Goal: Task Accomplishment & Management: Use online tool/utility

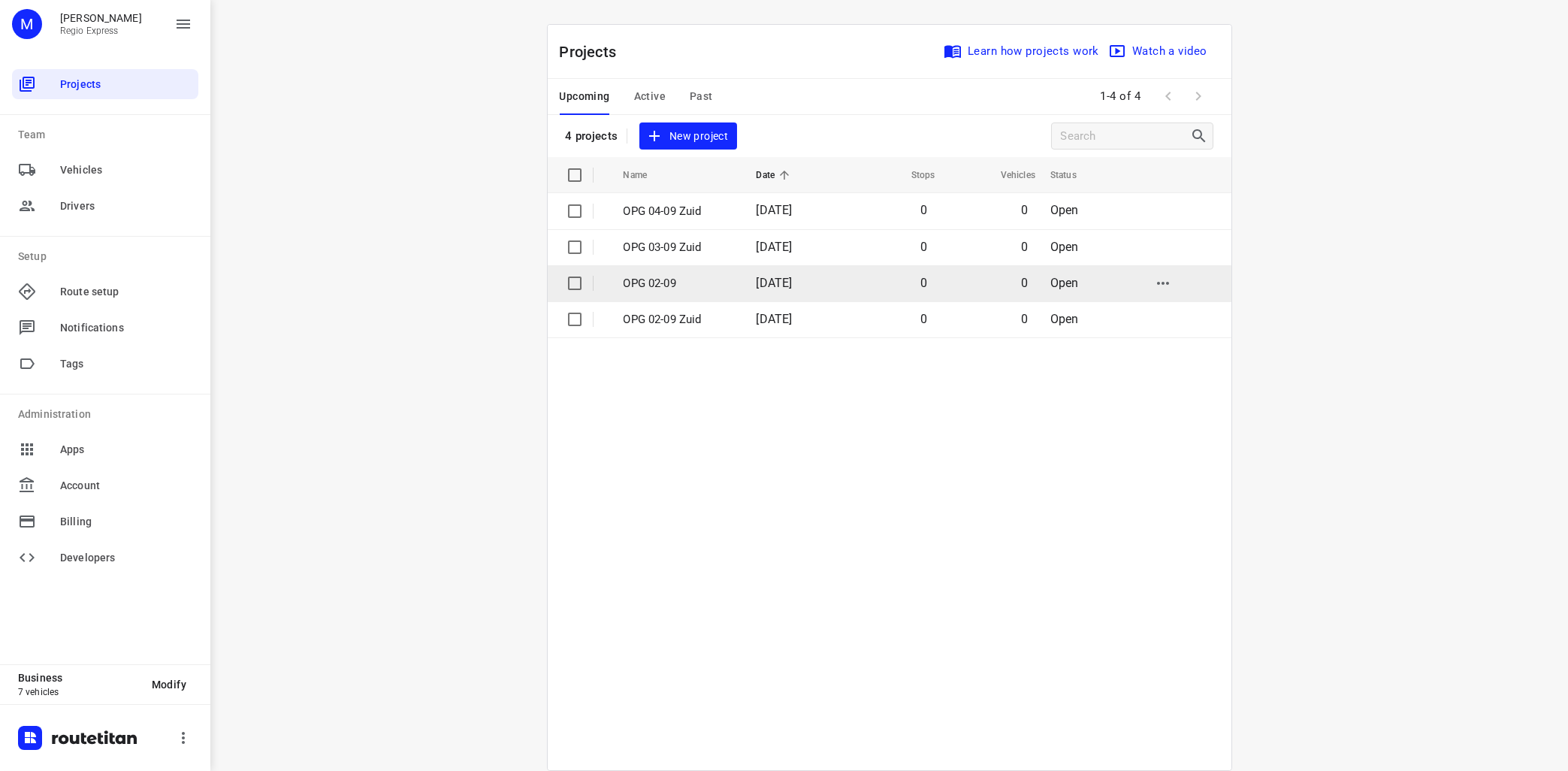
click at [716, 281] on p "OPG 02-09" at bounding box center [679, 284] width 111 height 18
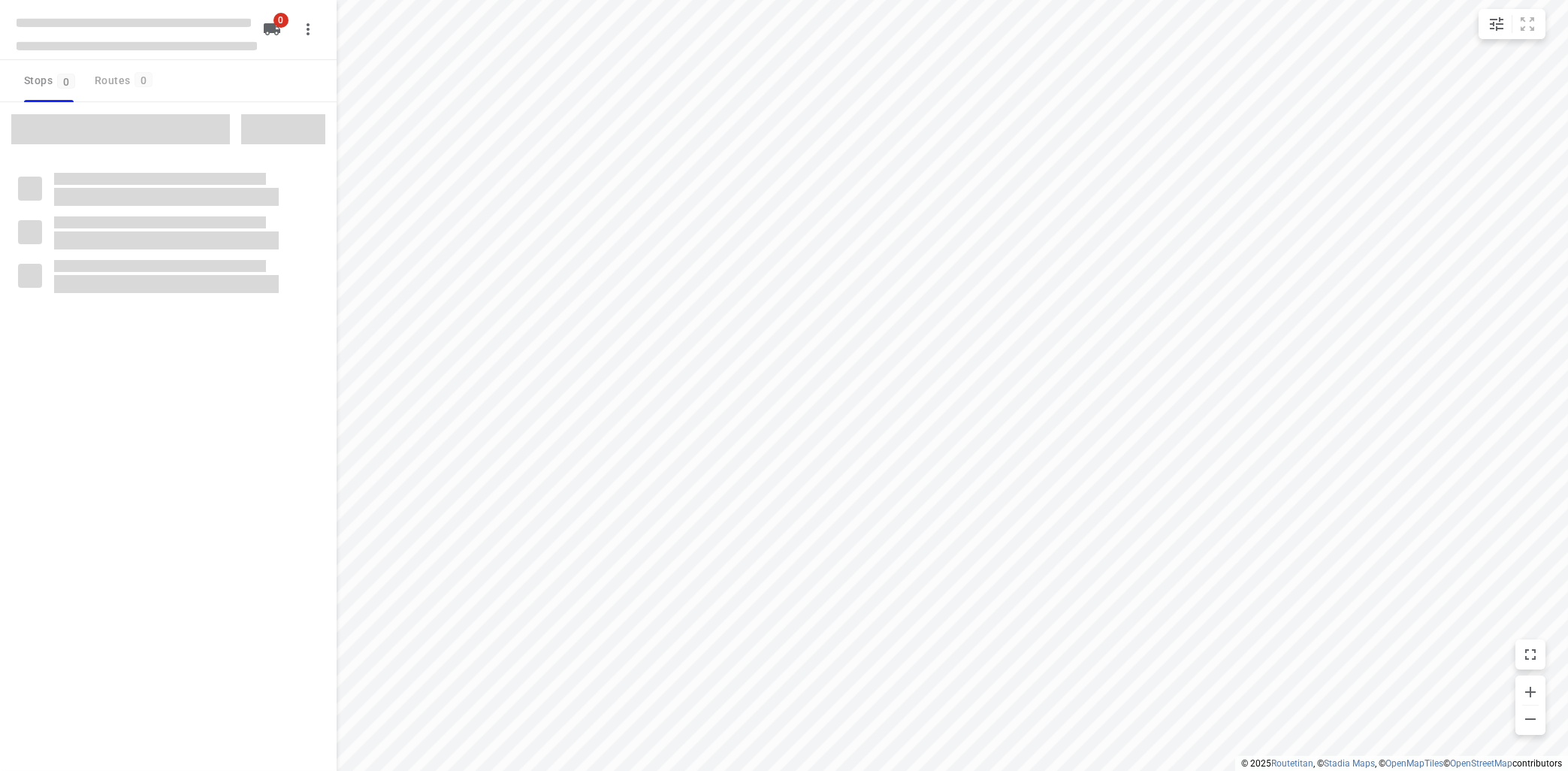
type input "distance"
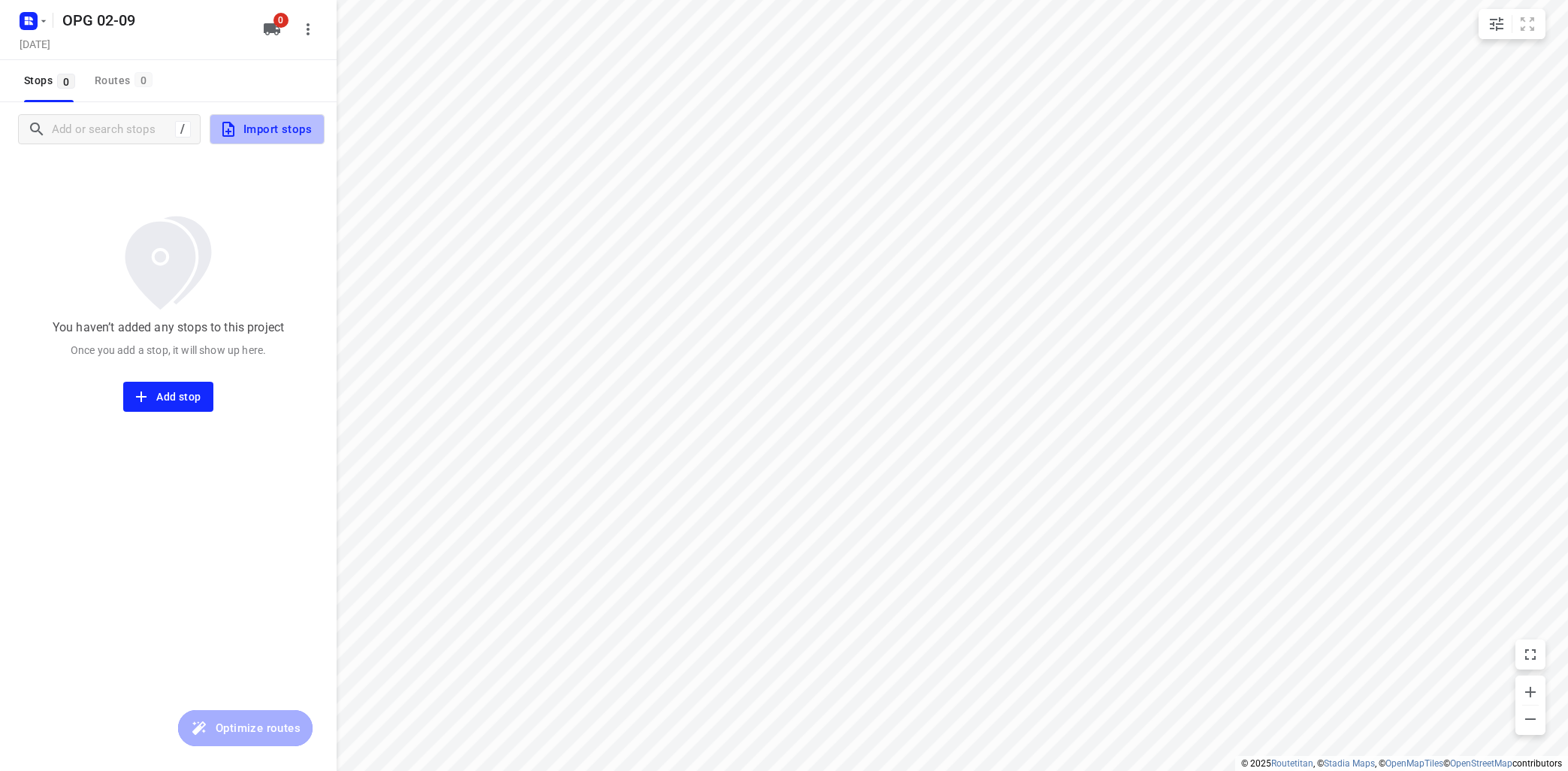
click at [294, 136] on span "Import stops" at bounding box center [265, 129] width 92 height 19
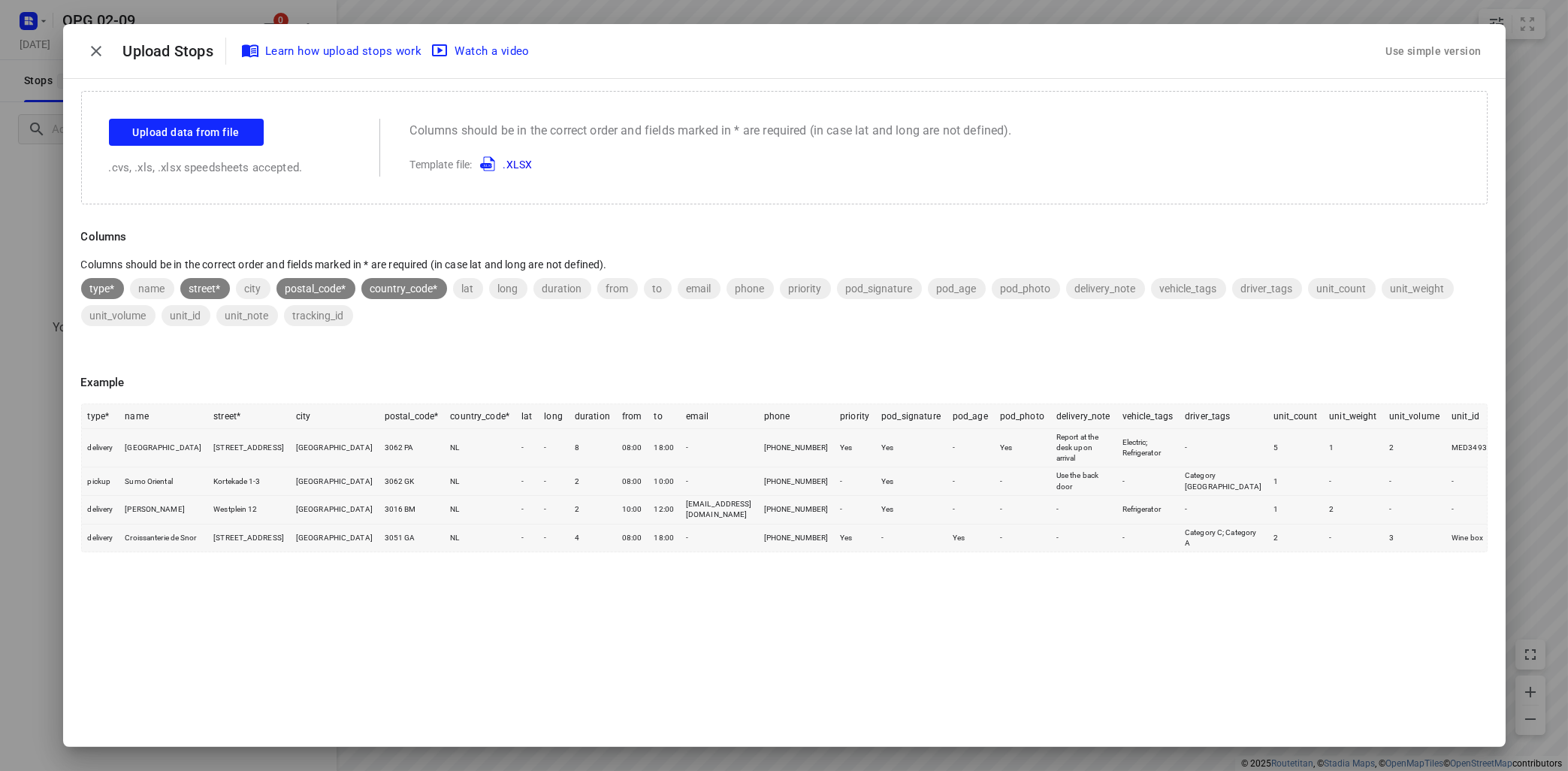
click at [1433, 51] on div "Use simple version" at bounding box center [1433, 52] width 101 height 25
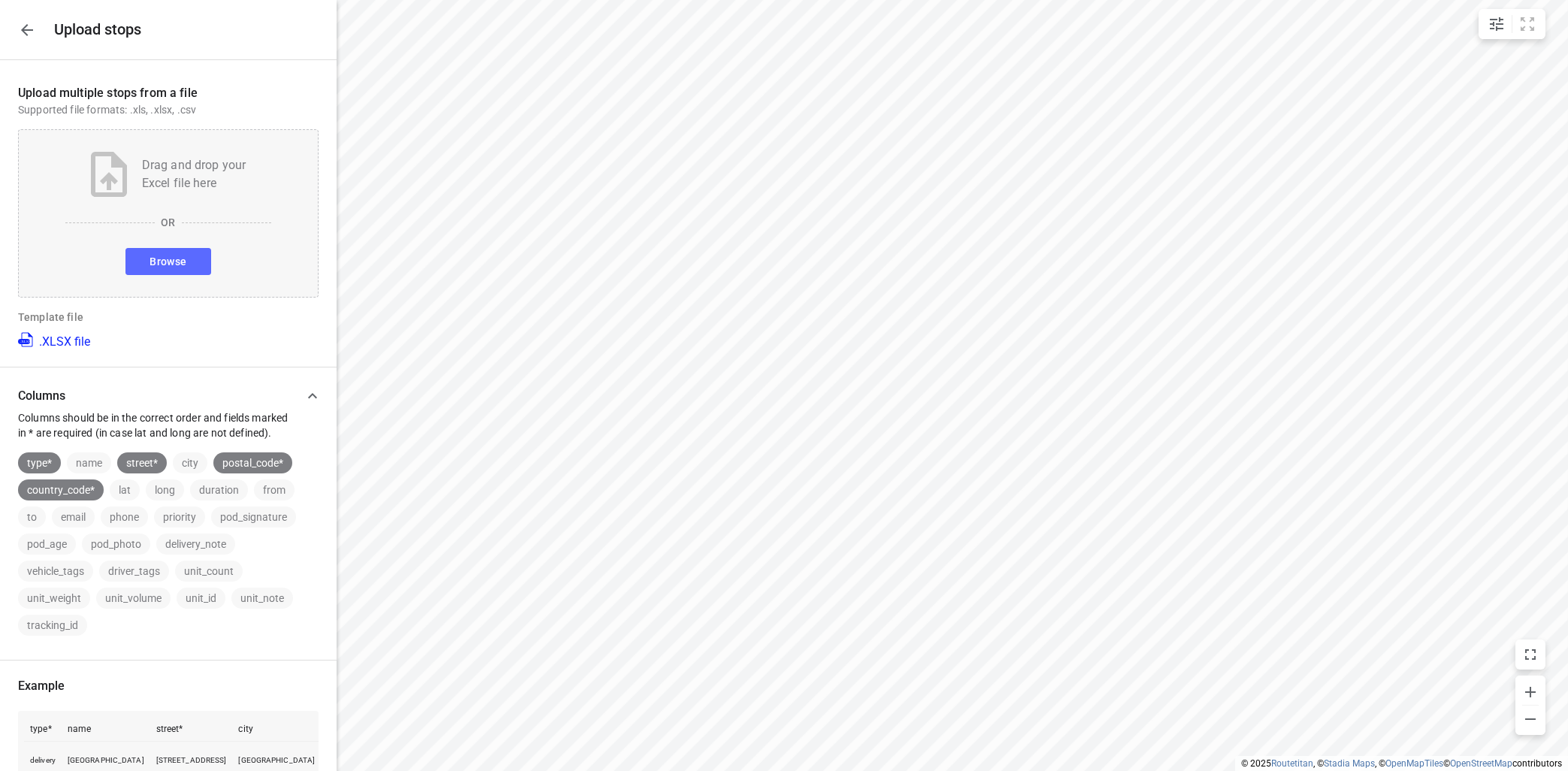
click at [177, 253] on span "Browse" at bounding box center [168, 262] width 37 height 18
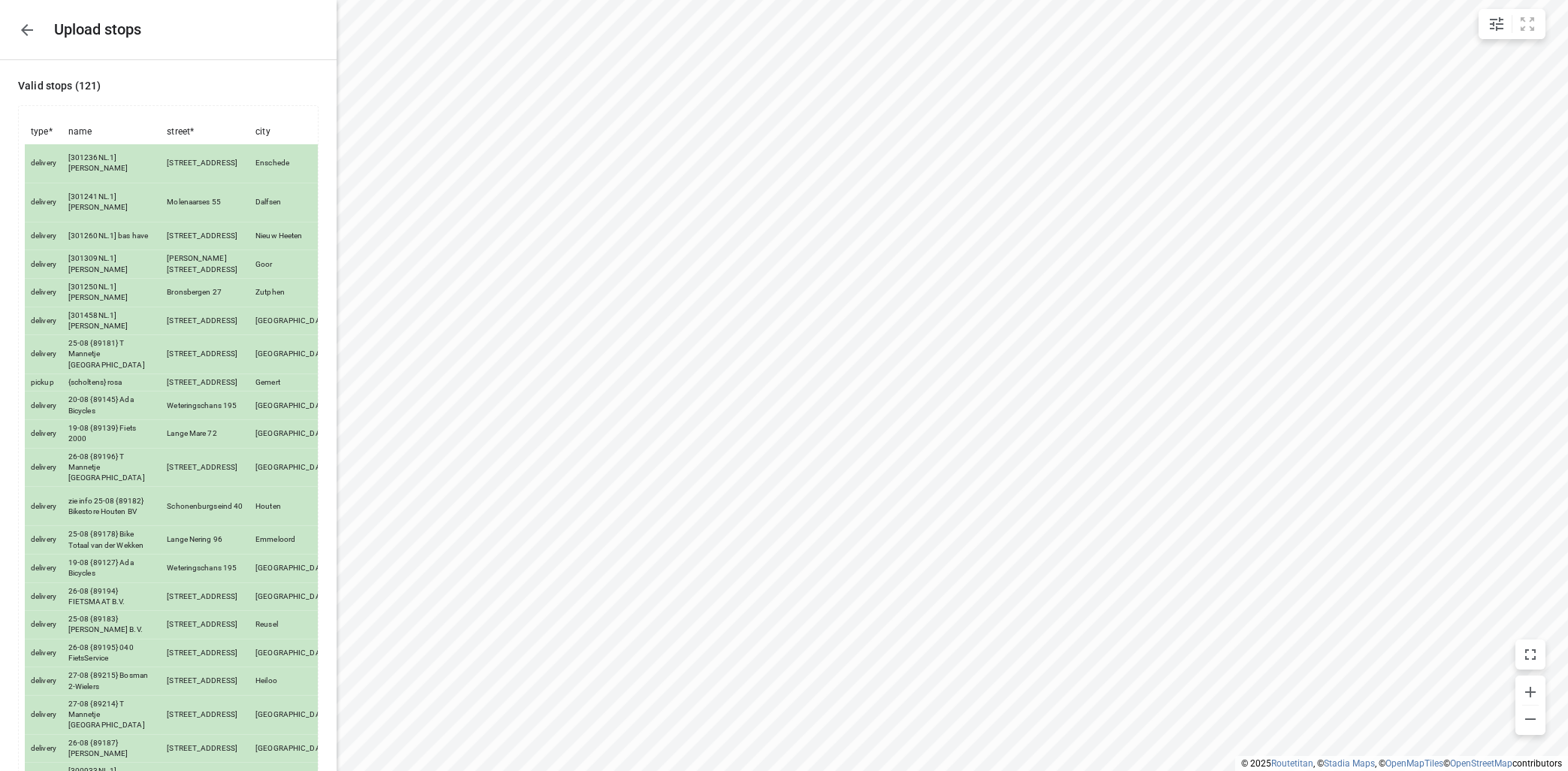
scroll to position [3031, 0]
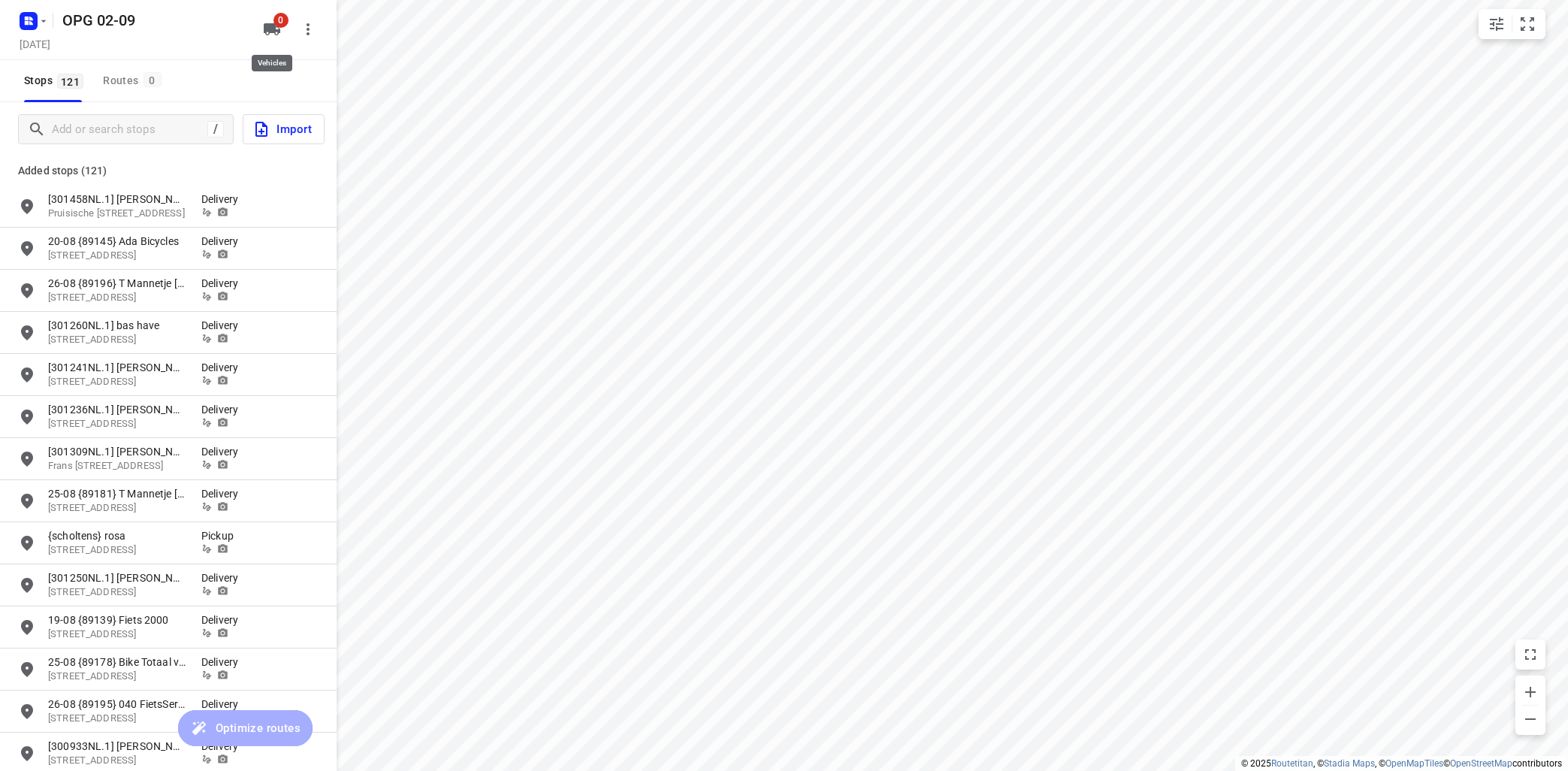
click at [274, 21] on span "0" at bounding box center [280, 19] width 15 height 15
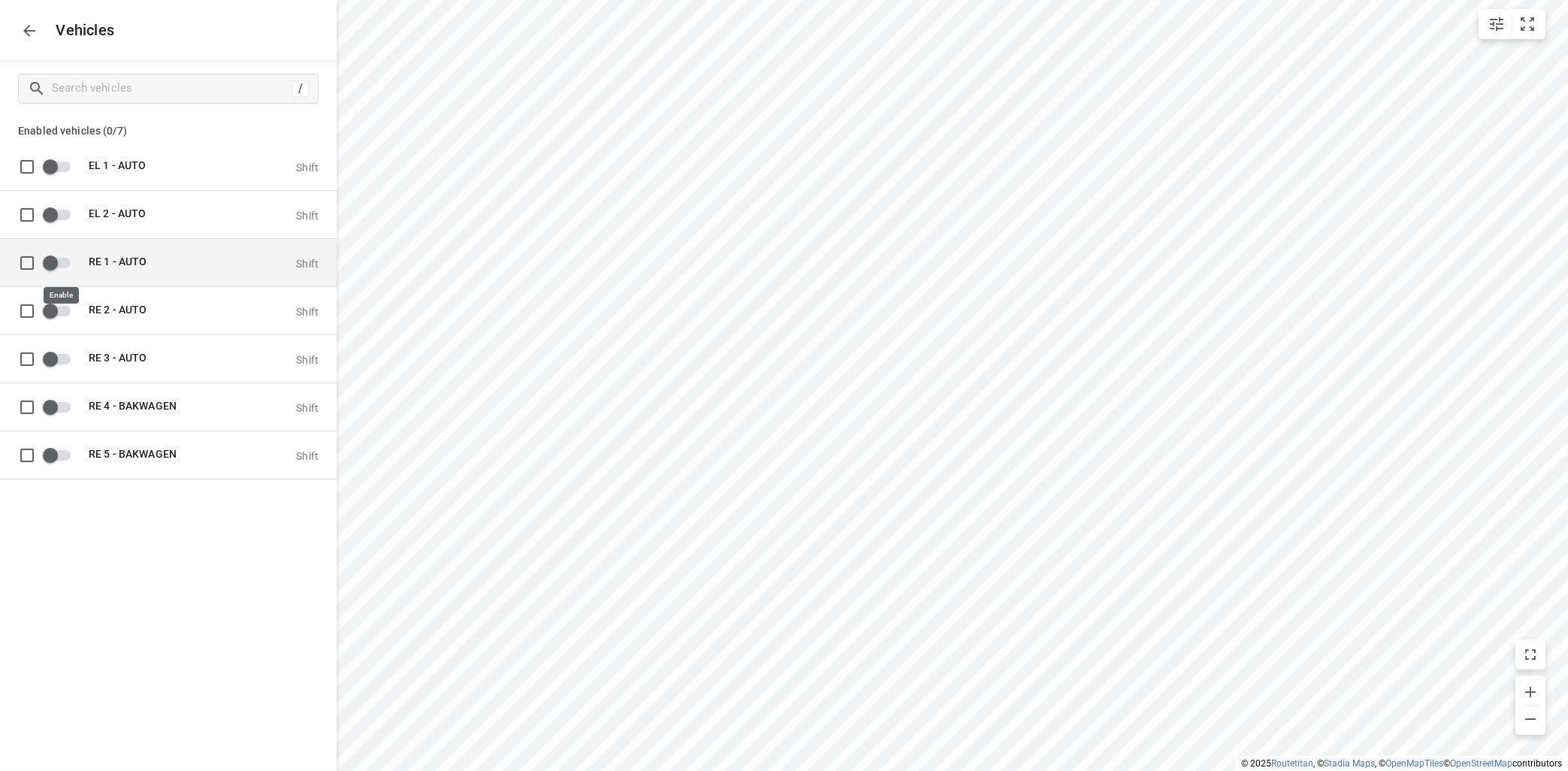
click at [66, 261] on input "grid" at bounding box center [51, 262] width 86 height 28
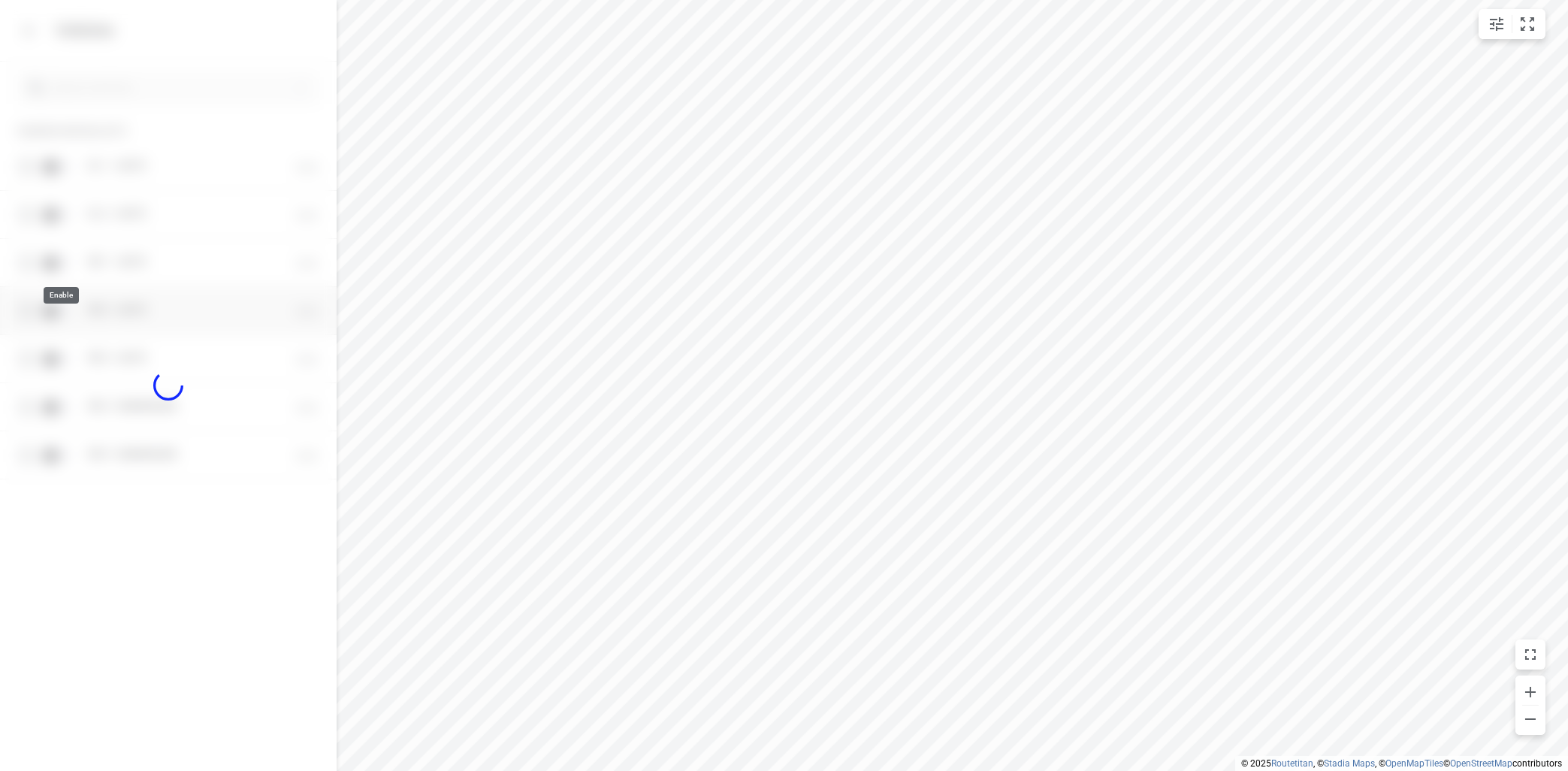
checkbox input "true"
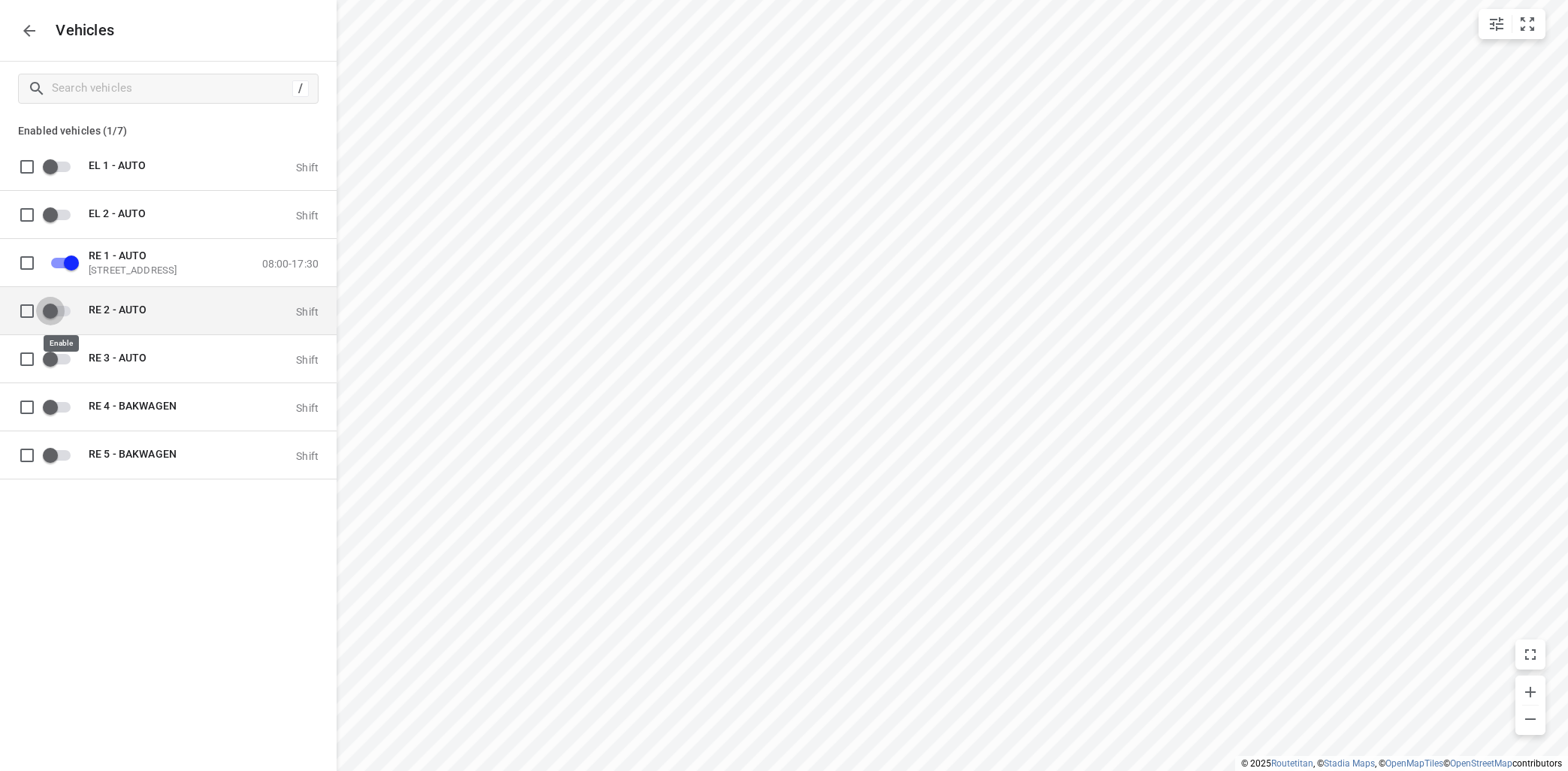
click at [71, 314] on input "grid" at bounding box center [51, 310] width 86 height 28
checkbox input "true"
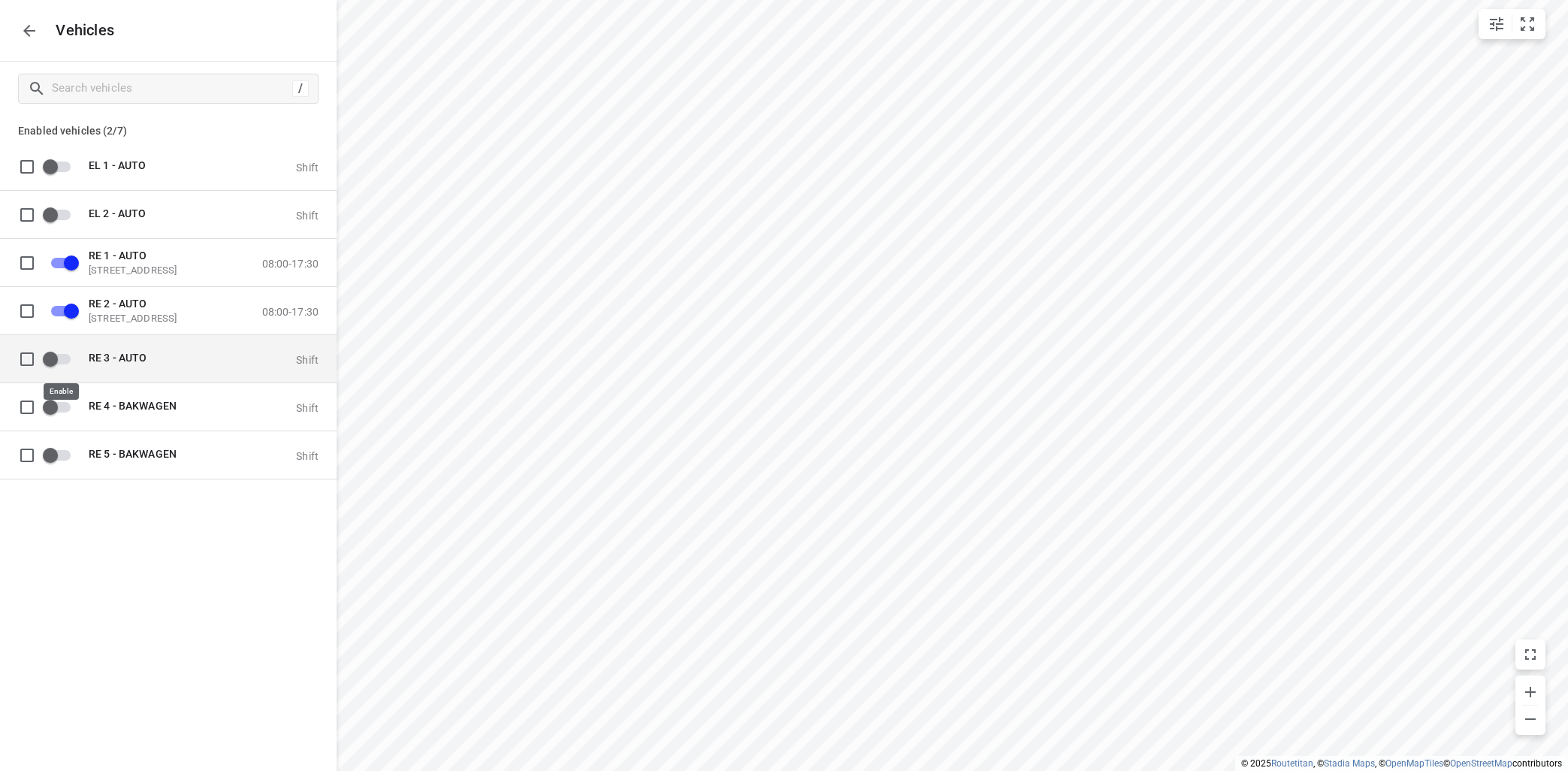
click at [64, 358] on input "grid" at bounding box center [51, 358] width 86 height 28
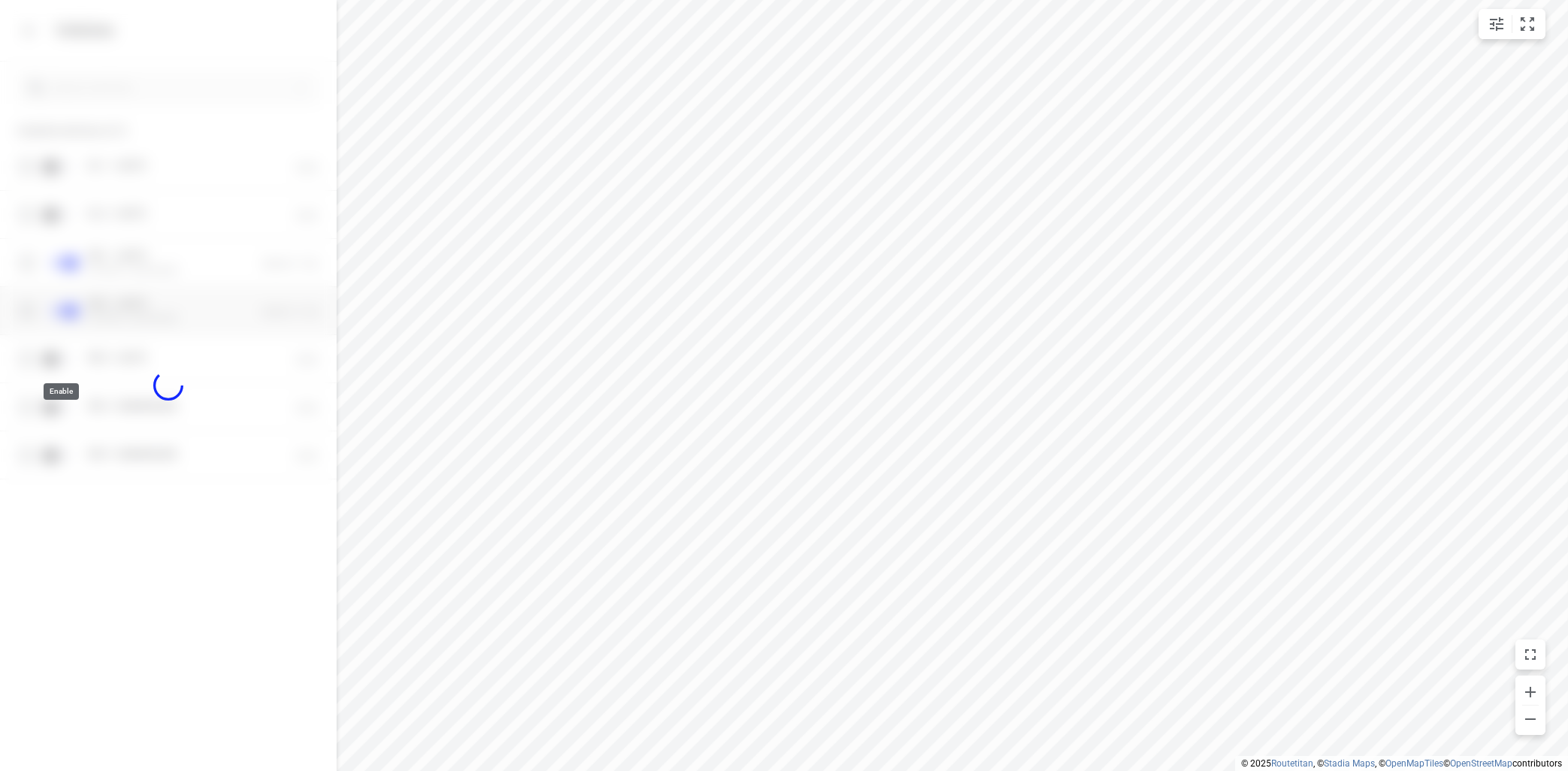
checkbox input "true"
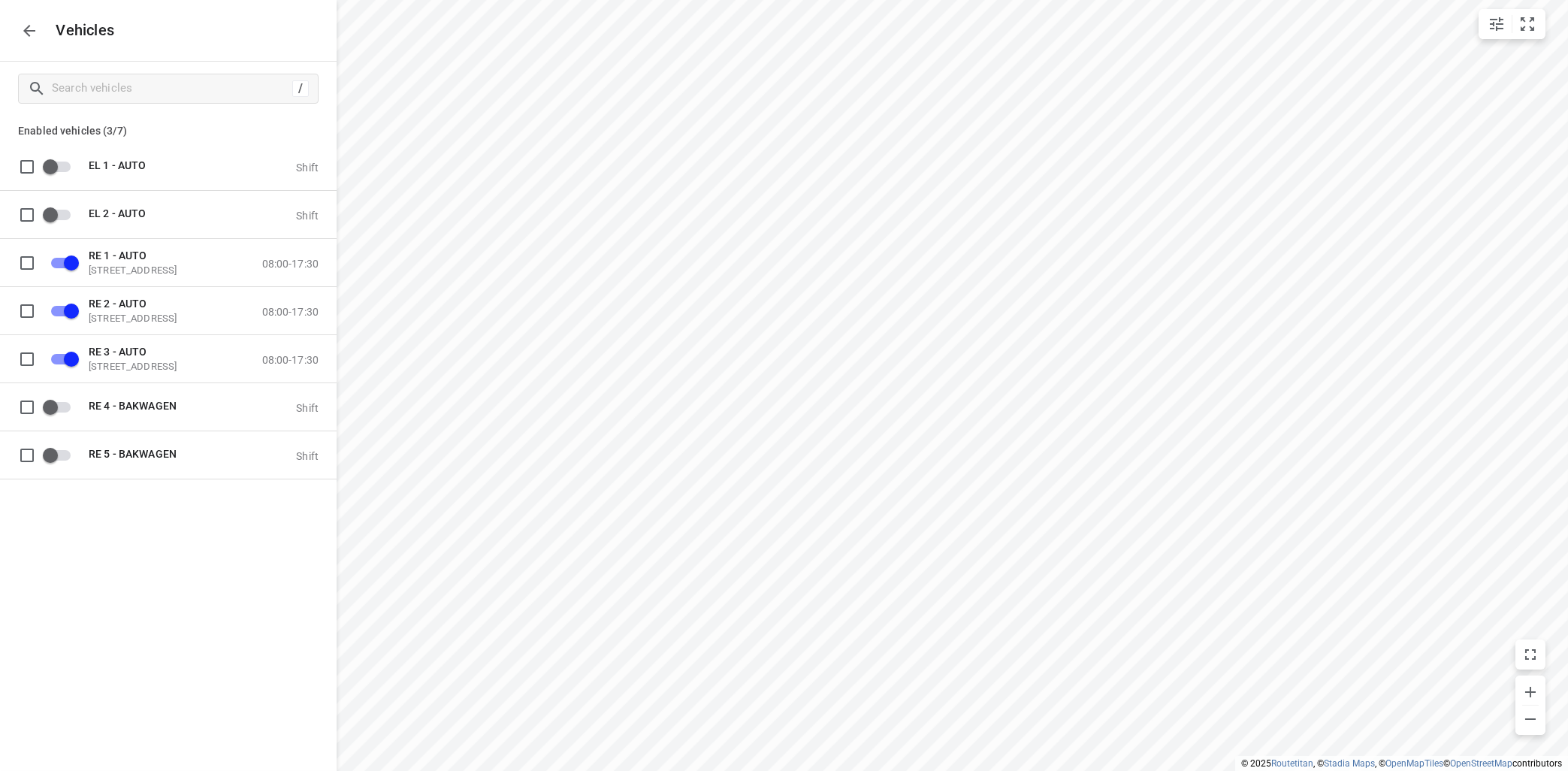
click at [23, 22] on icon "button" at bounding box center [29, 30] width 18 height 18
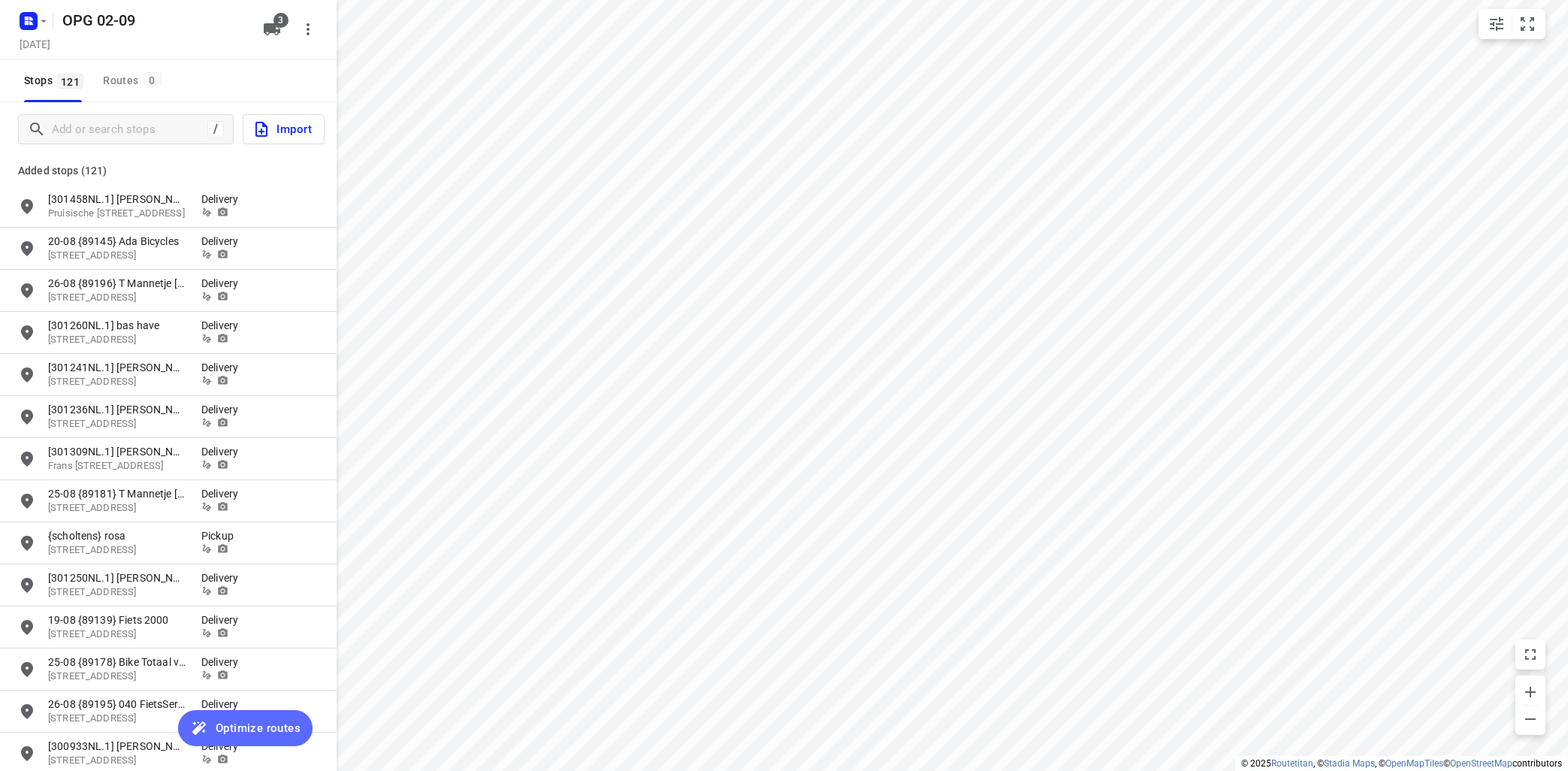
click at [236, 726] on span "Optimize routes" at bounding box center [258, 728] width 85 height 19
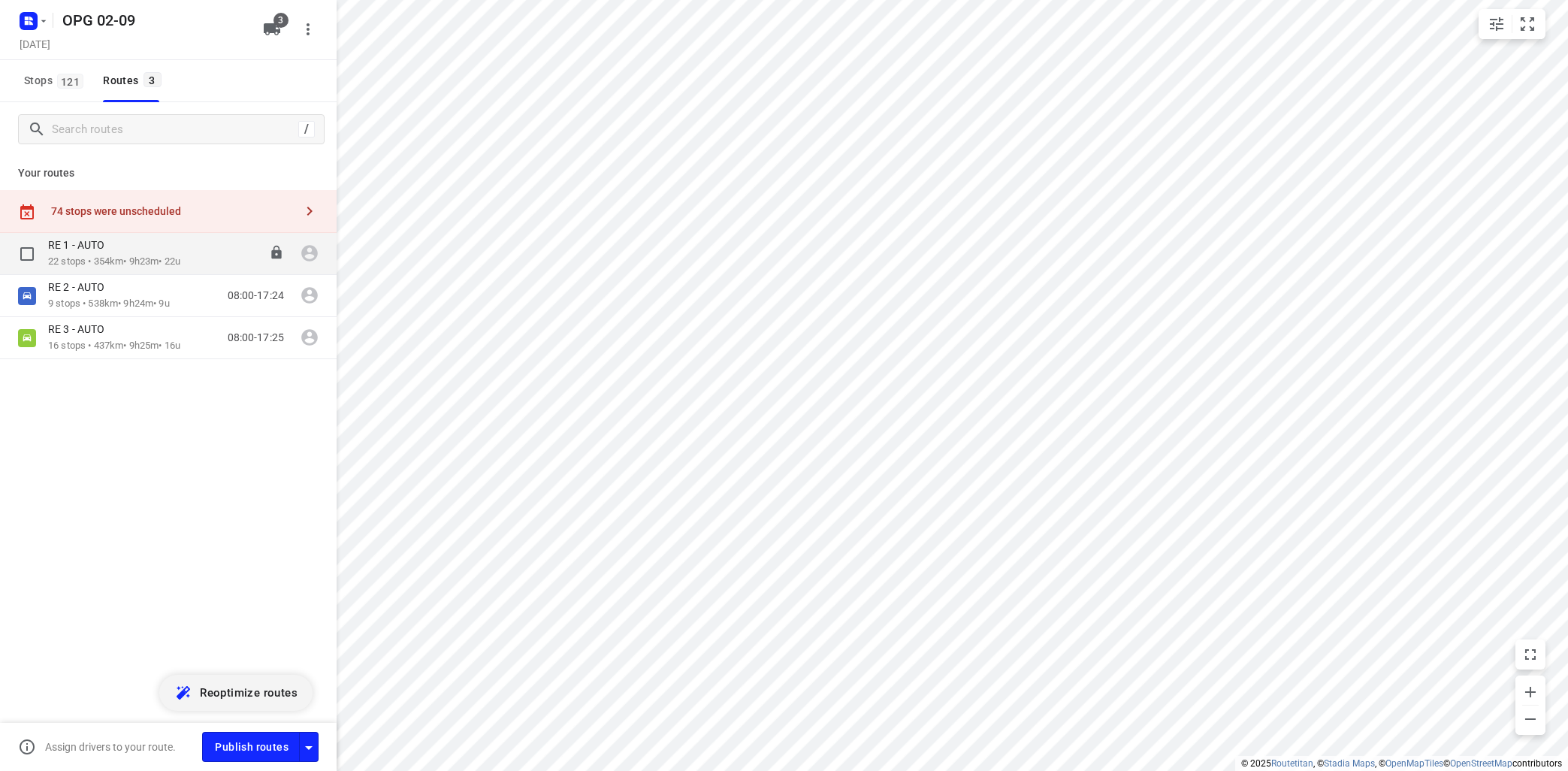
click at [148, 251] on div "RE 1 - AUTO" at bounding box center [114, 246] width 132 height 17
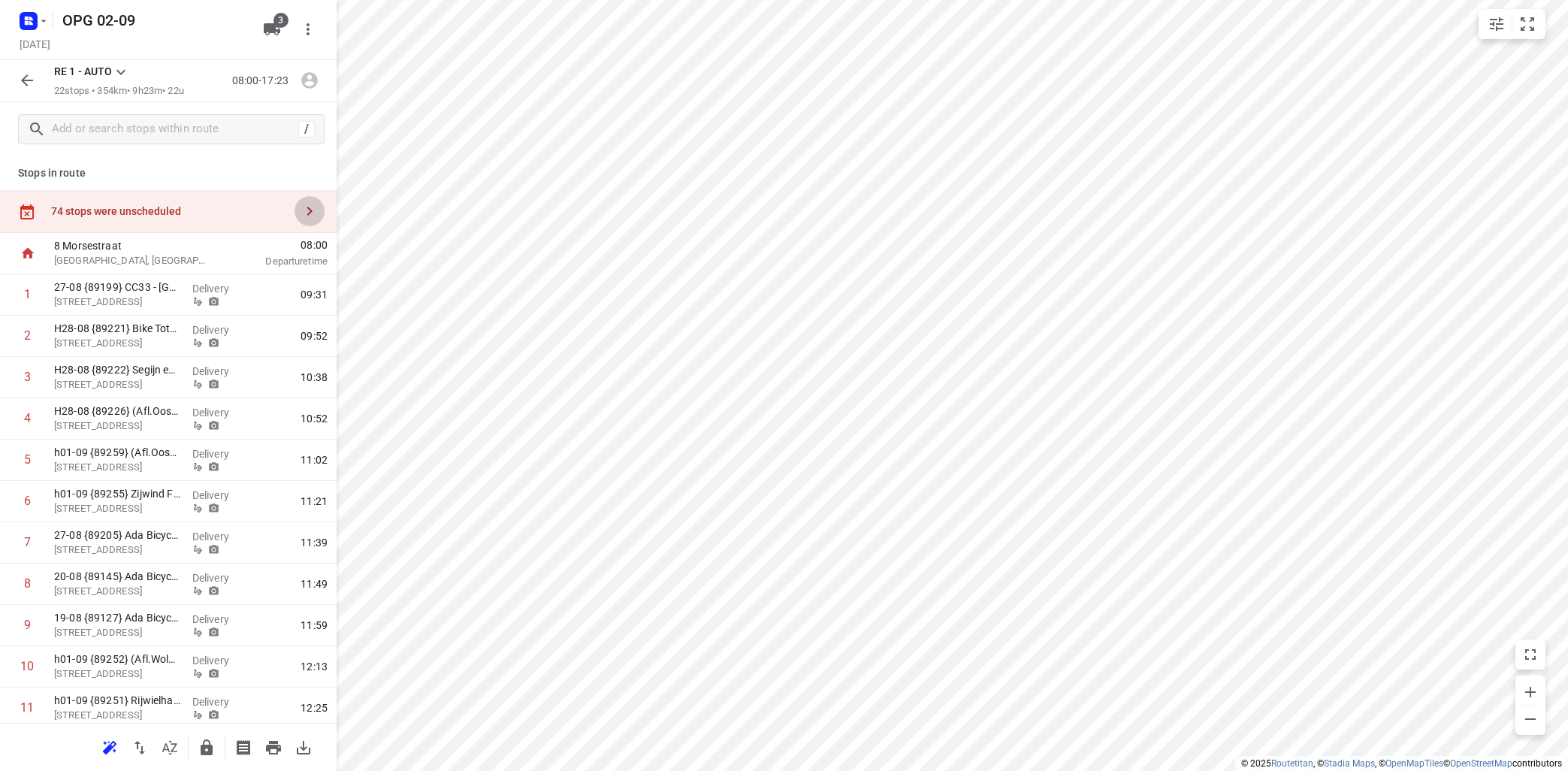
click at [310, 210] on icon "button" at bounding box center [309, 211] width 5 height 9
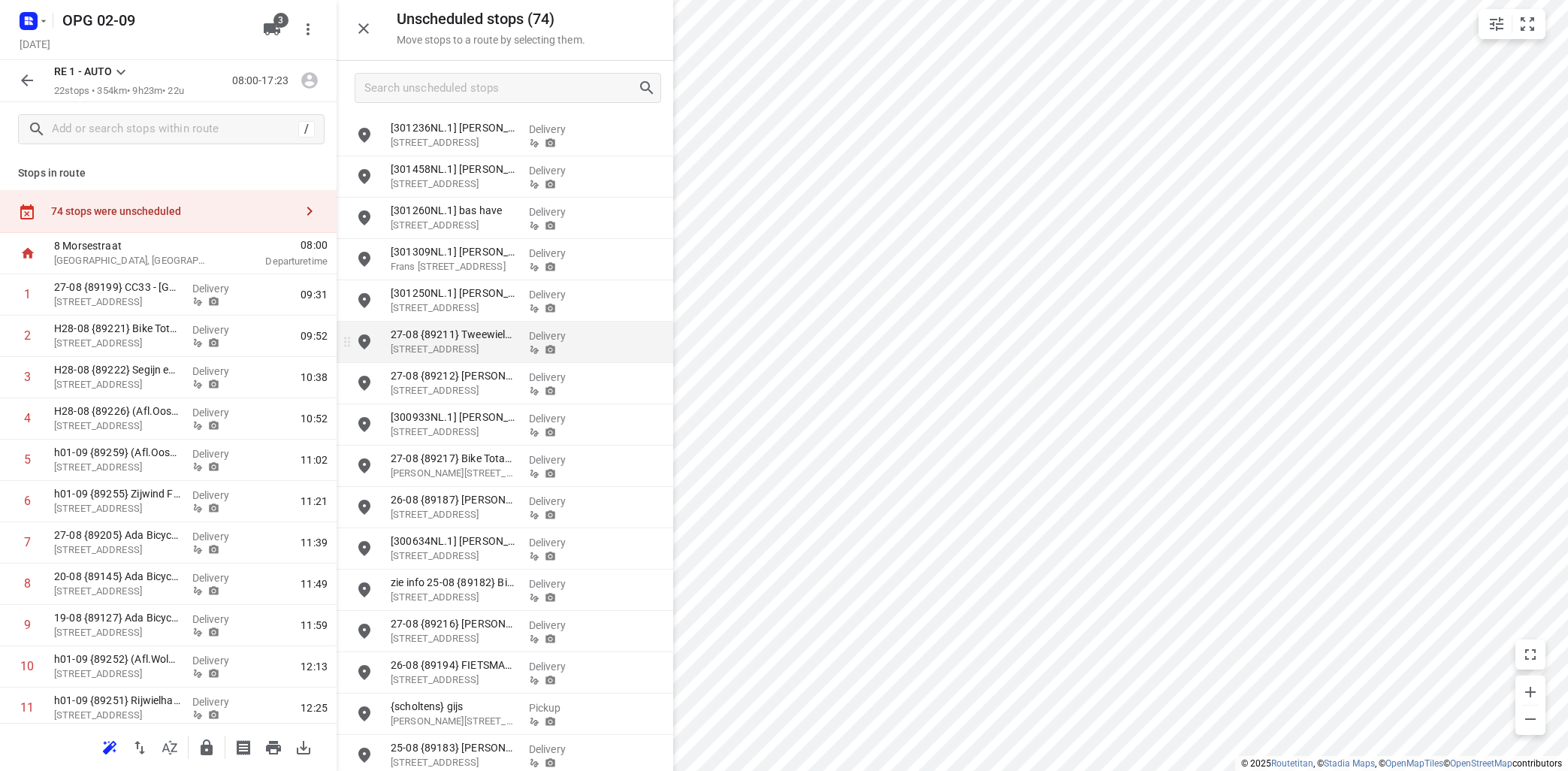
scroll to position [90, 0]
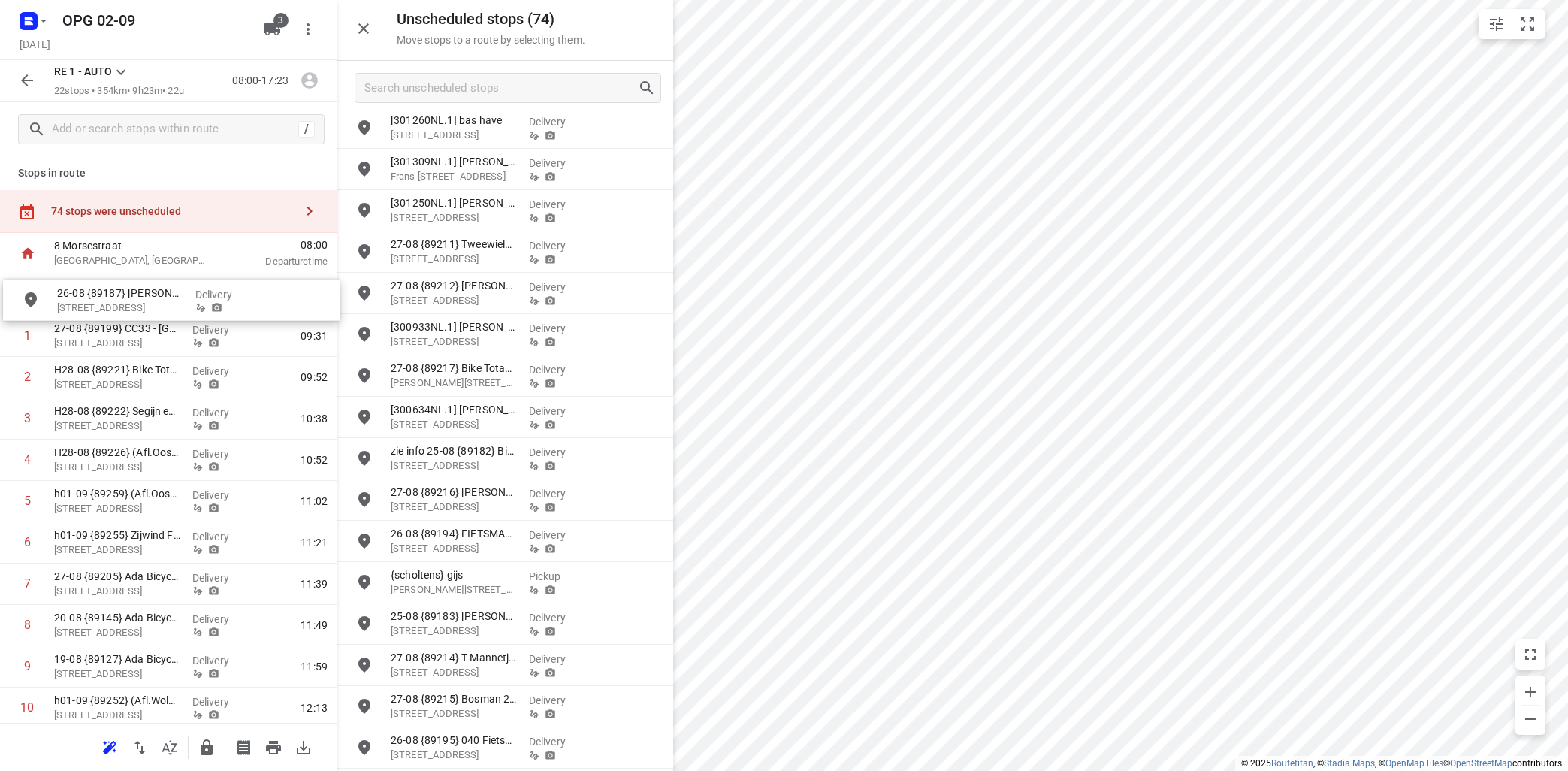
drag, startPoint x: 460, startPoint y: 415, endPoint x: 122, endPoint y: 299, distance: 357.4
drag, startPoint x: 144, startPoint y: 540, endPoint x: 502, endPoint y: 467, distance: 365.4
click at [336, 469] on div "Unscheduled stops ( 73 ) Move stops to a route by selecting them. [301458NL.1] …" at bounding box center [168, 385] width 336 height 771
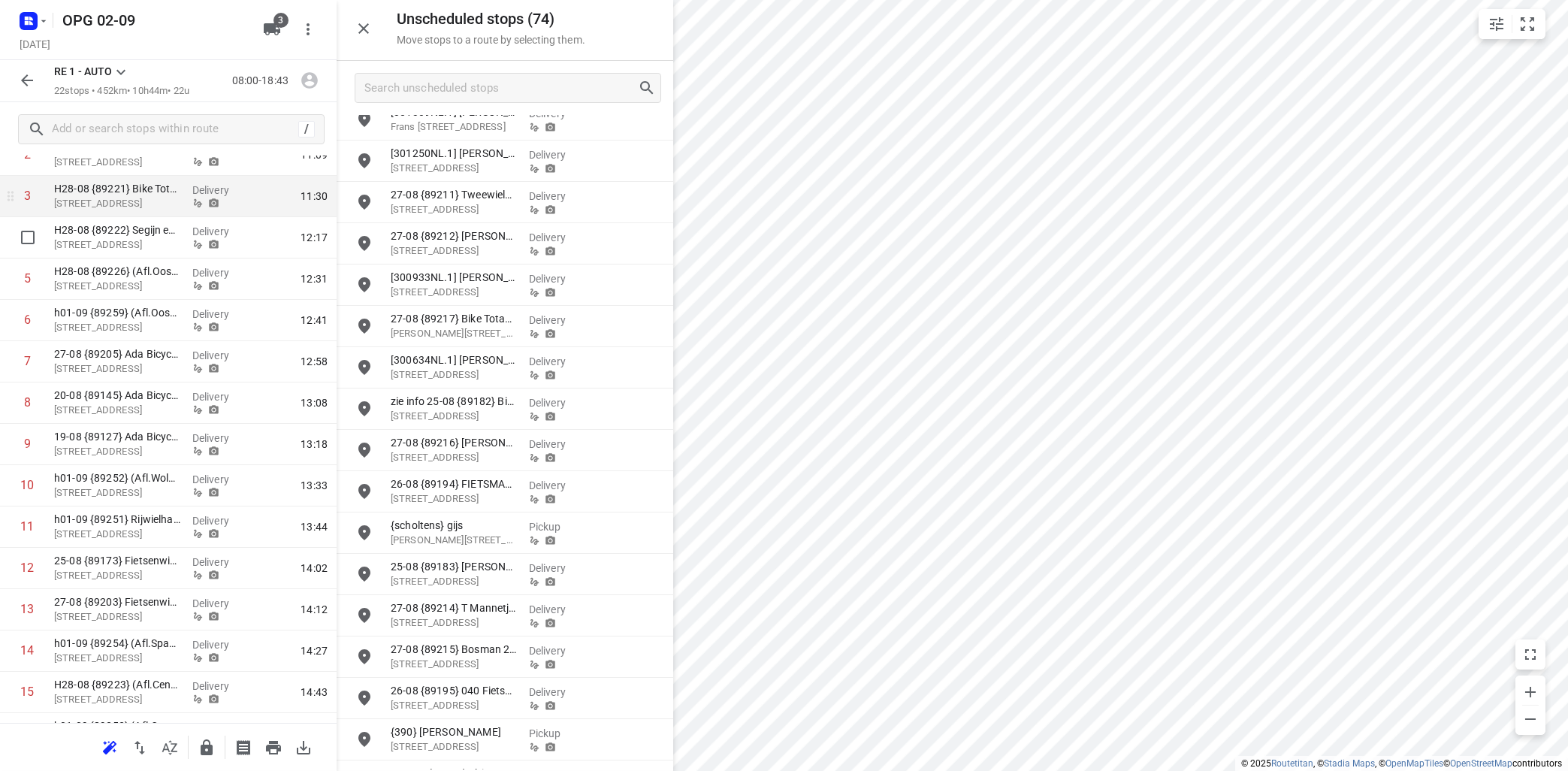
scroll to position [0, 0]
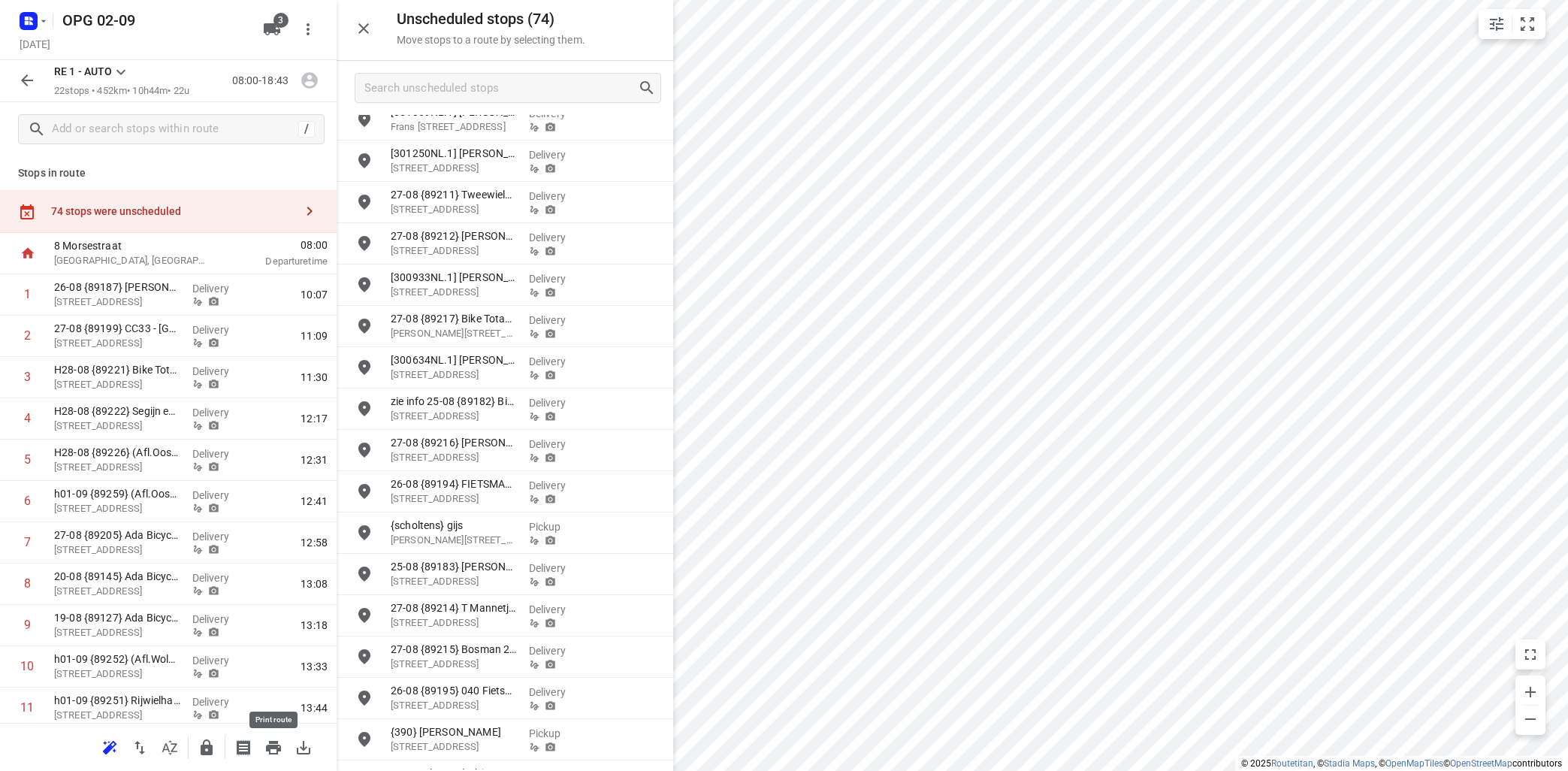
click at [277, 750] on icon "button" at bounding box center [273, 748] width 15 height 14
click at [103, 738] on button "button" at bounding box center [109, 748] width 30 height 30
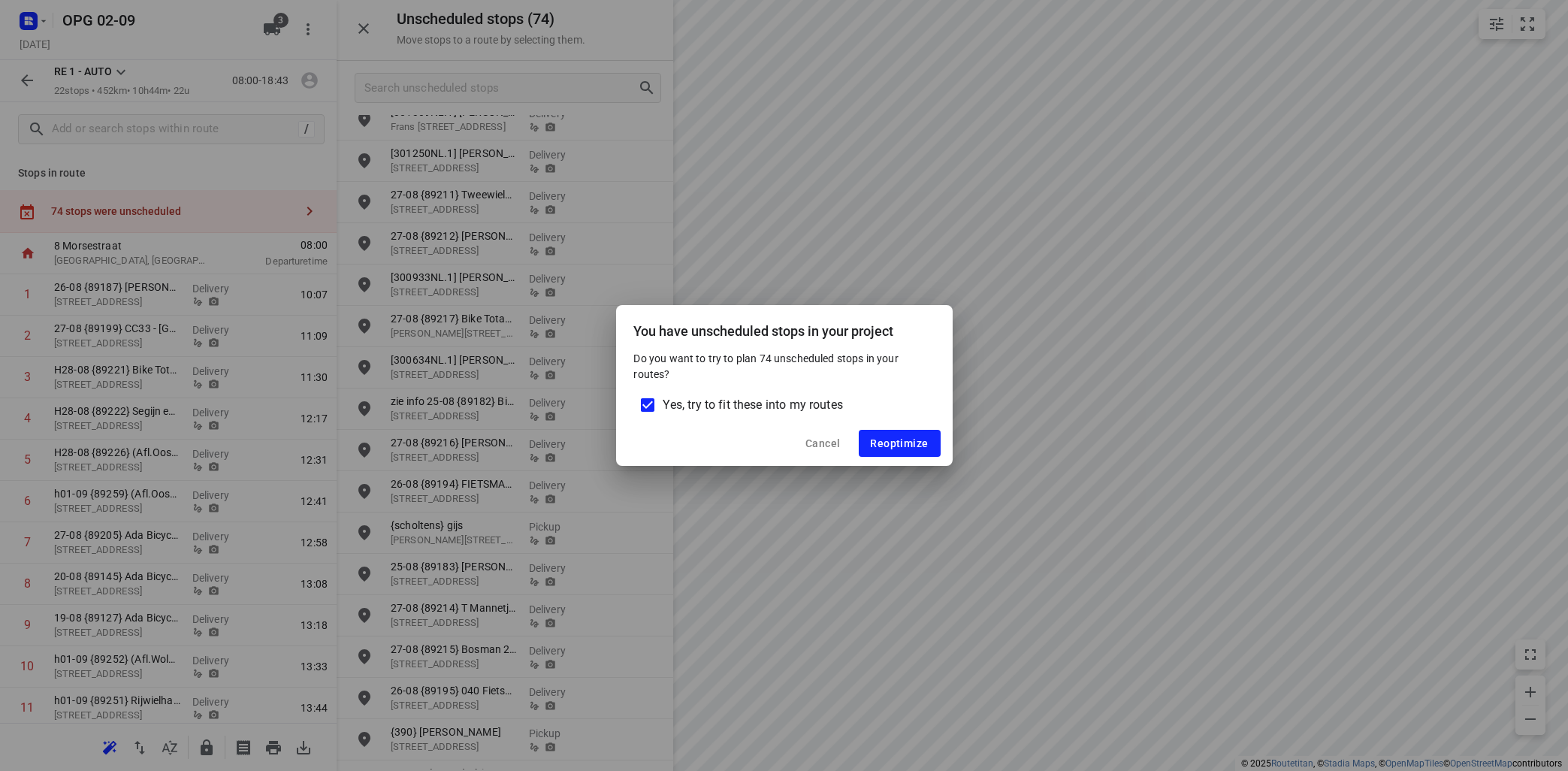
click at [647, 409] on input "Yes, try to fit these into my routes" at bounding box center [647, 404] width 31 height 31
checkbox input "false"
click at [898, 441] on span "Reoptimize" at bounding box center [900, 443] width 58 height 12
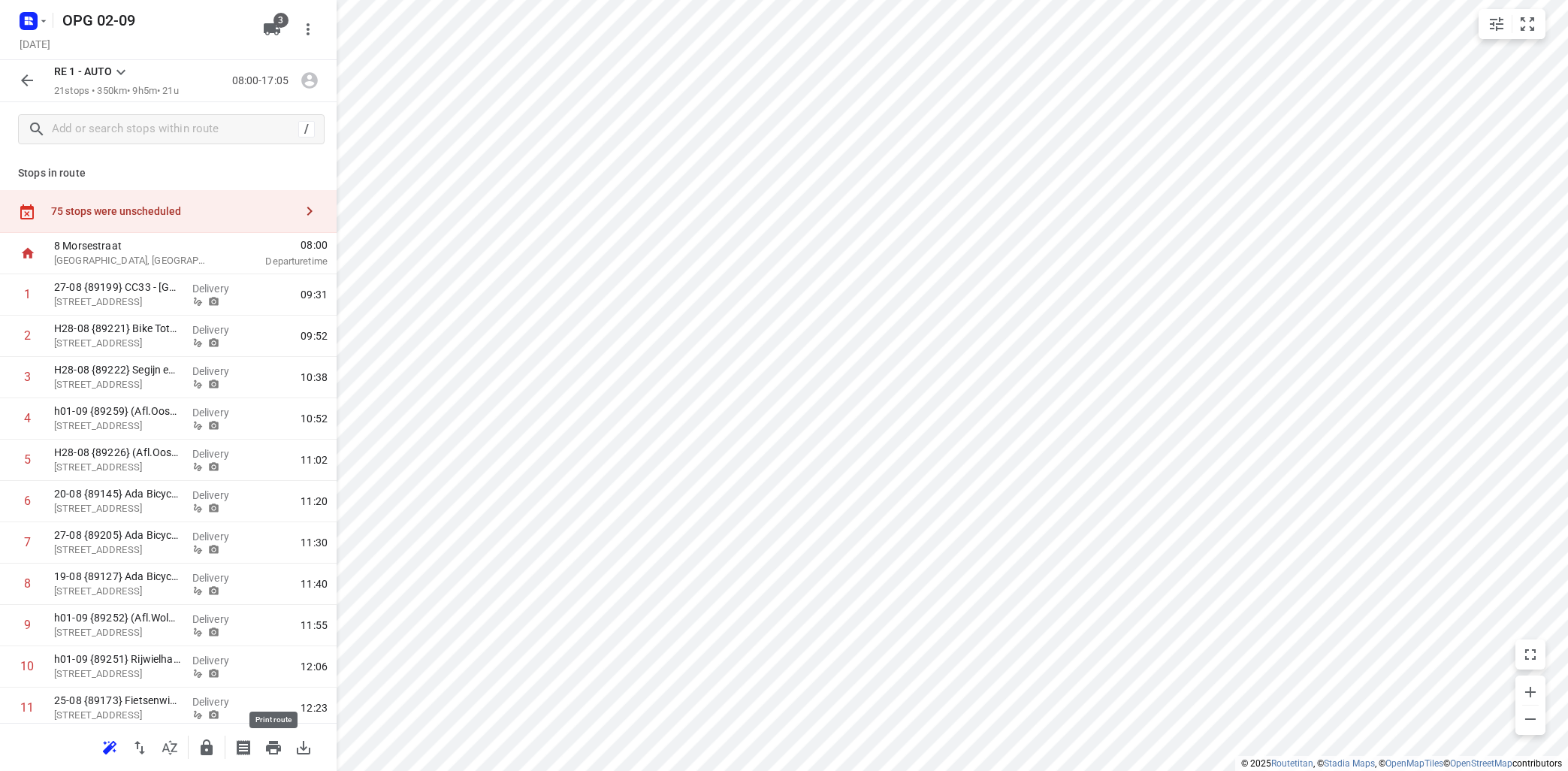
click at [270, 747] on icon "button" at bounding box center [273, 748] width 15 height 14
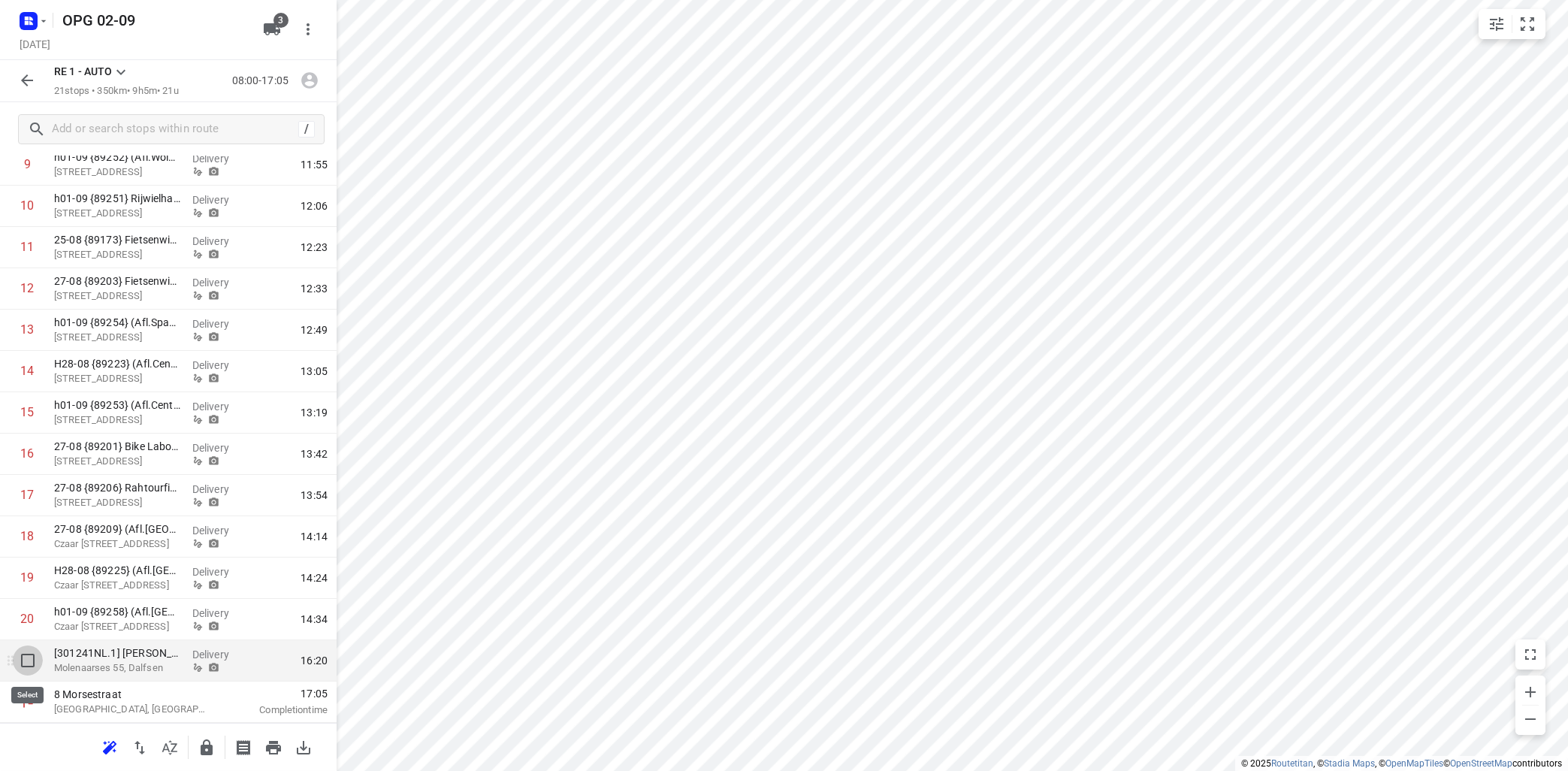
click at [27, 660] on input "checkbox" at bounding box center [27, 660] width 30 height 30
checkbox input "true"
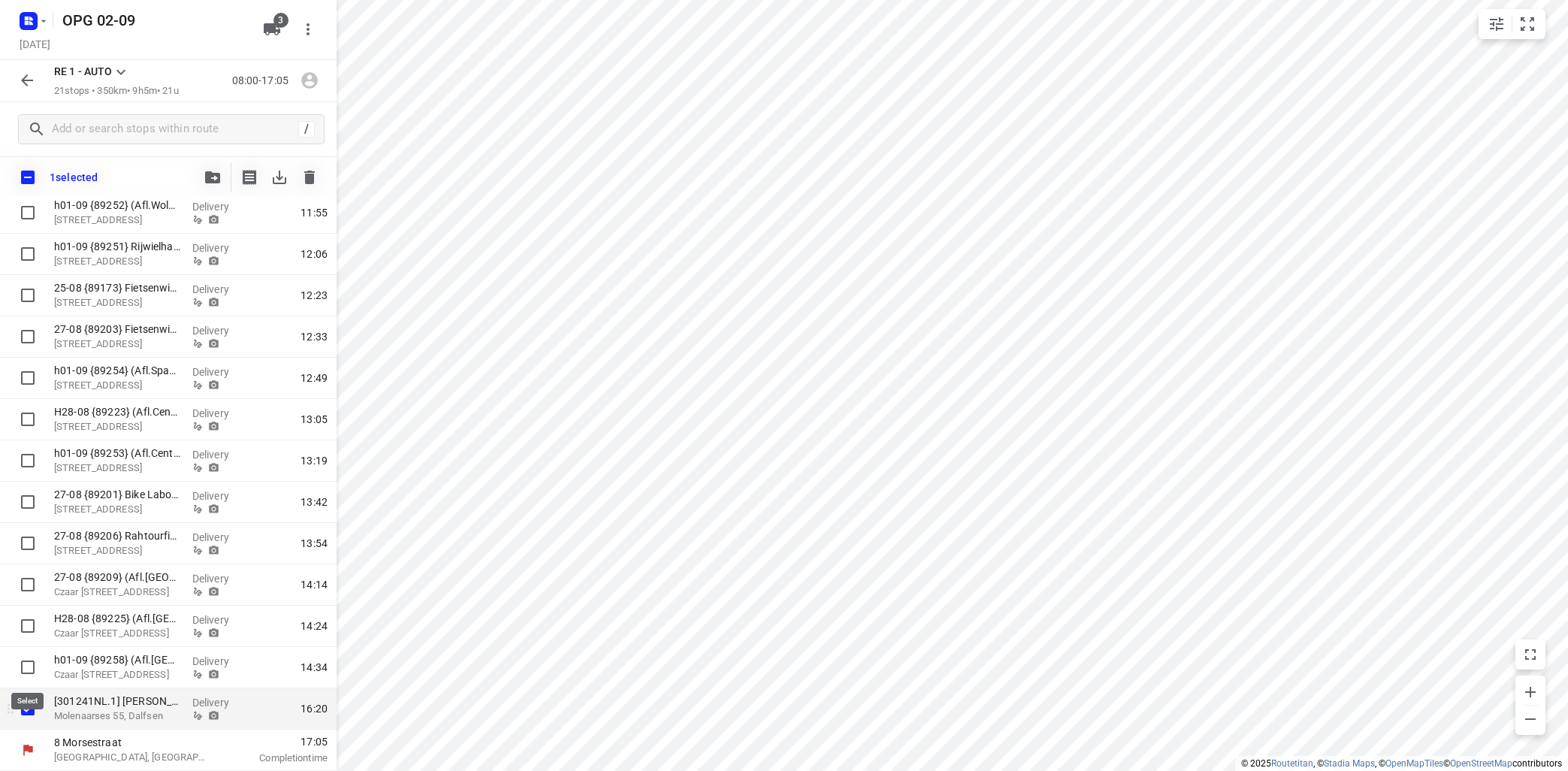
scroll to position [455, 0]
click at [214, 180] on icon "button" at bounding box center [212, 177] width 15 height 12
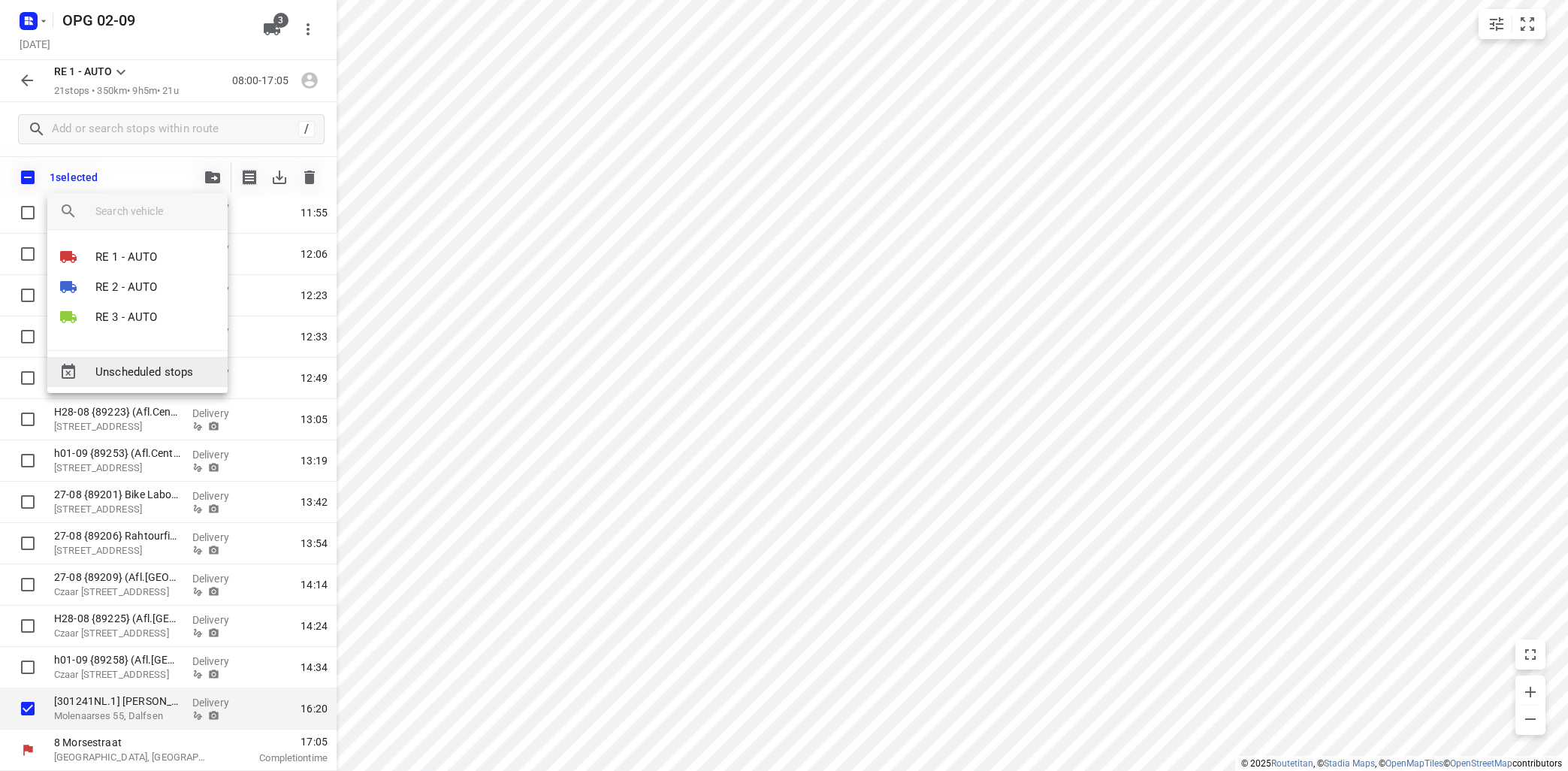
click at [163, 384] on div "Unscheduled stops" at bounding box center [137, 371] width 180 height 30
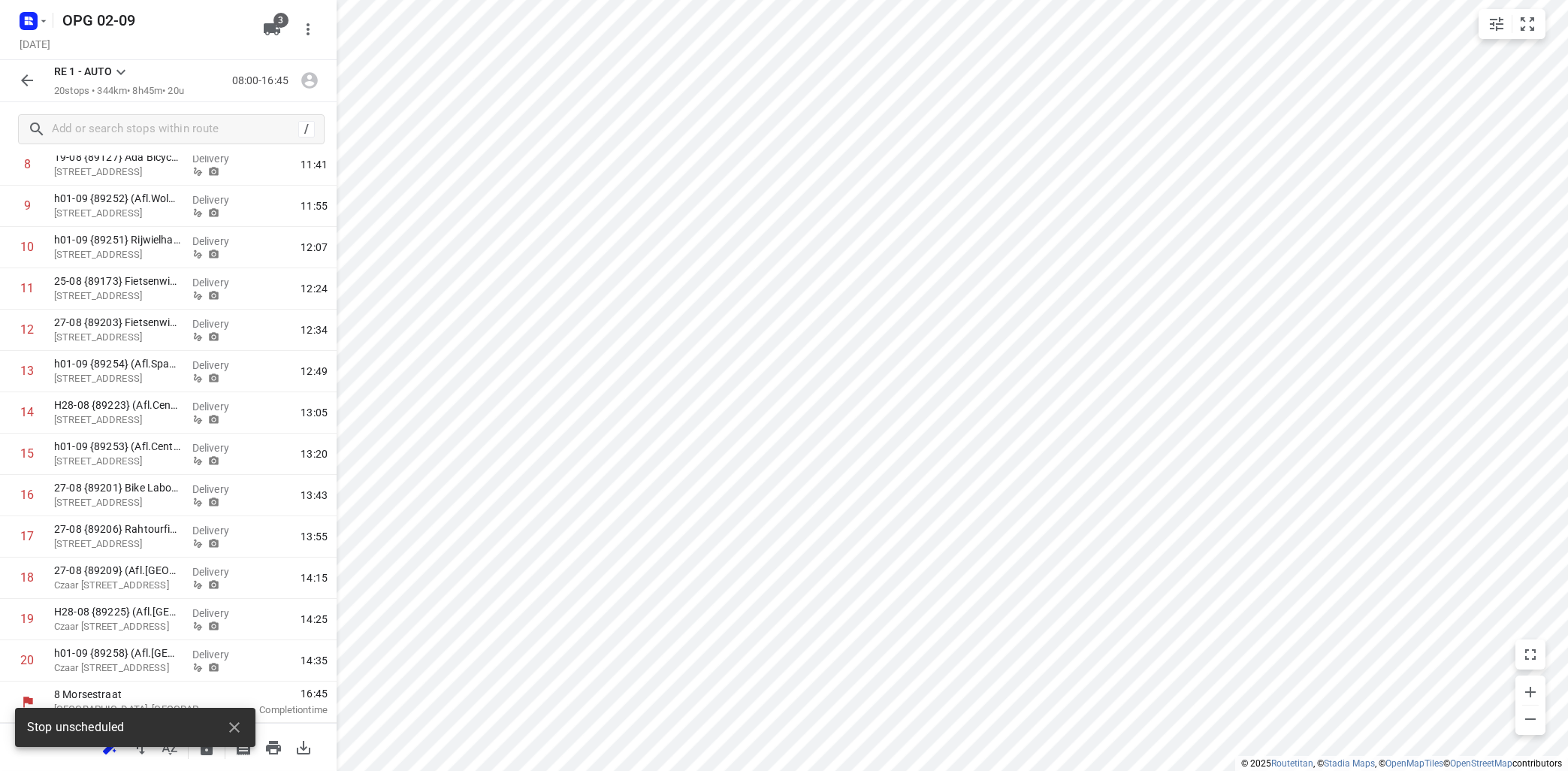
scroll to position [419, 0]
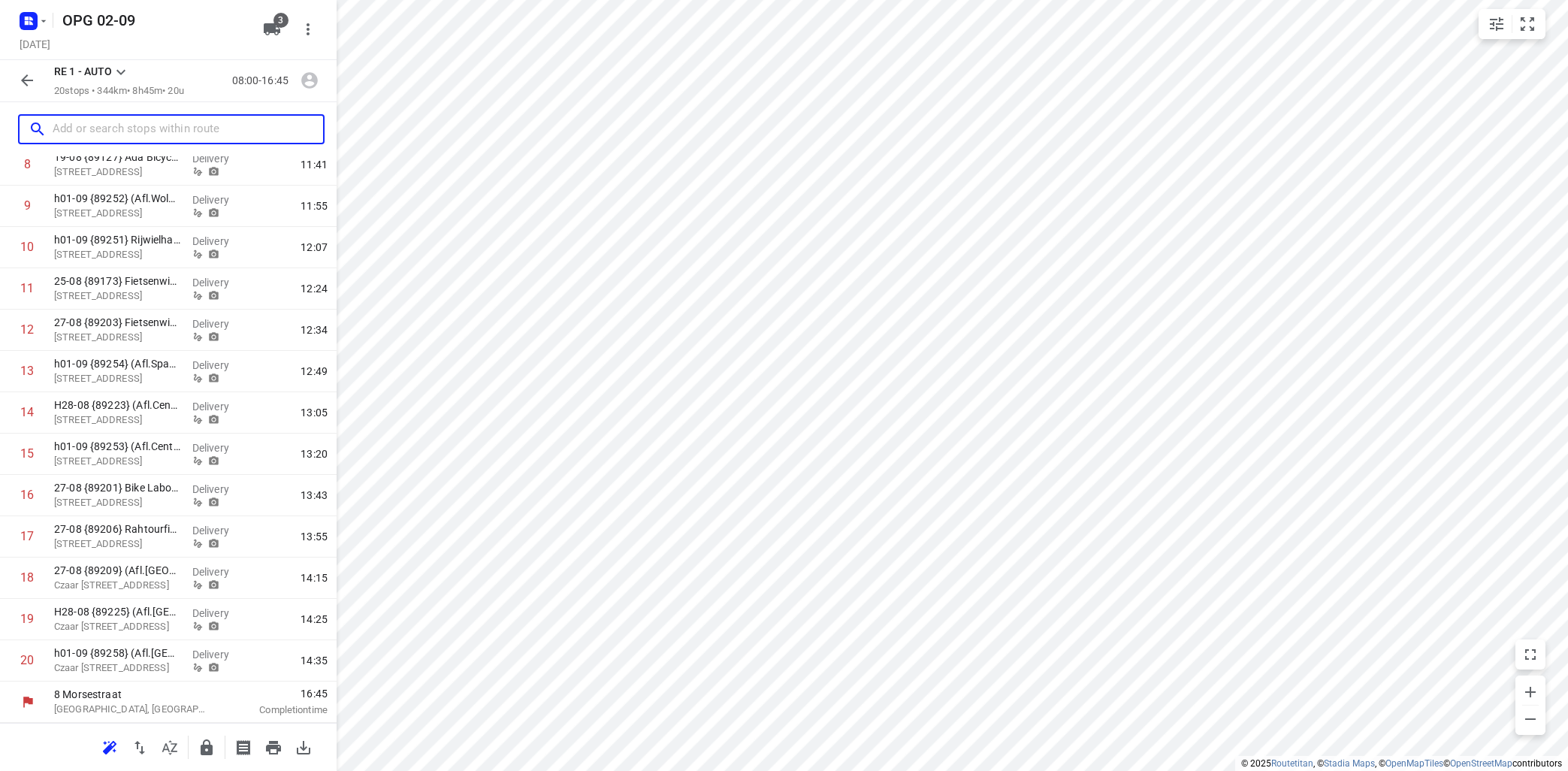
click at [174, 131] on input "text" at bounding box center [188, 129] width 270 height 23
click at [21, 78] on icon "button" at bounding box center [27, 80] width 18 height 18
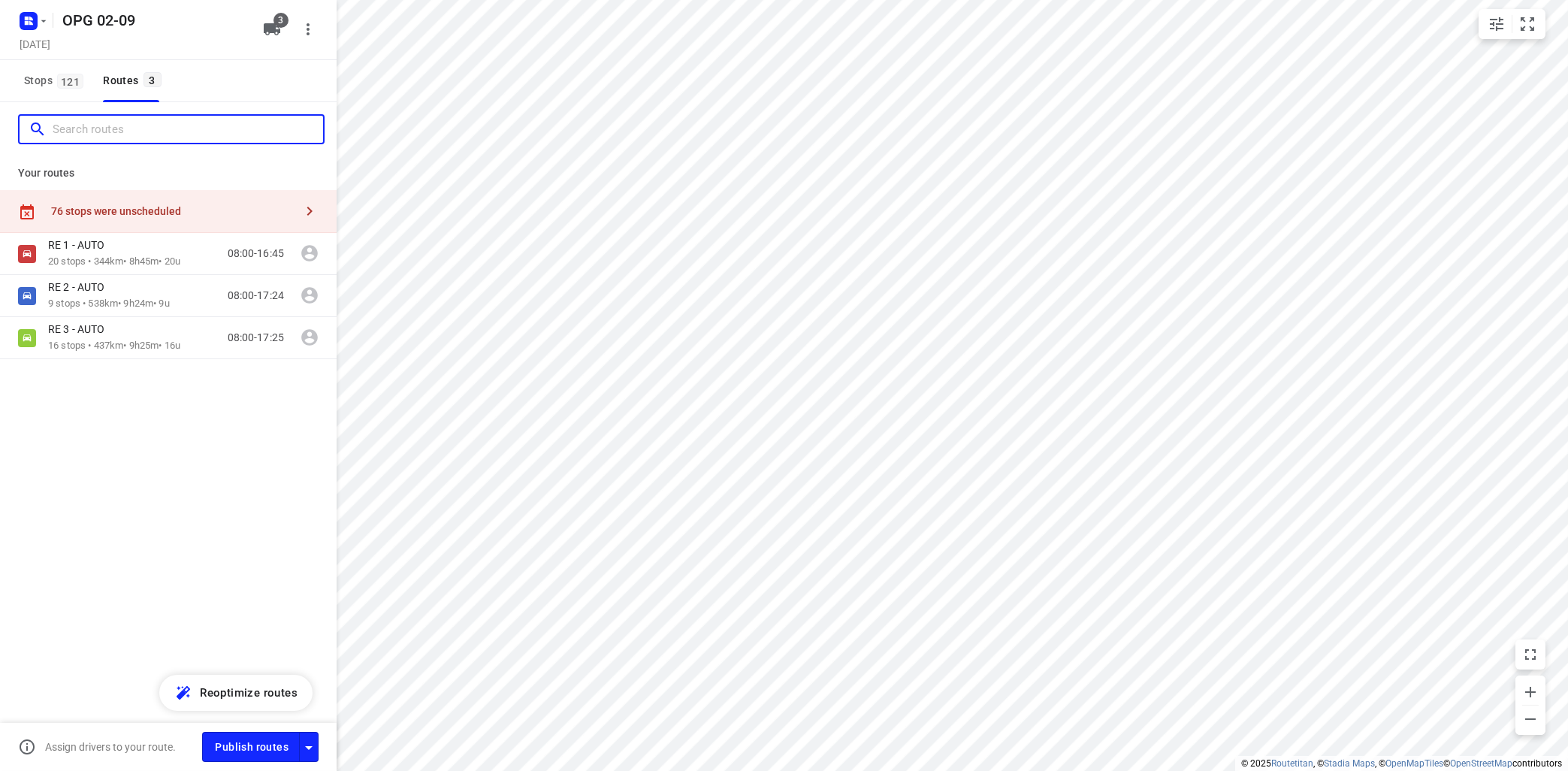
click at [94, 137] on input "Search routes" at bounding box center [188, 129] width 270 height 23
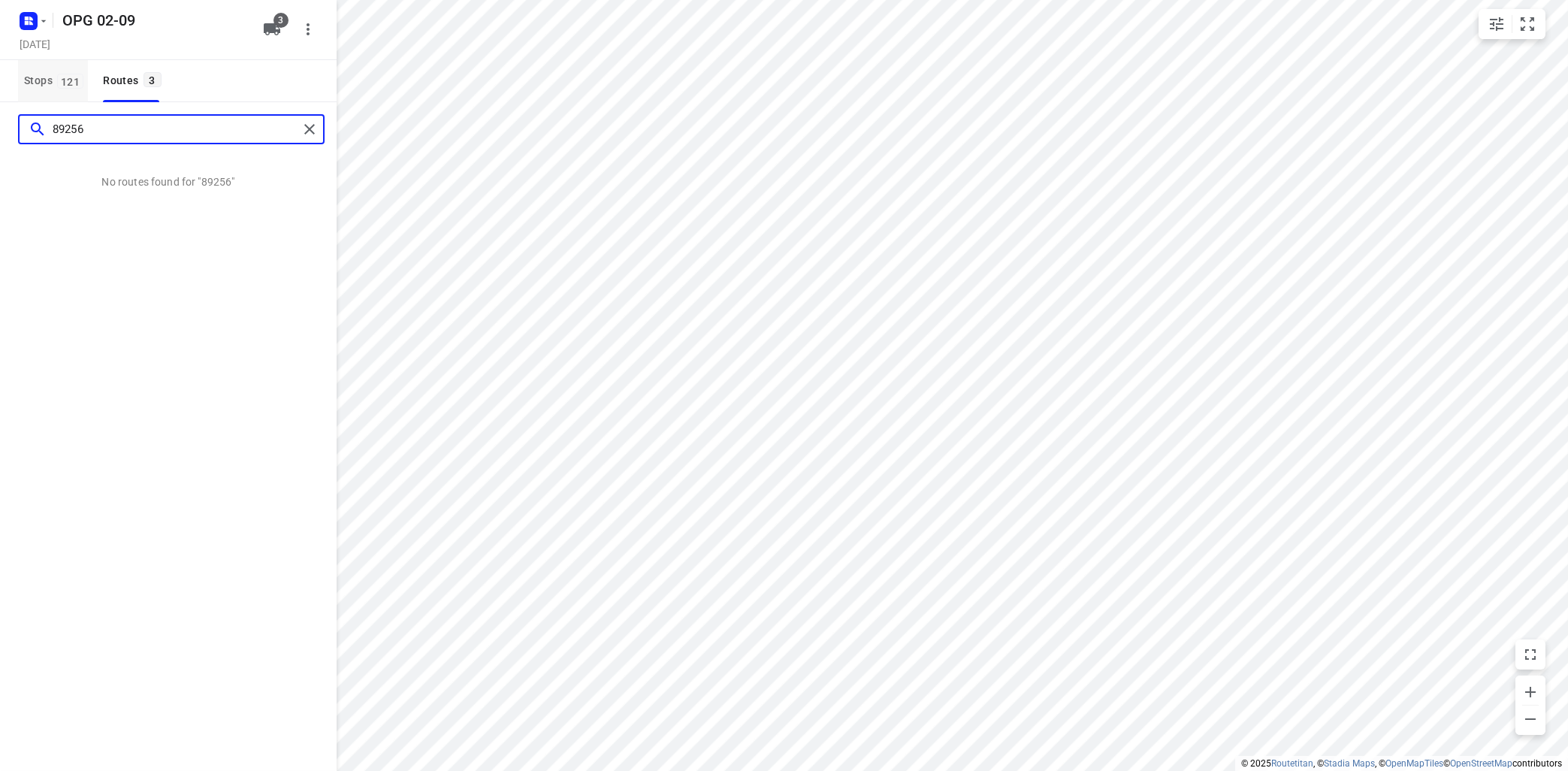
type input "89256"
click at [51, 94] on button "Stops 121" at bounding box center [53, 81] width 70 height 42
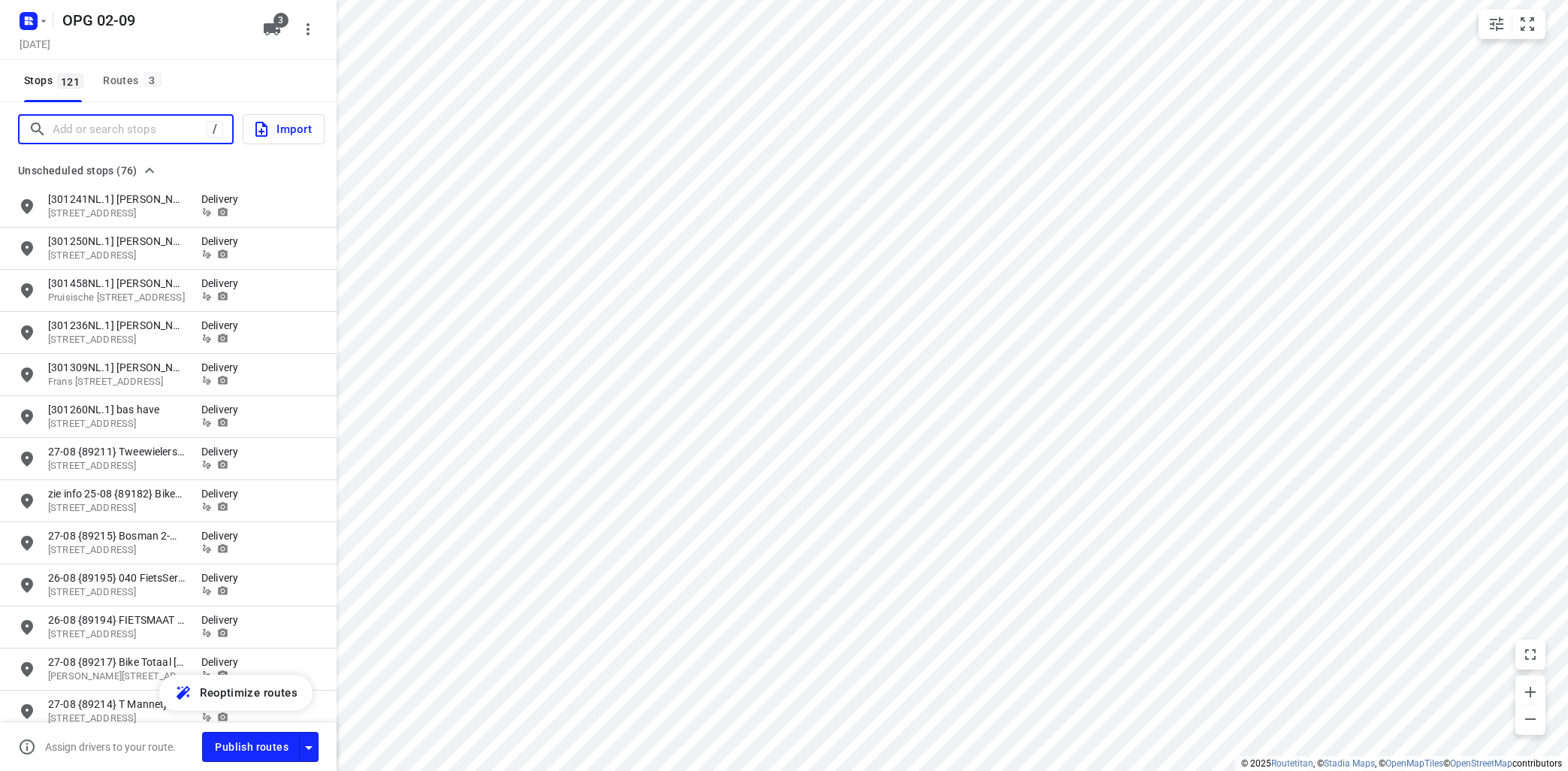
click at [93, 134] on input "Add or search stops" at bounding box center [129, 129] width 154 height 23
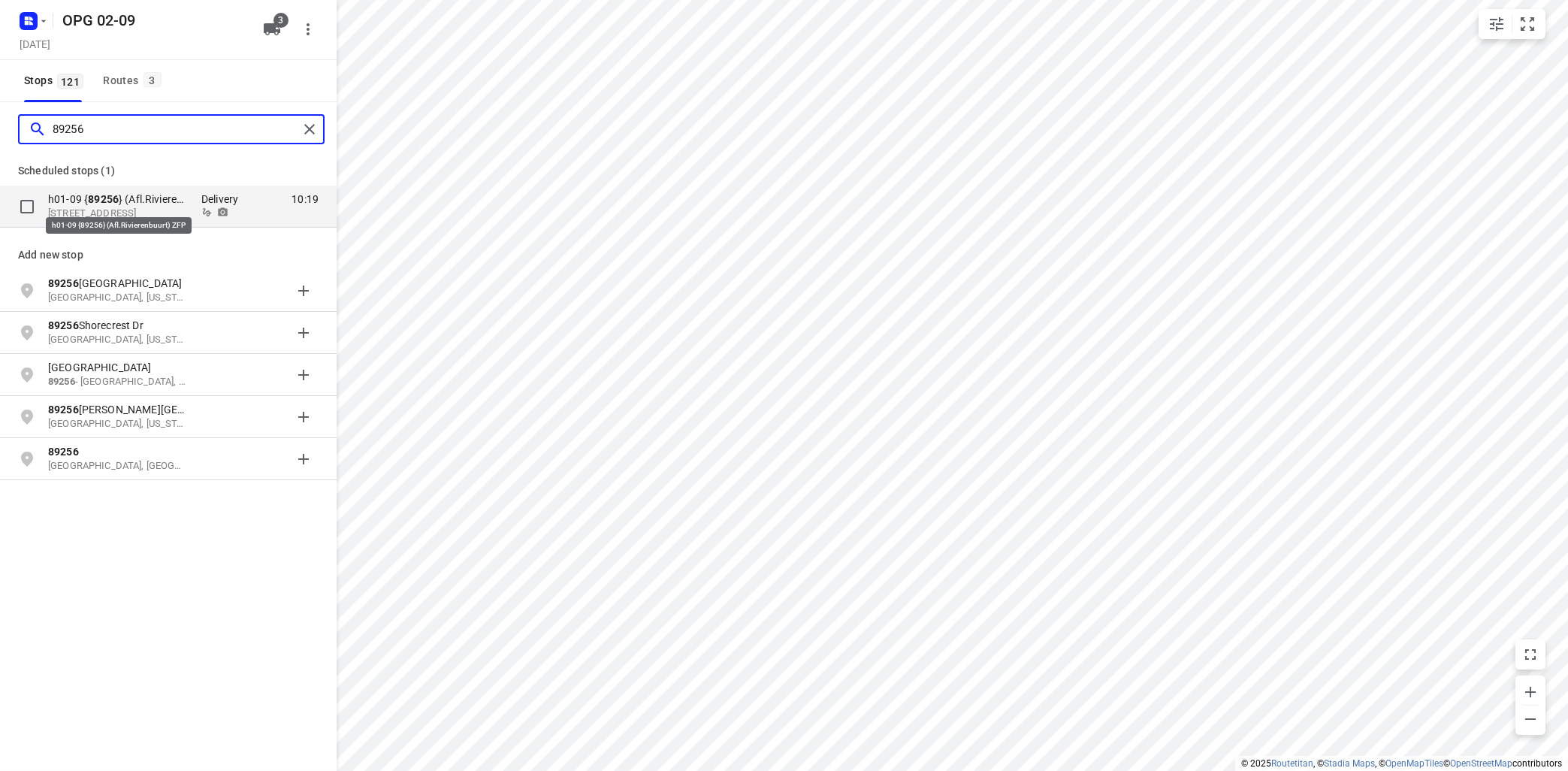
type input "89256"
click at [71, 203] on p "h01-09 { 89256 } (Afl.Rivierenbuurt) ZFP" at bounding box center [117, 198] width 138 height 15
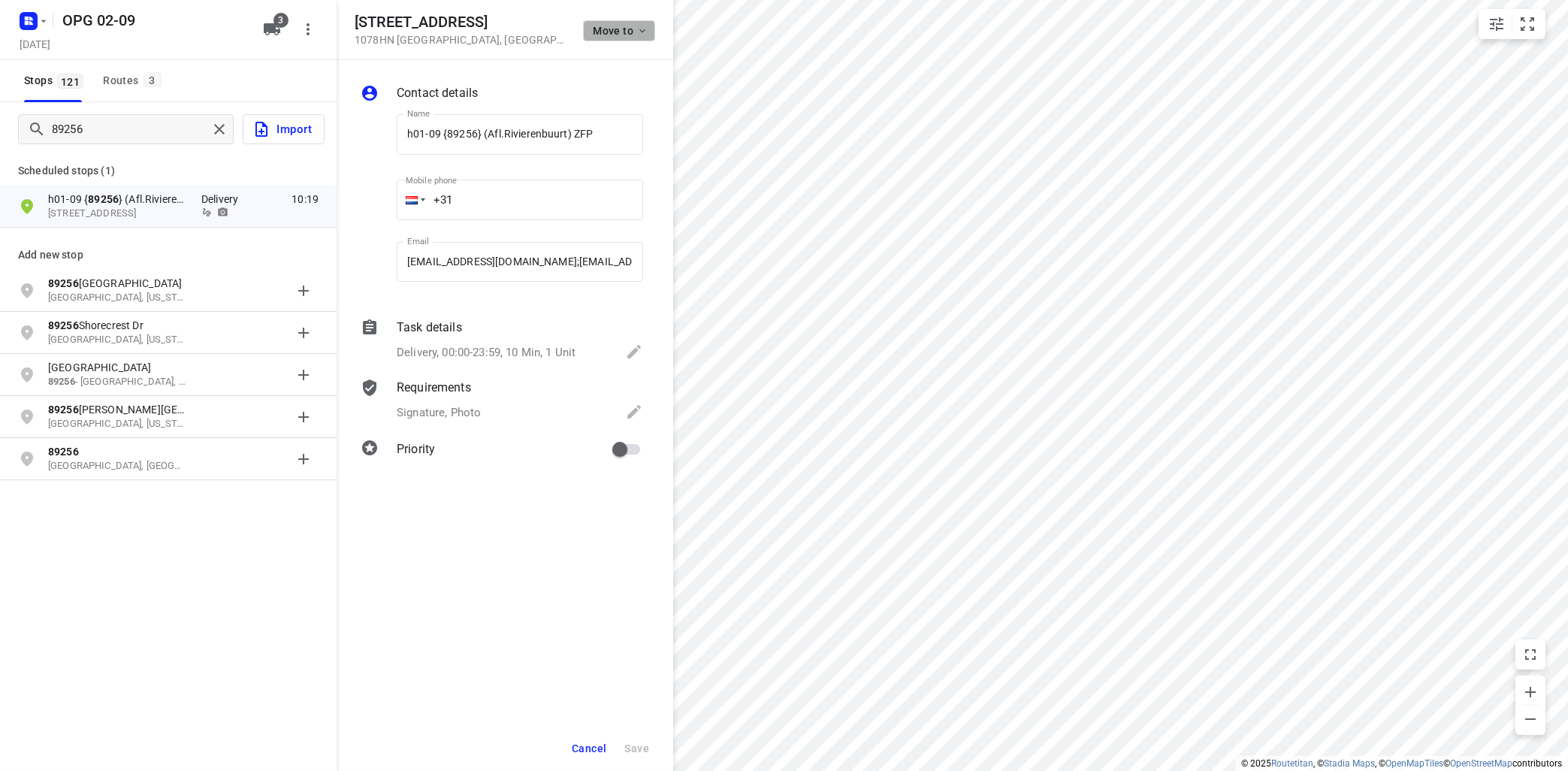
click at [643, 31] on icon "button" at bounding box center [643, 31] width 12 height 12
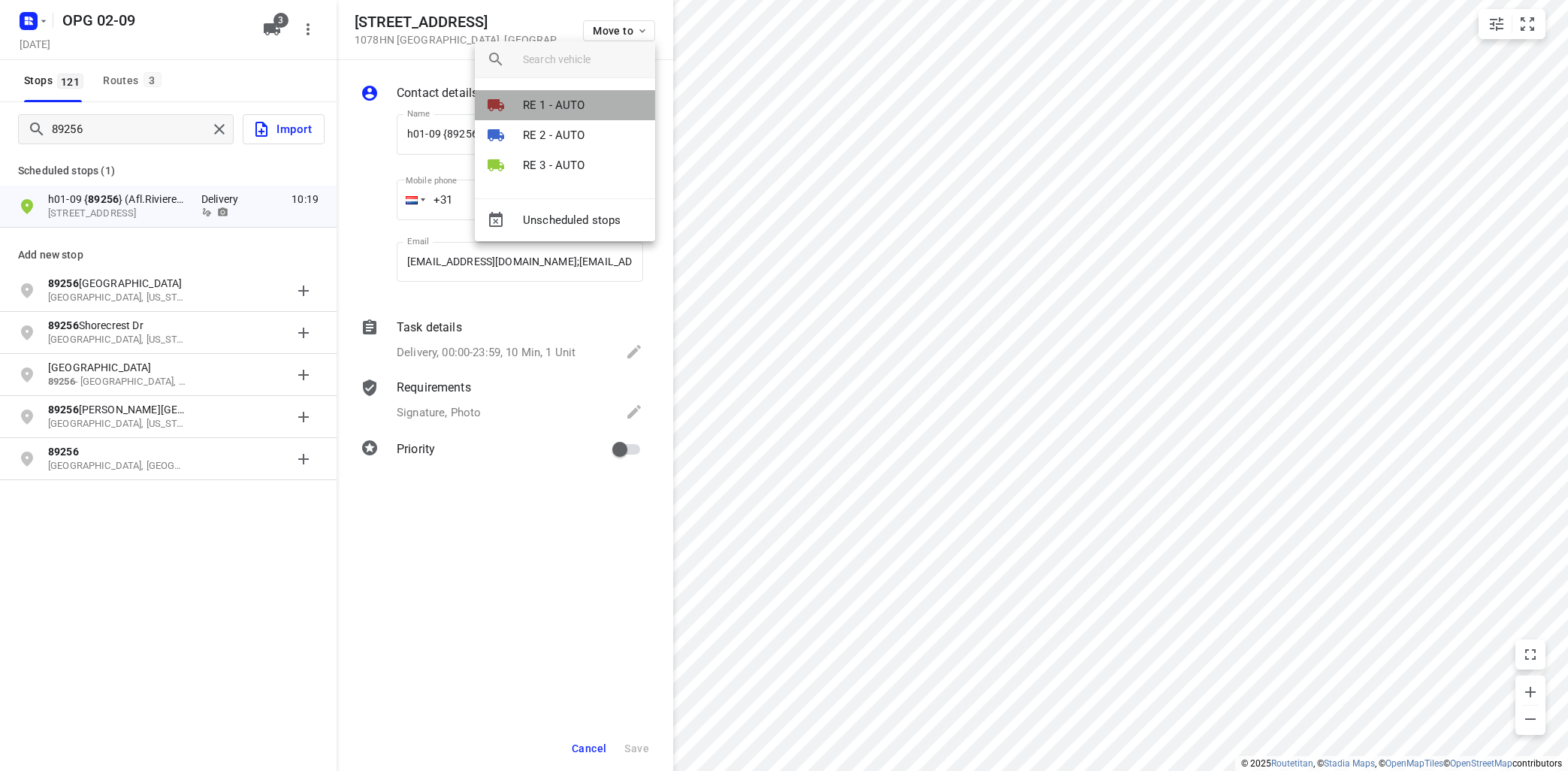
click at [590, 102] on li "RE 1 - AUTO" at bounding box center [564, 105] width 180 height 30
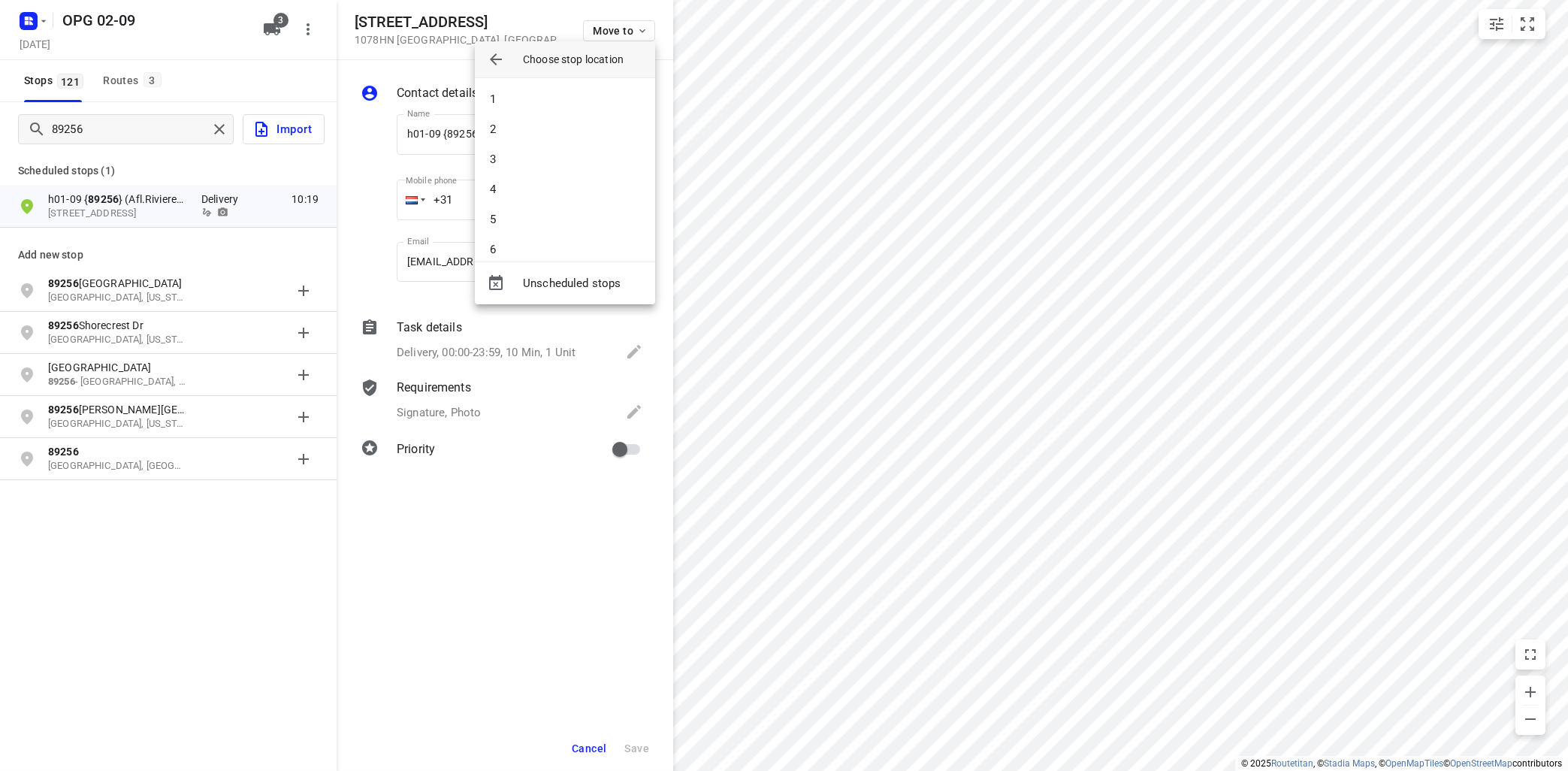
click at [1526, 24] on div at bounding box center [784, 385] width 1568 height 771
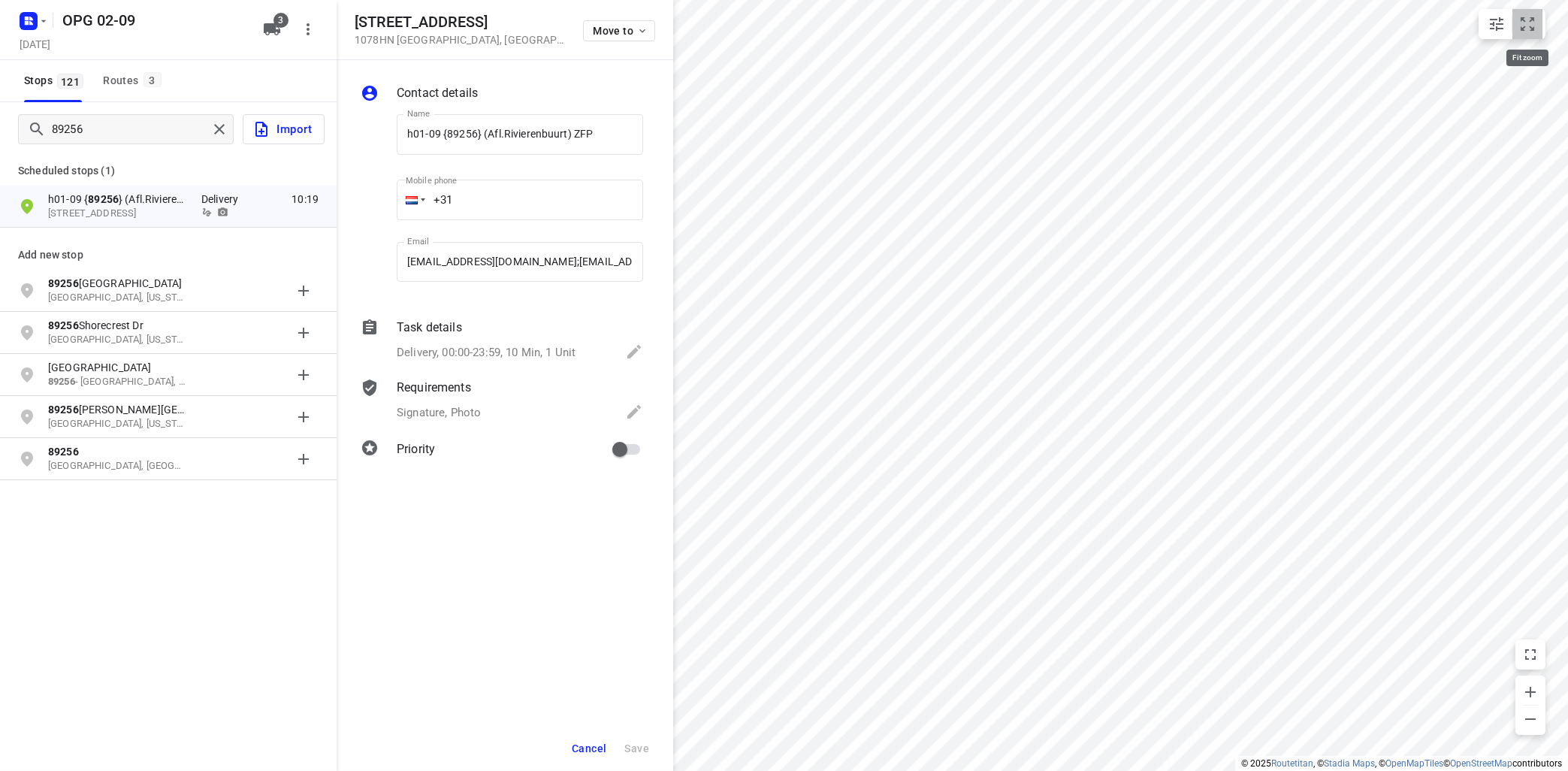
click at [1526, 19] on icon "small contained button group" at bounding box center [1527, 23] width 18 height 18
click at [131, 71] on button "Routes 3" at bounding box center [131, 81] width 68 height 42
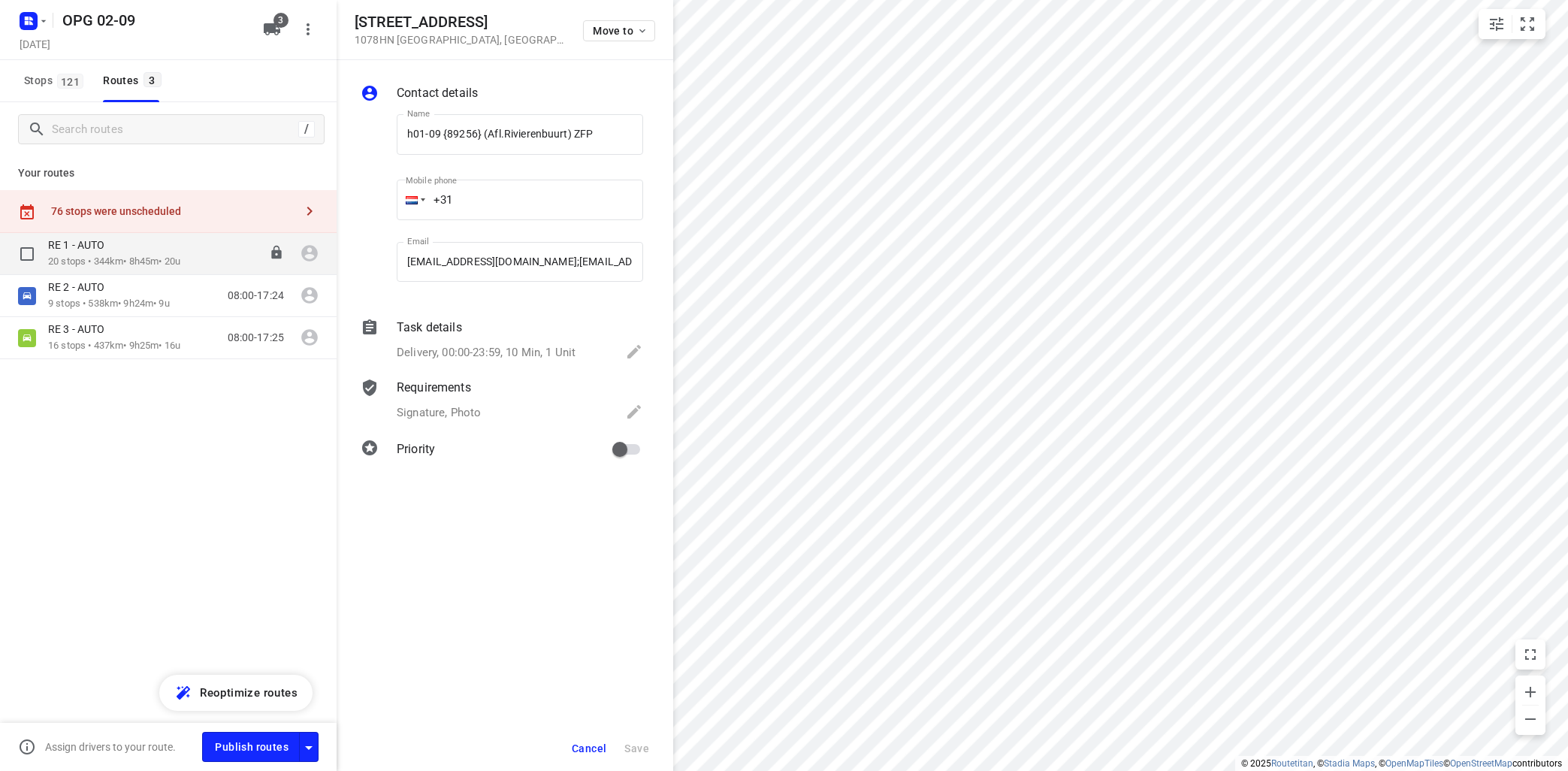
click at [123, 261] on p "20 stops • 344km • 8h45m • 20u" at bounding box center [114, 262] width 132 height 15
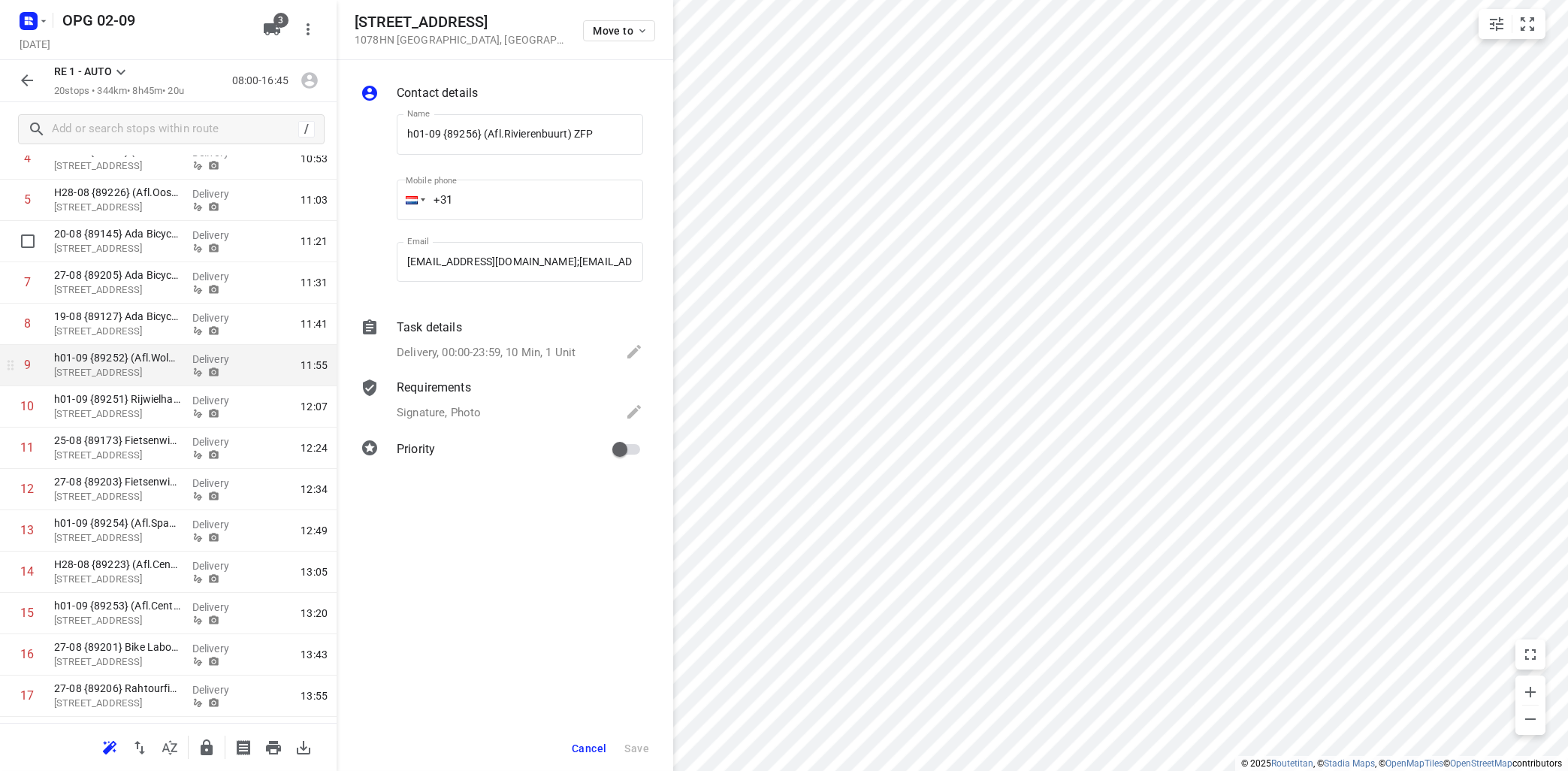
scroll to position [238, 0]
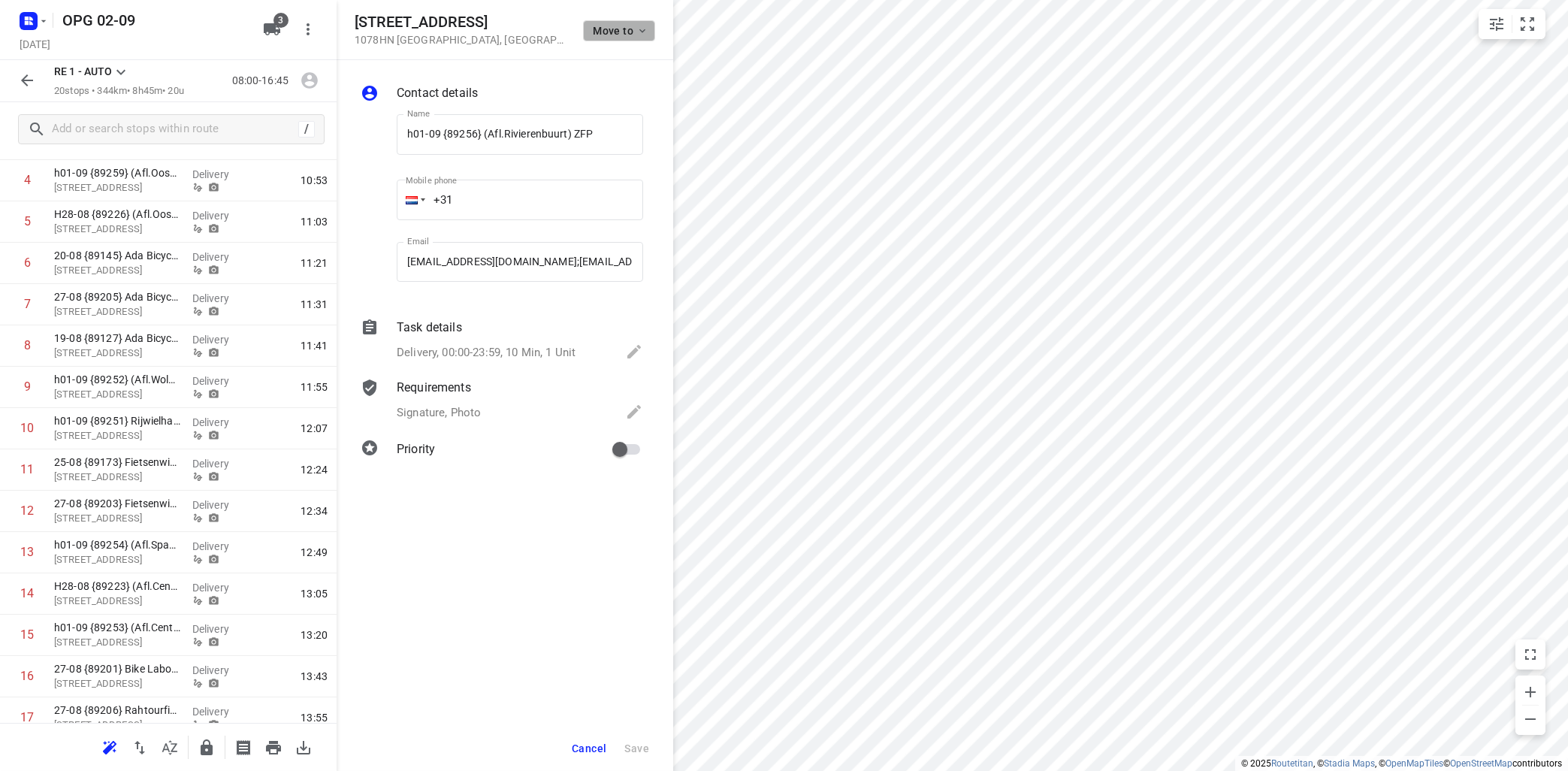
click at [644, 25] on icon "button" at bounding box center [643, 31] width 12 height 12
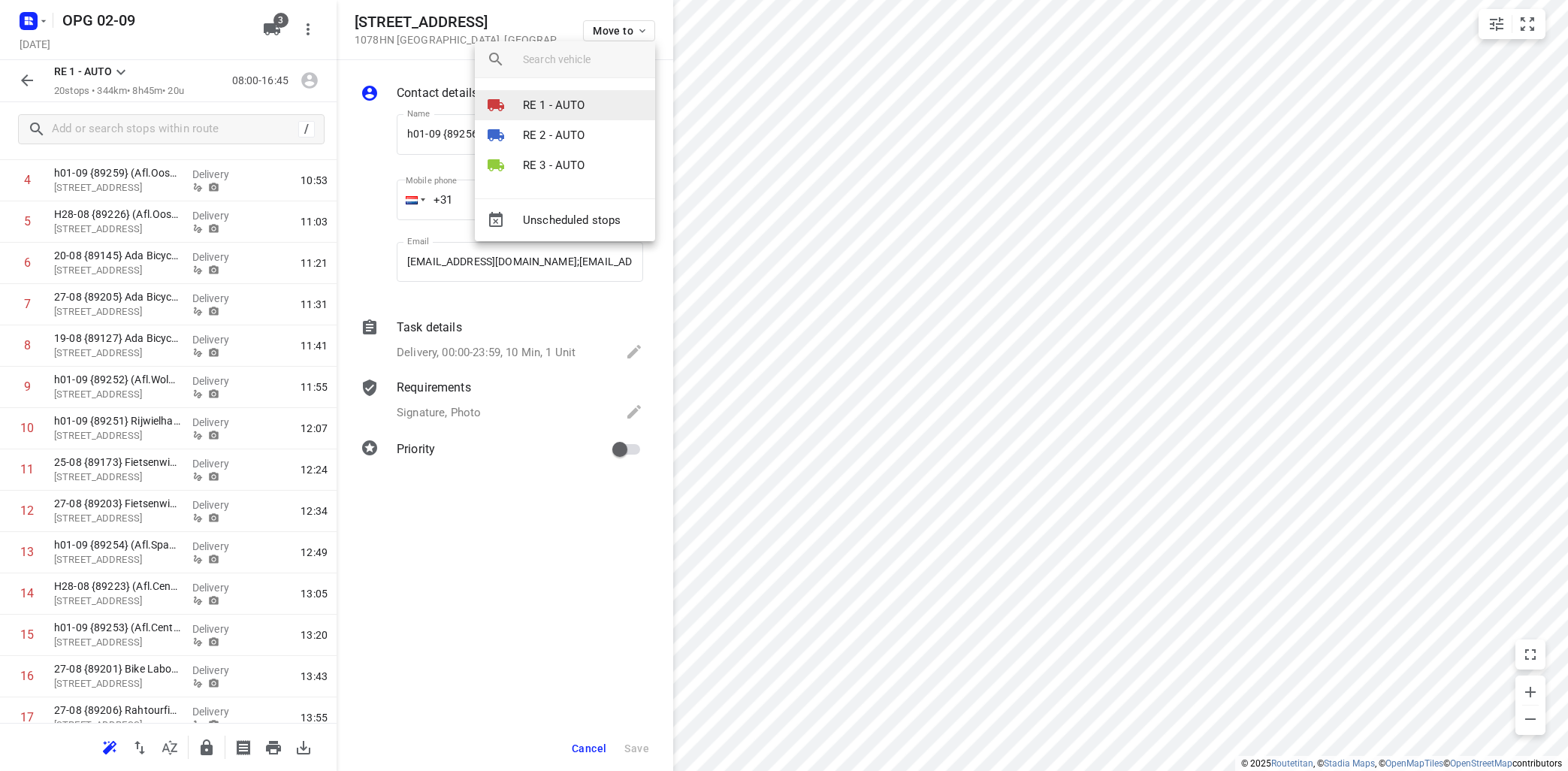
click at [561, 101] on p "RE 1 - AUTO" at bounding box center [554, 106] width 62 height 18
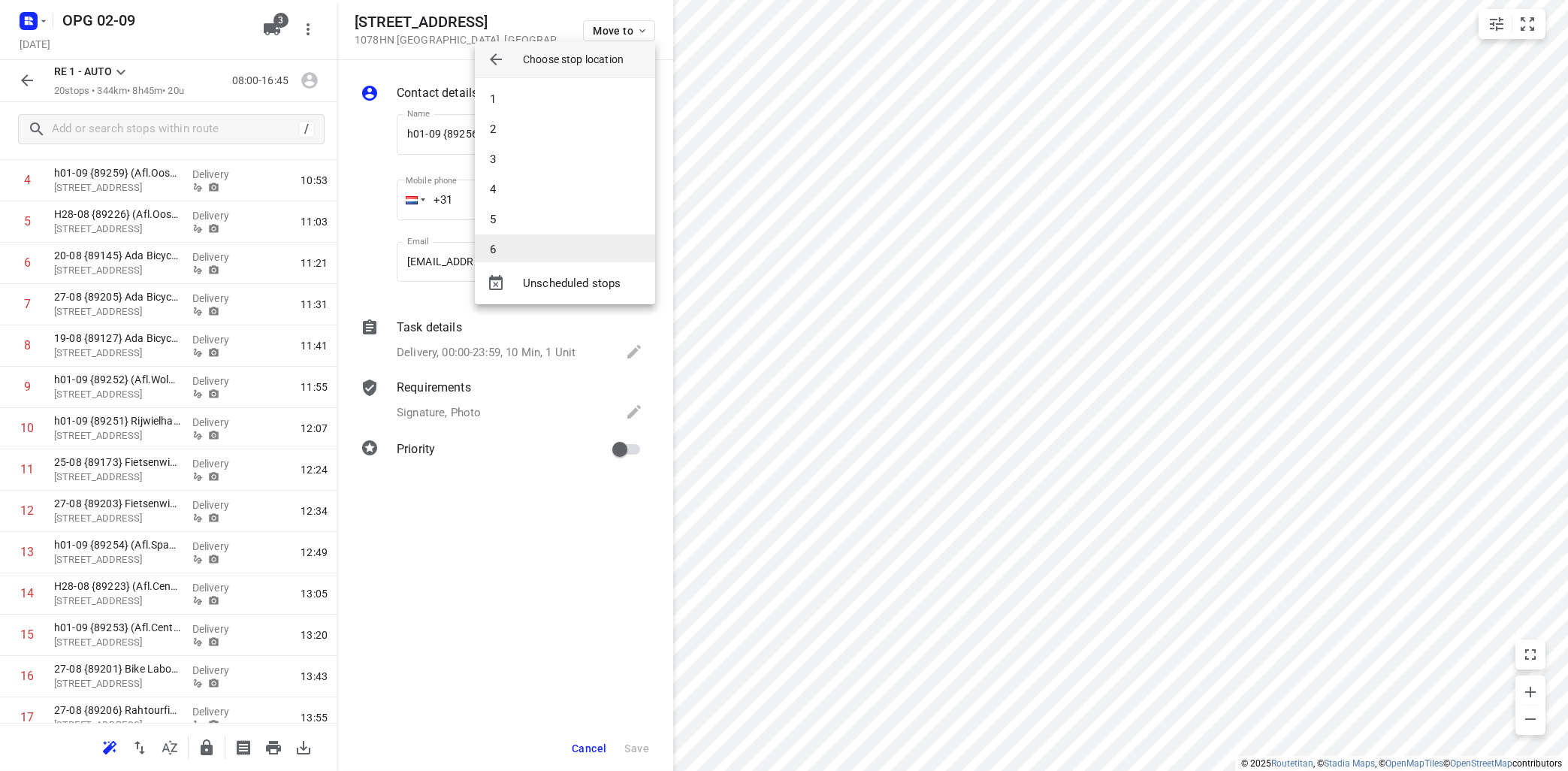
click at [528, 251] on li "6" at bounding box center [564, 249] width 180 height 30
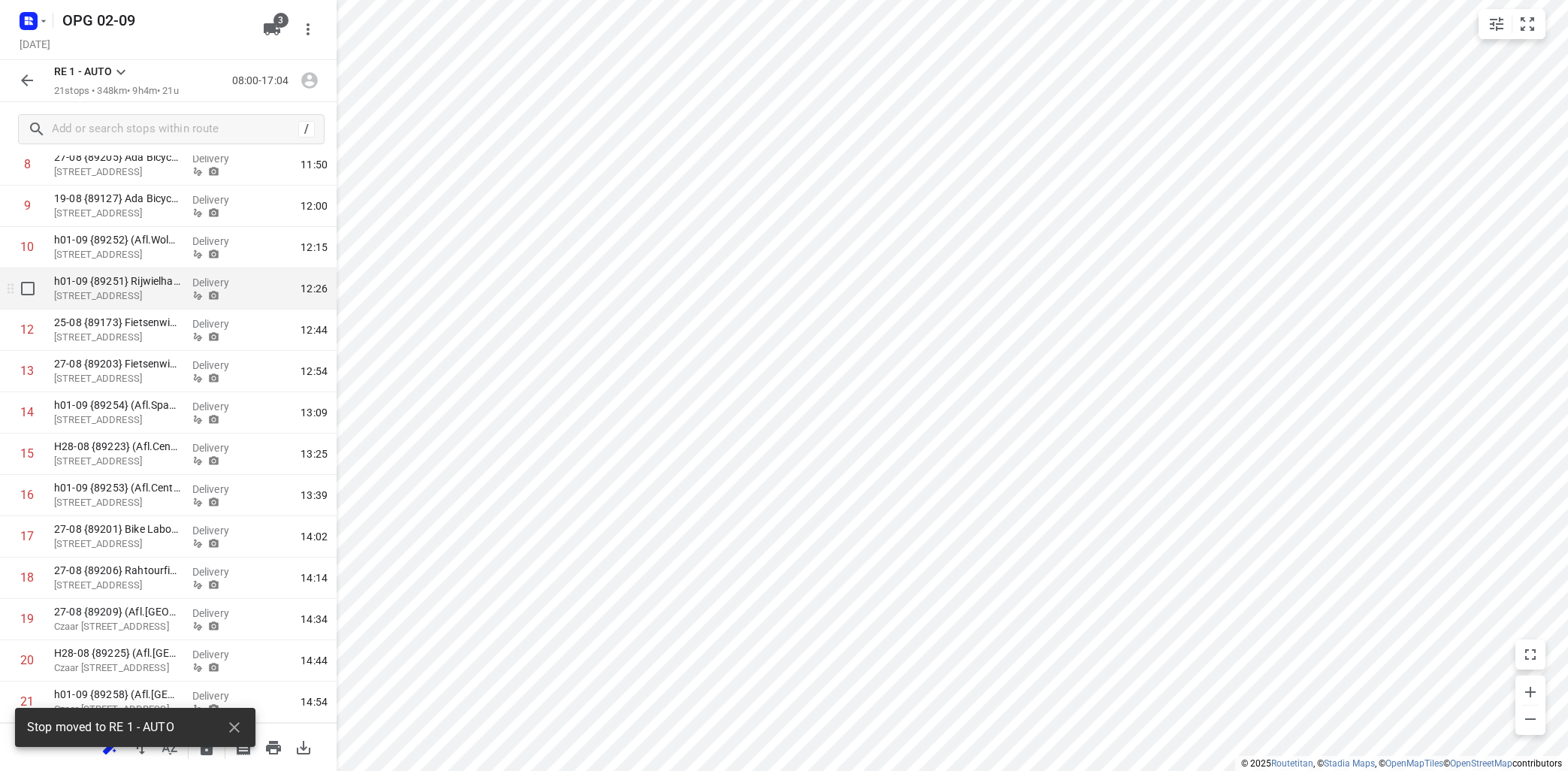
scroll to position [461, 0]
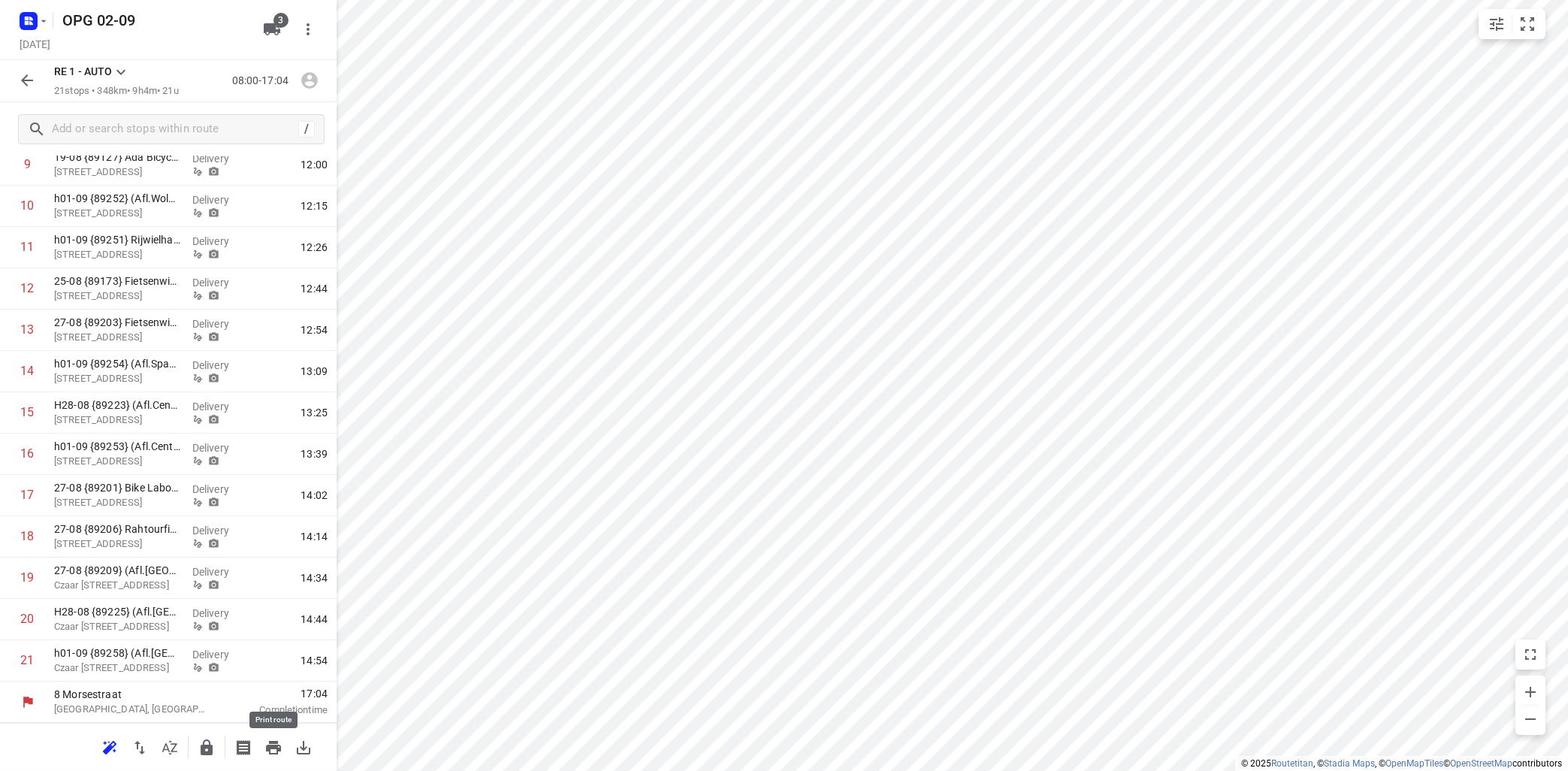
click at [269, 753] on icon "button" at bounding box center [273, 748] width 15 height 14
click at [306, 85] on icon "button" at bounding box center [309, 81] width 19 height 19
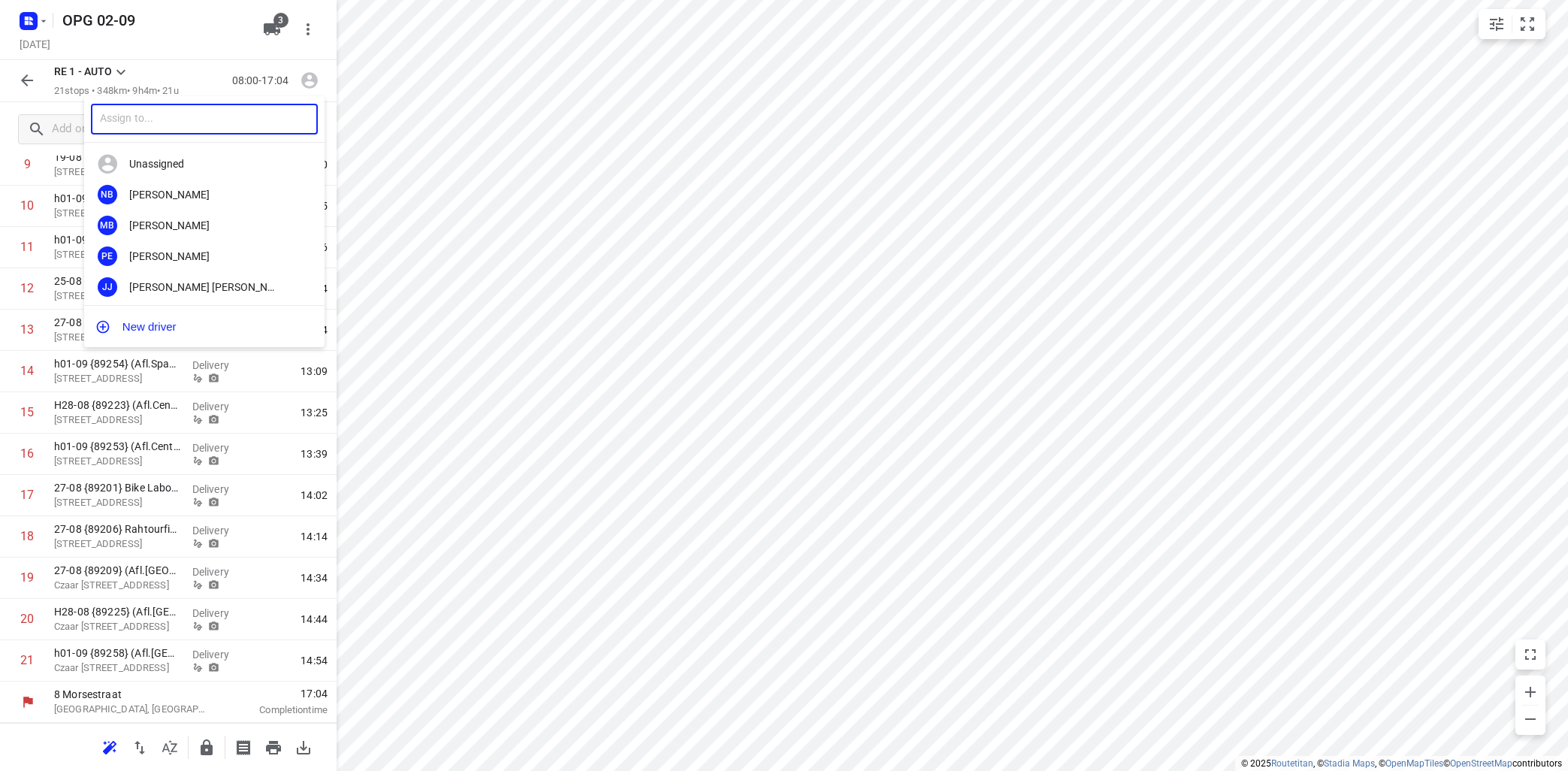
click at [193, 128] on input "text" at bounding box center [204, 120] width 226 height 31
type input "jonn"
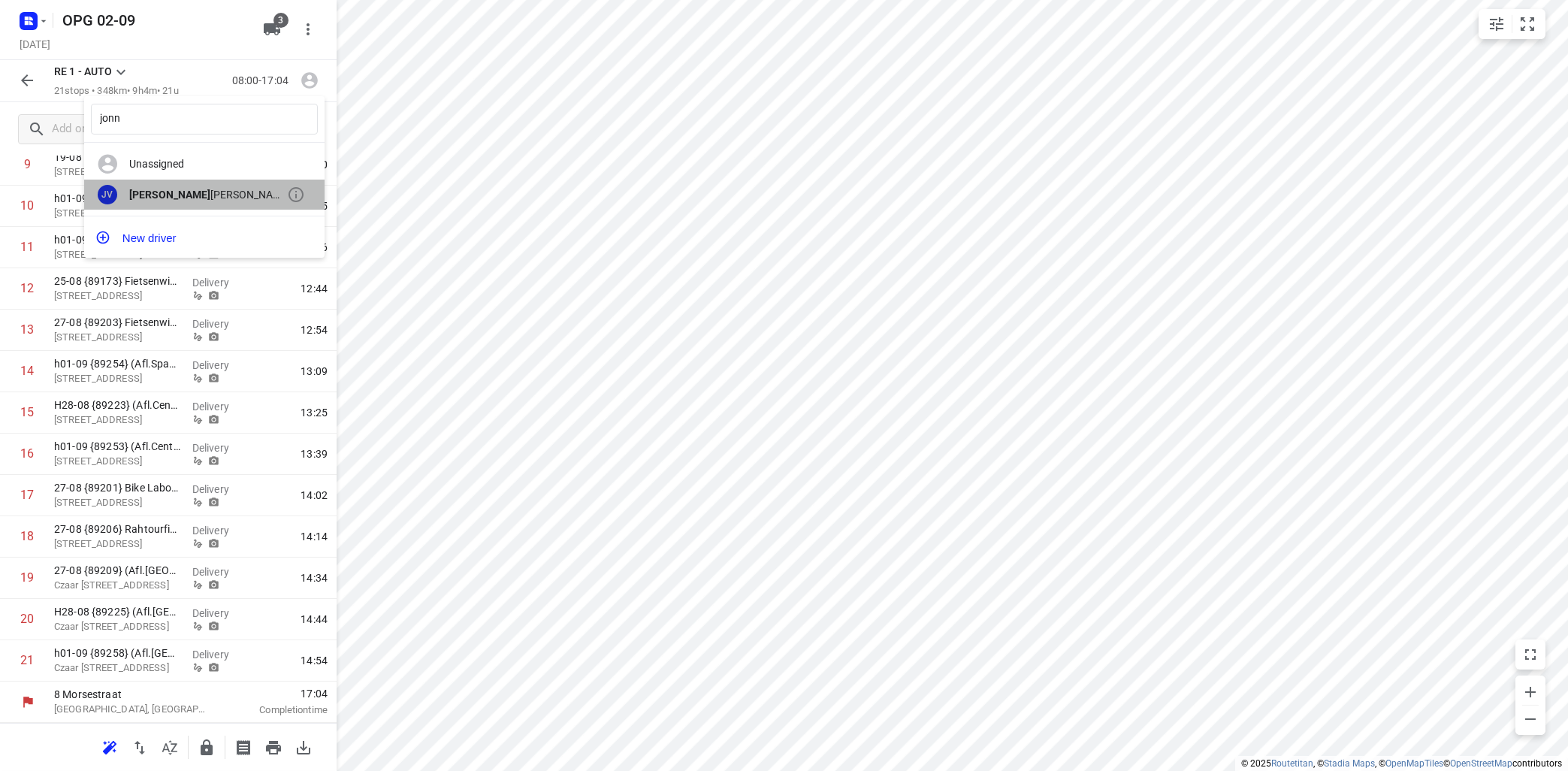
drag, startPoint x: 167, startPoint y: 207, endPoint x: 178, endPoint y: 208, distance: 11.0
click at [178, 208] on div "JV [PERSON_NAME]" at bounding box center [204, 195] width 240 height 31
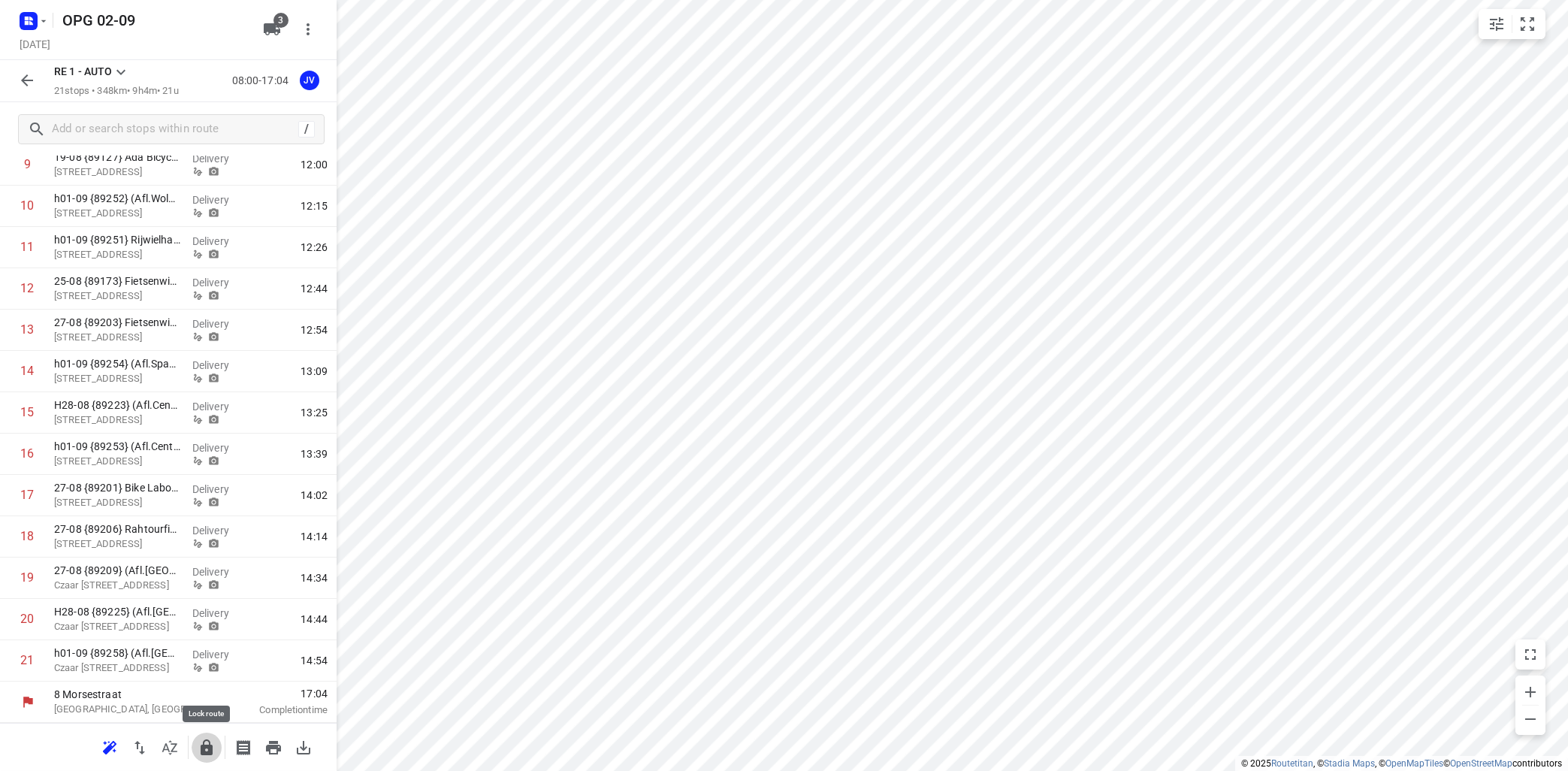
click at [207, 744] on icon "button" at bounding box center [206, 748] width 18 height 18
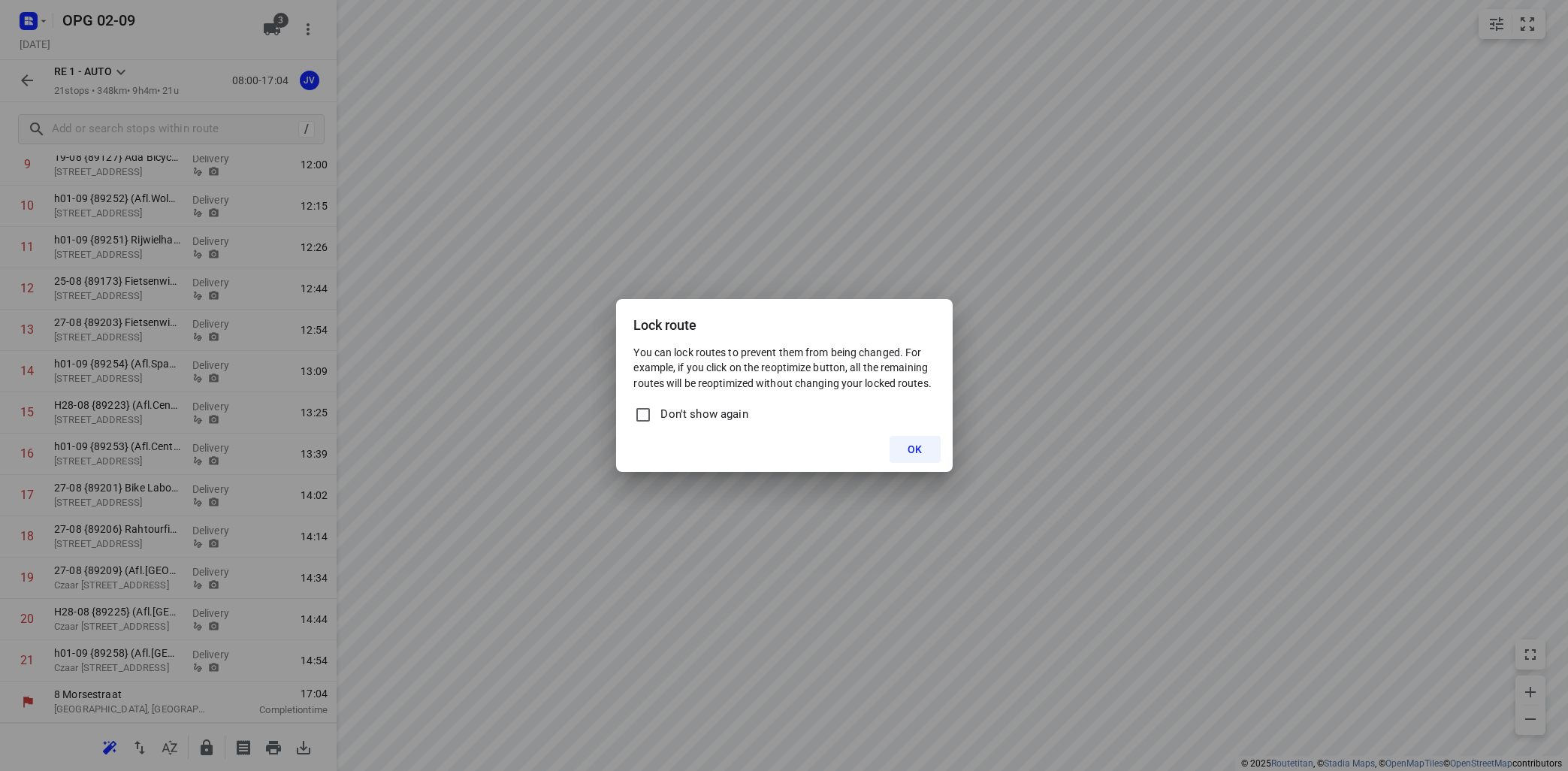
click at [905, 450] on button "OK" at bounding box center [915, 449] width 51 height 27
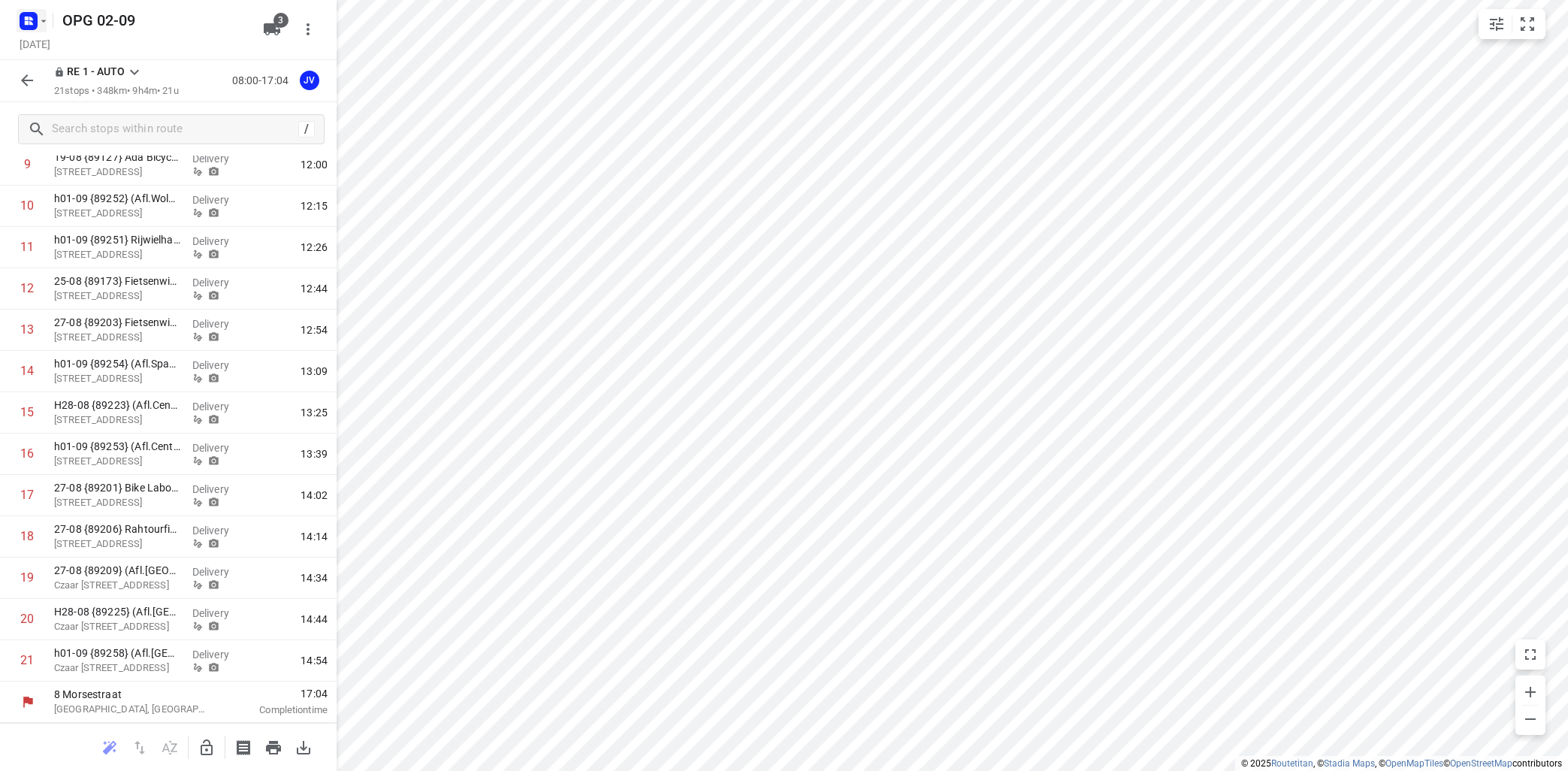
click at [46, 20] on icon "button" at bounding box center [44, 20] width 12 height 12
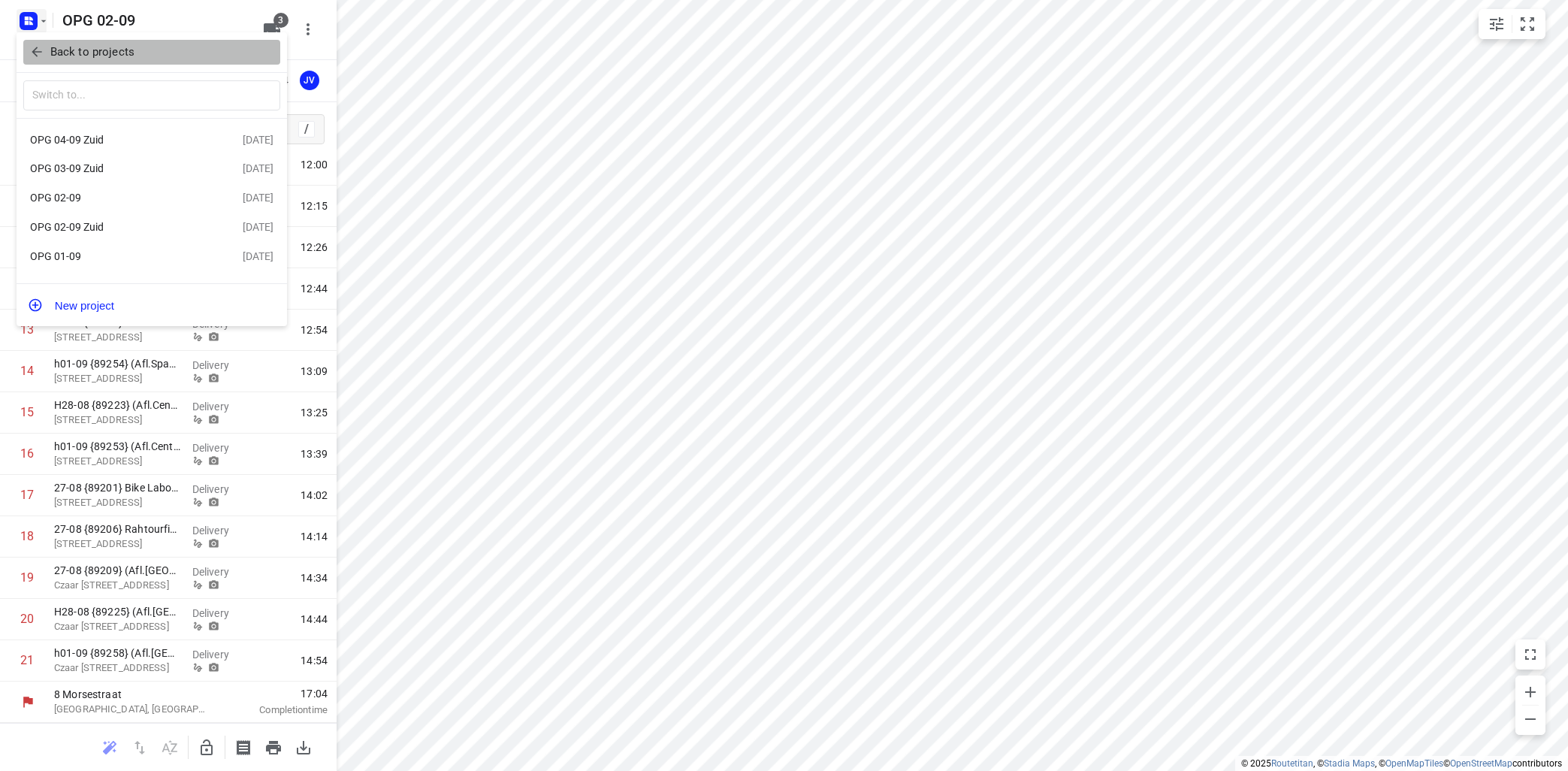
click at [101, 58] on p "Back to projects" at bounding box center [92, 53] width 85 height 18
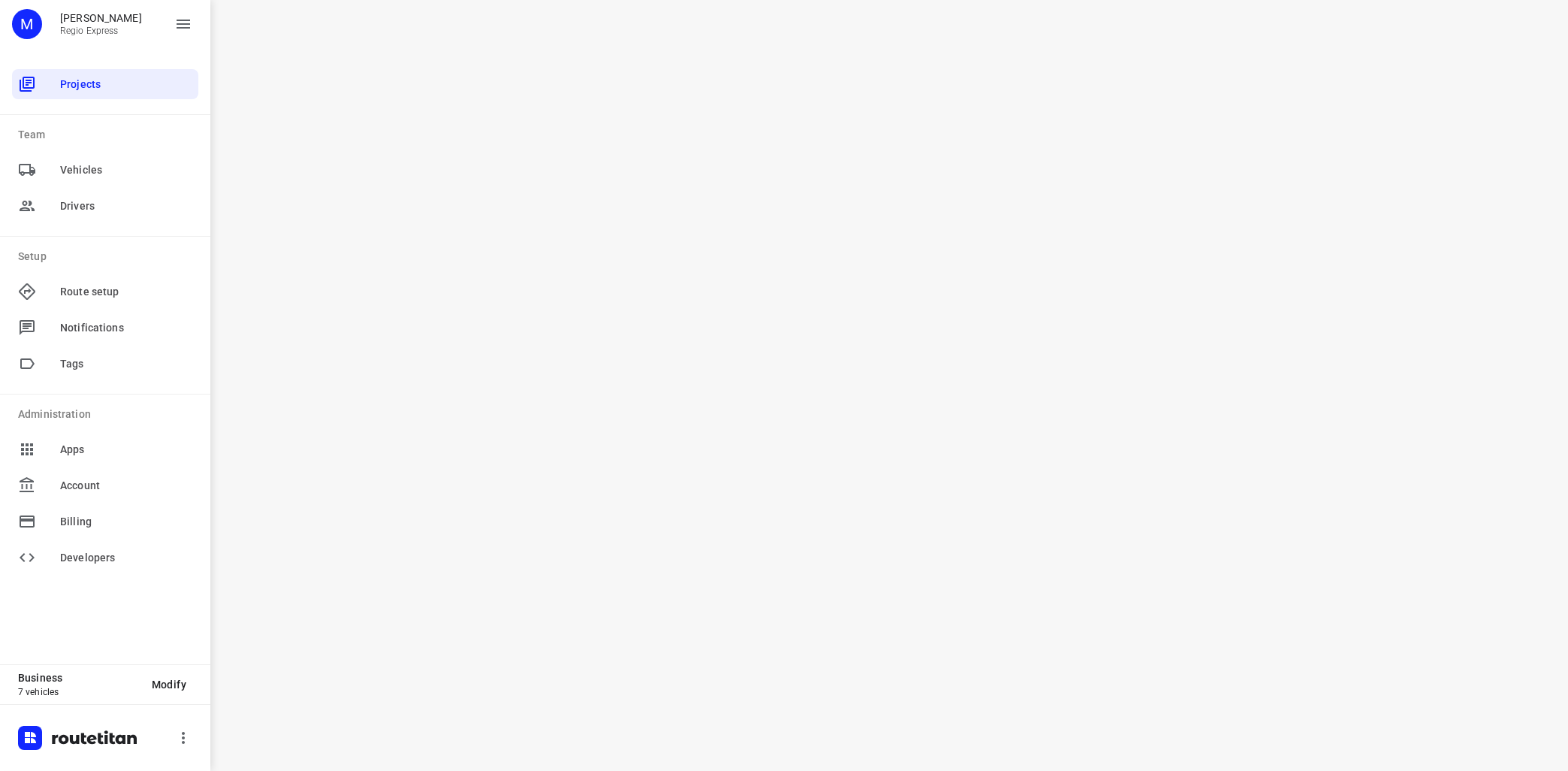
click at [636, 345] on div "i © 2025 Routetitan , © Stadia Maps , © OpenMapTiles © OpenStreetMap contributo…" at bounding box center [889, 385] width 1358 height 771
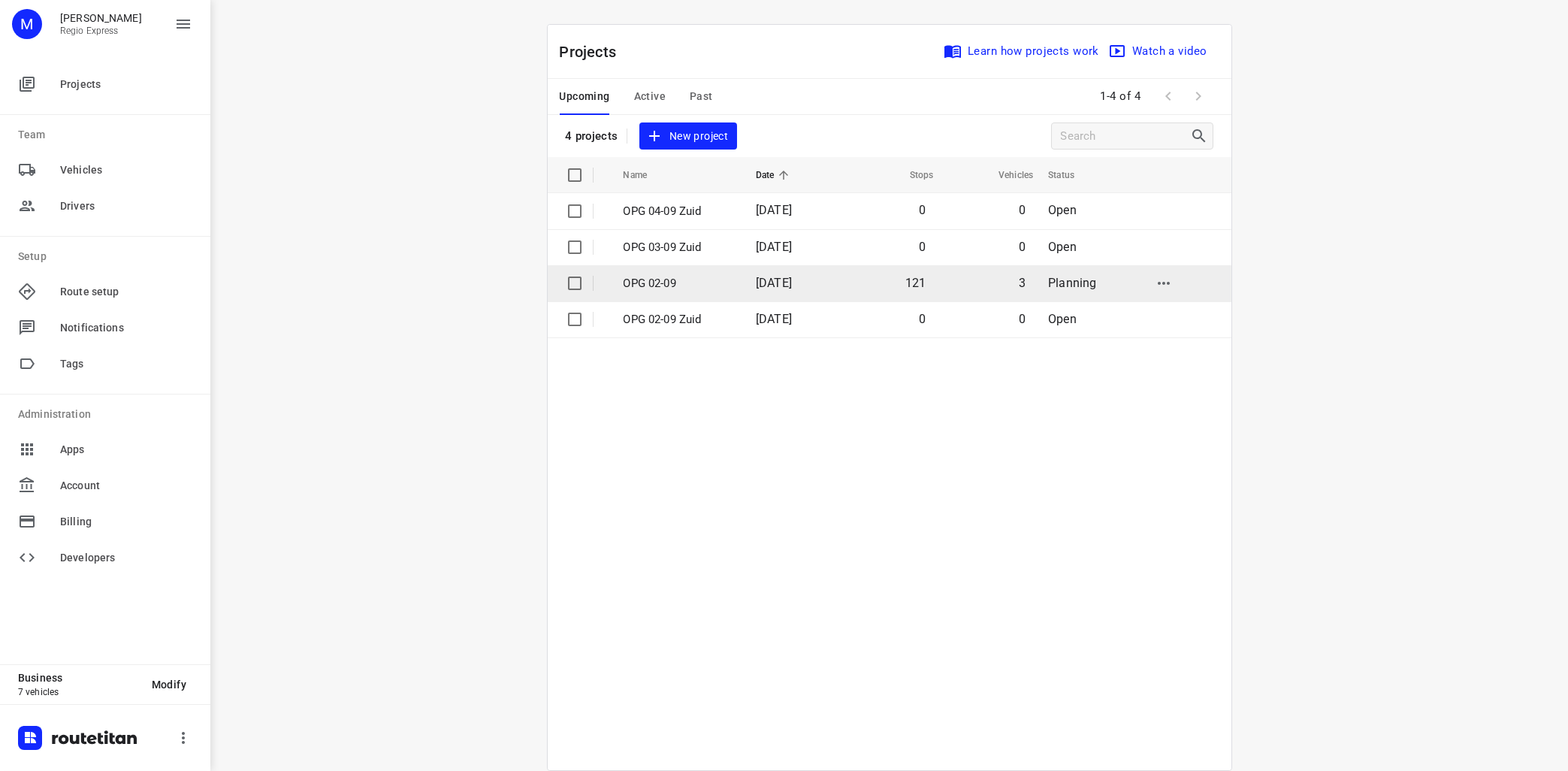
click at [656, 279] on p "OPG 02-09" at bounding box center [678, 284] width 110 height 18
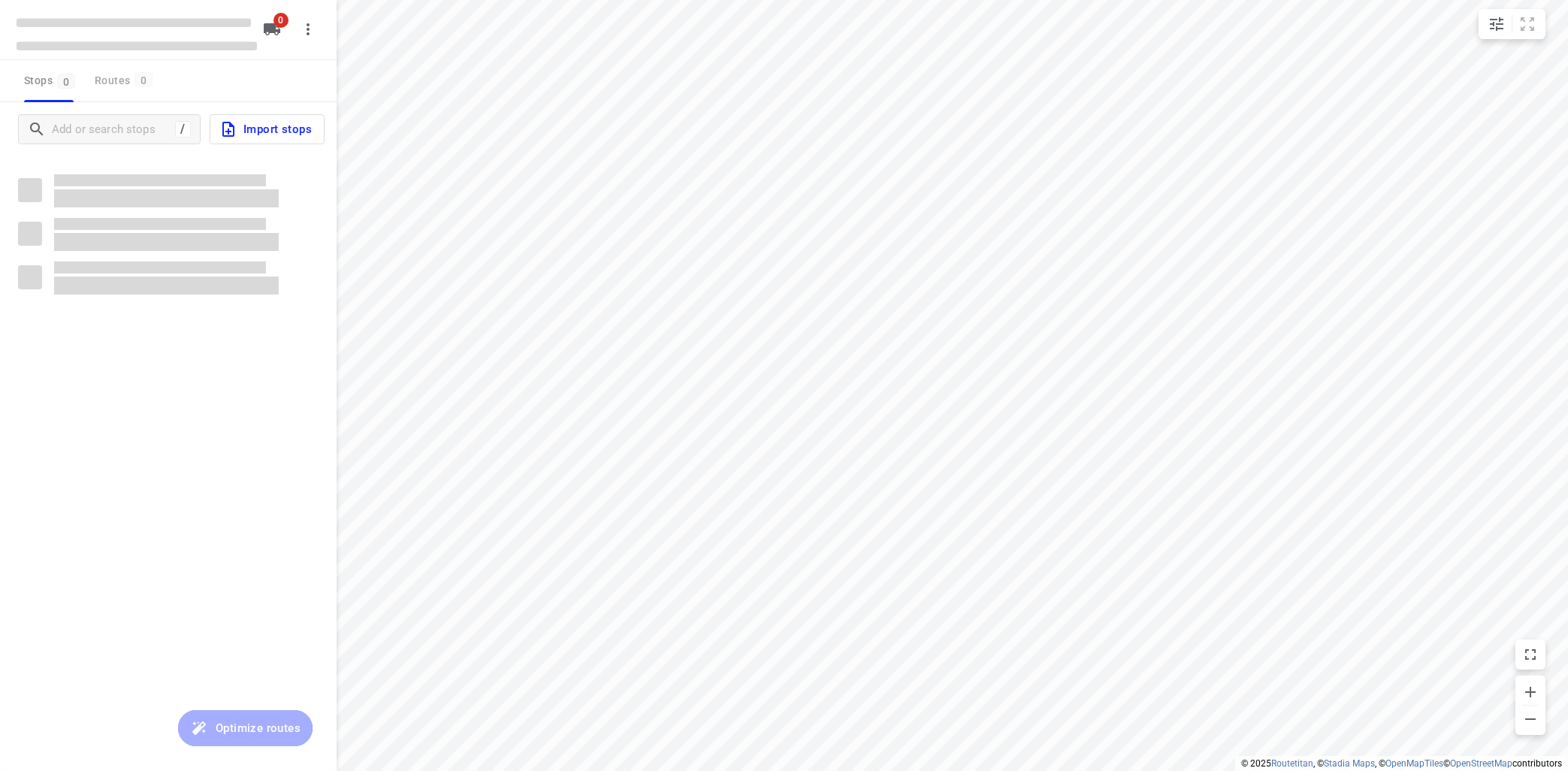
click at [165, 374] on div "/ Import stops" at bounding box center [168, 487] width 336 height 771
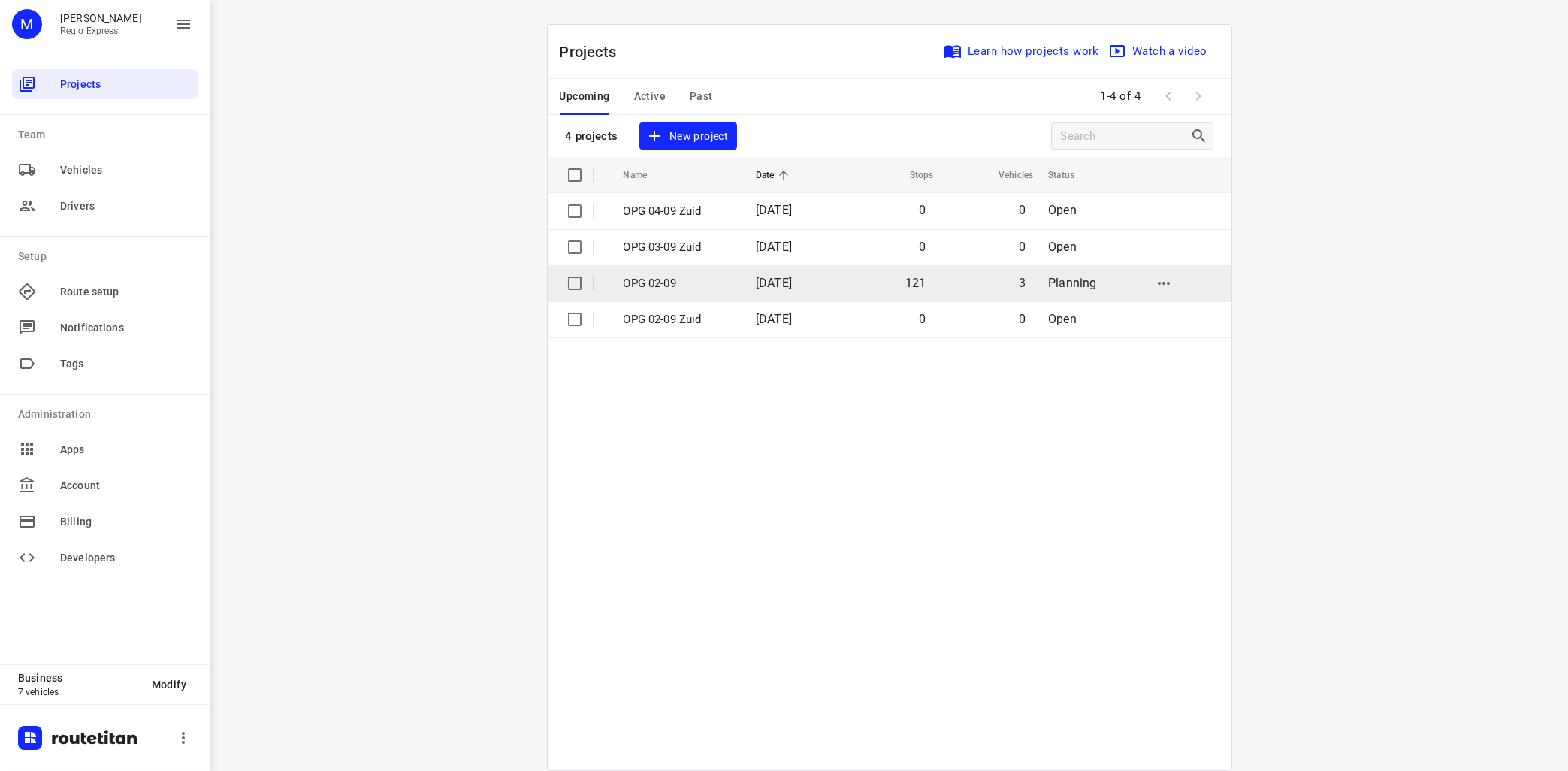
click at [713, 276] on p "OPG 02-09" at bounding box center [678, 284] width 110 height 18
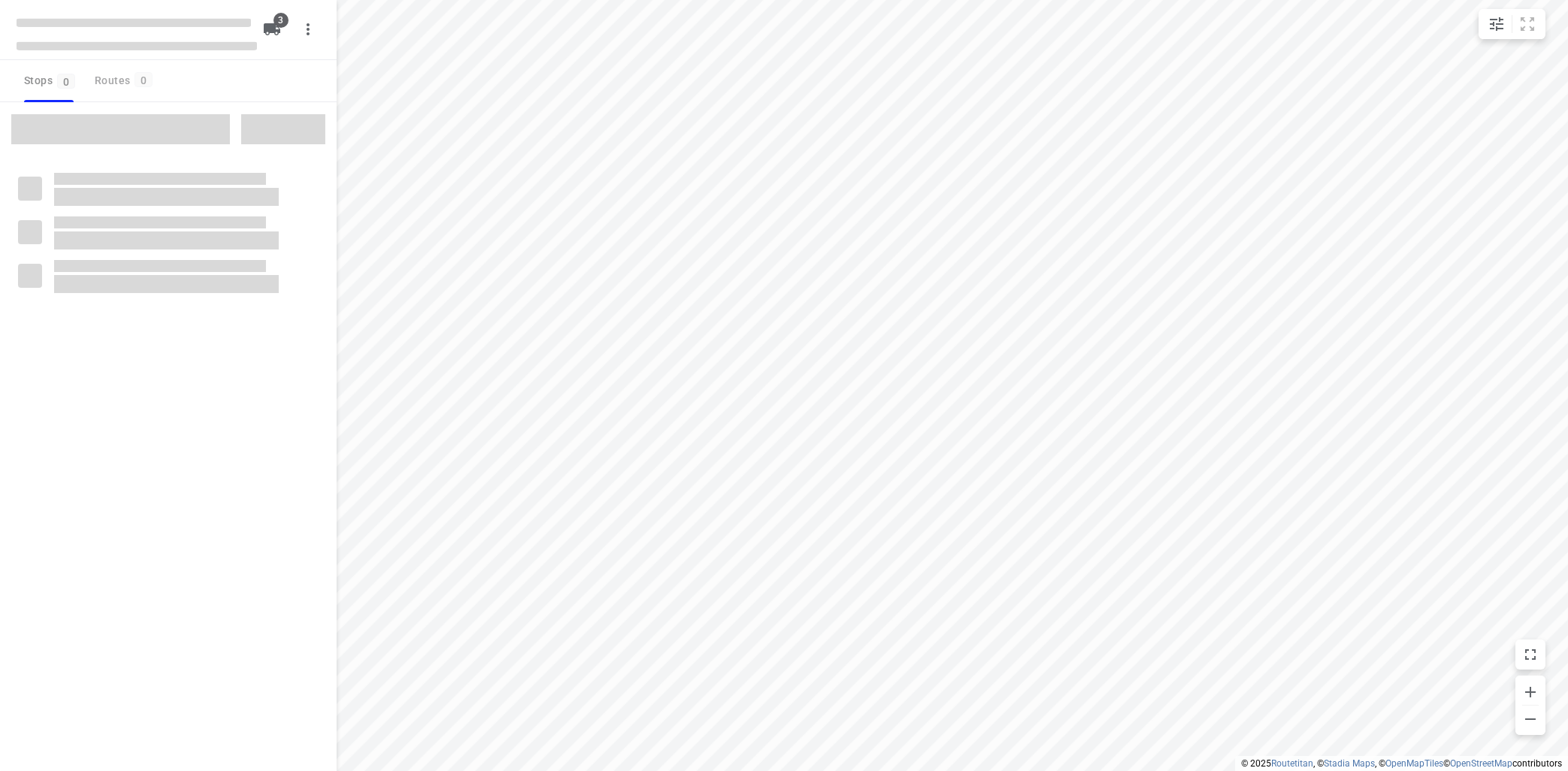
type input "distance"
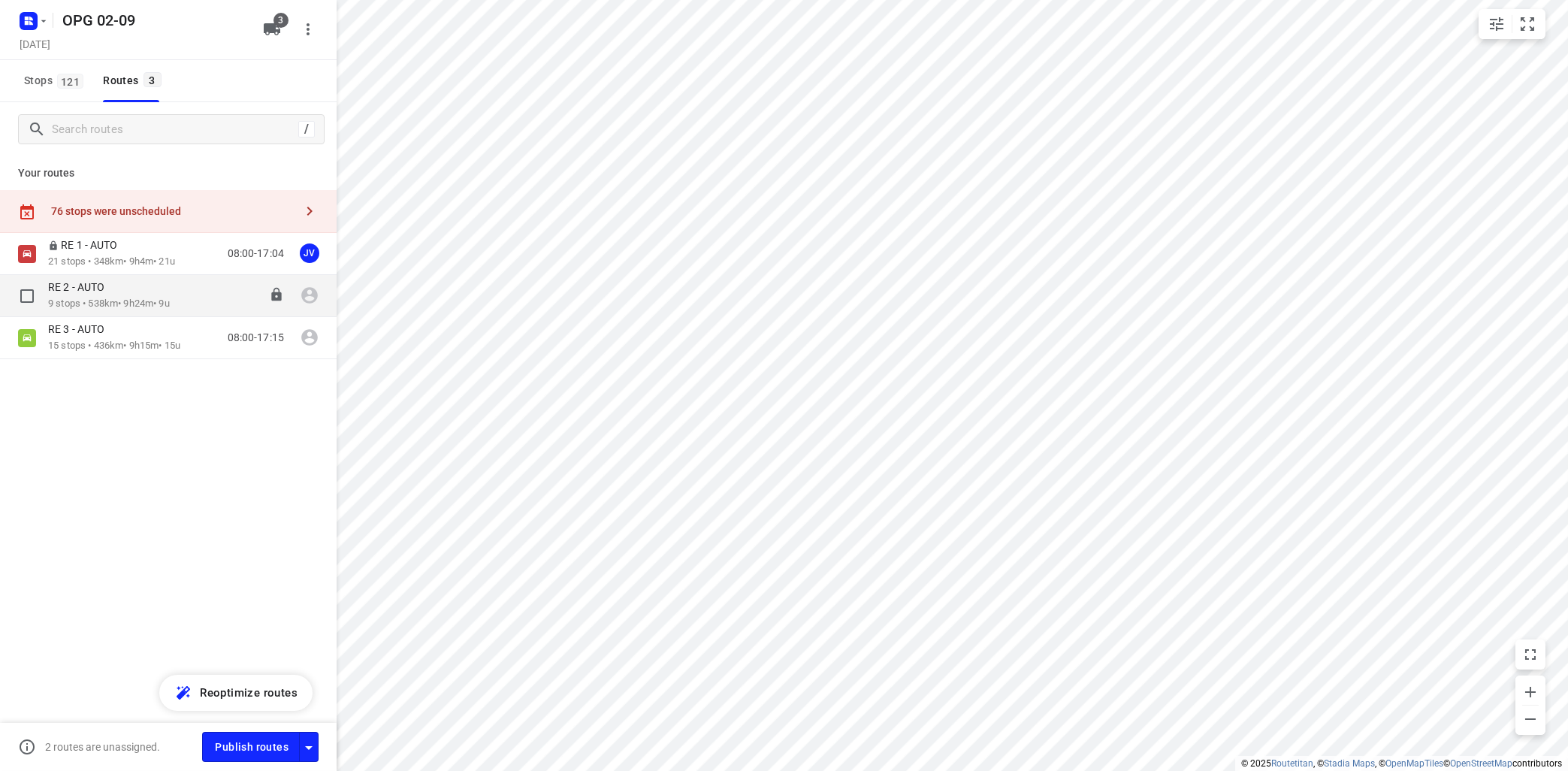
click at [130, 299] on p "9 stops • 538km • 9h24m • 9u" at bounding box center [108, 303] width 122 height 15
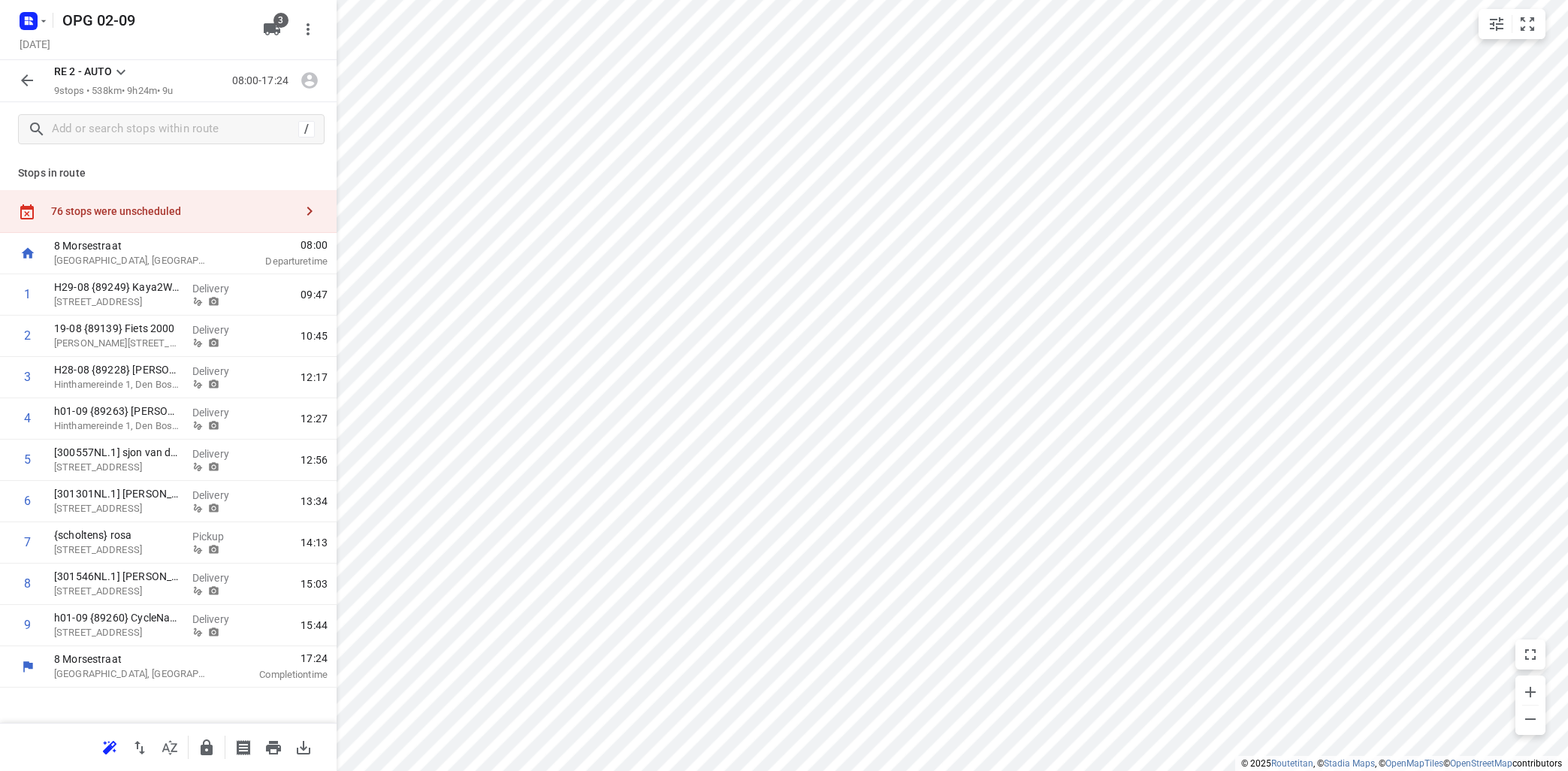
click at [122, 67] on icon at bounding box center [121, 72] width 18 height 18
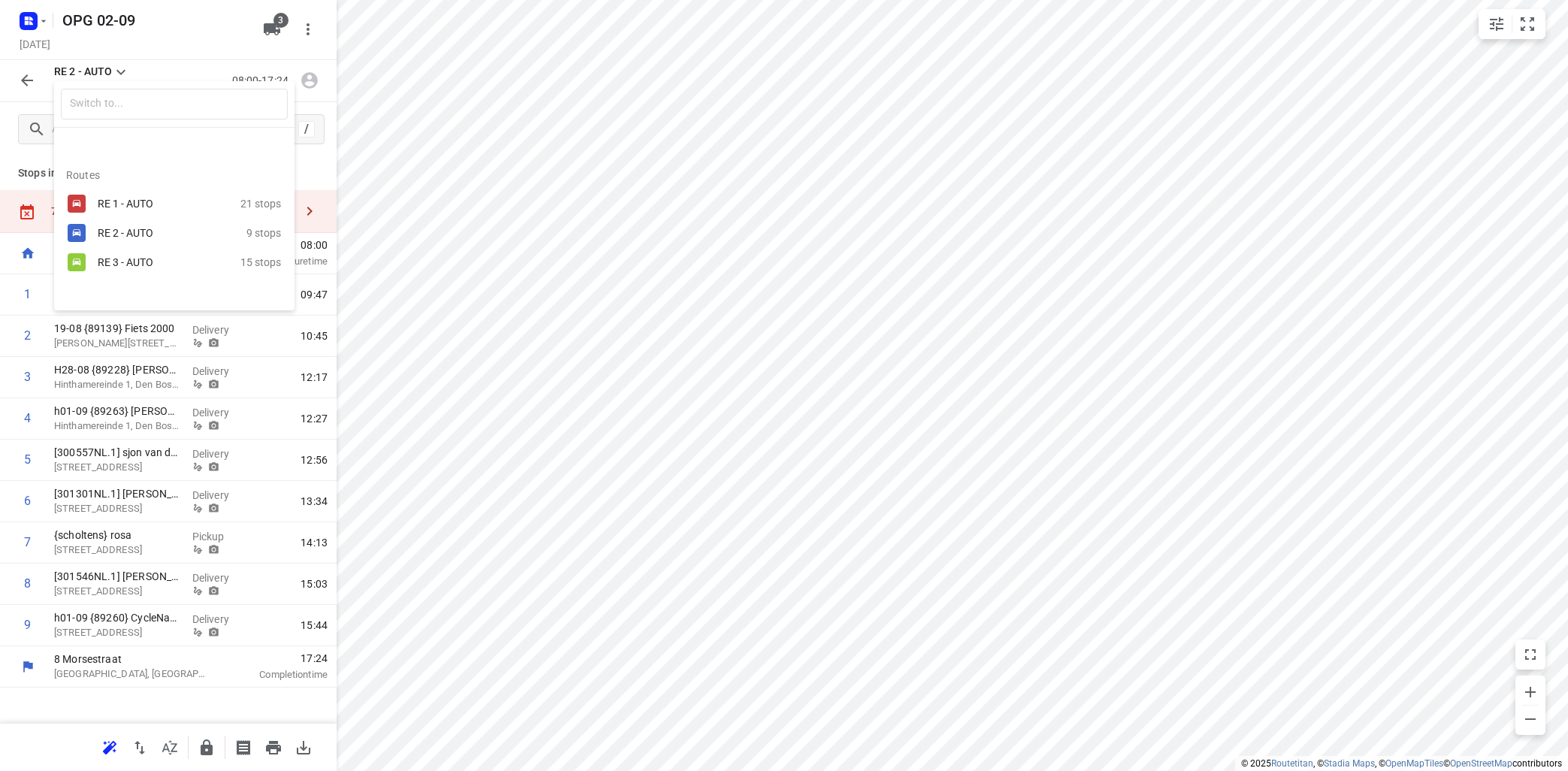
click at [91, 266] on div "RE 3 - AUTO 15 stops" at bounding box center [174, 262] width 240 height 29
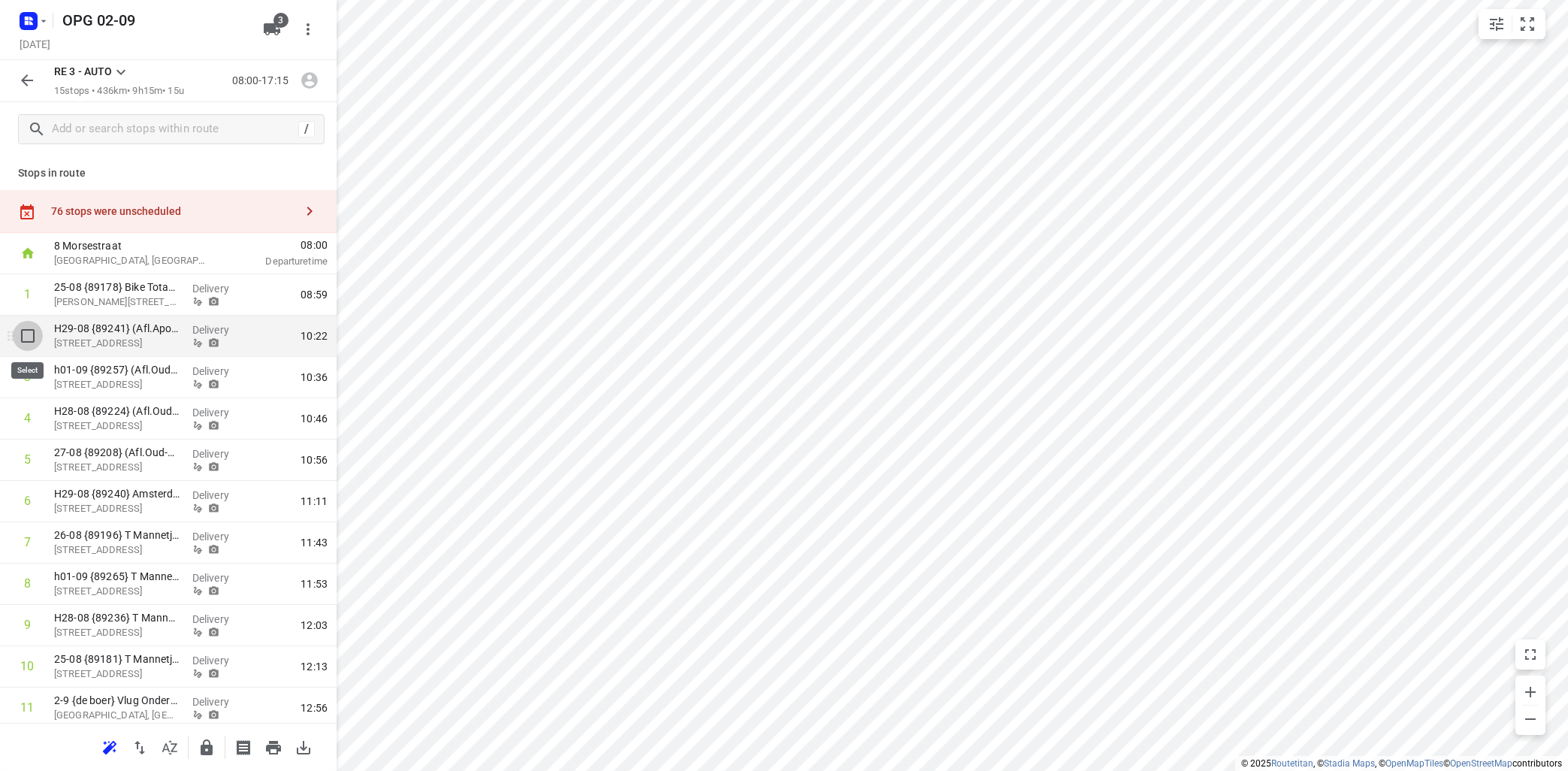
click at [28, 333] on input "checkbox" at bounding box center [27, 335] width 30 height 30
checkbox input "true"
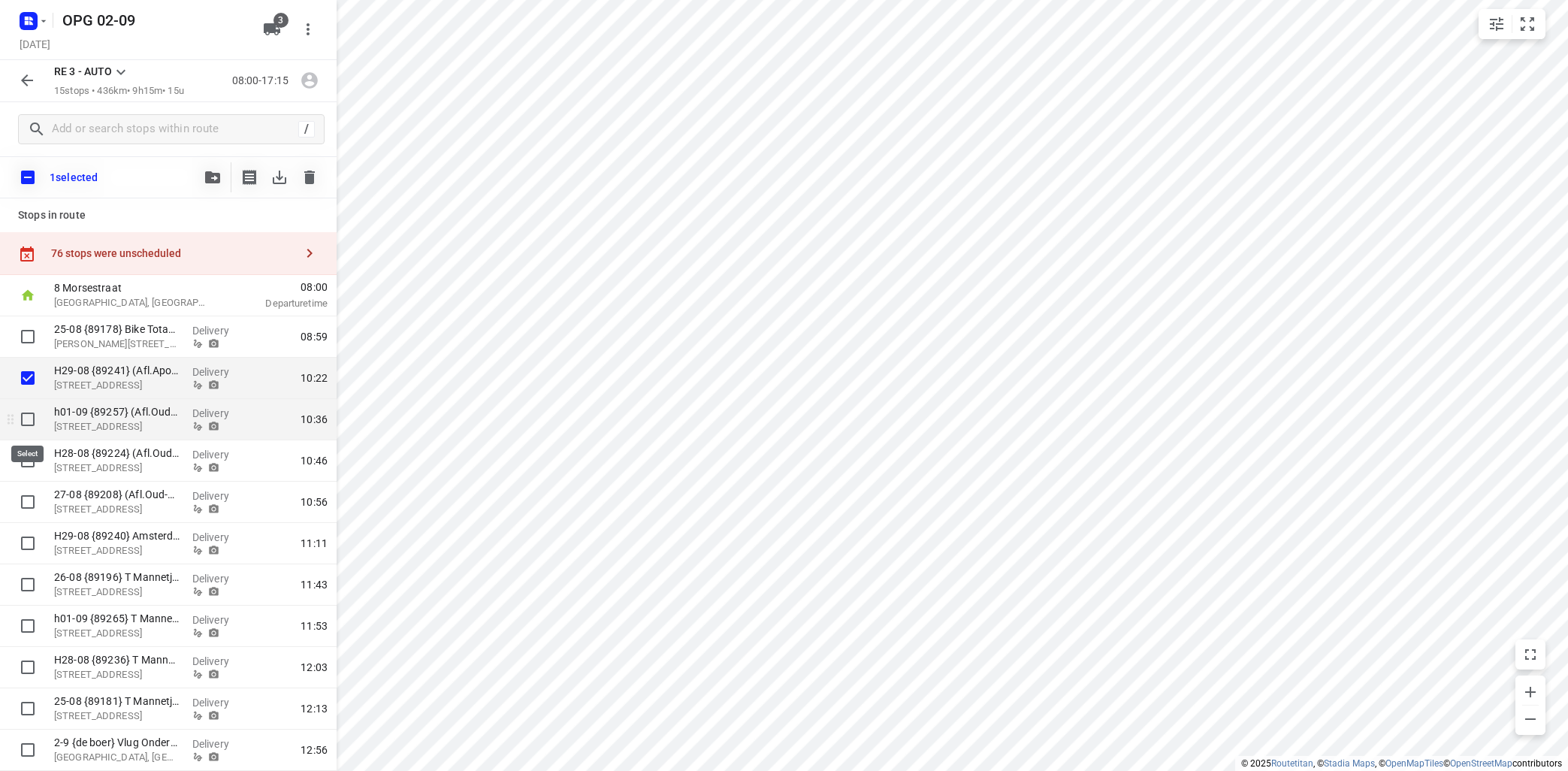
click at [35, 418] on input "checkbox" at bounding box center [27, 419] width 30 height 30
checkbox input "true"
click at [31, 460] on input "checkbox" at bounding box center [27, 460] width 30 height 30
checkbox input "true"
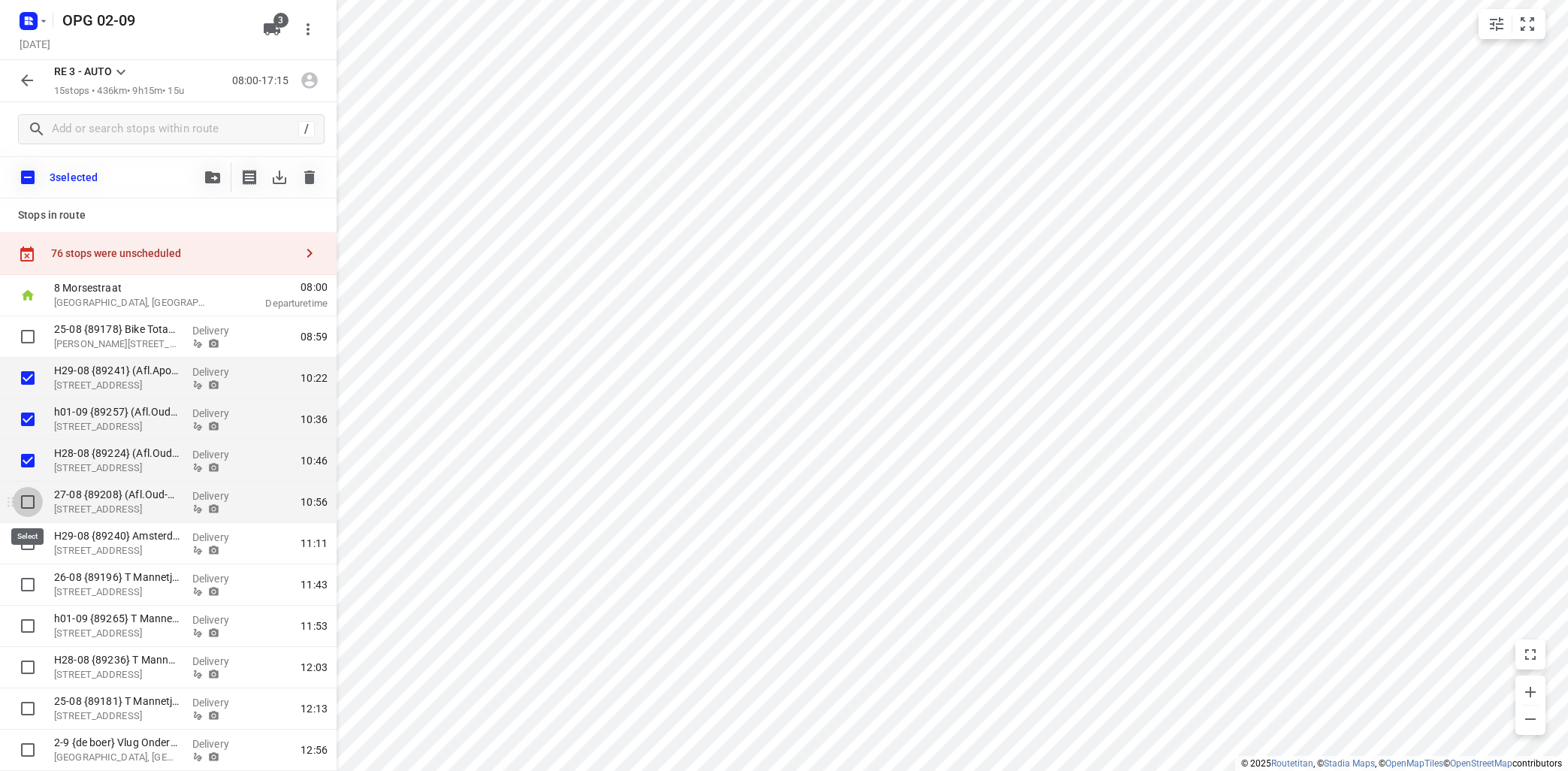
click at [26, 498] on input "checkbox" at bounding box center [27, 502] width 30 height 30
checkbox input "true"
click at [22, 544] on input "checkbox" at bounding box center [27, 543] width 30 height 30
checkbox input "true"
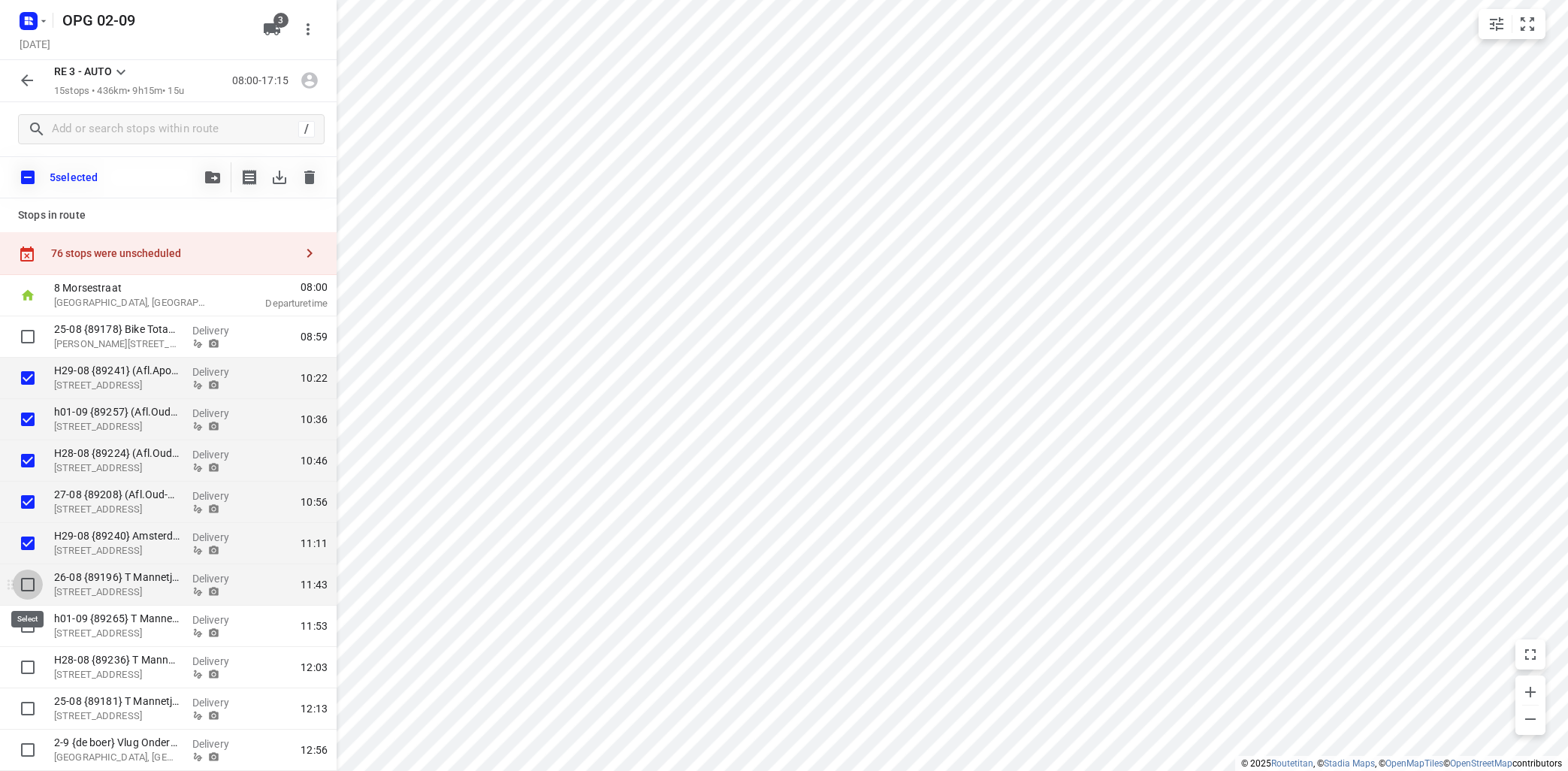
click at [23, 584] on input "checkbox" at bounding box center [27, 584] width 30 height 30
checkbox input "true"
drag, startPoint x: 28, startPoint y: 627, endPoint x: 35, endPoint y: 640, distance: 14.8
click at [28, 626] on input "checkbox" at bounding box center [27, 625] width 30 height 30
checkbox input "true"
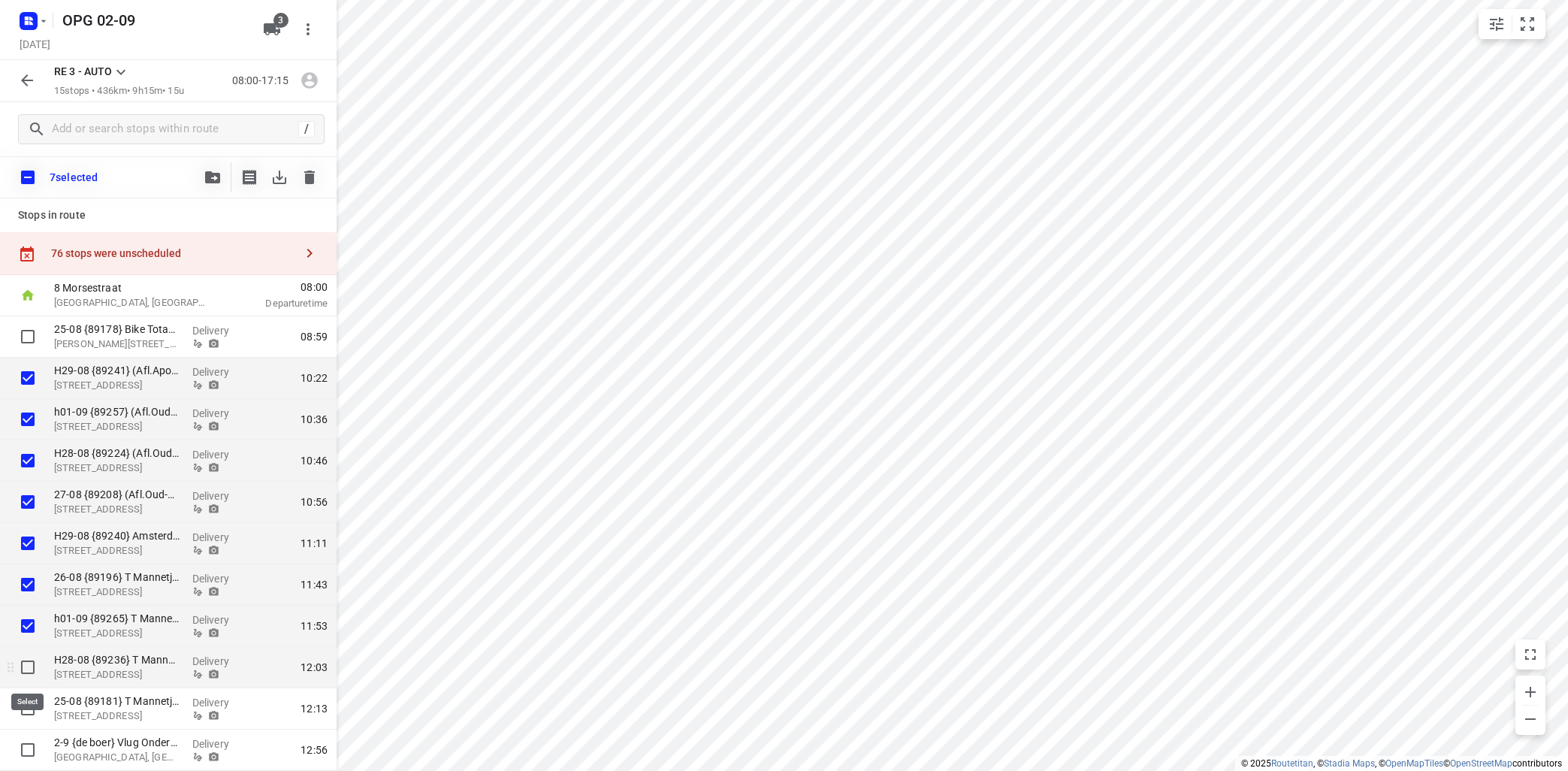
click at [26, 667] on input "checkbox" at bounding box center [27, 667] width 30 height 30
checkbox input "true"
click at [31, 710] on input "checkbox" at bounding box center [27, 708] width 30 height 30
checkbox input "true"
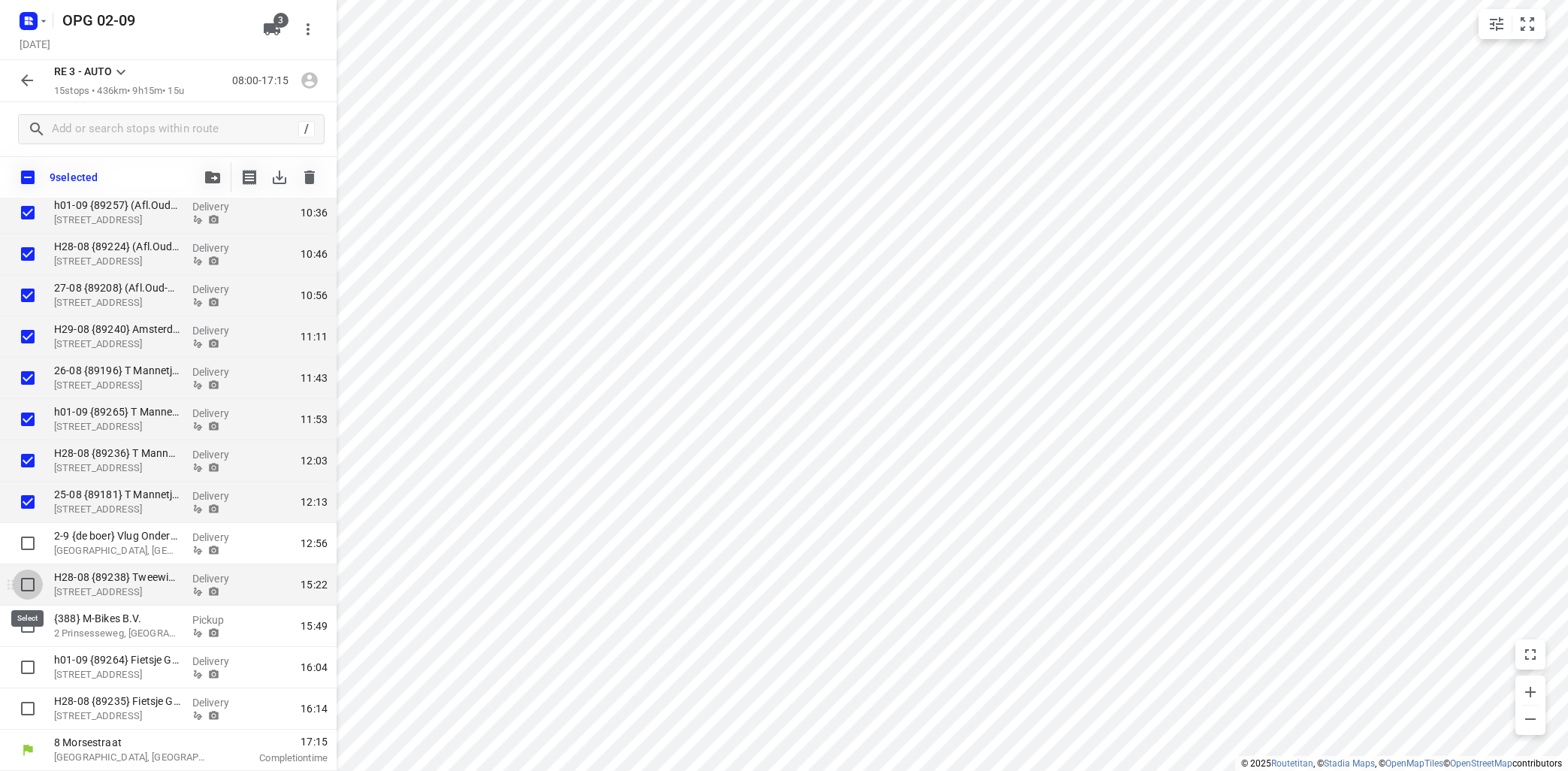
click at [24, 580] on input "checkbox" at bounding box center [27, 584] width 30 height 30
checkbox input "true"
click at [29, 627] on input "checkbox" at bounding box center [27, 625] width 30 height 30
click at [30, 620] on input "checkbox" at bounding box center [27, 625] width 30 height 30
checkbox input "false"
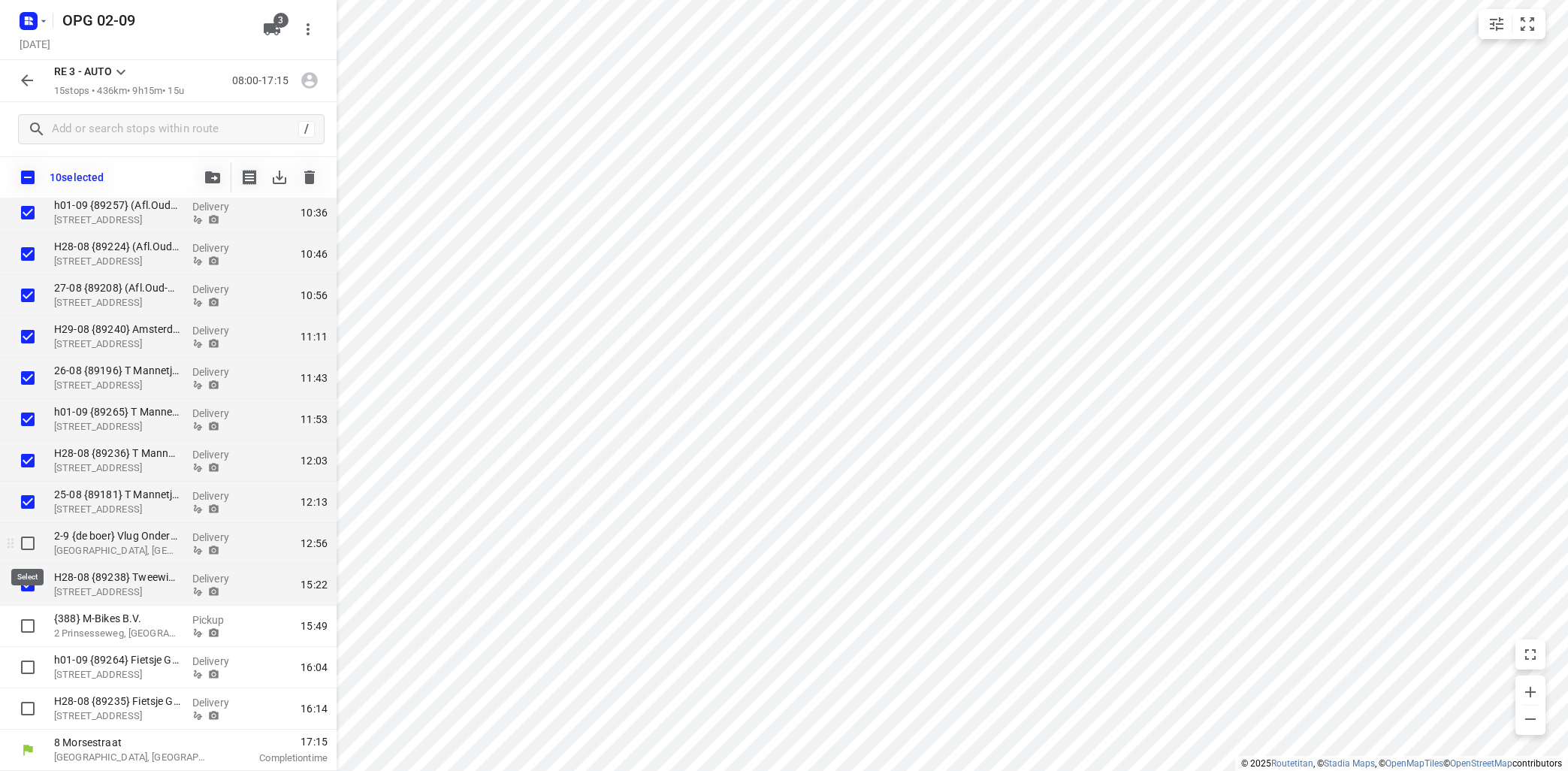
click at [28, 541] on input "checkbox" at bounding box center [27, 543] width 30 height 30
checkbox input "true"
click at [215, 177] on icon "button" at bounding box center [212, 177] width 15 height 12
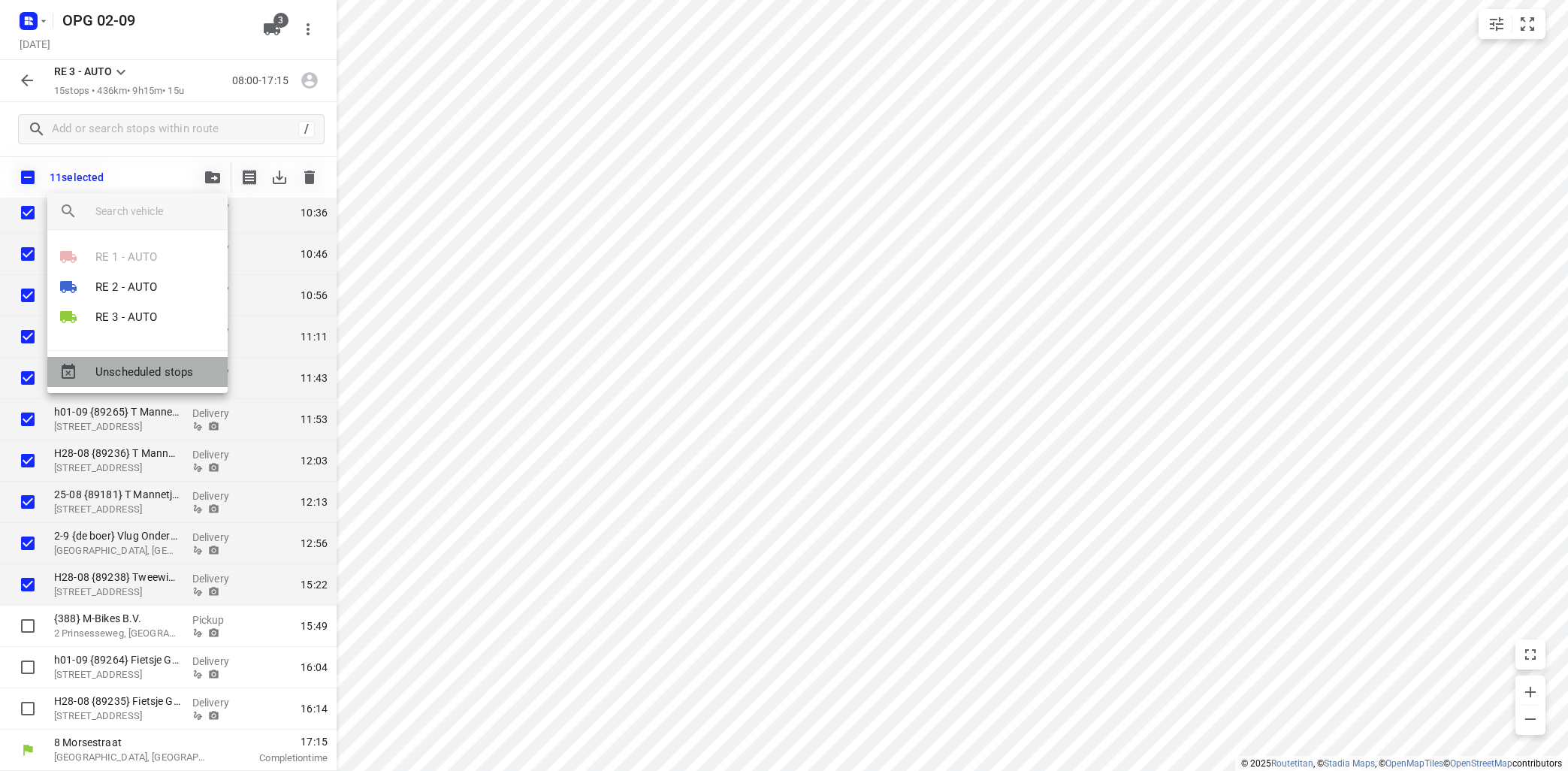
click at [167, 365] on span "Unscheduled stops" at bounding box center [156, 372] width 121 height 18
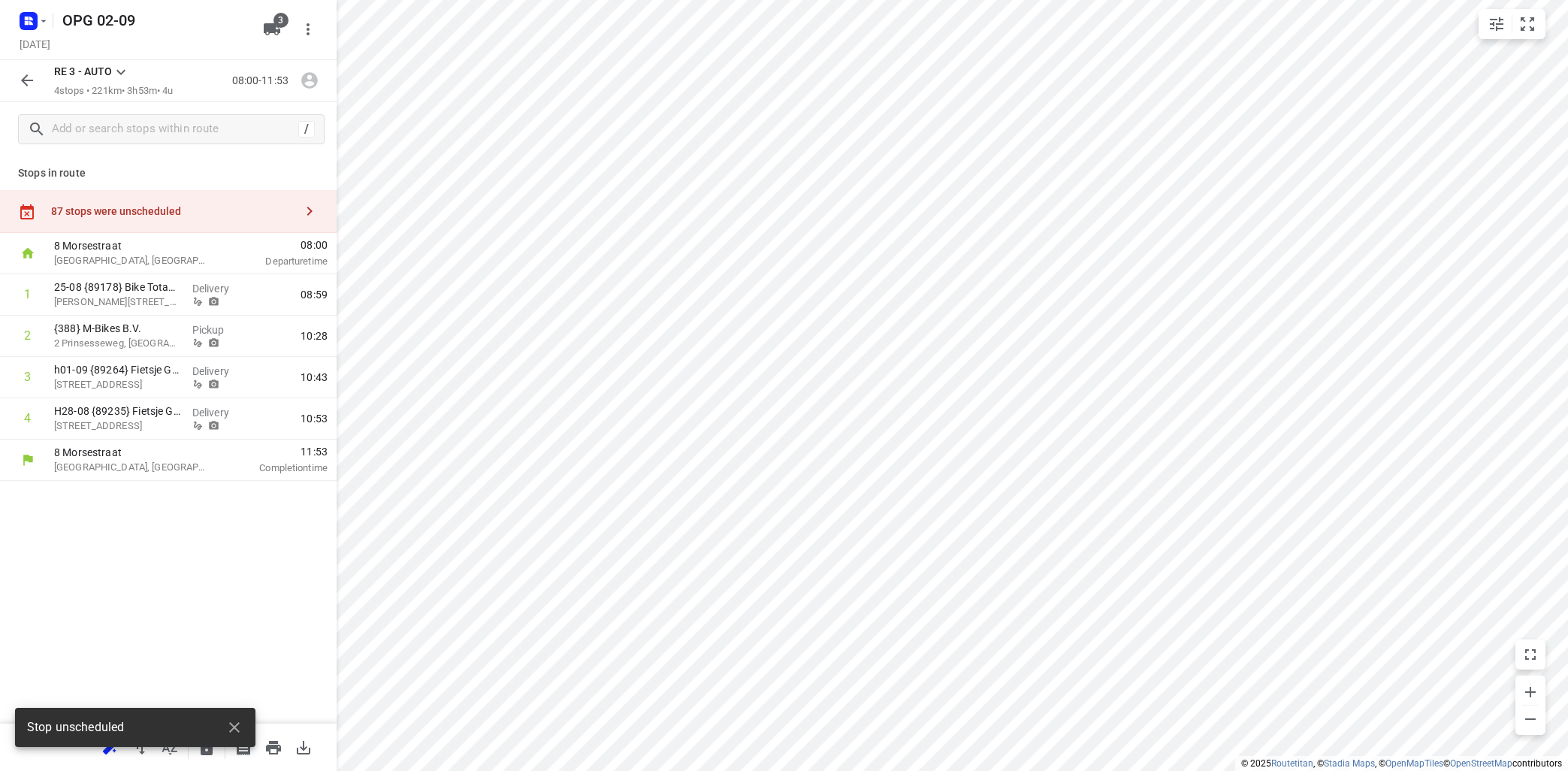
scroll to position [0, 0]
click at [301, 207] on icon "button" at bounding box center [309, 211] width 18 height 18
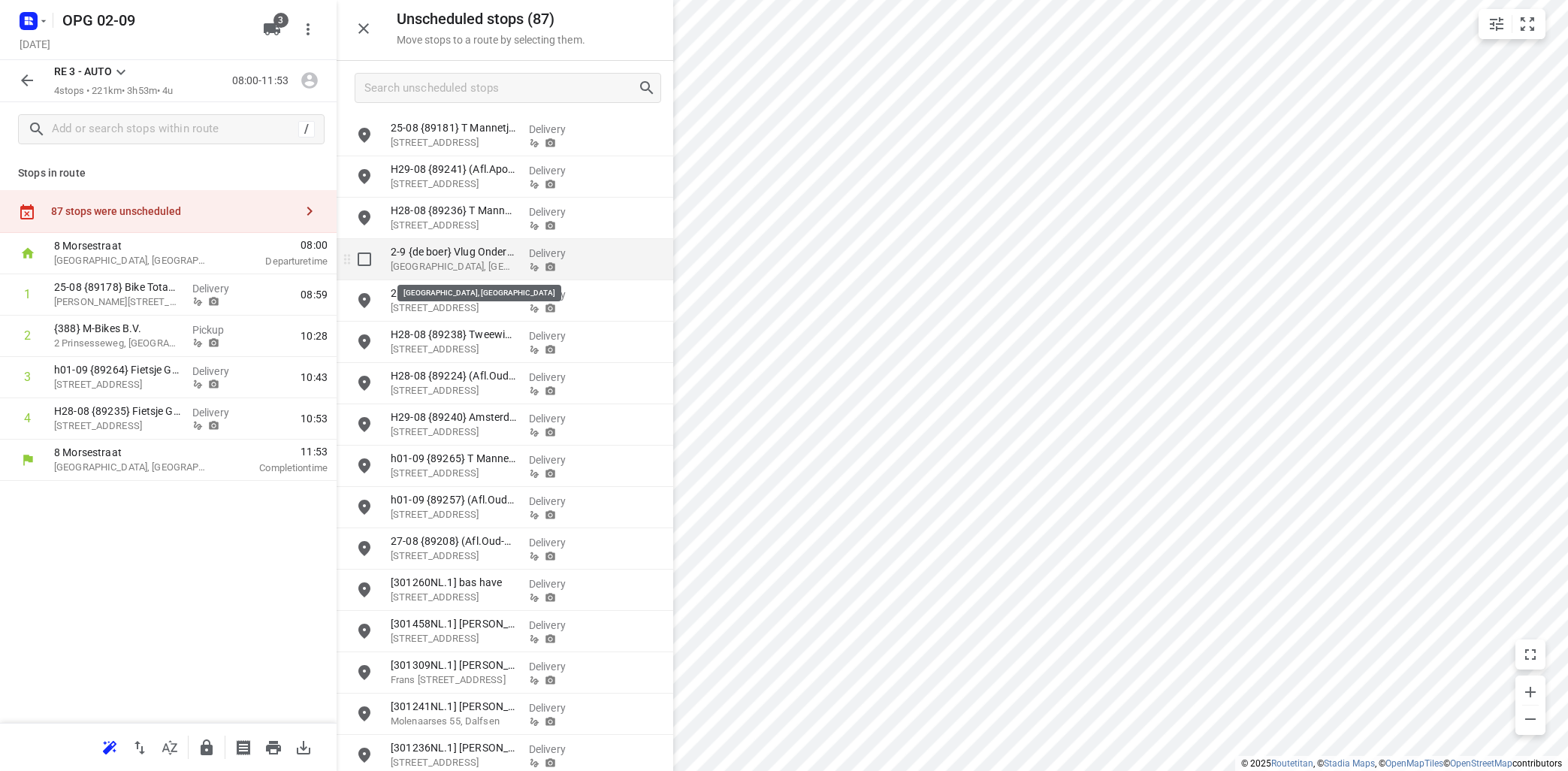
click at [458, 262] on p "Madame Curiestraat, Alkmaar" at bounding box center [454, 266] width 126 height 15
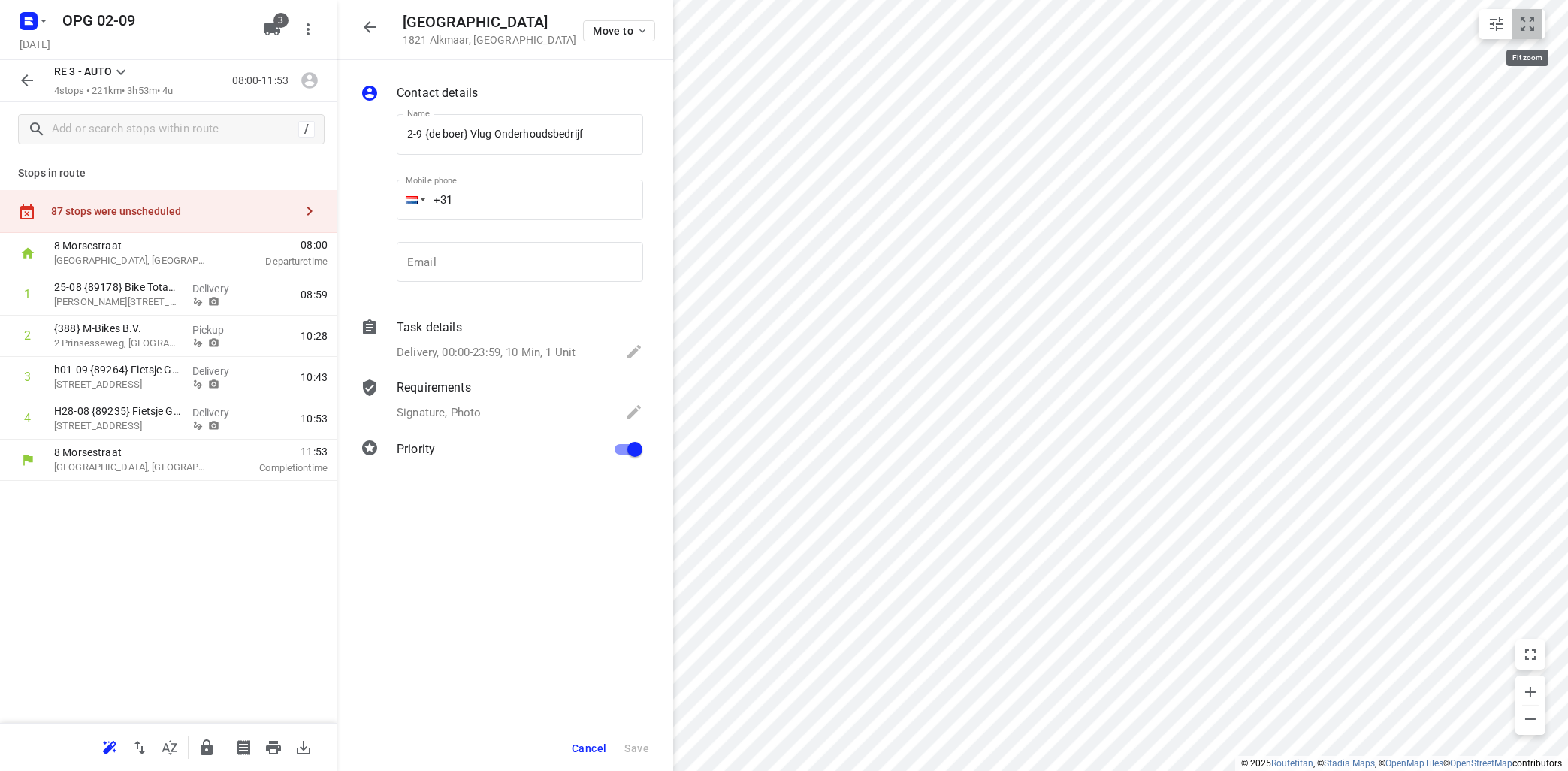
click at [1540, 24] on button "small contained button group" at bounding box center [1527, 23] width 30 height 30
click at [645, 30] on icon "button" at bounding box center [643, 31] width 12 height 12
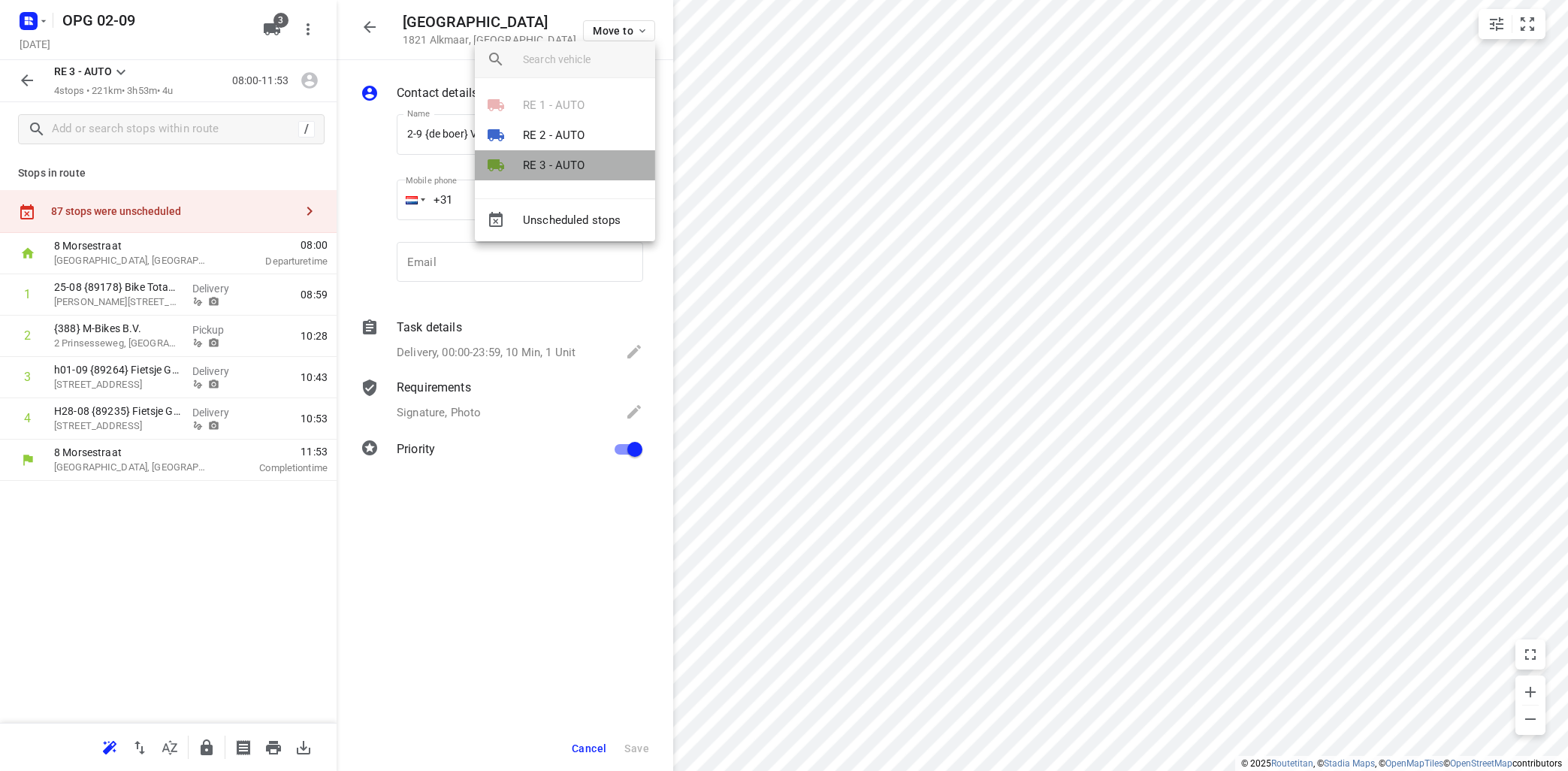
click at [574, 168] on p "RE 3 - AUTO" at bounding box center [554, 166] width 62 height 18
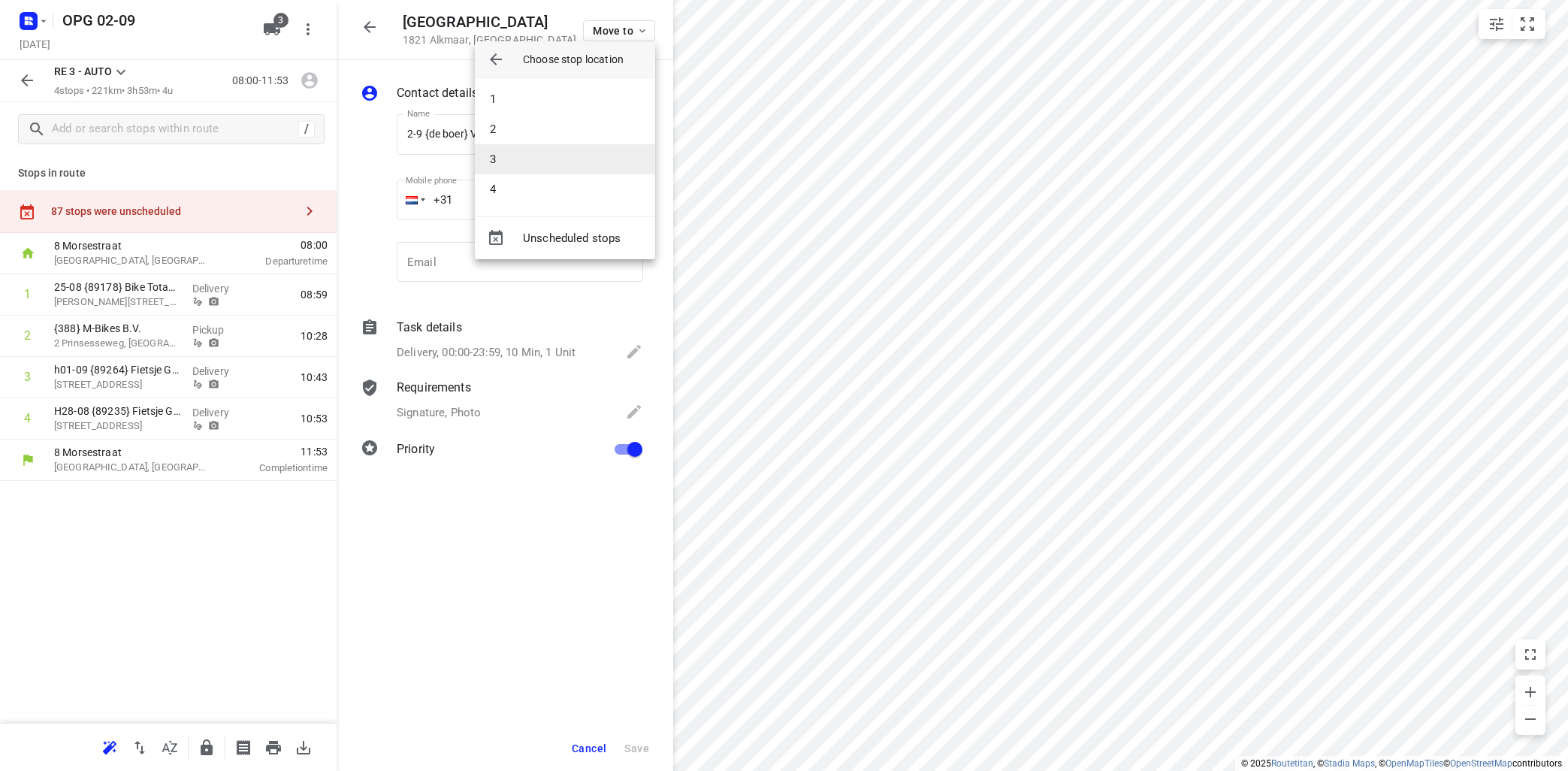
click at [579, 154] on li "3" at bounding box center [564, 158] width 180 height 30
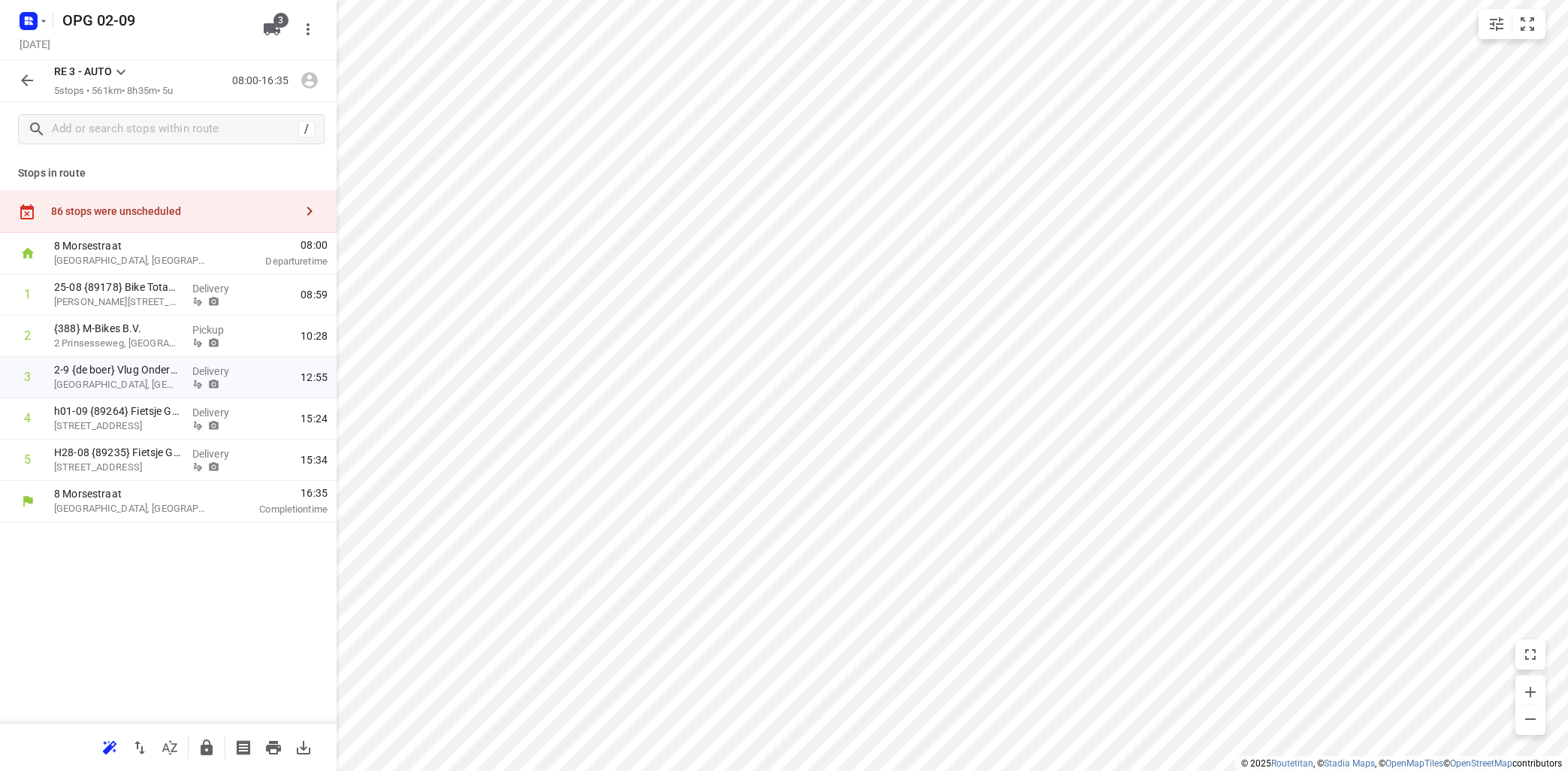
click at [302, 208] on icon "button" at bounding box center [309, 211] width 18 height 18
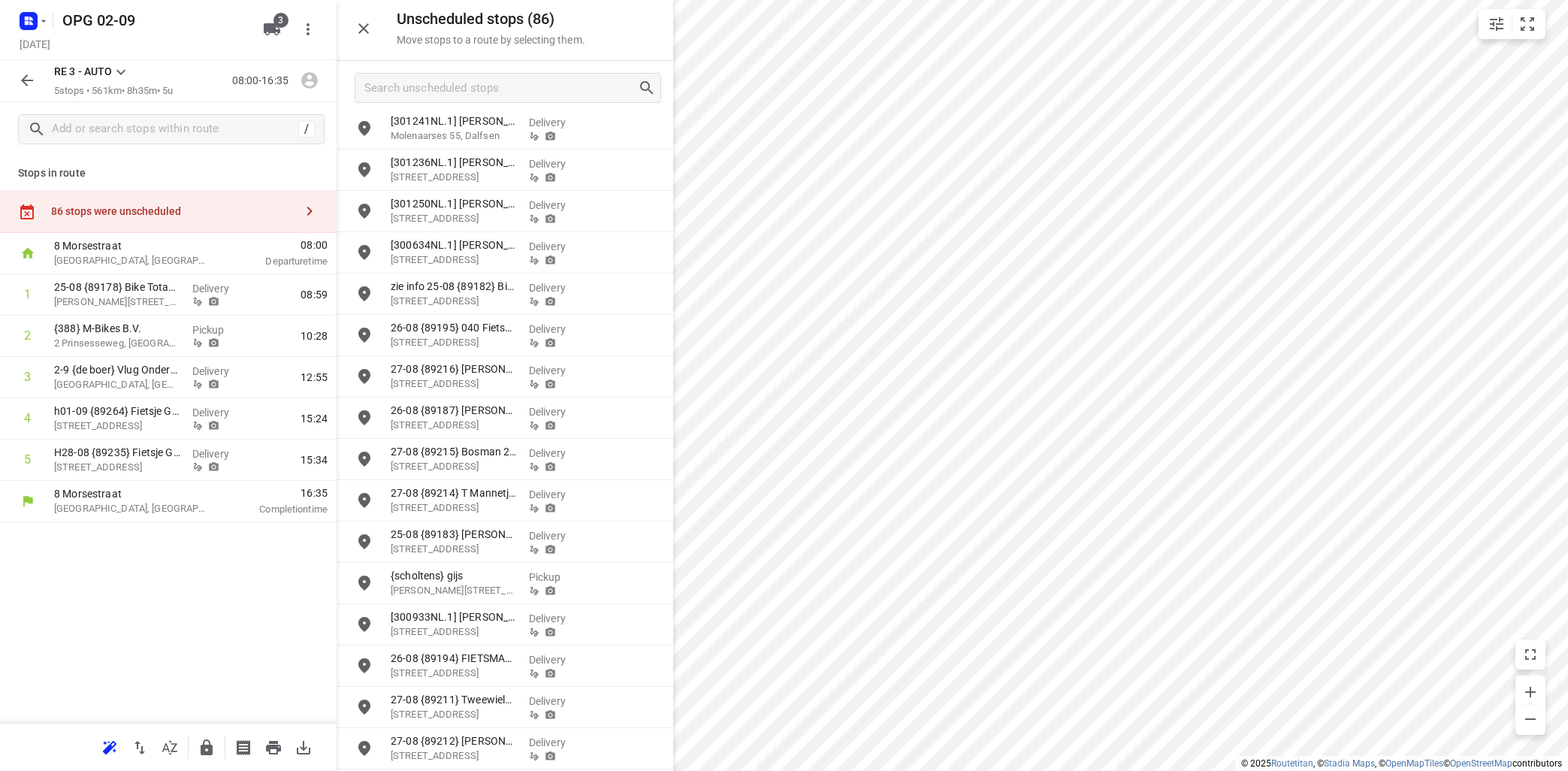
scroll to position [634, 0]
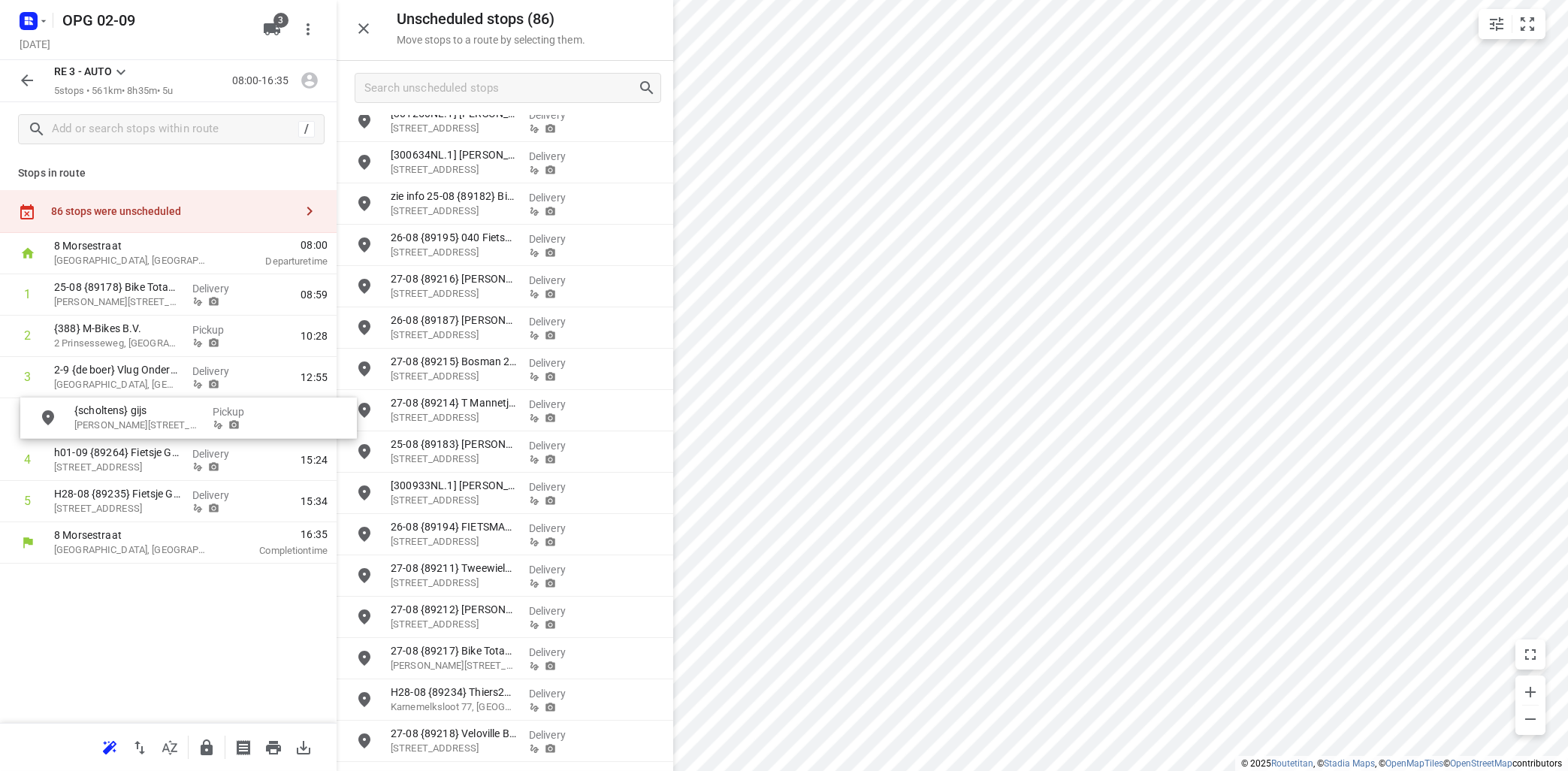
drag, startPoint x: 462, startPoint y: 503, endPoint x: 135, endPoint y: 425, distance: 336.2
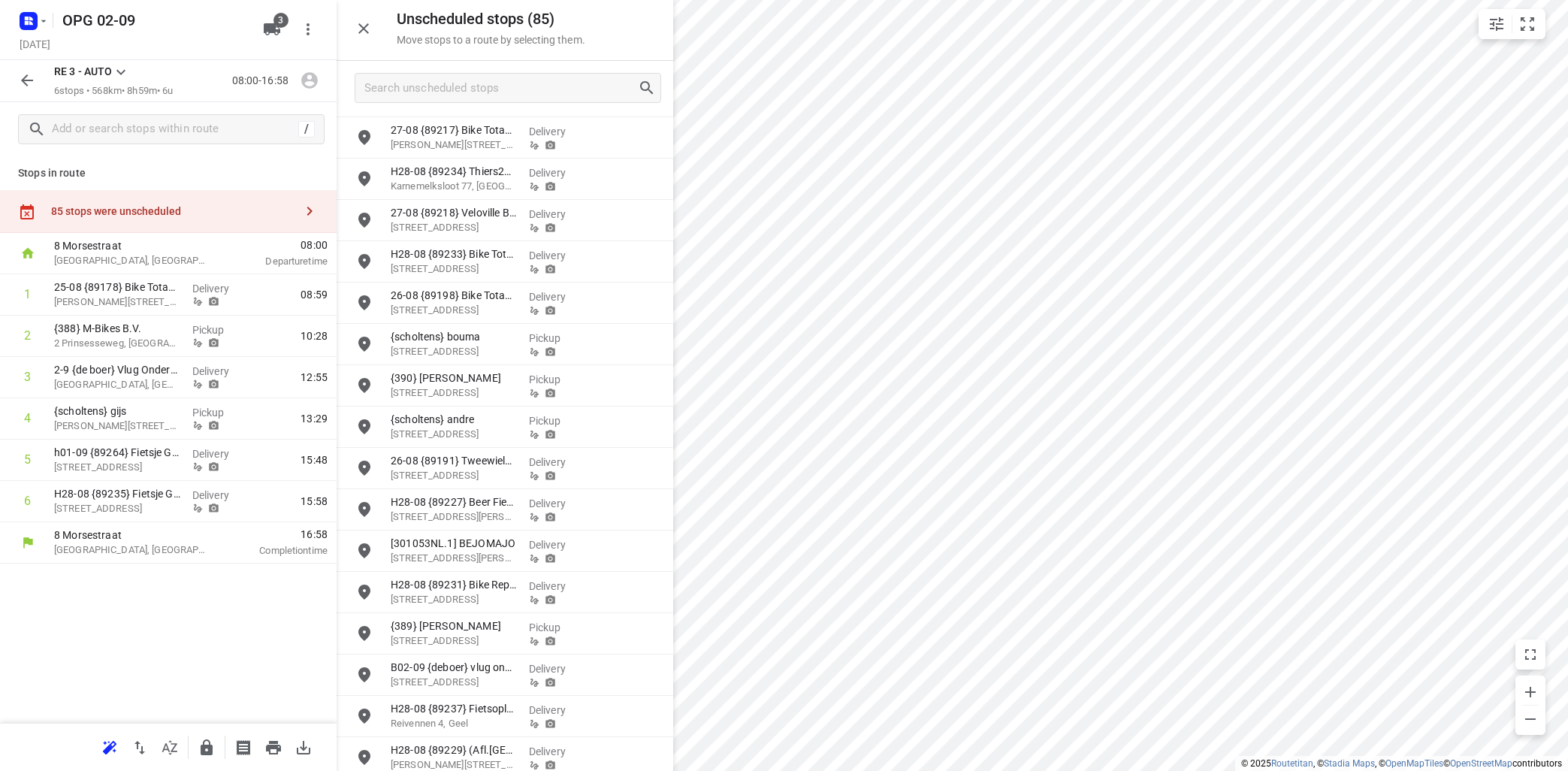
scroll to position [1177, 0]
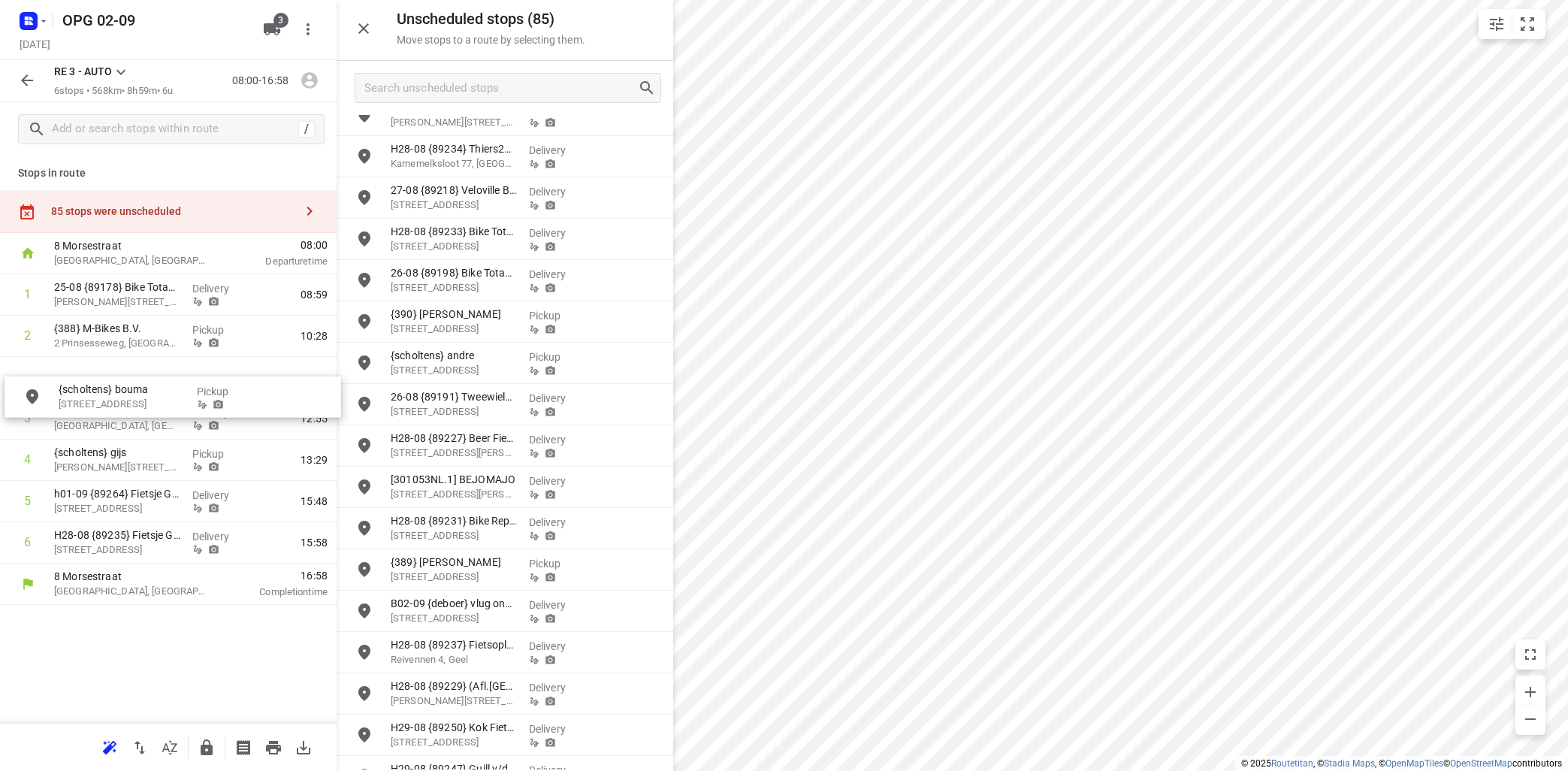
drag, startPoint x: 453, startPoint y: 323, endPoint x: 115, endPoint y: 393, distance: 345.2
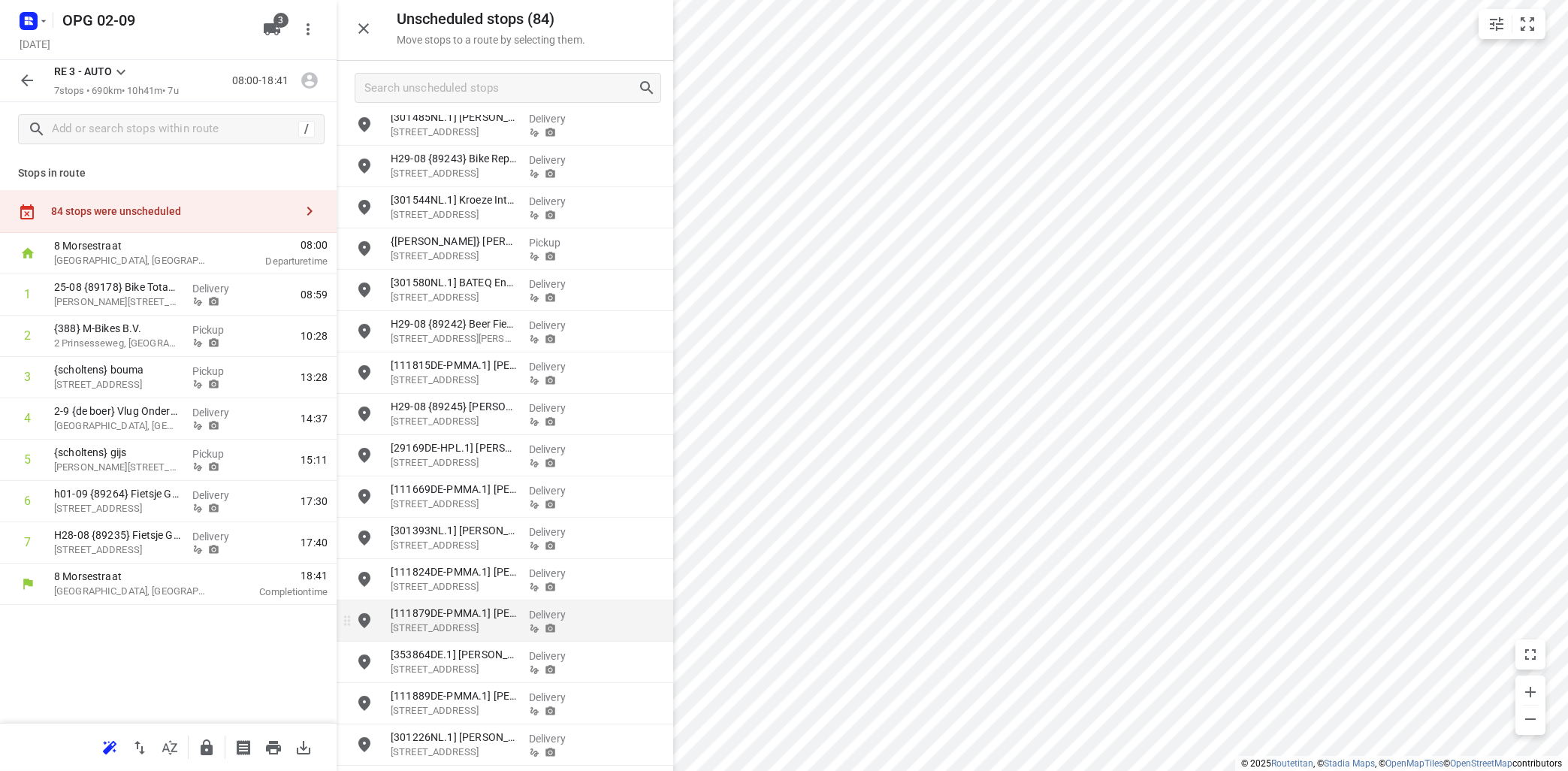
scroll to position [2094, 0]
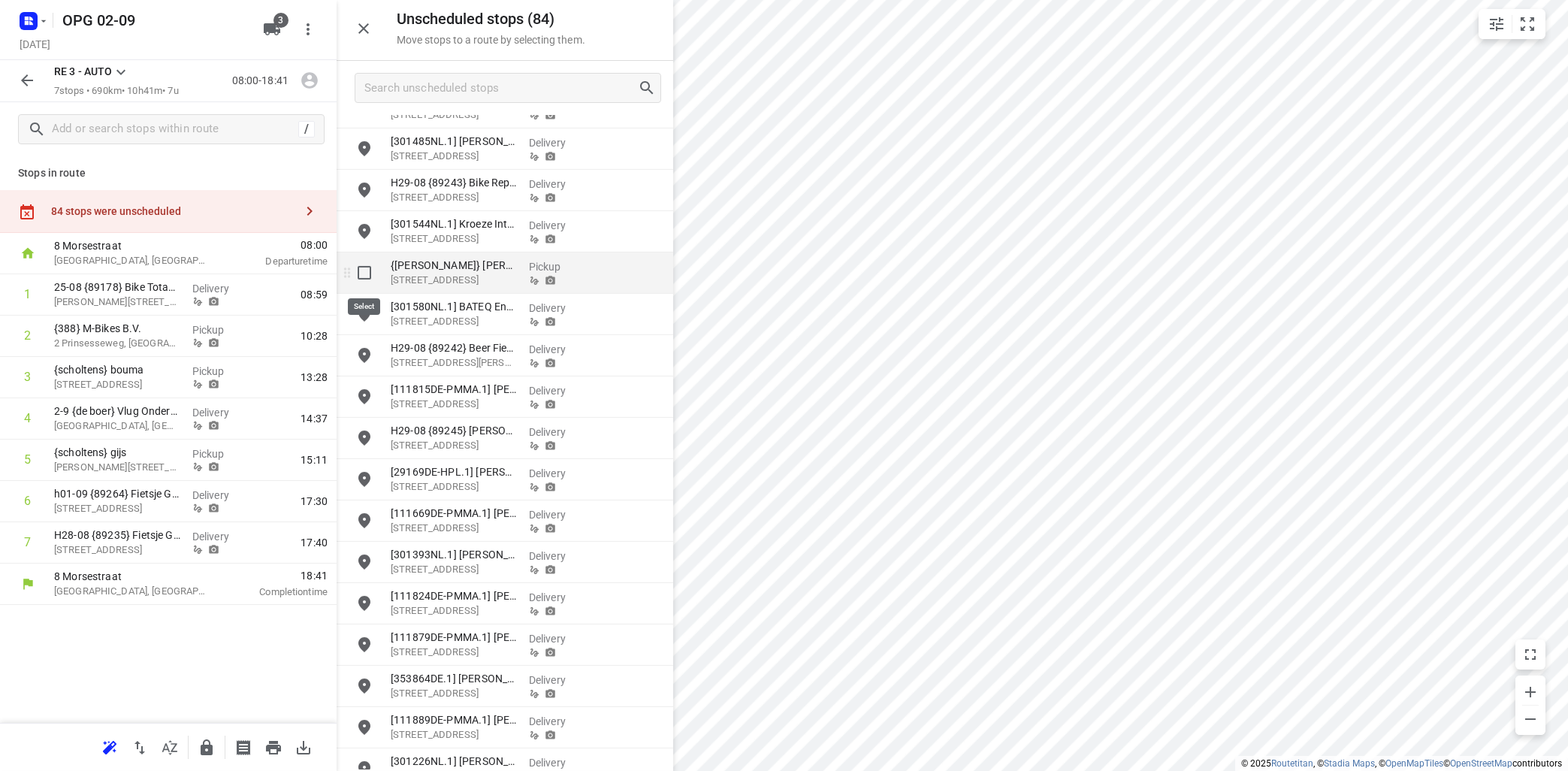
click at [368, 271] on input "grid" at bounding box center [364, 272] width 30 height 30
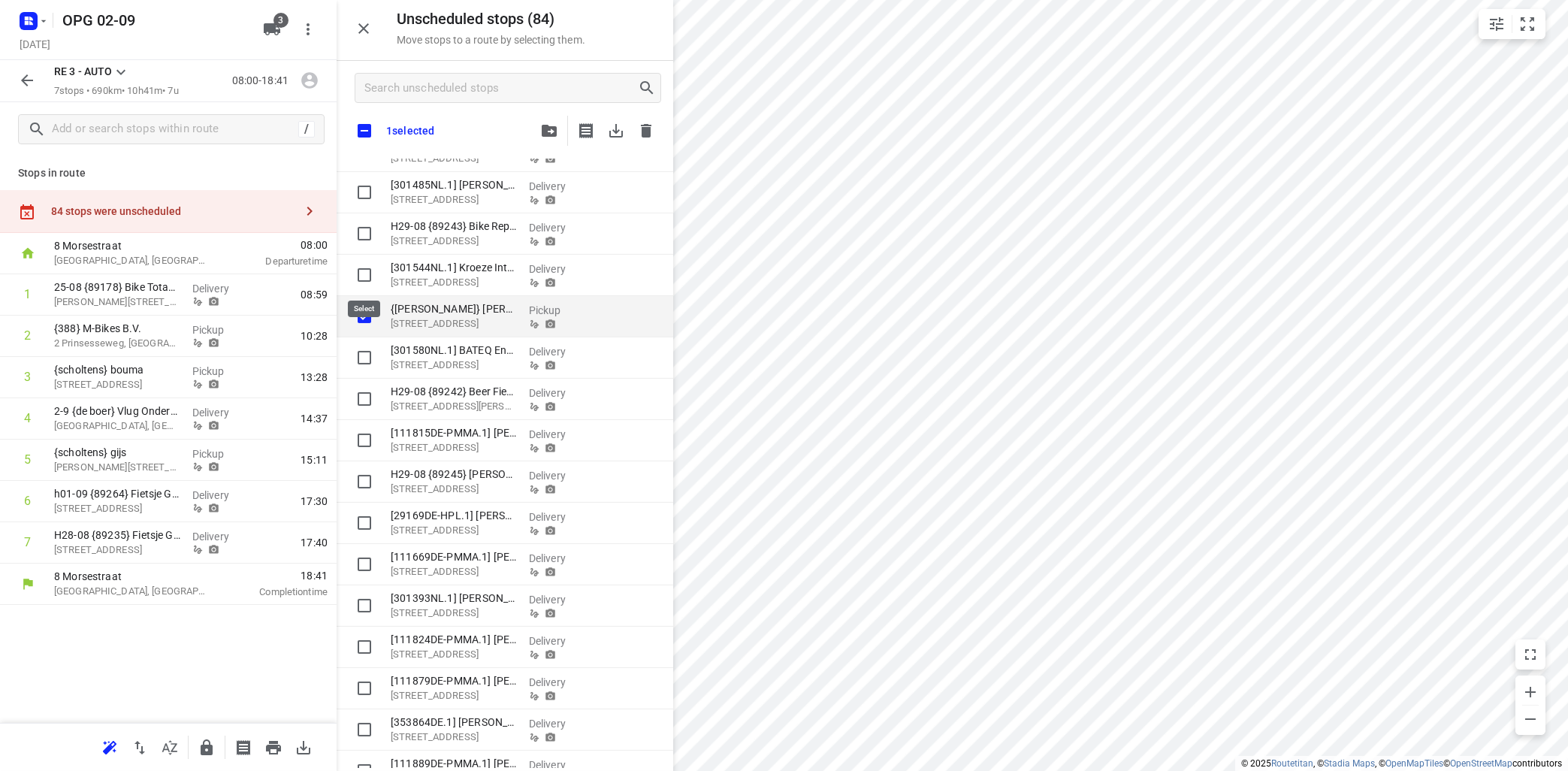
checkbox input "true"
click at [547, 130] on icon "button" at bounding box center [548, 130] width 15 height 12
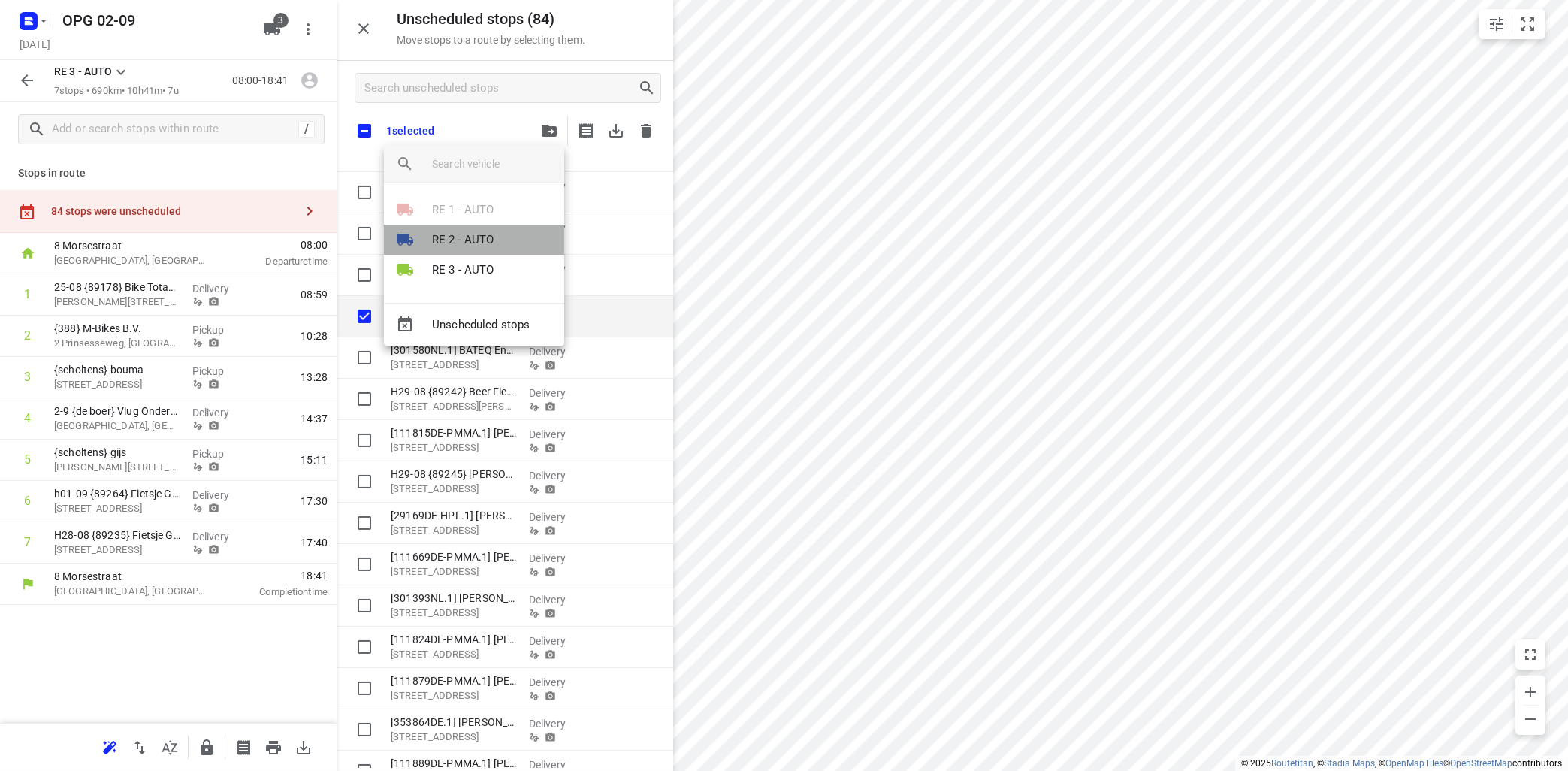
click at [507, 239] on li "RE 2 - AUTO" at bounding box center [473, 239] width 180 height 30
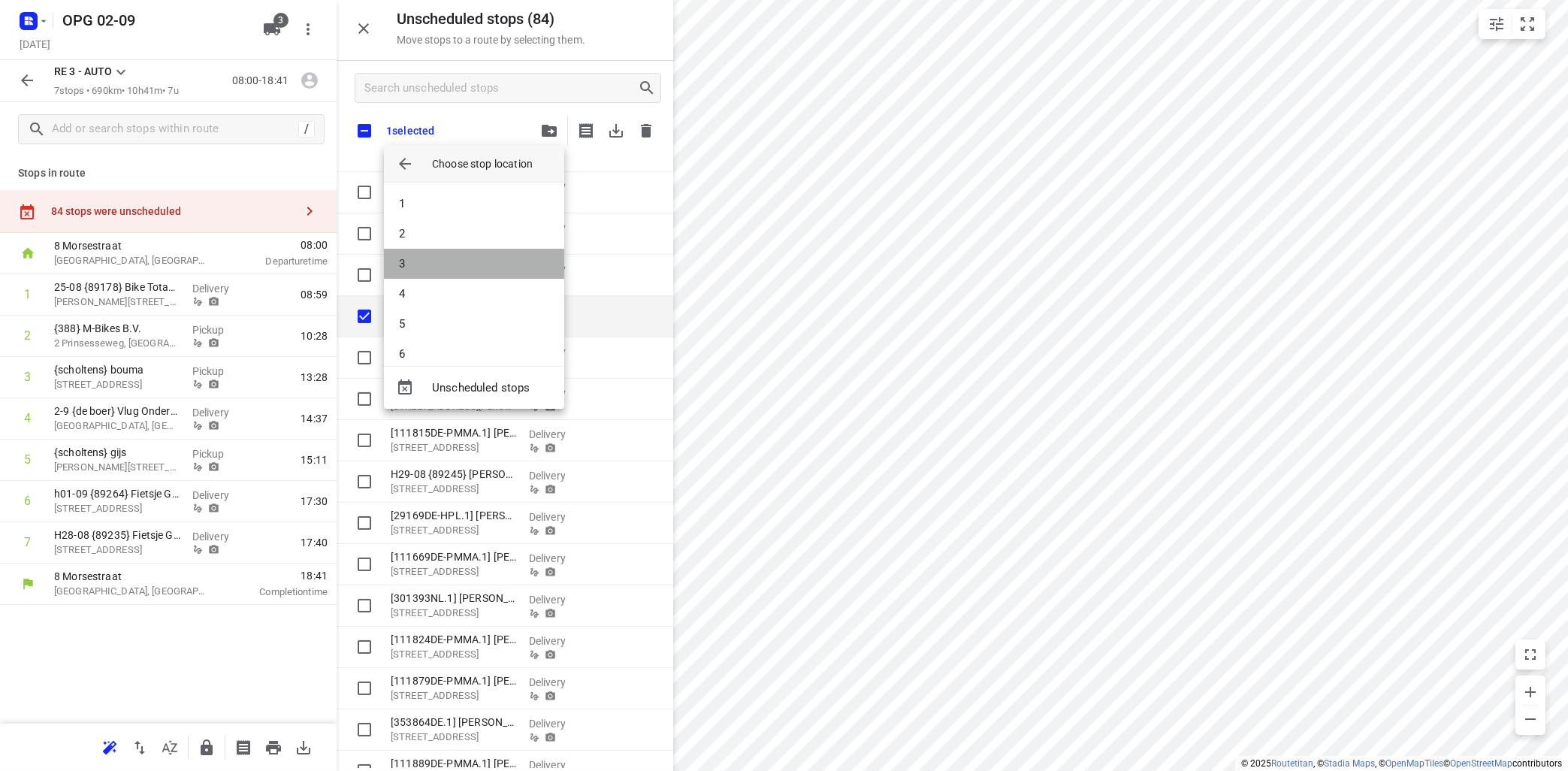
click at [501, 255] on li "3" at bounding box center [473, 263] width 180 height 30
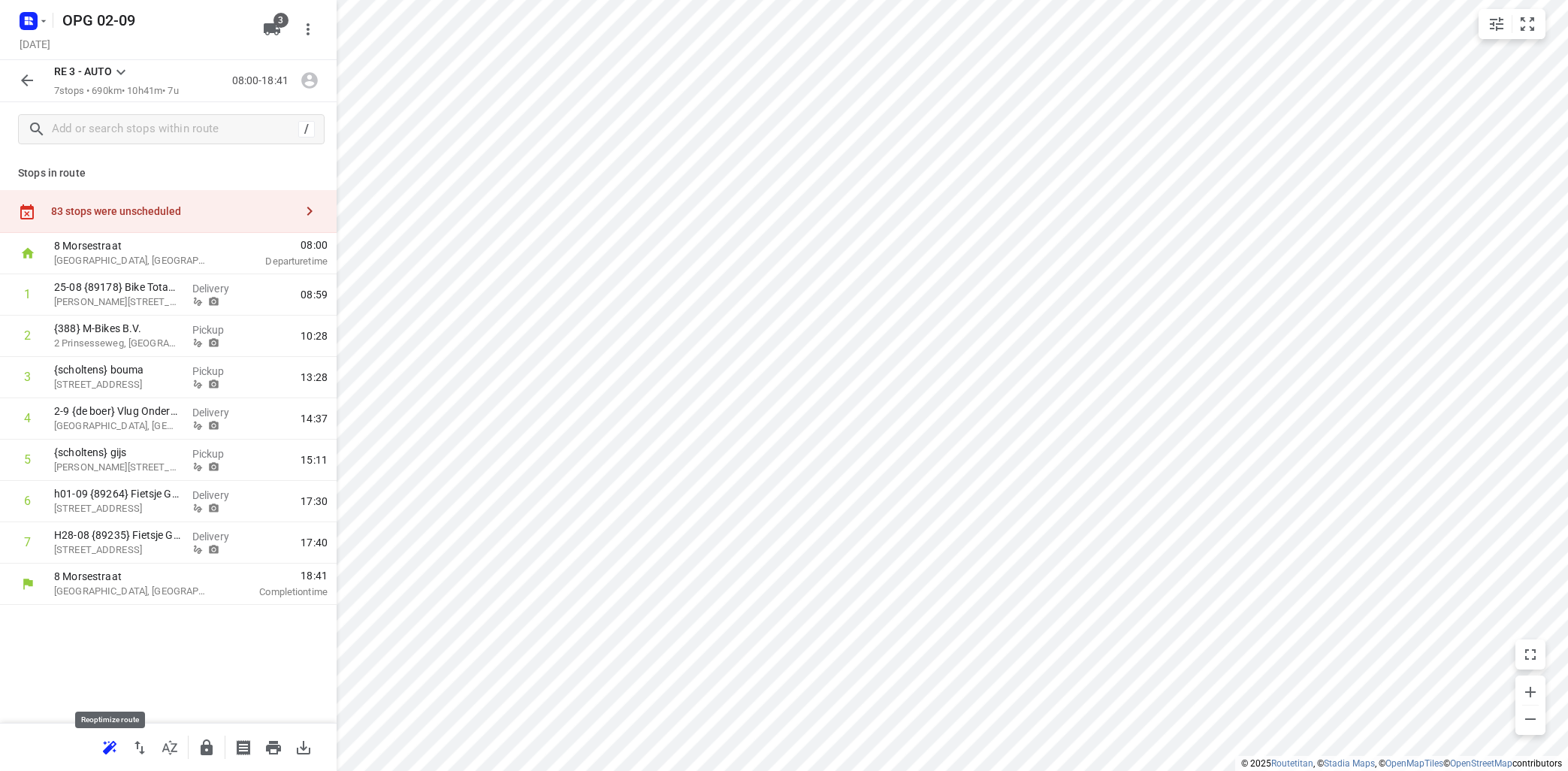
click at [118, 746] on icon "button" at bounding box center [110, 748] width 18 height 18
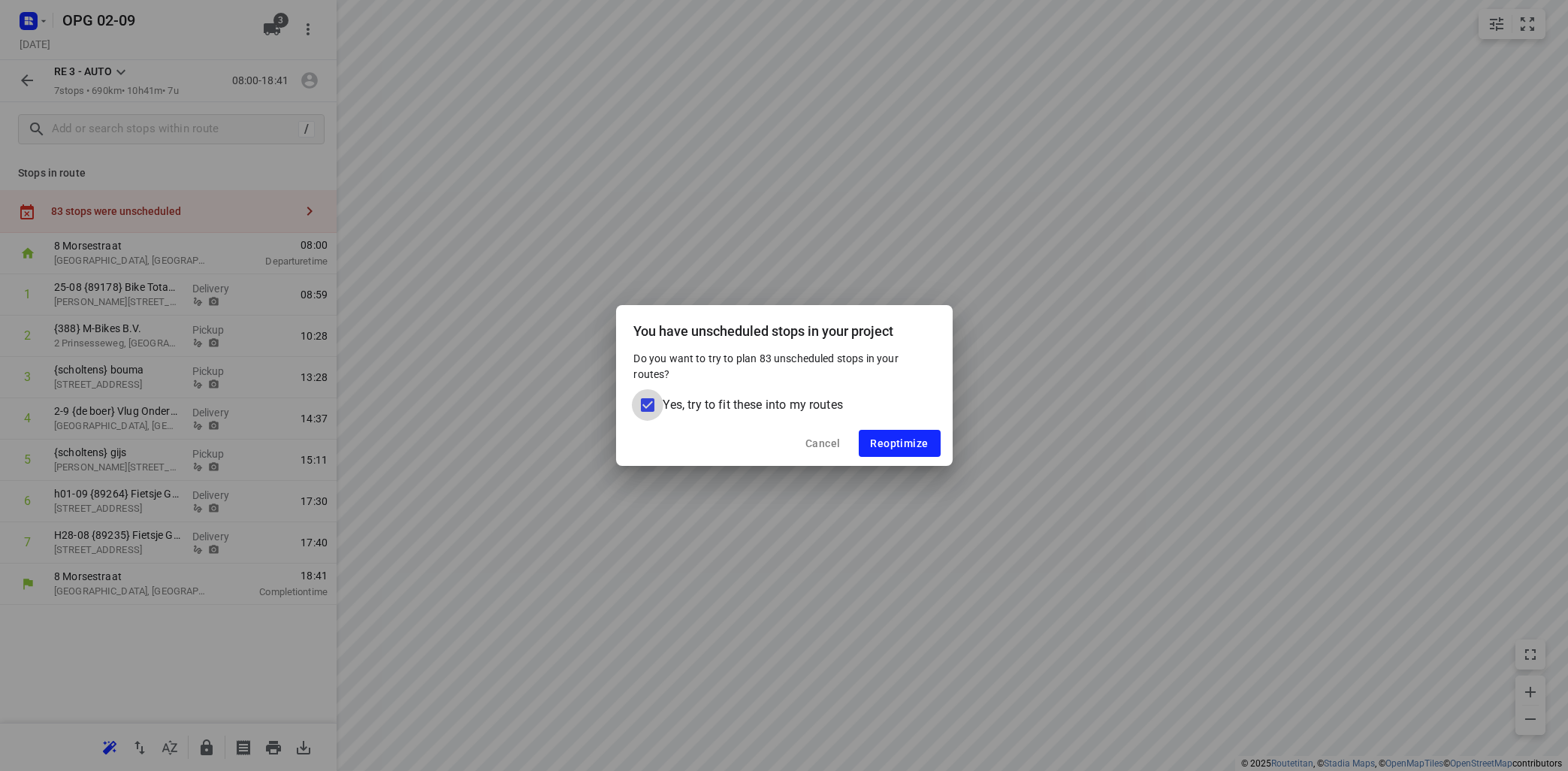
drag, startPoint x: 640, startPoint y: 398, endPoint x: 652, endPoint y: 398, distance: 12.0
click at [640, 398] on input "Yes, try to fit these into my routes" at bounding box center [647, 404] width 31 height 31
checkbox input "false"
click at [915, 448] on span "Reoptimize" at bounding box center [900, 443] width 58 height 12
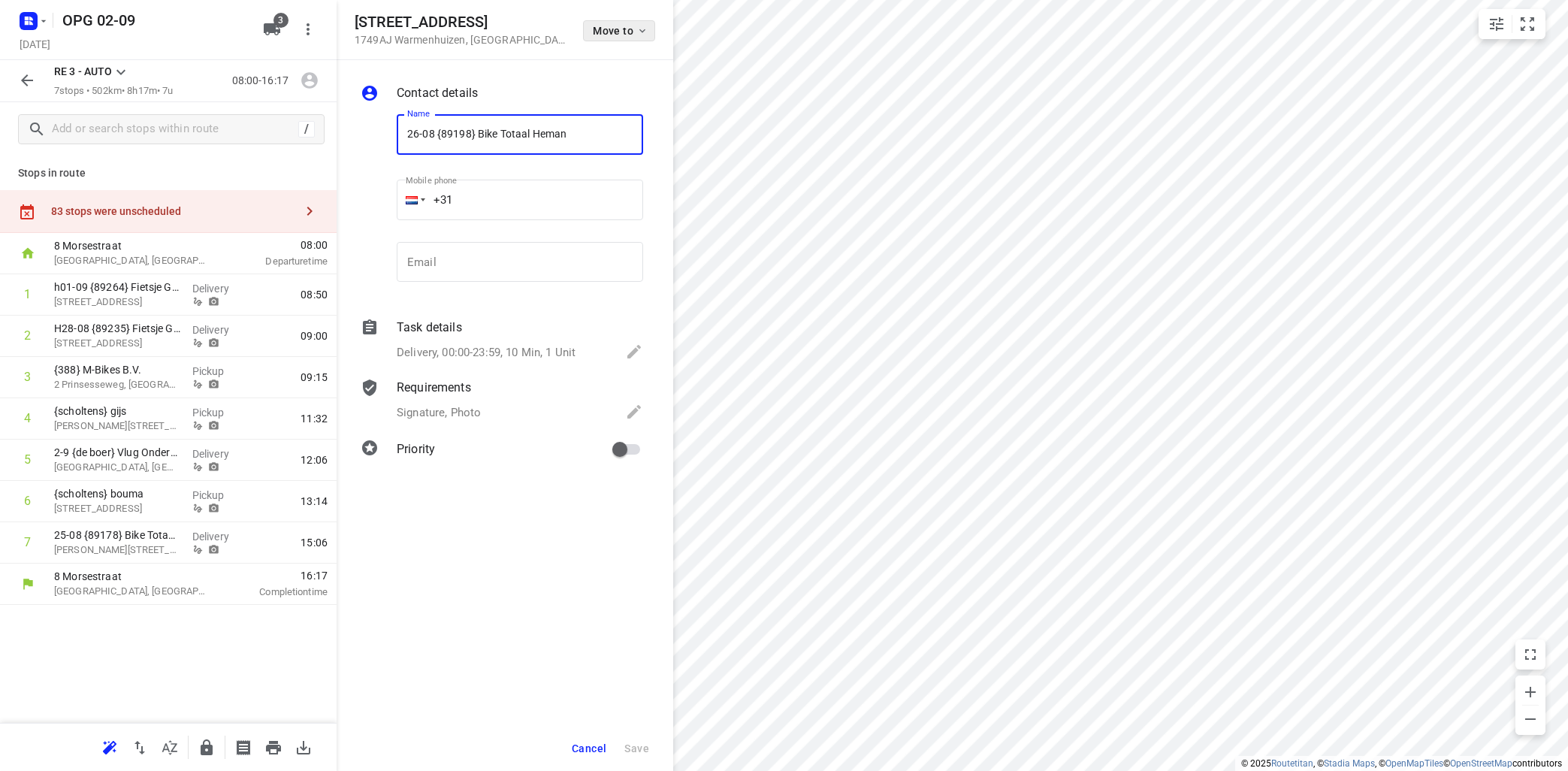
click at [628, 28] on span "Move to" at bounding box center [620, 31] width 55 height 12
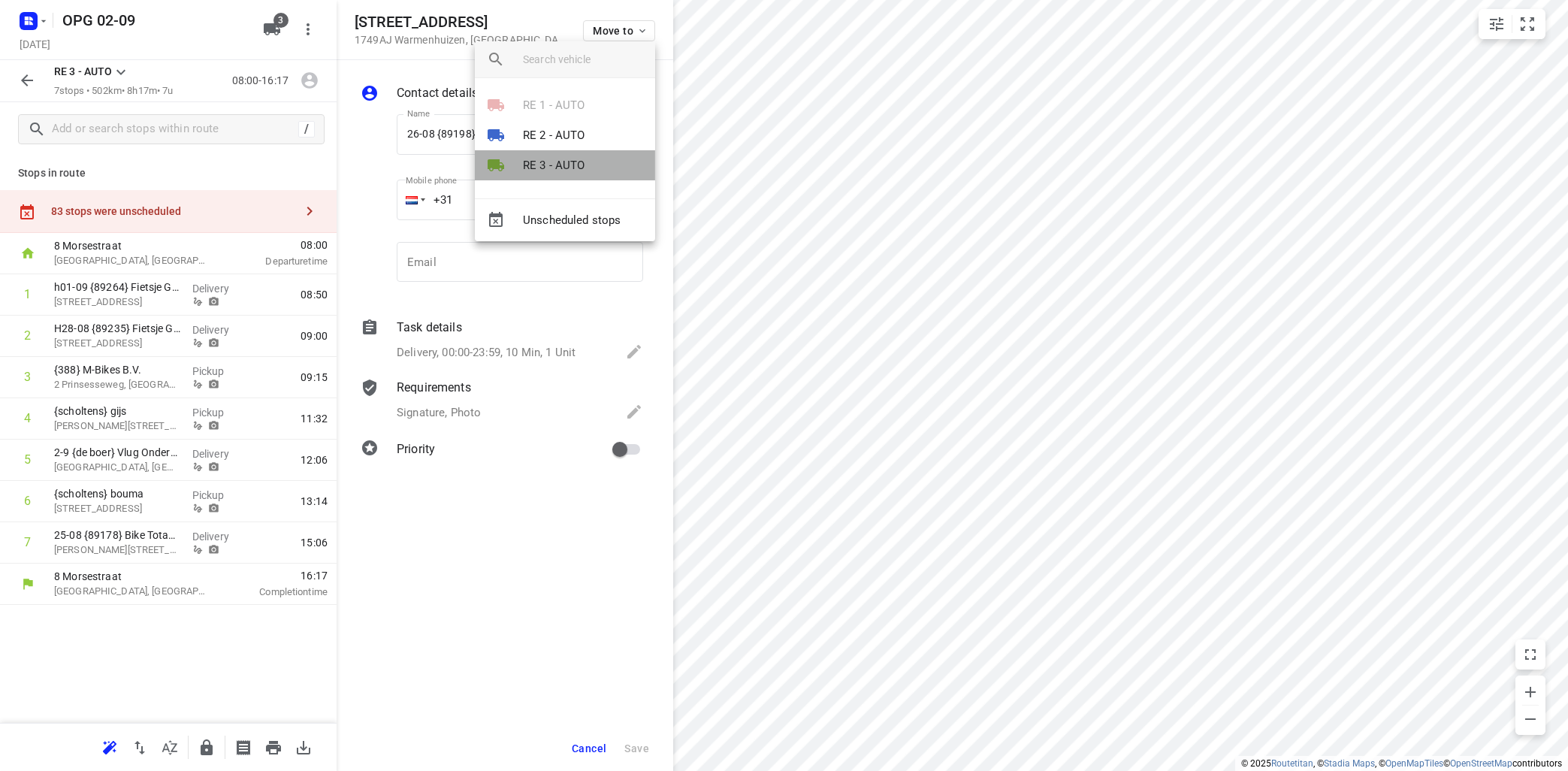
click at [575, 166] on p "RE 3 - AUTO" at bounding box center [554, 166] width 62 height 18
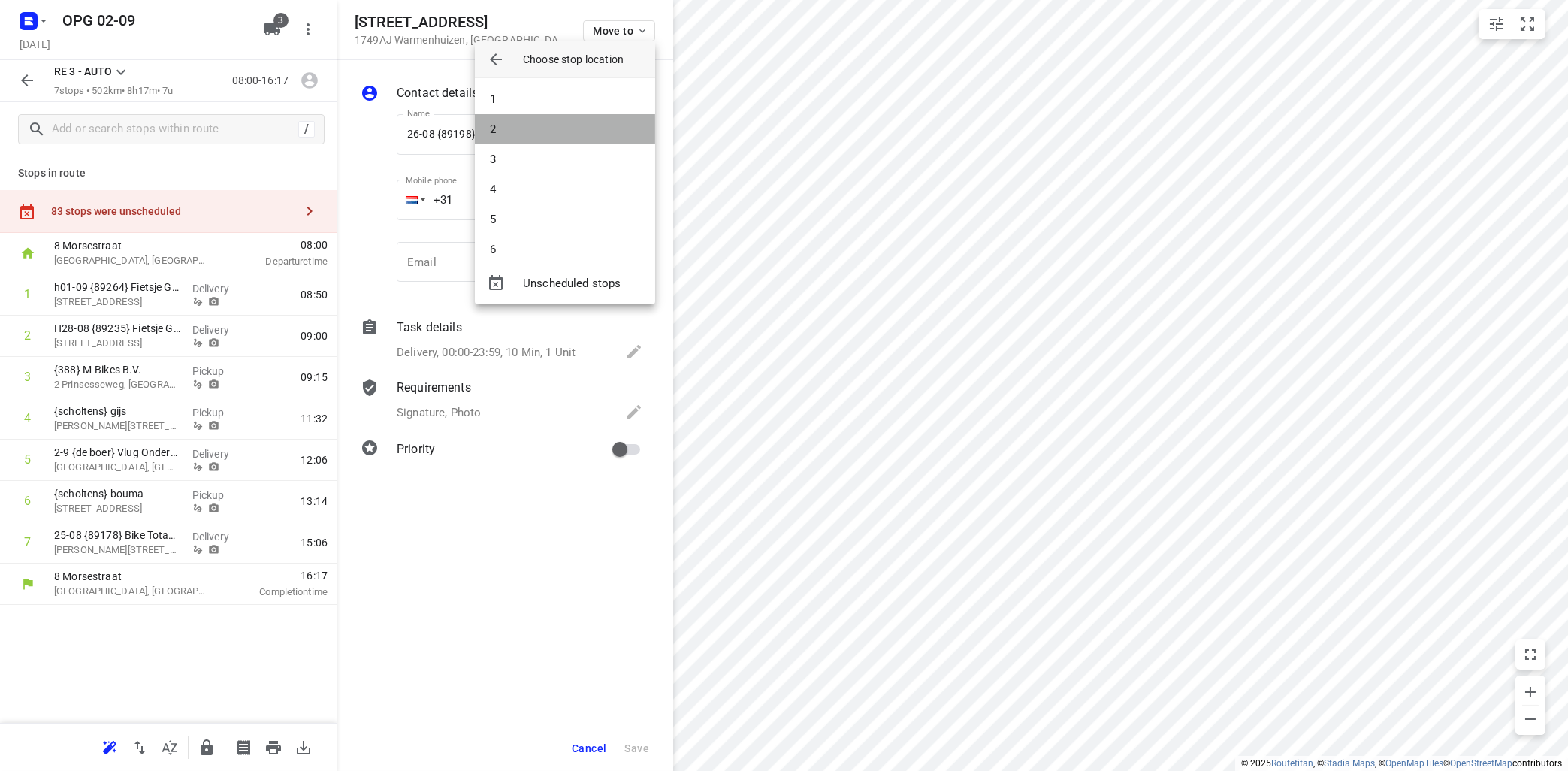
click at [582, 129] on li "2" at bounding box center [564, 128] width 180 height 30
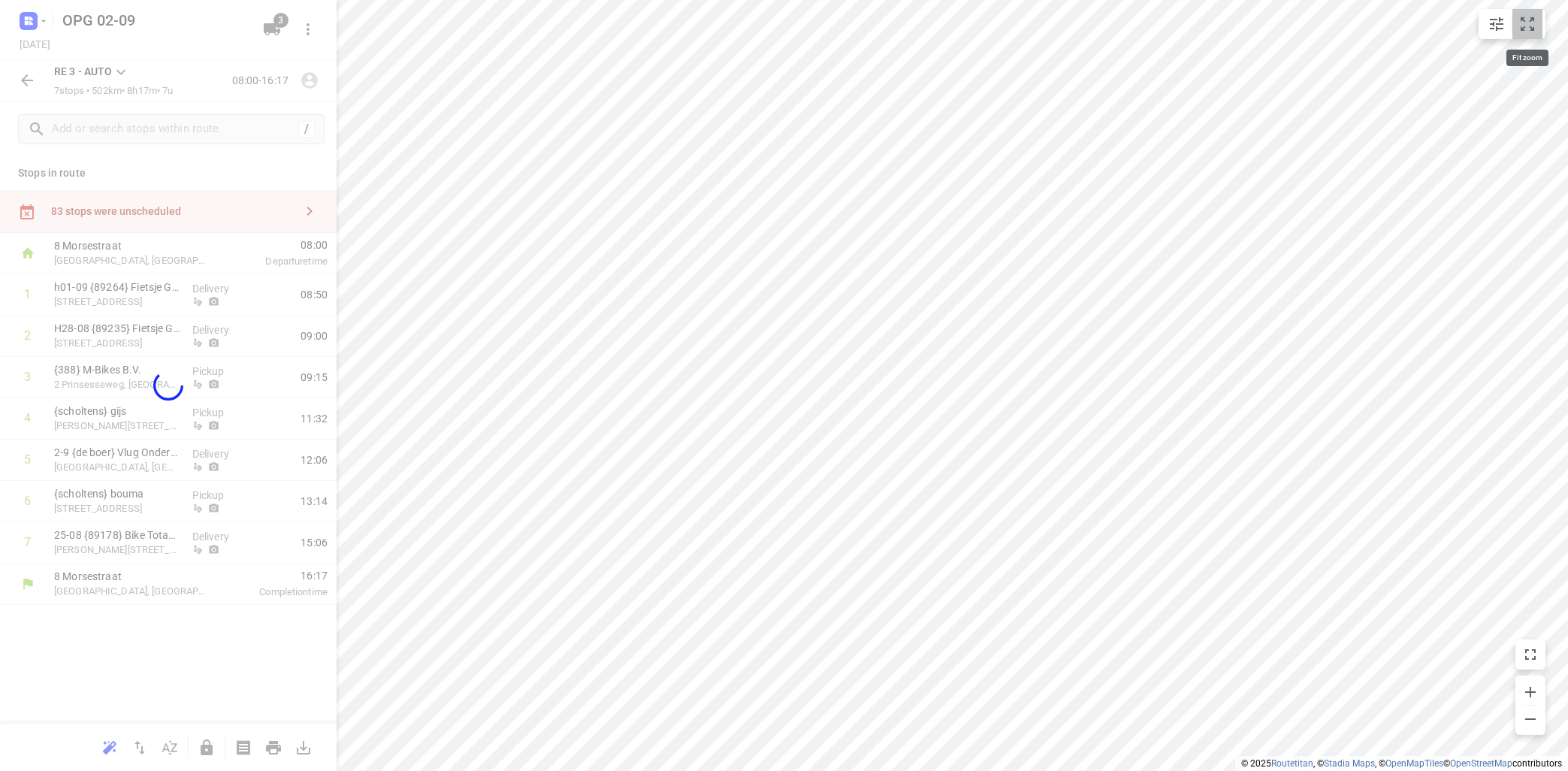
click at [1530, 20] on icon "small contained button group" at bounding box center [1527, 23] width 18 height 18
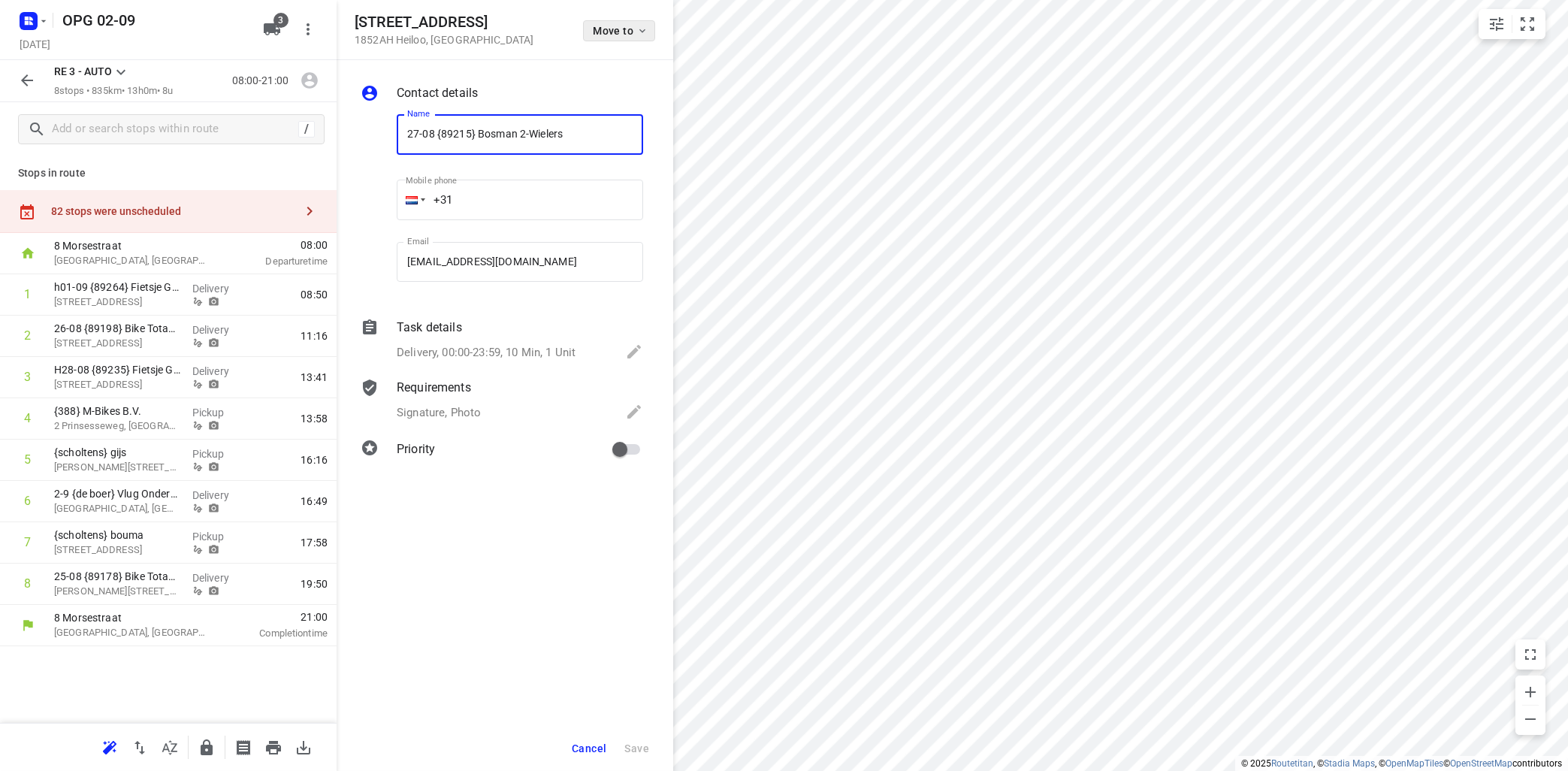
click at [634, 34] on span "Move to" at bounding box center [620, 31] width 55 height 12
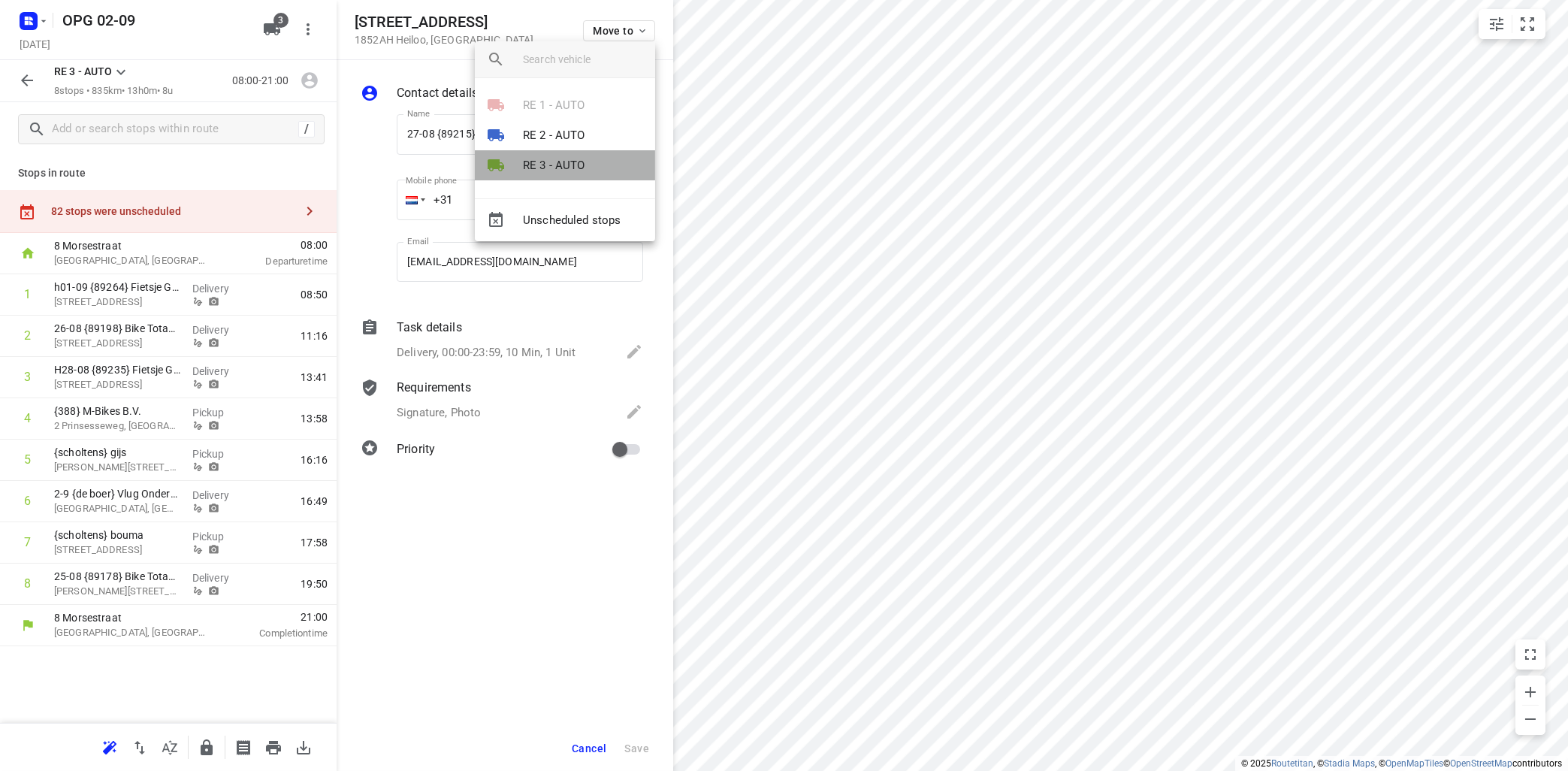
click at [571, 175] on li "RE 3 - AUTO" at bounding box center [564, 165] width 180 height 30
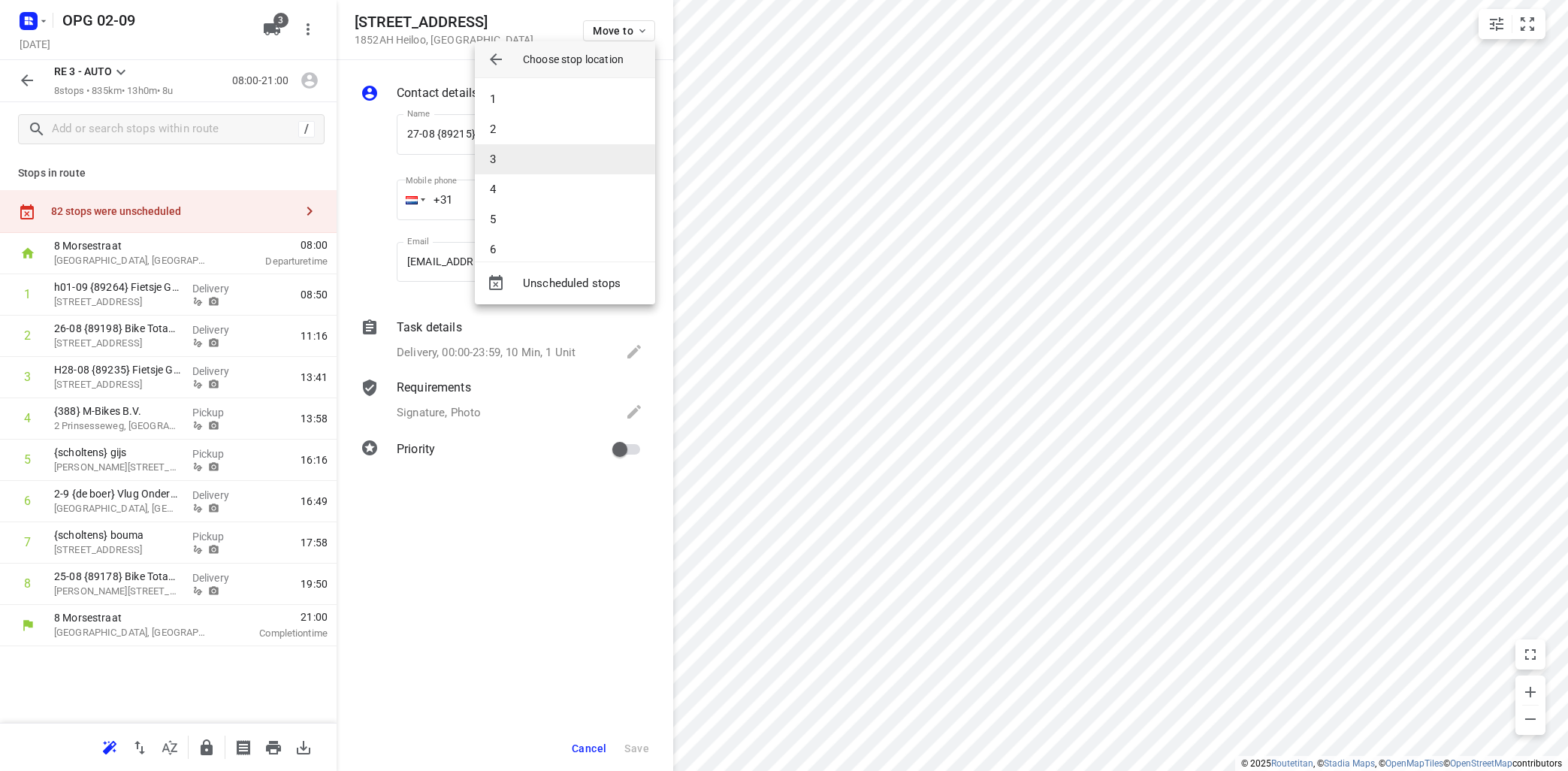
click at [579, 158] on li "3" at bounding box center [564, 158] width 180 height 30
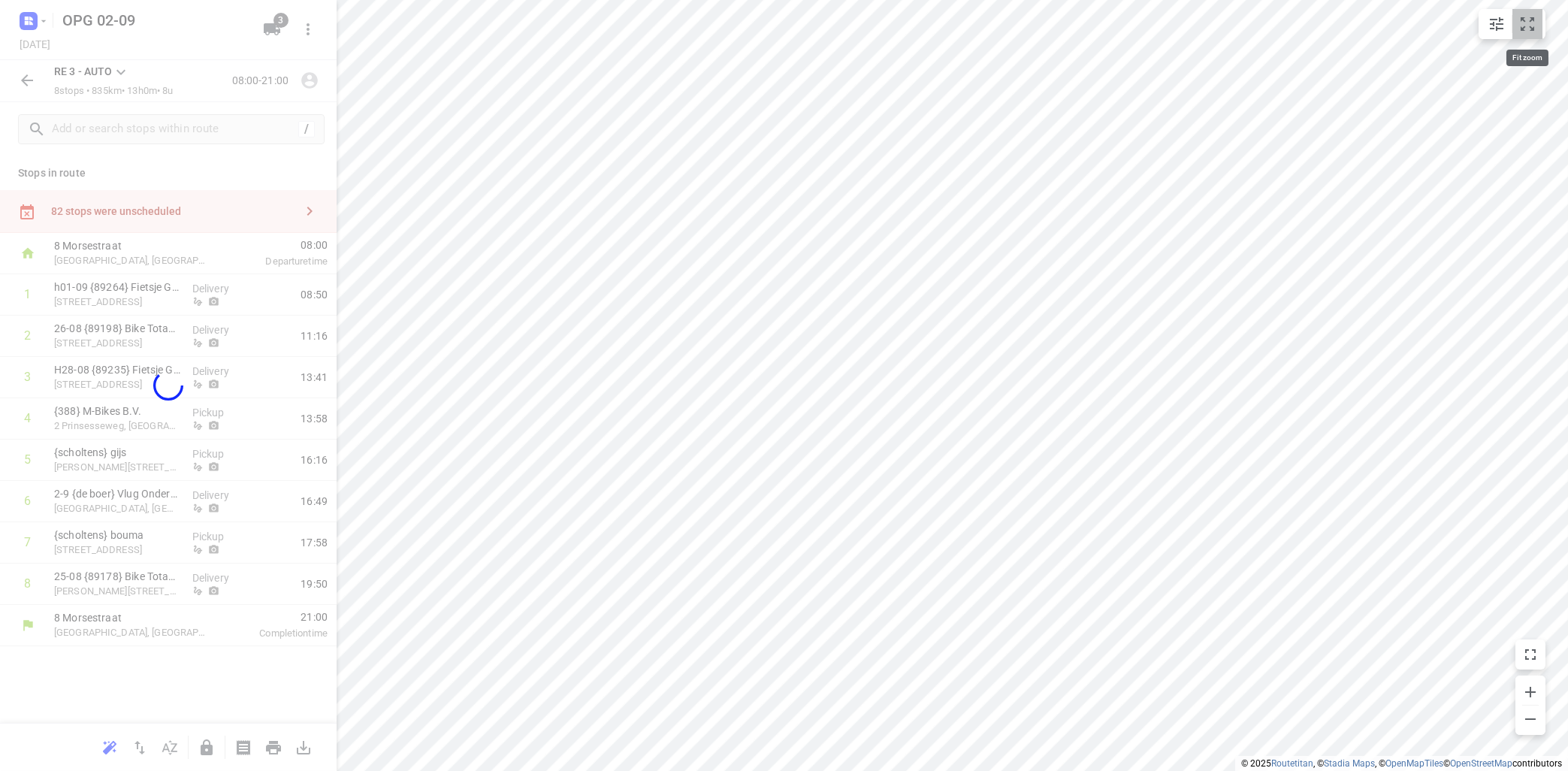
click at [1533, 25] on icon "small contained button group" at bounding box center [1527, 23] width 18 height 18
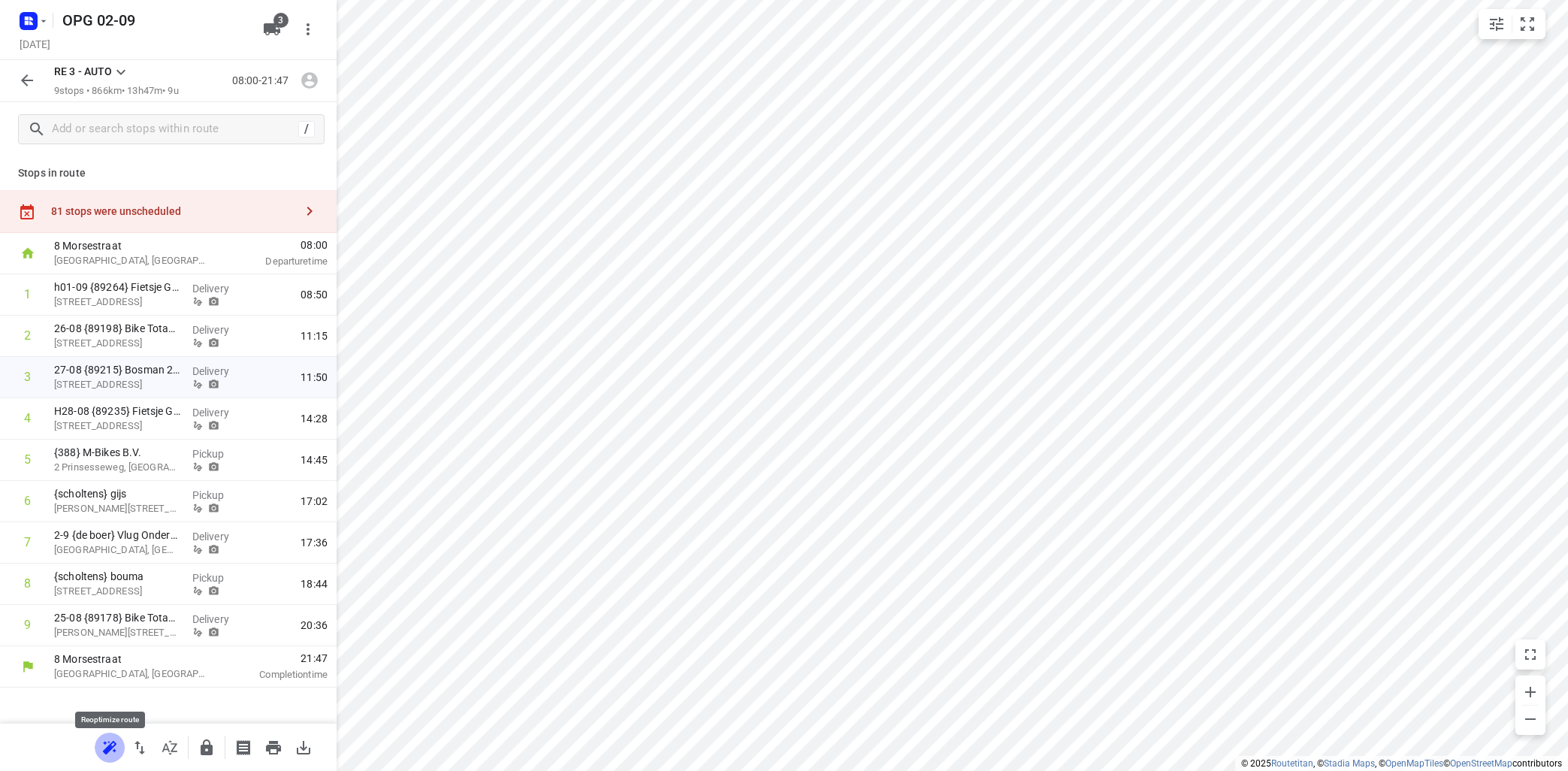
click at [109, 746] on icon "button" at bounding box center [108, 750] width 10 height 10
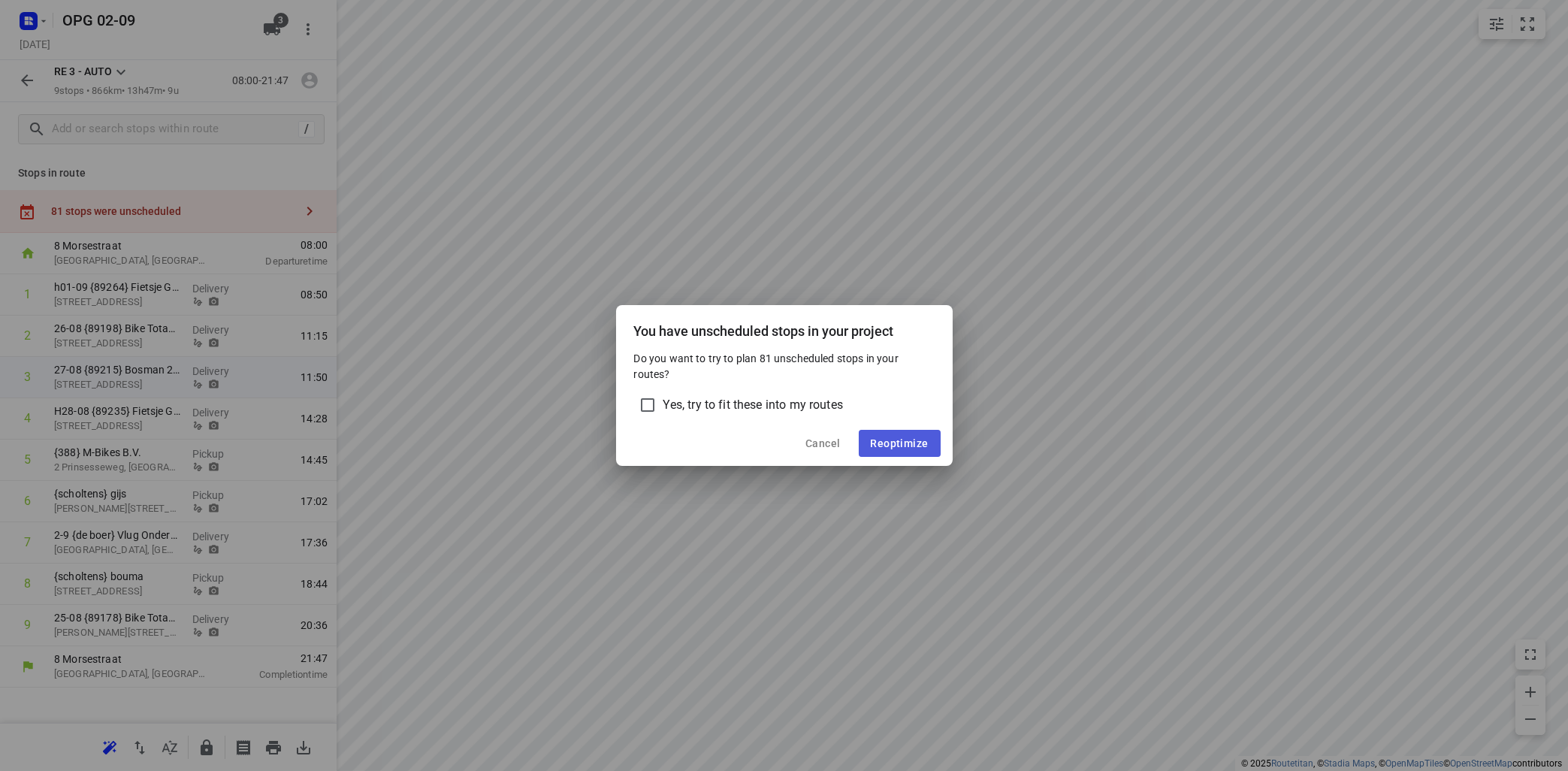
click at [906, 439] on span "Reoptimize" at bounding box center [900, 443] width 58 height 12
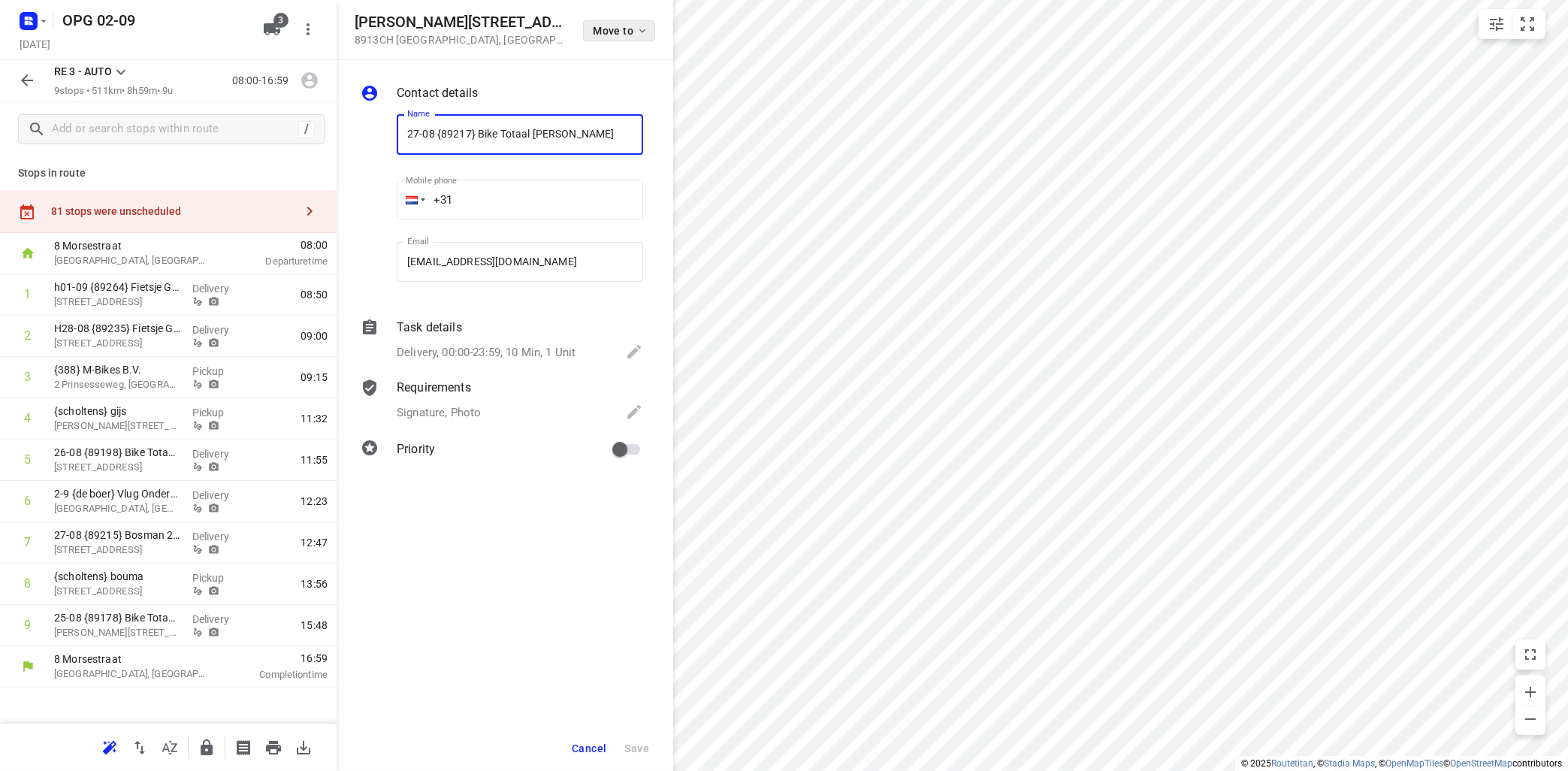
click at [646, 26] on icon "button" at bounding box center [643, 31] width 12 height 12
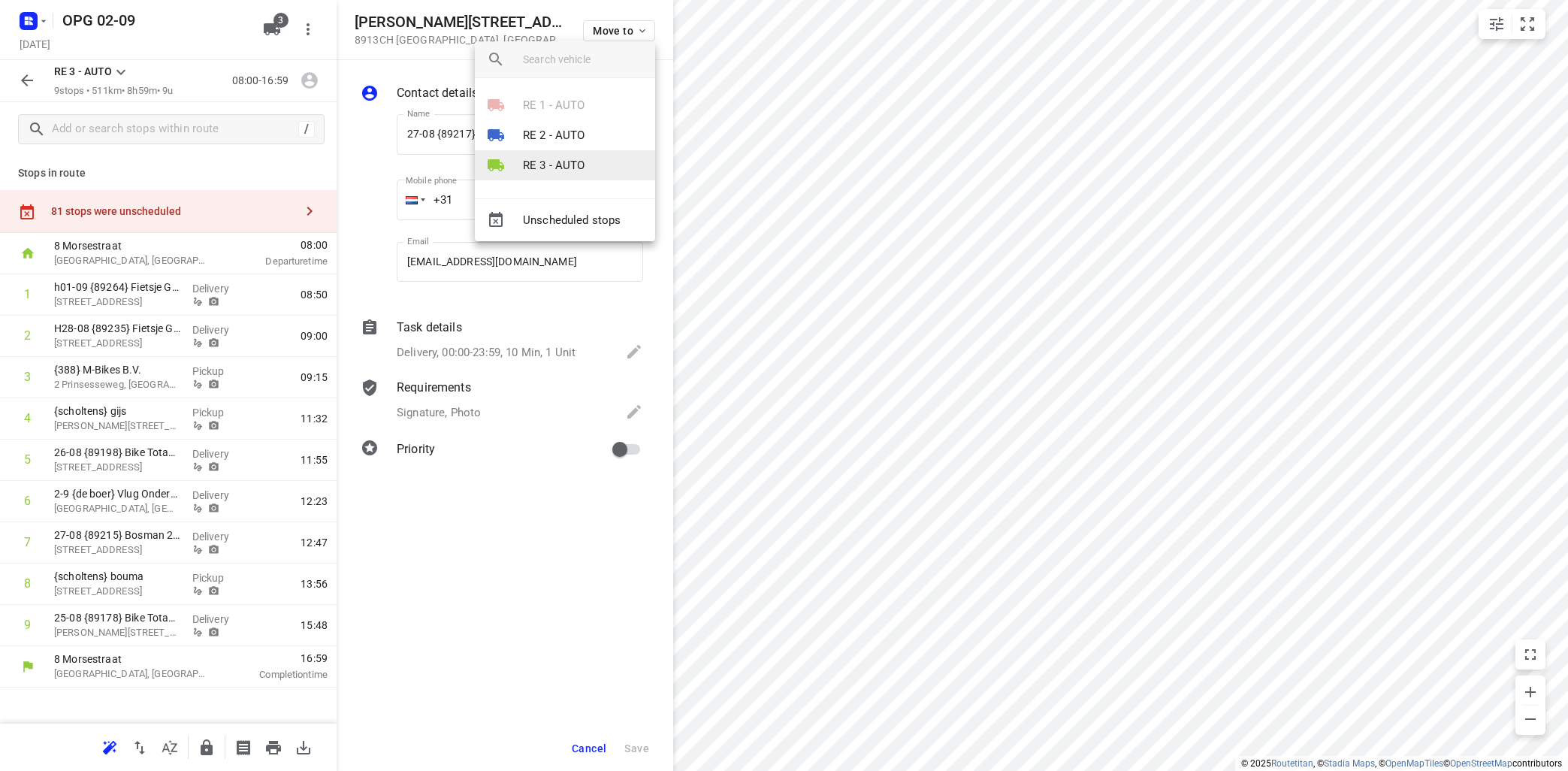
click at [574, 171] on p "RE 3 - AUTO" at bounding box center [554, 166] width 62 height 18
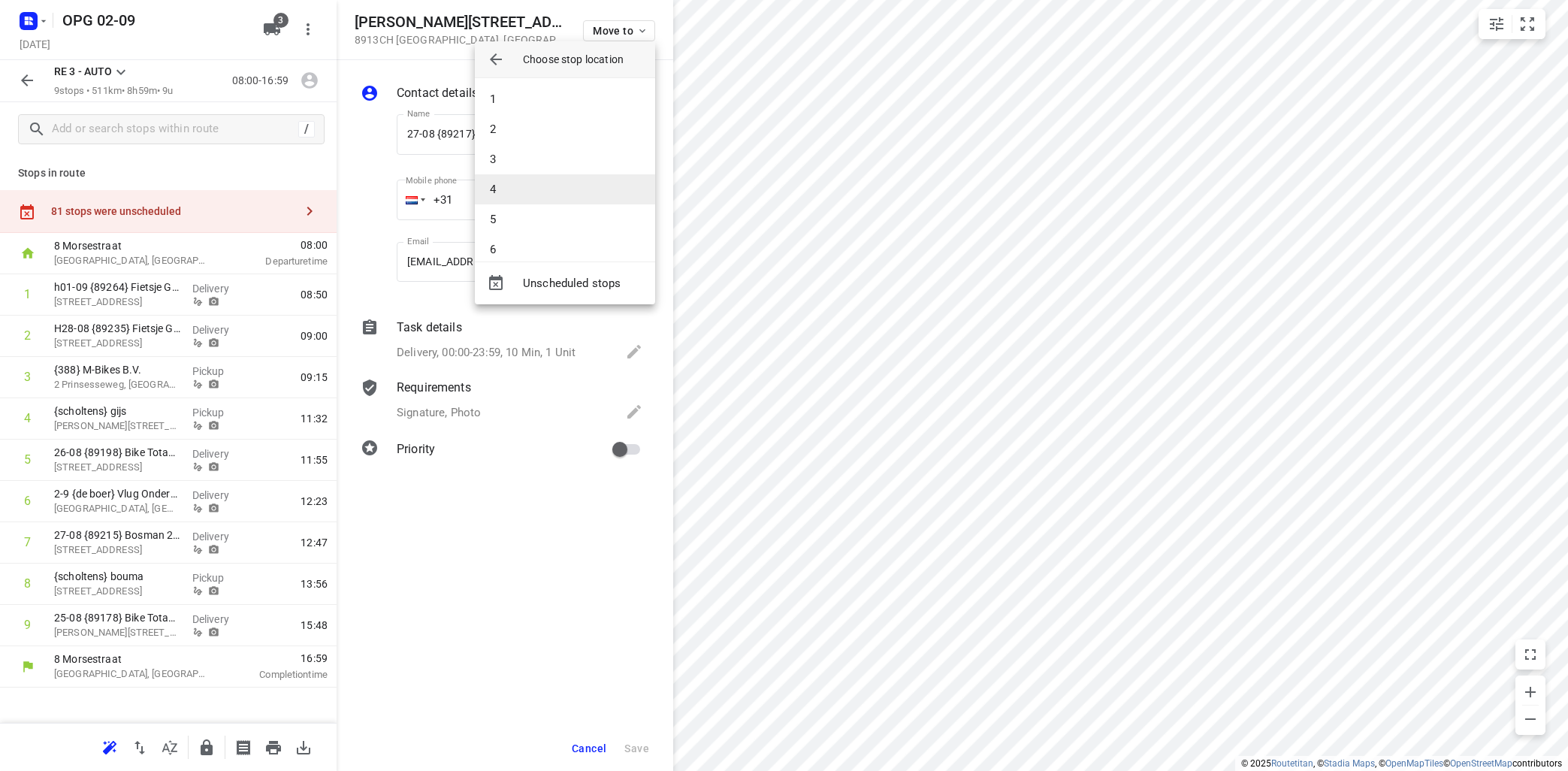
click at [554, 187] on li "4" at bounding box center [564, 189] width 180 height 30
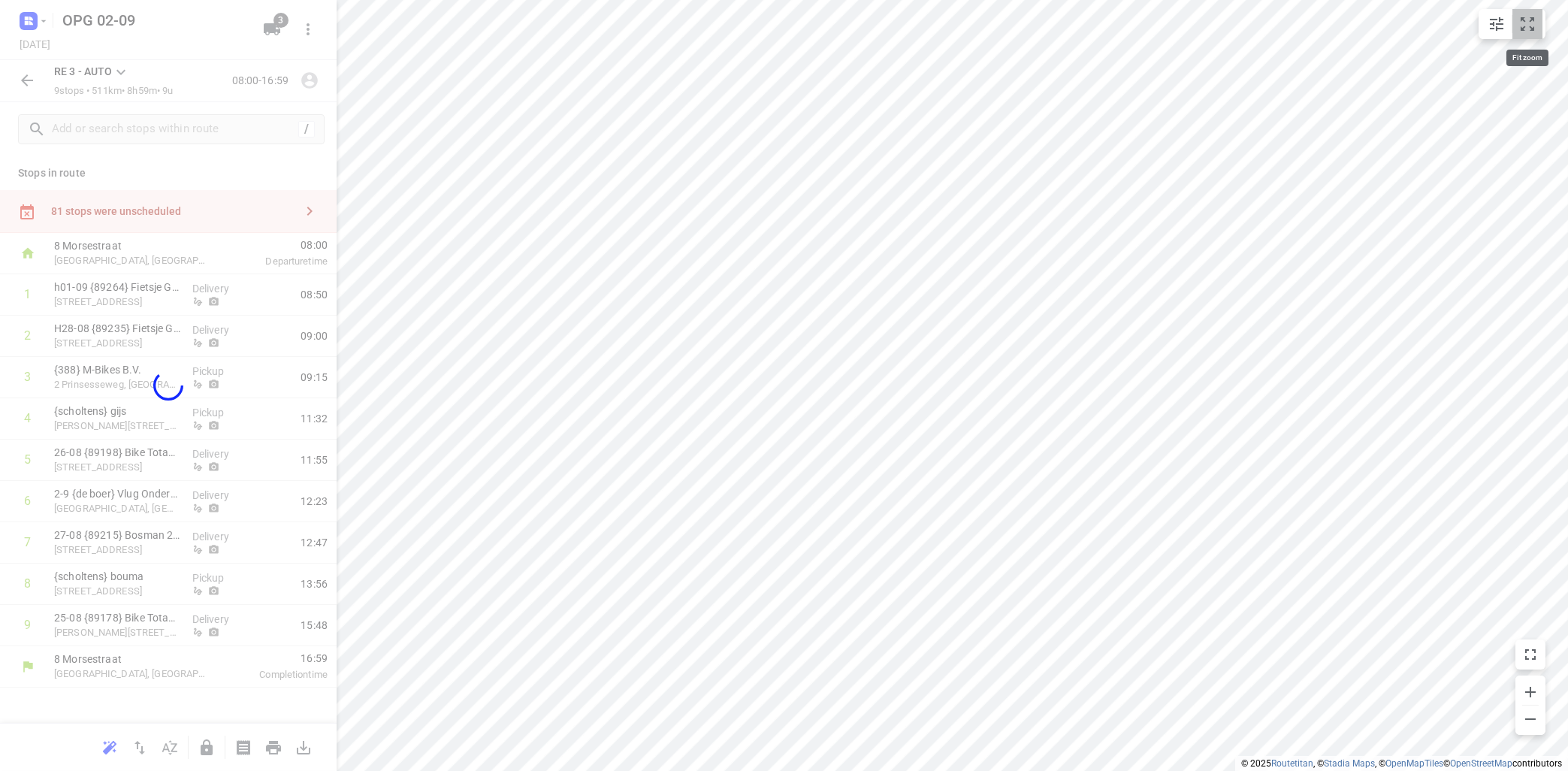
click at [1530, 28] on icon "small contained button group" at bounding box center [1527, 23] width 18 height 18
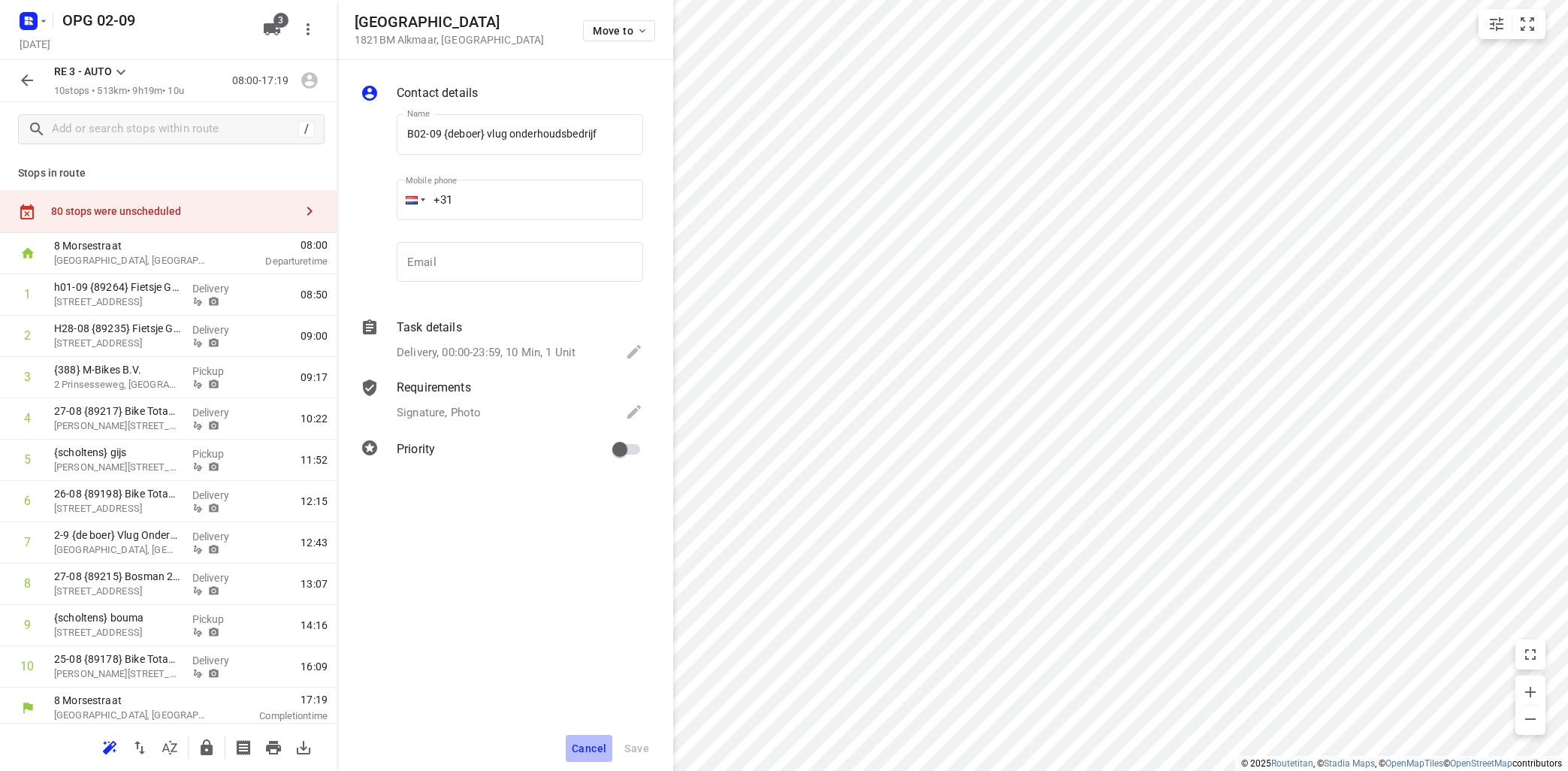
drag, startPoint x: 604, startPoint y: 741, endPoint x: 660, endPoint y: 711, distance: 63.5
click at [617, 733] on div "Cancel Save" at bounding box center [505, 749] width 336 height 45
click at [1522, 24] on icon "small contained button group" at bounding box center [1527, 23] width 18 height 18
click at [1530, 26] on icon "small contained button group" at bounding box center [1527, 23] width 18 height 18
drag, startPoint x: 609, startPoint y: 744, endPoint x: 642, endPoint y: 723, distance: 39.1
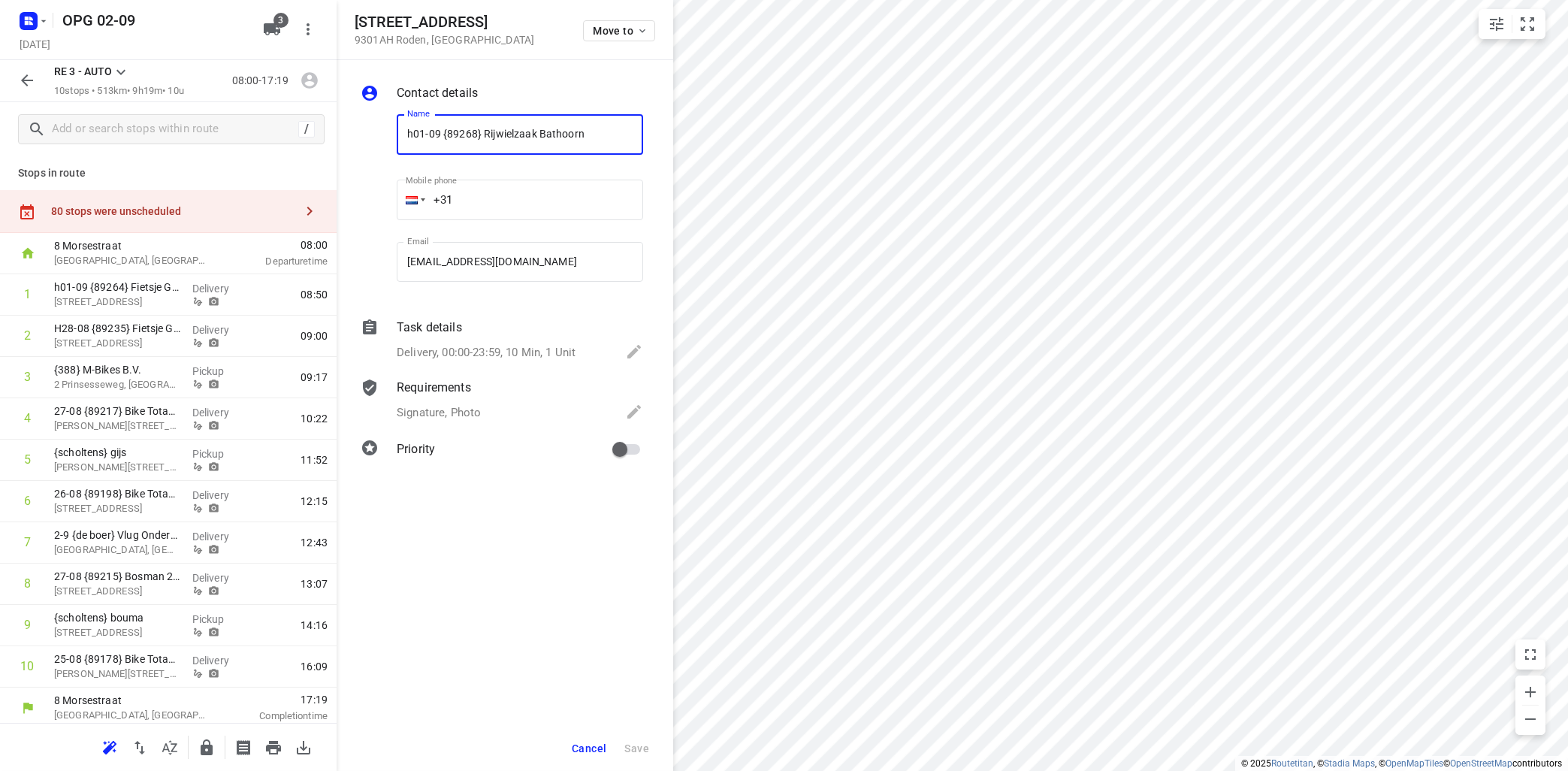
click at [610, 742] on button "Cancel" at bounding box center [589, 749] width 47 height 27
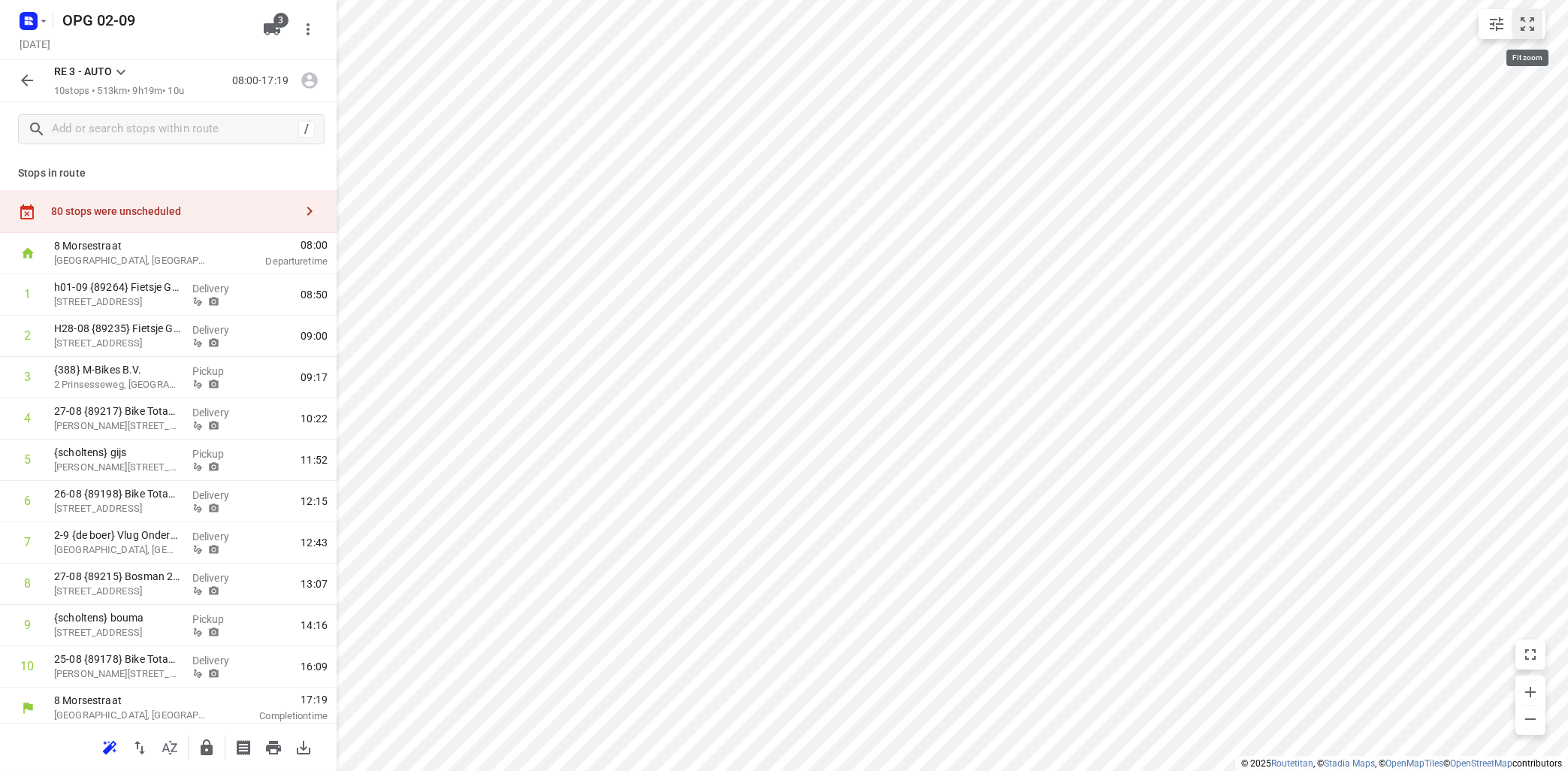
click at [1523, 17] on icon "small contained button group" at bounding box center [1527, 23] width 18 height 18
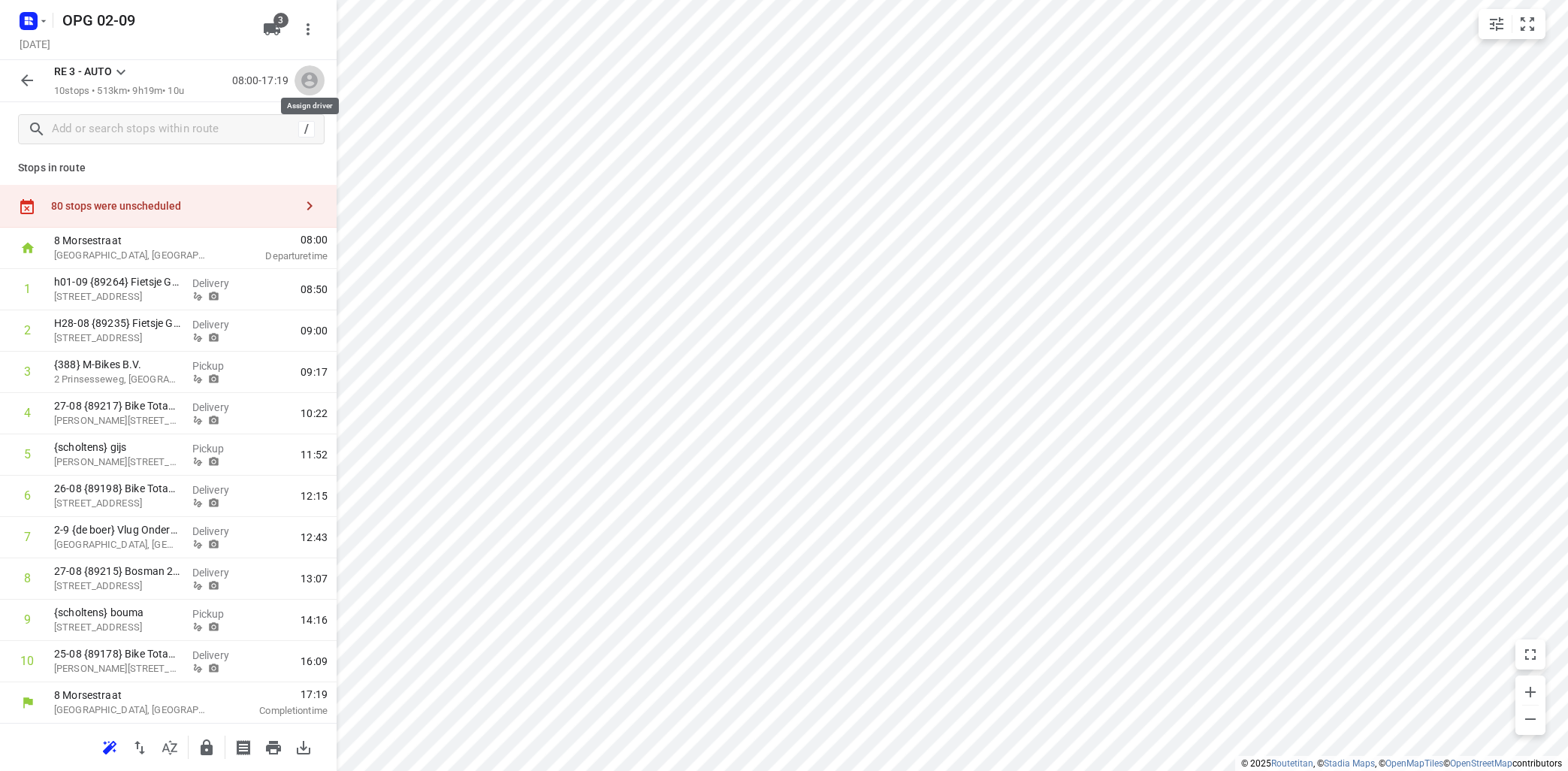
click at [311, 80] on icon "button" at bounding box center [309, 81] width 17 height 17
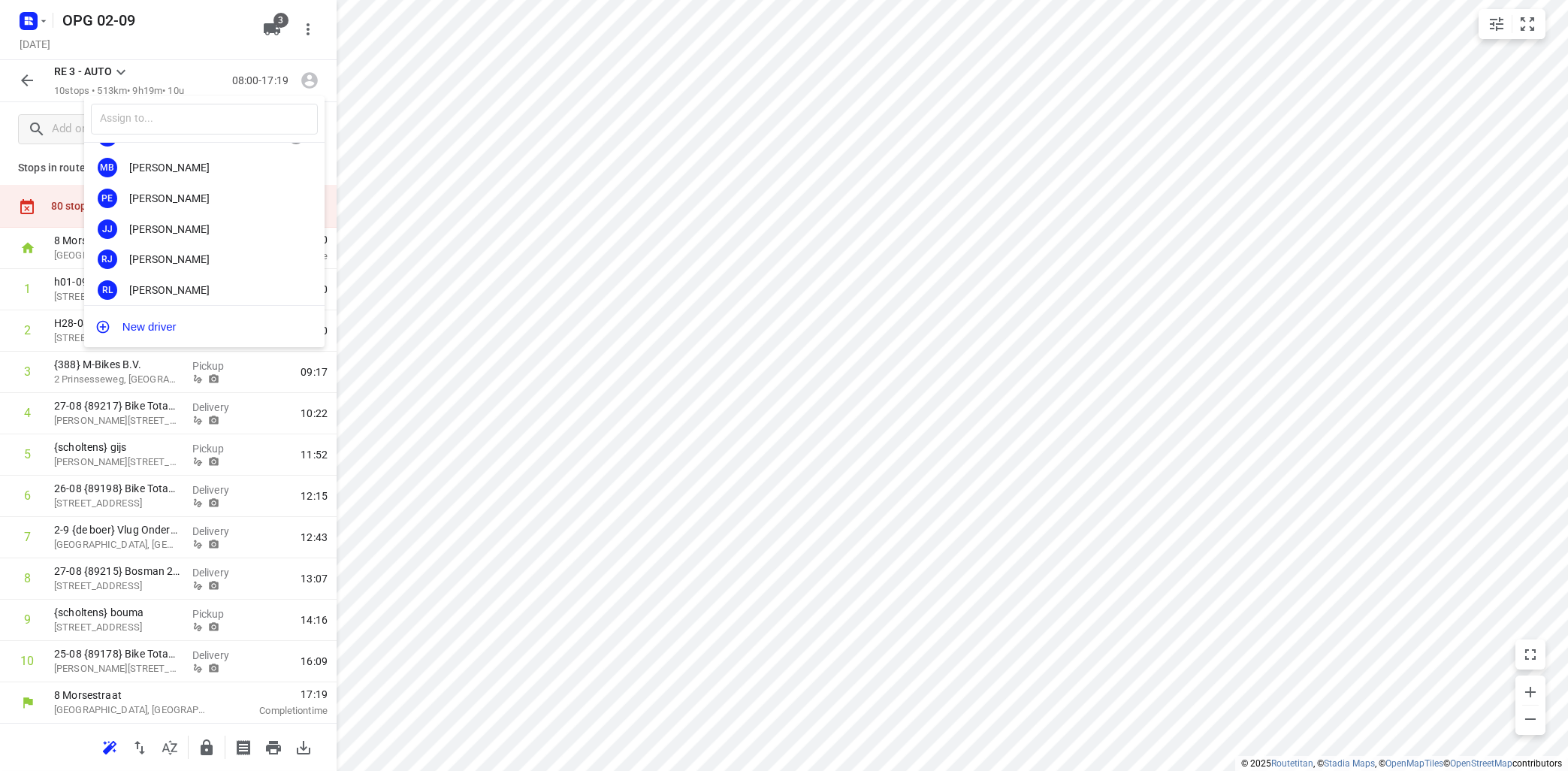
scroll to position [90, 0]
click at [217, 253] on div "[PERSON_NAME]" at bounding box center [208, 258] width 157 height 12
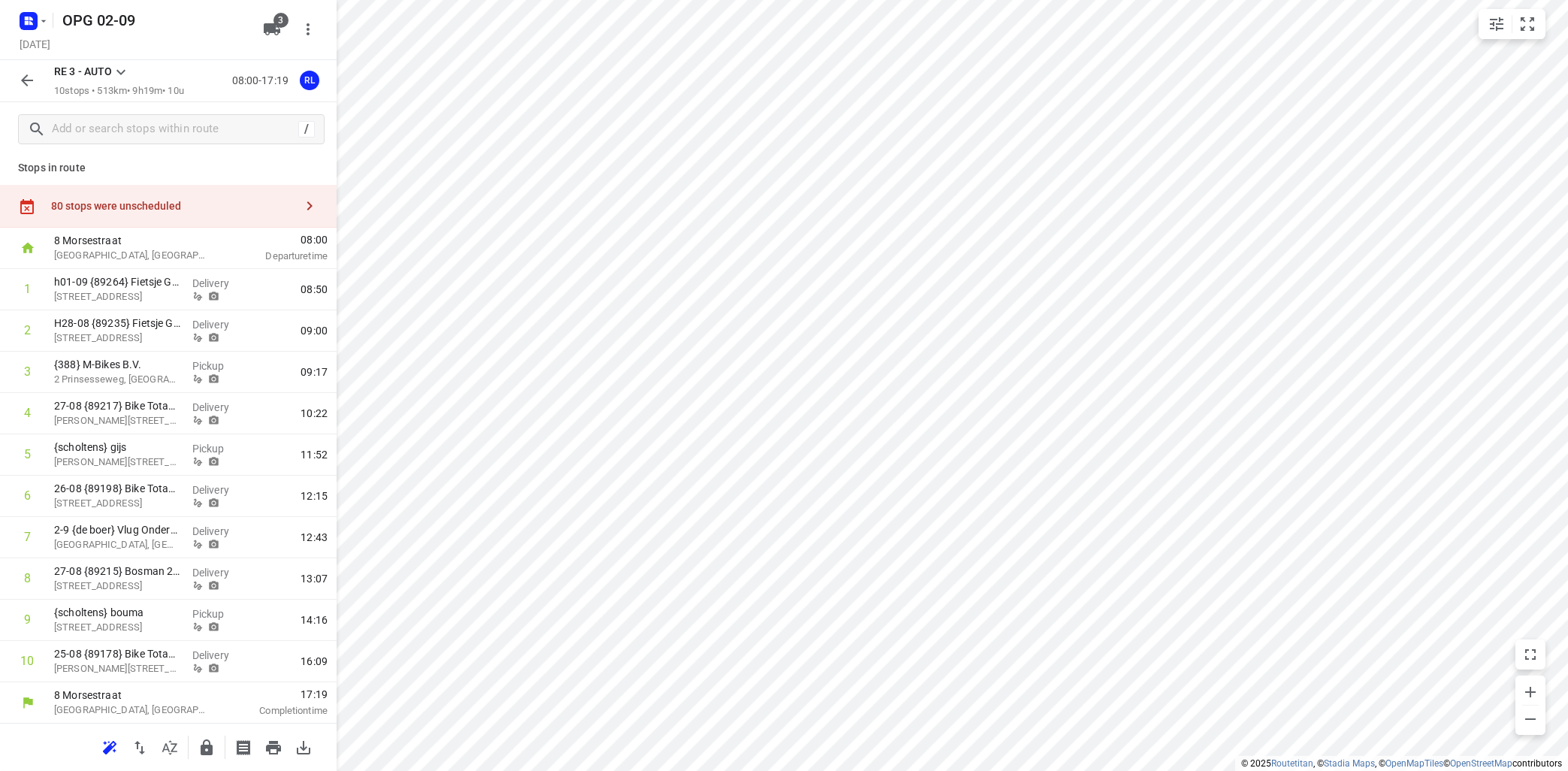
click at [127, 74] on icon at bounding box center [121, 72] width 18 height 18
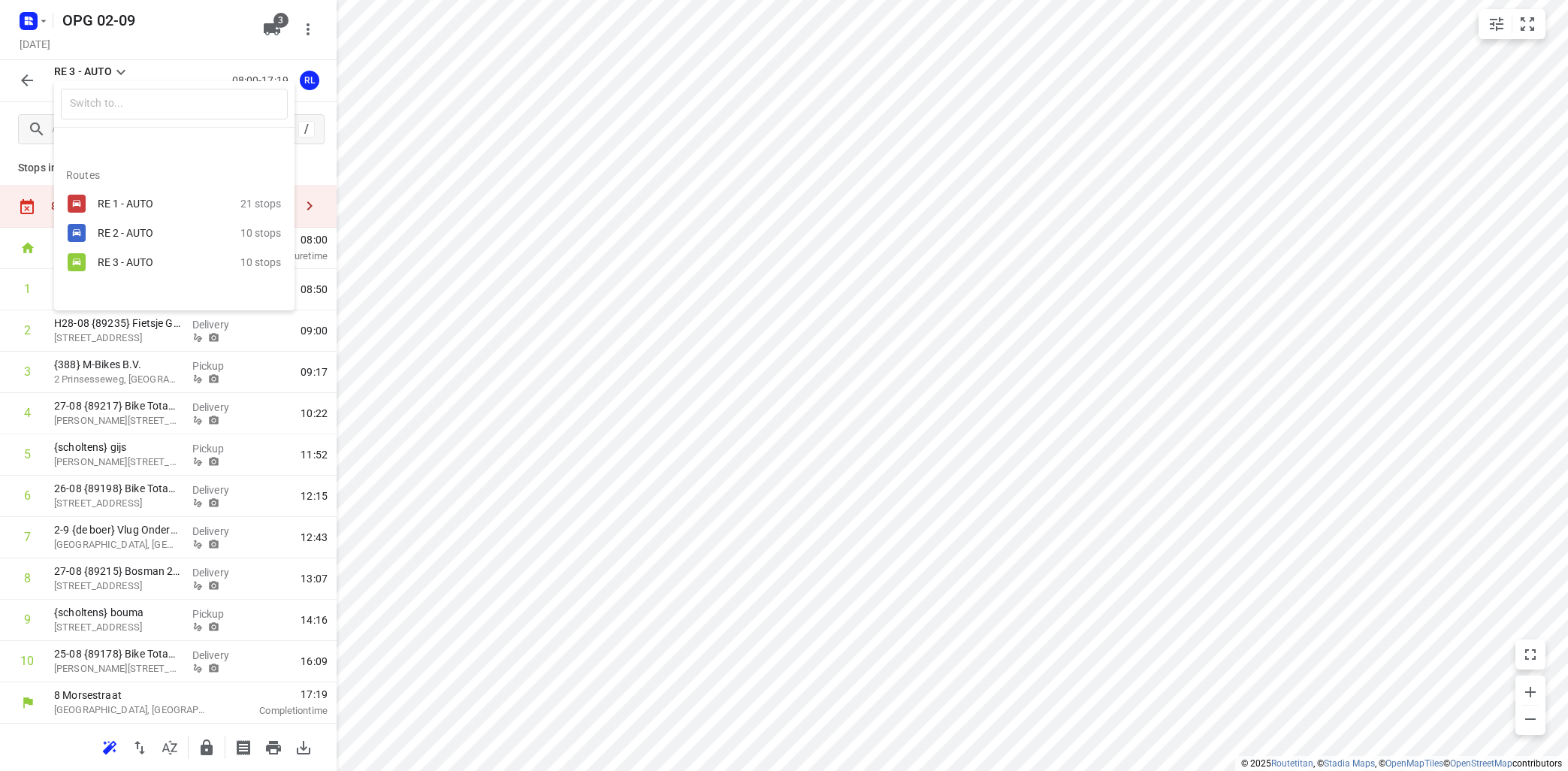
click at [127, 228] on div "RE 2 - AUTO" at bounding box center [160, 232] width 127 height 12
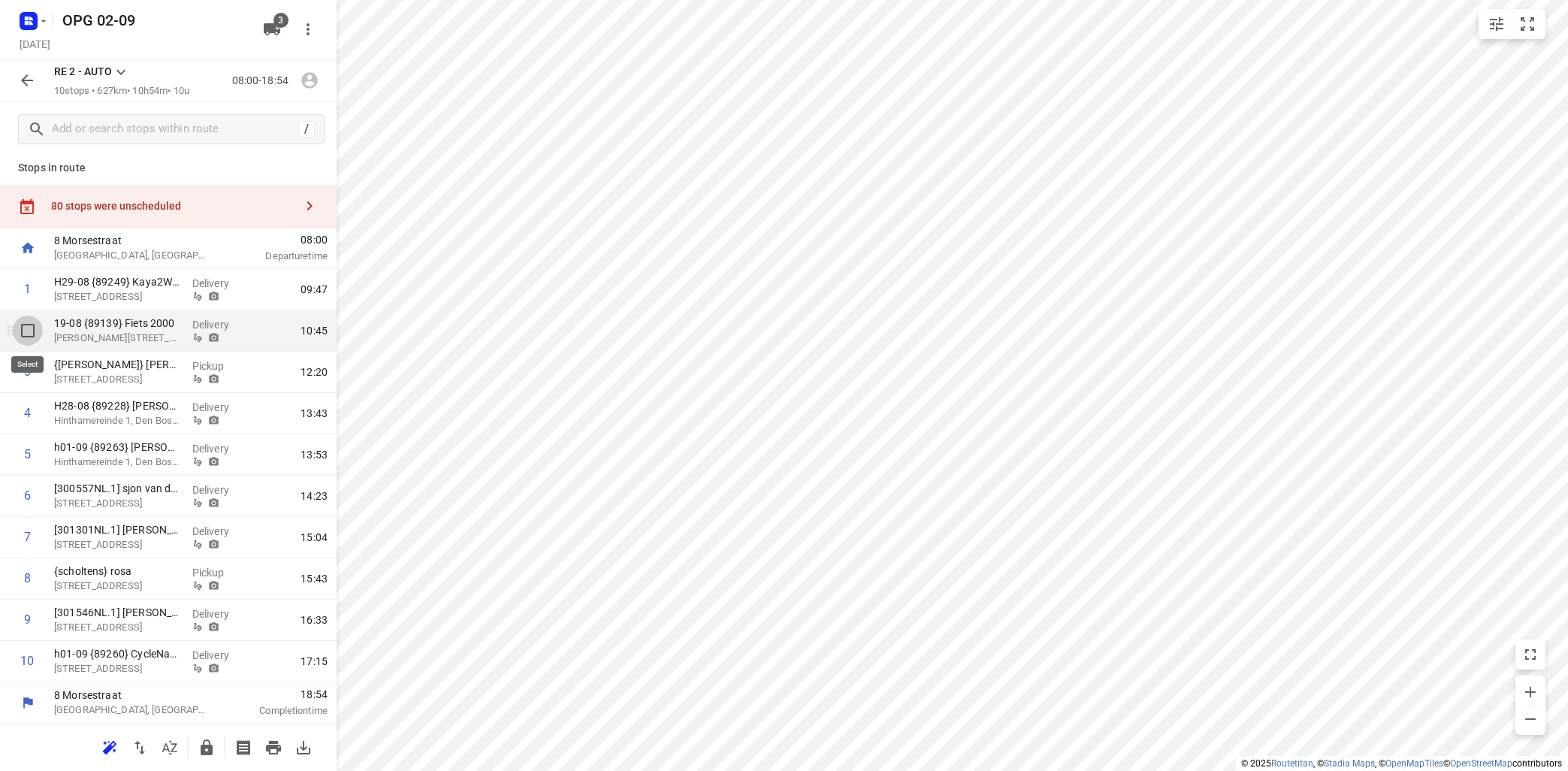
drag, startPoint x: 24, startPoint y: 329, endPoint x: 115, endPoint y: 296, distance: 96.8
click at [26, 329] on input "checkbox" at bounding box center [27, 331] width 30 height 30
checkbox input "true"
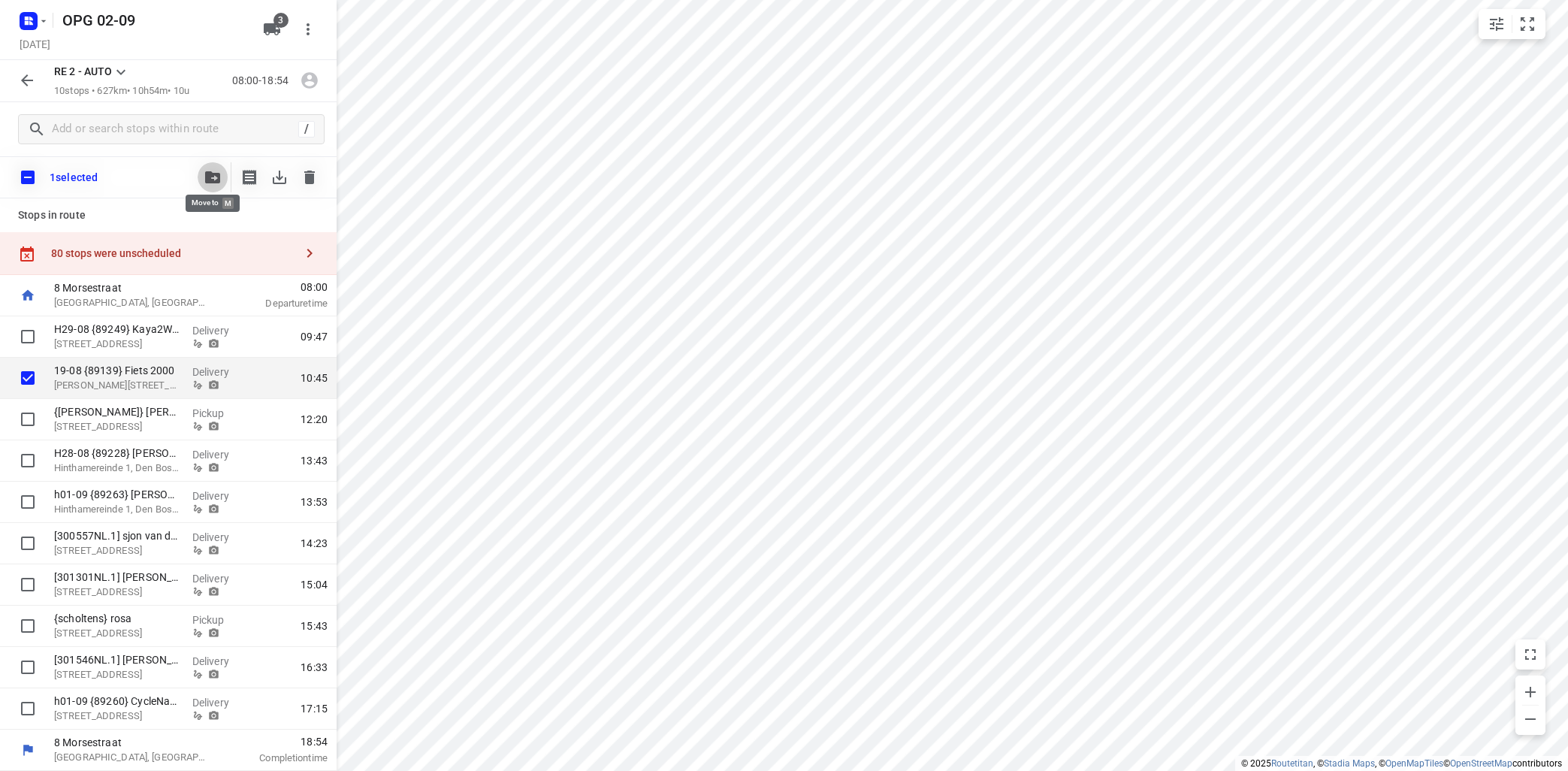
click at [214, 171] on button "button" at bounding box center [212, 177] width 30 height 30
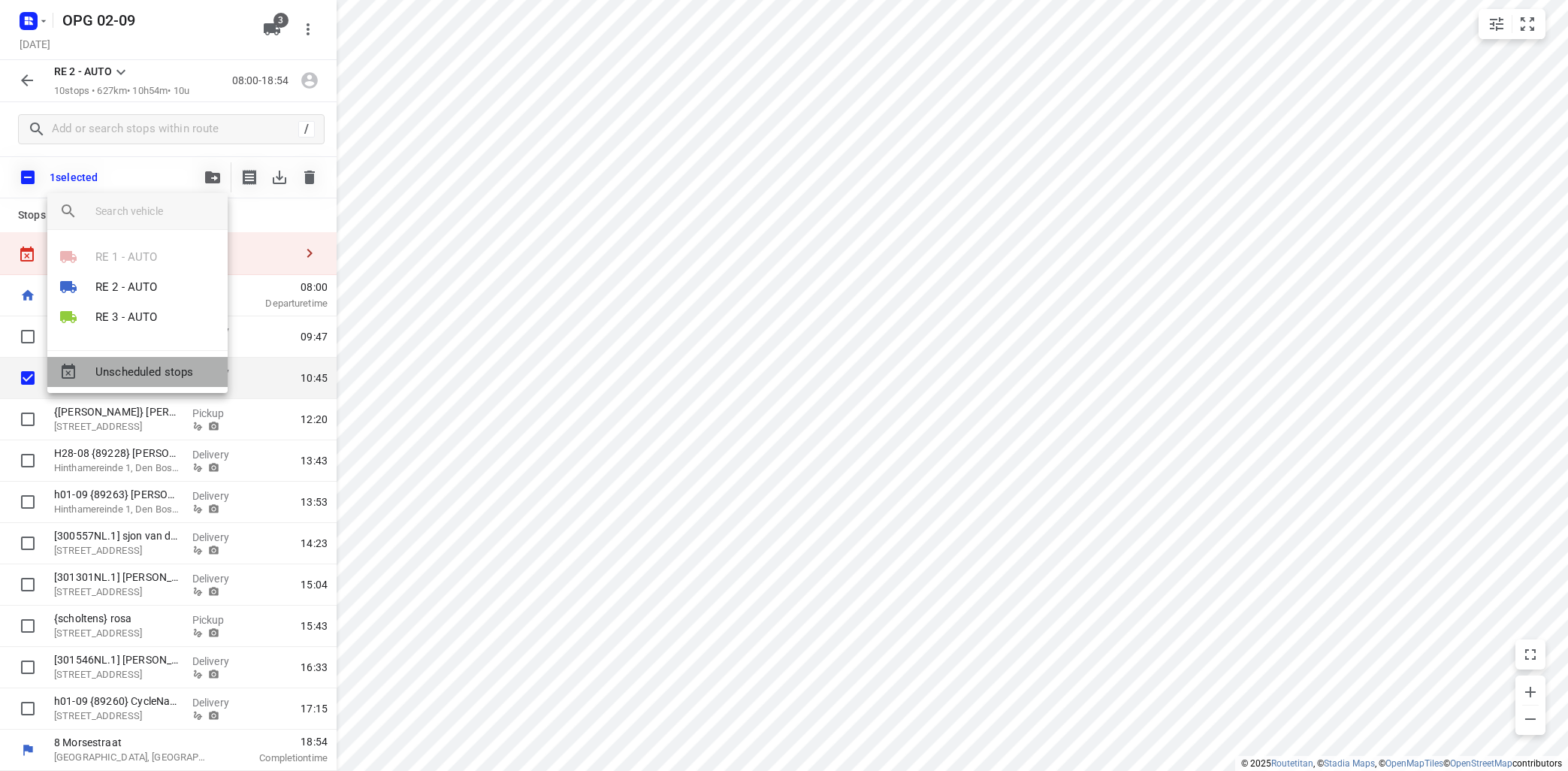
click at [189, 366] on span "Unscheduled stops" at bounding box center [156, 372] width 121 height 18
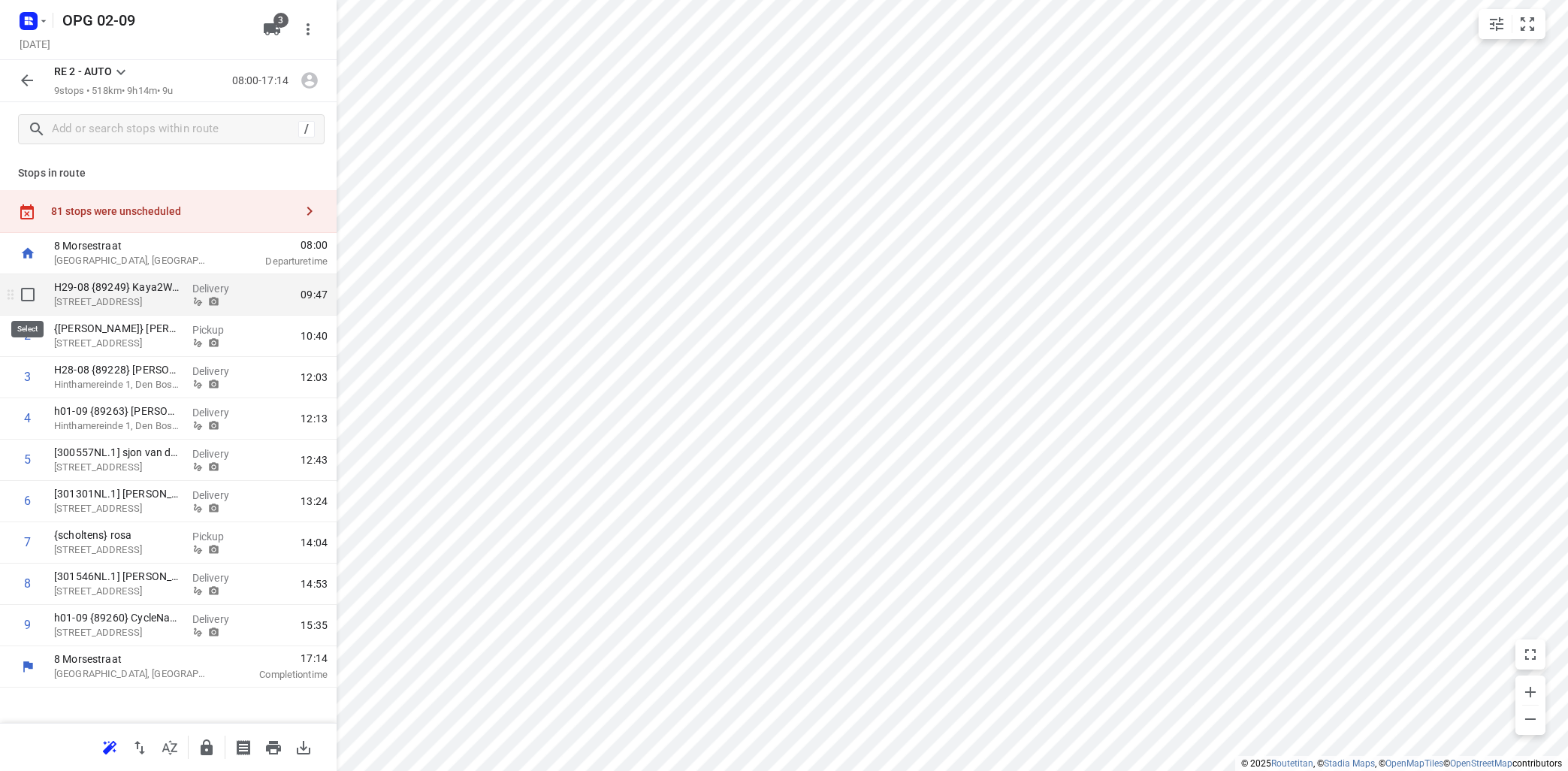
click at [31, 291] on input "checkbox" at bounding box center [27, 295] width 30 height 30
checkbox input "true"
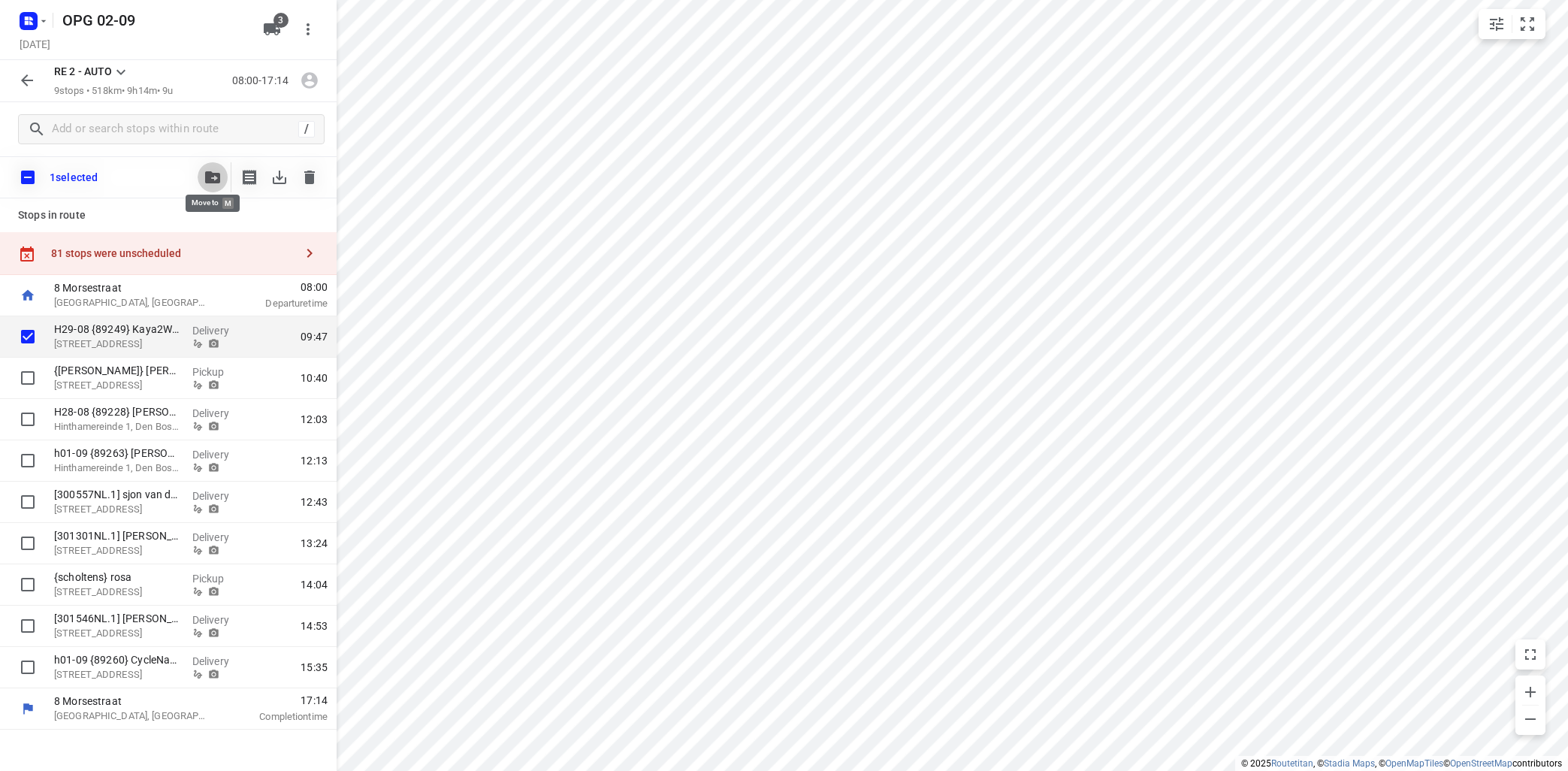
click at [213, 170] on button "button" at bounding box center [212, 177] width 30 height 30
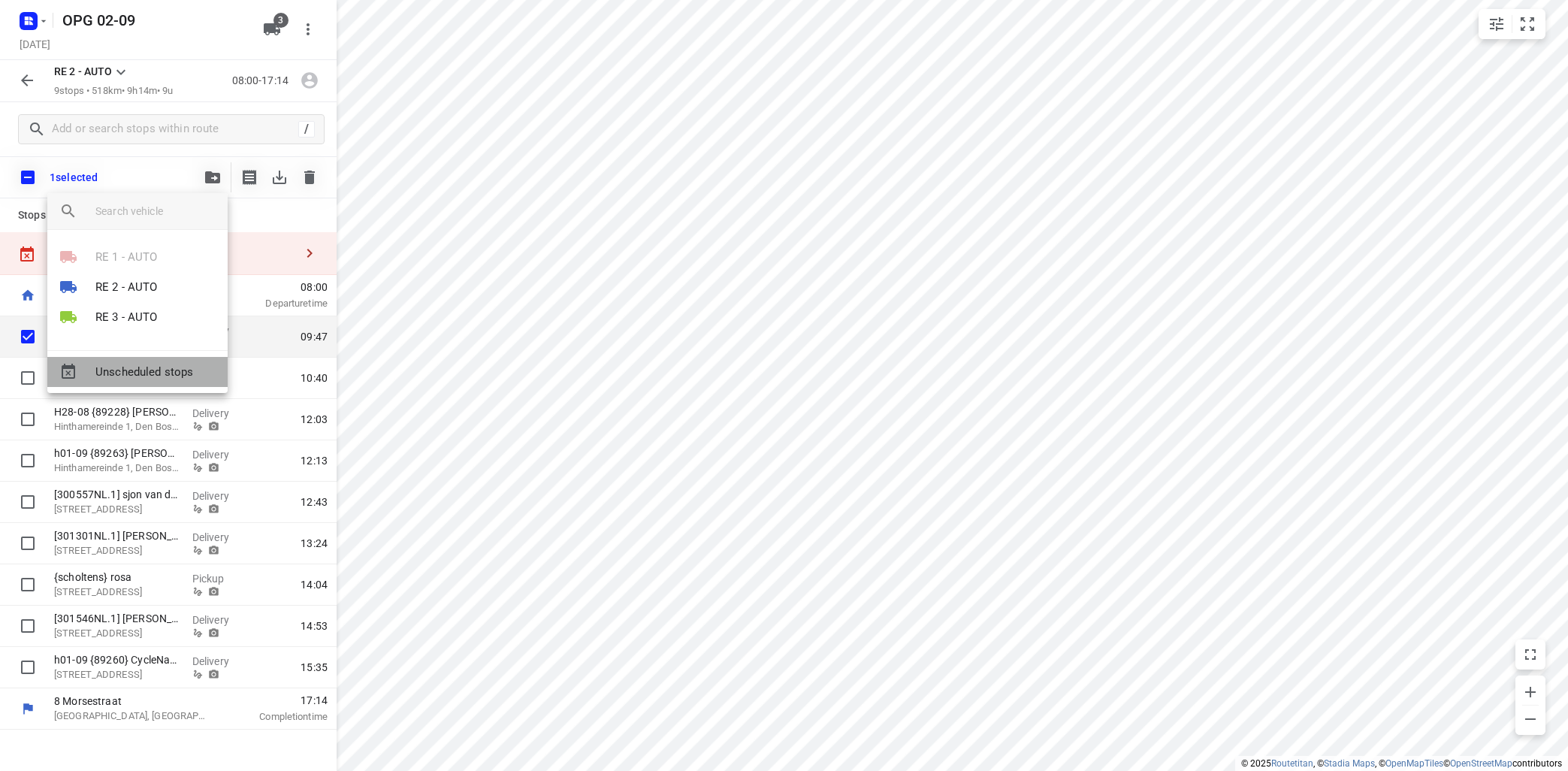
click at [168, 367] on span "Unscheduled stops" at bounding box center [156, 372] width 121 height 18
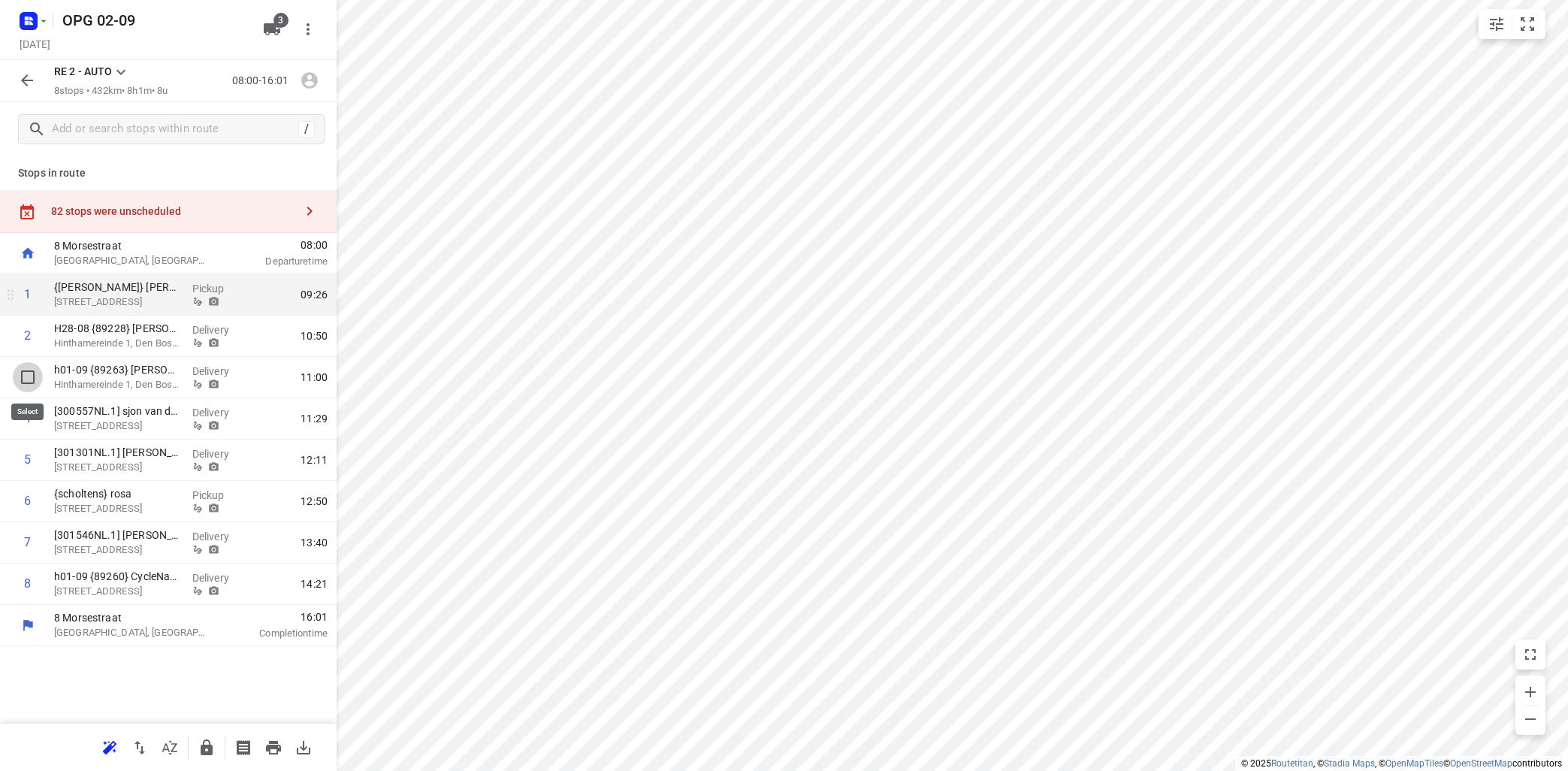
drag, startPoint x: 30, startPoint y: 375, endPoint x: 84, endPoint y: 326, distance: 72.9
click at [31, 375] on input "checkbox" at bounding box center [27, 377] width 30 height 30
checkbox input "true"
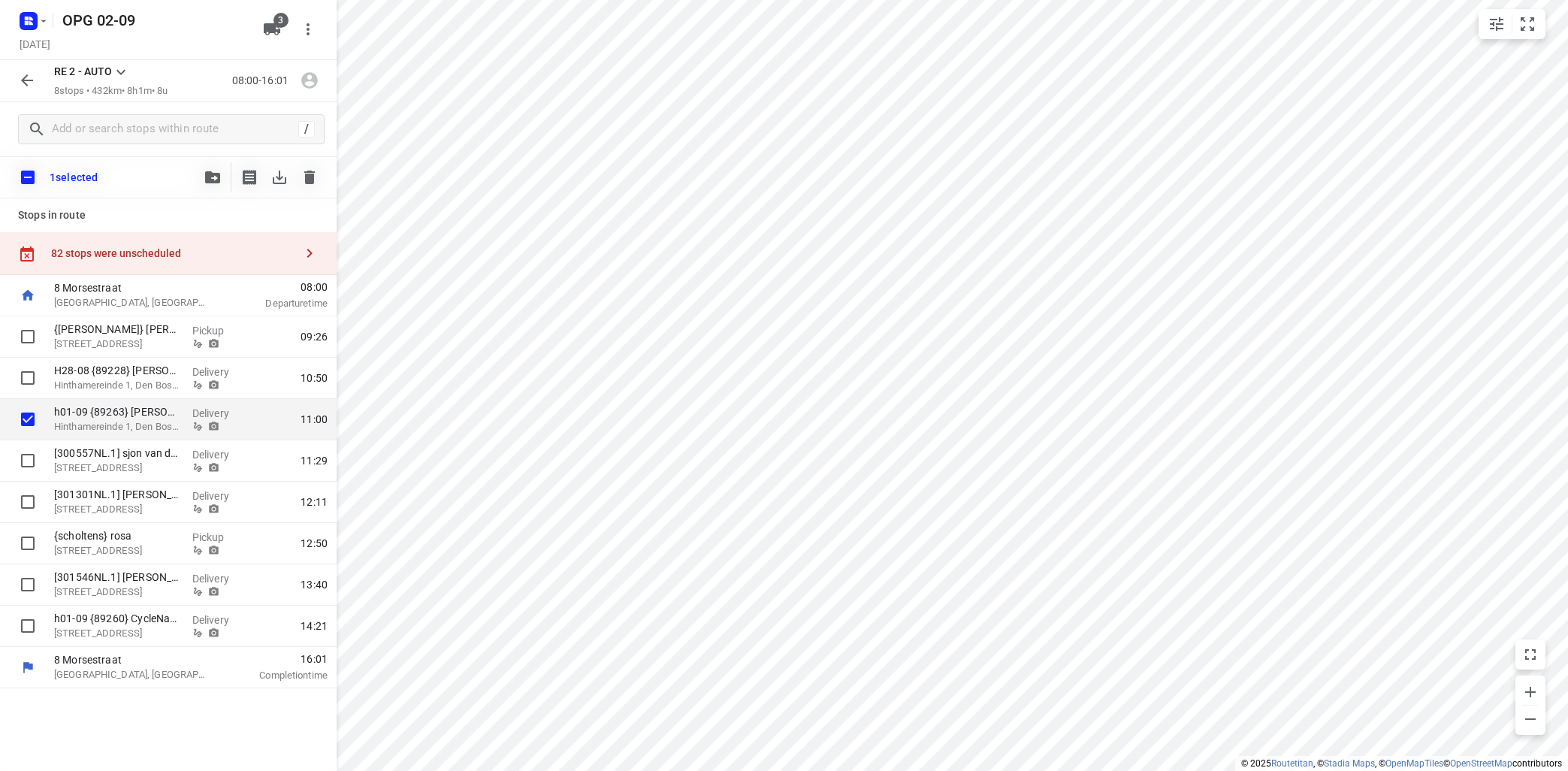
drag, startPoint x: 201, startPoint y: 165, endPoint x: 201, endPoint y: 180, distance: 15.0
click at [201, 166] on div at bounding box center [212, 177] width 30 height 30
click at [207, 180] on icon "button" at bounding box center [212, 177] width 15 height 12
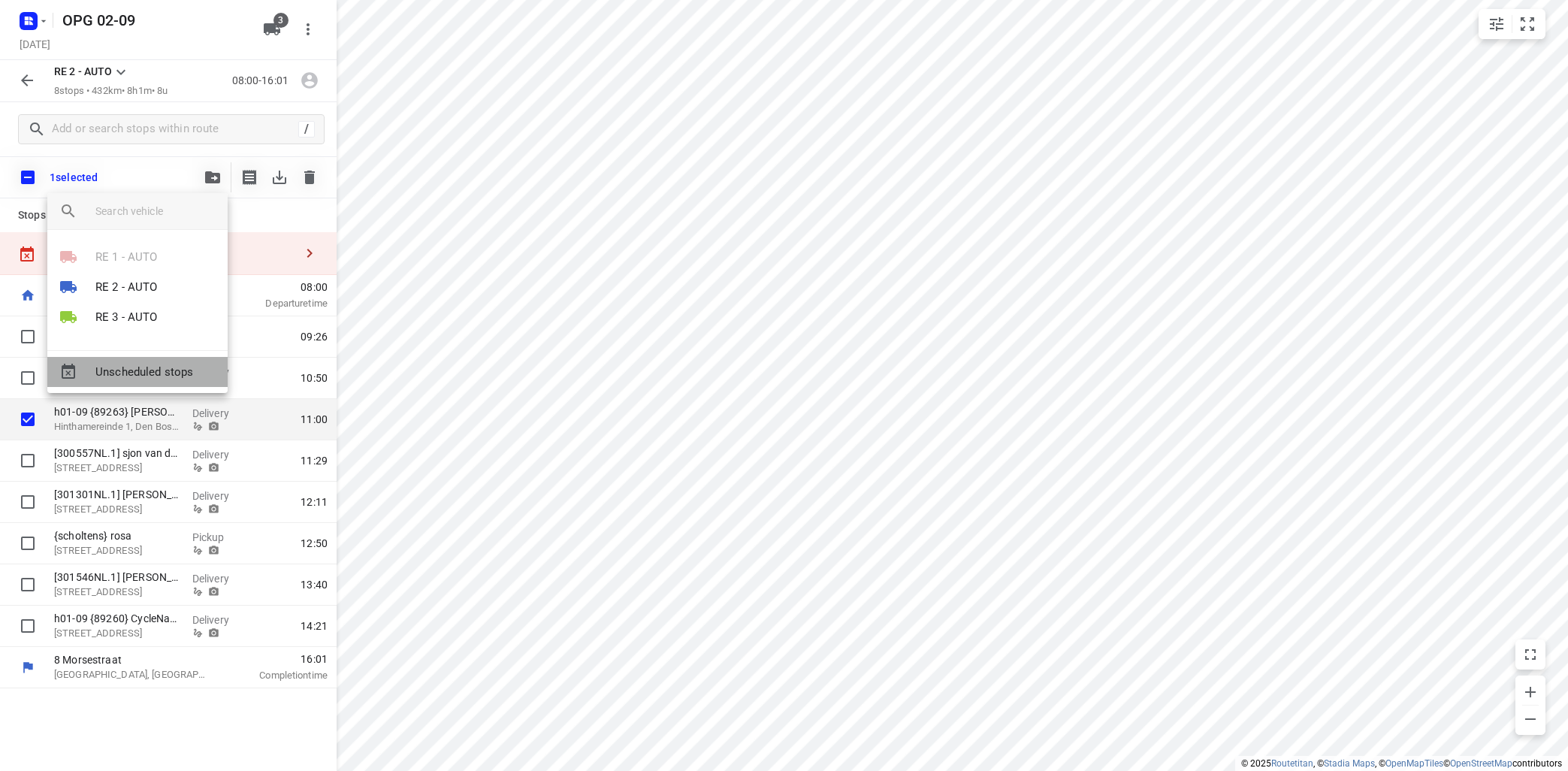
click at [128, 379] on span "Unscheduled stops" at bounding box center [156, 372] width 121 height 18
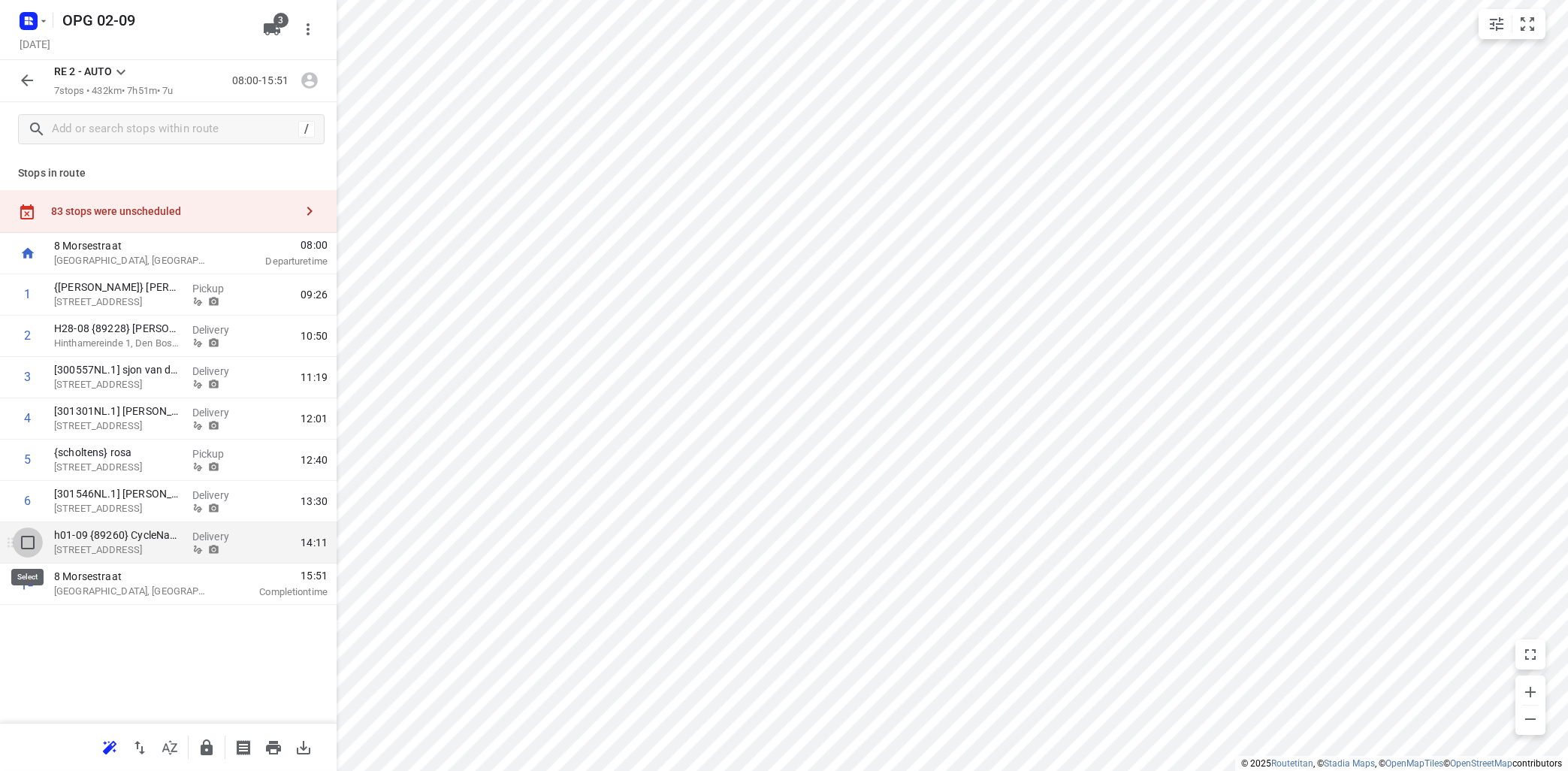
click at [26, 543] on input "checkbox" at bounding box center [27, 543] width 30 height 30
checkbox input "true"
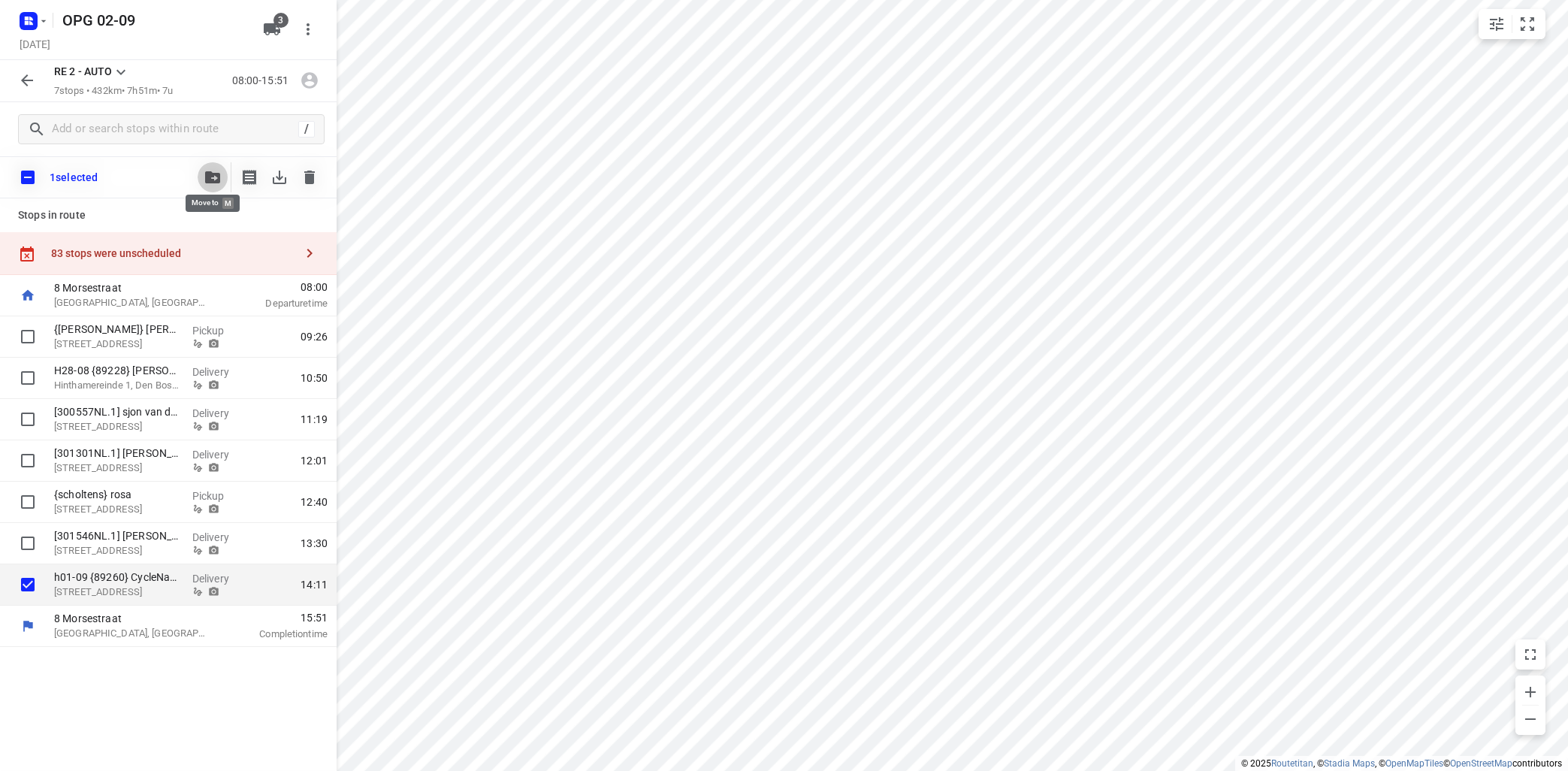
click at [216, 180] on icon "button" at bounding box center [212, 177] width 15 height 12
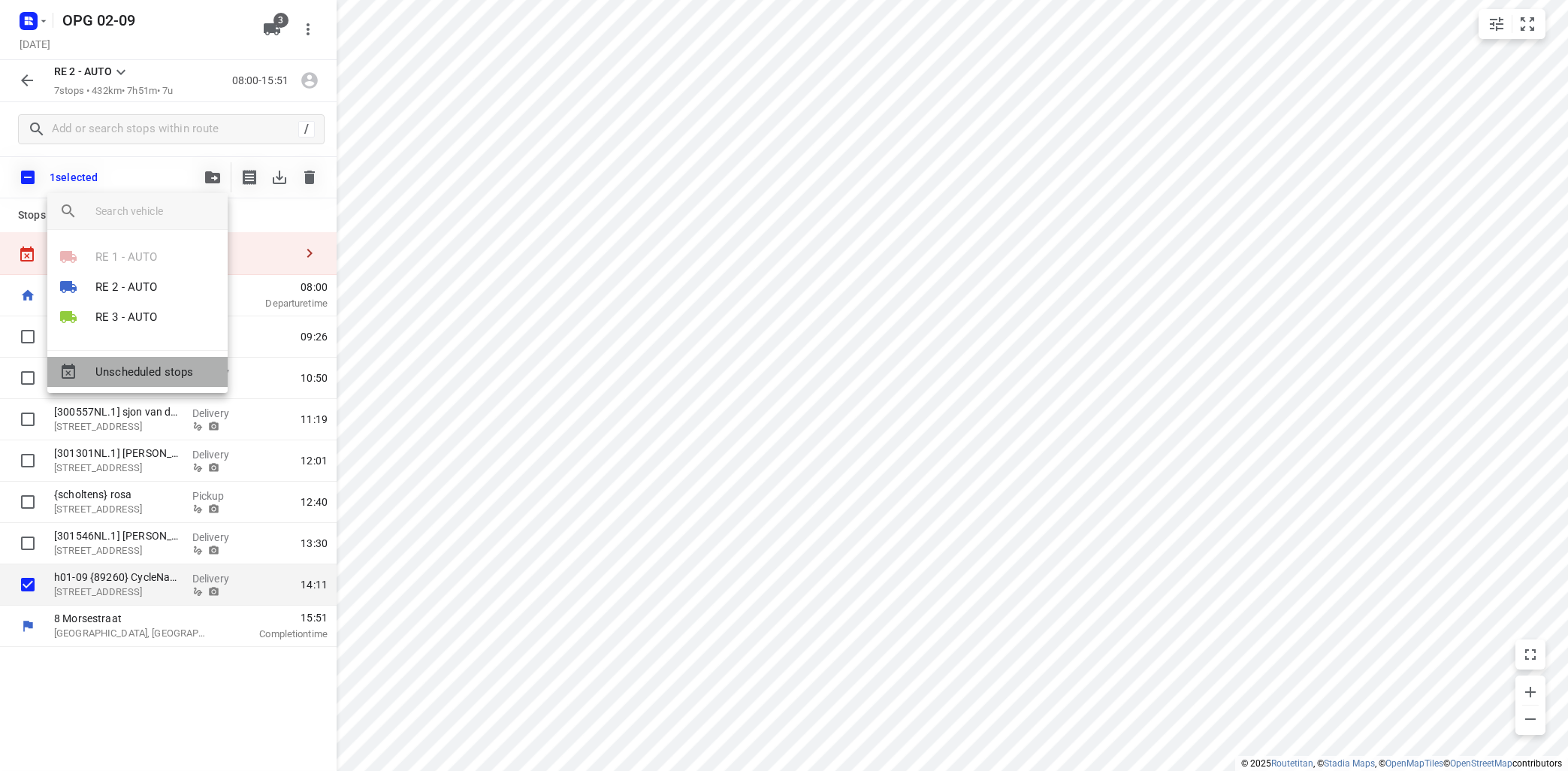
click at [167, 371] on span "Unscheduled stops" at bounding box center [156, 372] width 121 height 18
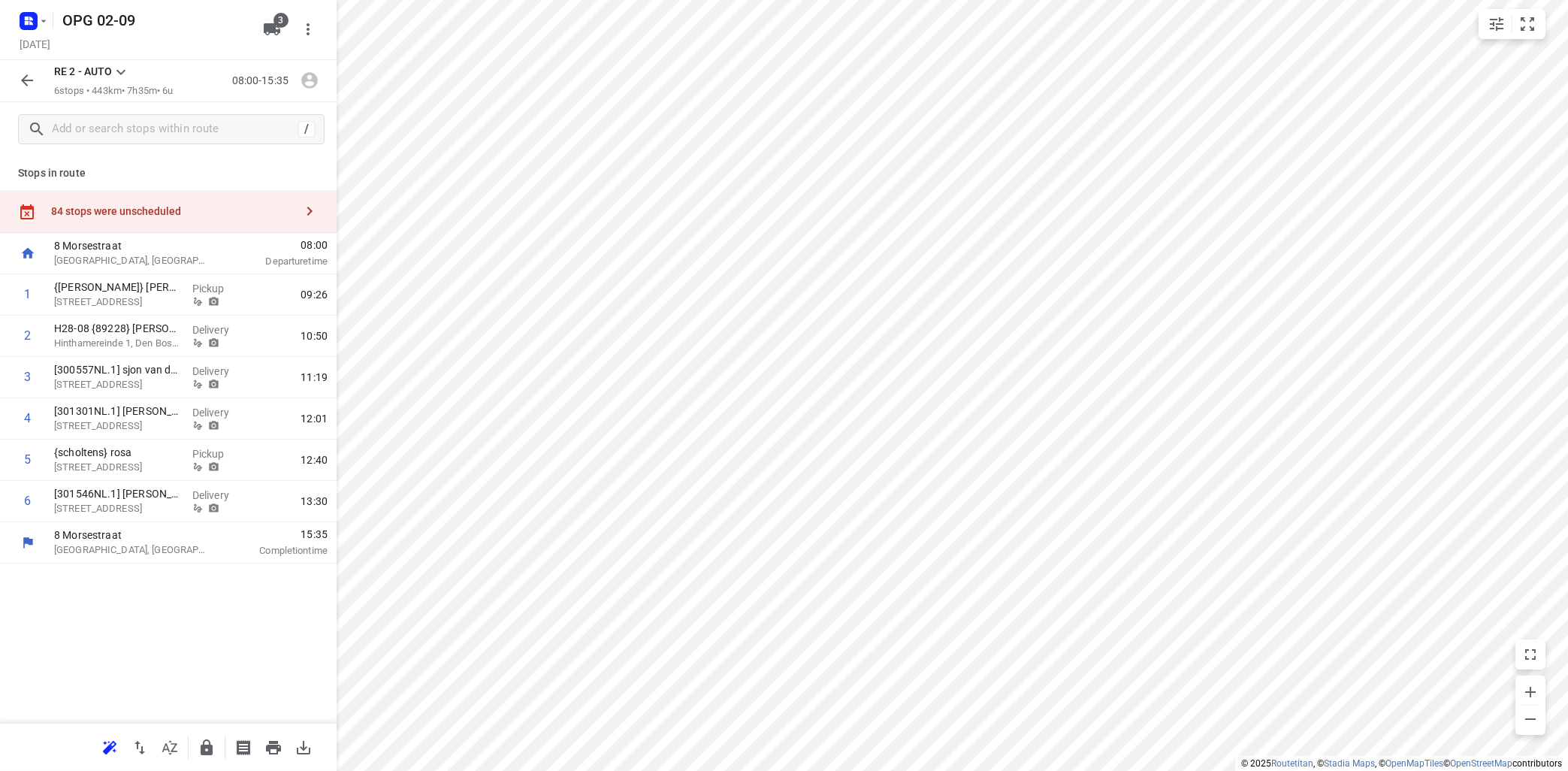
click at [312, 200] on button "button" at bounding box center [309, 211] width 30 height 30
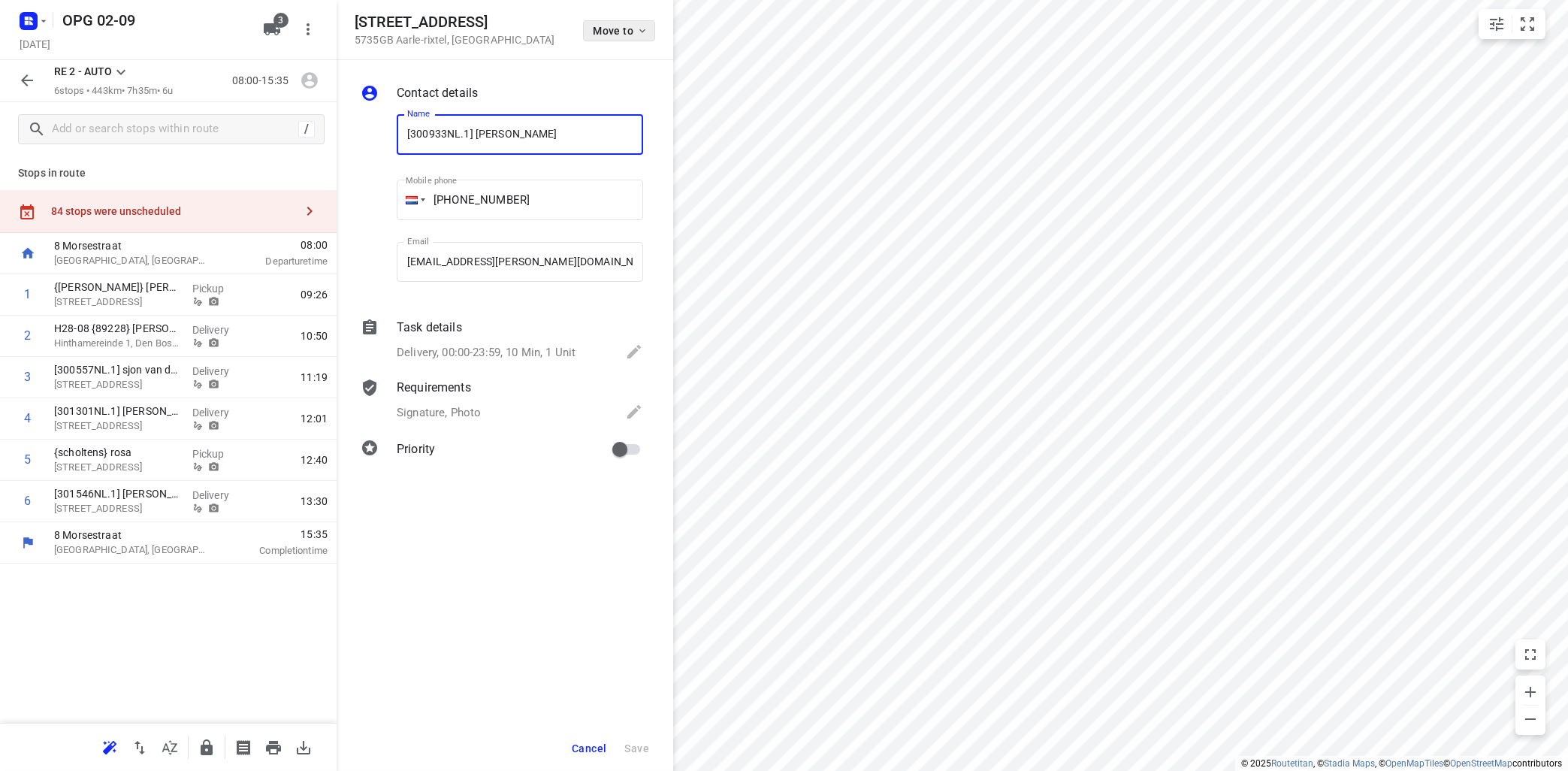
click at [648, 34] on button "Move to" at bounding box center [619, 31] width 72 height 21
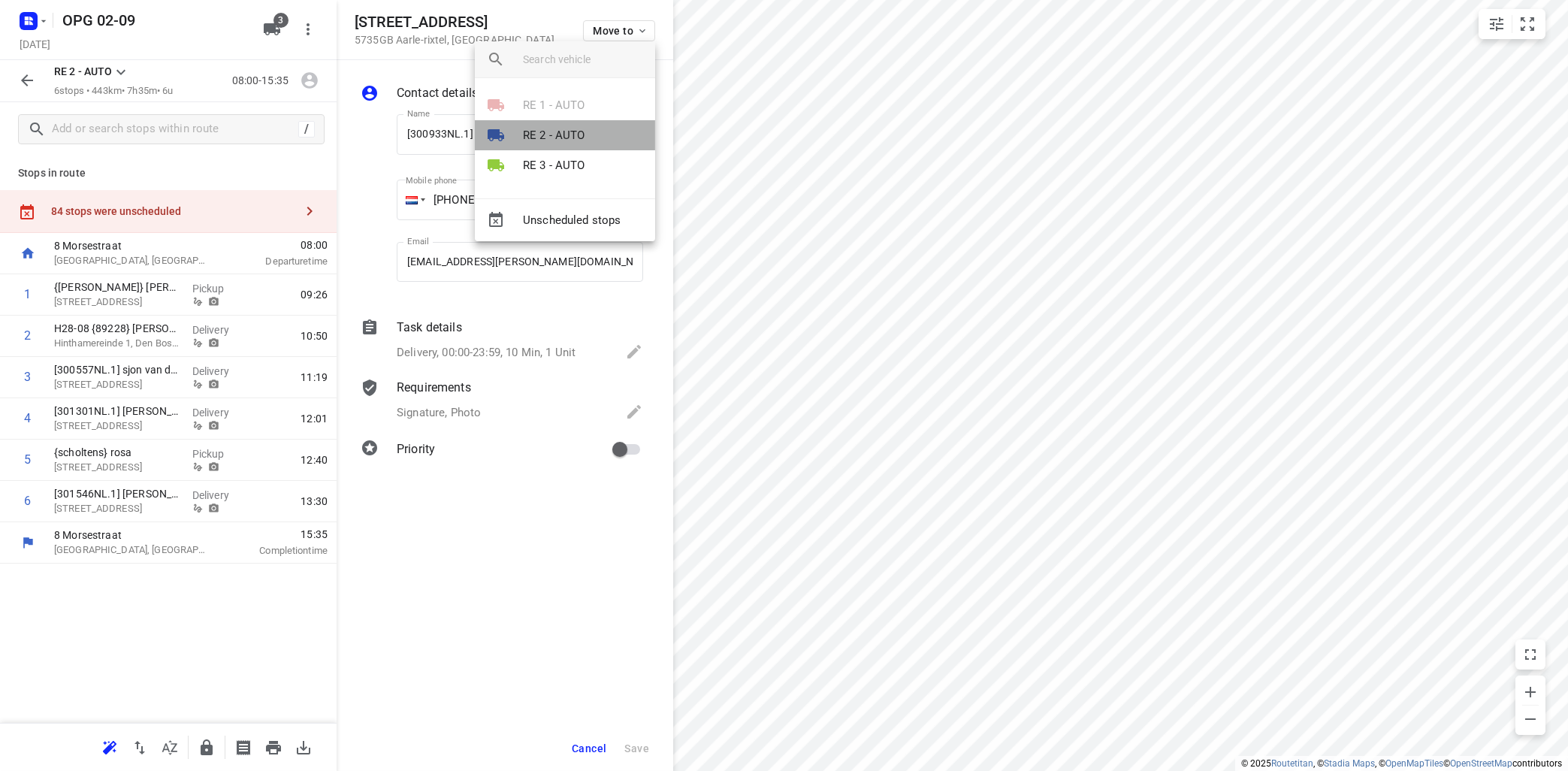
click at [568, 134] on p "RE 2 - AUTO" at bounding box center [554, 136] width 62 height 18
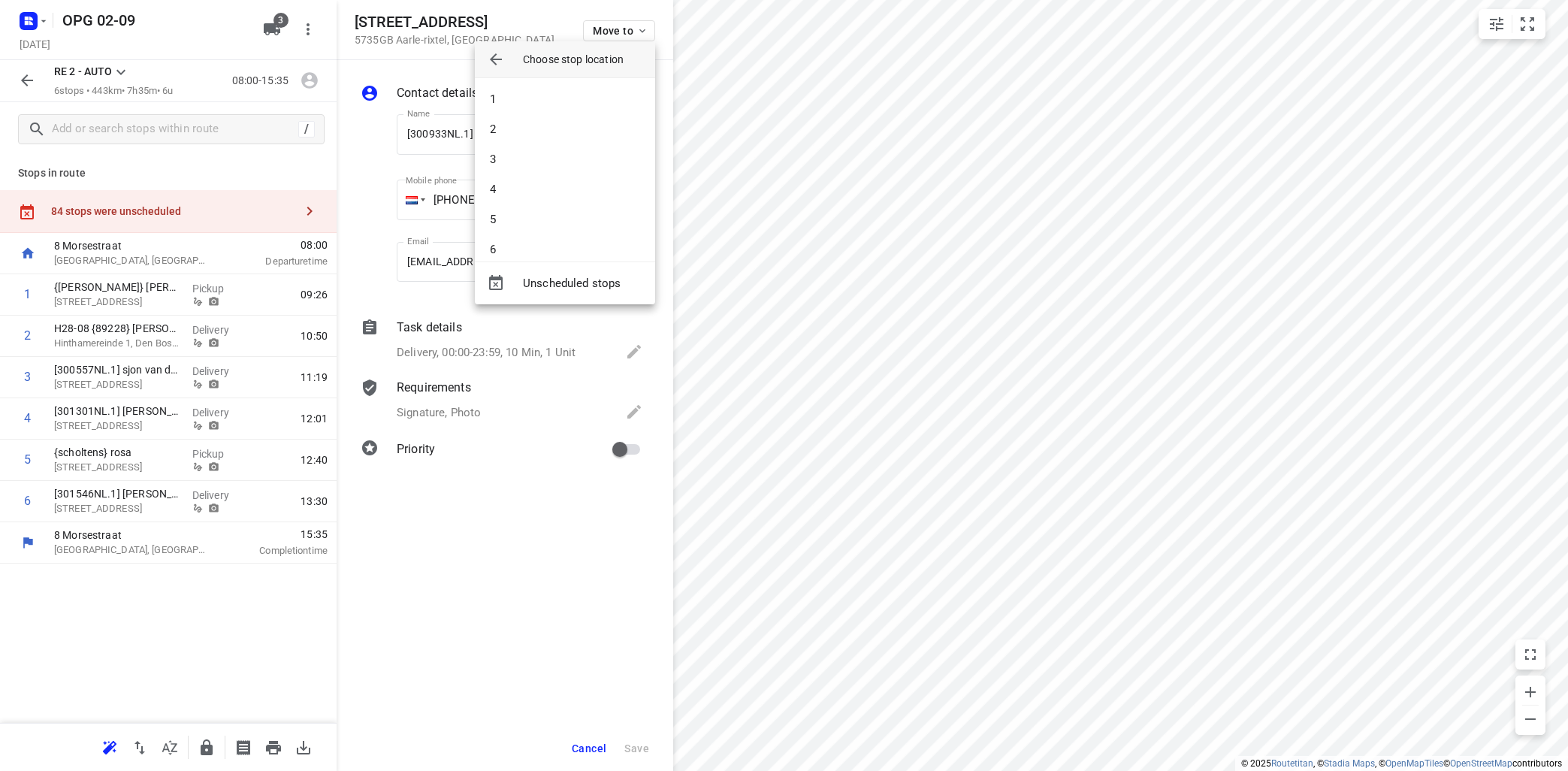
click at [571, 129] on li "2" at bounding box center [564, 128] width 180 height 30
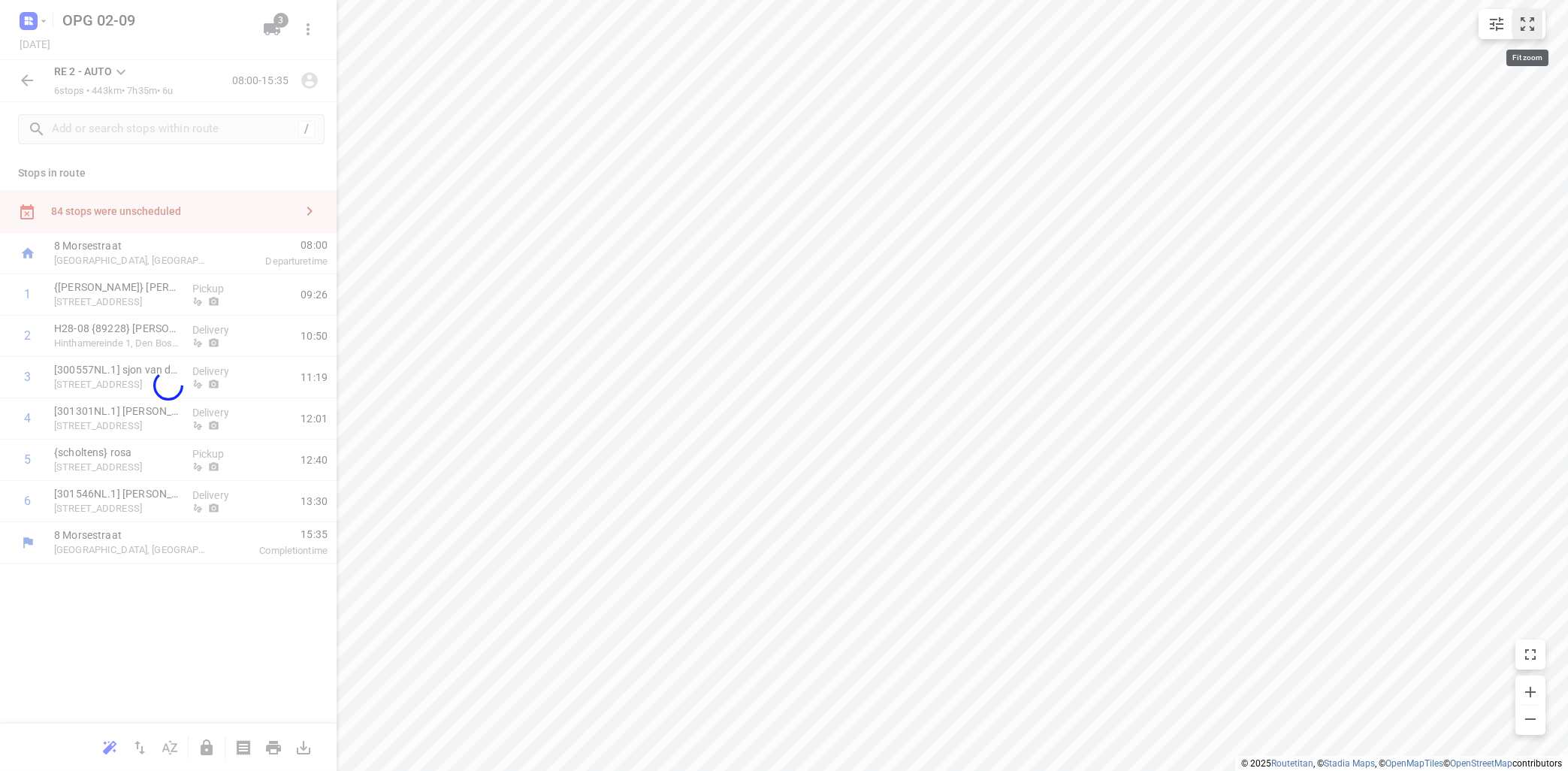
click at [1532, 17] on icon "small contained button group" at bounding box center [1527, 23] width 18 height 18
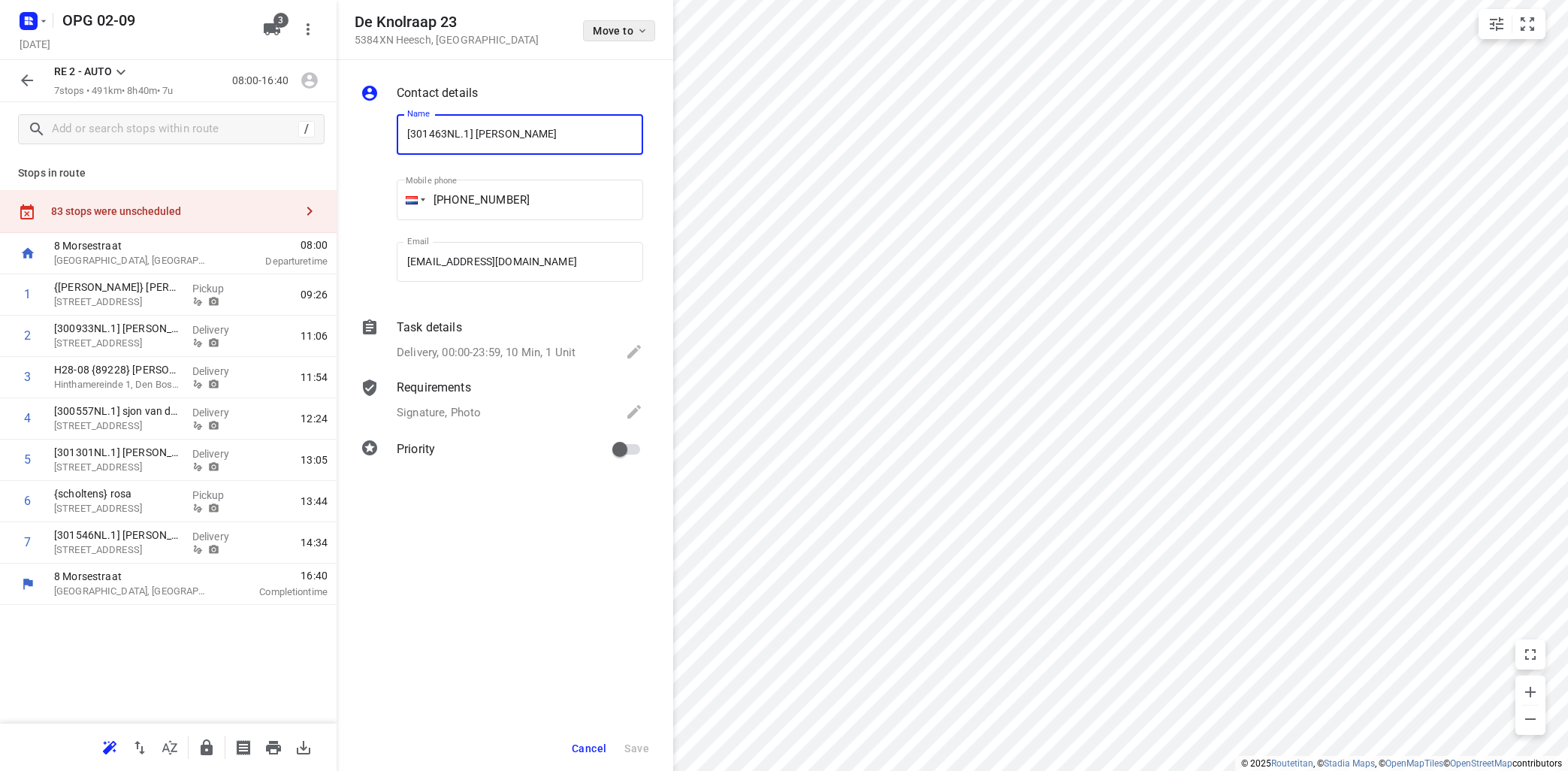
click at [647, 34] on icon "button" at bounding box center [643, 31] width 12 height 12
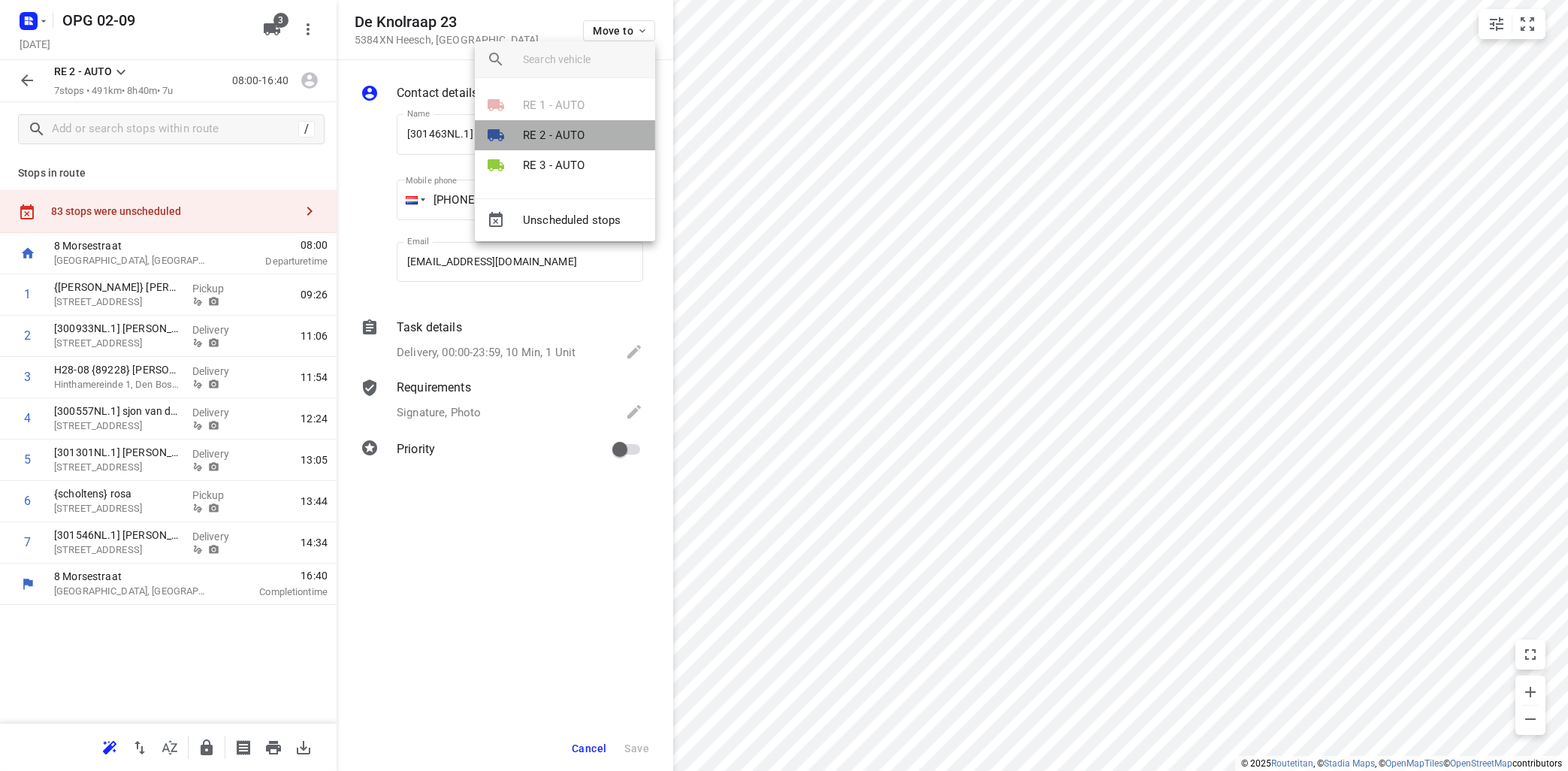
click at [560, 141] on p "RE 2 - AUTO" at bounding box center [554, 136] width 62 height 18
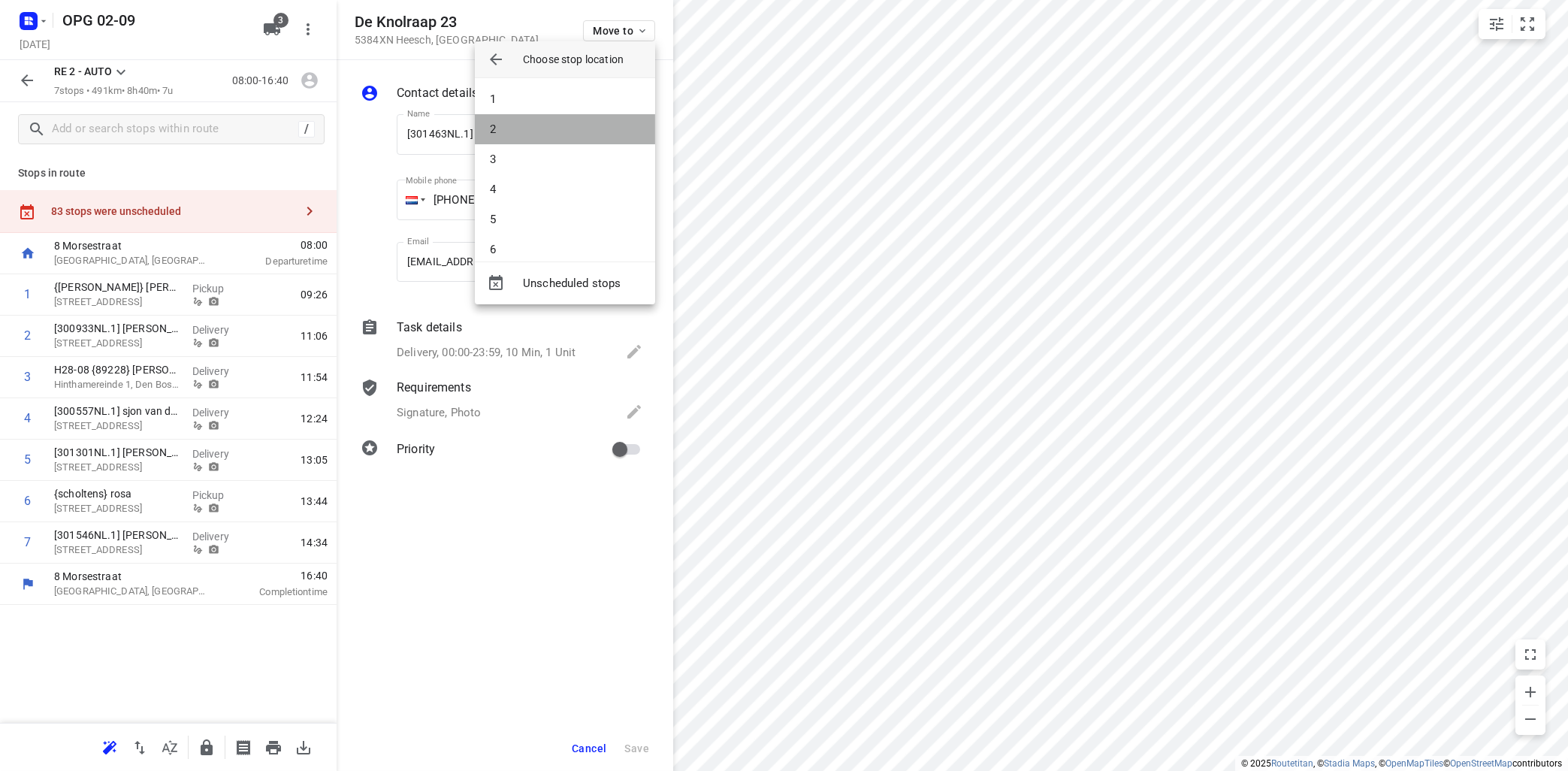
click at [560, 134] on li "2" at bounding box center [564, 128] width 180 height 30
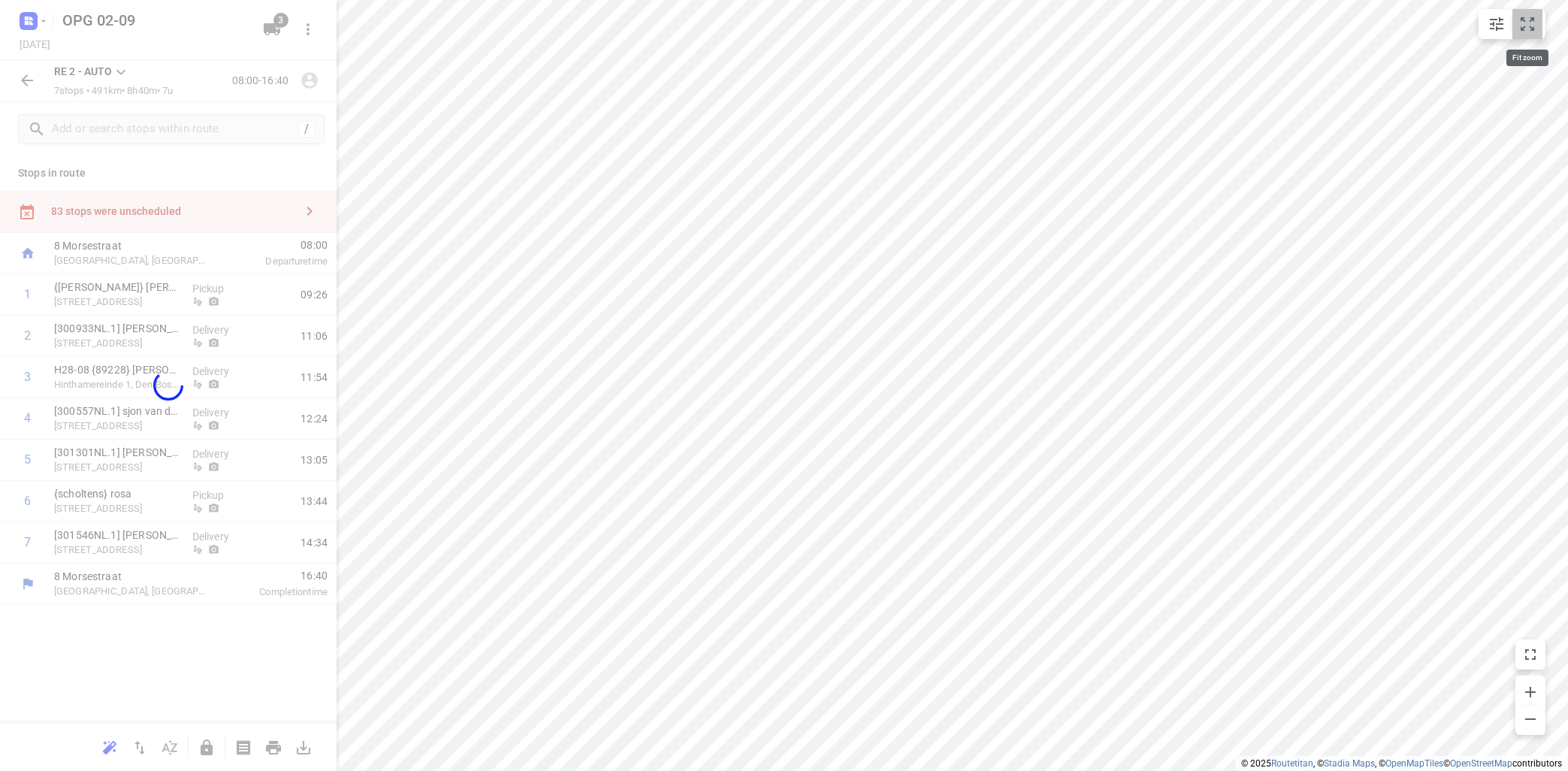
click at [1533, 18] on icon "small contained button group" at bounding box center [1527, 24] width 14 height 14
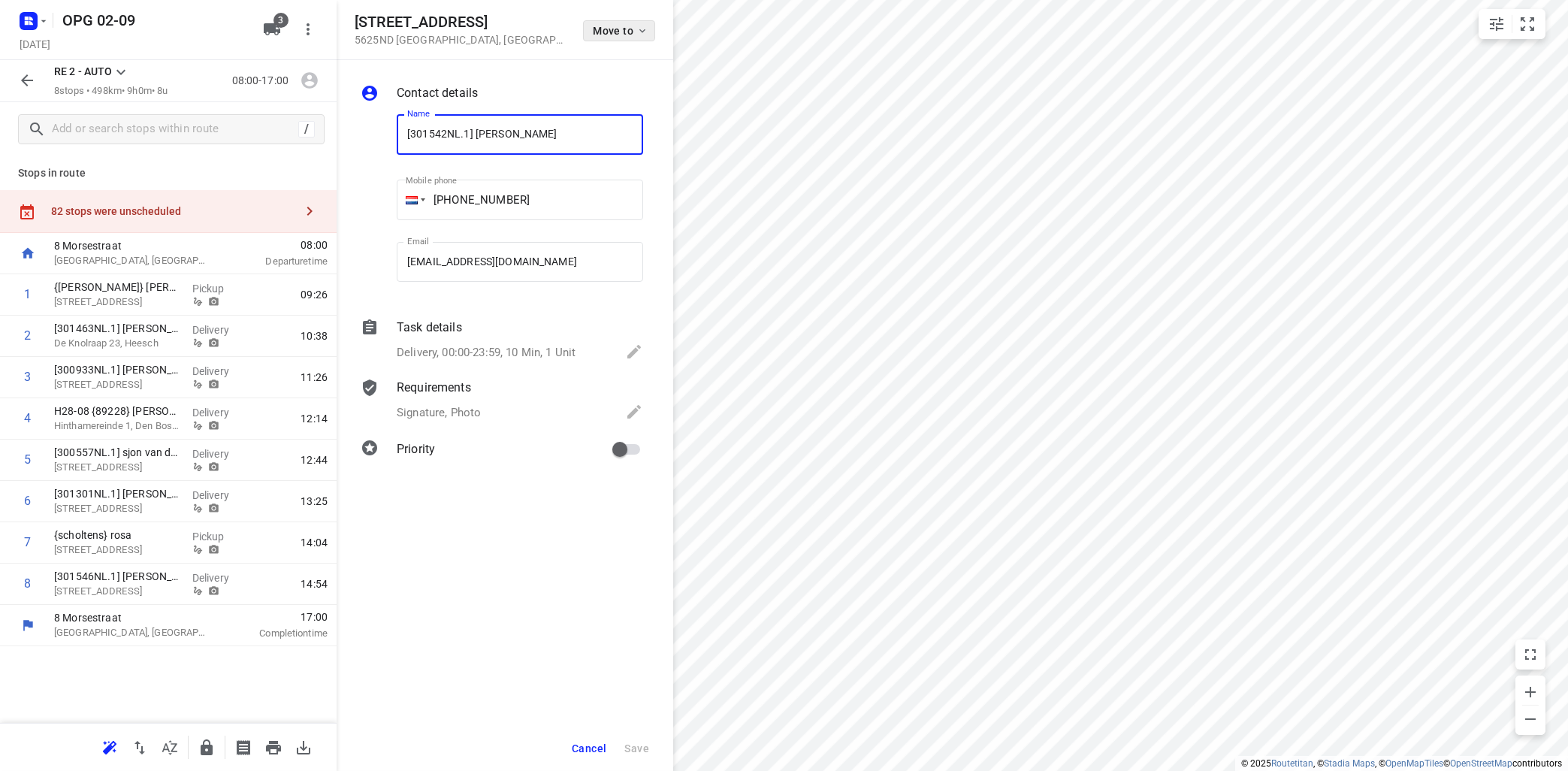
click at [639, 28] on icon "button" at bounding box center [643, 31] width 12 height 12
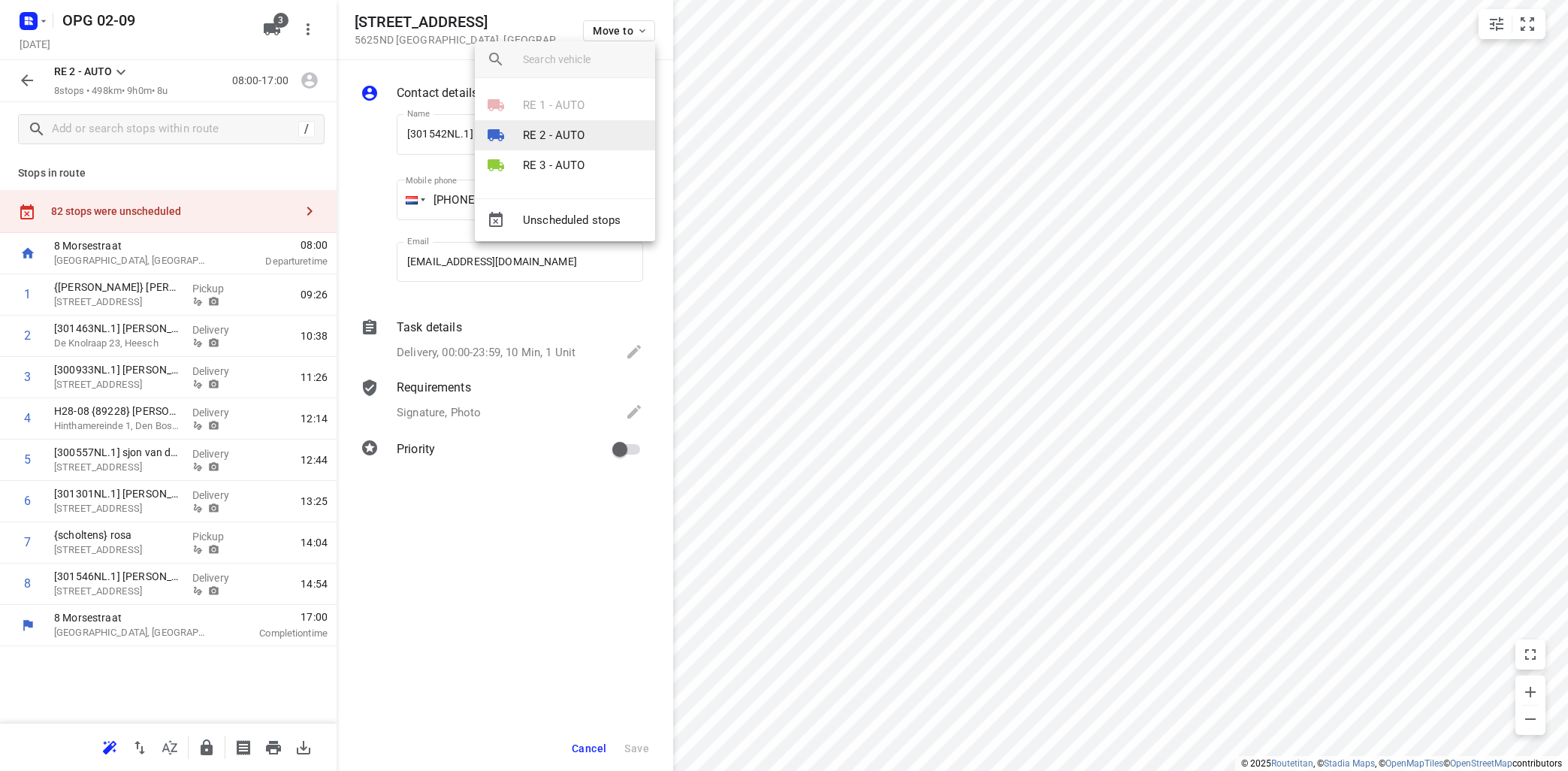
click at [579, 127] on li "RE 2 - AUTO" at bounding box center [564, 135] width 180 height 30
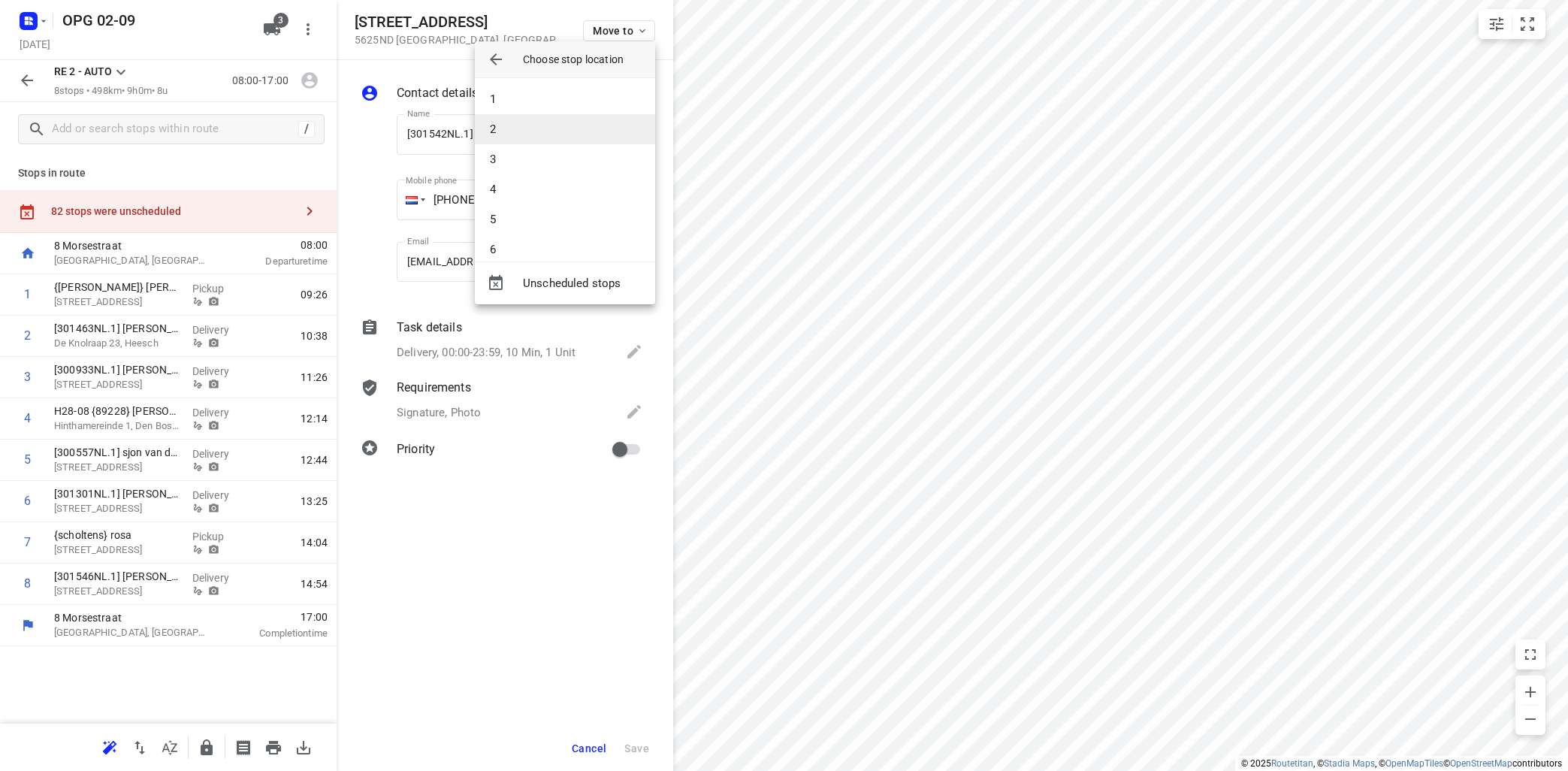
click at [580, 130] on li "2" at bounding box center [564, 128] width 180 height 30
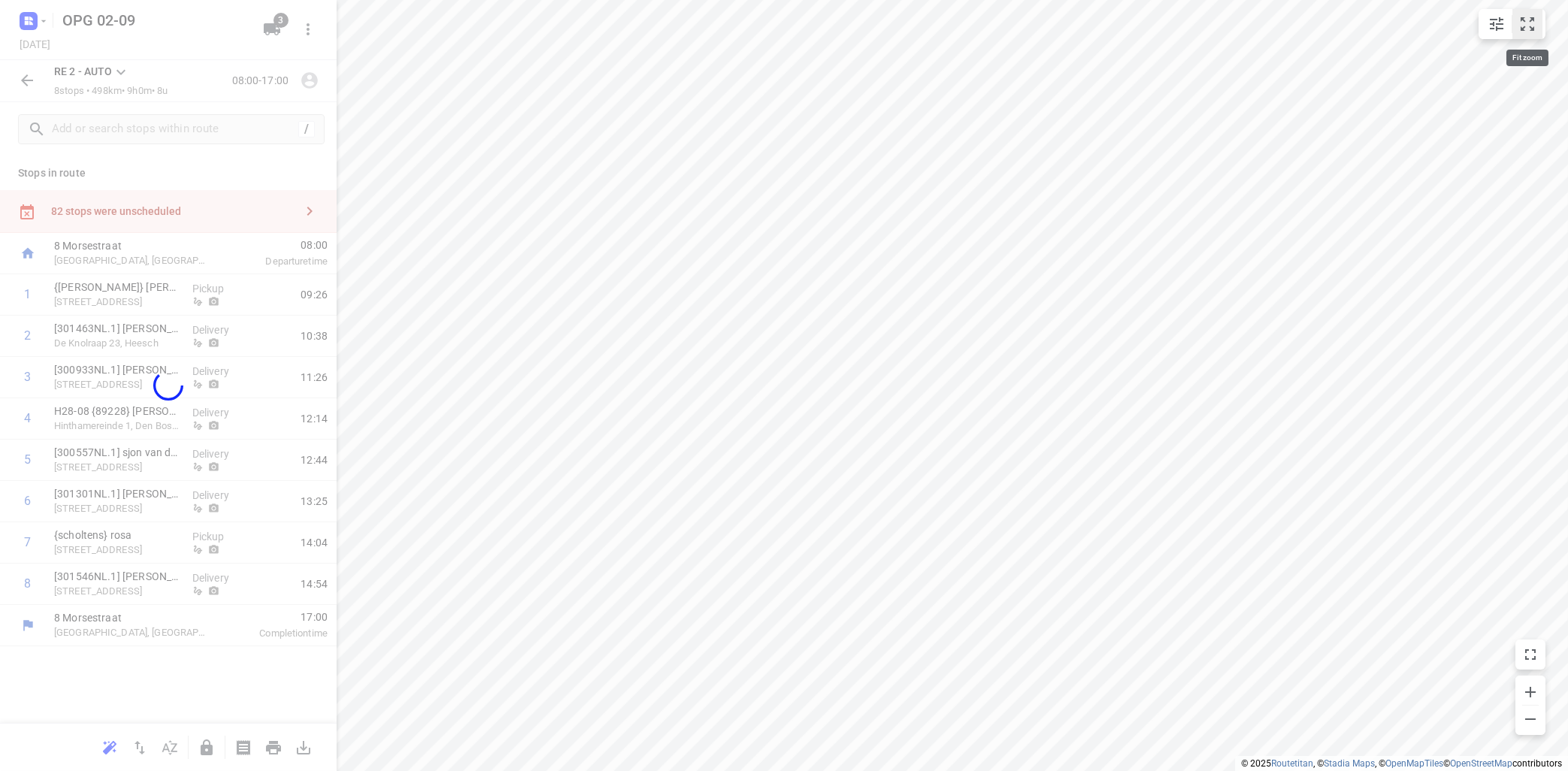
drag, startPoint x: 1524, startPoint y: 22, endPoint x: 1527, endPoint y: 15, distance: 7.6
click at [1527, 18] on icon "small contained button group" at bounding box center [1527, 23] width 18 height 18
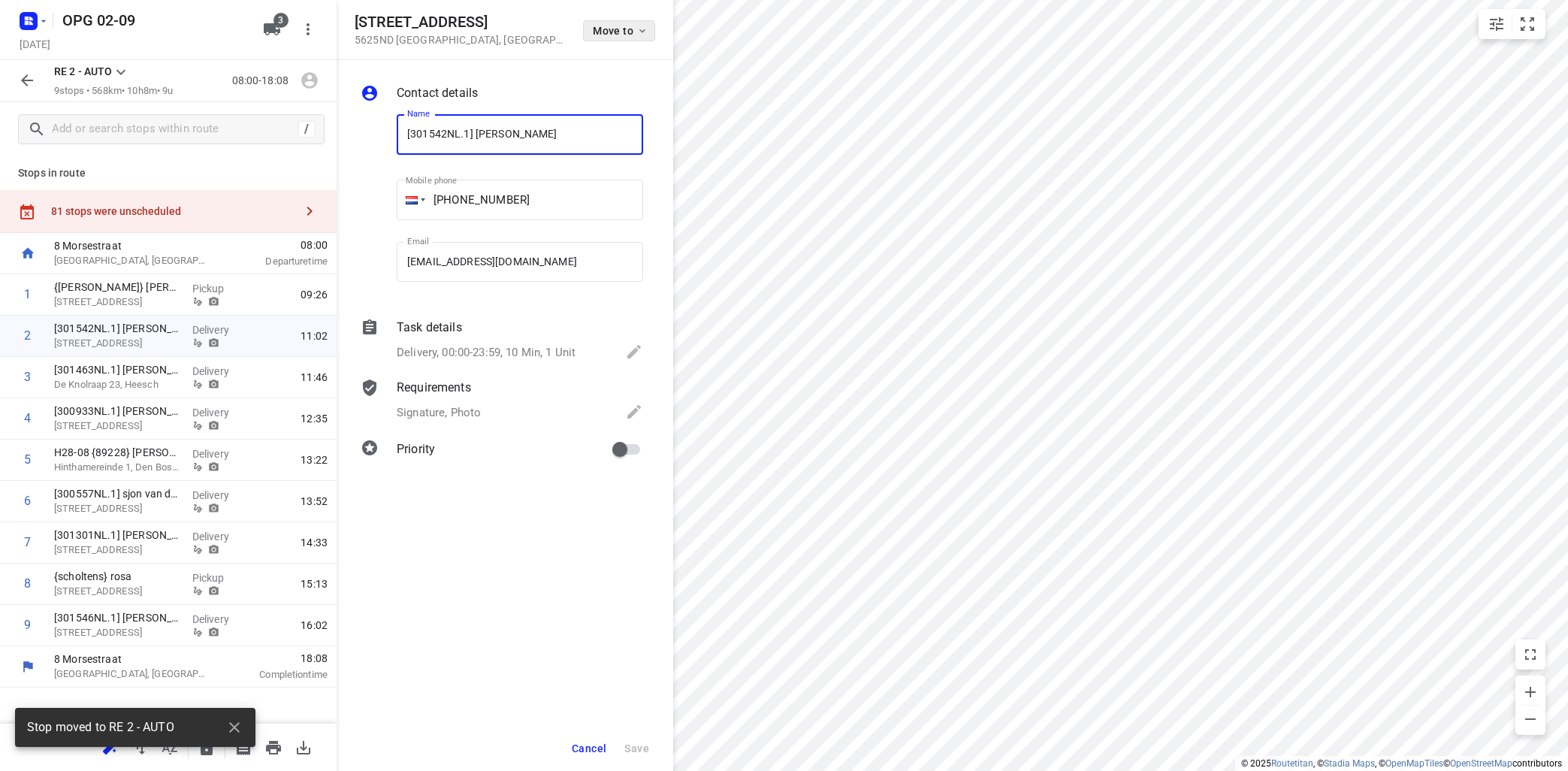
click at [640, 28] on icon "button" at bounding box center [643, 31] width 12 height 12
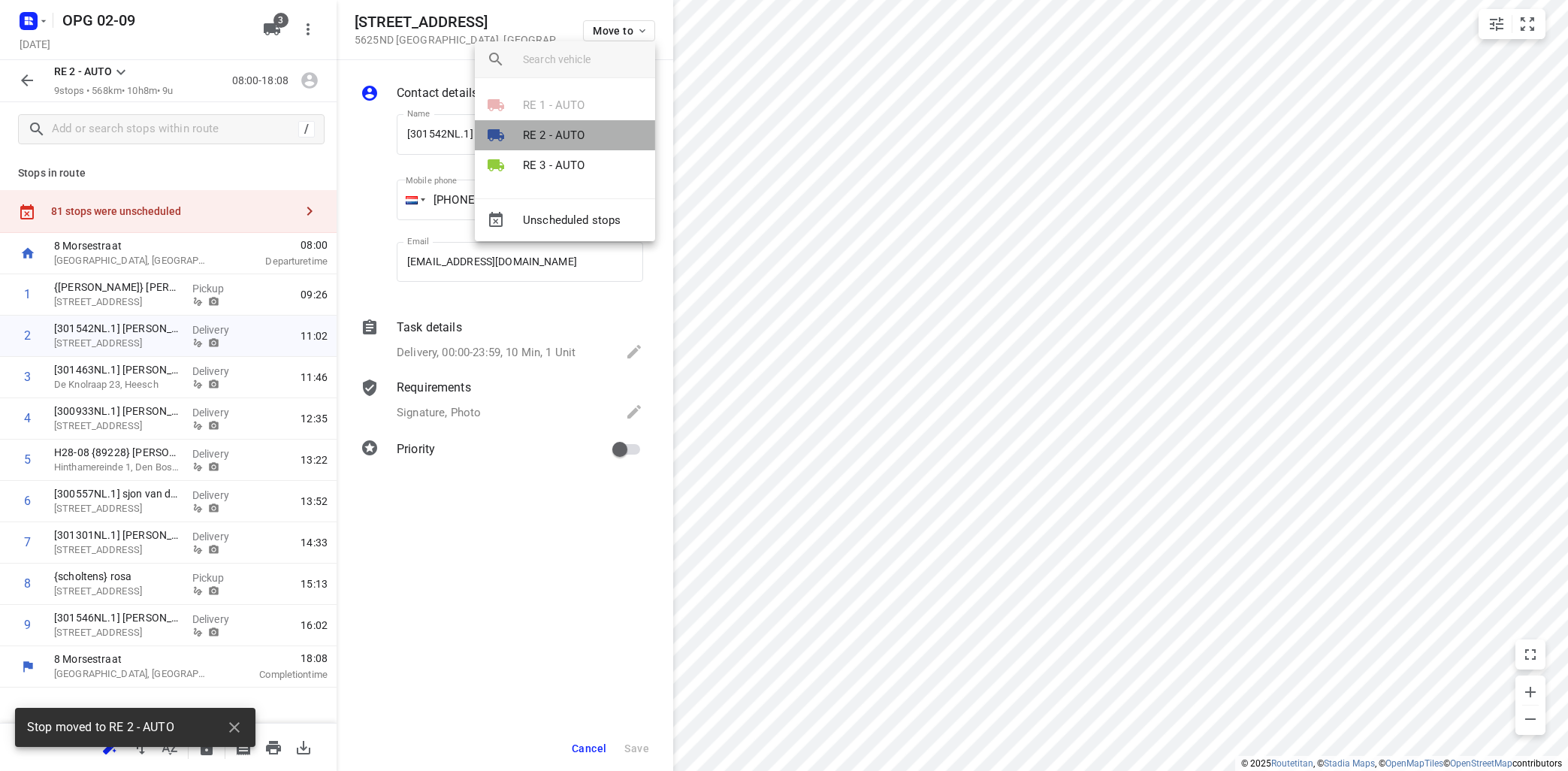
click at [576, 139] on p "RE 2 - AUTO" at bounding box center [554, 136] width 62 height 18
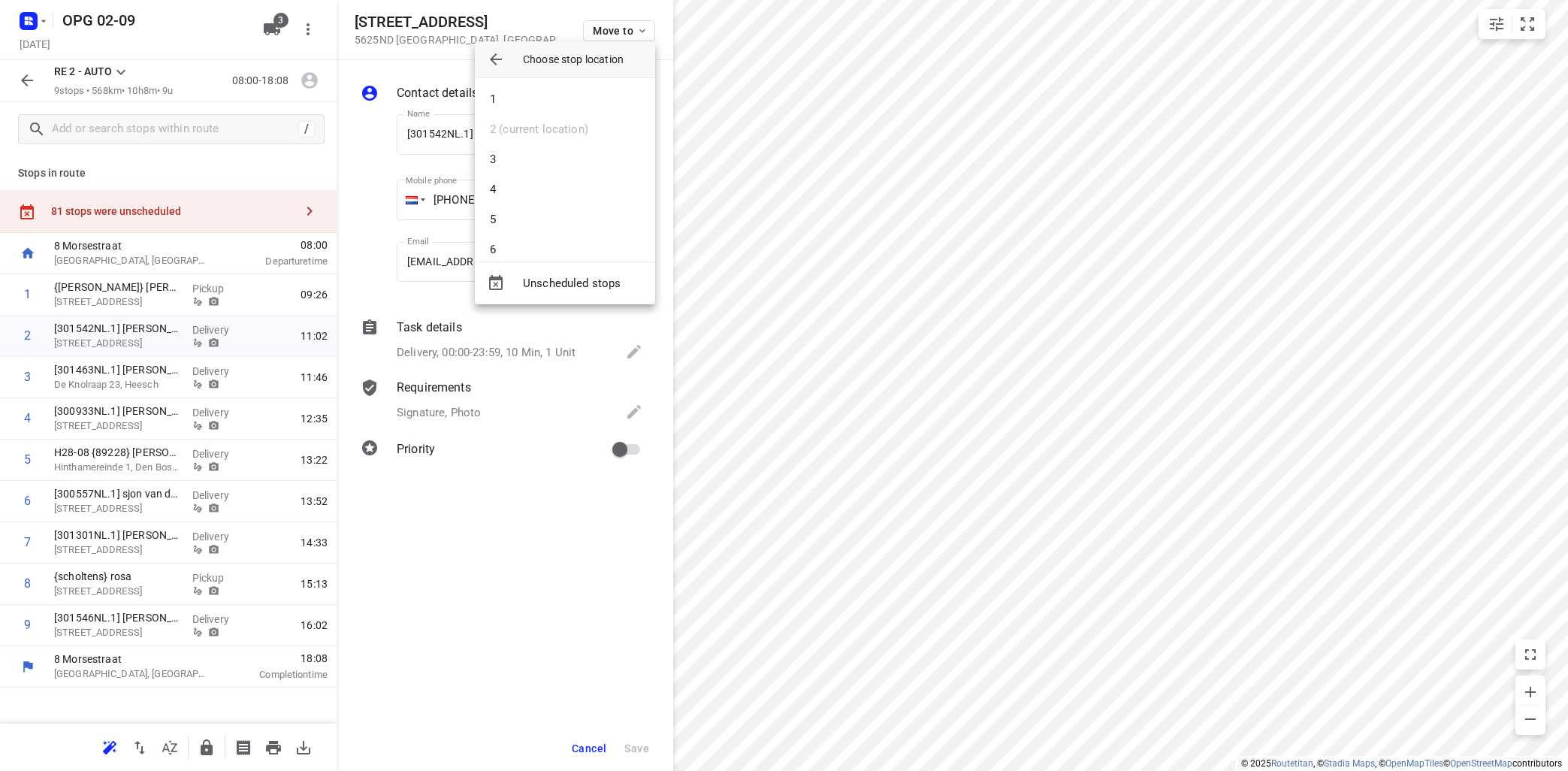
drag, startPoint x: 1516, startPoint y: 21, endPoint x: 1526, endPoint y: 18, distance: 10.4
click at [1517, 22] on div at bounding box center [784, 385] width 1568 height 771
click at [1534, 18] on icon "small contained button group" at bounding box center [1527, 23] width 18 height 18
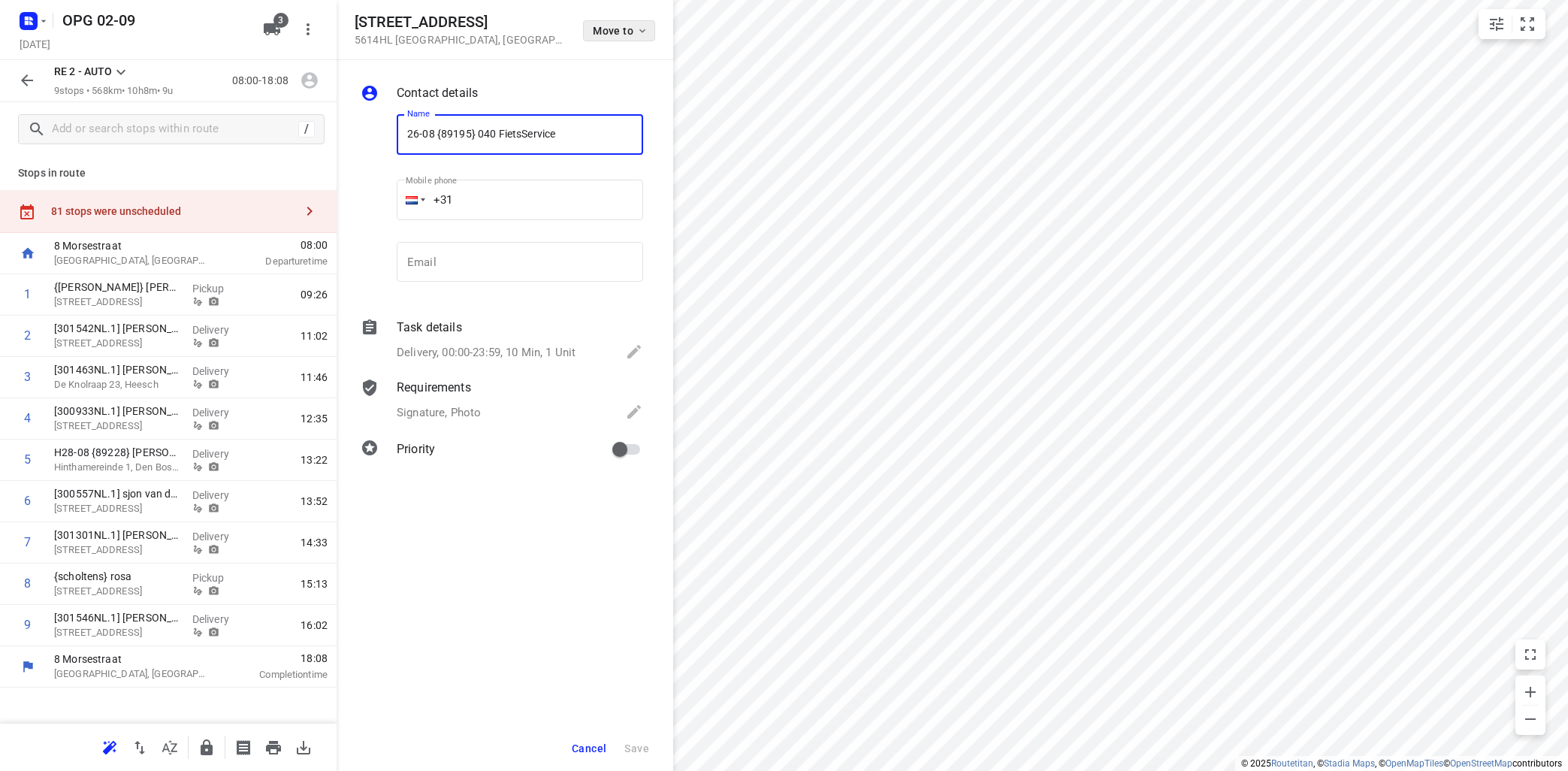
click at [639, 31] on icon "button" at bounding box center [643, 31] width 12 height 12
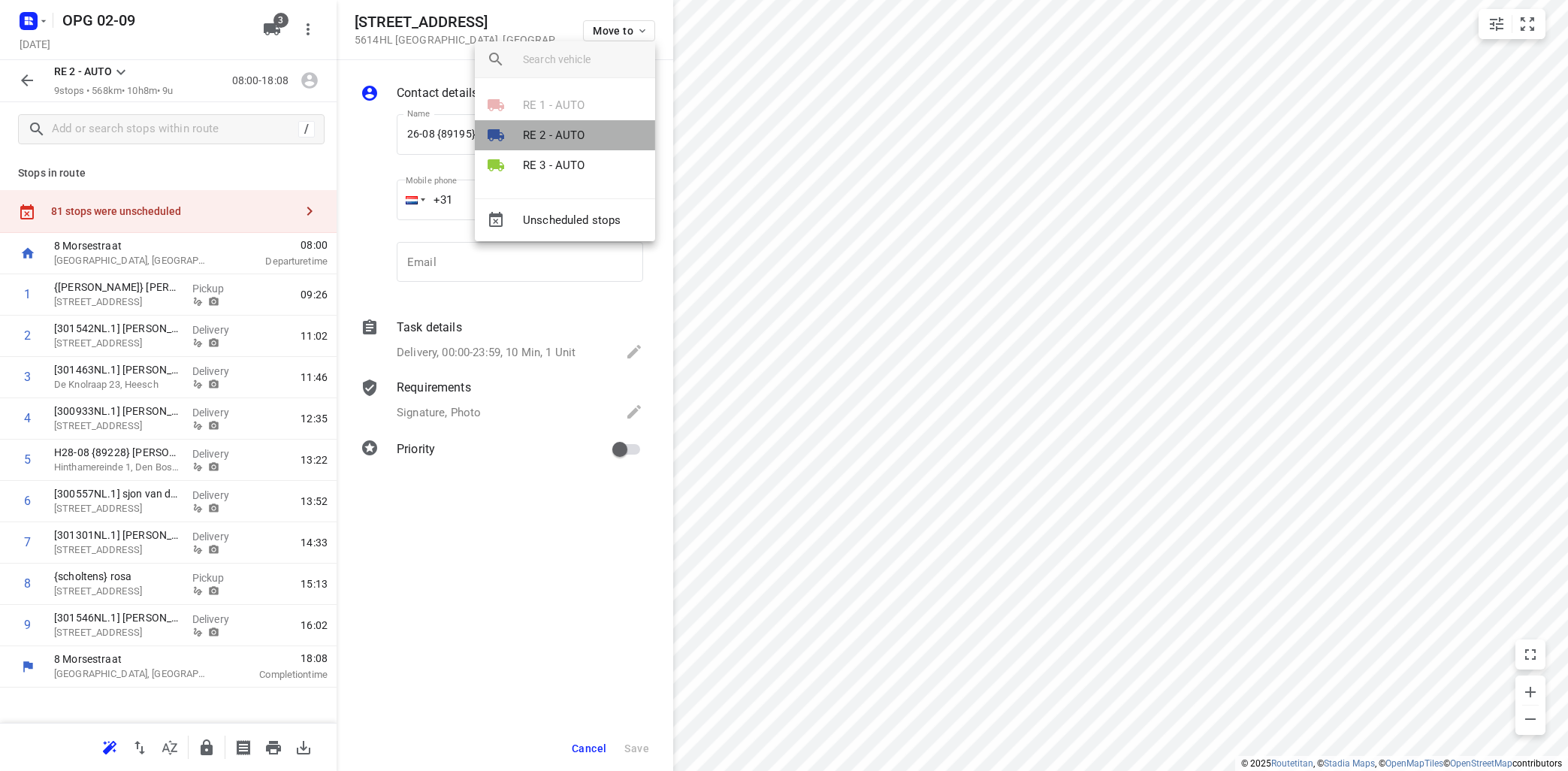
click at [590, 136] on li "RE 2 - AUTO" at bounding box center [564, 135] width 180 height 30
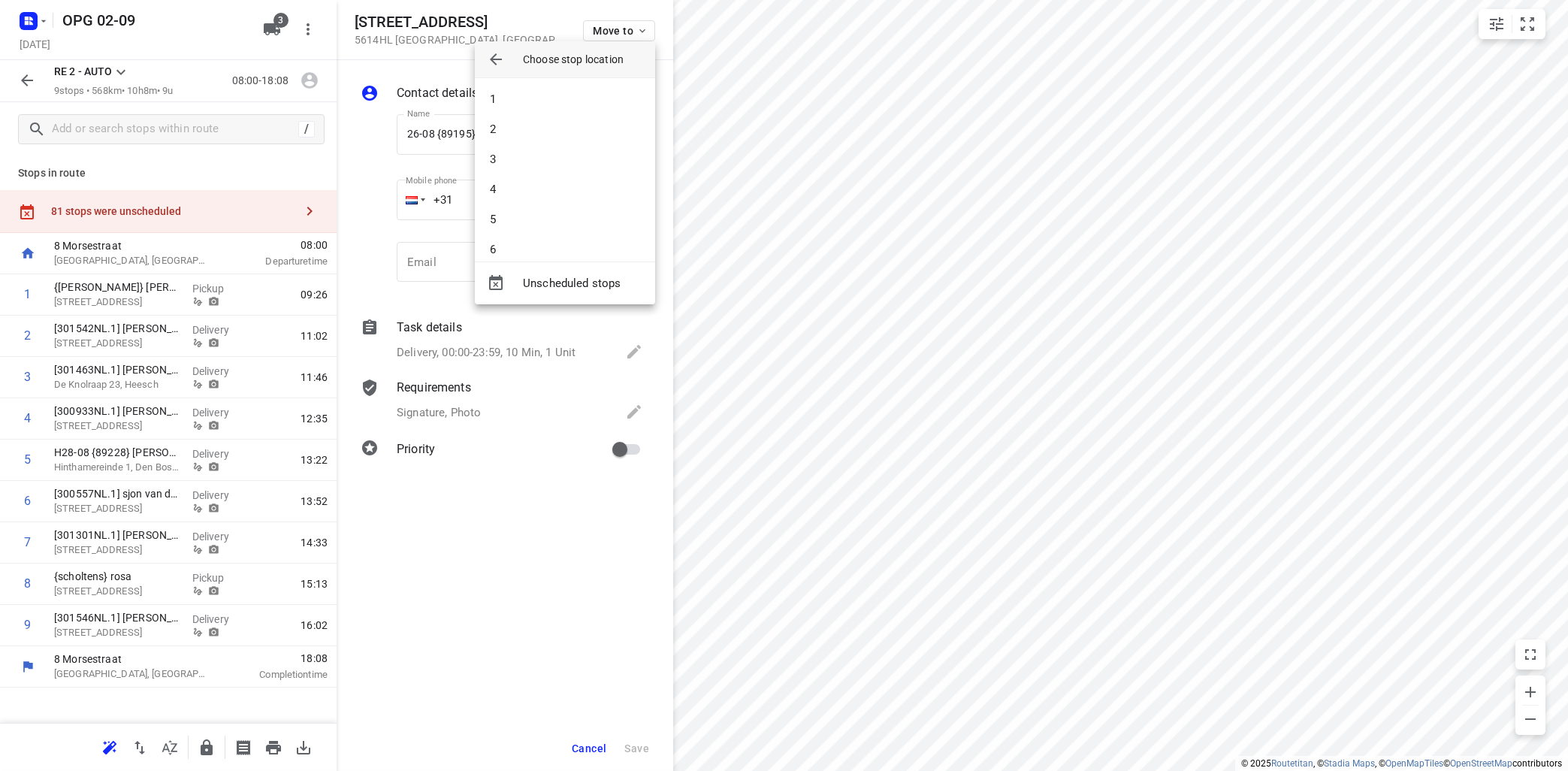
click at [593, 132] on li "2" at bounding box center [564, 128] width 180 height 30
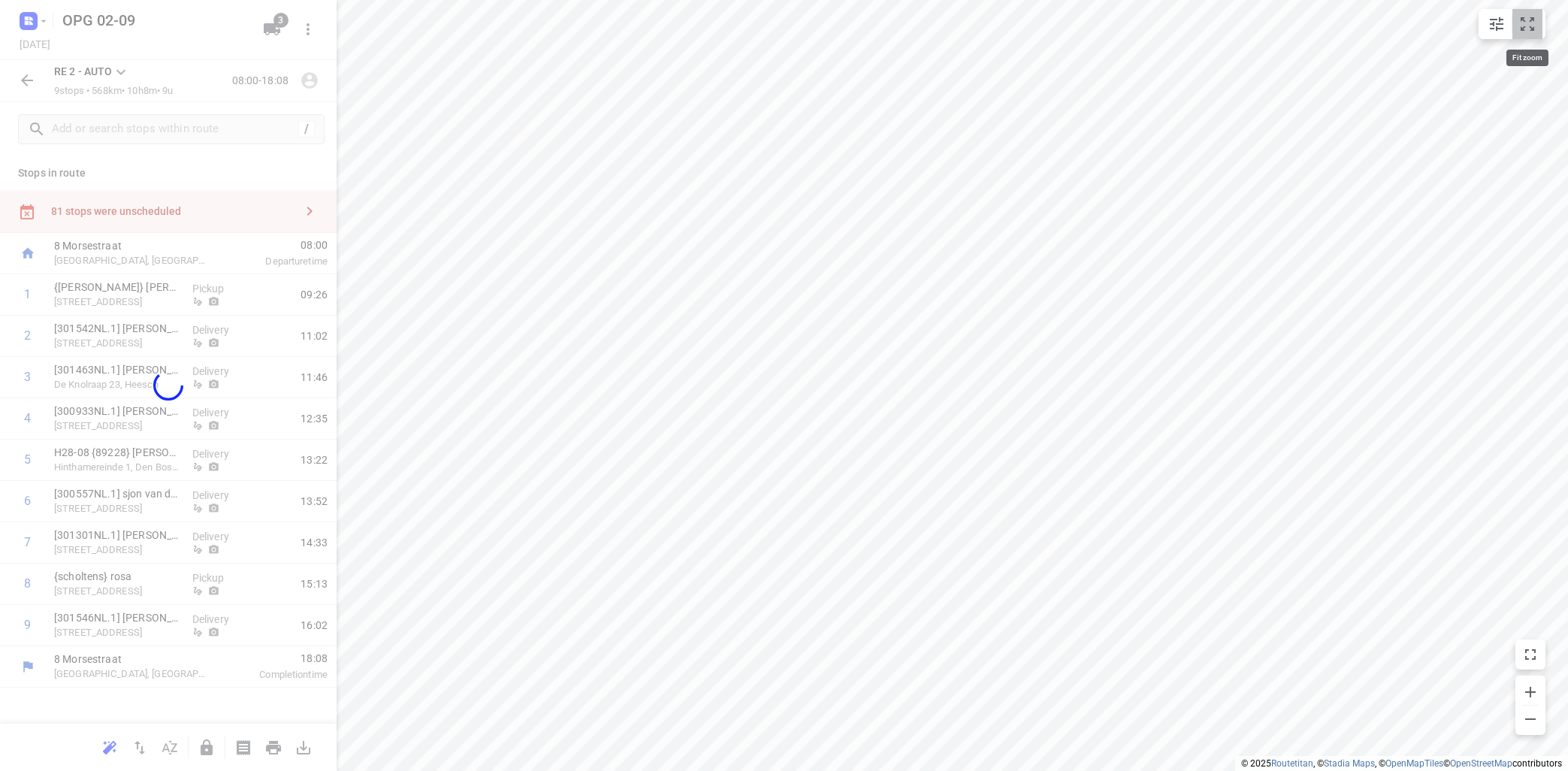
click at [1530, 26] on icon "small contained button group" at bounding box center [1527, 23] width 18 height 18
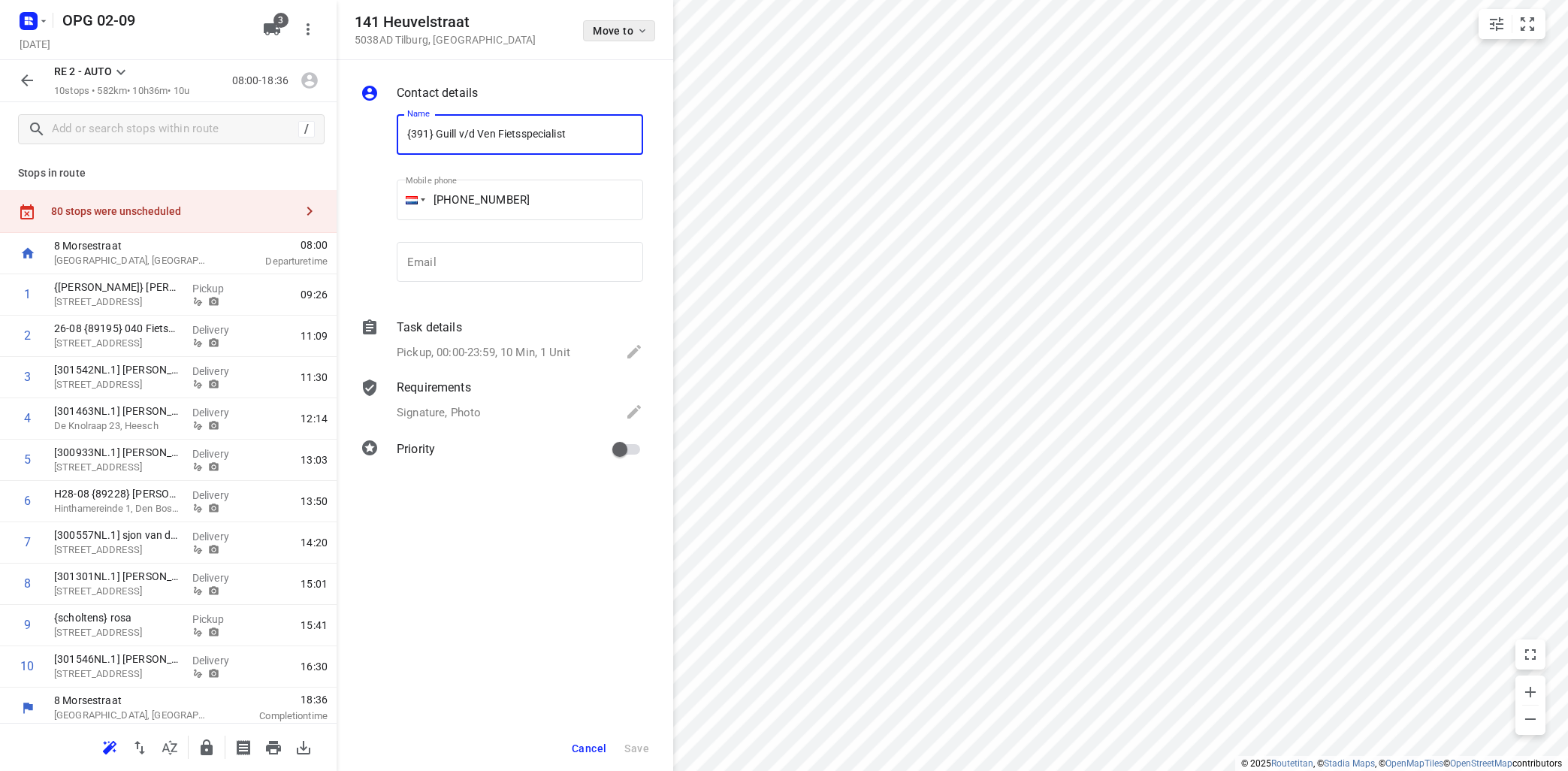
click at [644, 27] on icon "button" at bounding box center [643, 31] width 12 height 12
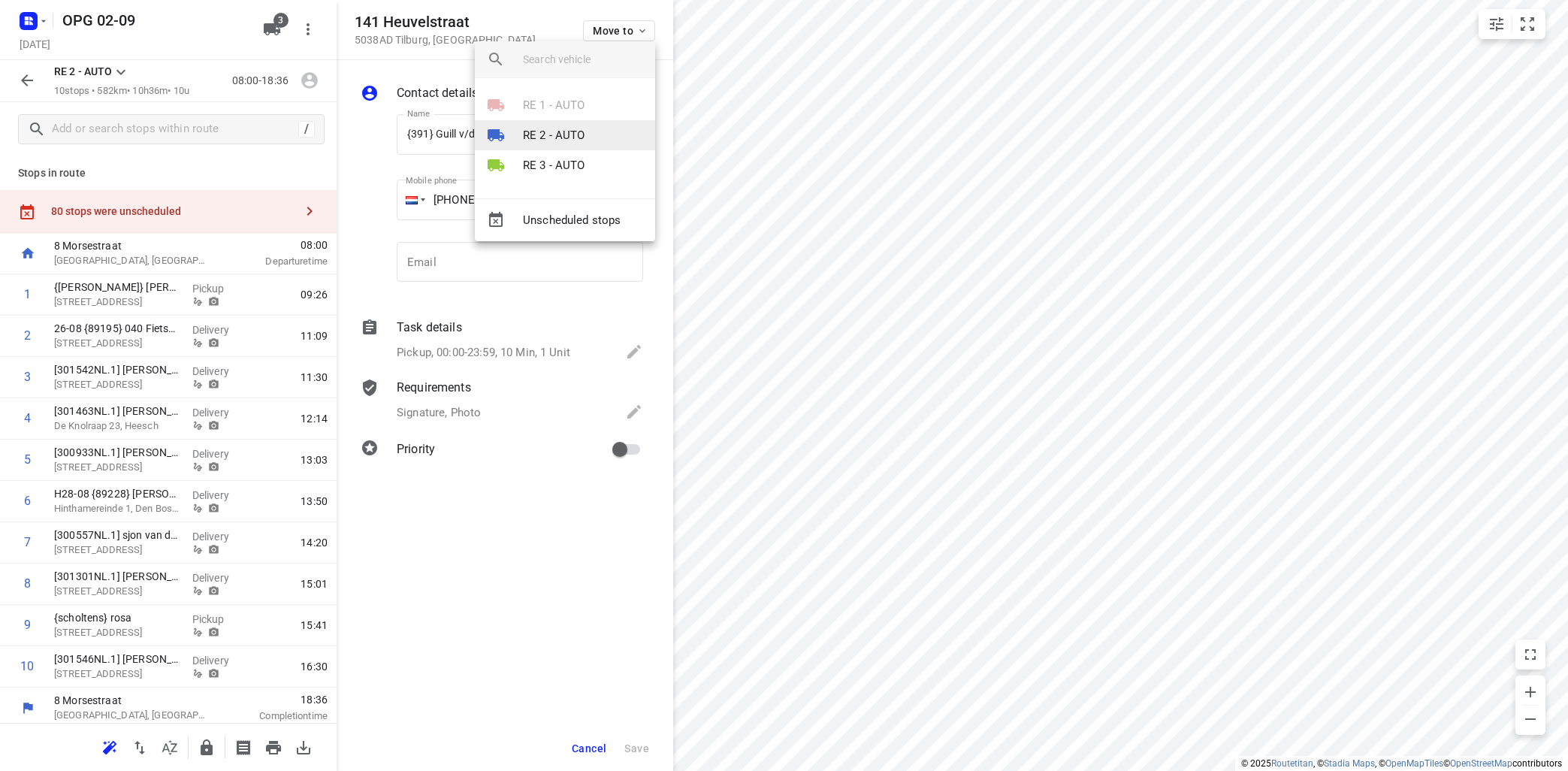
click at [583, 140] on p "RE 2 - AUTO" at bounding box center [554, 136] width 62 height 18
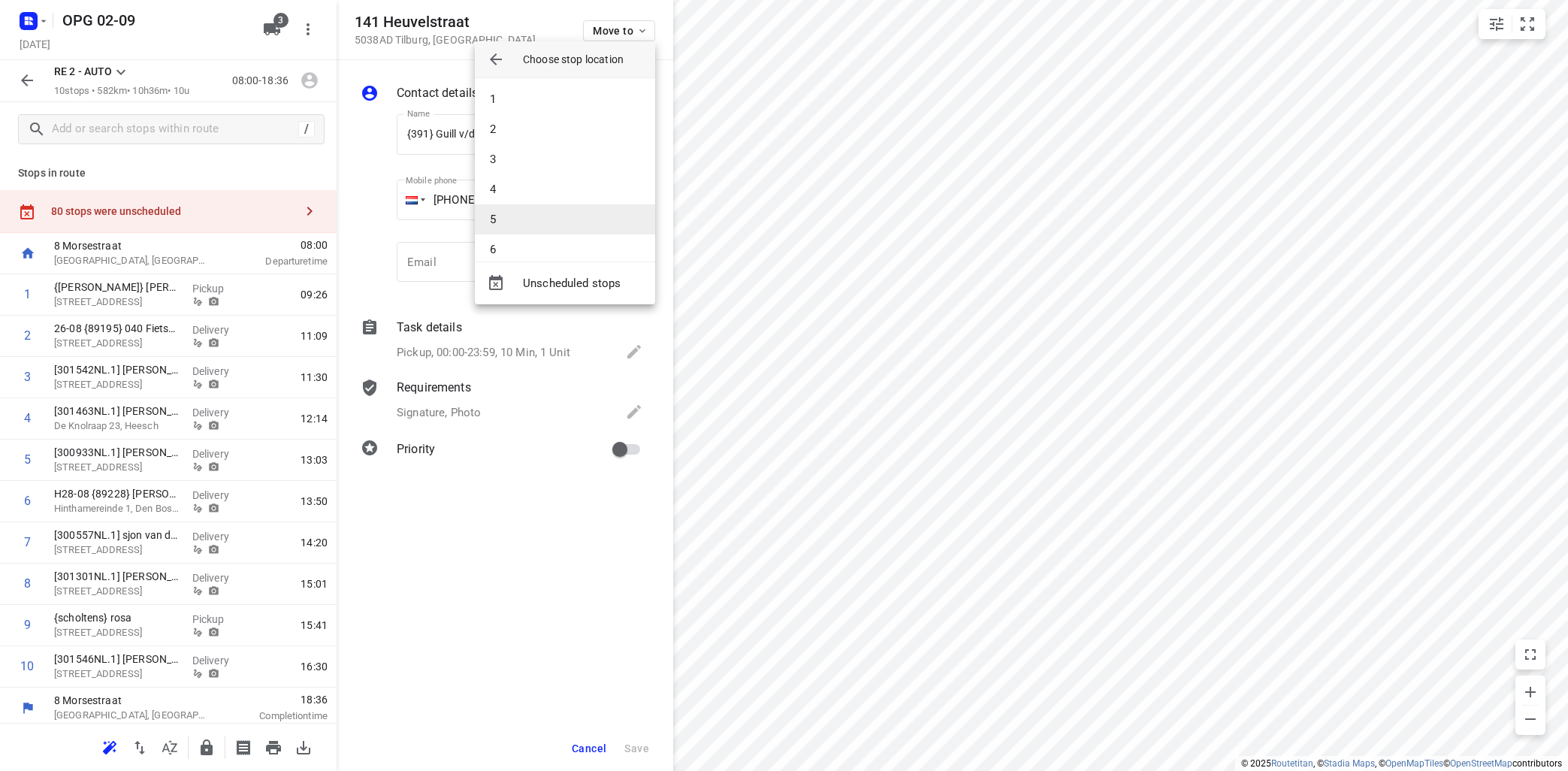
click at [576, 232] on li "5" at bounding box center [564, 219] width 180 height 30
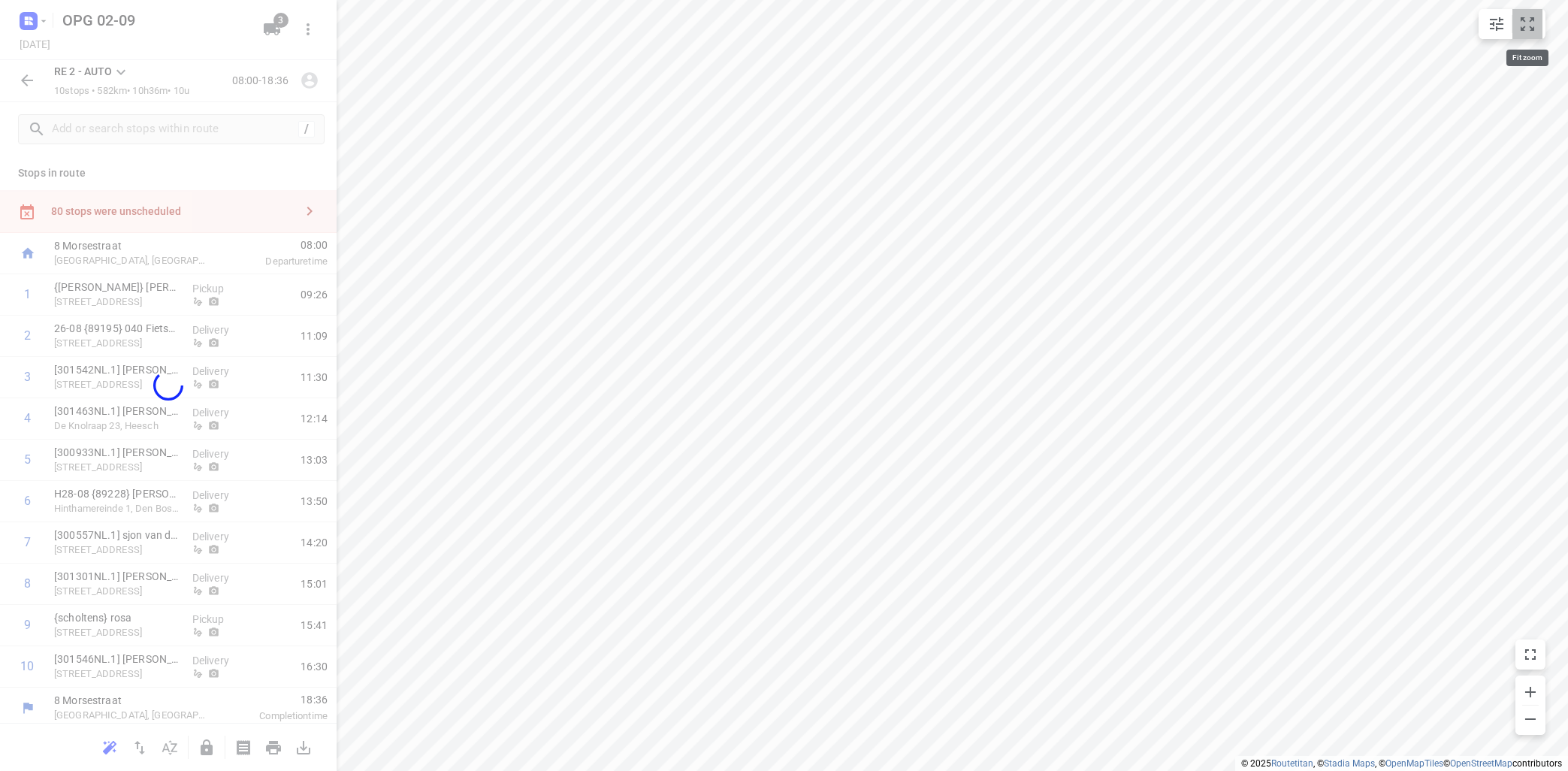
click at [1537, 27] on button "small contained button group" at bounding box center [1527, 23] width 30 height 30
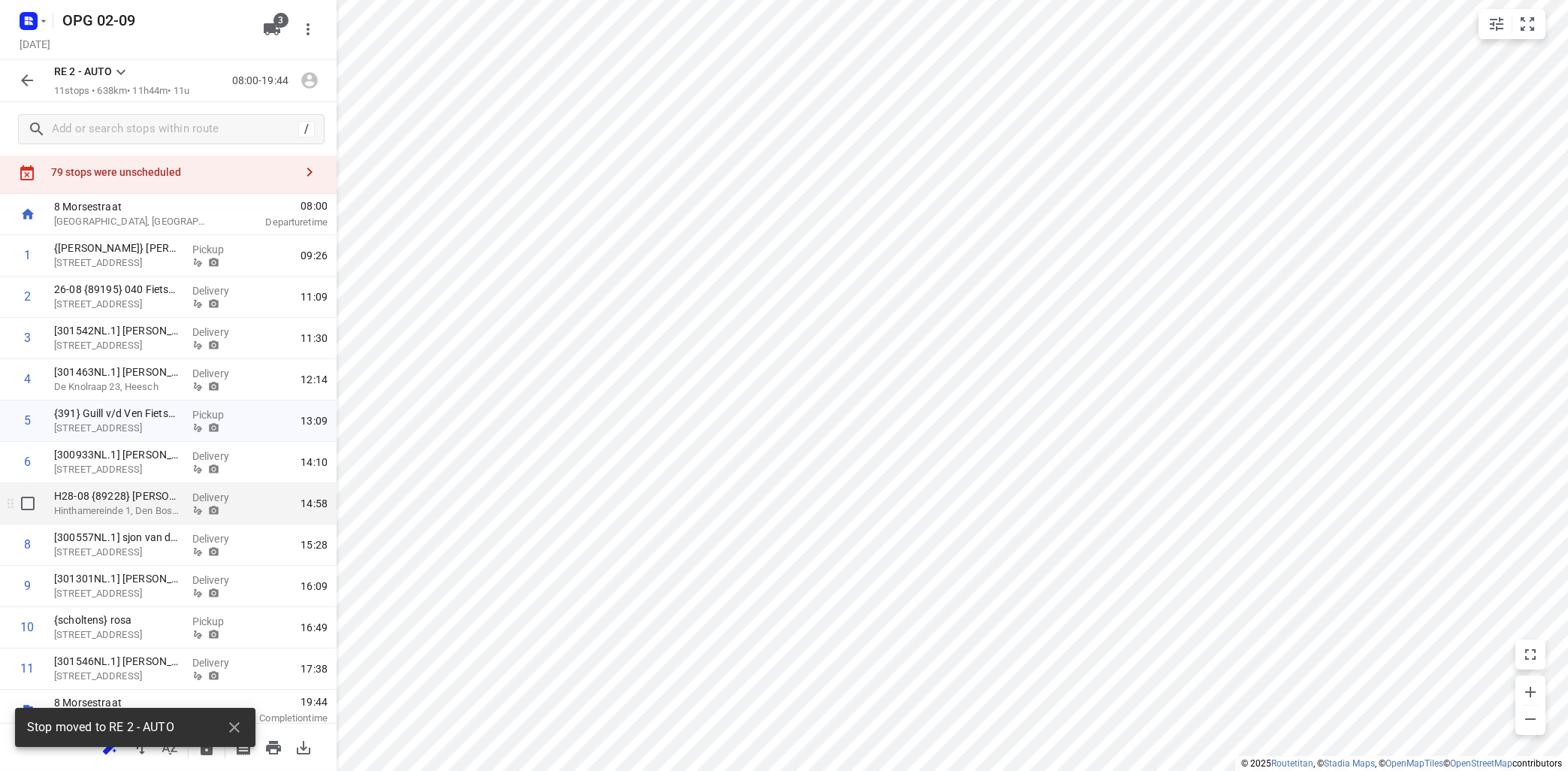
scroll to position [48, 0]
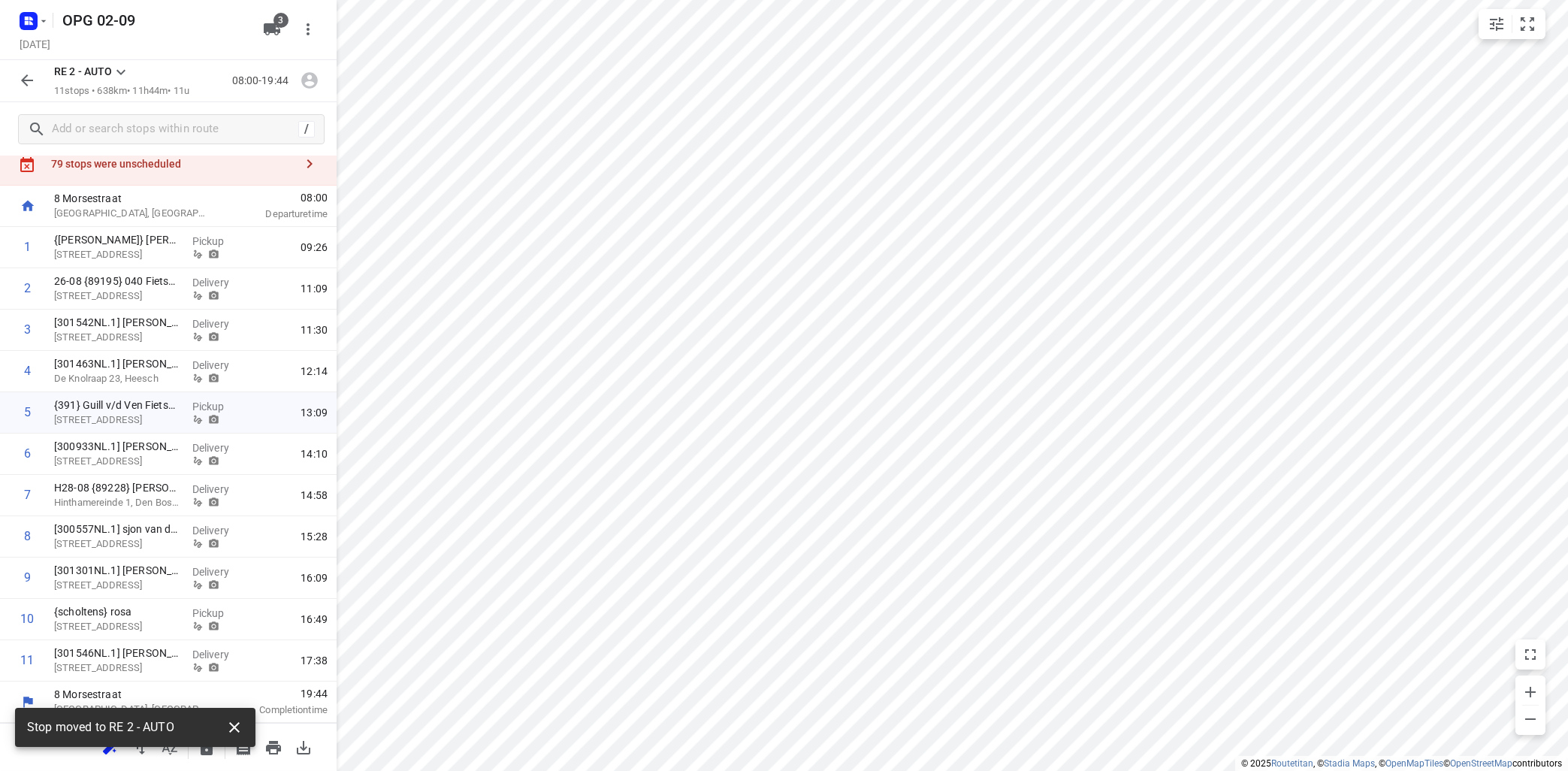
click at [238, 725] on icon "button" at bounding box center [234, 727] width 11 height 11
click at [118, 753] on icon "button" at bounding box center [110, 748] width 18 height 18
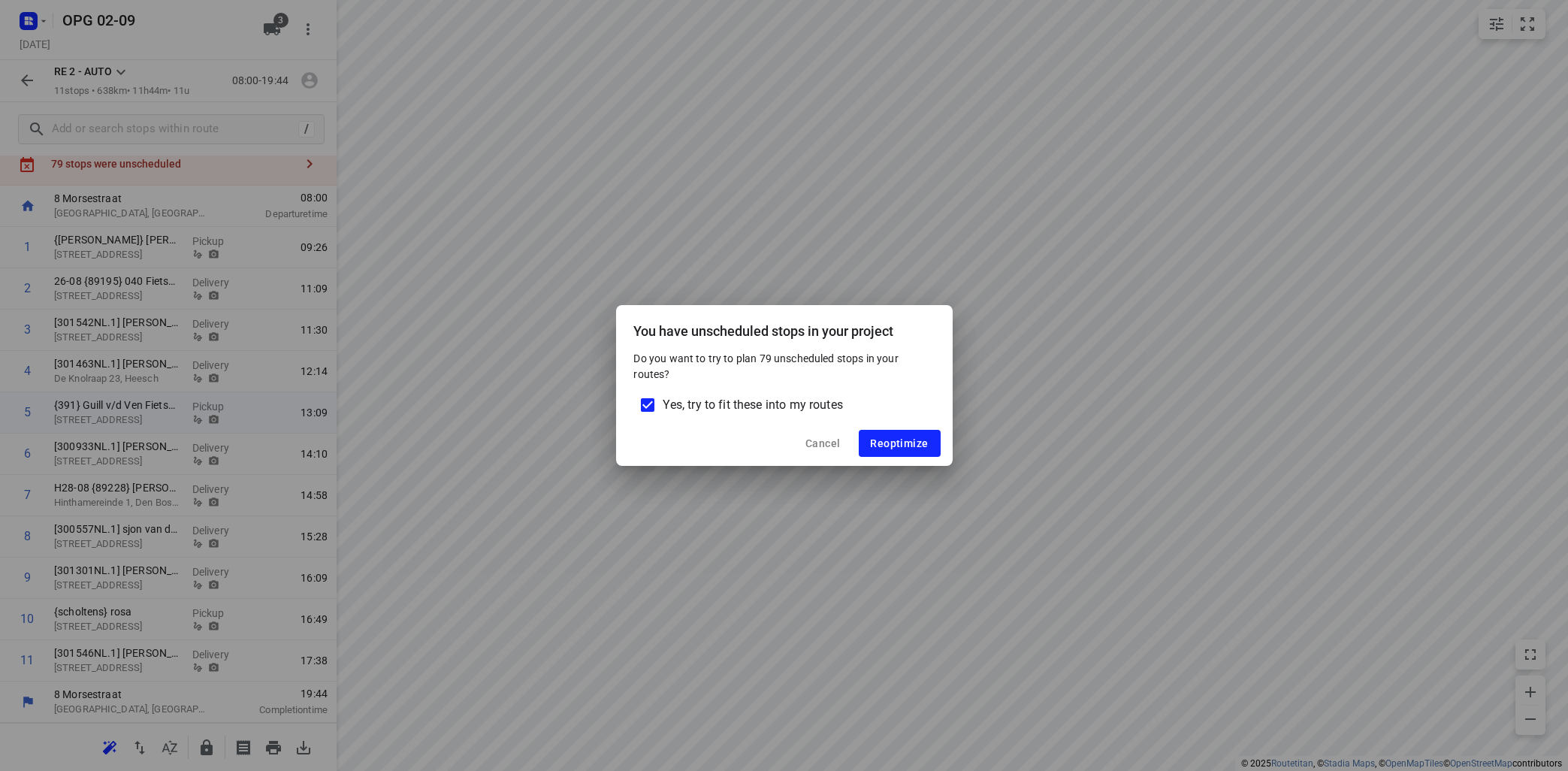
click at [645, 403] on input "Yes, try to fit these into my routes" at bounding box center [647, 404] width 31 height 31
checkbox input "false"
click at [919, 448] on span "Reoptimize" at bounding box center [900, 443] width 58 height 12
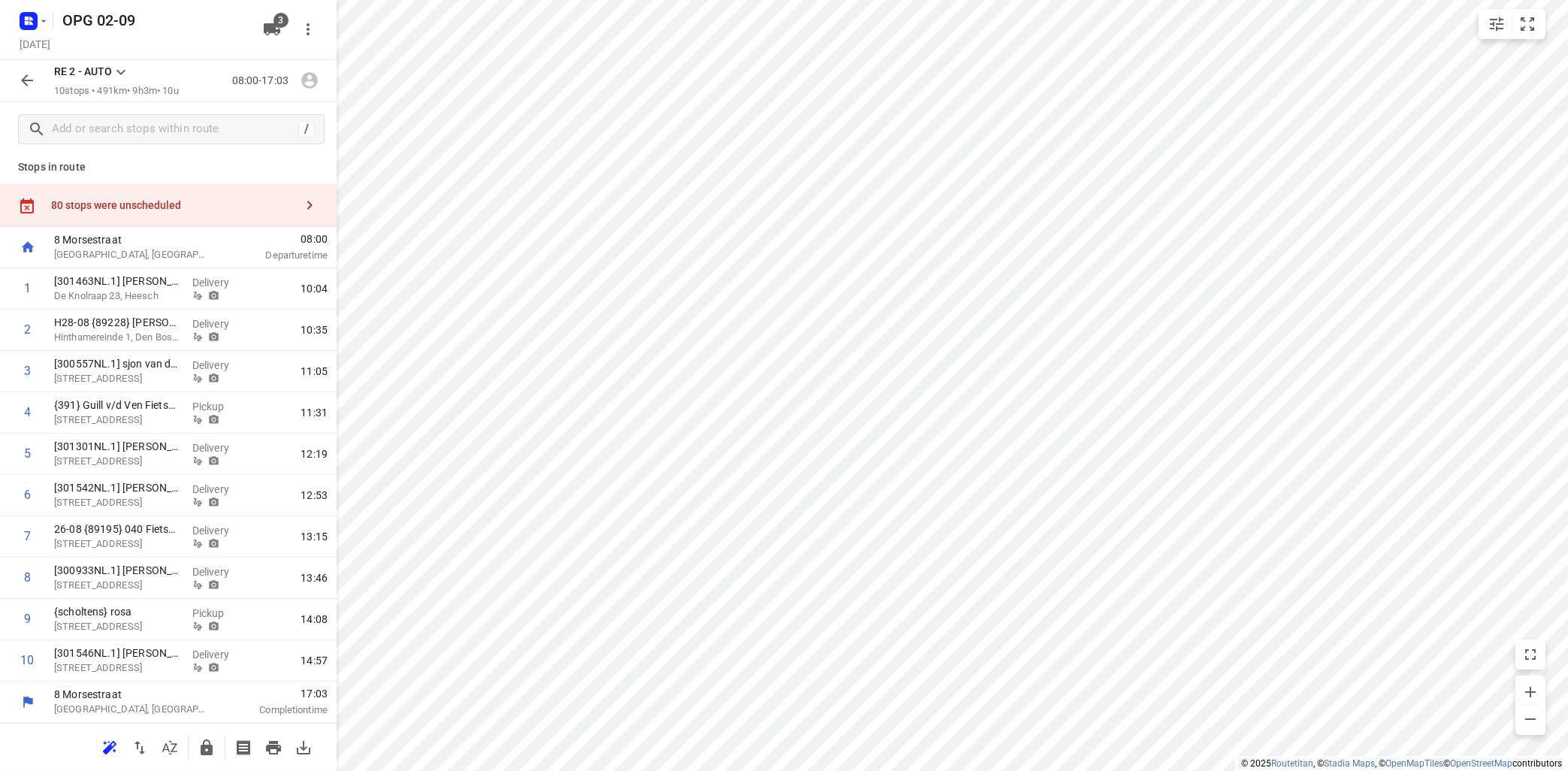
scroll to position [5, 0]
click at [314, 211] on icon "button" at bounding box center [309, 205] width 18 height 18
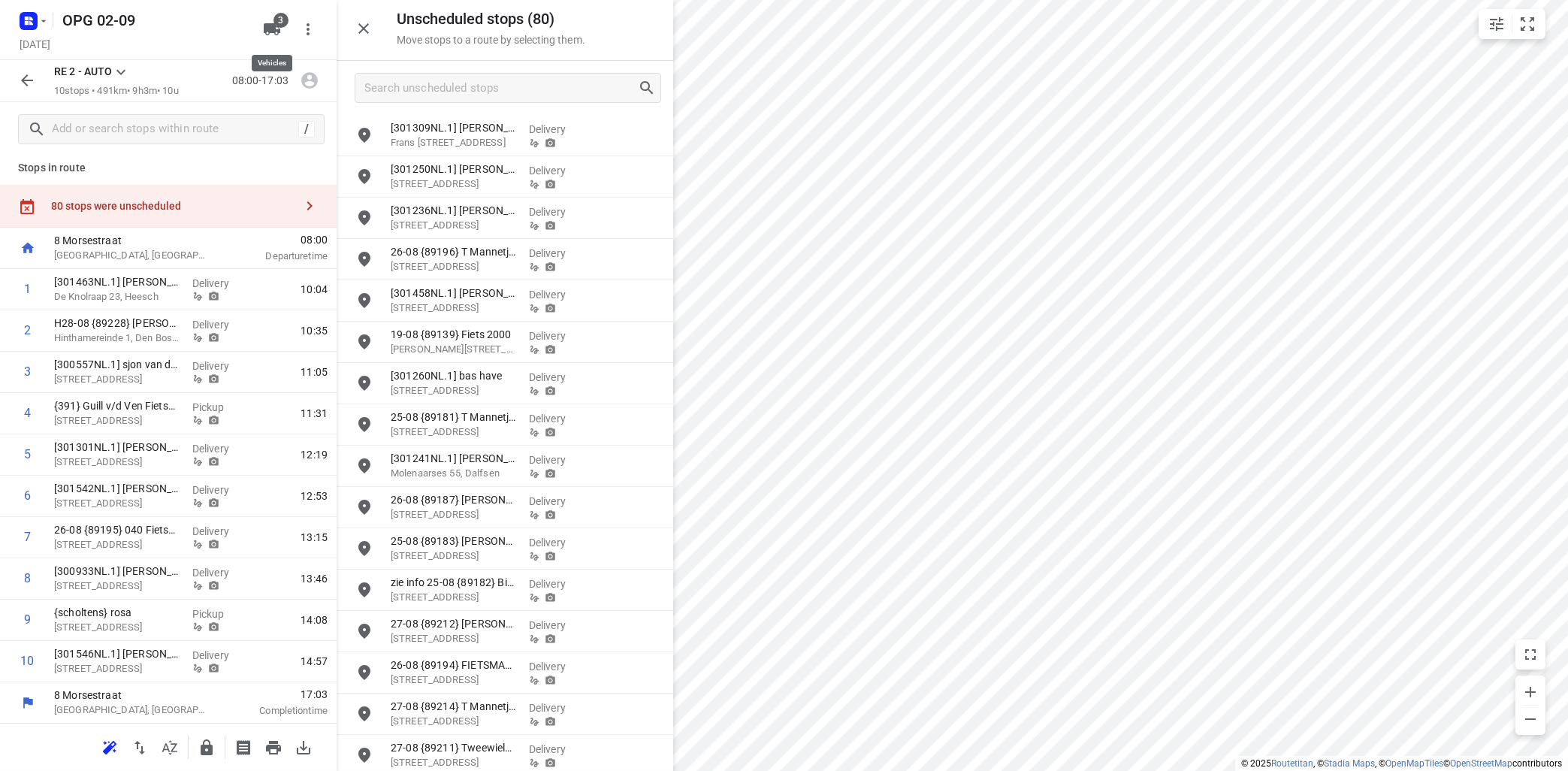
click at [263, 26] on icon "button" at bounding box center [271, 29] width 18 height 18
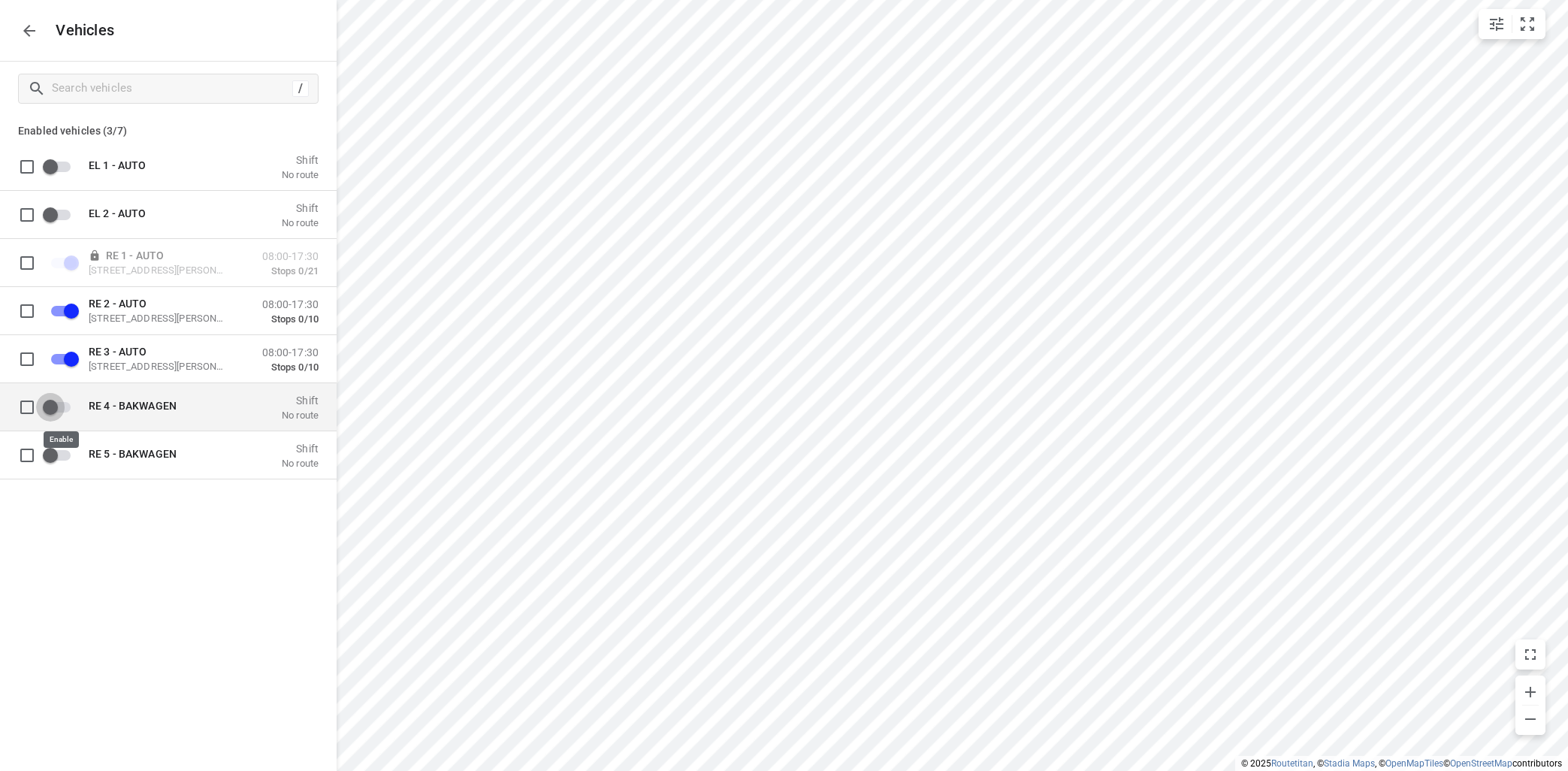
drag, startPoint x: 68, startPoint y: 403, endPoint x: 141, endPoint y: 396, distance: 73.3
click at [68, 403] on input "grid" at bounding box center [51, 405] width 86 height 28
checkbox input "true"
click at [24, 29] on icon "button" at bounding box center [29, 30] width 18 height 18
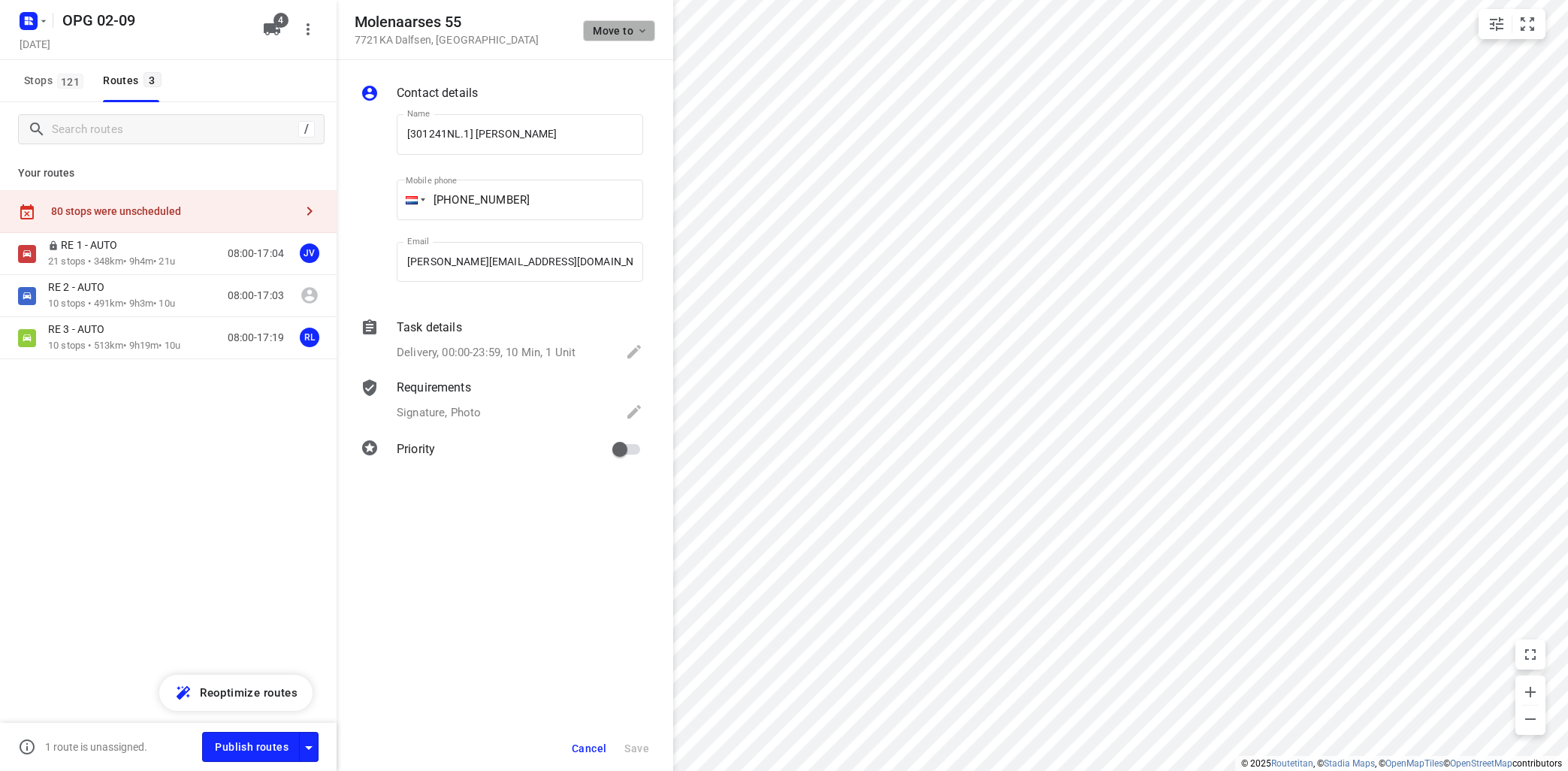
click at [639, 38] on button "Move to" at bounding box center [619, 31] width 72 height 21
click at [590, 193] on p "RE 4 - BAKWAGEN" at bounding box center [566, 195] width 86 height 18
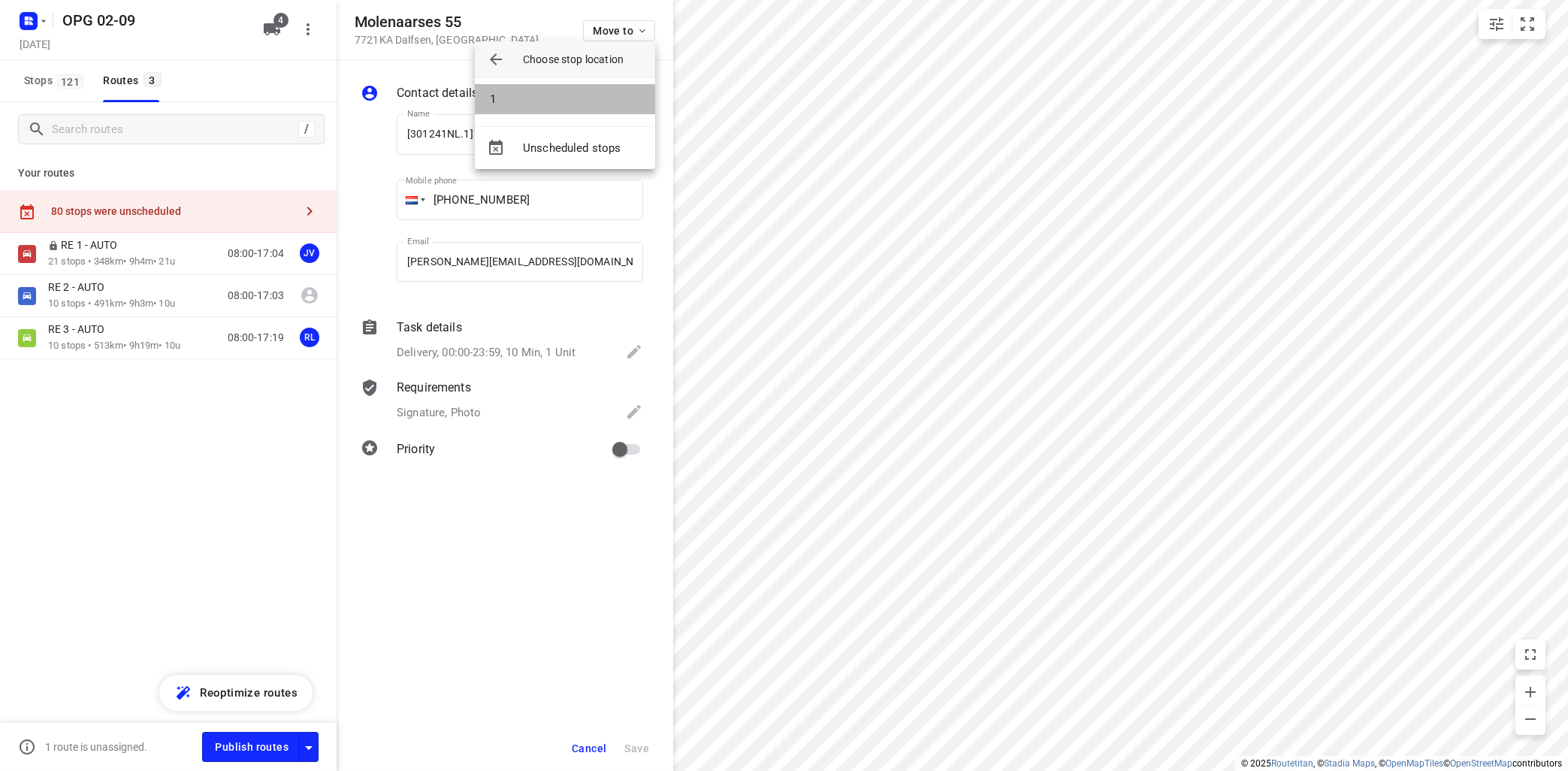
drag, startPoint x: 607, startPoint y: 92, endPoint x: 616, endPoint y: 95, distance: 9.5
click at [607, 91] on li "1" at bounding box center [564, 99] width 180 height 30
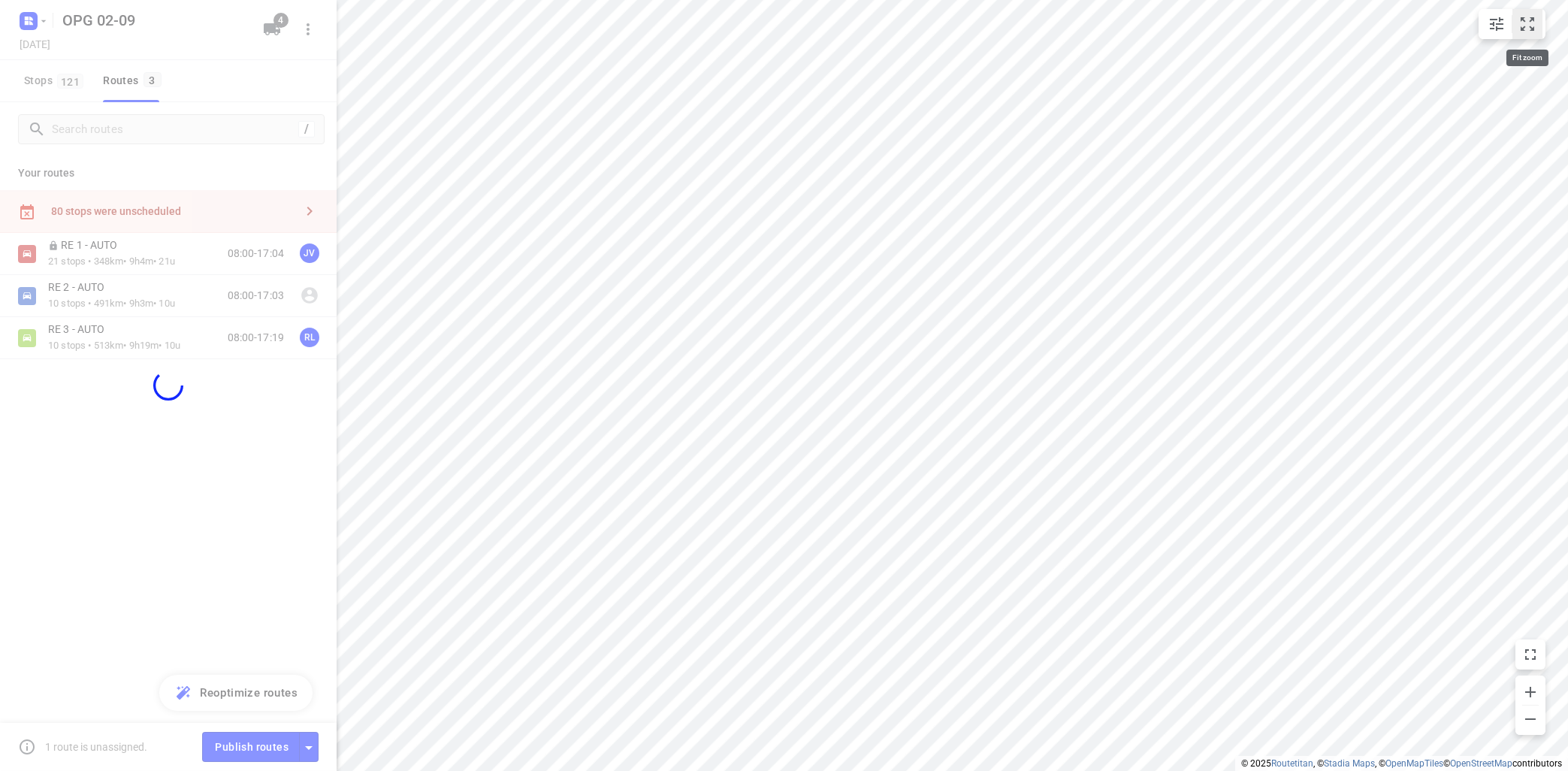
drag, startPoint x: 1524, startPoint y: 18, endPoint x: 1533, endPoint y: 15, distance: 9.5
click at [1524, 18] on icon "small contained button group" at bounding box center [1527, 23] width 18 height 18
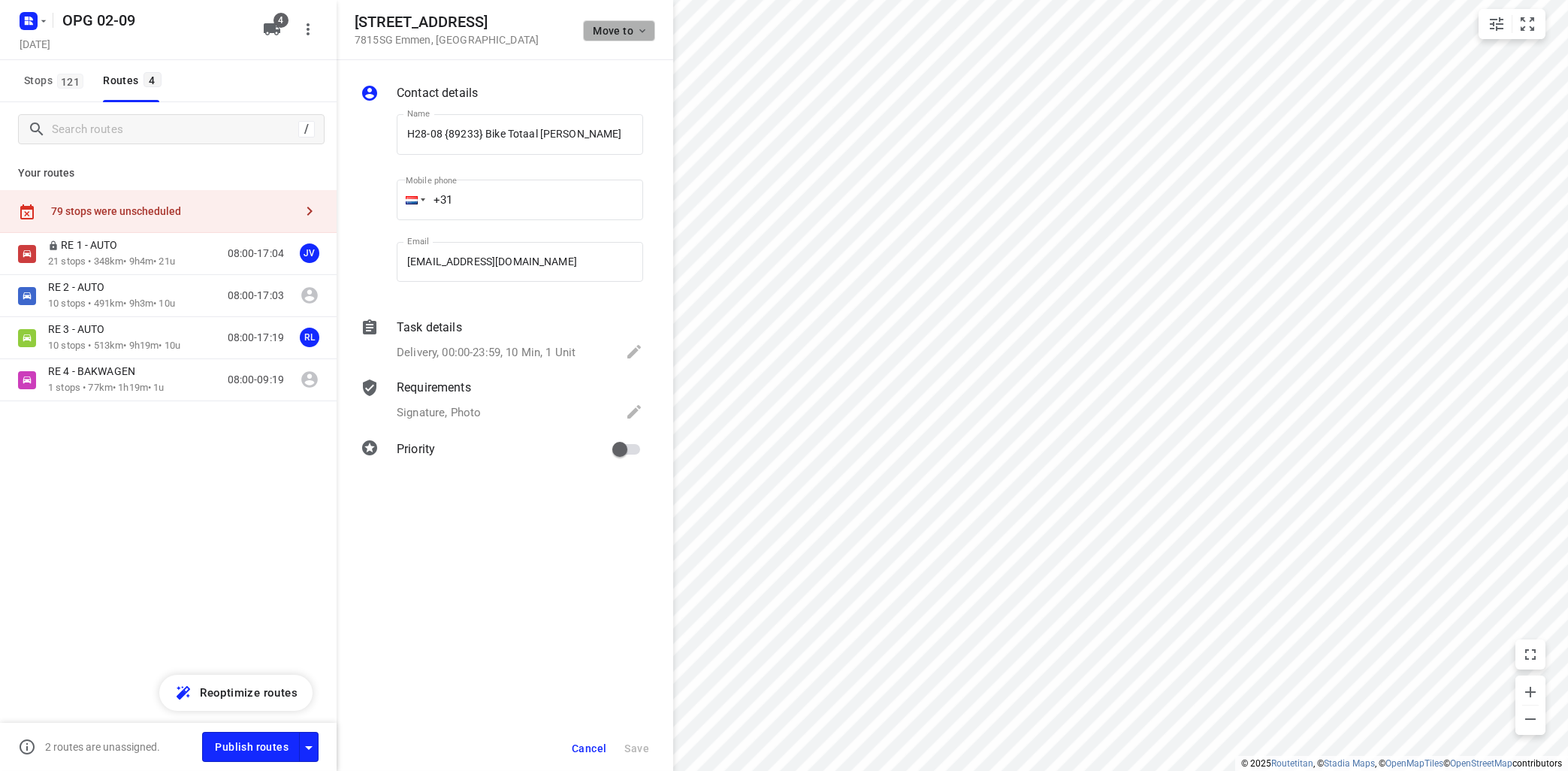
click at [640, 30] on icon "button" at bounding box center [643, 31] width 12 height 12
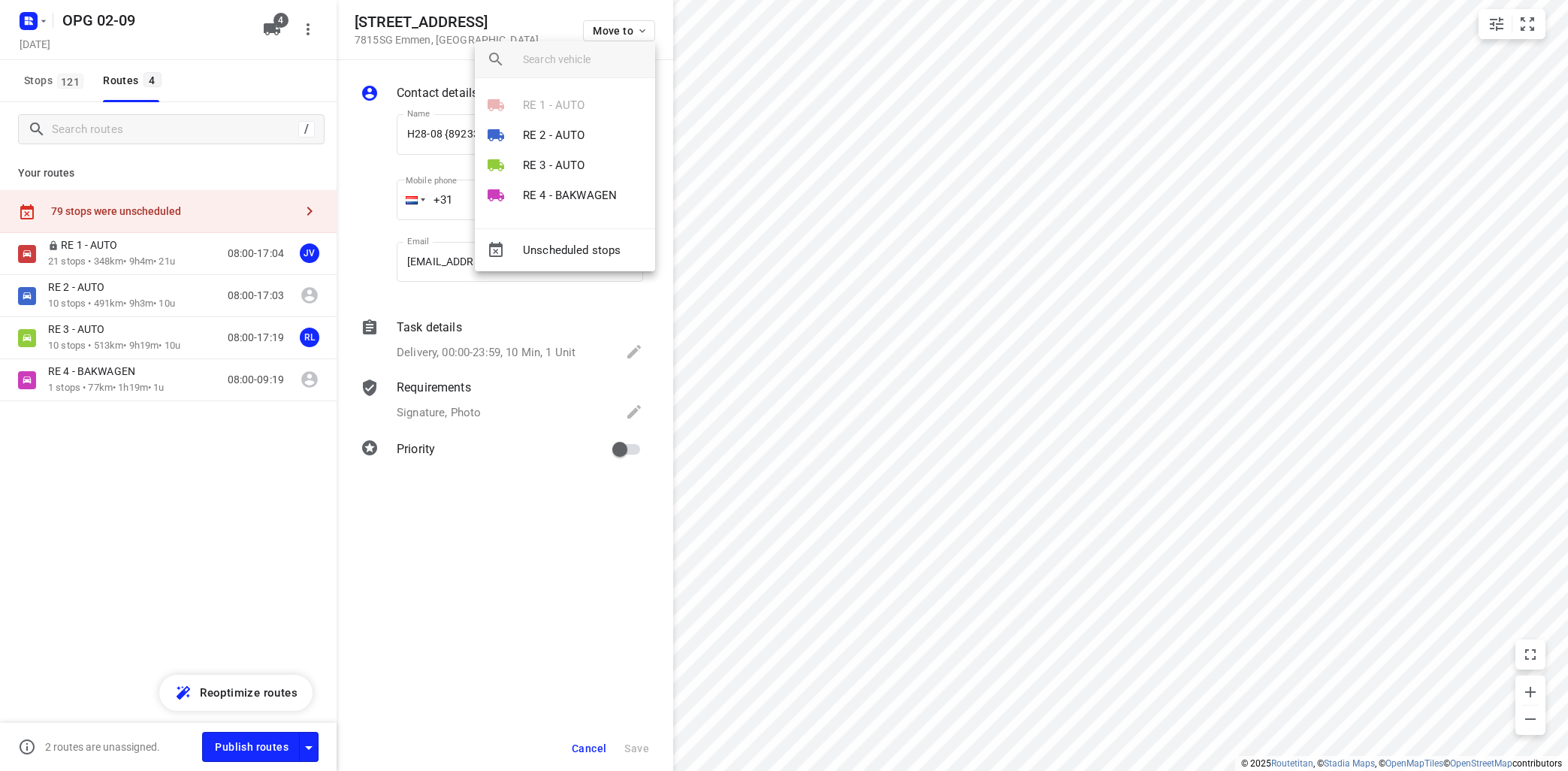
click at [580, 193] on p "RE 4 - BAKWAGEN" at bounding box center [570, 195] width 94 height 18
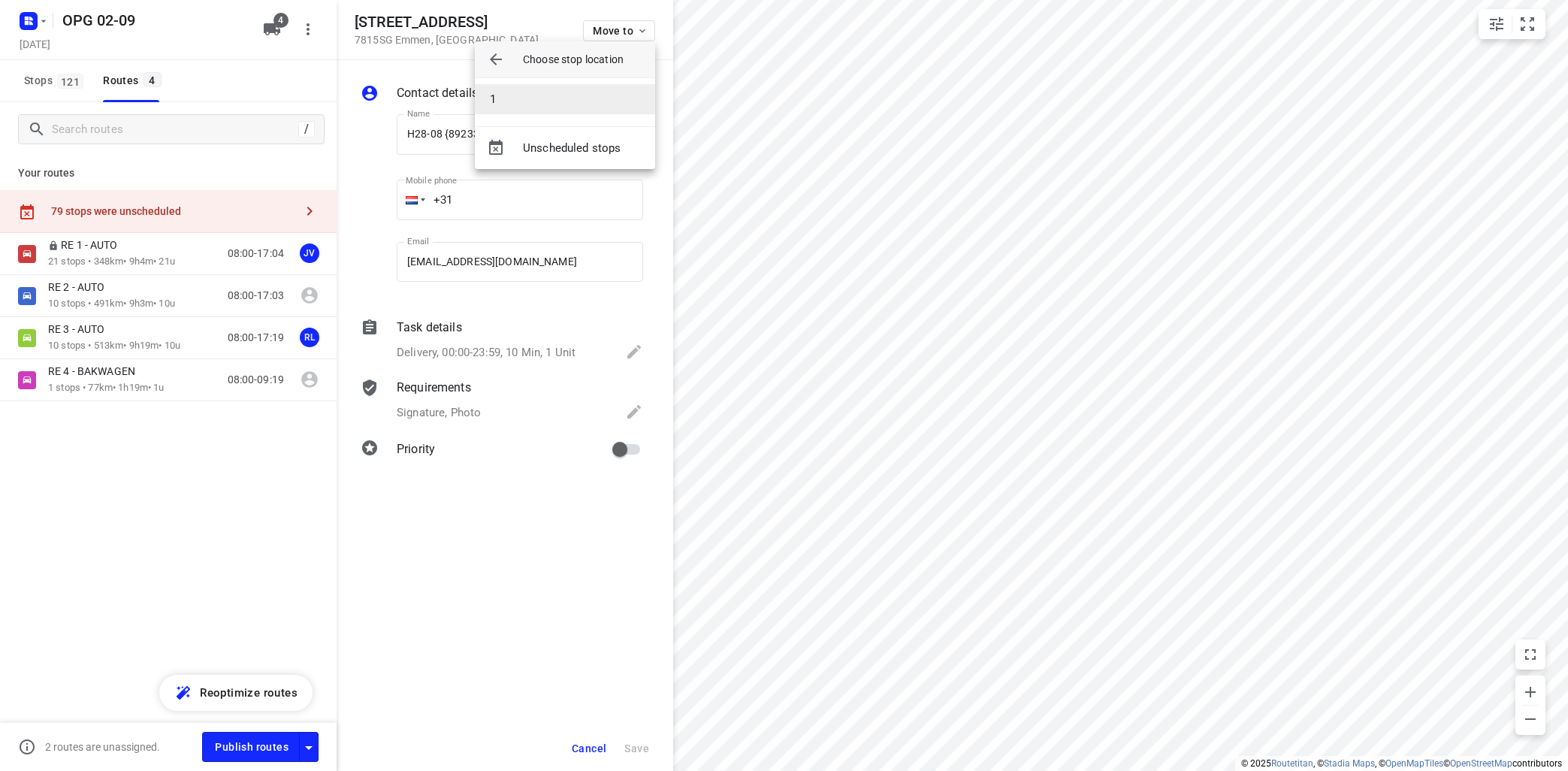
click at [598, 101] on li "1" at bounding box center [564, 99] width 180 height 30
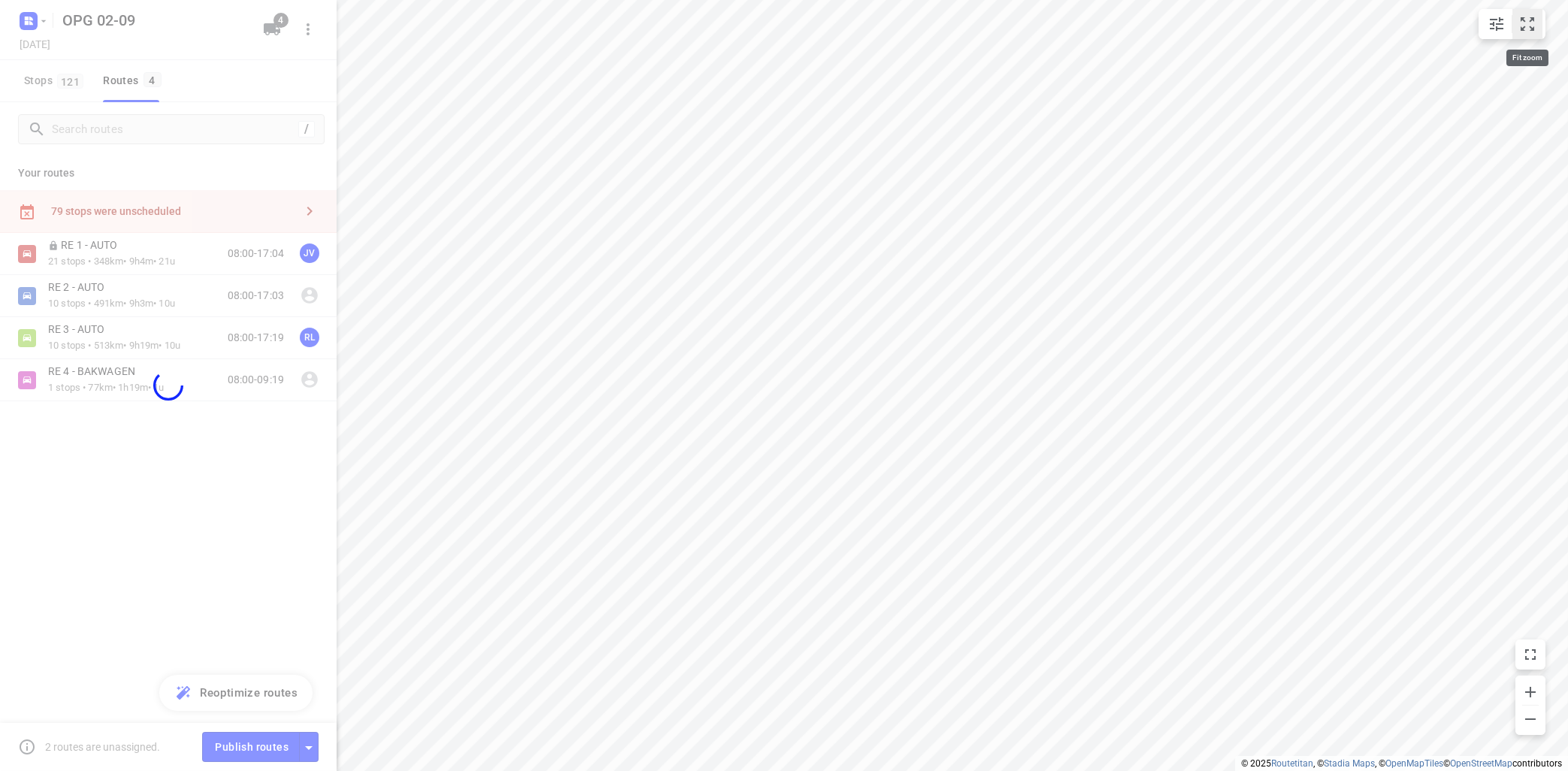
click at [1525, 20] on icon "small contained button group" at bounding box center [1527, 23] width 18 height 18
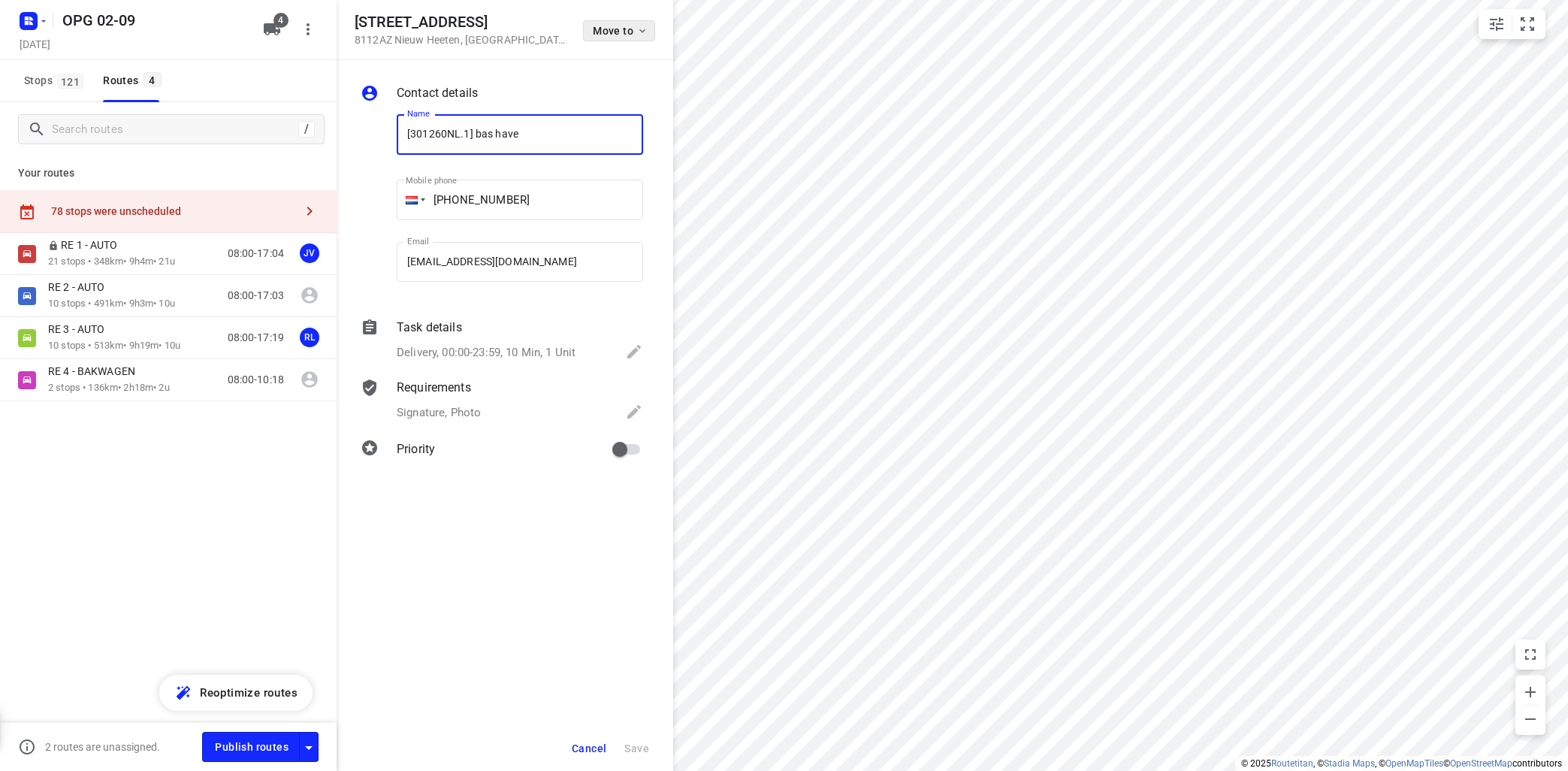
click at [641, 28] on icon "button" at bounding box center [643, 31] width 12 height 12
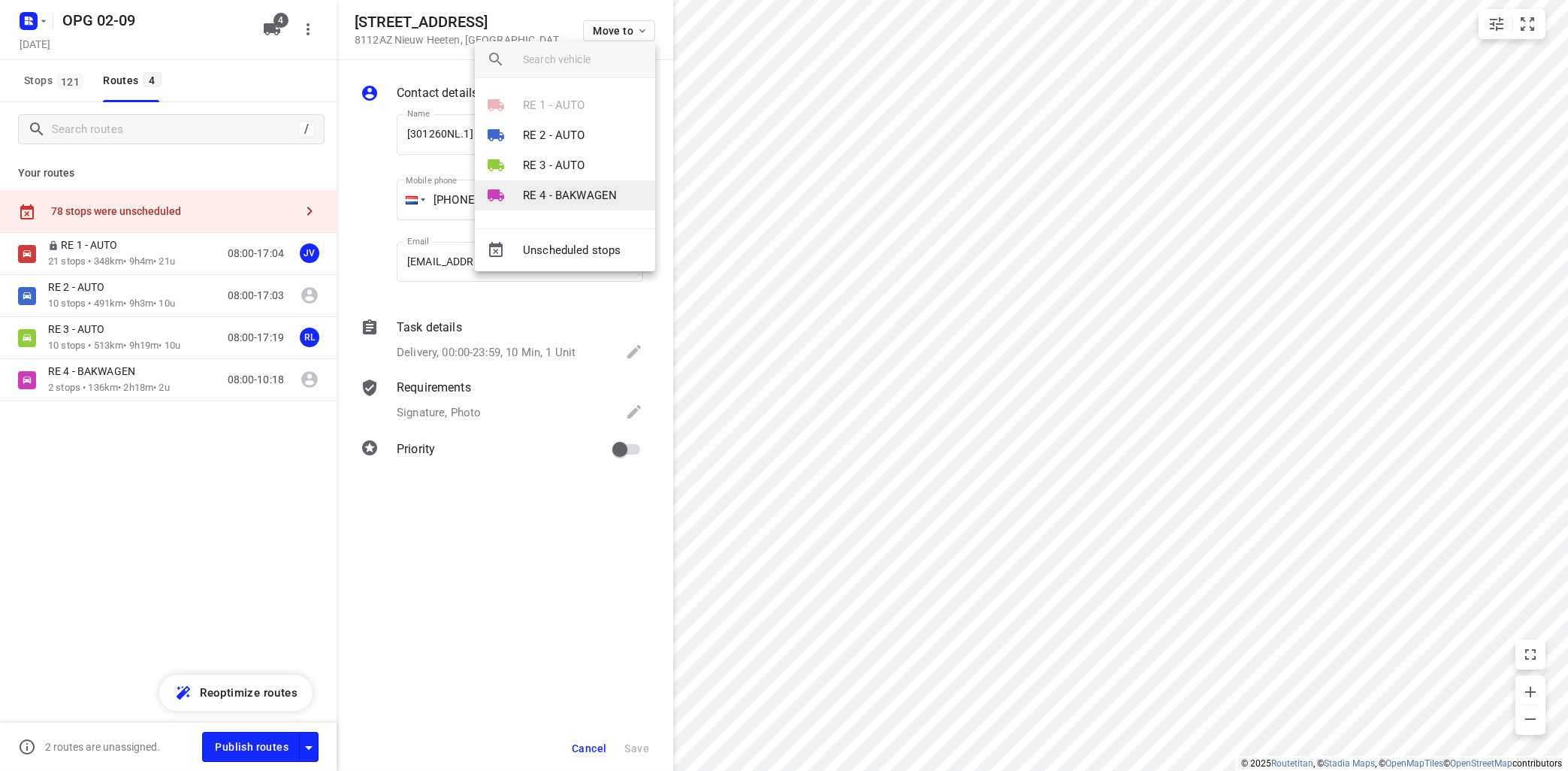
click at [579, 184] on li "RE 4 - BAKWAGEN" at bounding box center [564, 194] width 180 height 30
click at [588, 129] on li "2" at bounding box center [564, 128] width 180 height 30
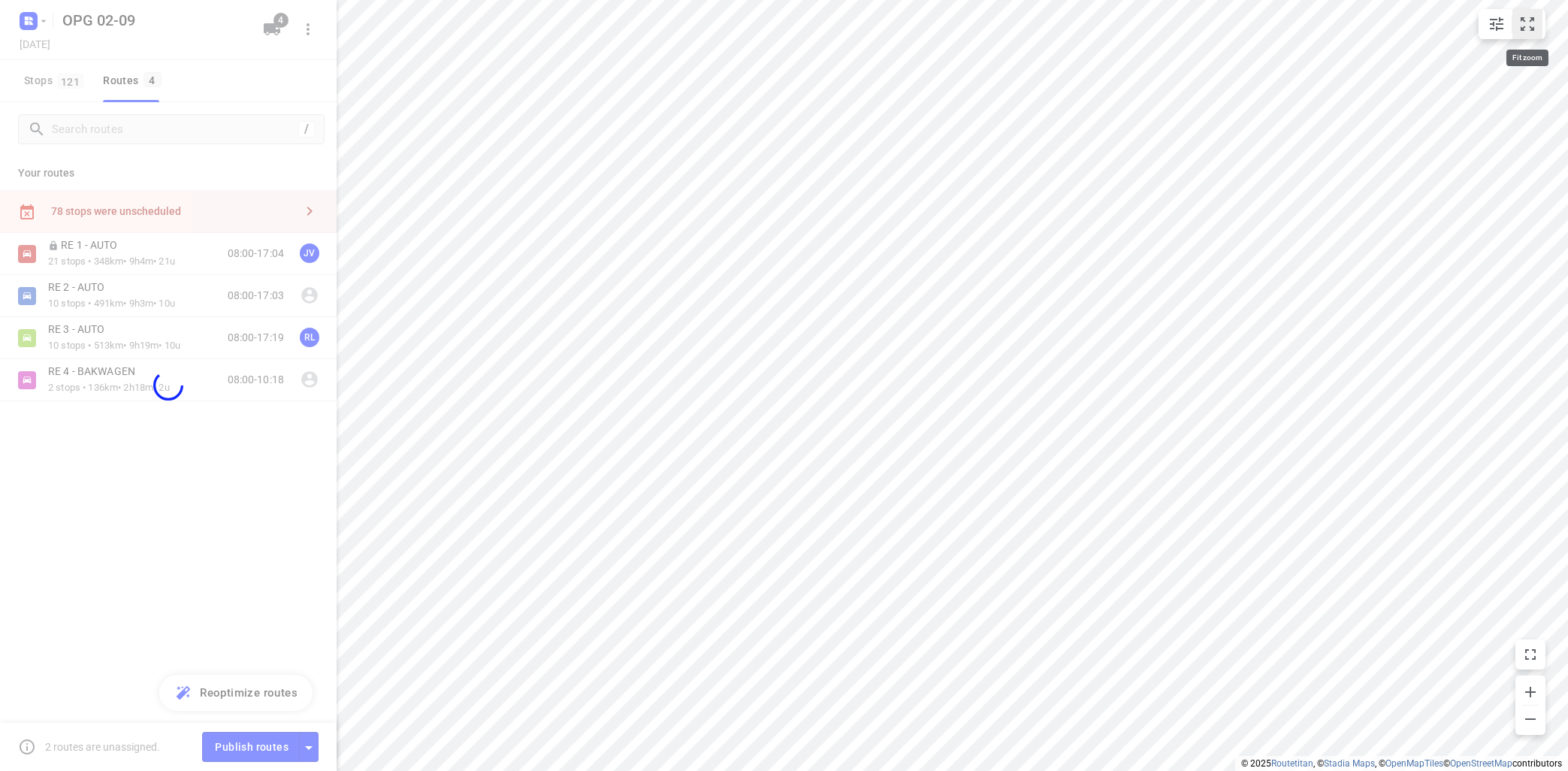
click at [1518, 27] on icon "small contained button group" at bounding box center [1527, 23] width 18 height 18
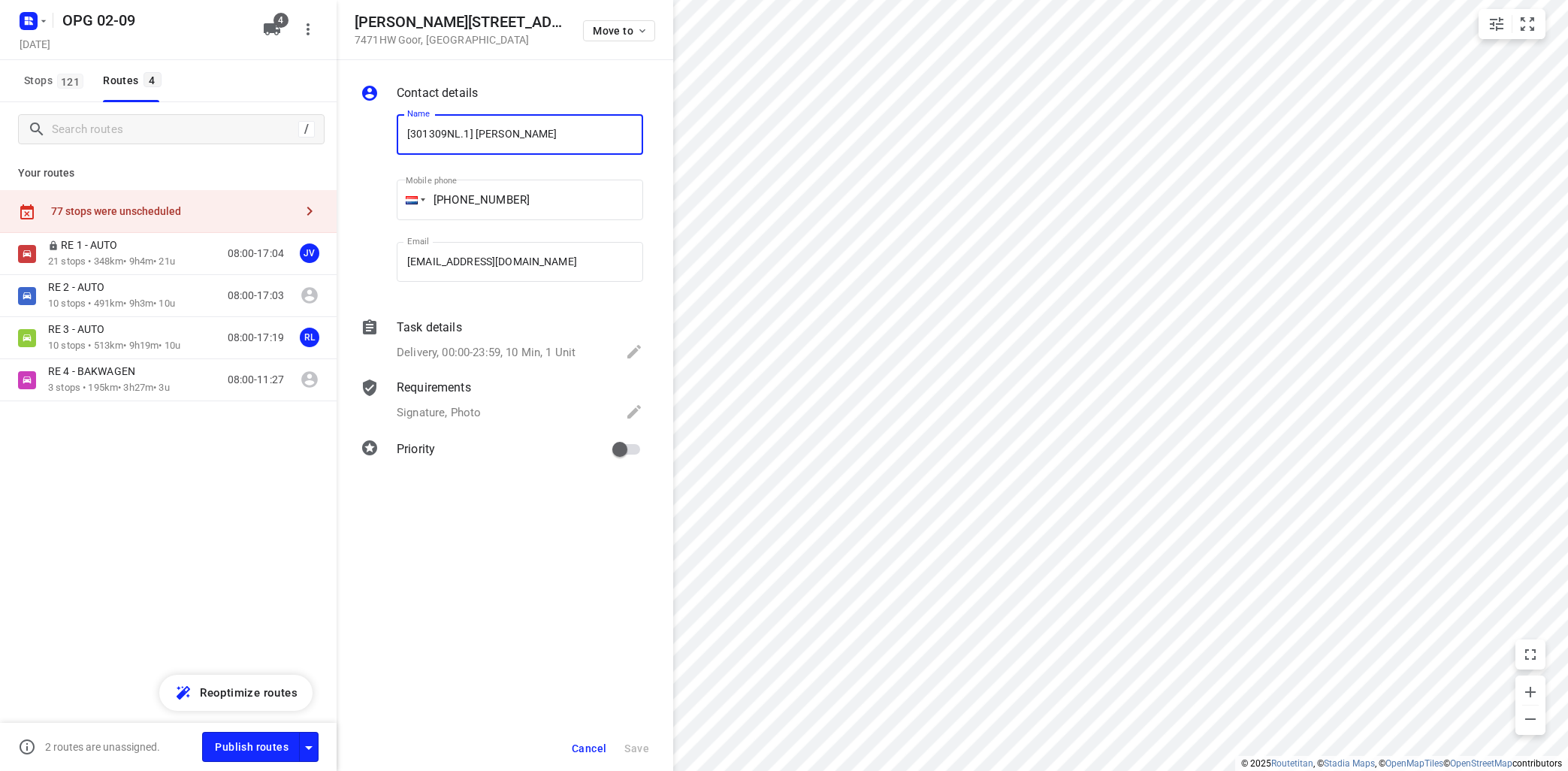
click at [641, 19] on div "Move to" at bounding box center [619, 29] width 72 height 32
click at [640, 21] on button "Move to" at bounding box center [619, 31] width 72 height 21
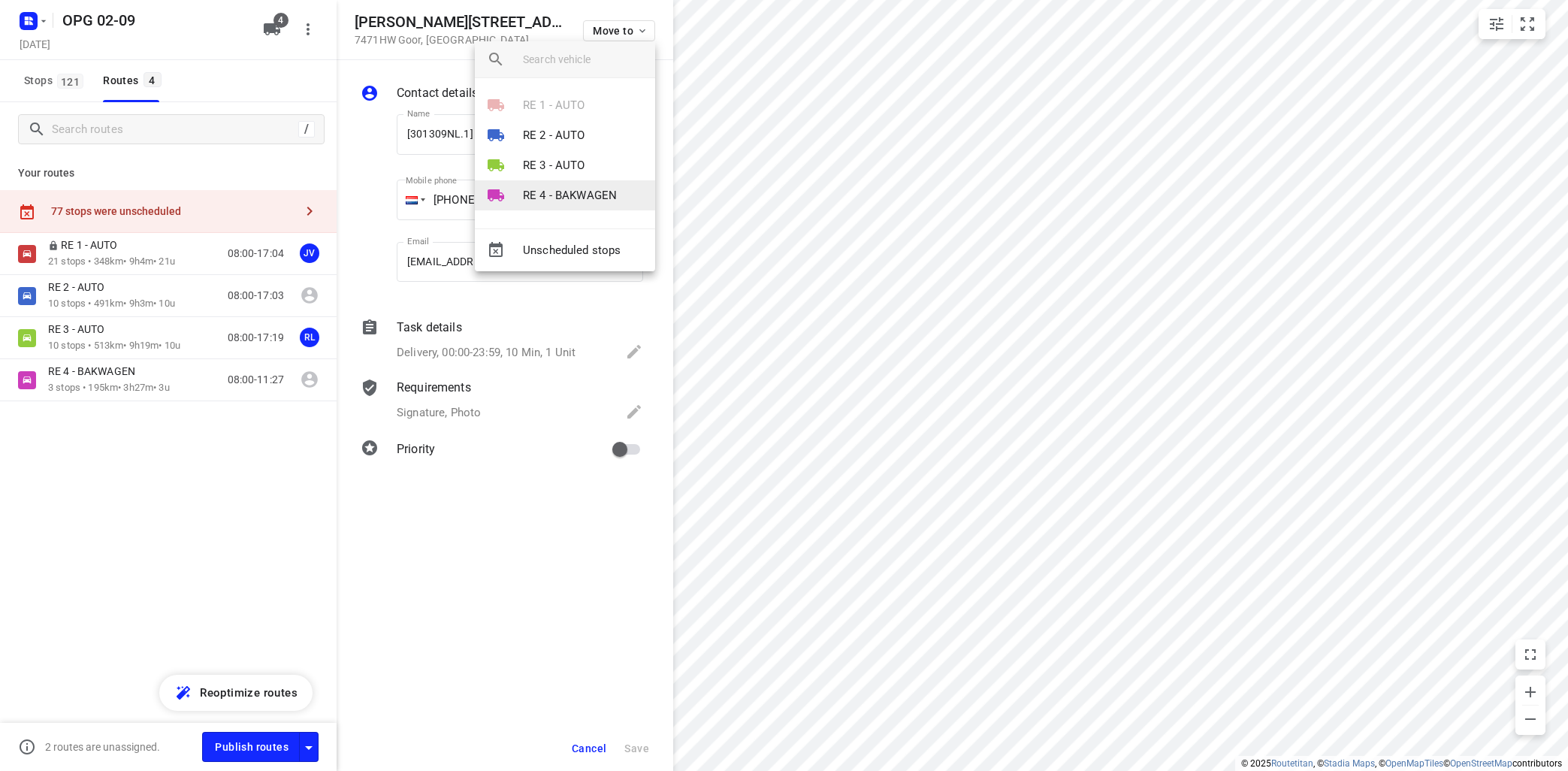
click at [547, 203] on p "RE 4 - BAKWAGEN" at bounding box center [570, 195] width 94 height 18
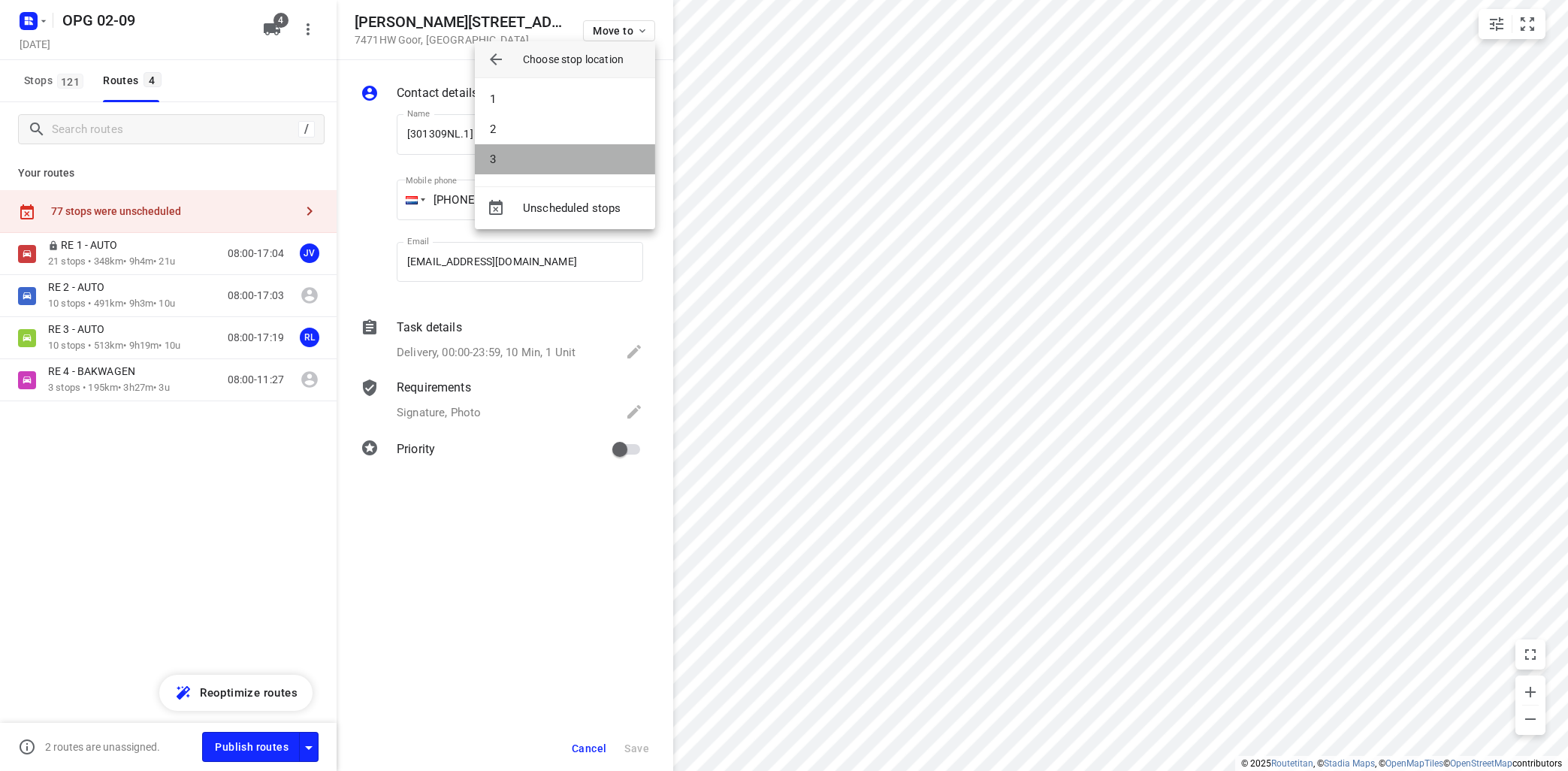
drag, startPoint x: 553, startPoint y: 160, endPoint x: 630, endPoint y: 122, distance: 85.9
click at [554, 160] on li "3" at bounding box center [564, 158] width 180 height 30
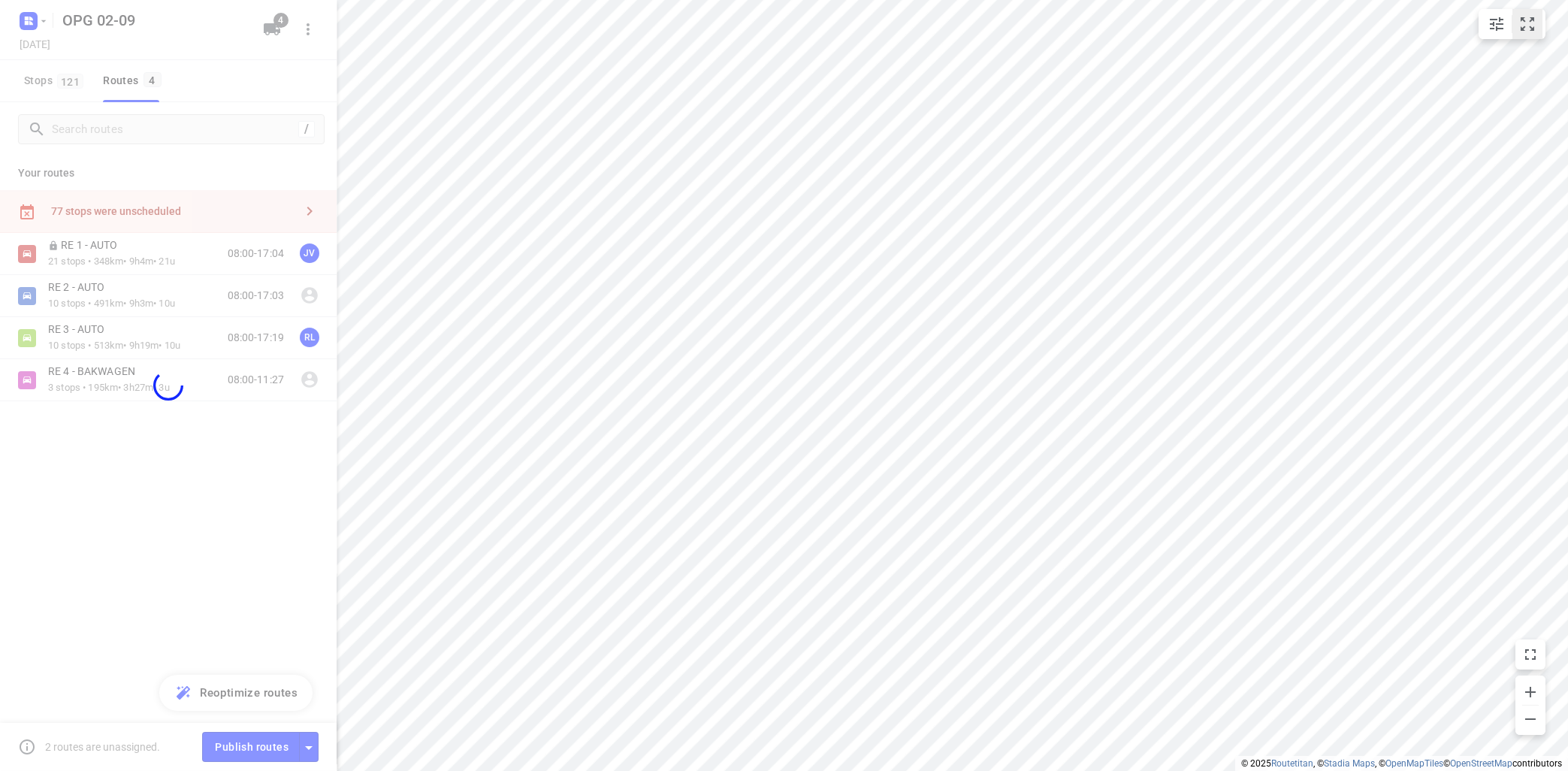
click at [1536, 18] on icon "small contained button group" at bounding box center [1527, 23] width 18 height 18
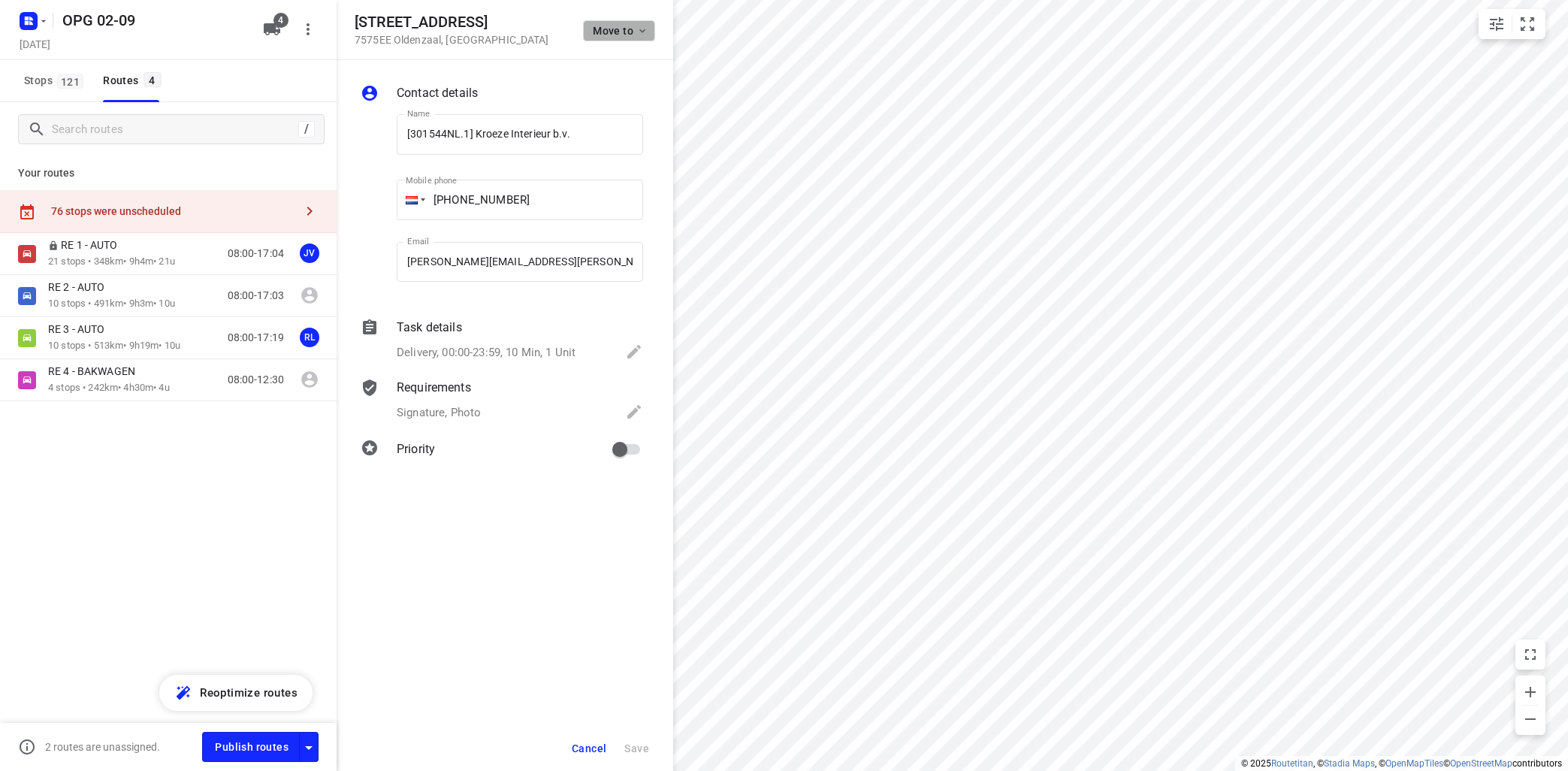
click at [643, 27] on icon "button" at bounding box center [643, 31] width 12 height 12
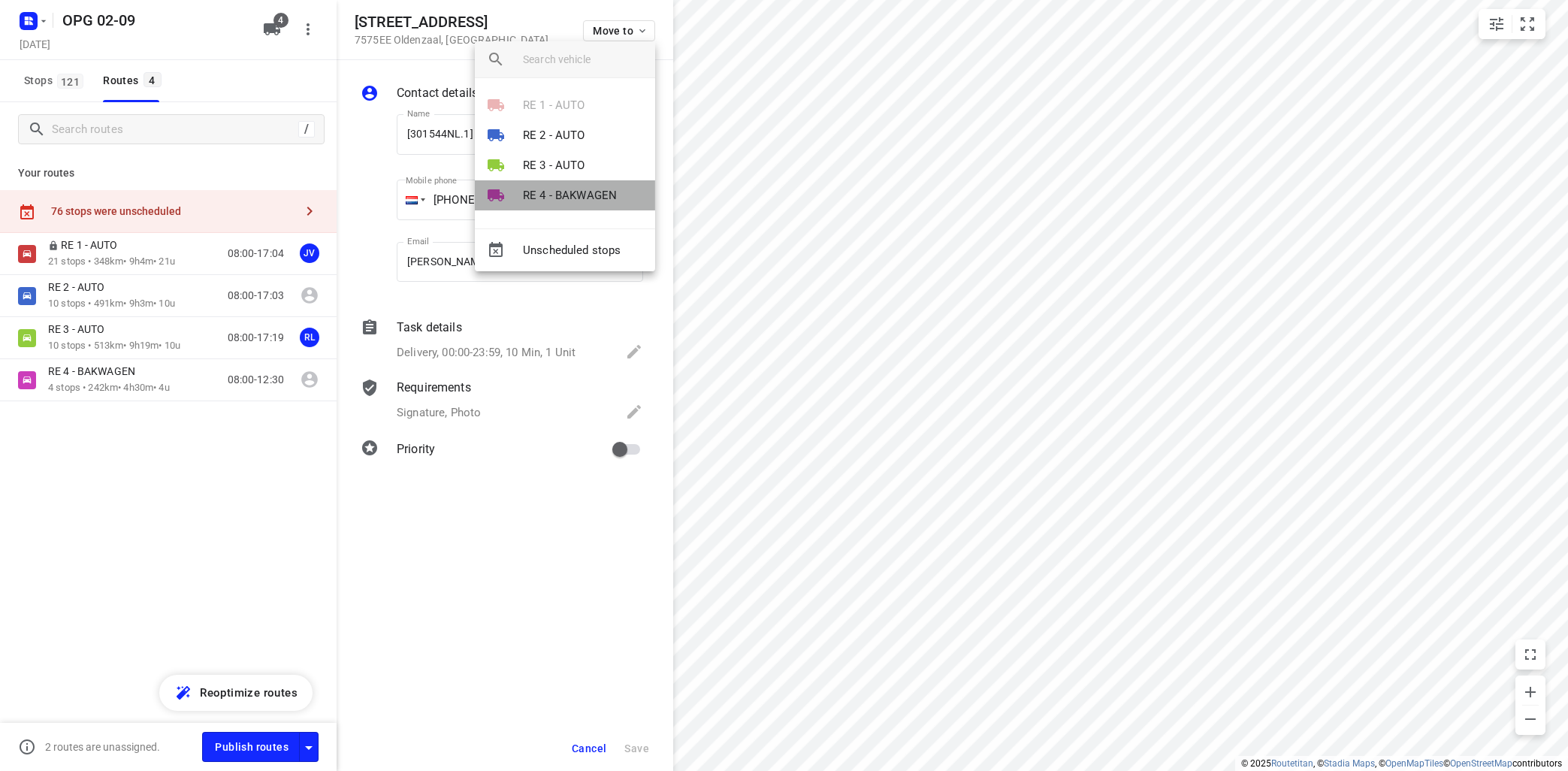
click at [571, 189] on p "RE 4 - BAKWAGEN" at bounding box center [570, 195] width 94 height 18
click at [574, 187] on li "4" at bounding box center [564, 189] width 180 height 30
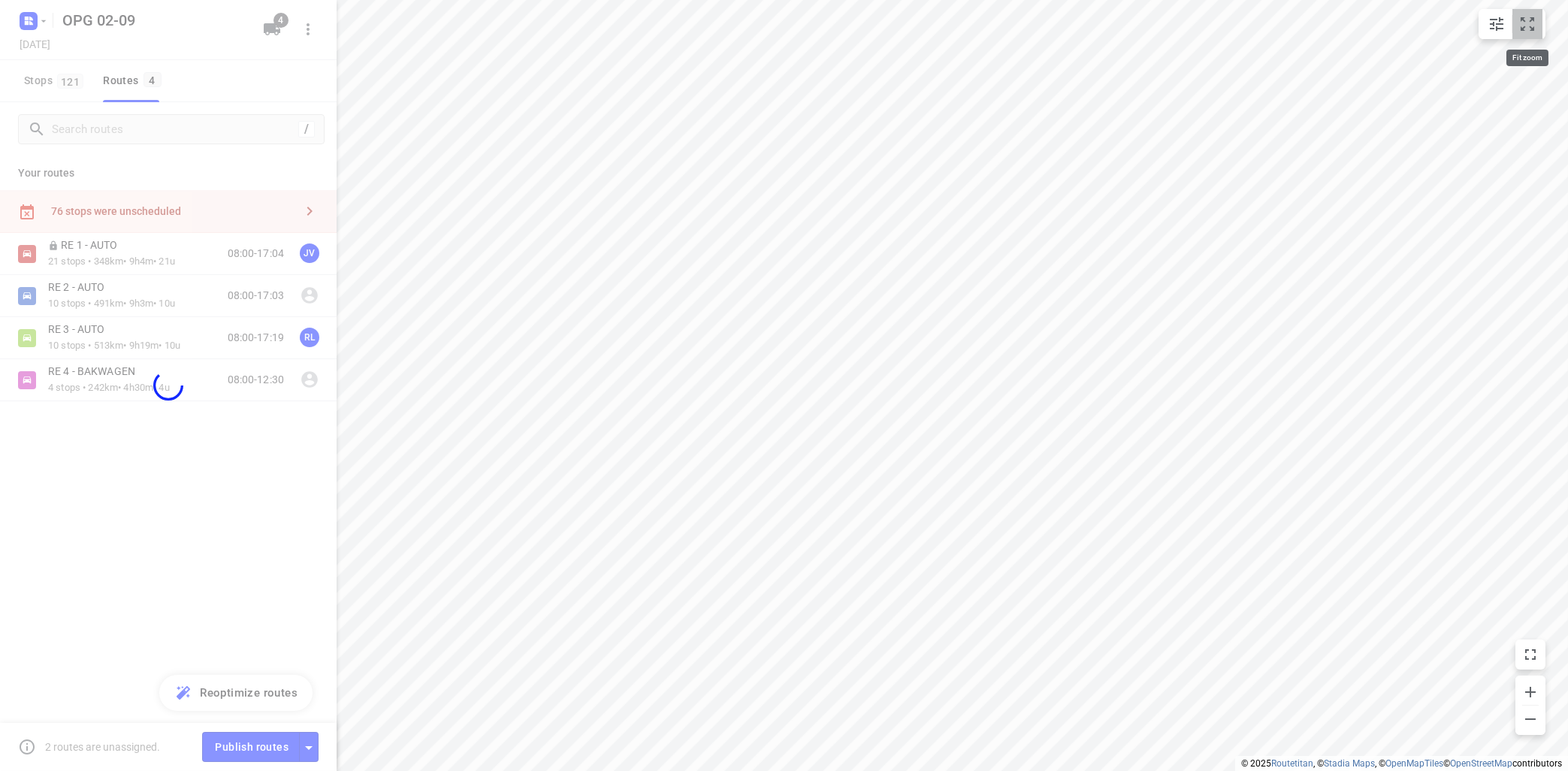
click at [1533, 15] on icon "small contained button group" at bounding box center [1527, 23] width 18 height 18
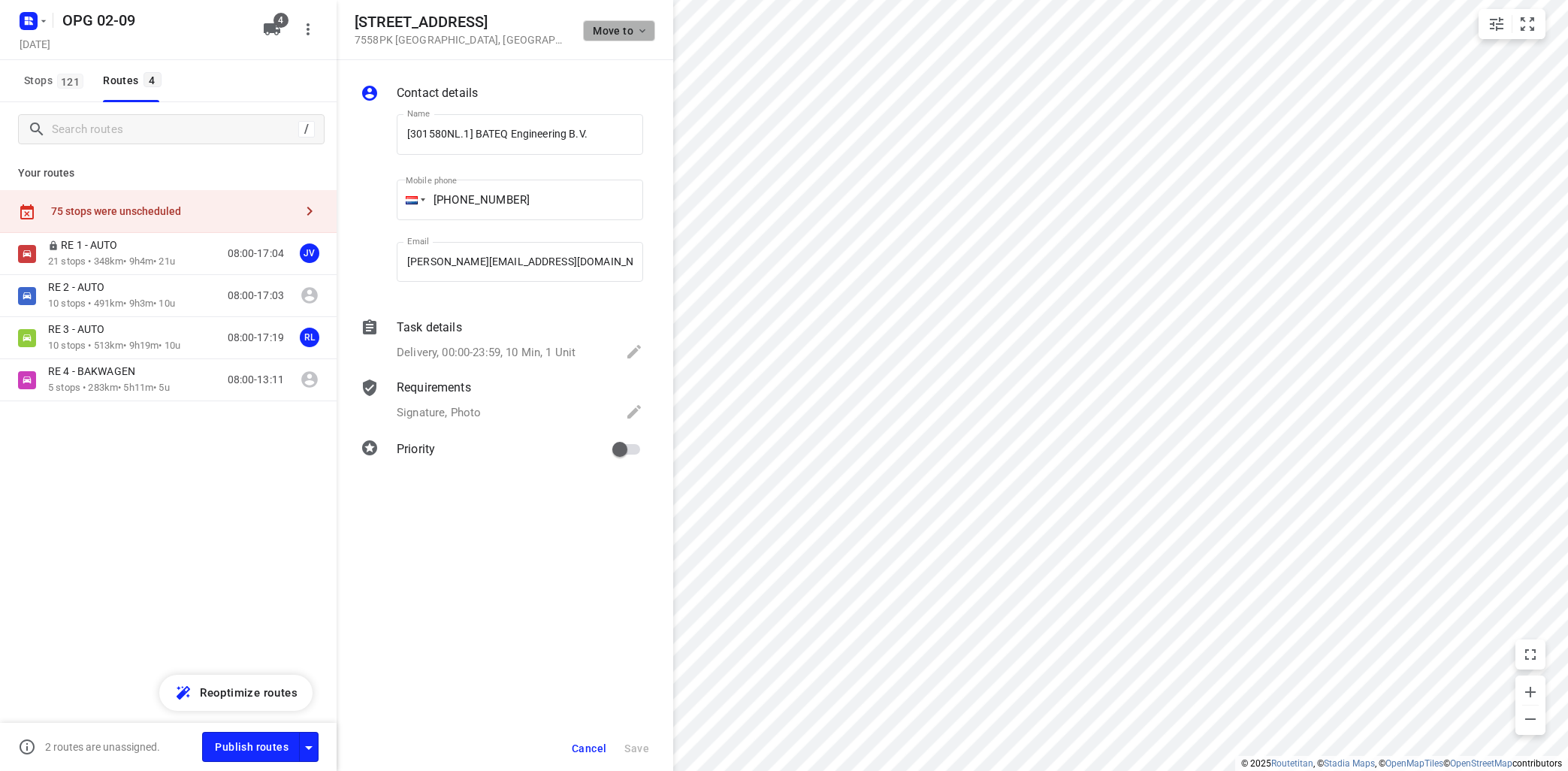
click at [634, 29] on span "Move to" at bounding box center [620, 31] width 55 height 12
click at [548, 196] on p "RE 4 - BAKWAGEN" at bounding box center [570, 195] width 94 height 18
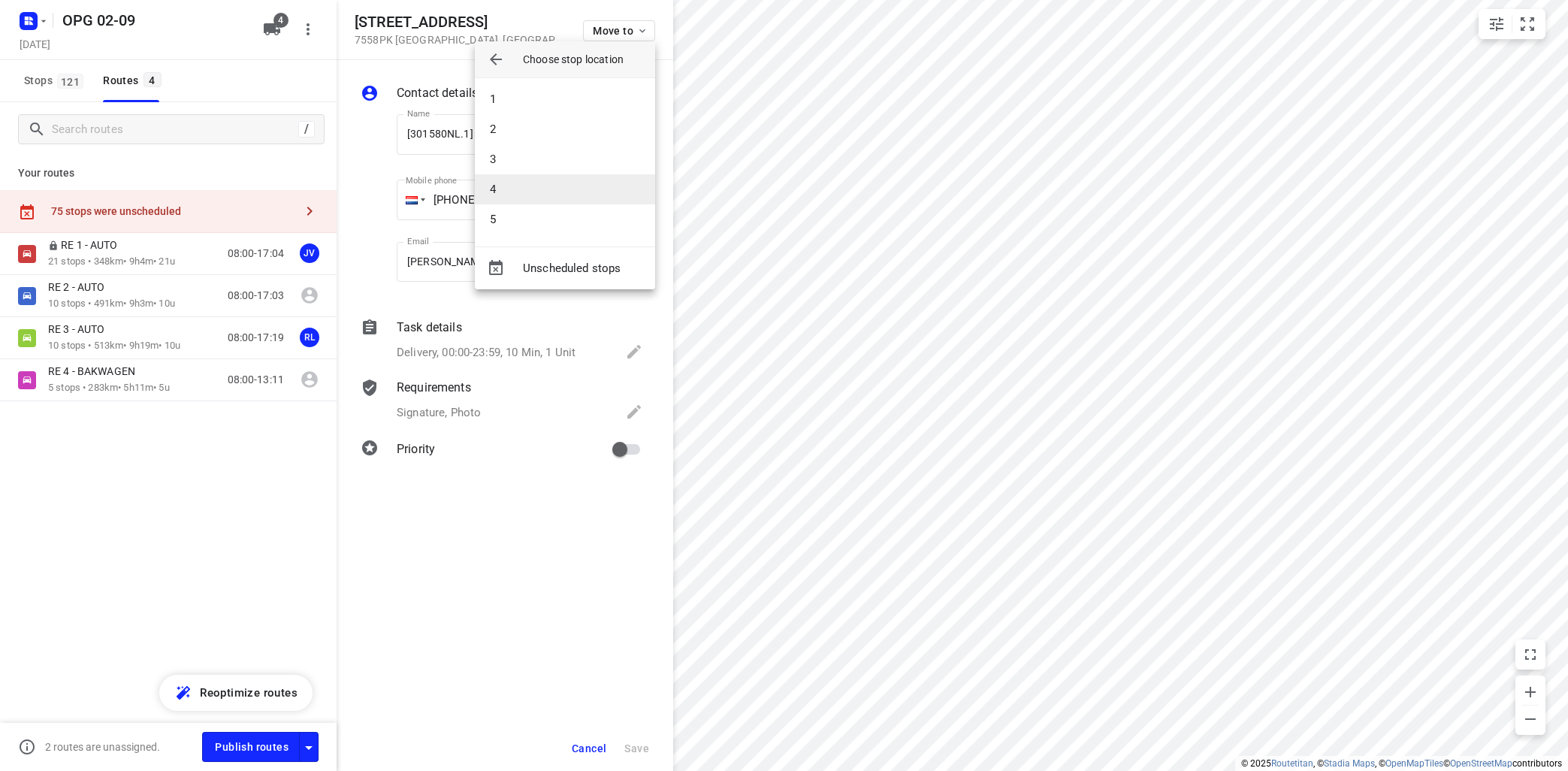
click at [542, 194] on li "4" at bounding box center [564, 189] width 180 height 30
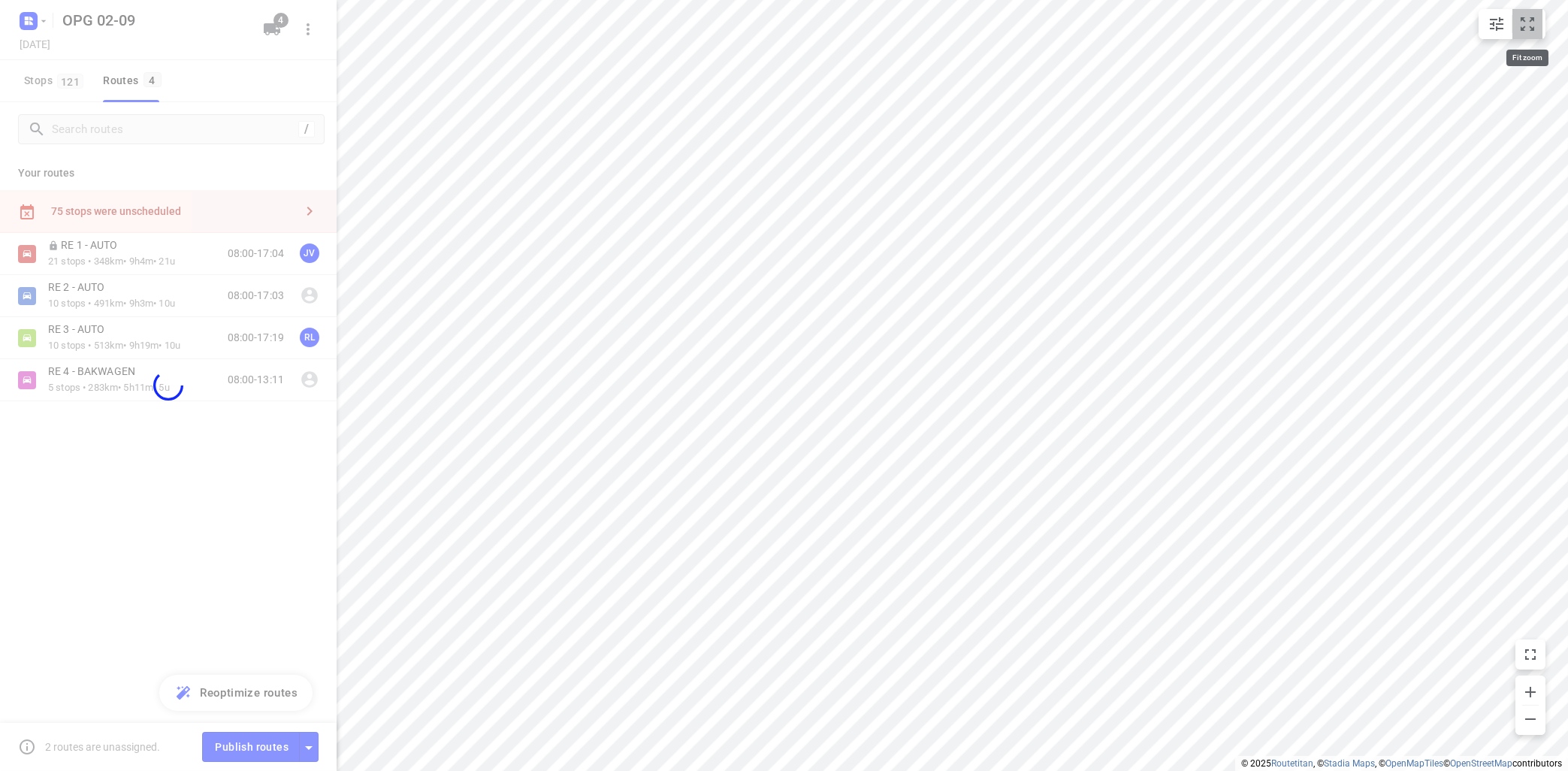
click at [1533, 28] on icon "small contained button group" at bounding box center [1527, 24] width 14 height 14
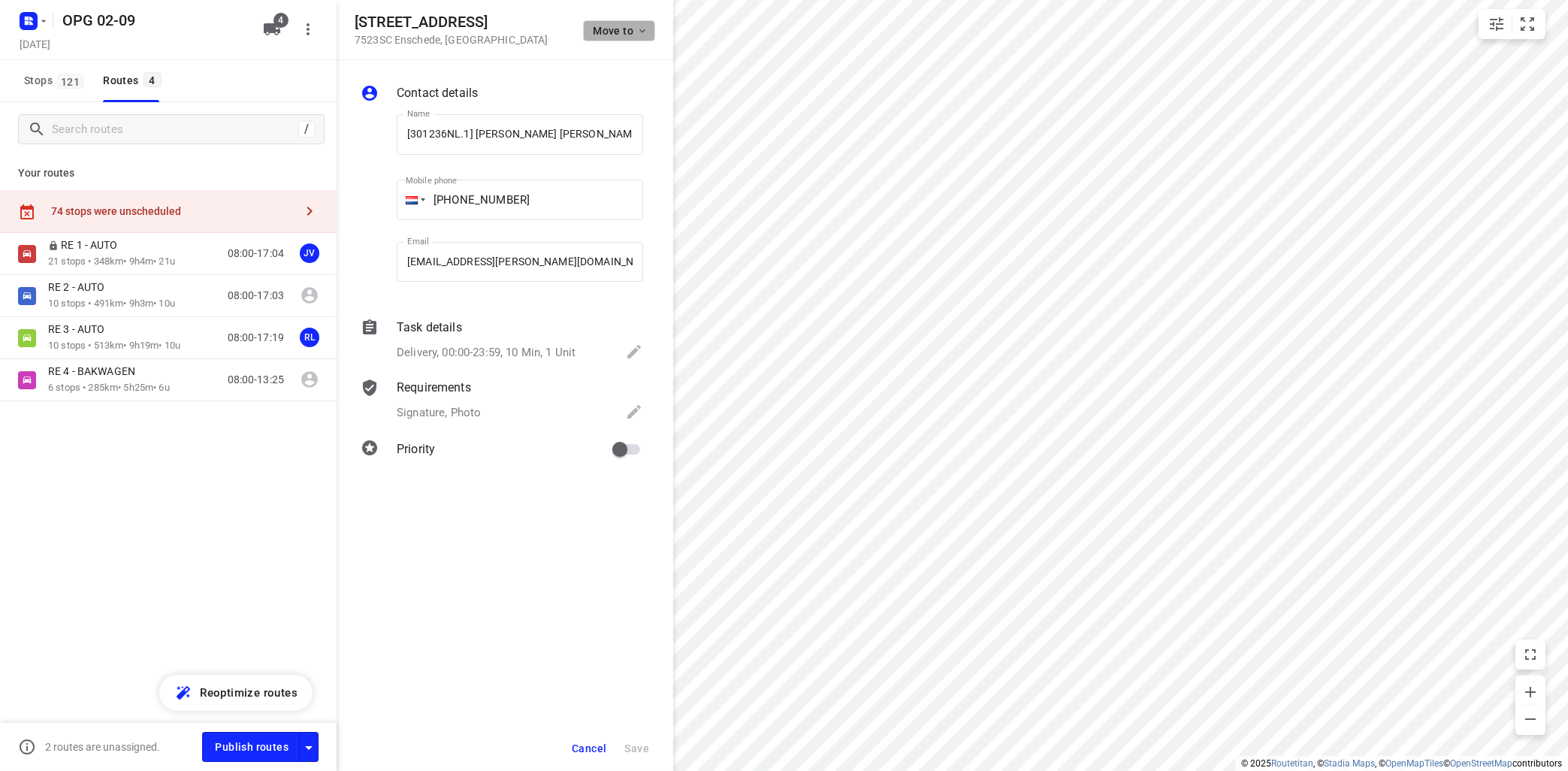
click at [630, 31] on span "Move to" at bounding box center [620, 31] width 55 height 12
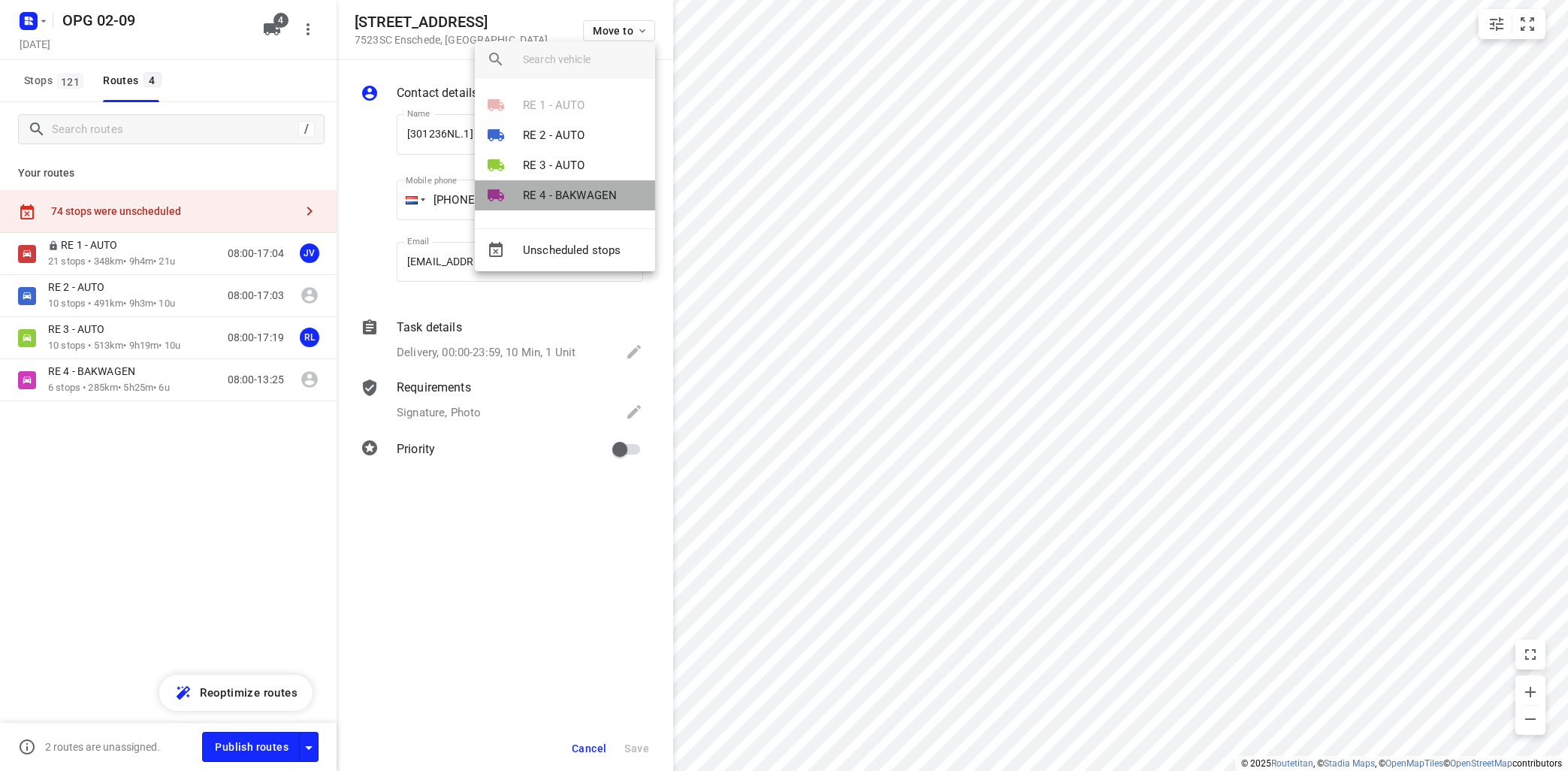
click at [580, 189] on p "RE 4 - BAKWAGEN" at bounding box center [570, 195] width 94 height 18
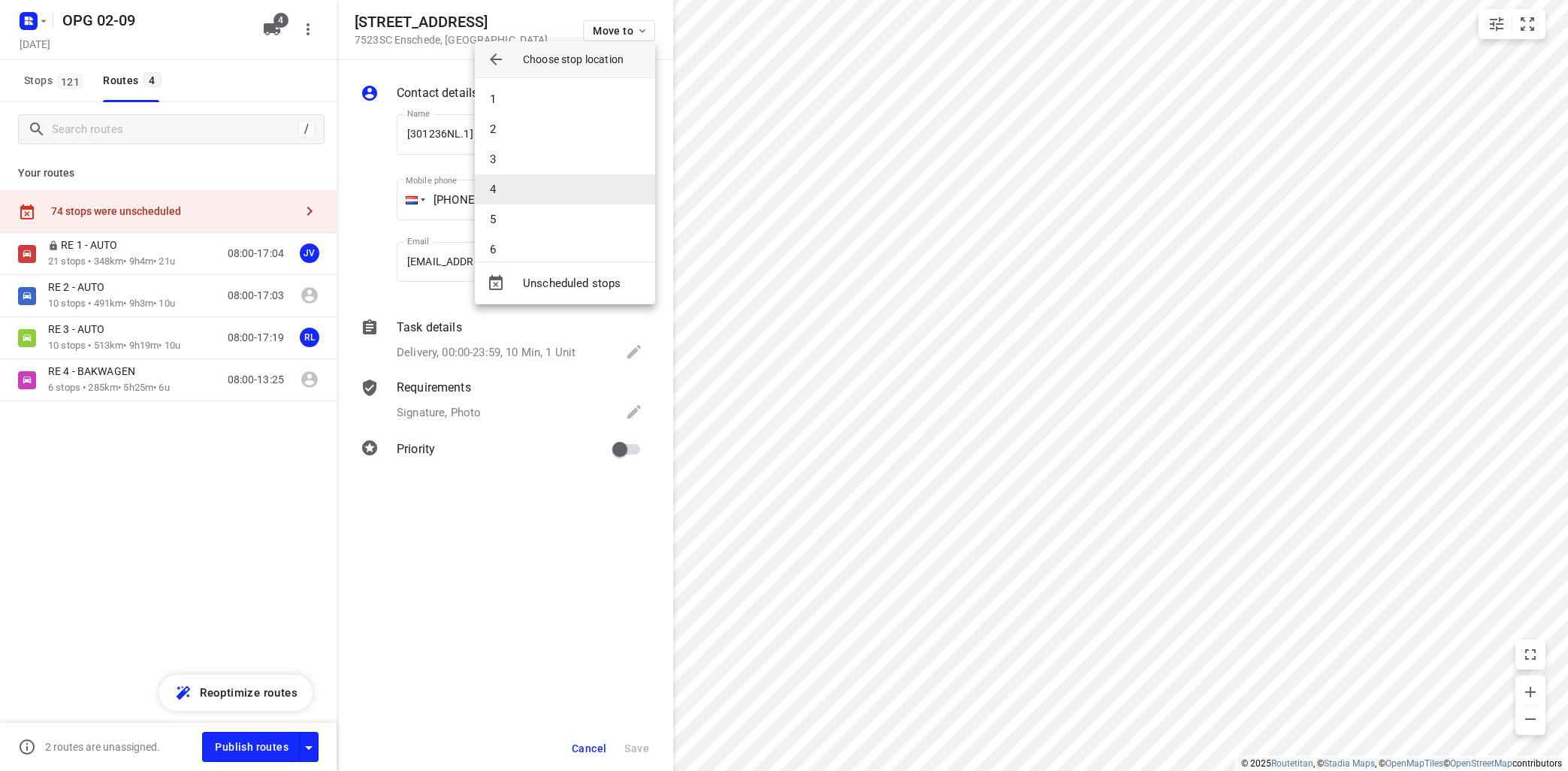
click at [580, 188] on li "4" at bounding box center [564, 189] width 180 height 30
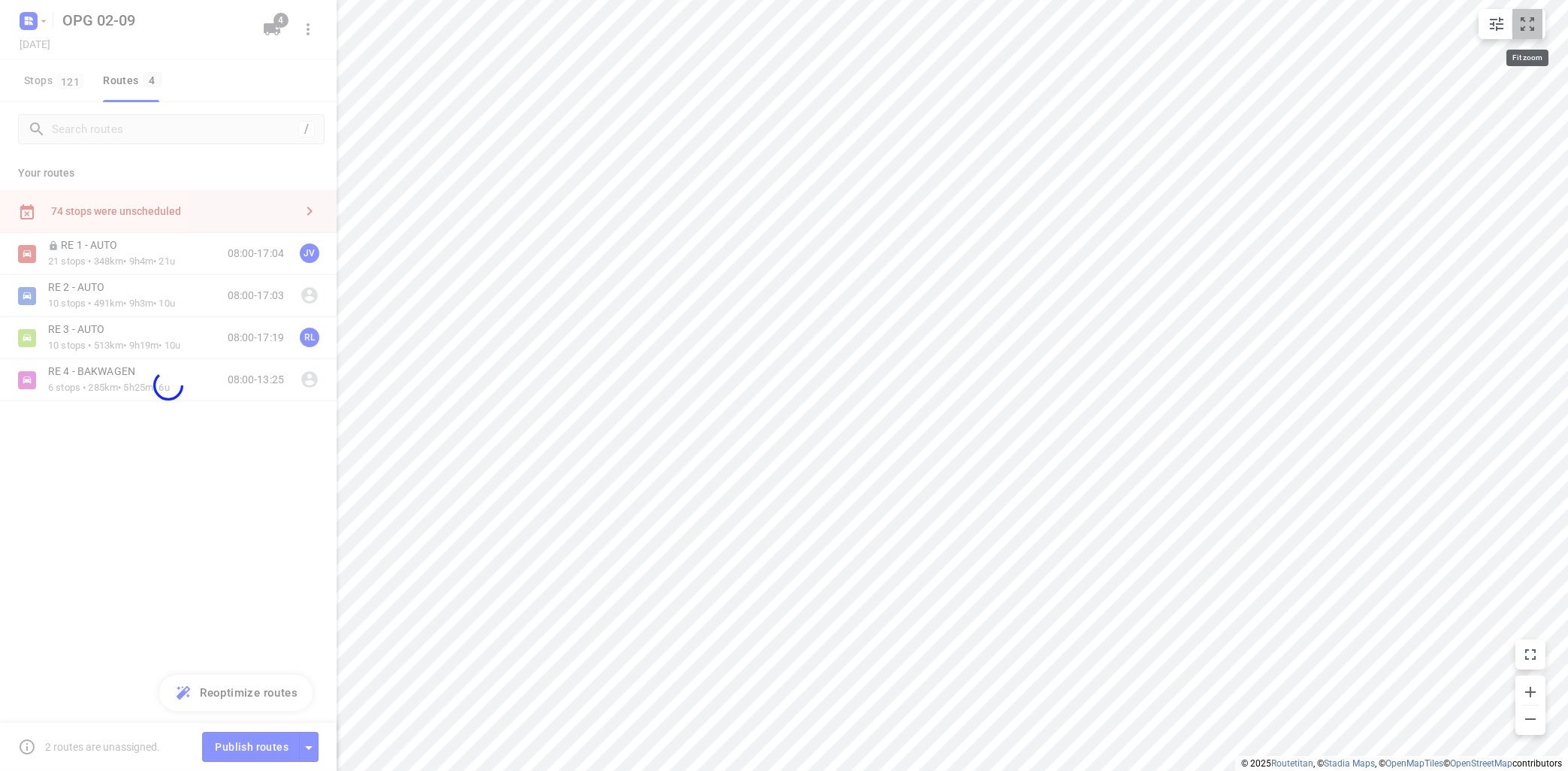
click at [1540, 23] on button "small contained button group" at bounding box center [1527, 23] width 30 height 30
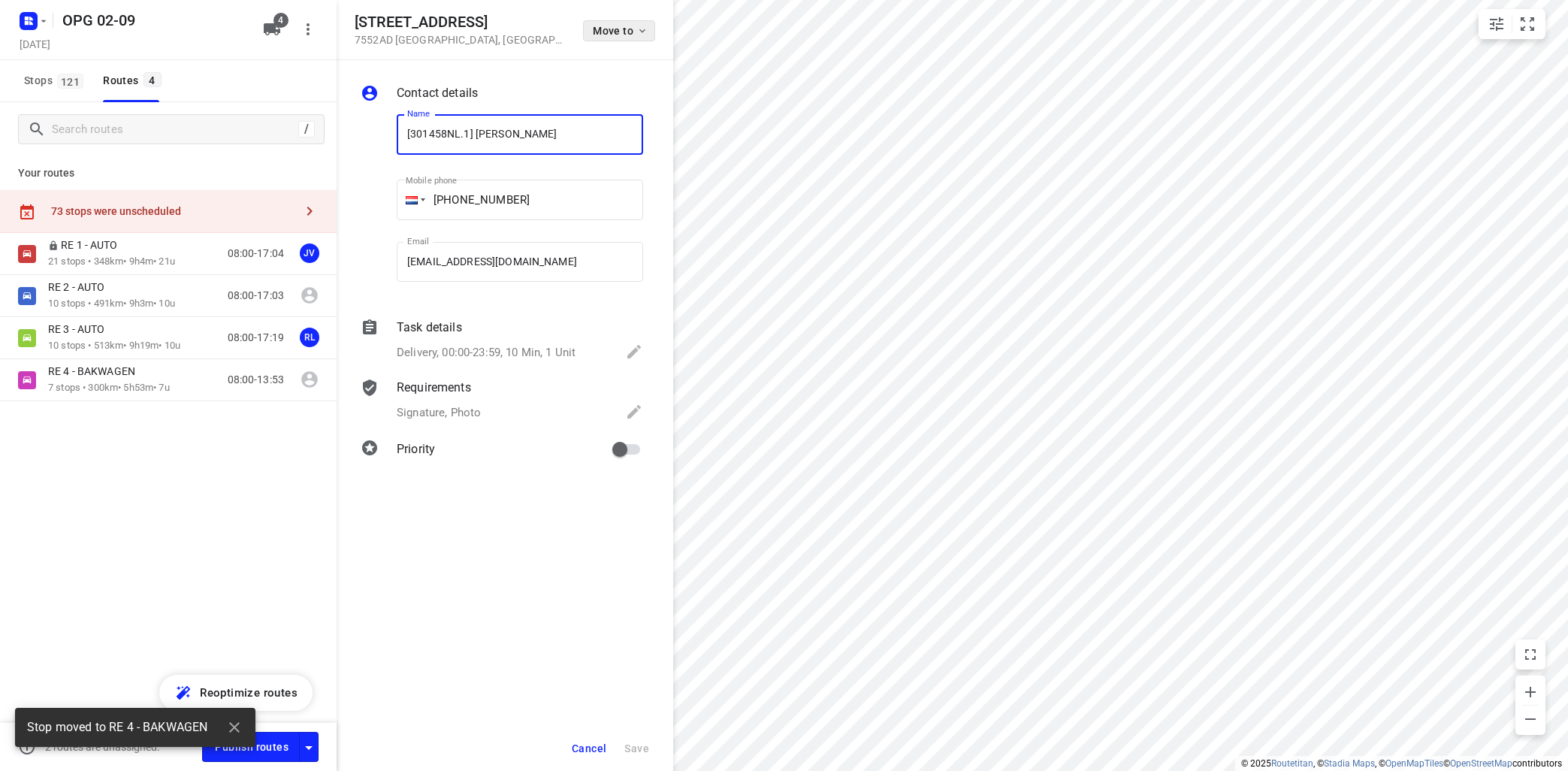
click at [634, 26] on span "Move to" at bounding box center [620, 31] width 55 height 12
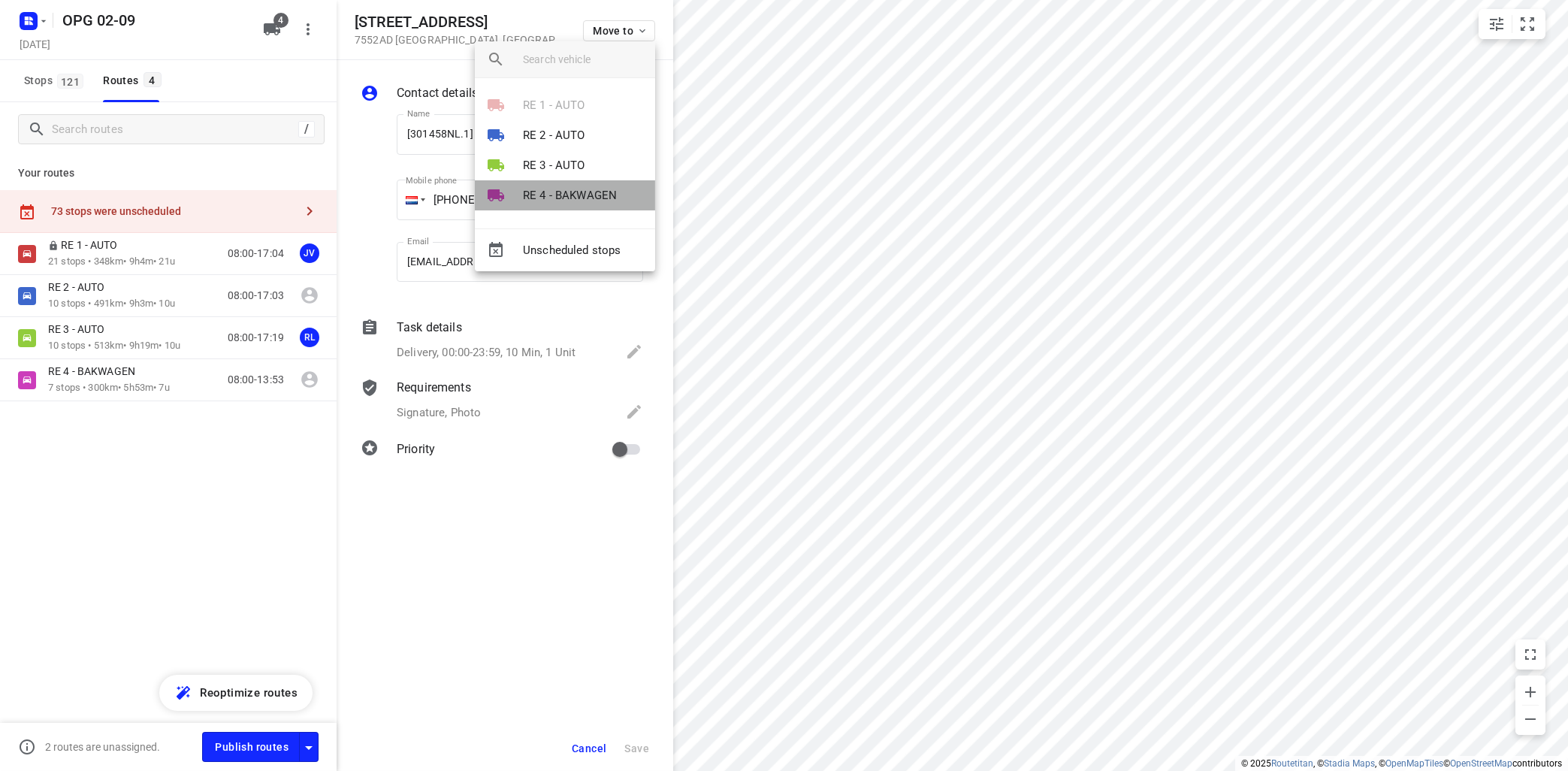
click at [584, 191] on p "RE 4 - BAKWAGEN" at bounding box center [570, 195] width 94 height 18
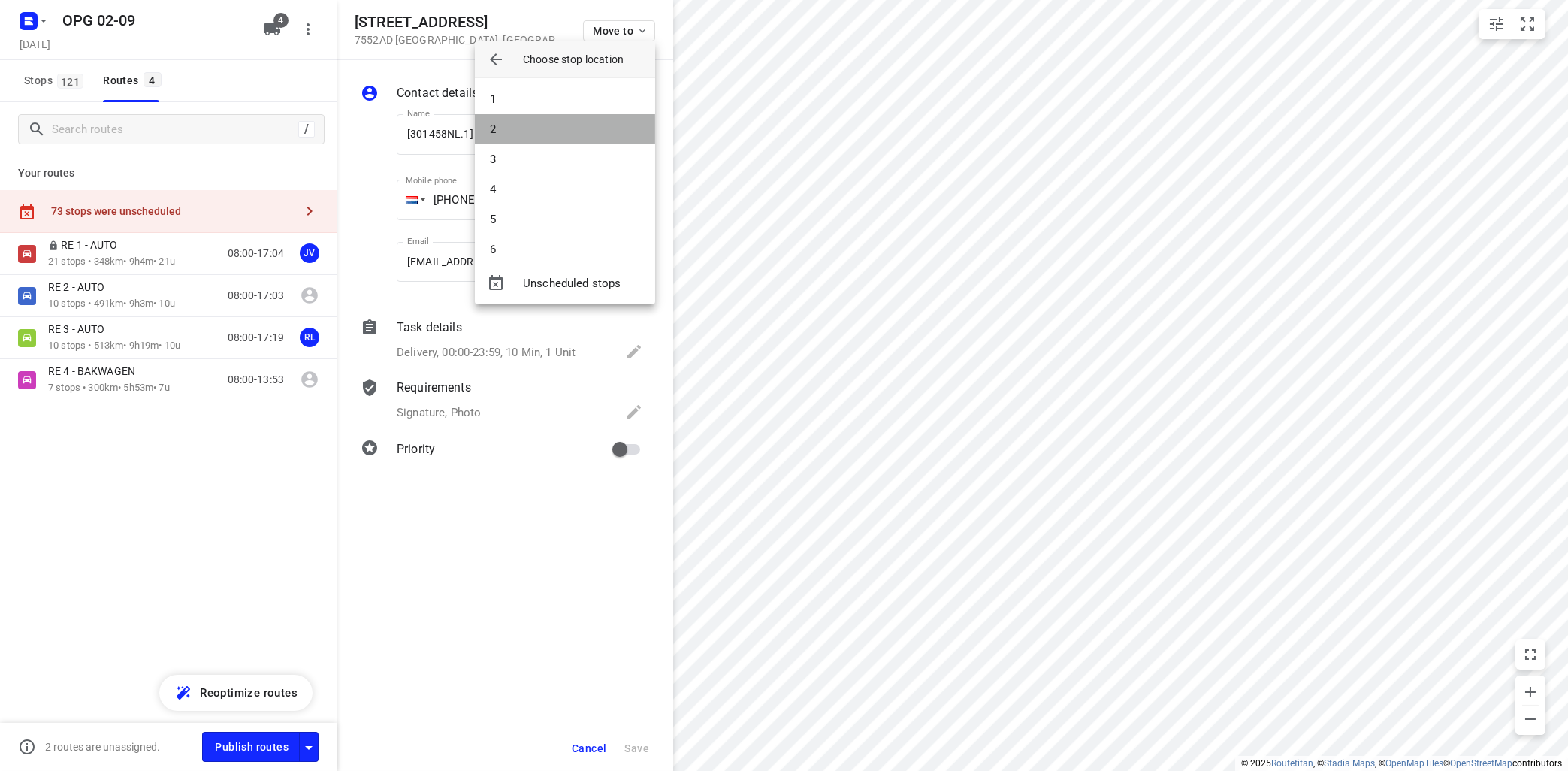
click at [590, 124] on li "2" at bounding box center [564, 128] width 180 height 30
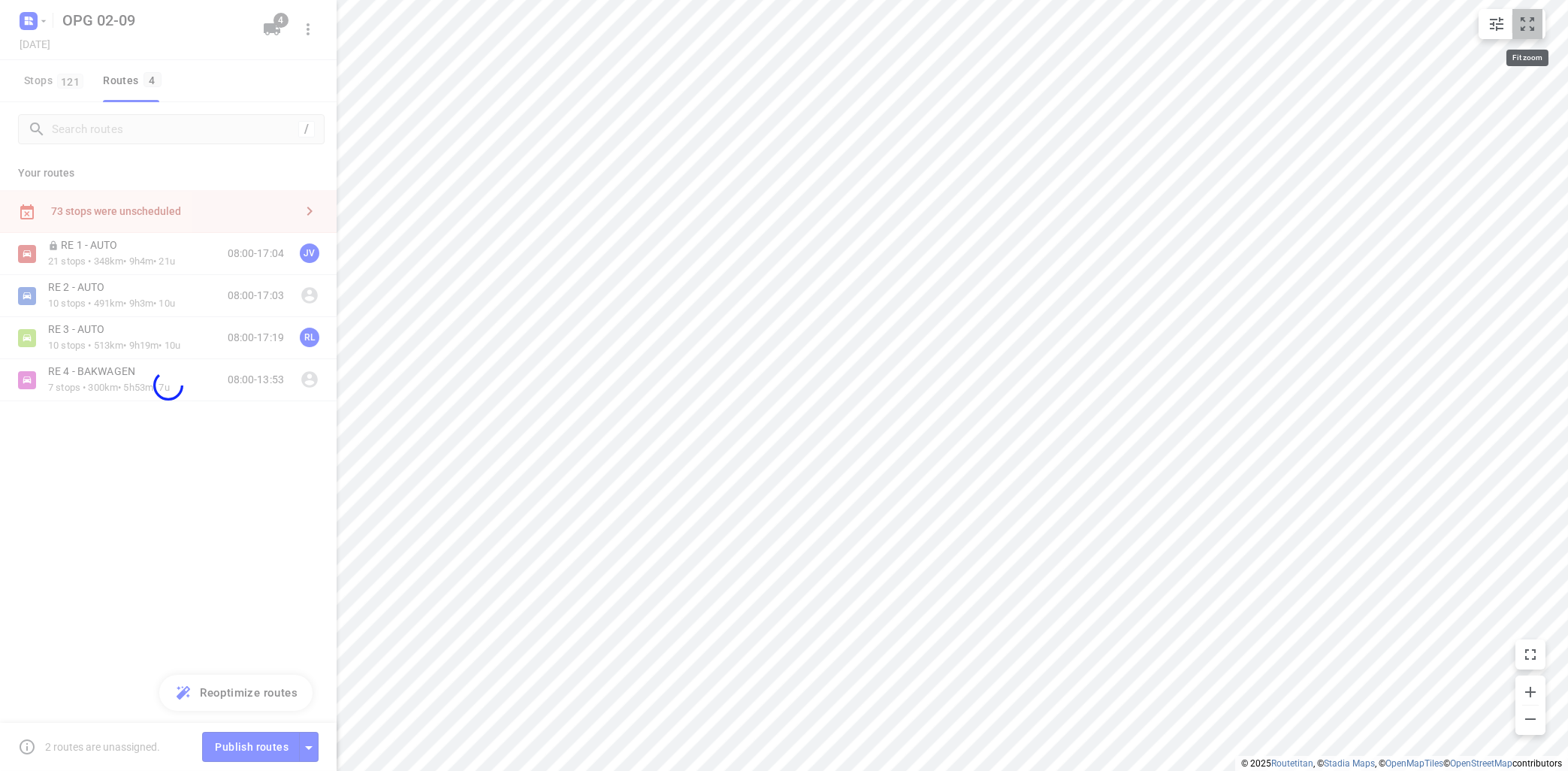
click at [1518, 22] on icon "small contained button group" at bounding box center [1527, 23] width 18 height 18
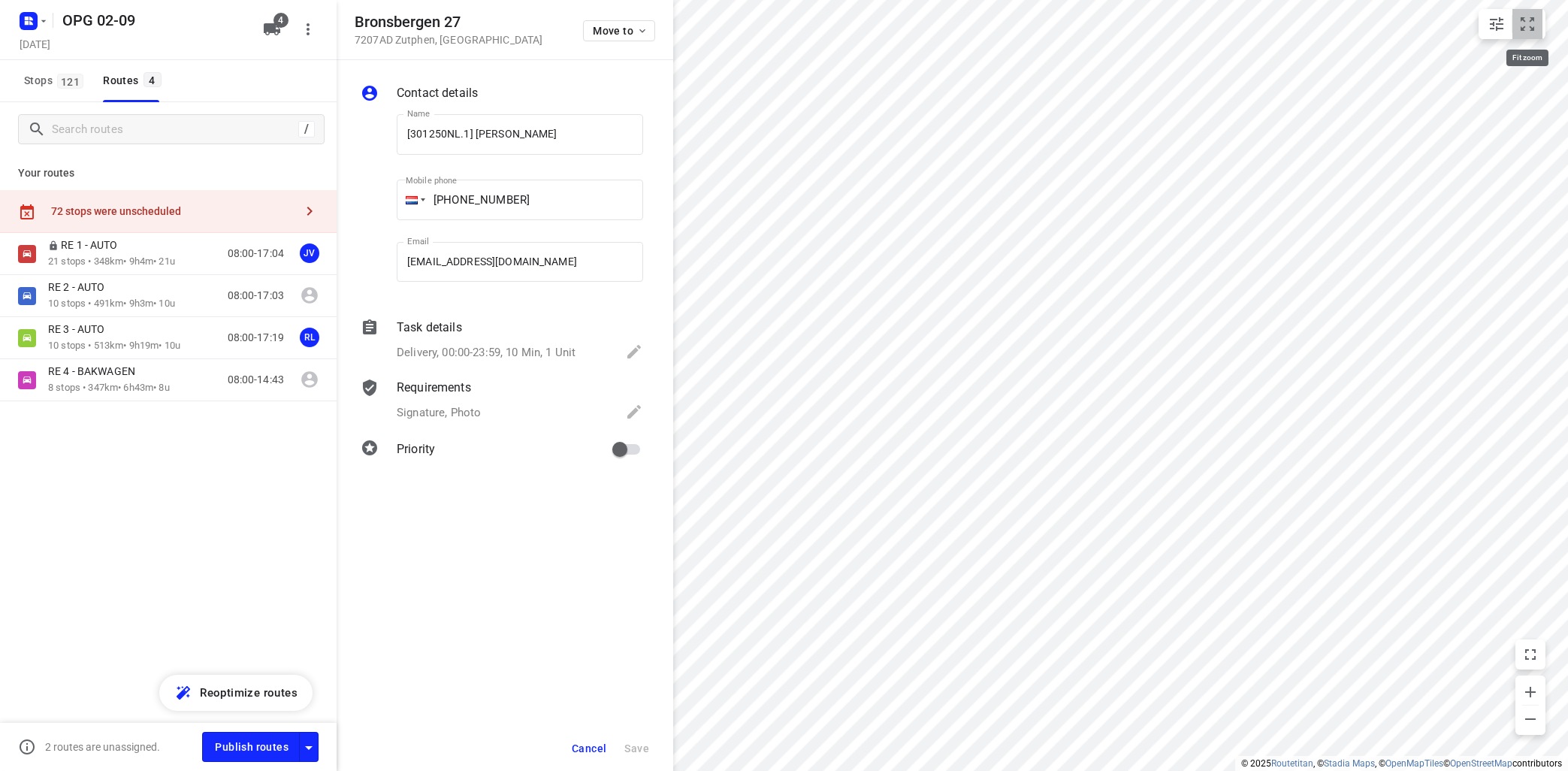
click at [1526, 35] on button "small contained button group" at bounding box center [1527, 23] width 30 height 30
click at [644, 18] on div "Move to" at bounding box center [619, 29] width 72 height 32
click at [644, 34] on icon "button" at bounding box center [643, 31] width 12 height 12
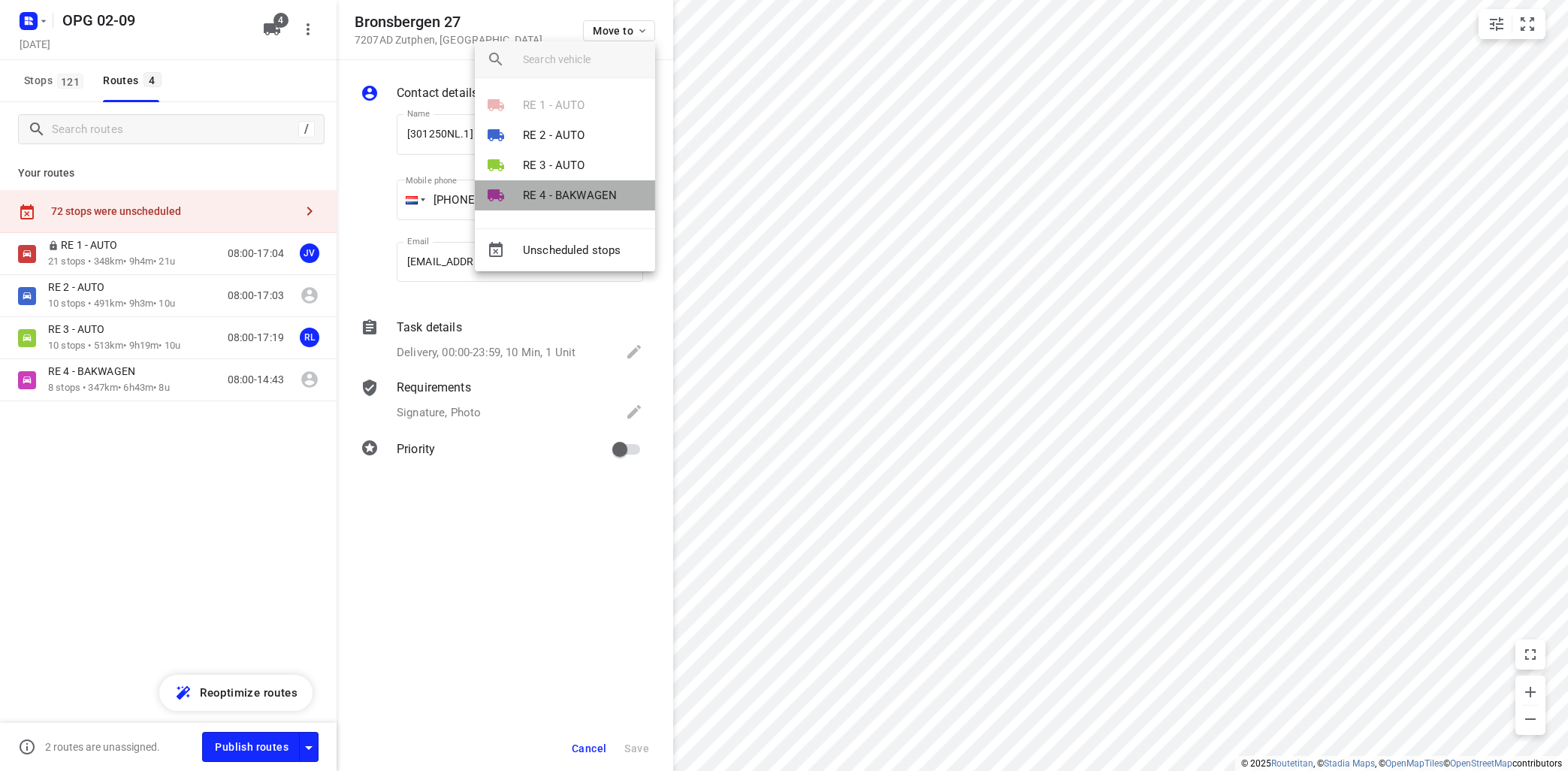
click at [551, 194] on p "RE 4 - BAKWAGEN" at bounding box center [570, 195] width 94 height 18
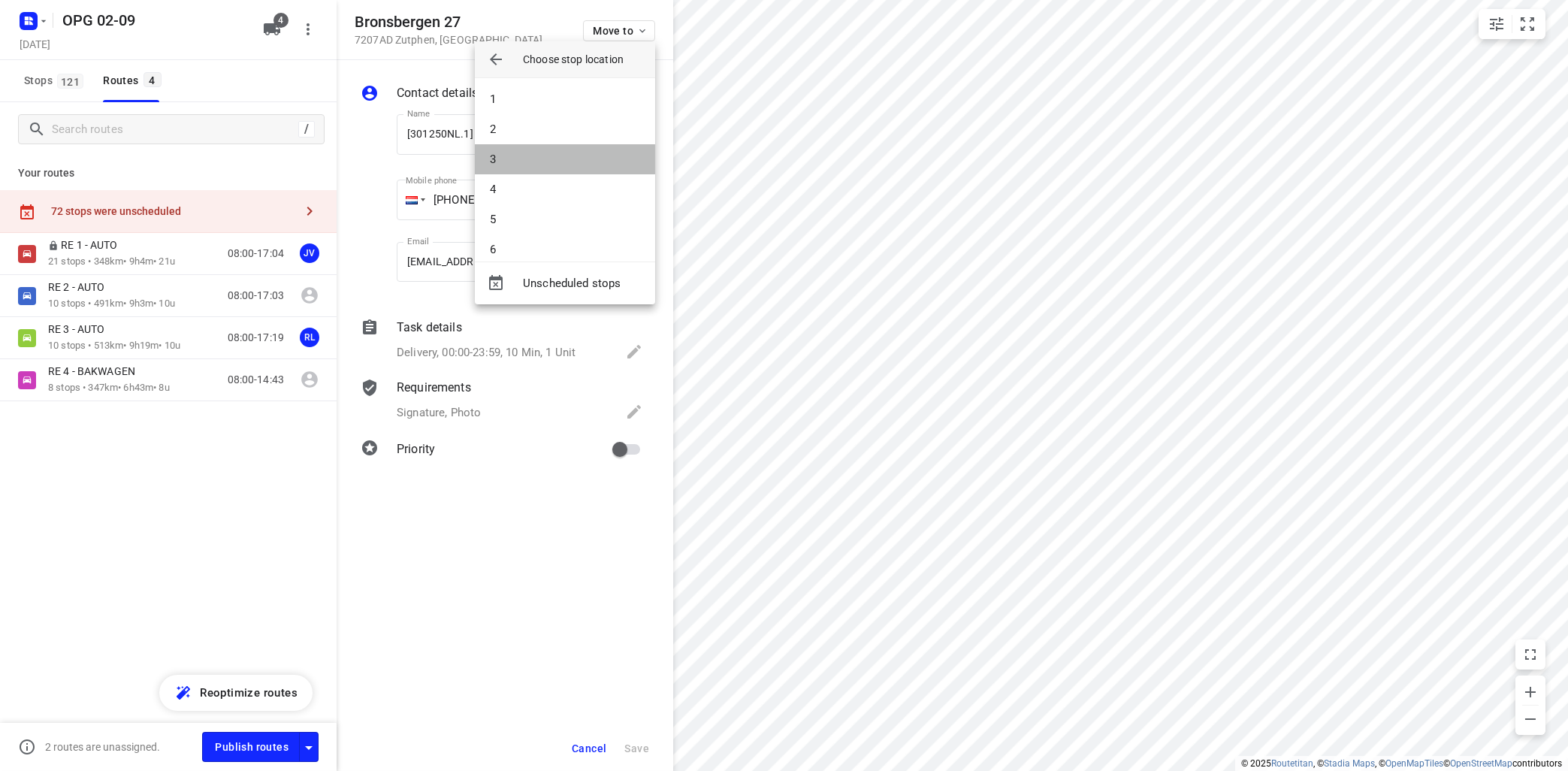
click at [574, 167] on li "3" at bounding box center [564, 158] width 180 height 30
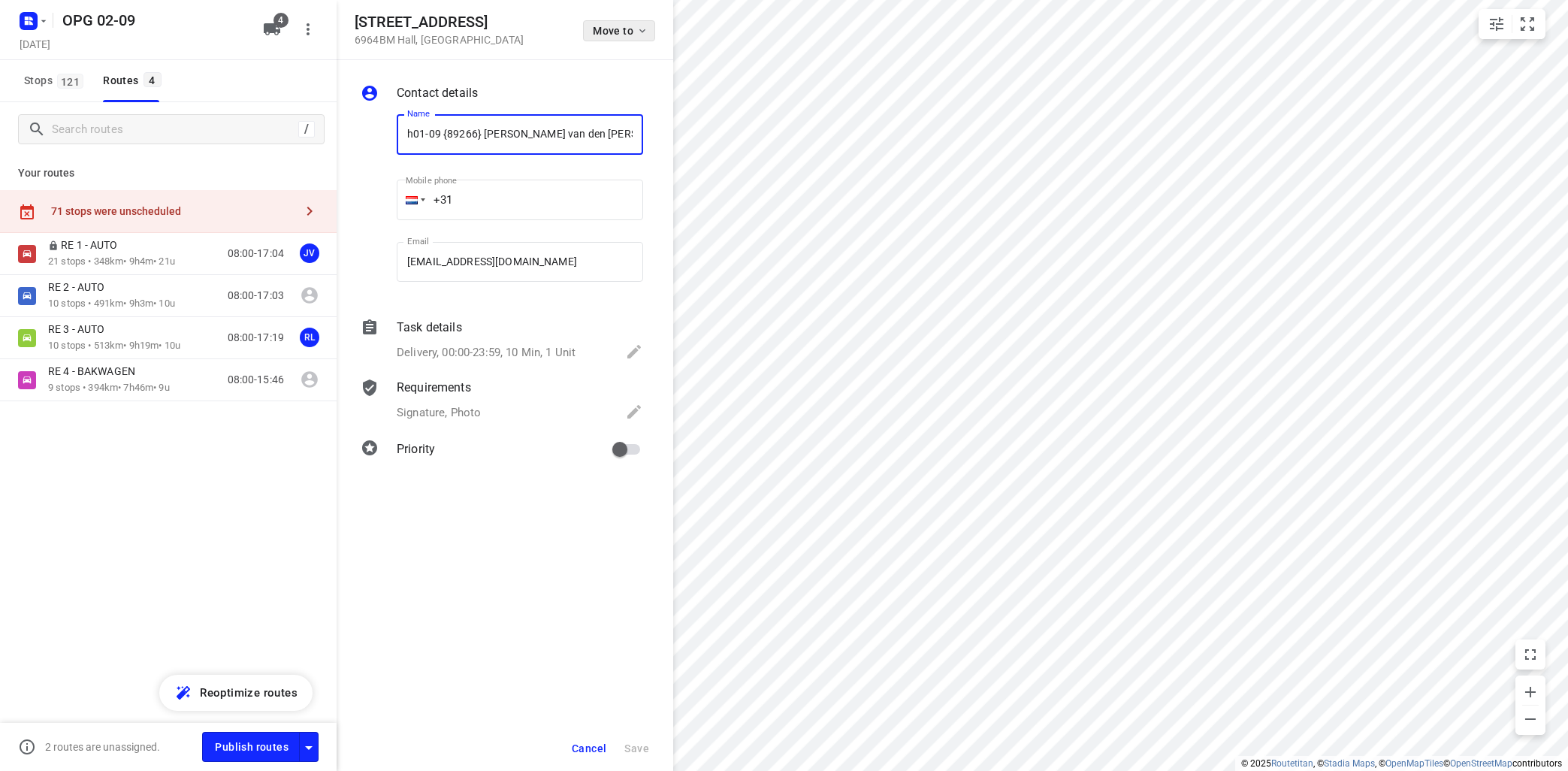
click at [638, 25] on span "Move to" at bounding box center [620, 31] width 55 height 12
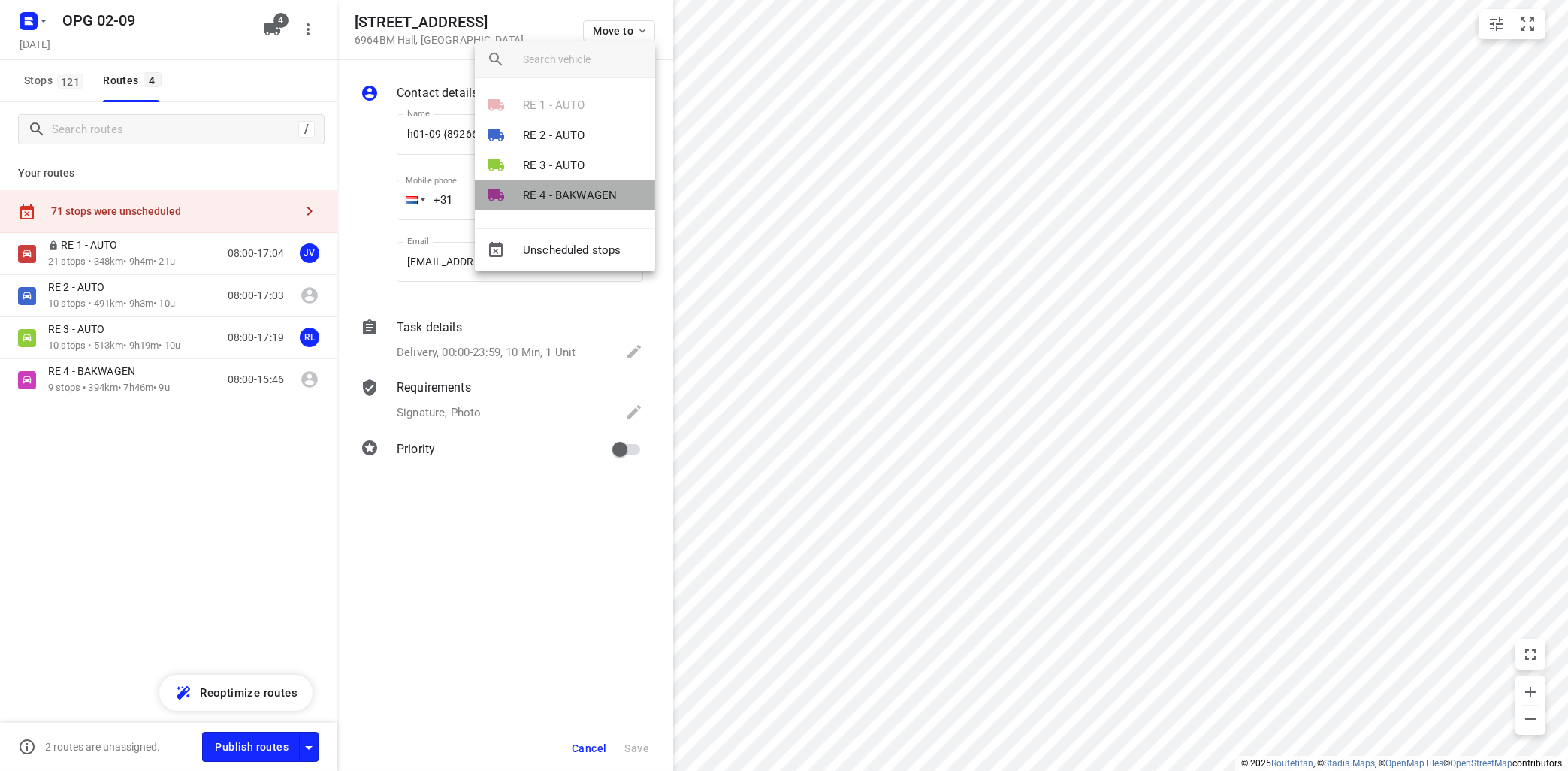
click at [577, 195] on p "RE 4 - BAKWAGEN" at bounding box center [570, 195] width 94 height 18
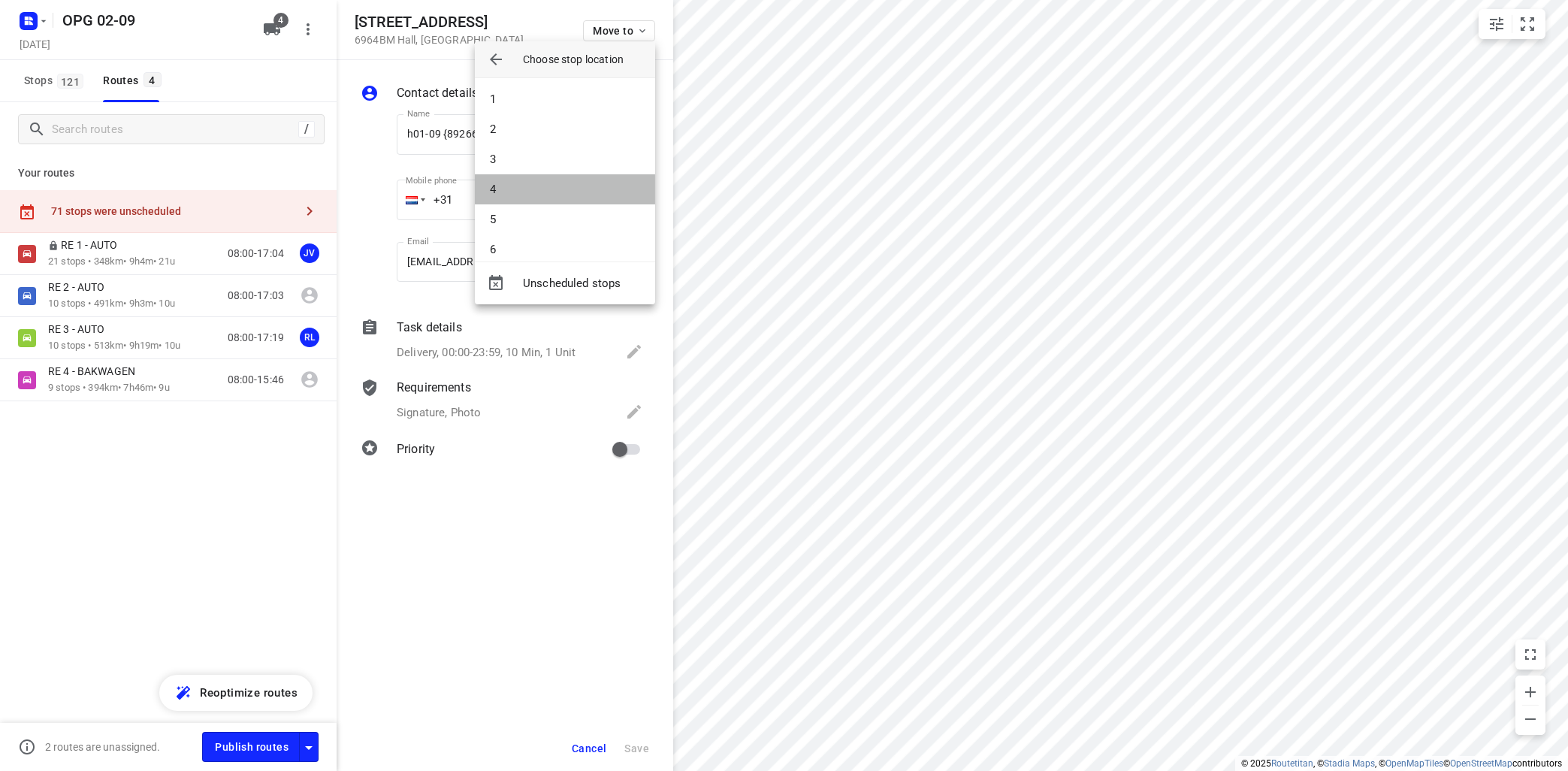
click at [575, 191] on li "4" at bounding box center [564, 189] width 180 height 30
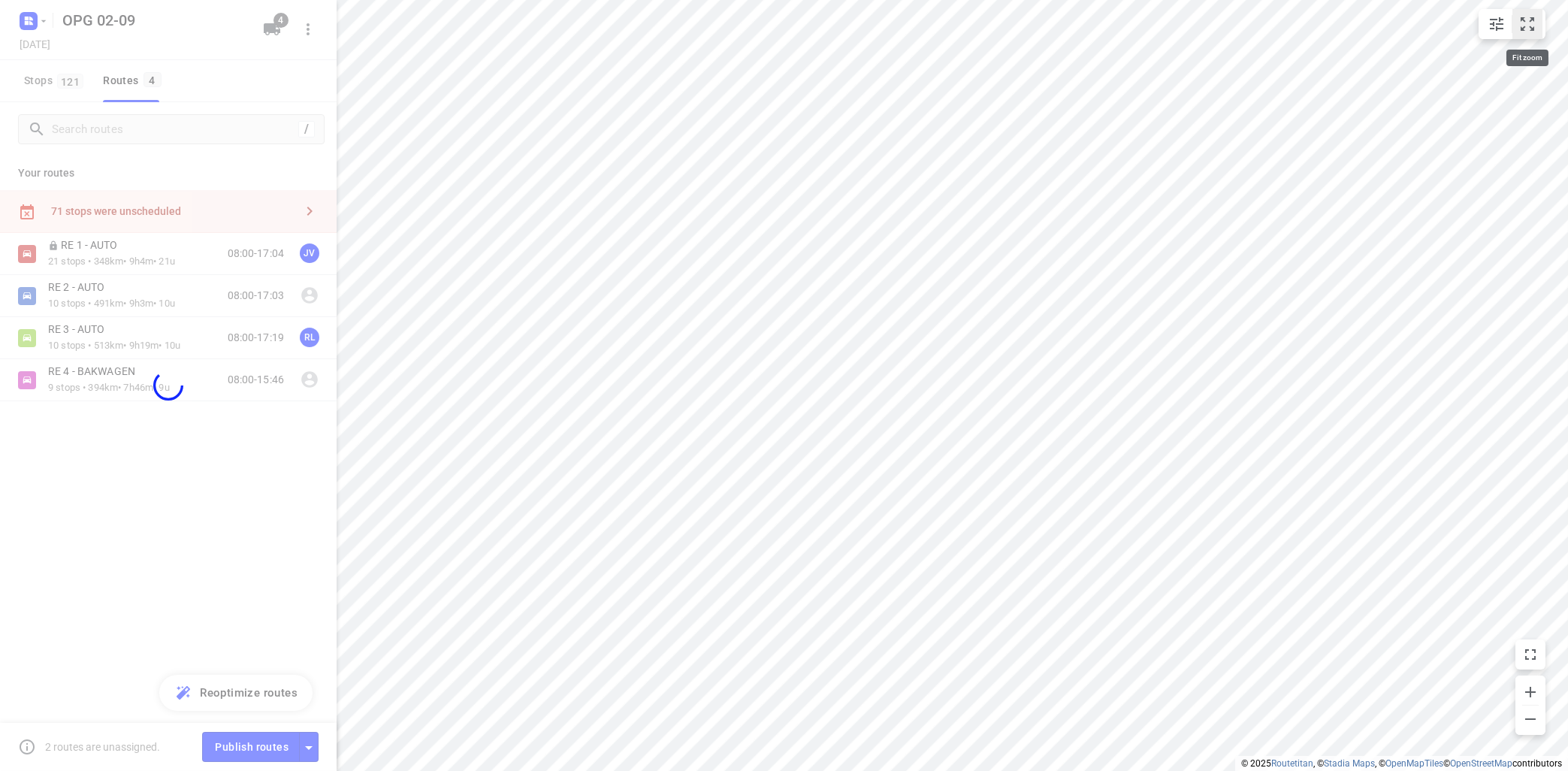
click at [1540, 27] on button "small contained button group" at bounding box center [1527, 23] width 30 height 30
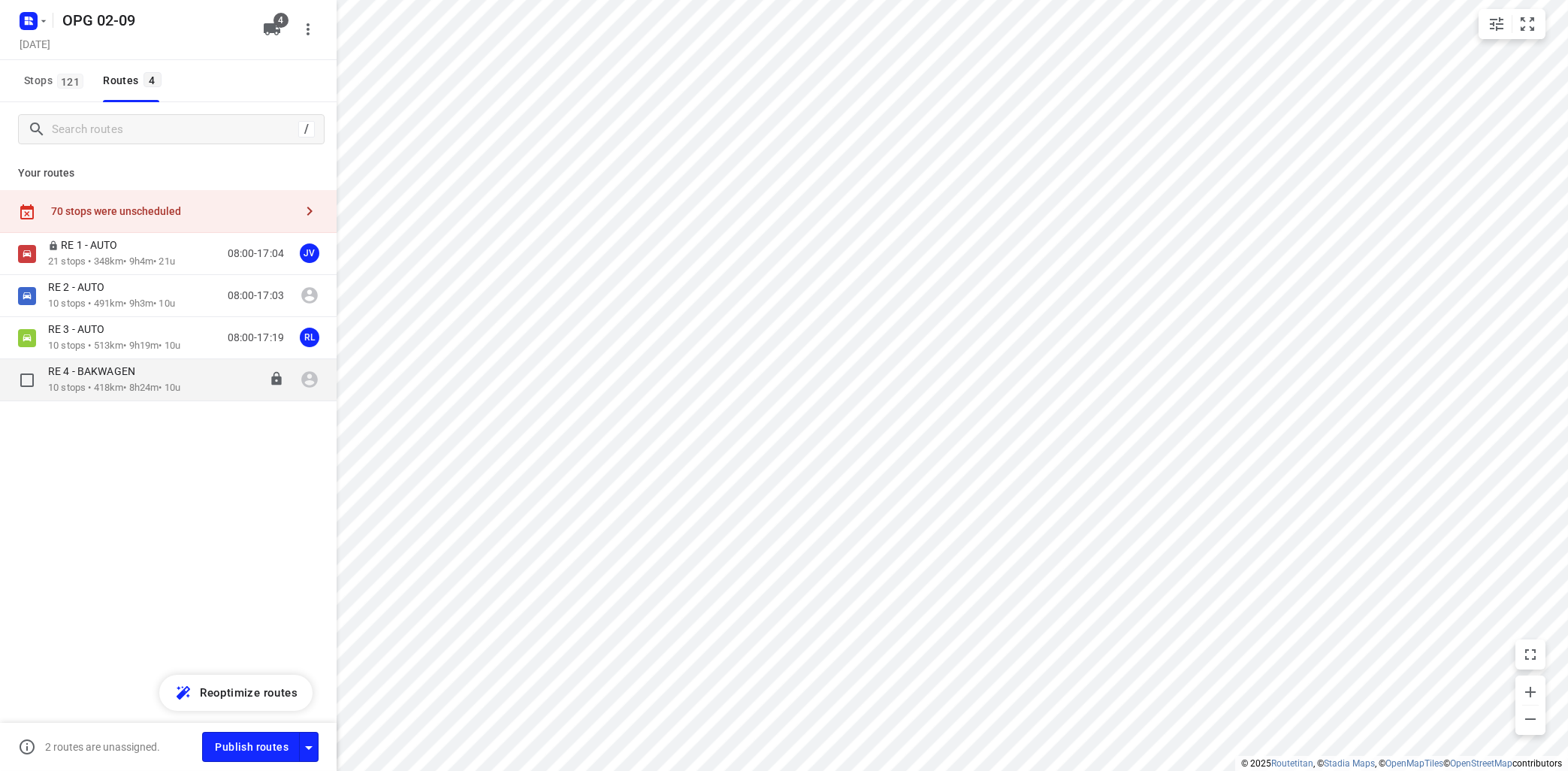
click at [123, 376] on div "RE 4 - BAKWAGEN" at bounding box center [114, 372] width 132 height 17
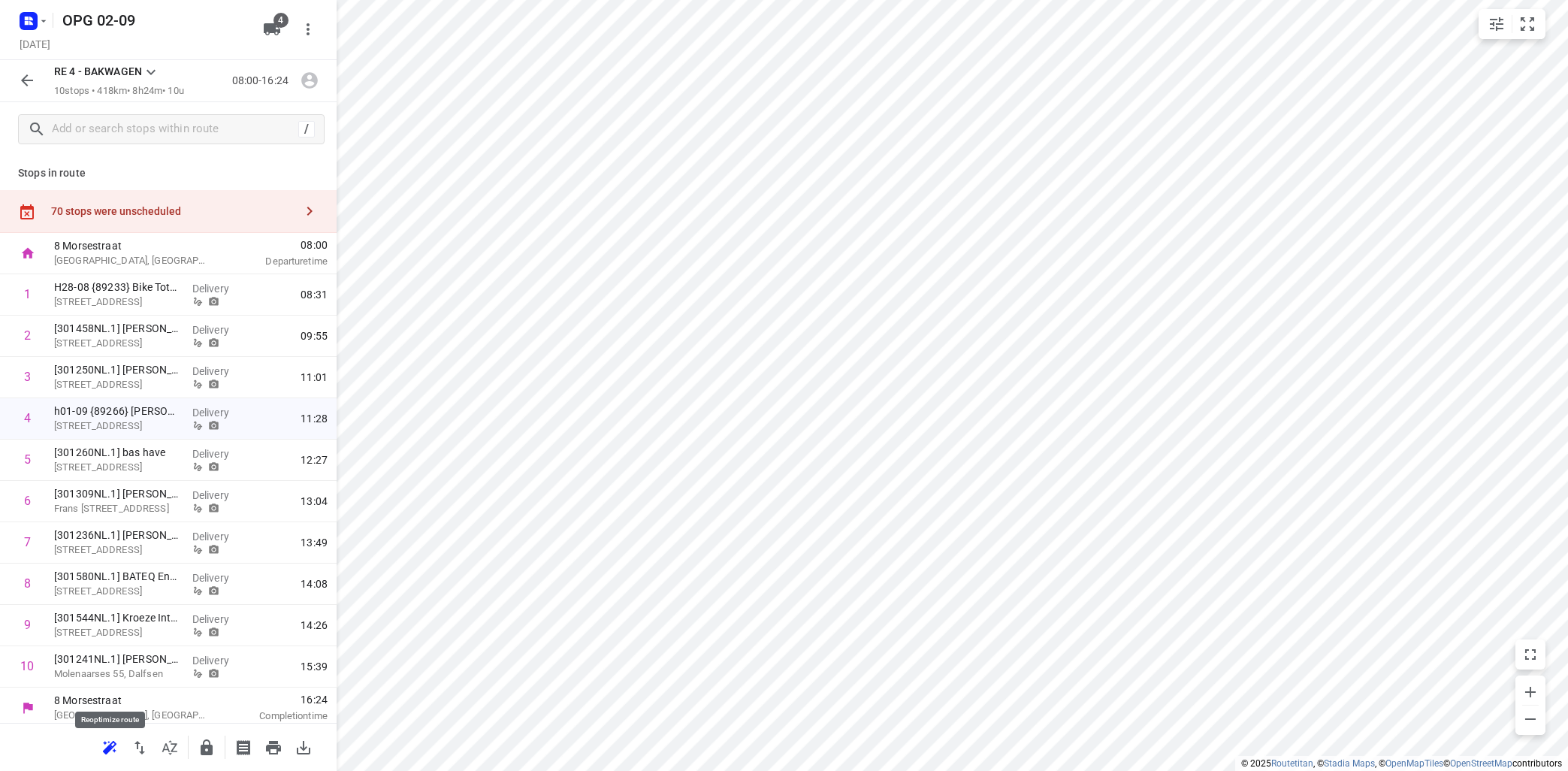
click at [100, 744] on button "button" at bounding box center [109, 748] width 30 height 30
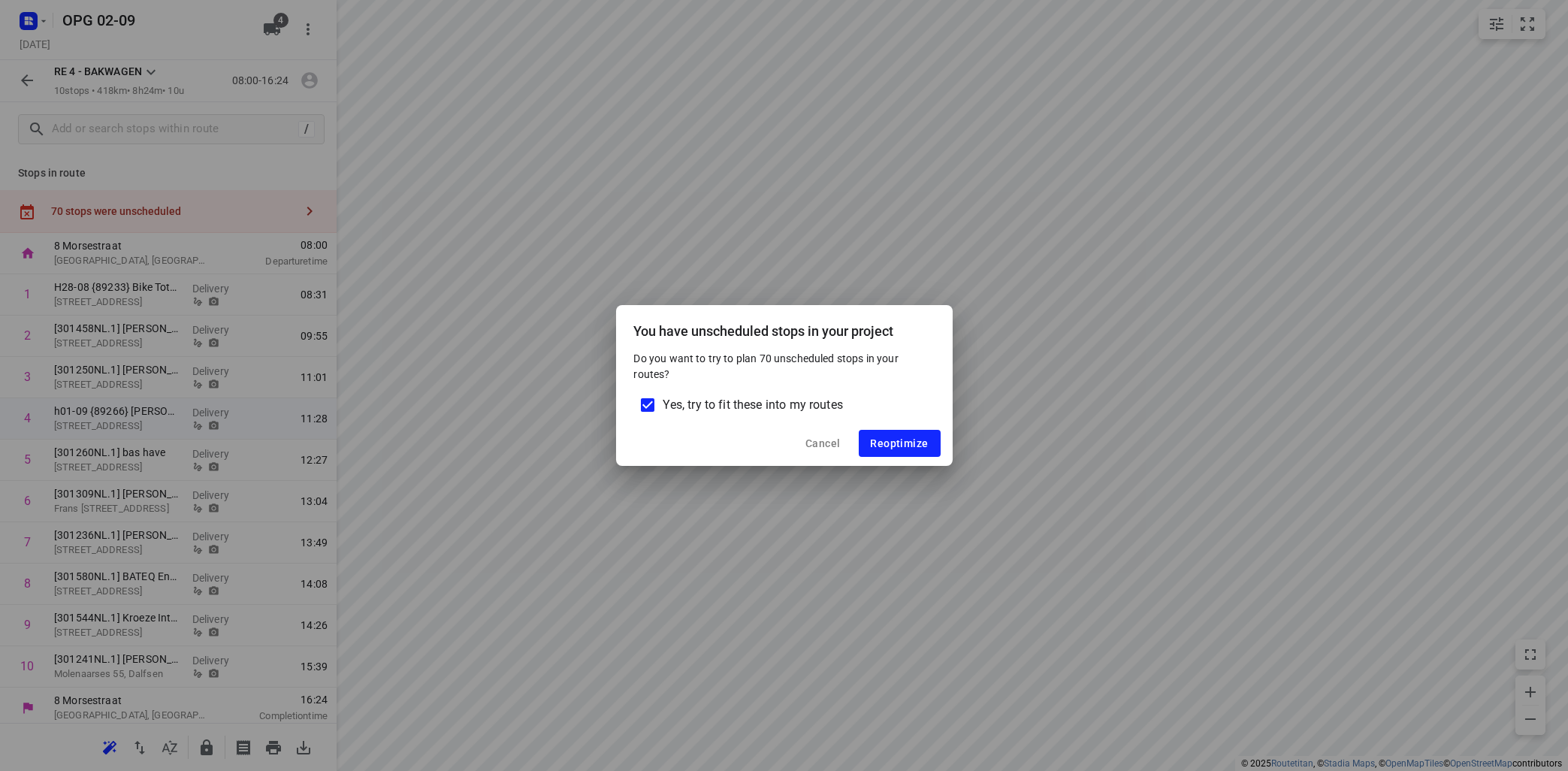
drag, startPoint x: 643, startPoint y: 403, endPoint x: 656, endPoint y: 398, distance: 13.9
click at [645, 400] on input "Yes, try to fit these into my routes" at bounding box center [647, 404] width 31 height 31
checkbox input "false"
click at [879, 440] on span "Reoptimize" at bounding box center [900, 443] width 58 height 12
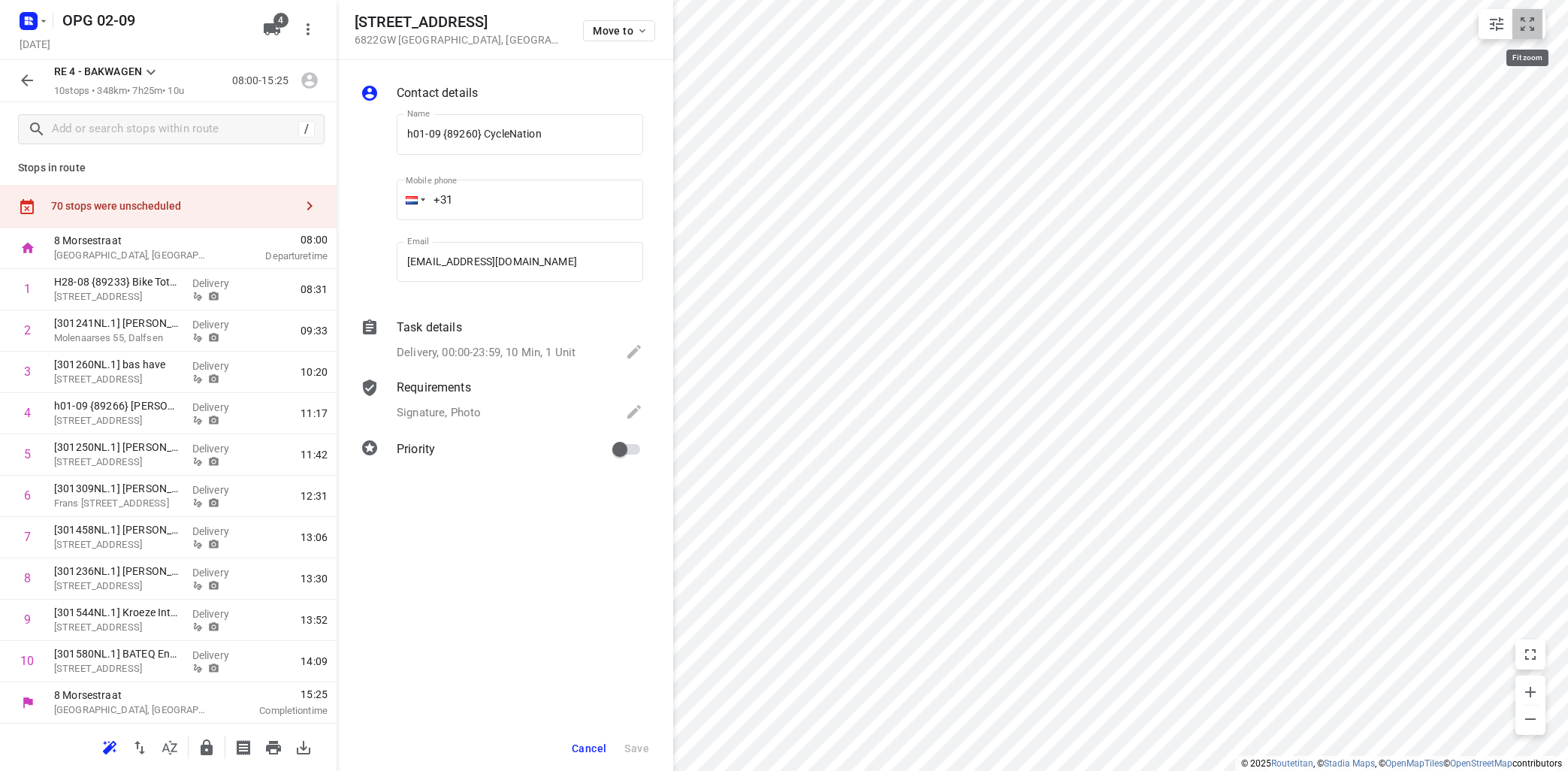
click at [1527, 29] on icon "small contained button group" at bounding box center [1527, 23] width 18 height 18
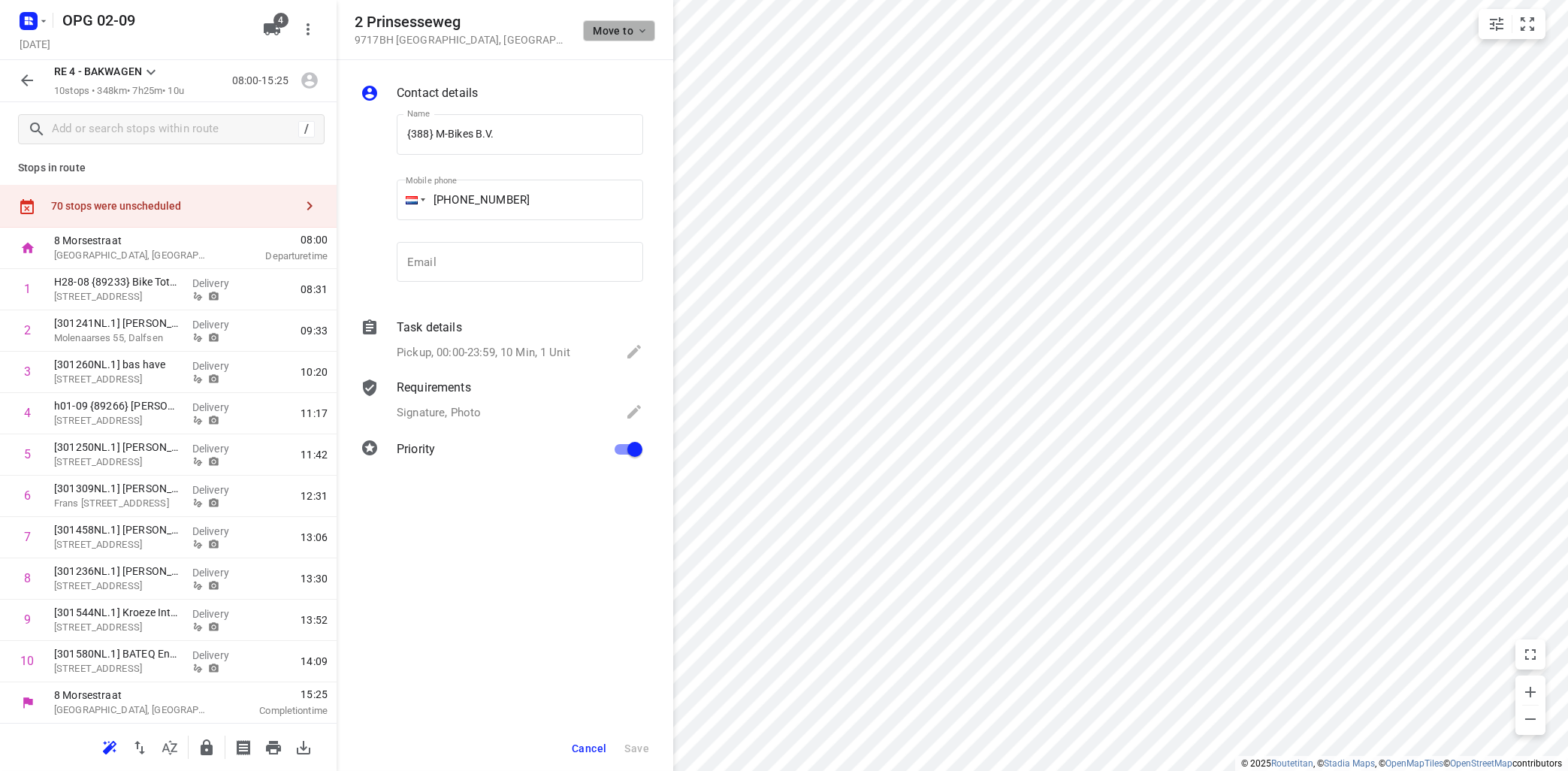
click at [635, 28] on span "Move to" at bounding box center [620, 31] width 55 height 12
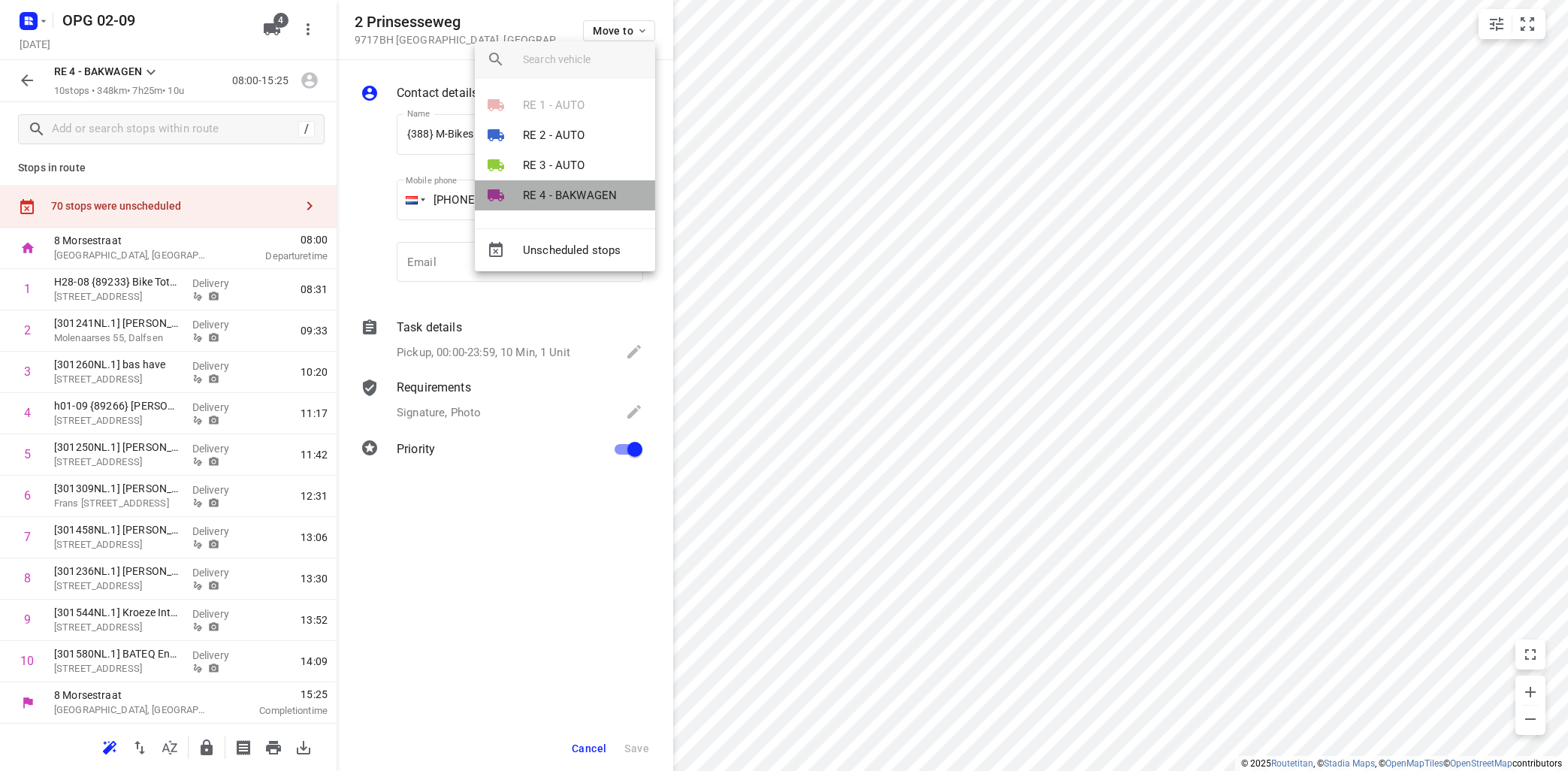
click at [571, 190] on p "RE 4 - BAKWAGEN" at bounding box center [570, 195] width 94 height 18
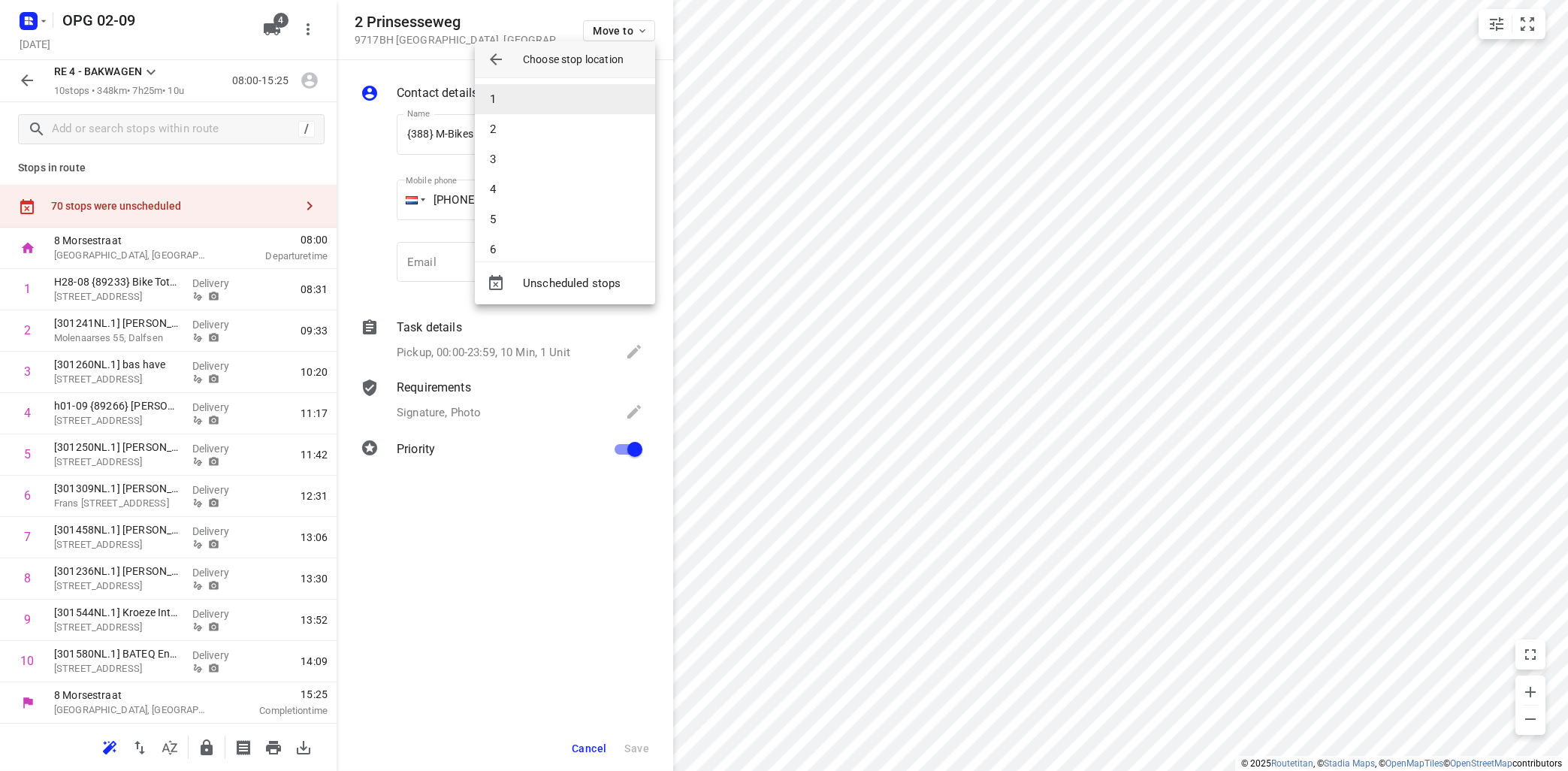
click at [588, 105] on li "1" at bounding box center [564, 99] width 180 height 30
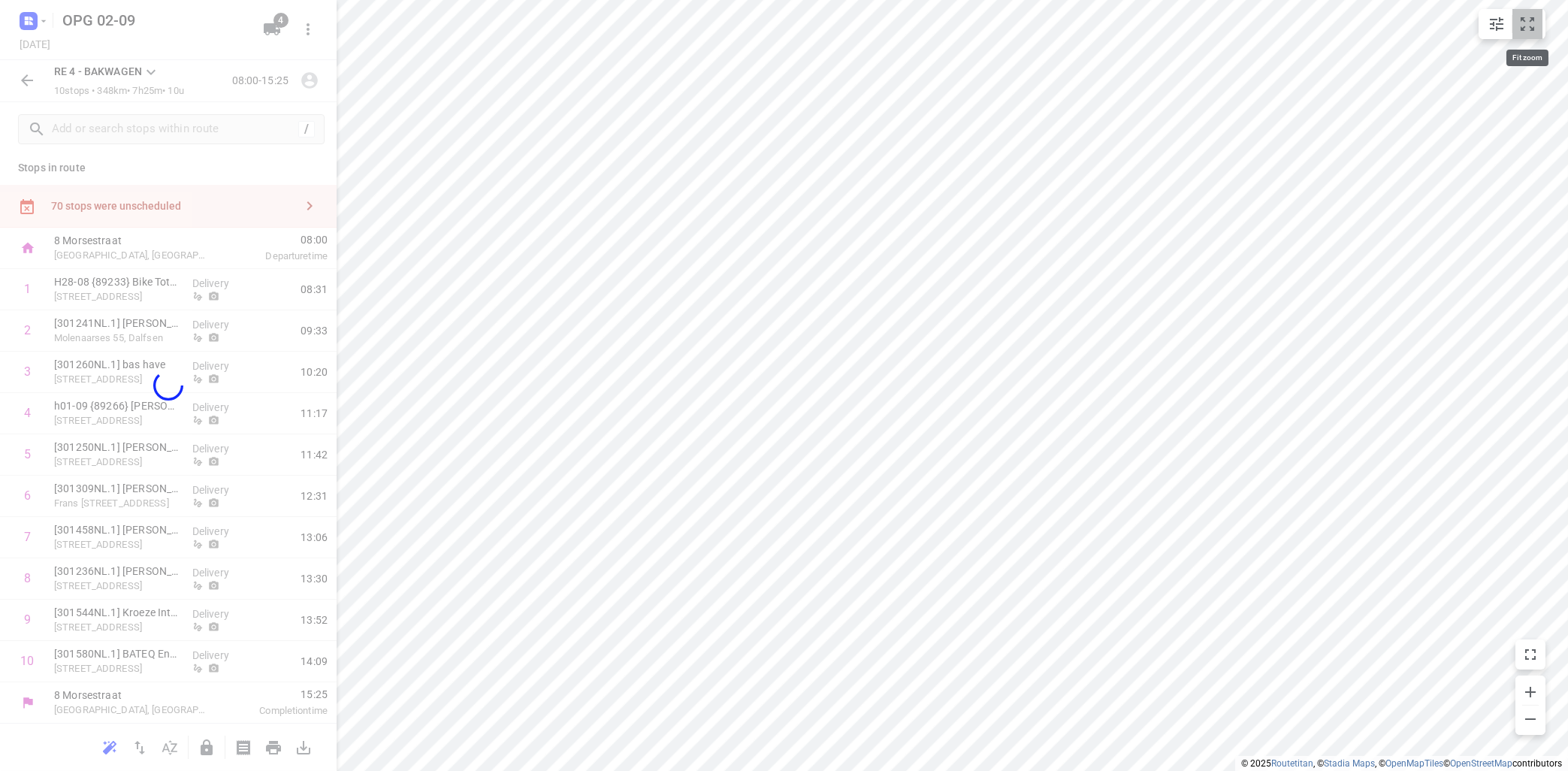
click at [1522, 24] on icon "small contained button group" at bounding box center [1527, 23] width 18 height 18
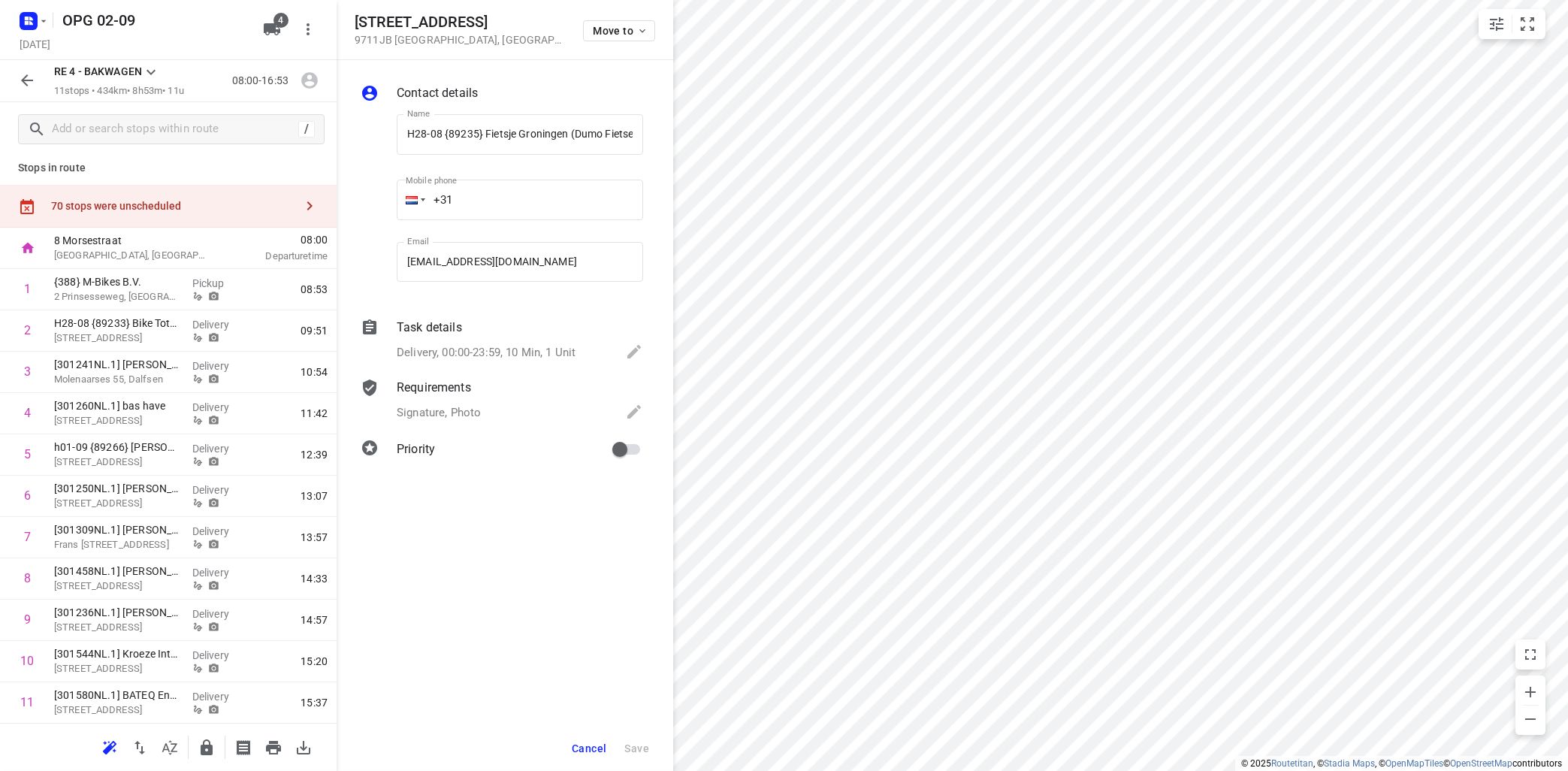
scroll to position [0, 11]
click at [1527, 18] on icon "small contained button group" at bounding box center [1527, 23] width 18 height 18
click at [642, 33] on icon "button" at bounding box center [643, 31] width 12 height 12
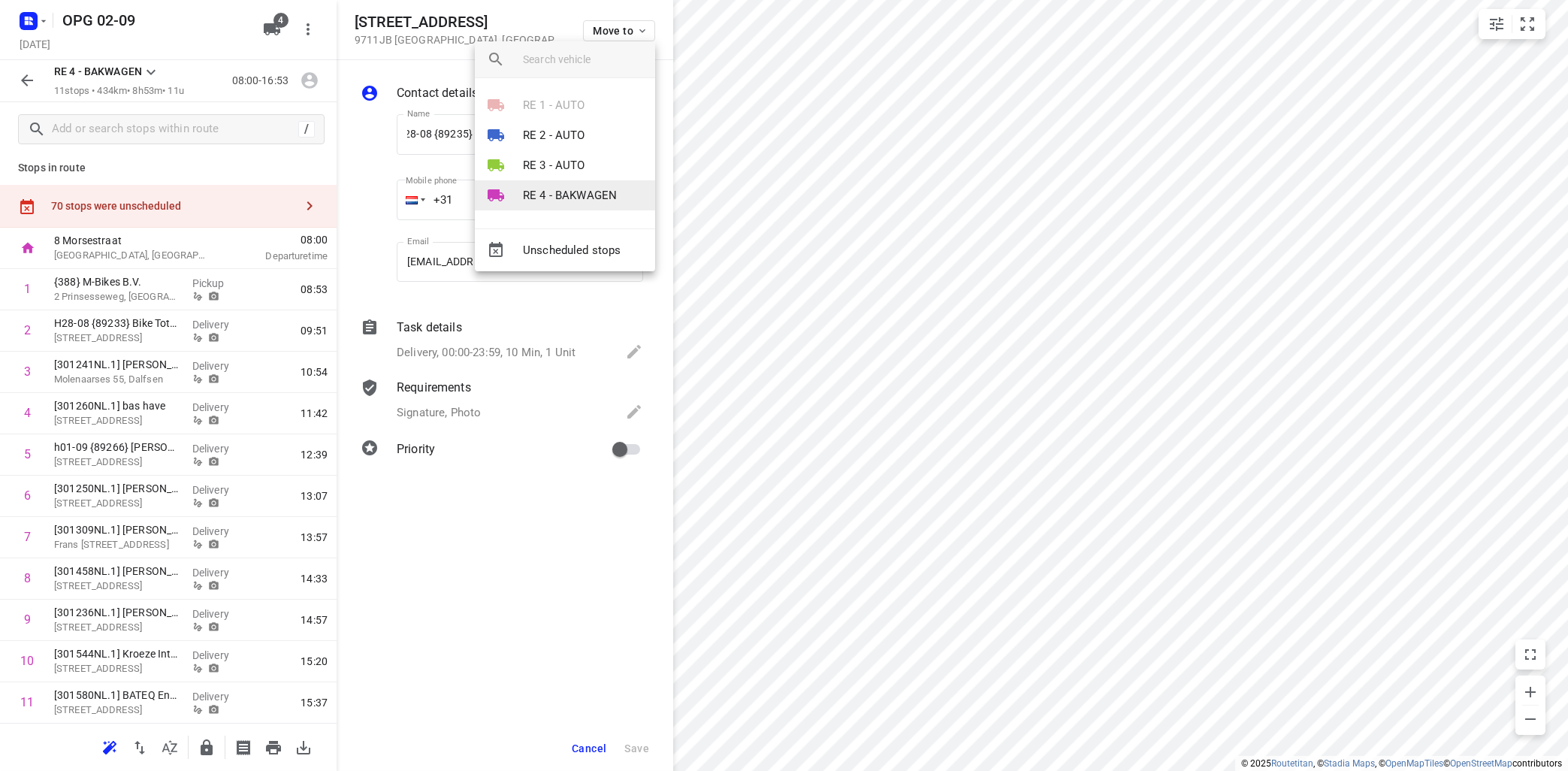
click at [569, 200] on p "RE 4 - BAKWAGEN" at bounding box center [570, 195] width 94 height 18
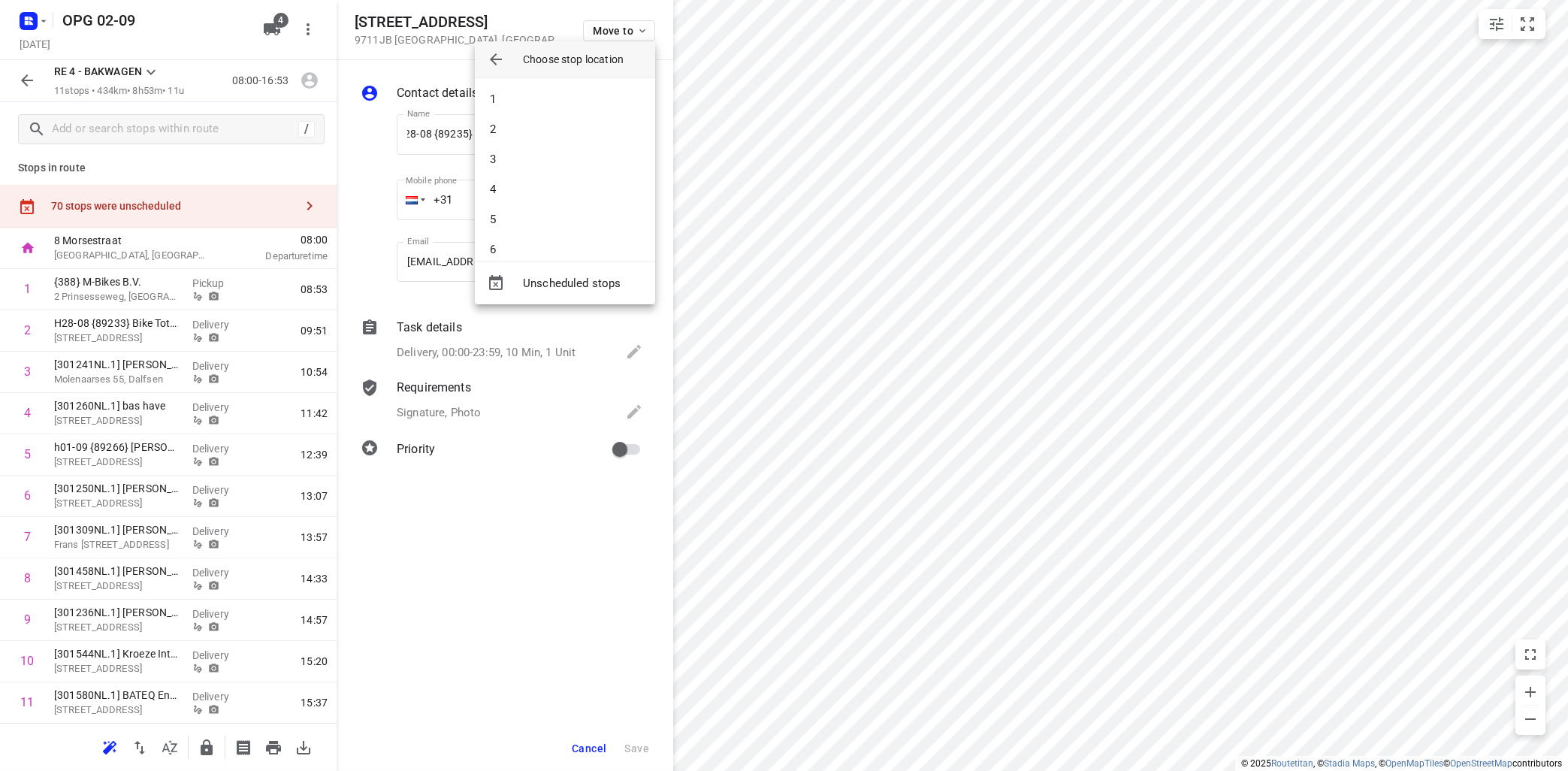
click at [585, 160] on li "3" at bounding box center [564, 158] width 180 height 30
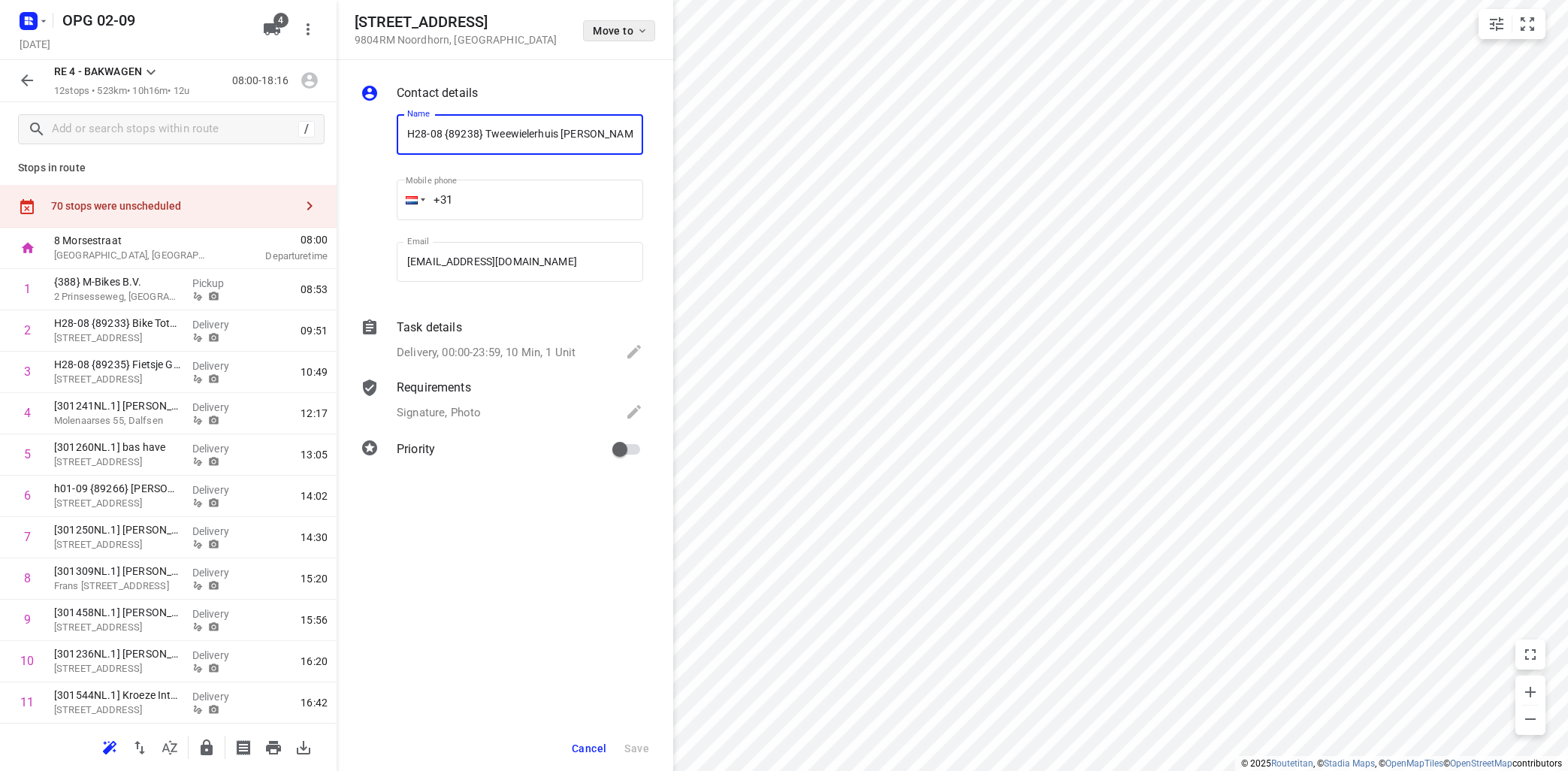
click at [634, 29] on span "Move to" at bounding box center [620, 31] width 55 height 12
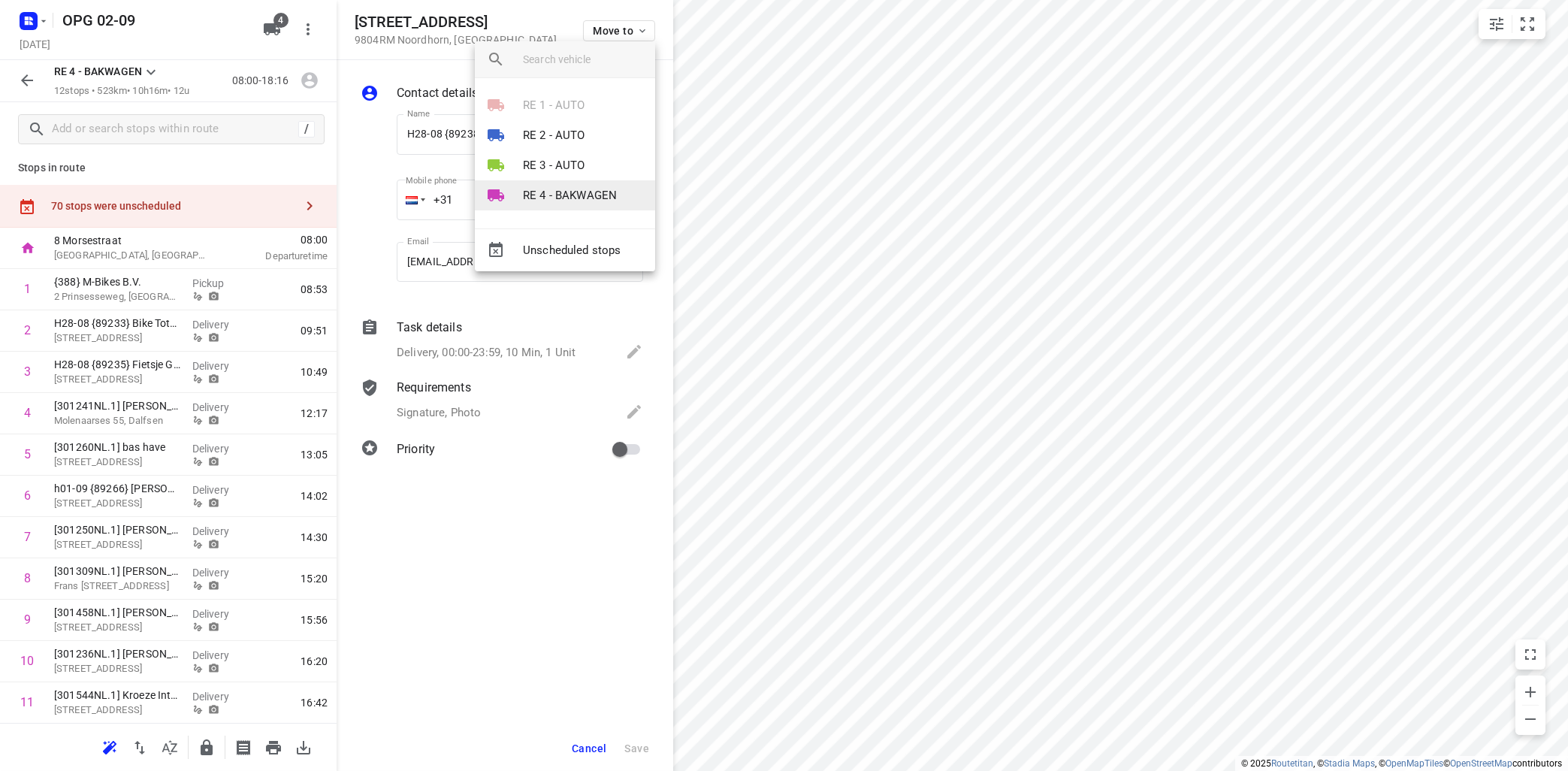
click at [579, 190] on p "RE 4 - BAKWAGEN" at bounding box center [570, 195] width 94 height 18
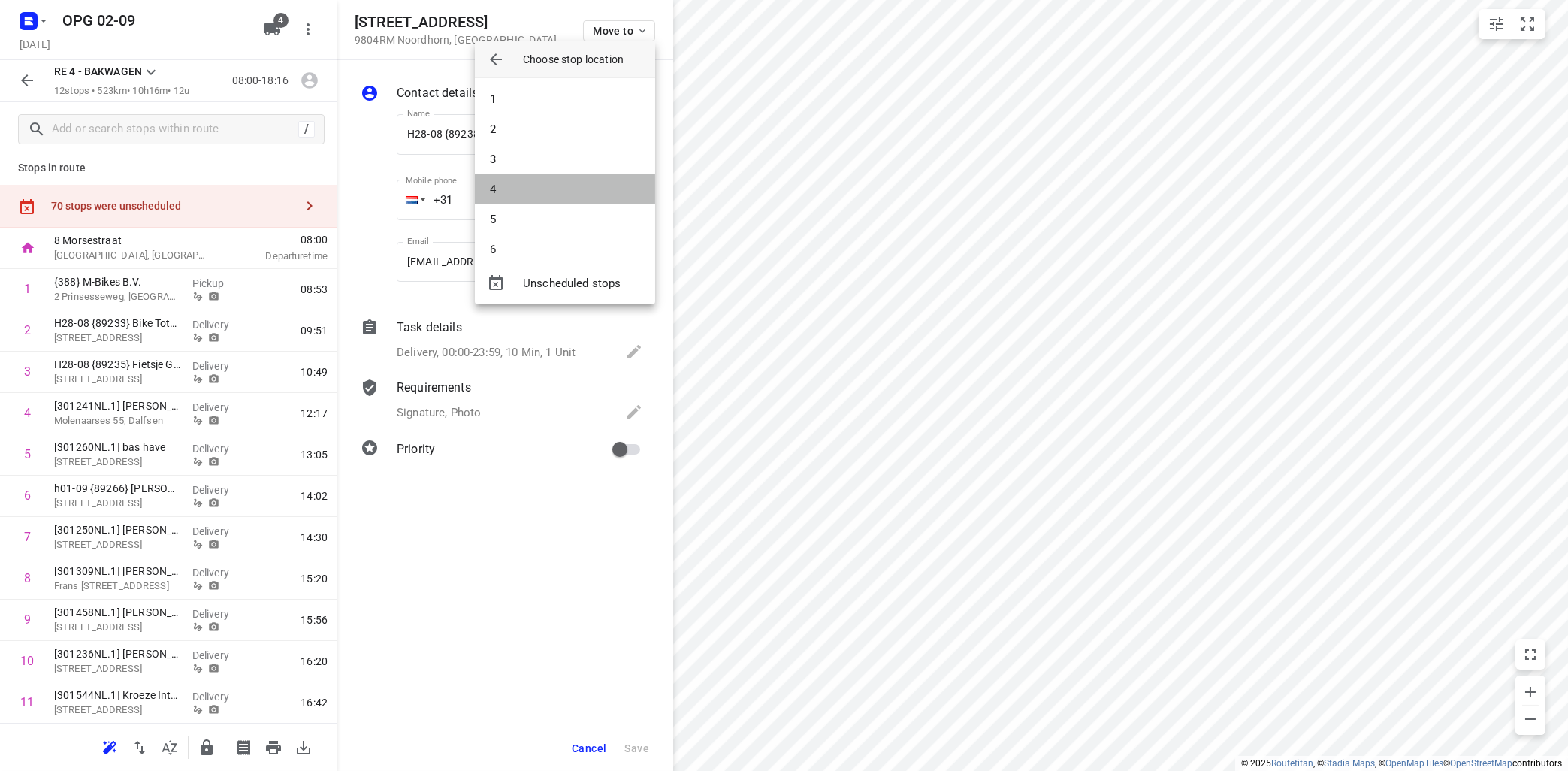
click at [579, 190] on li "4" at bounding box center [564, 189] width 180 height 30
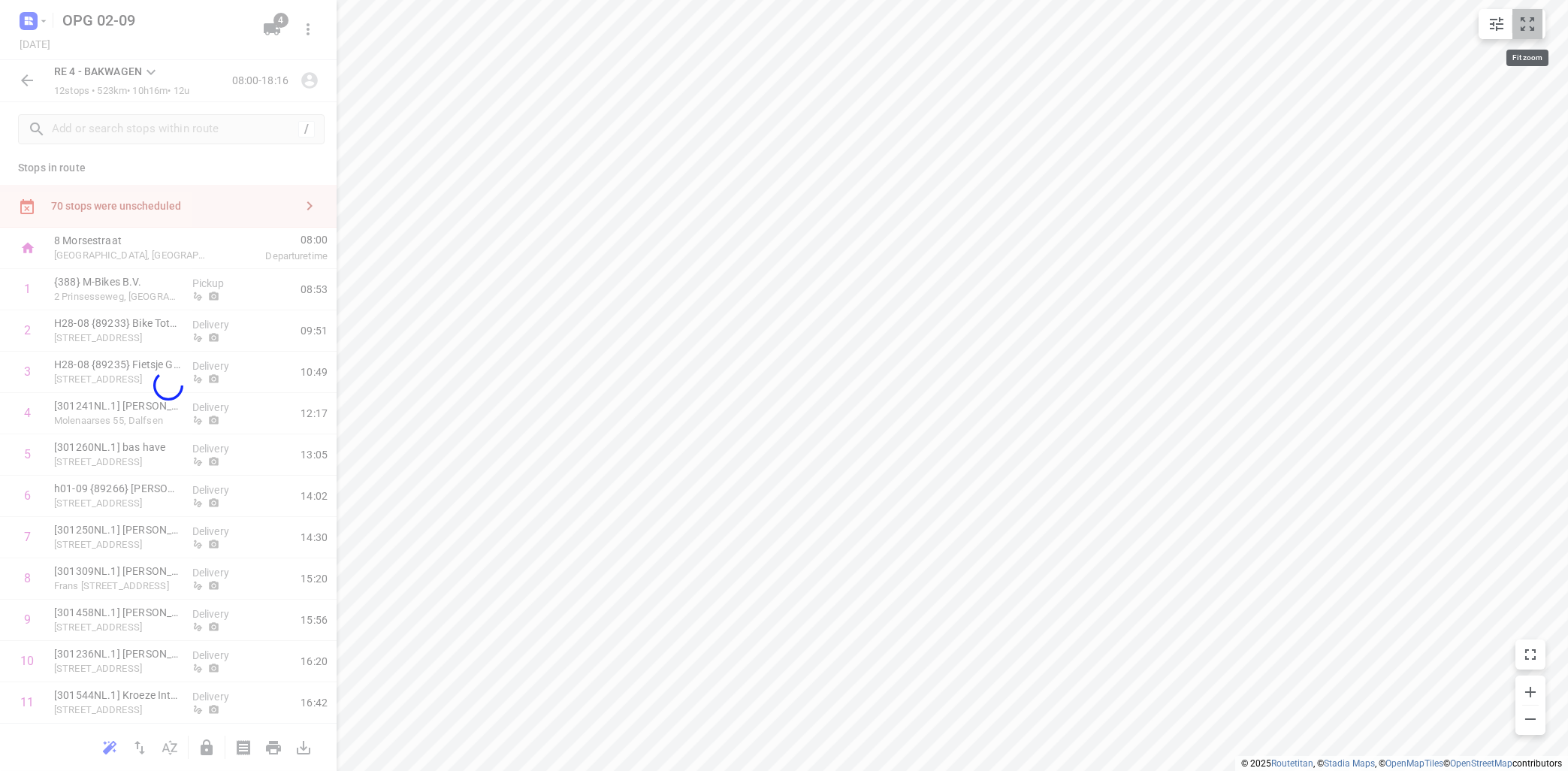
click at [1532, 21] on icon "small contained button group" at bounding box center [1527, 23] width 18 height 18
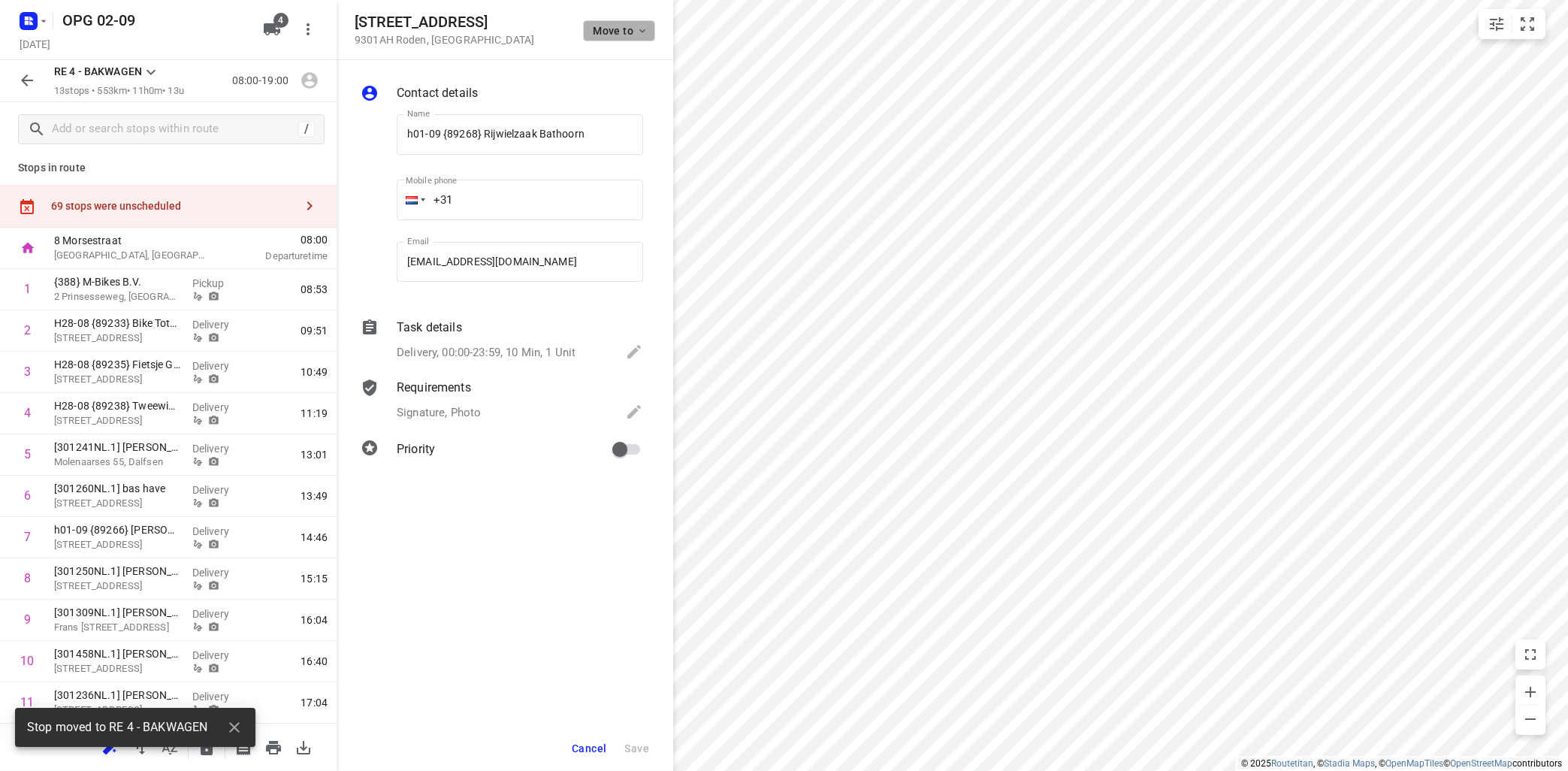
click at [650, 27] on button "Move to" at bounding box center [619, 31] width 72 height 21
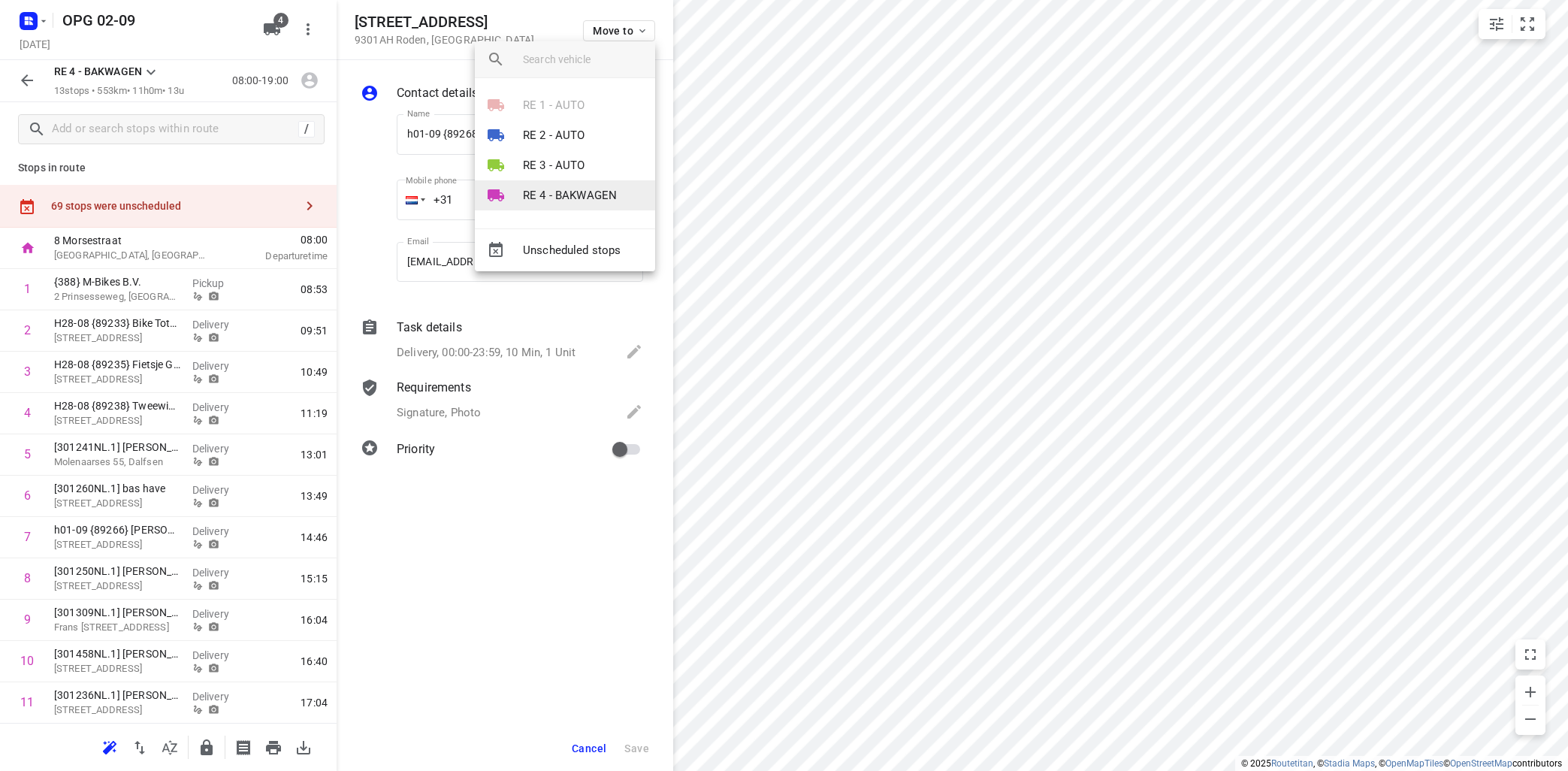
click at [557, 189] on p "RE 4 - BAKWAGEN" at bounding box center [570, 195] width 94 height 18
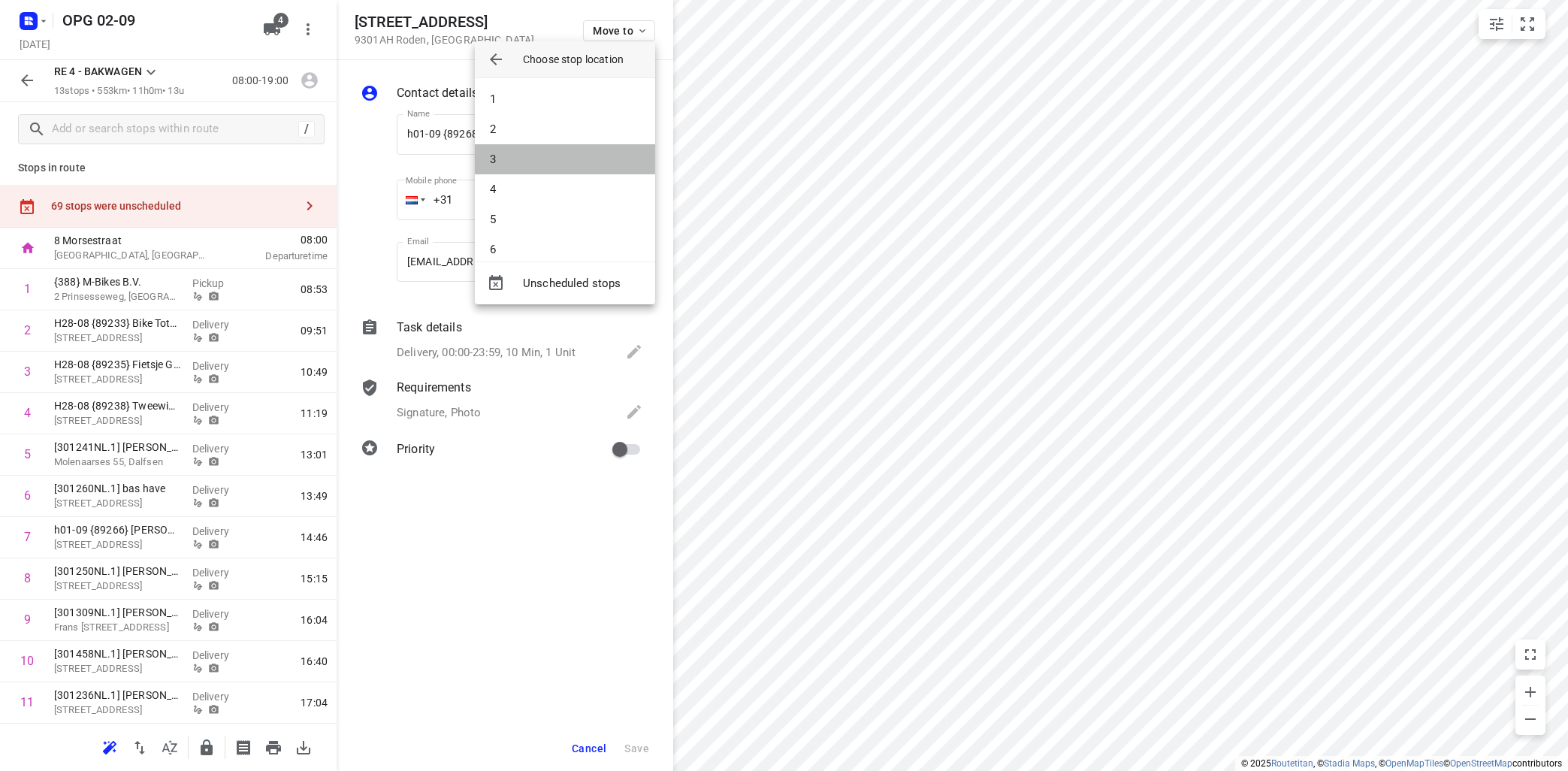
click at [571, 160] on li "3" at bounding box center [564, 158] width 180 height 30
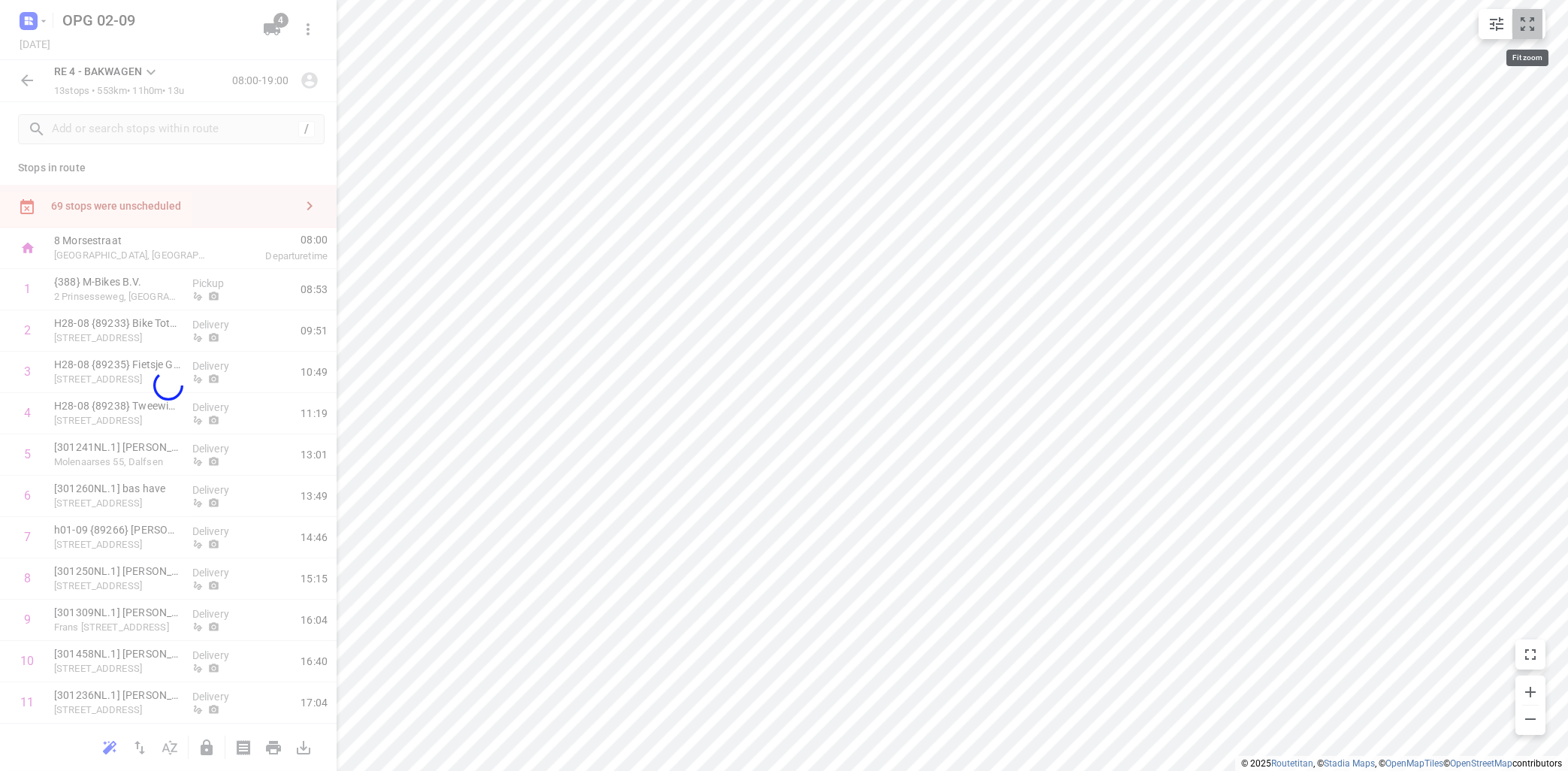
click at [1527, 25] on icon "small contained button group" at bounding box center [1527, 23] width 18 height 18
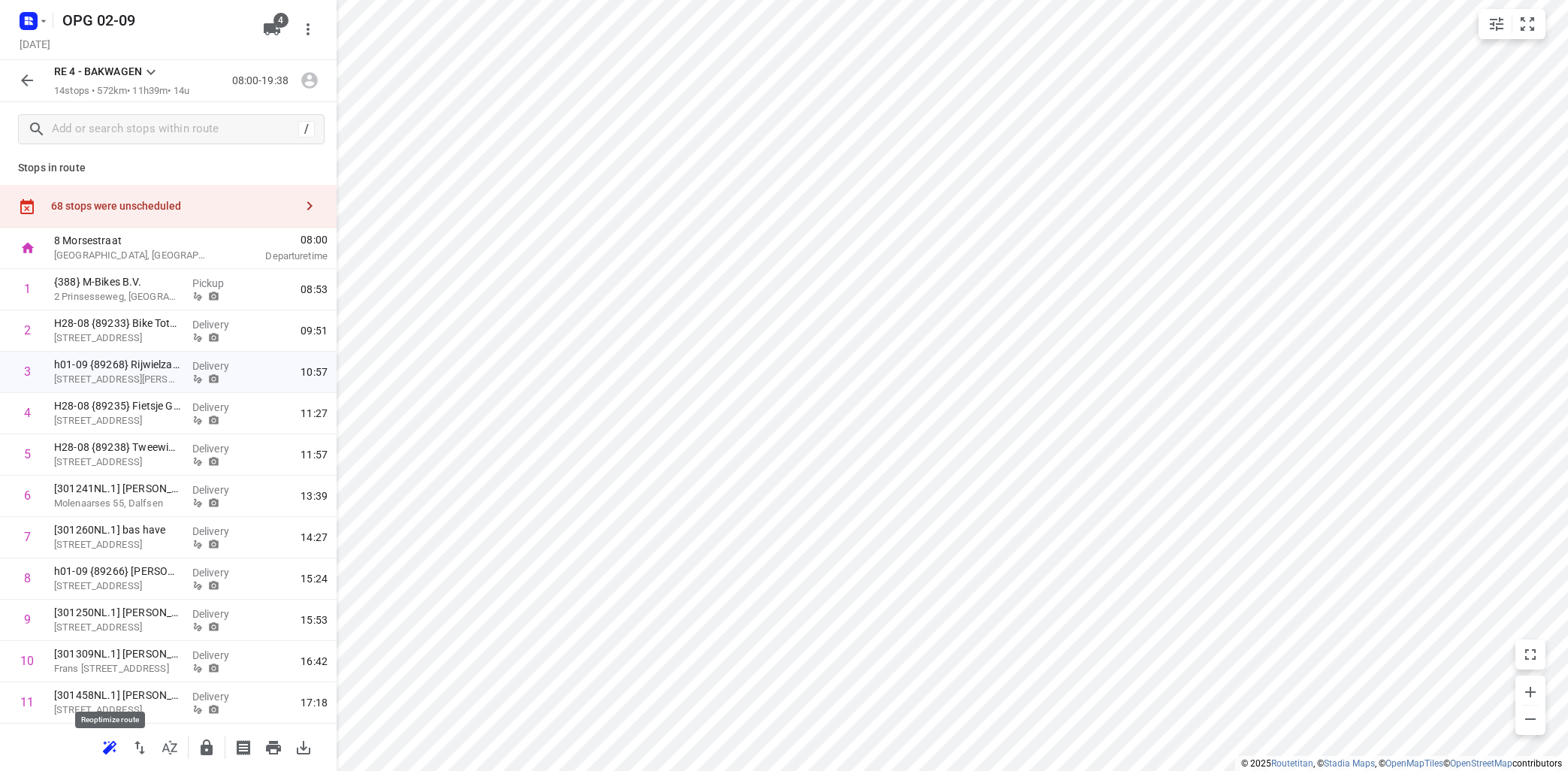
click at [108, 747] on icon "button" at bounding box center [108, 750] width 10 height 10
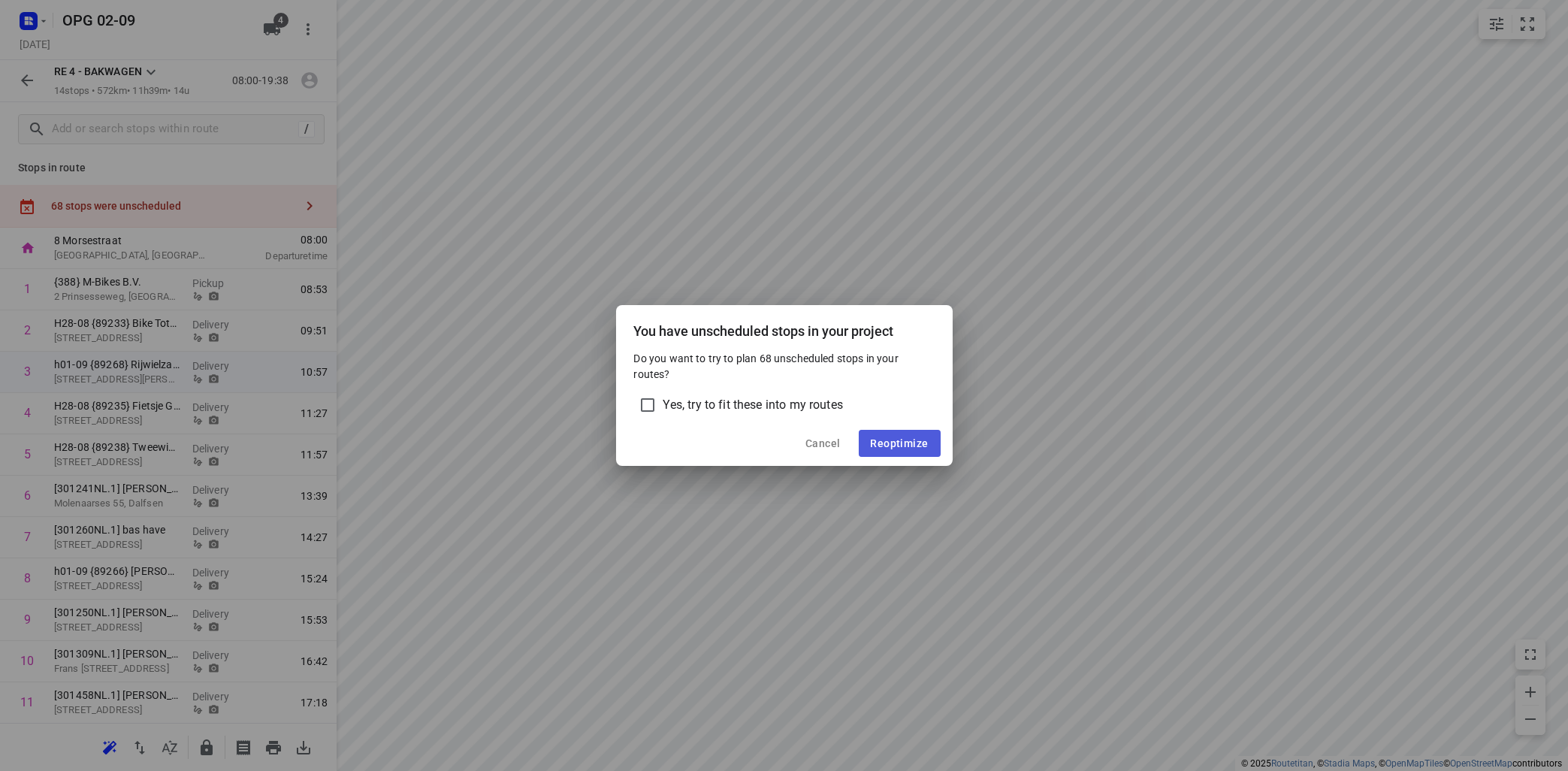
click at [908, 437] on button "Reoptimize" at bounding box center [899, 443] width 82 height 27
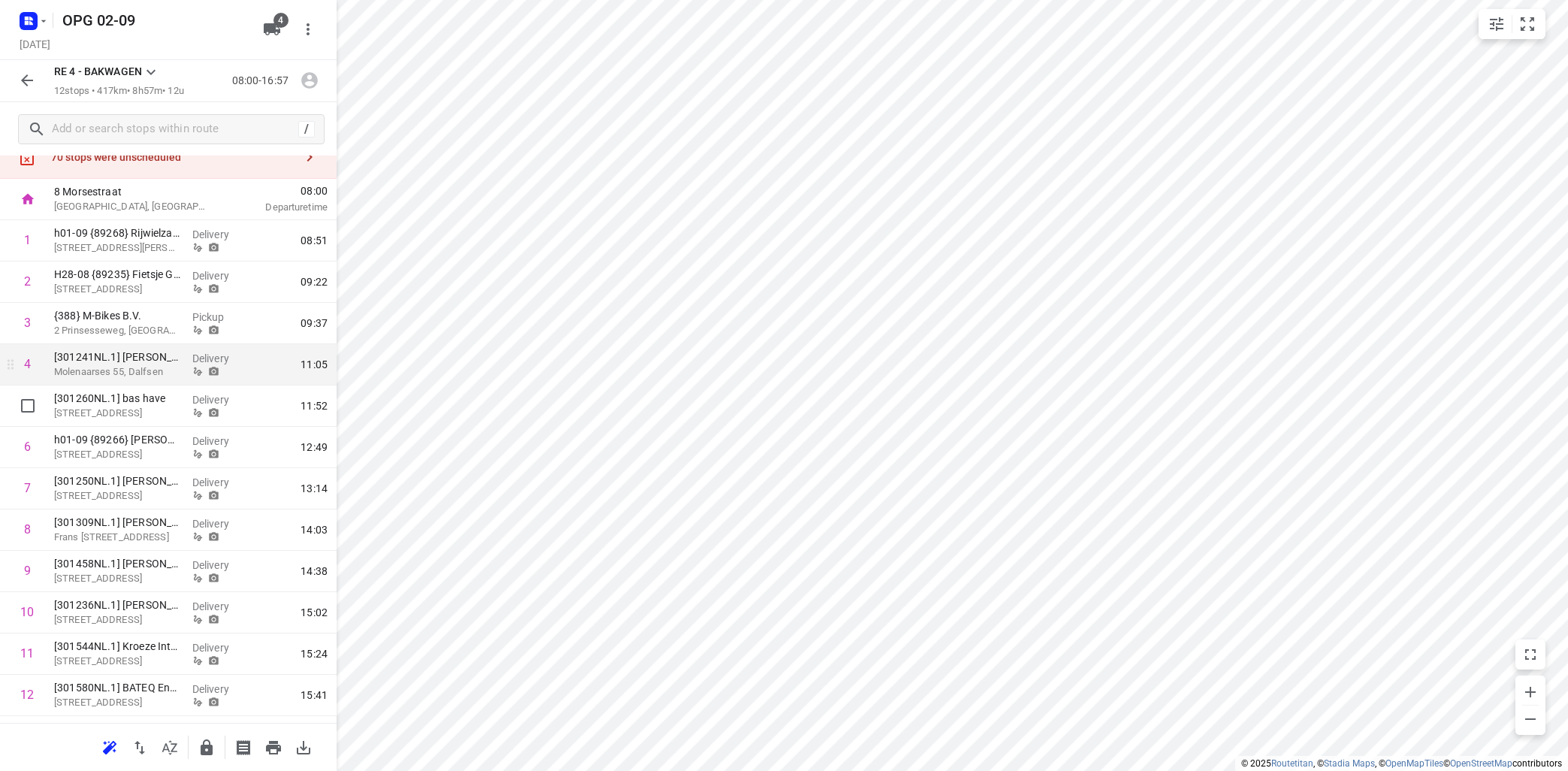
scroll to position [88, 0]
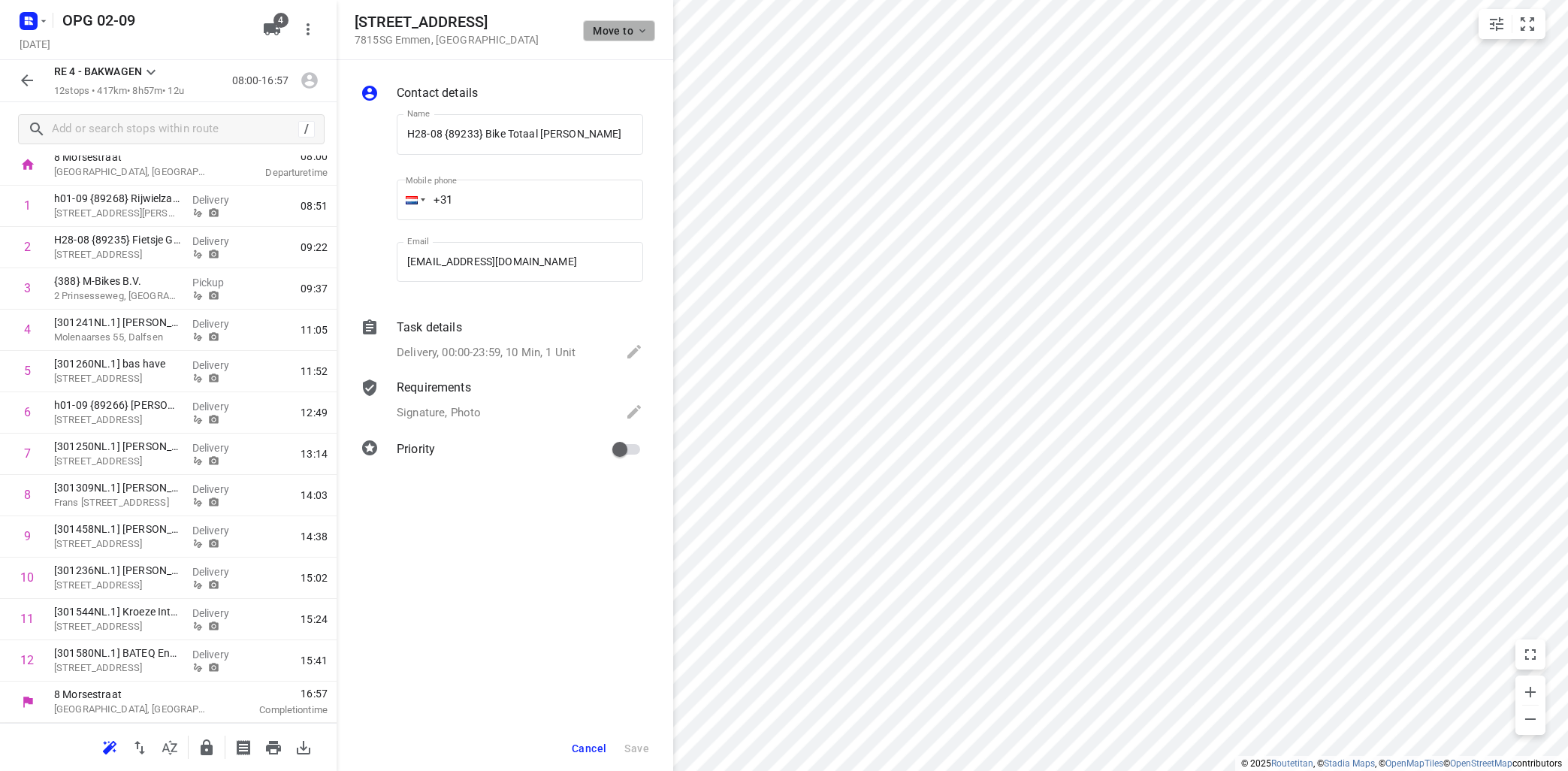
click at [640, 35] on icon "button" at bounding box center [643, 31] width 12 height 12
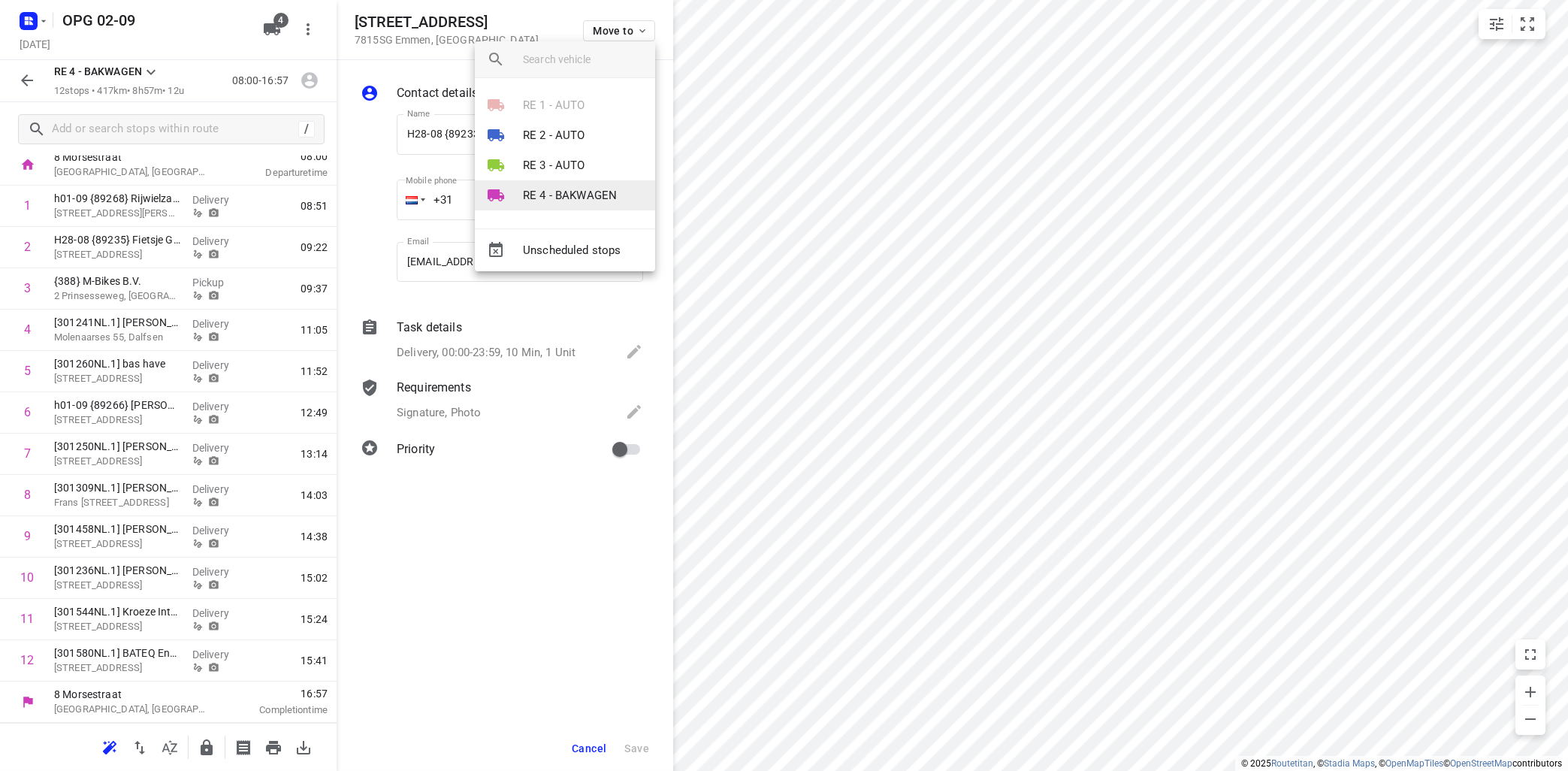
click at [599, 190] on p "RE 4 - BAKWAGEN" at bounding box center [570, 195] width 94 height 18
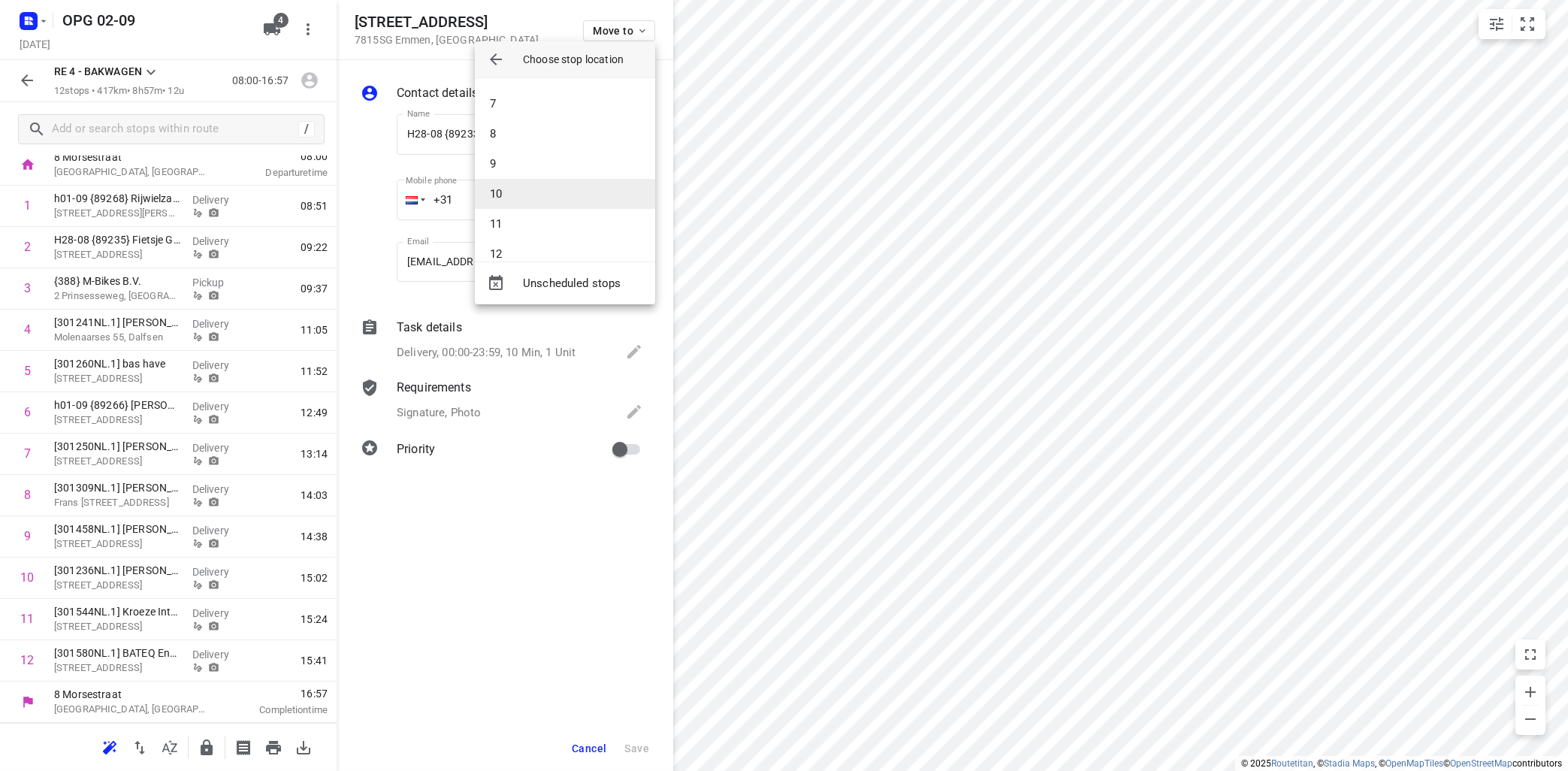
scroll to position [195, 0]
click at [558, 234] on li "12" at bounding box center [564, 234] width 180 height 30
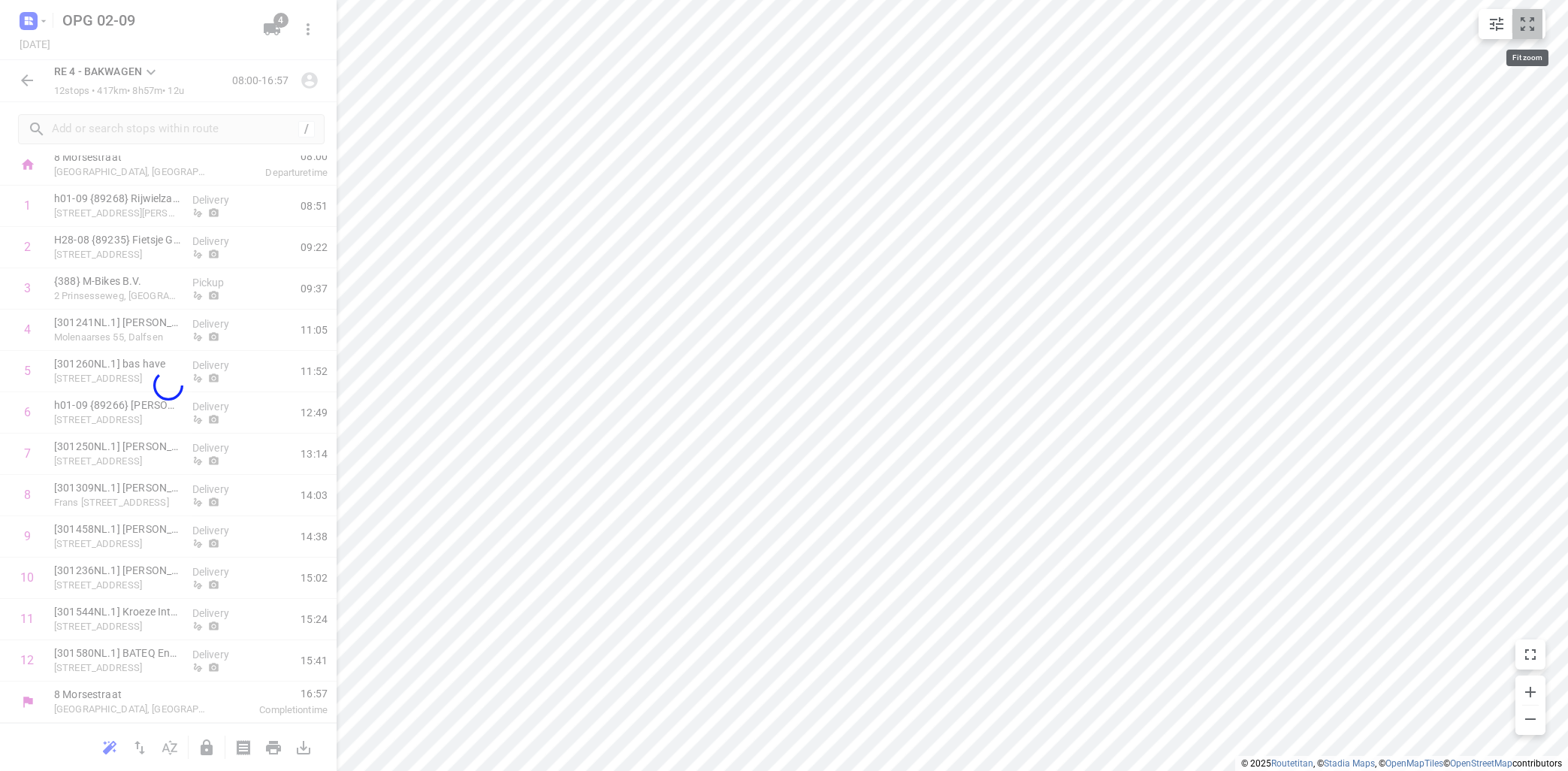
click at [1522, 25] on icon "small contained button group" at bounding box center [1527, 23] width 18 height 18
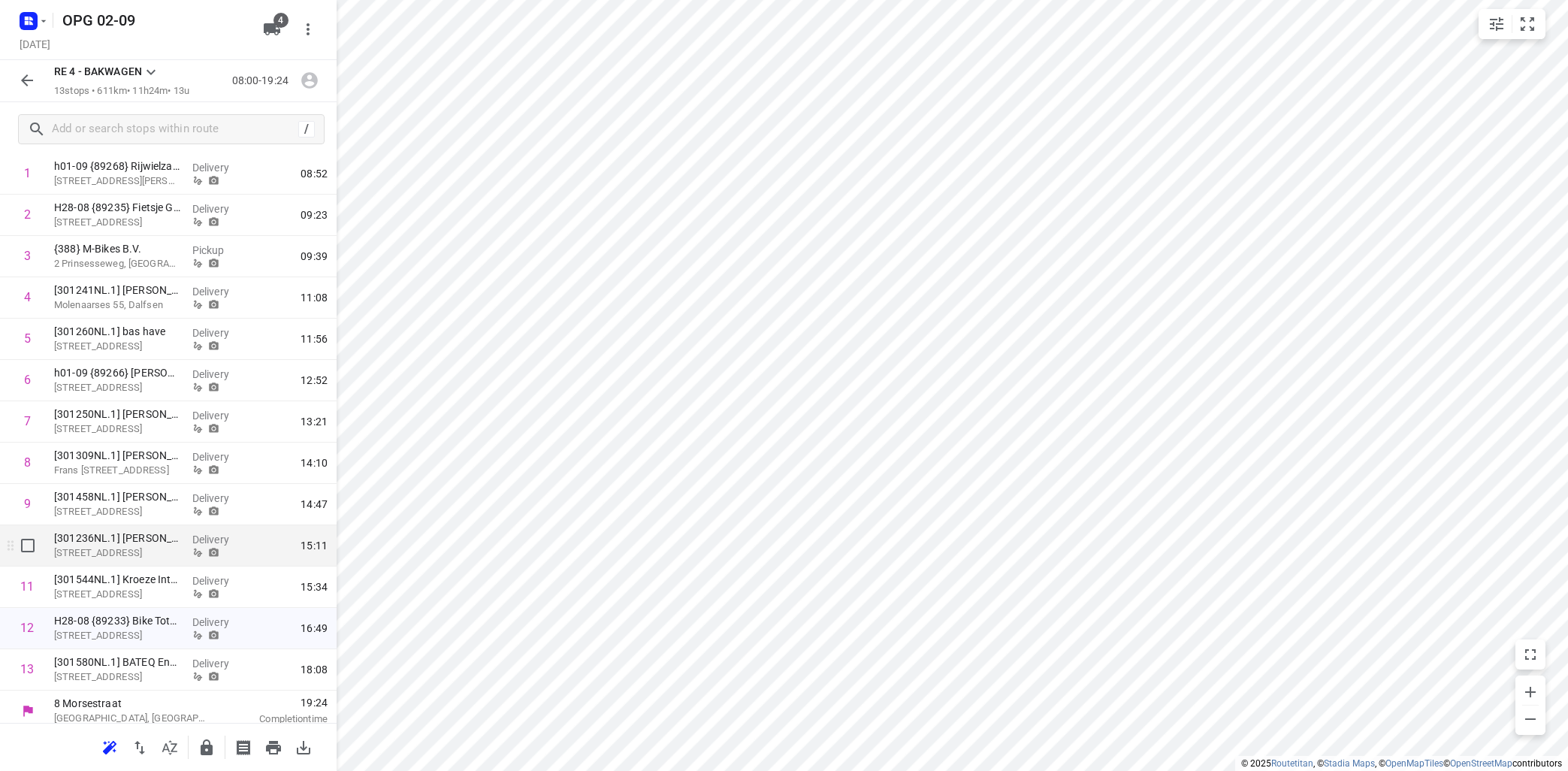
scroll to position [130, 0]
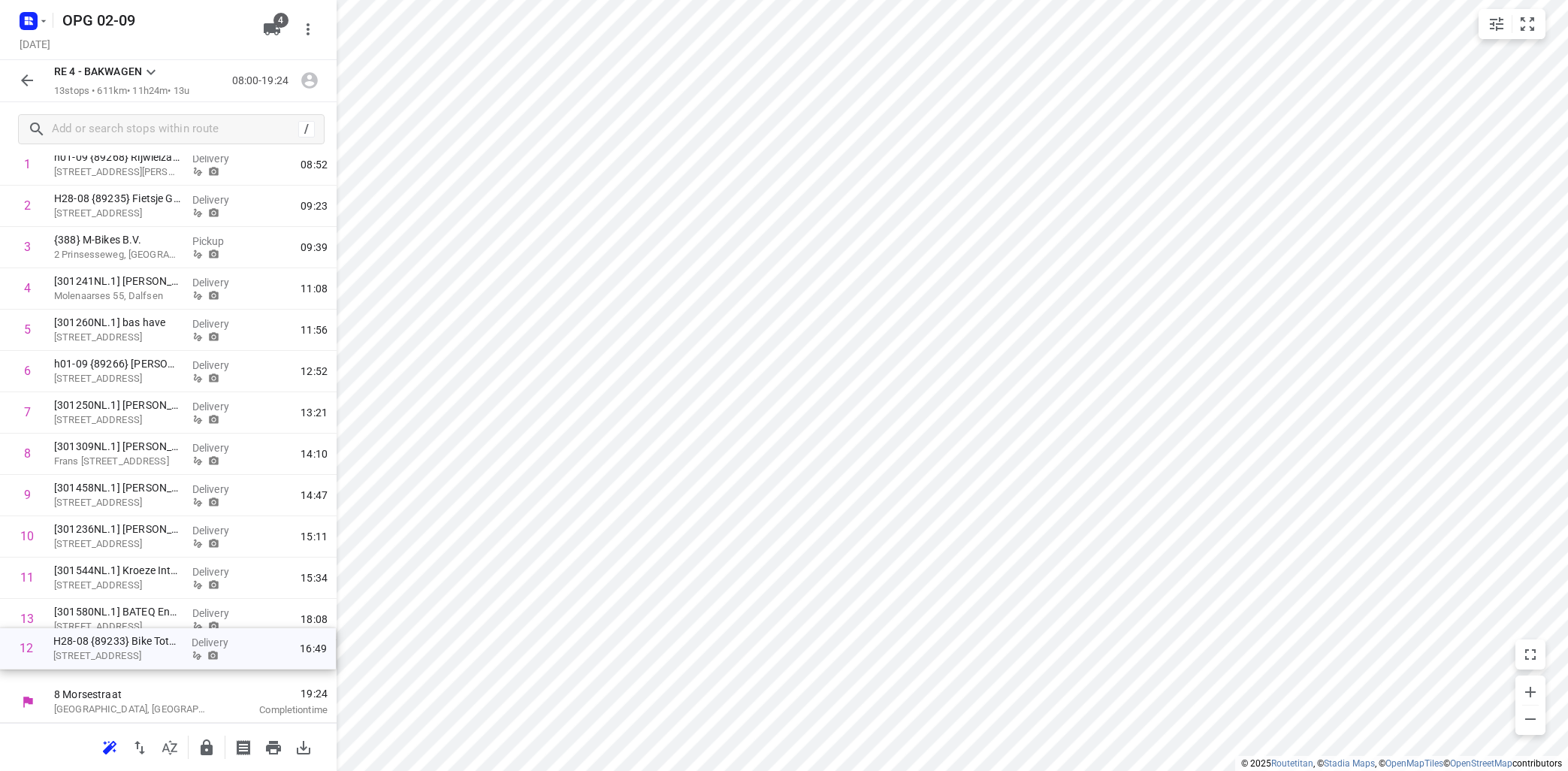
drag, startPoint x: 94, startPoint y: 618, endPoint x: 93, endPoint y: 653, distance: 35.0
click at [93, 653] on div "1 h01-09 {89268} Rijwielzaak Bathoorn Heerestraat 34, Roden Delivery 08:52 2 H2…" at bounding box center [168, 412] width 336 height 538
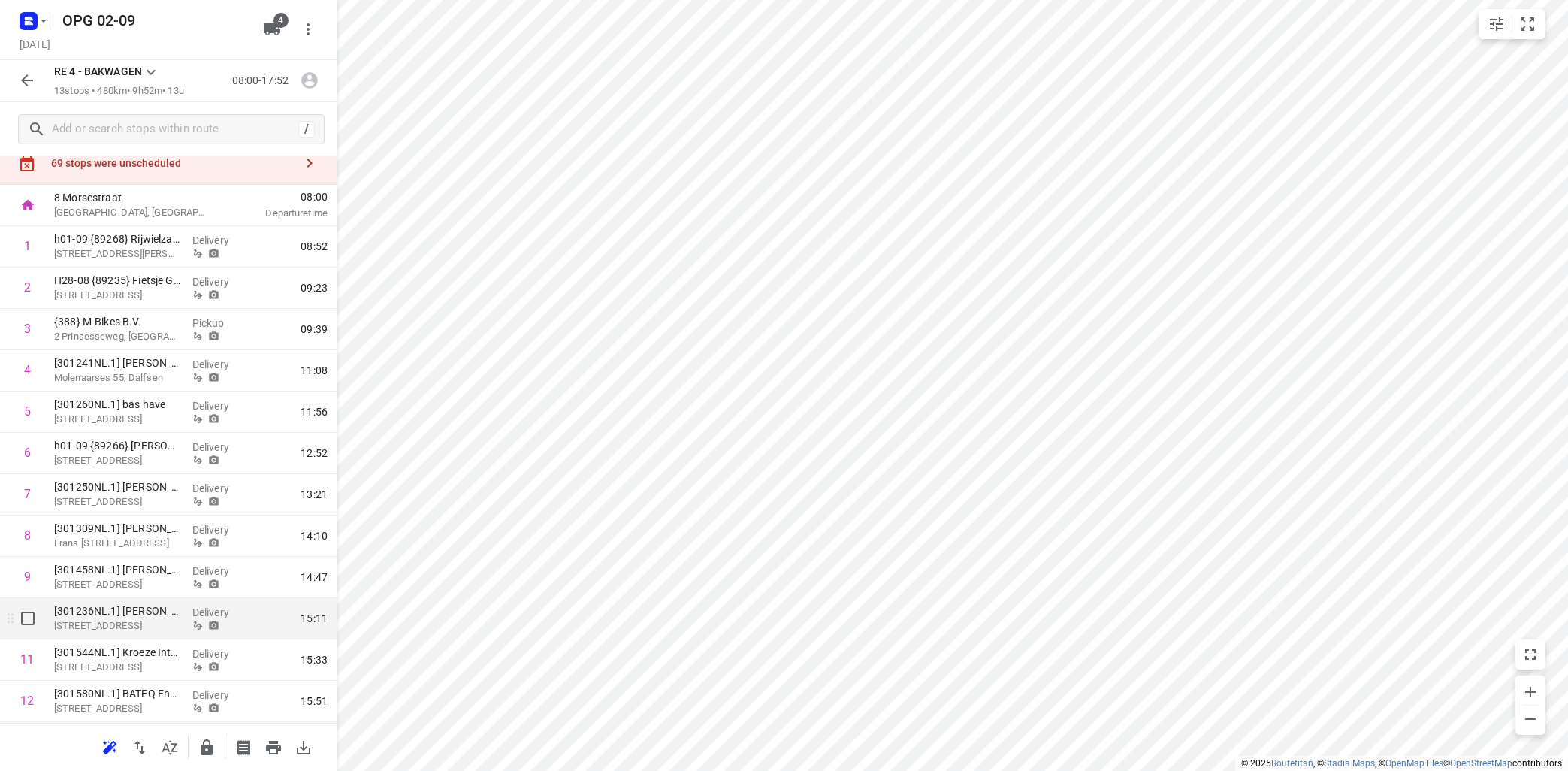
scroll to position [0, 0]
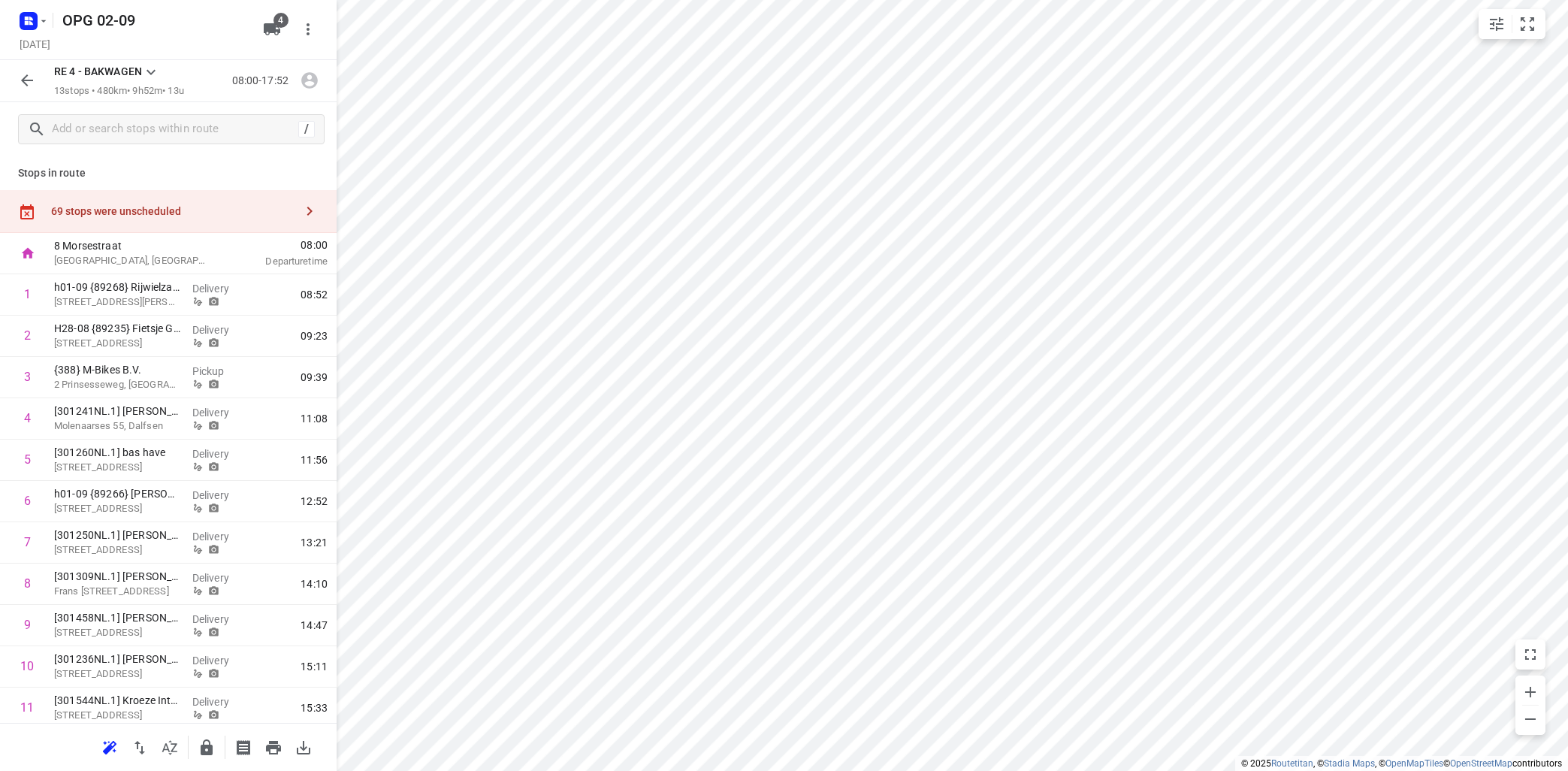
click at [146, 69] on icon at bounding box center [151, 72] width 18 height 18
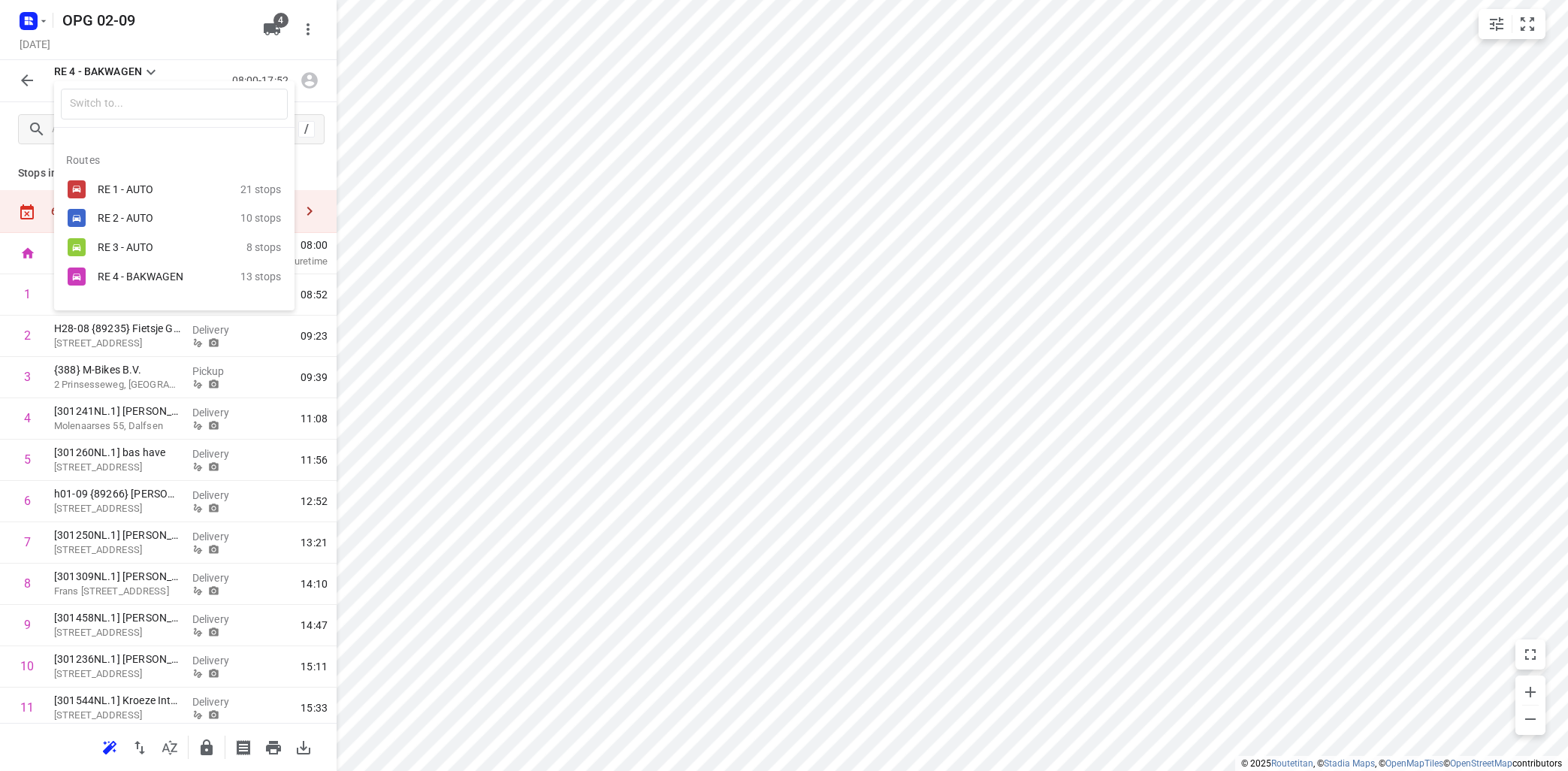
click at [148, 184] on div "RE 1 - AUTO" at bounding box center [160, 190] width 127 height 12
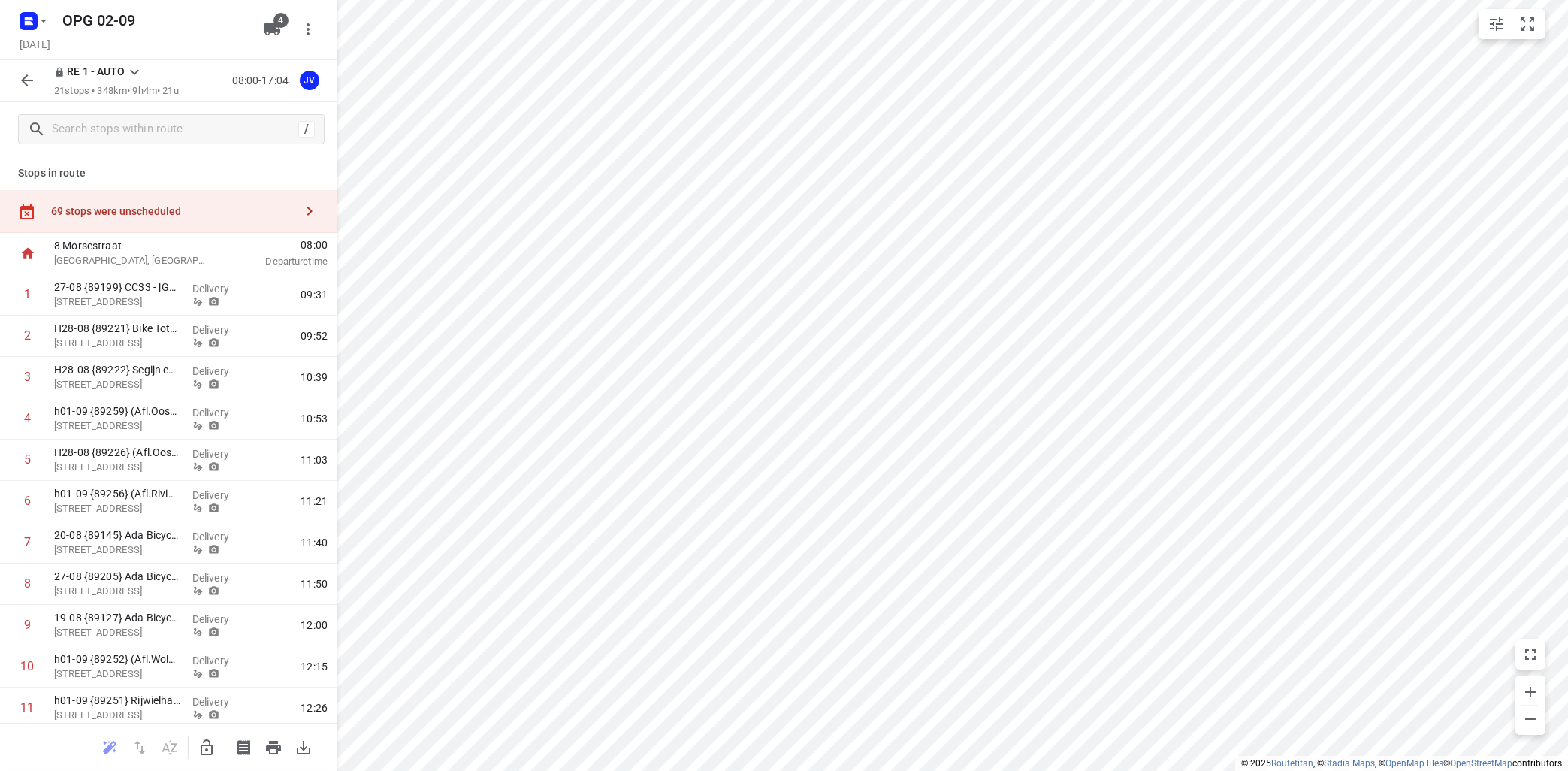
click at [134, 70] on icon at bounding box center [134, 72] width 18 height 18
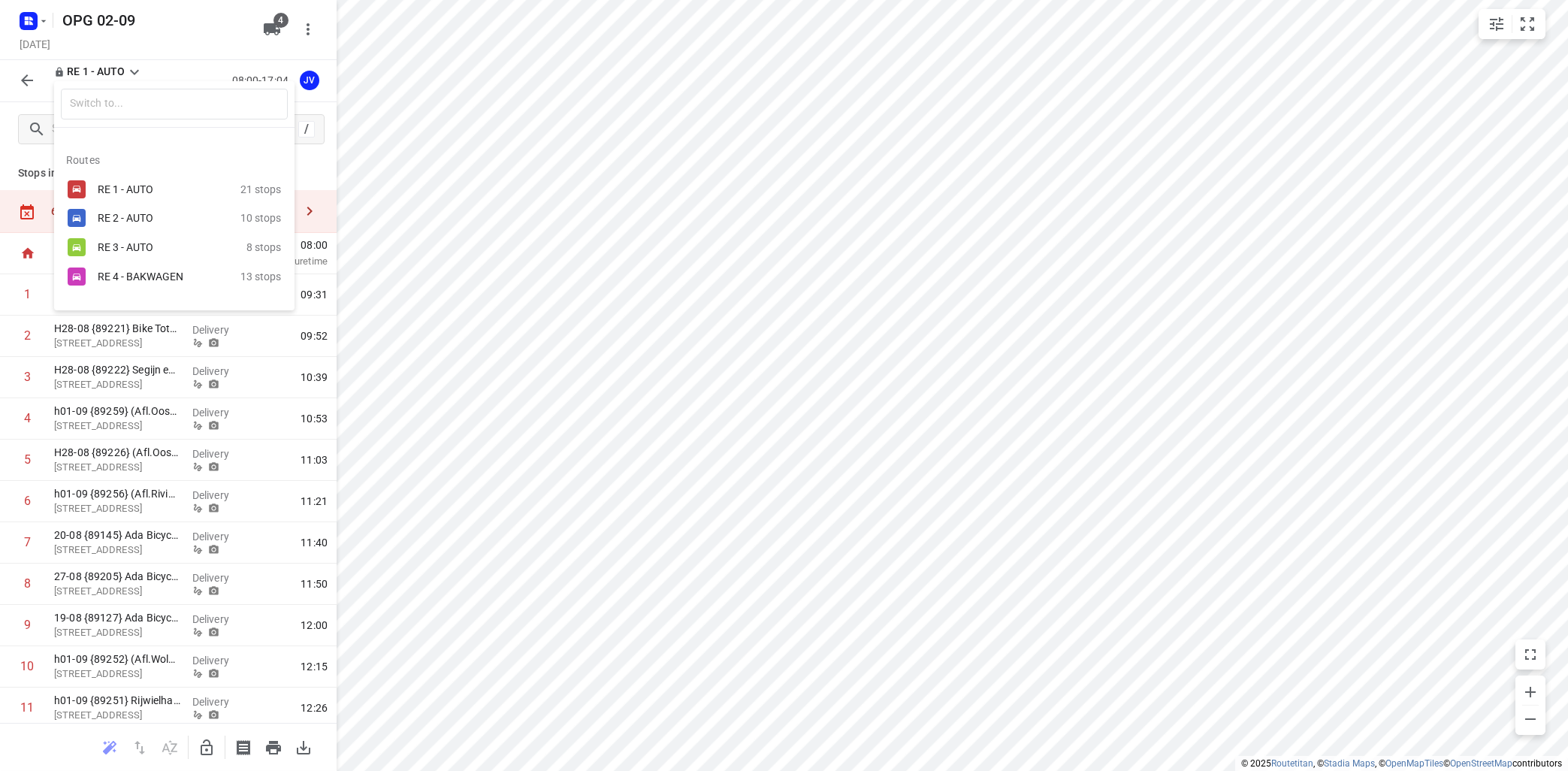
click at [131, 214] on div "RE 2 - AUTO" at bounding box center [160, 218] width 127 height 12
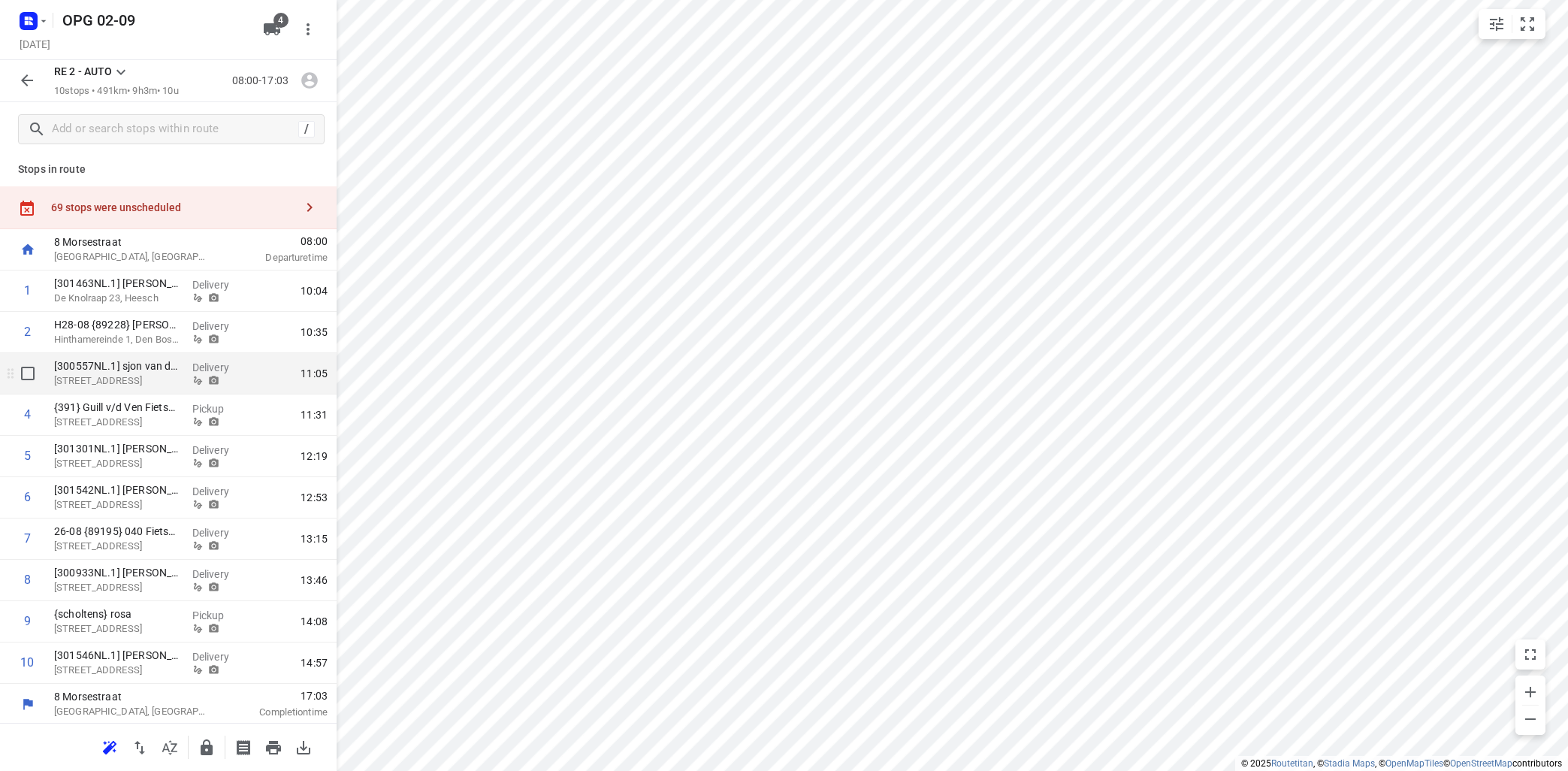
scroll to position [5, 0]
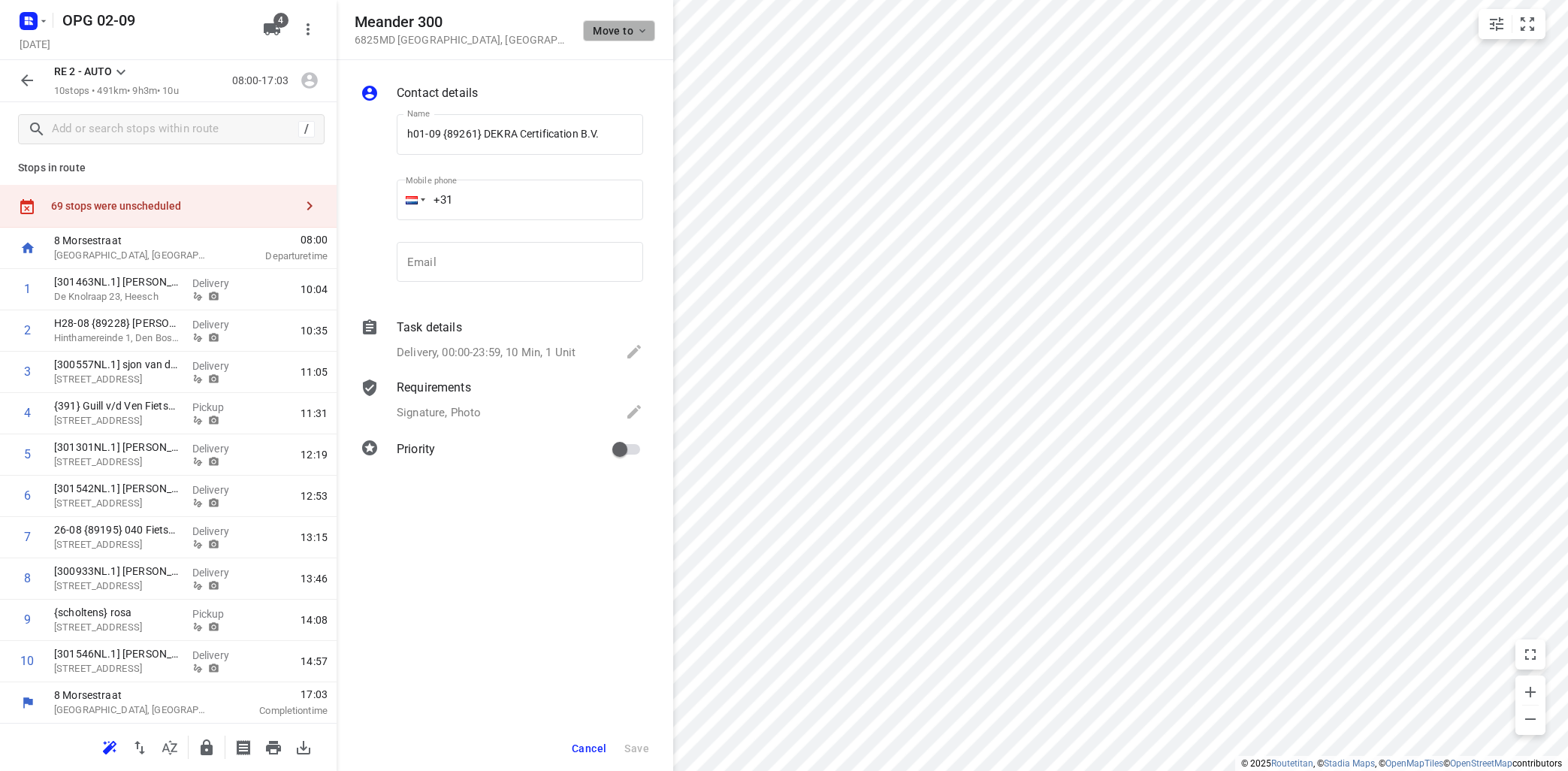
click at [642, 29] on icon "button" at bounding box center [643, 31] width 12 height 12
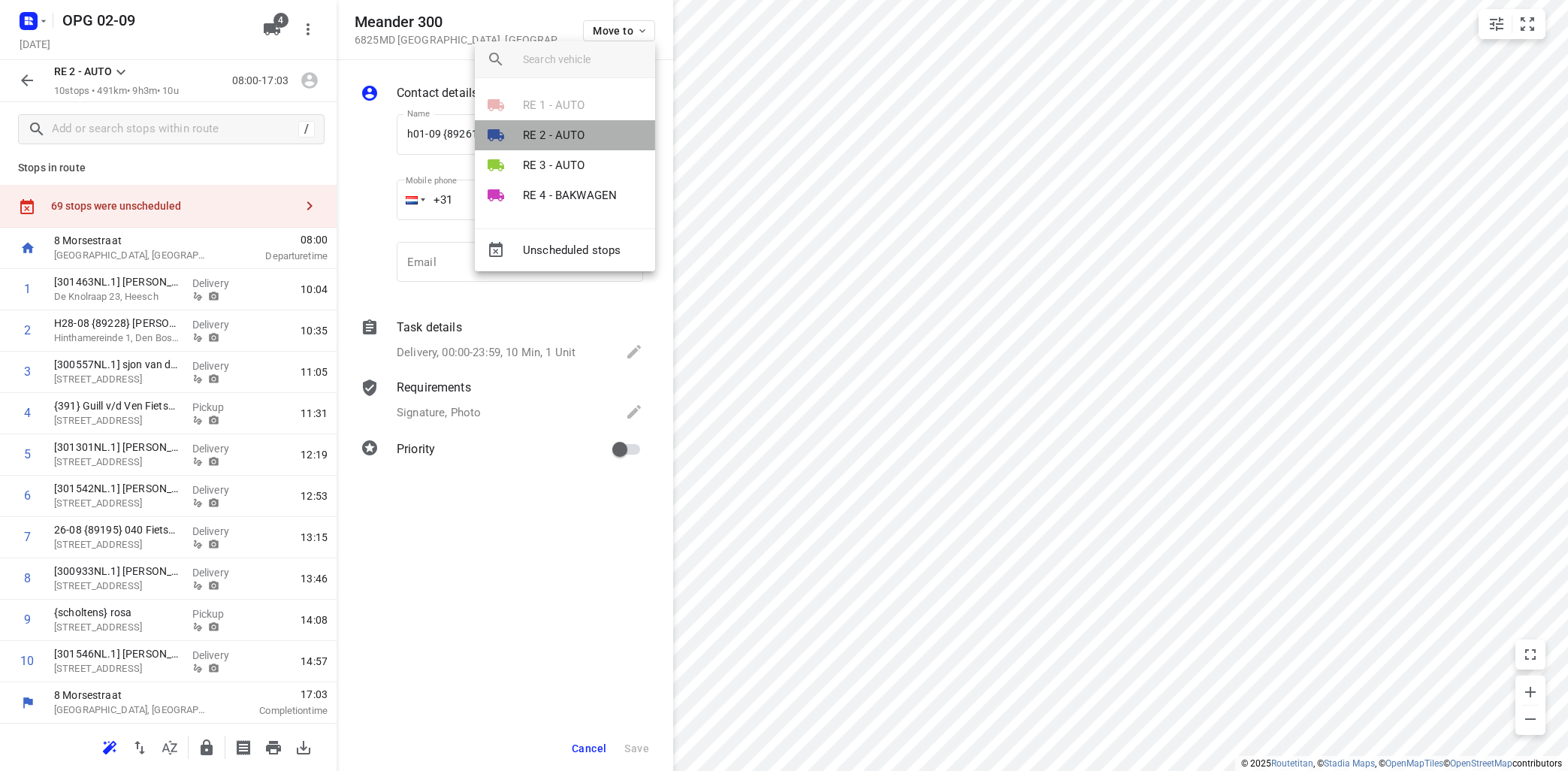
click at [591, 132] on li "RE 2 - AUTO" at bounding box center [564, 135] width 180 height 30
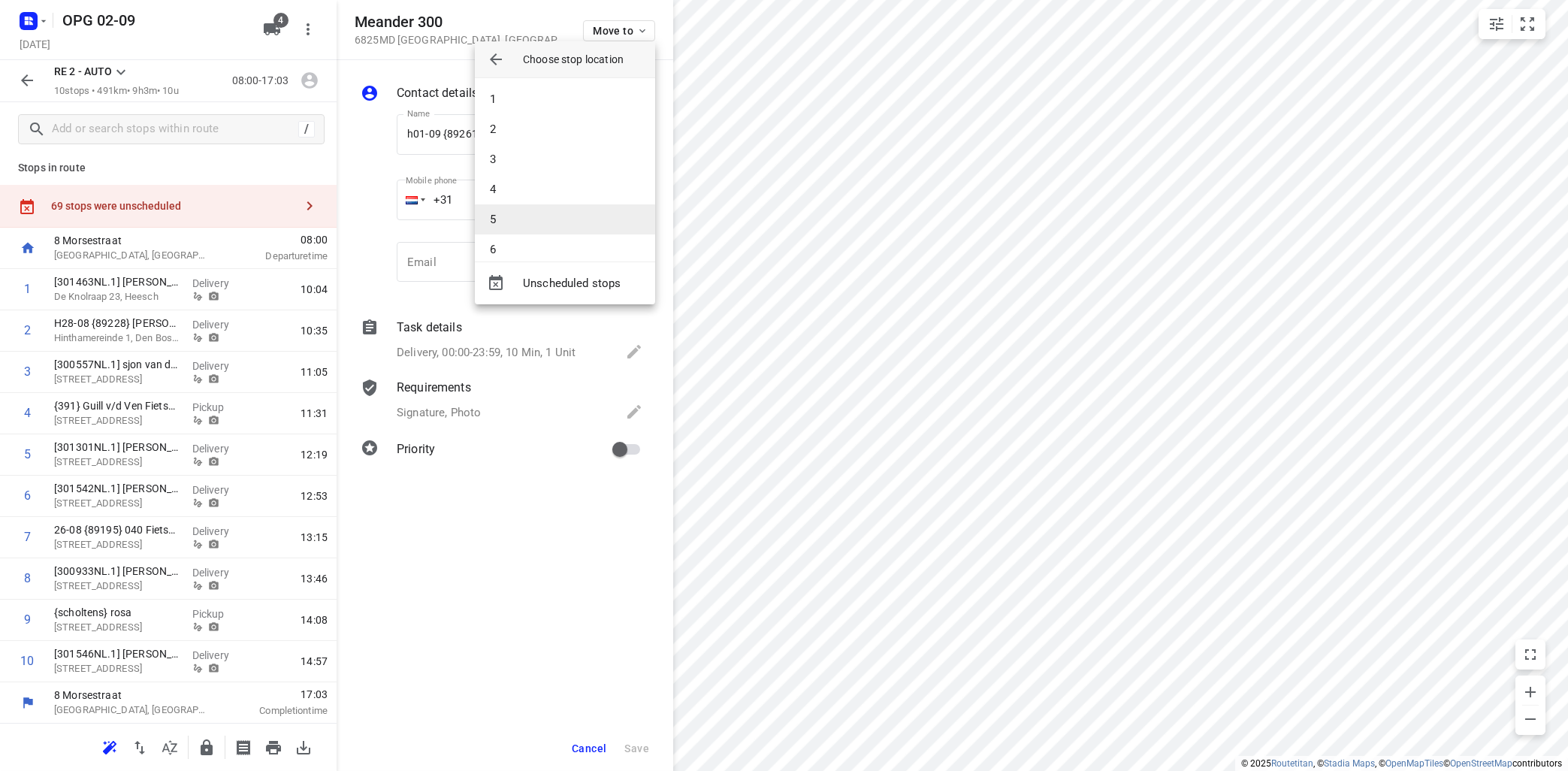
scroll to position [134, 0]
drag, startPoint x: 587, startPoint y: 229, endPoint x: 602, endPoint y: 226, distance: 15.3
click at [589, 229] on li "10" at bounding box center [564, 234] width 180 height 30
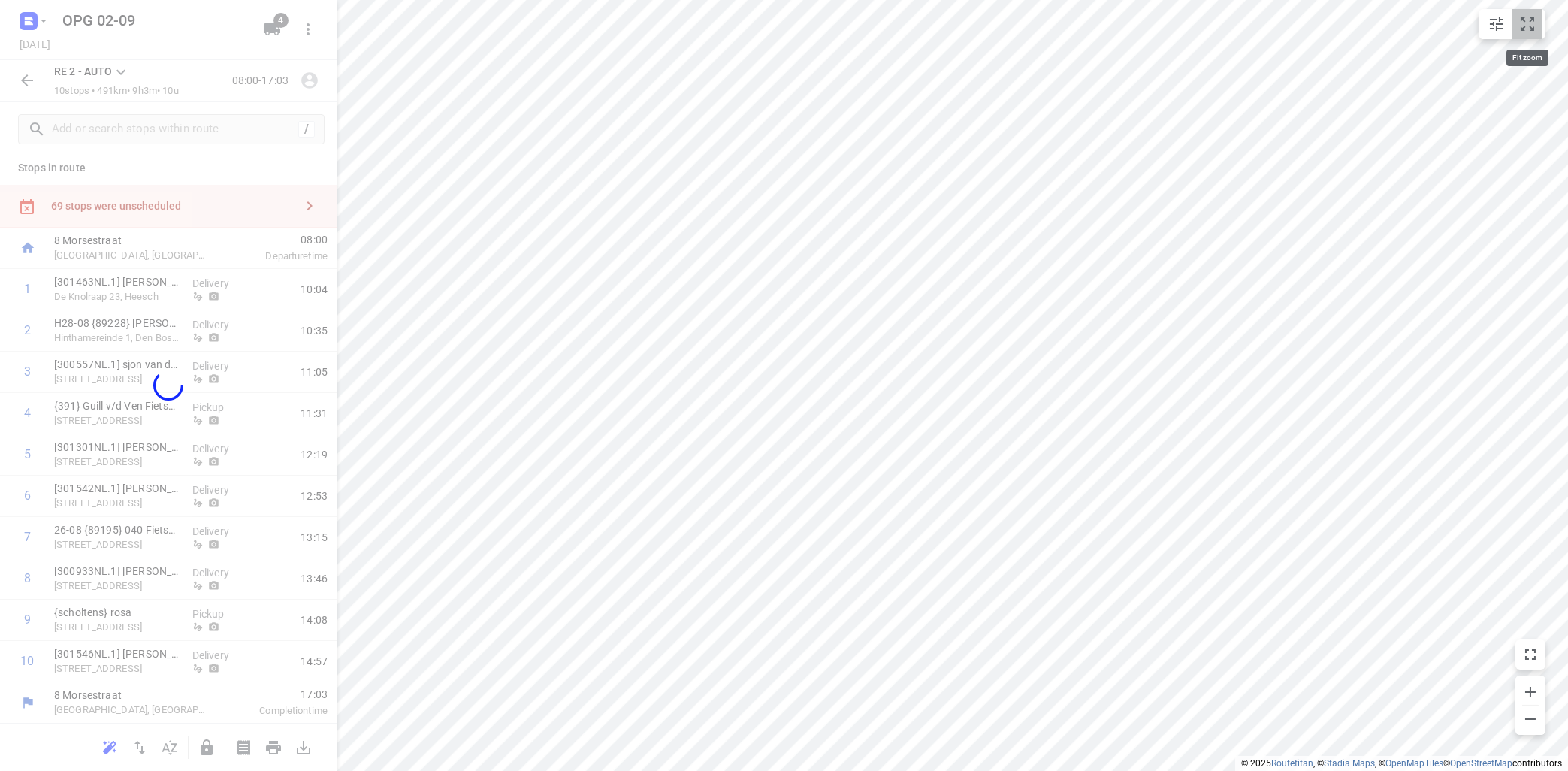
drag, startPoint x: 1530, startPoint y: 20, endPoint x: 1541, endPoint y: 27, distance: 13.0
click at [1530, 21] on icon "small contained button group" at bounding box center [1527, 23] width 18 height 18
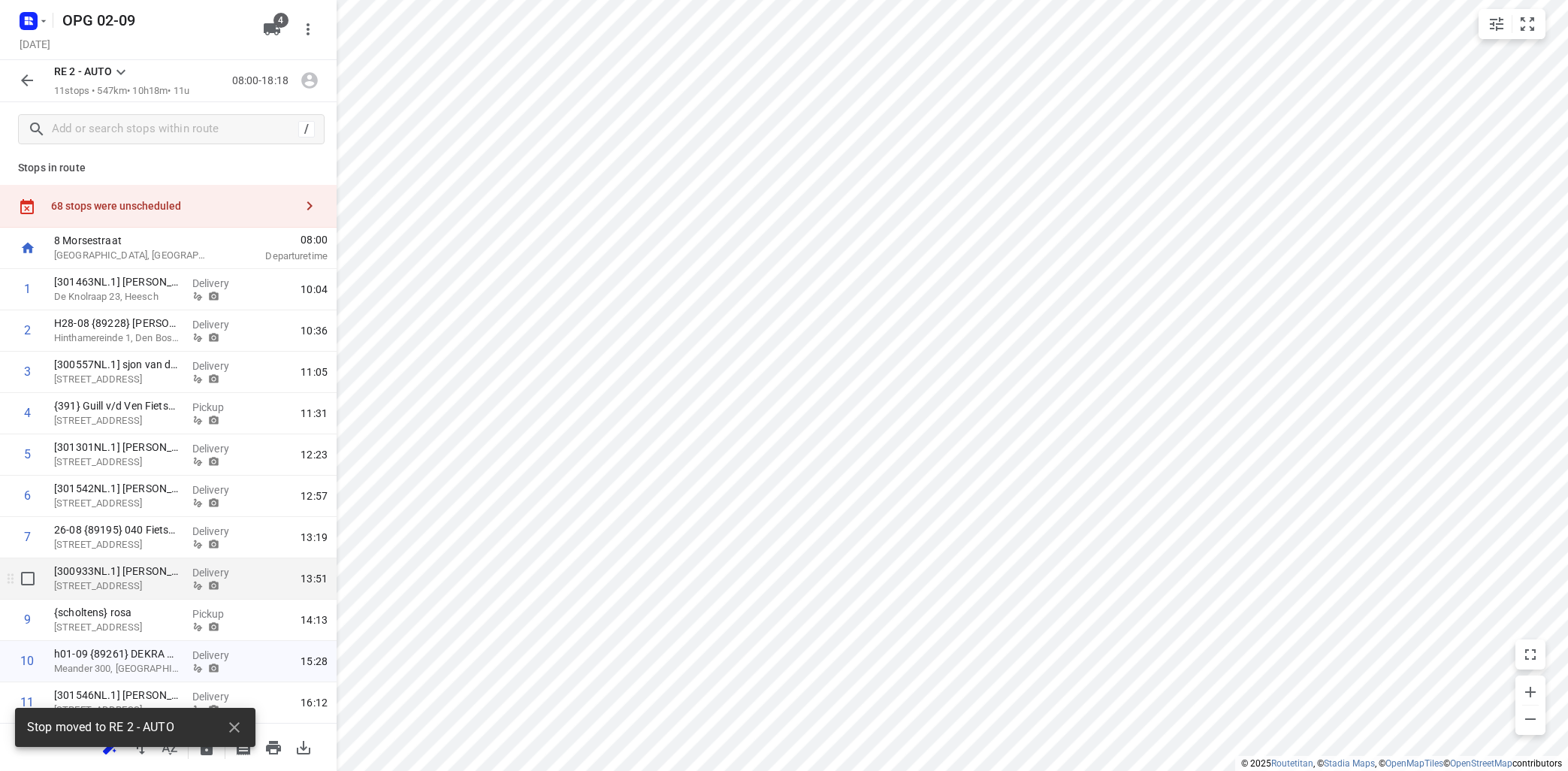
scroll to position [48, 0]
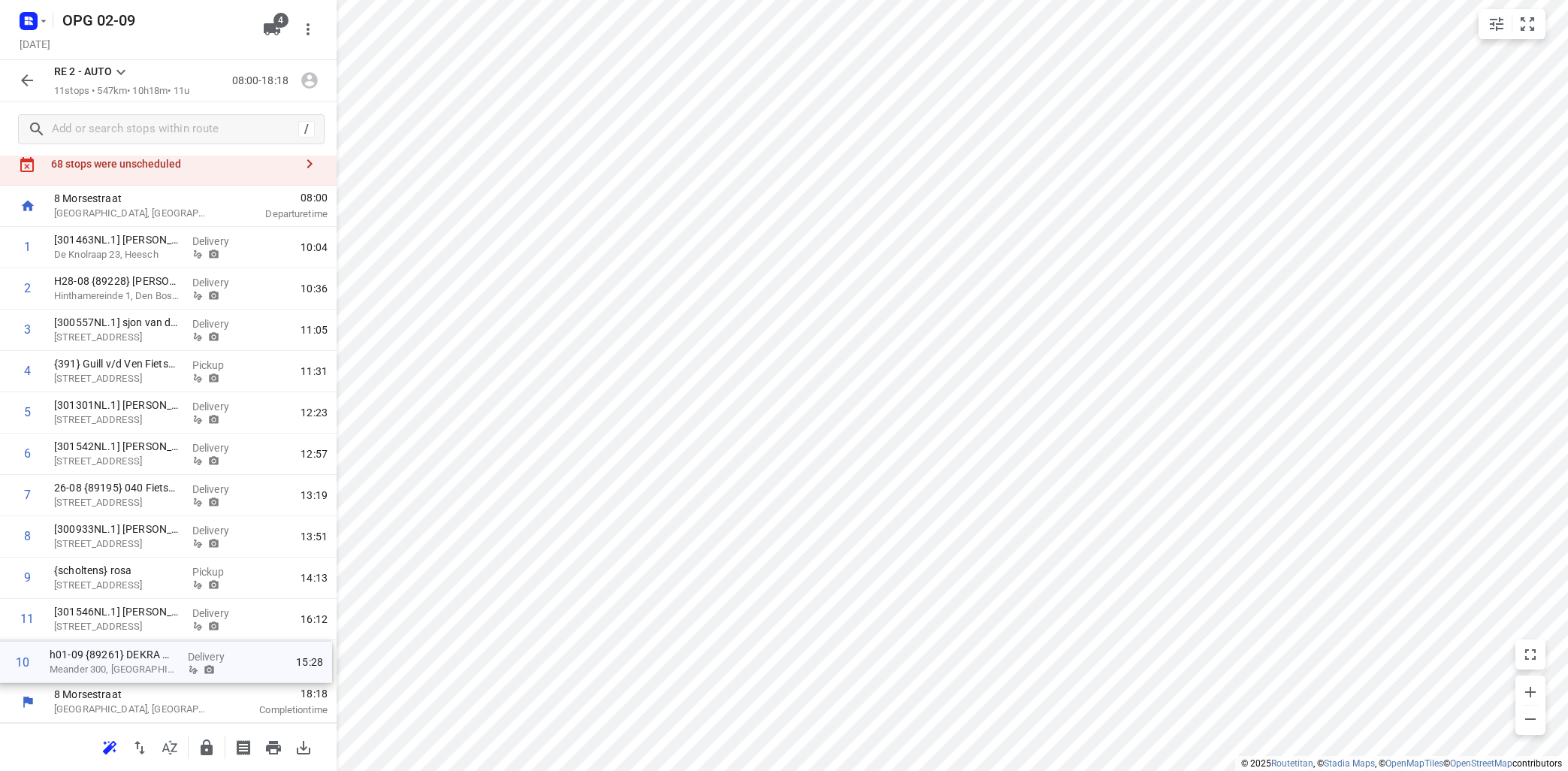
drag, startPoint x: 180, startPoint y: 627, endPoint x: 173, endPoint y: 668, distance: 41.6
click at [175, 672] on div "1 [301463NL.1] Maarten Snoeren De Knolraap 23, Heesch Delivery 10:04 2 H28-08 {…" at bounding box center [168, 454] width 336 height 455
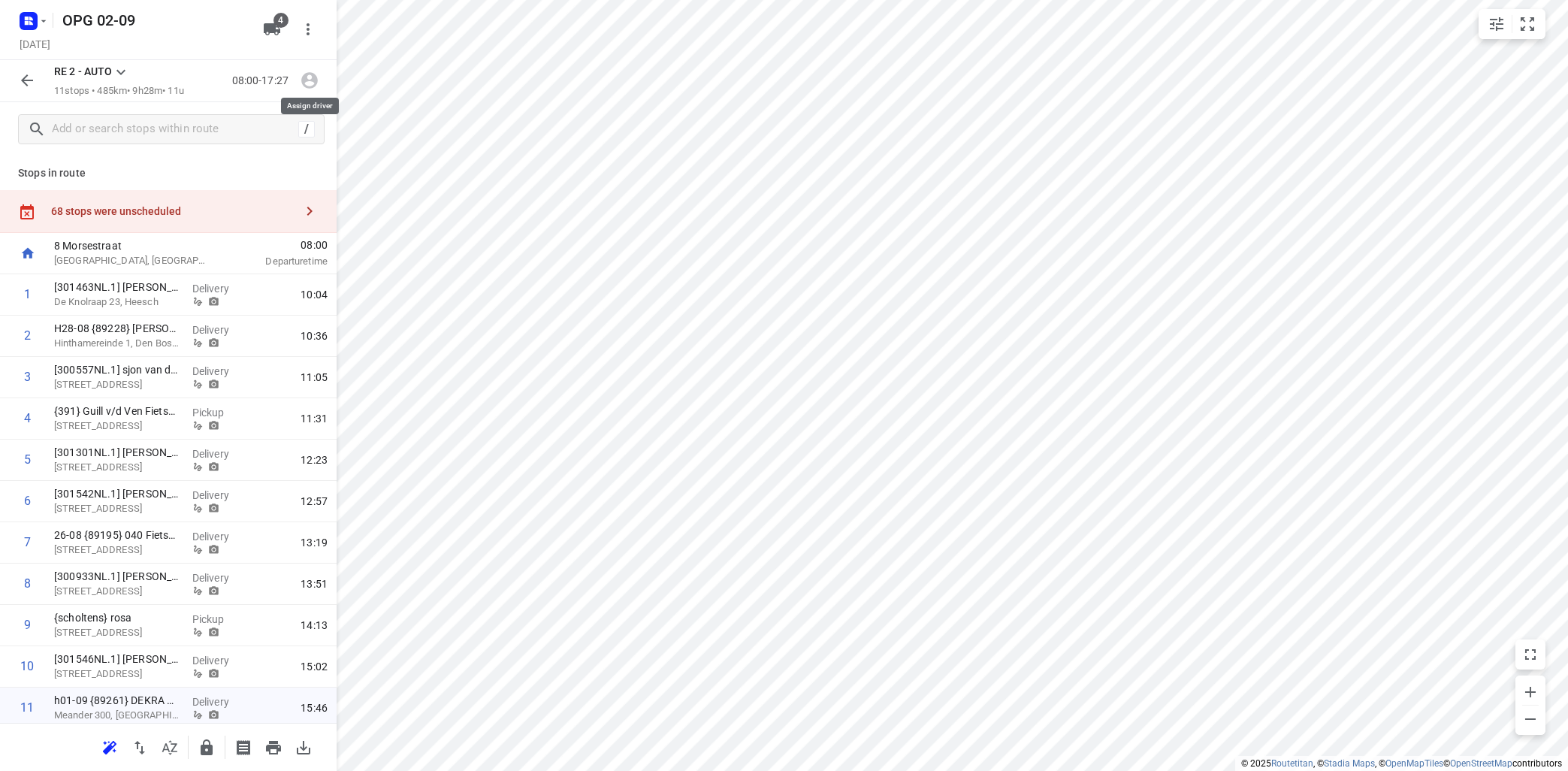
click at [312, 78] on icon "button" at bounding box center [309, 81] width 17 height 17
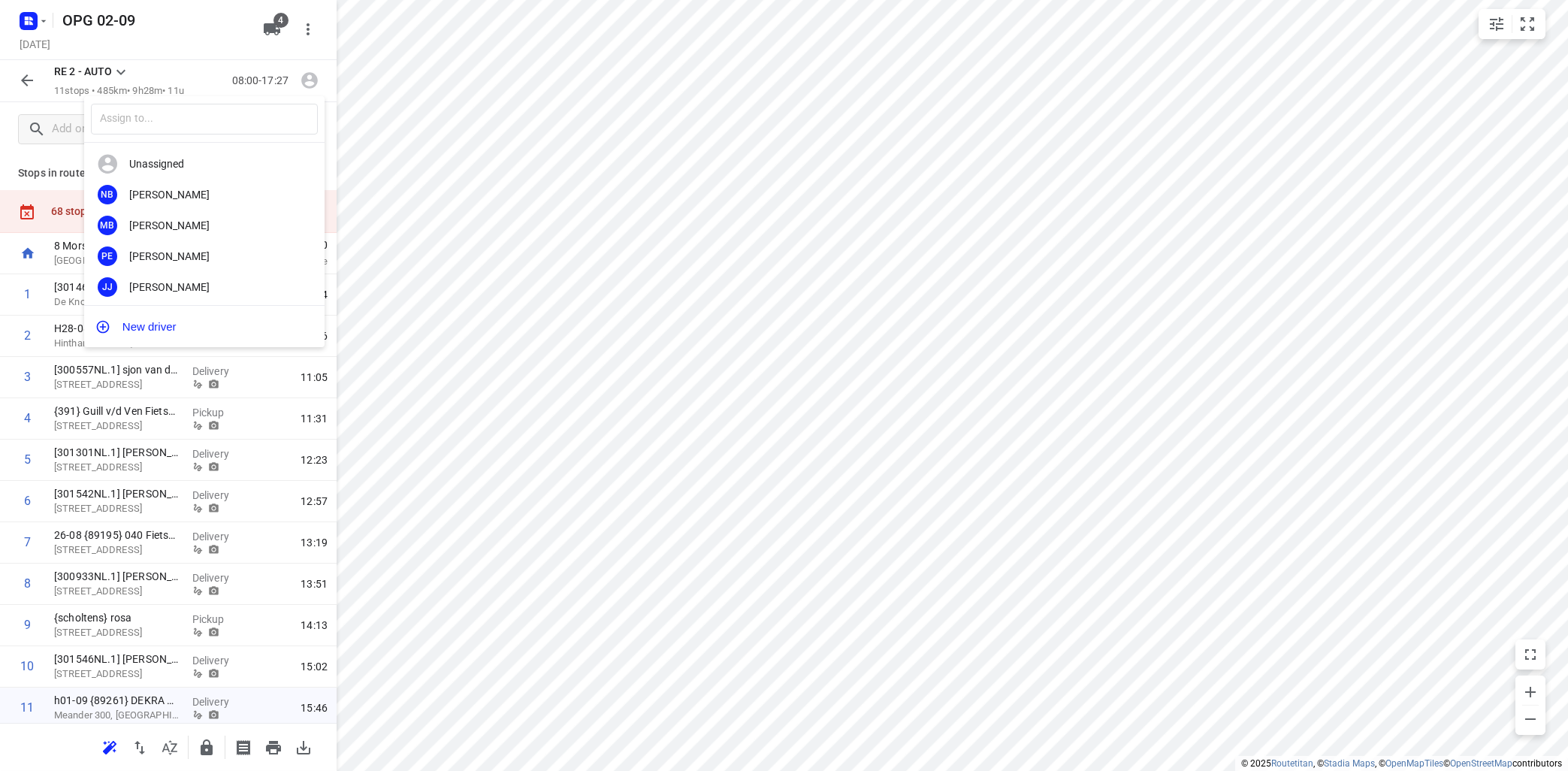
scroll to position [280, 0]
click at [158, 276] on div "NZ Nicky Zwiers" at bounding box center [204, 284] width 240 height 31
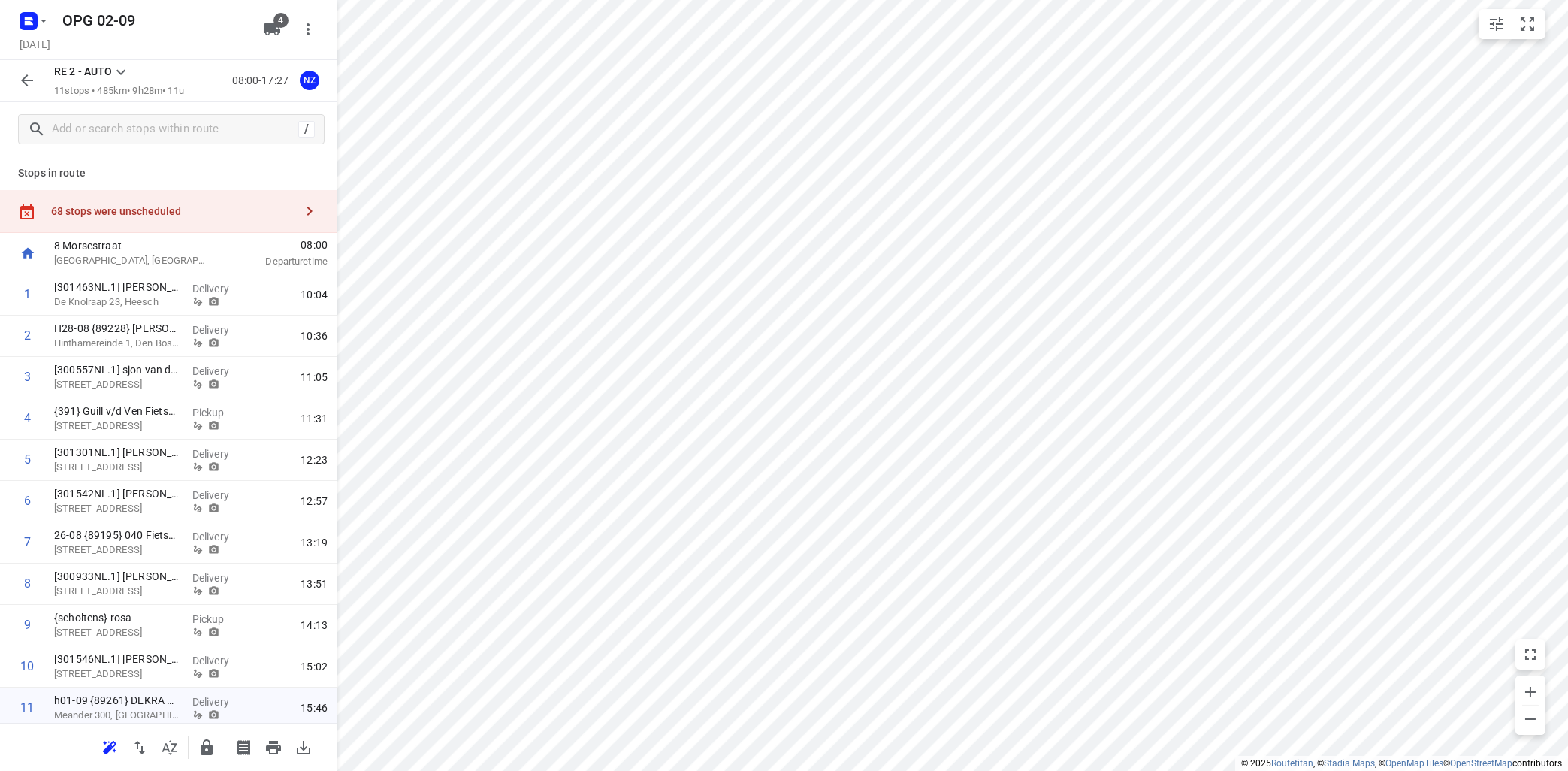
click at [136, 69] on div "RE 2 - AUTO 11 stops • 485km • 9h28m • 11u" at bounding box center [120, 81] width 130 height 35
click at [121, 69] on icon at bounding box center [121, 72] width 18 height 18
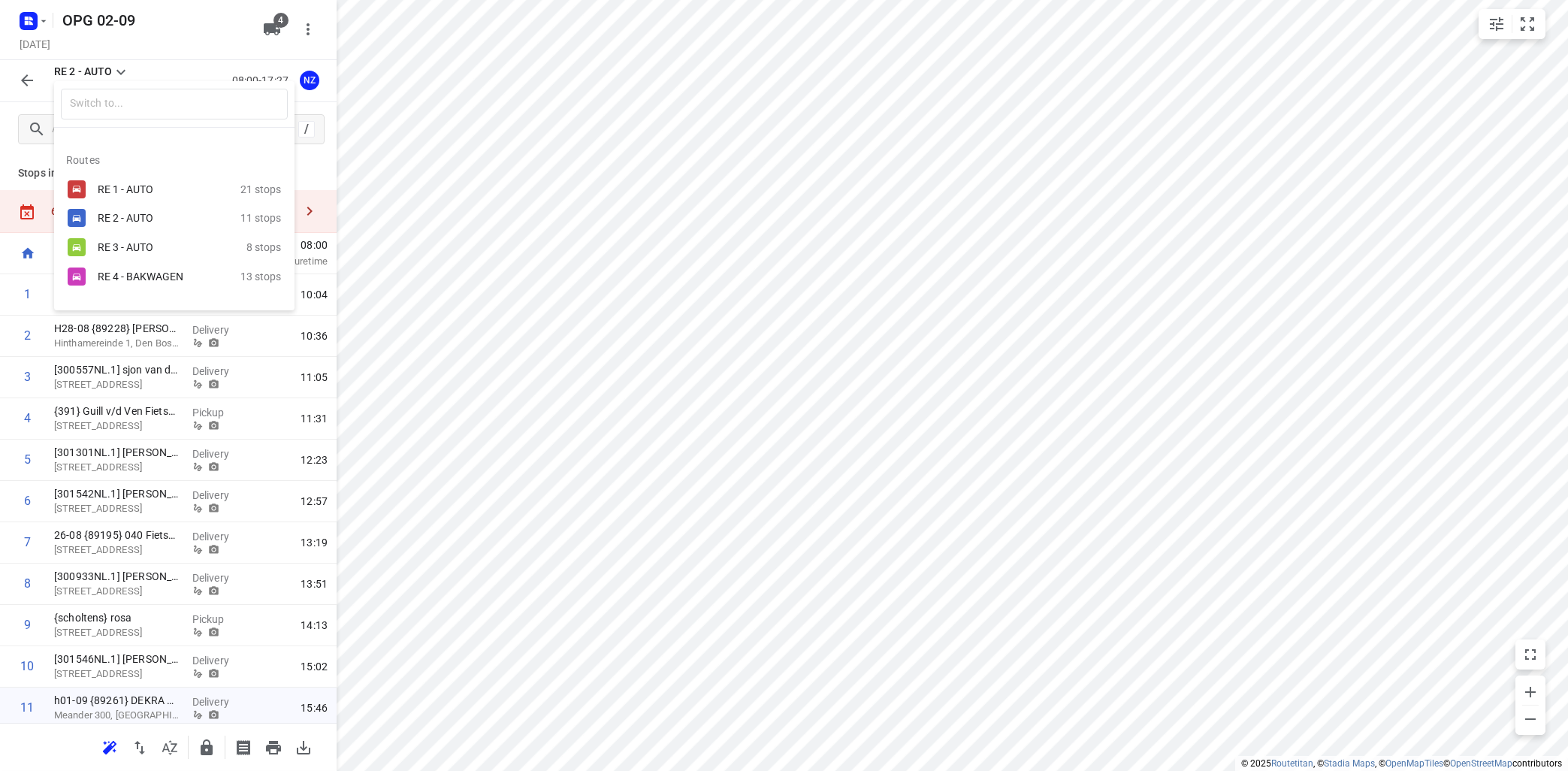
drag, startPoint x: 107, startPoint y: 273, endPoint x: 160, endPoint y: 250, distance: 57.8
click at [108, 273] on div "RE 4 - BAKWAGEN" at bounding box center [160, 276] width 127 height 12
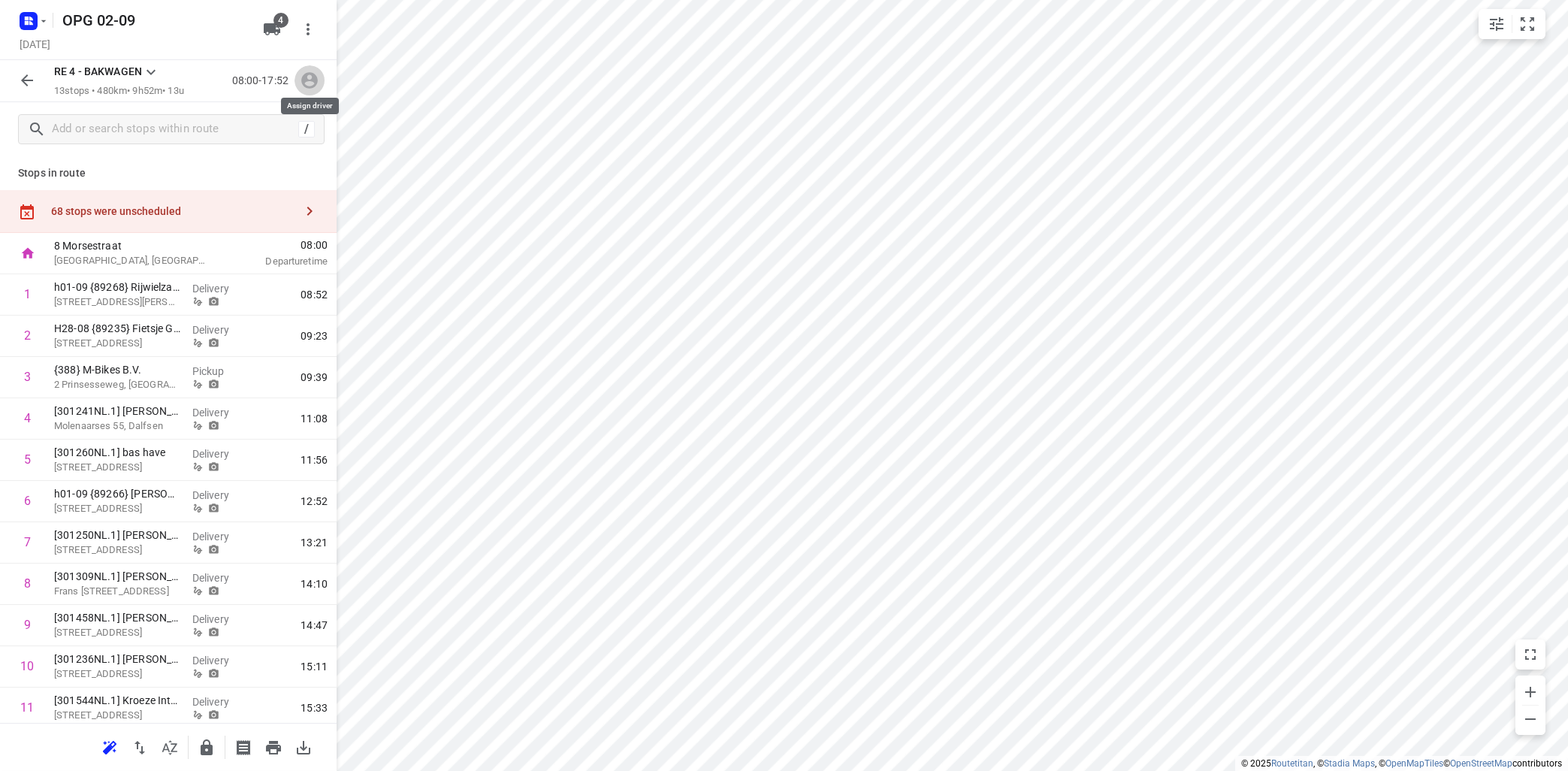
click at [308, 81] on icon "button" at bounding box center [309, 81] width 17 height 17
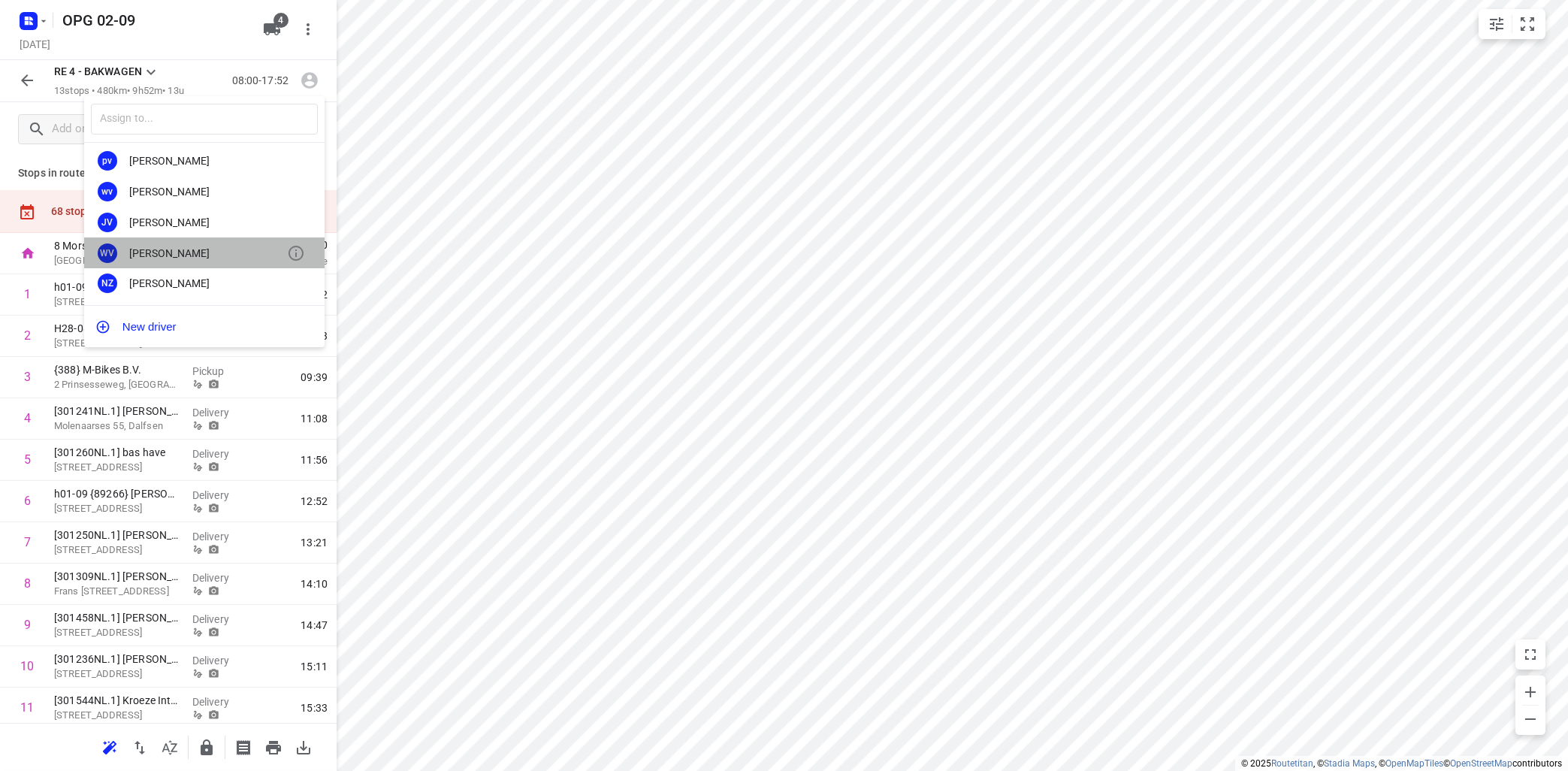
click at [157, 254] on div "[PERSON_NAME]" at bounding box center [208, 253] width 157 height 12
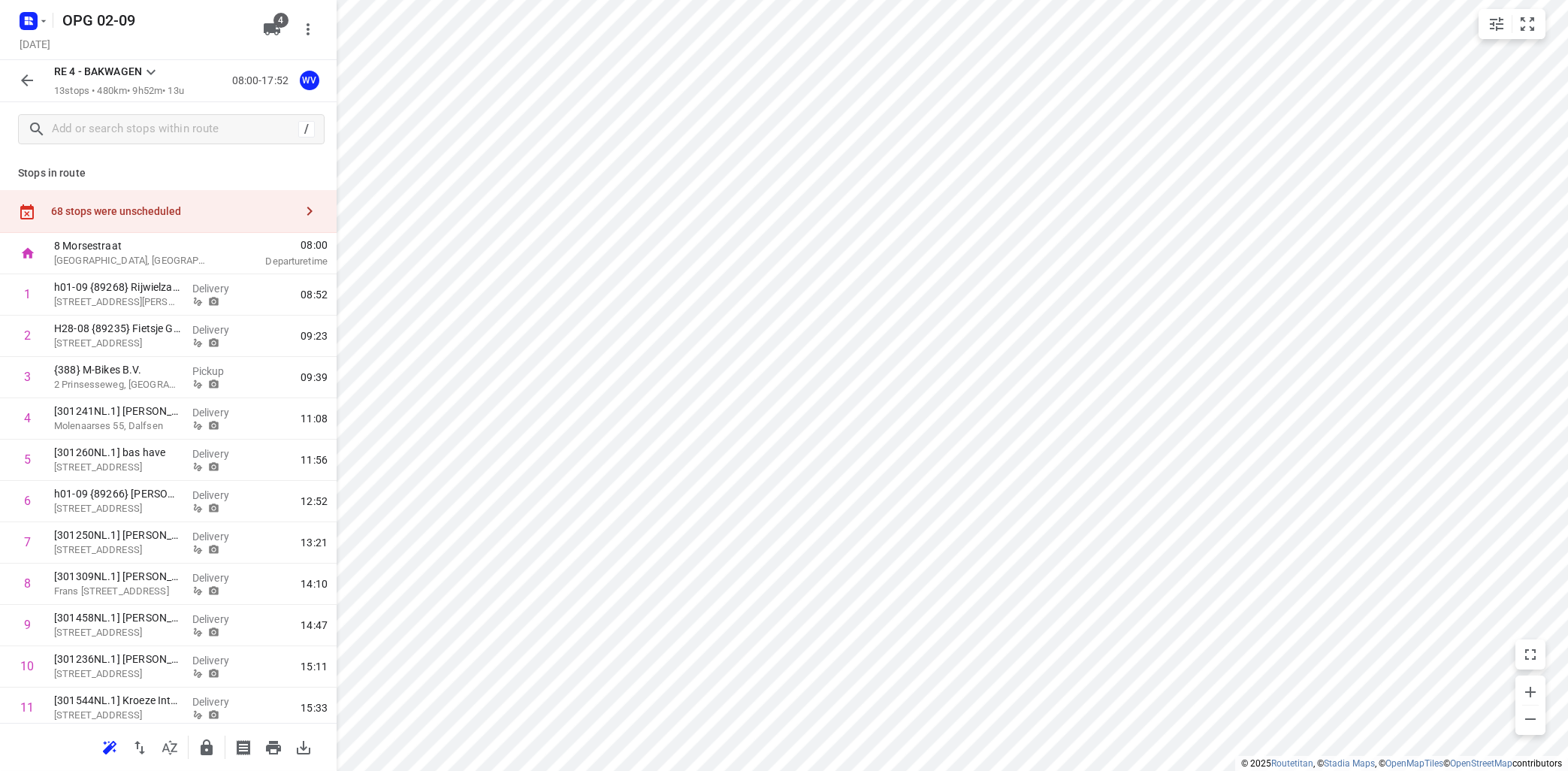
click at [152, 64] on icon at bounding box center [151, 72] width 18 height 18
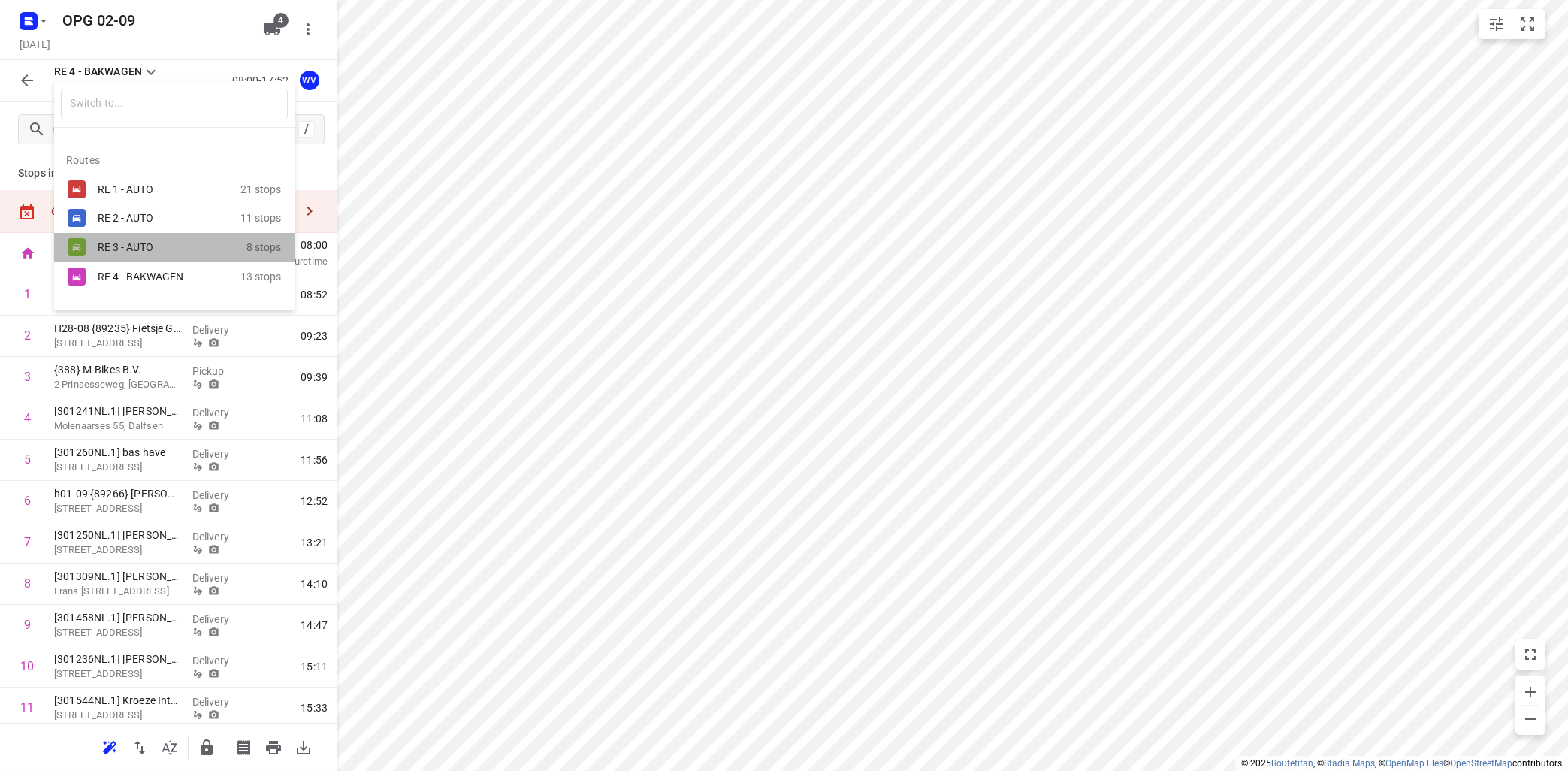
click at [140, 244] on div "RE 3 - AUTO" at bounding box center [160, 247] width 127 height 12
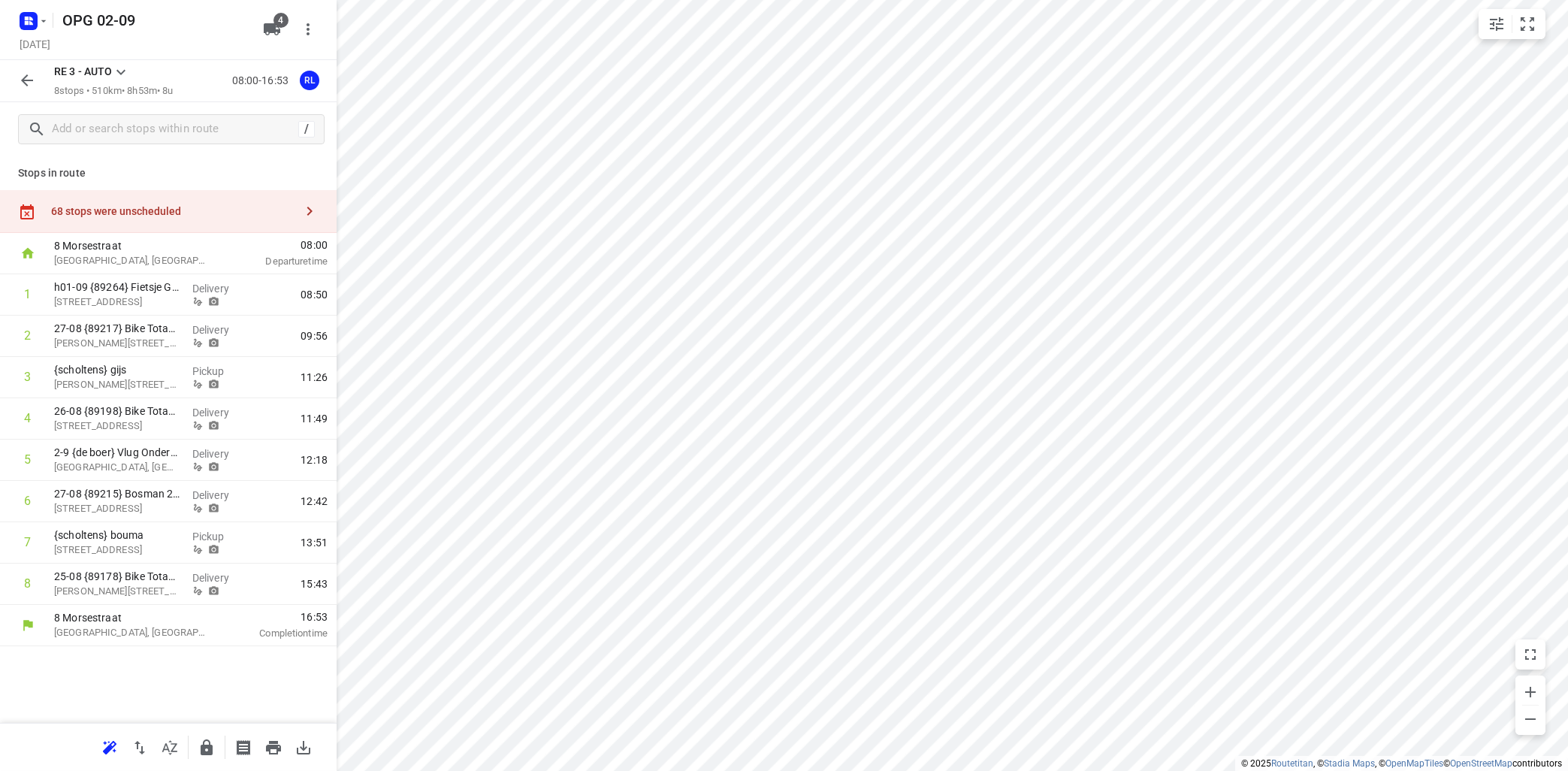
click at [122, 68] on icon at bounding box center [121, 72] width 18 height 18
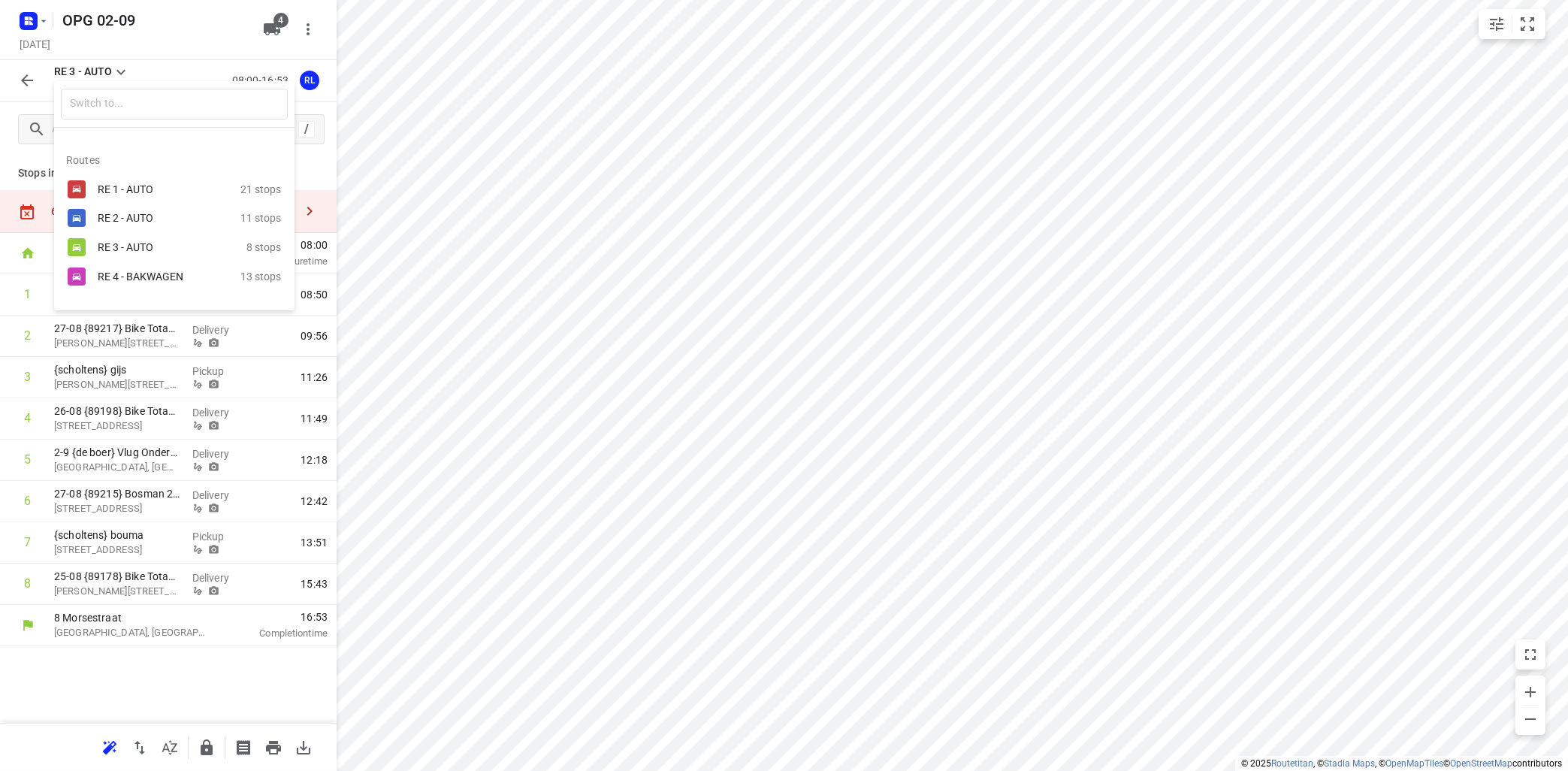
click at [146, 275] on div "RE 4 - BAKWAGEN" at bounding box center [160, 276] width 127 height 12
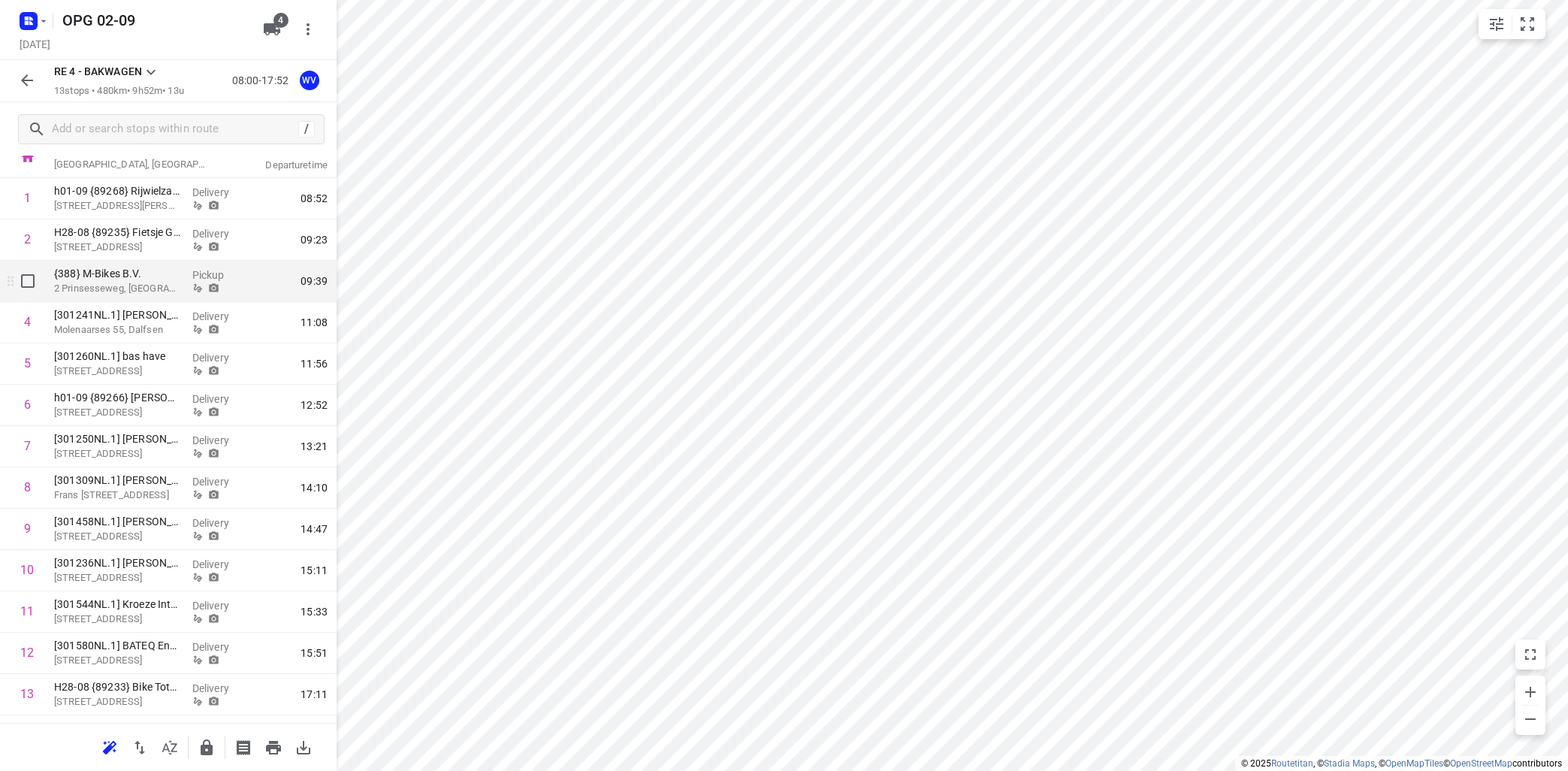
scroll to position [130, 0]
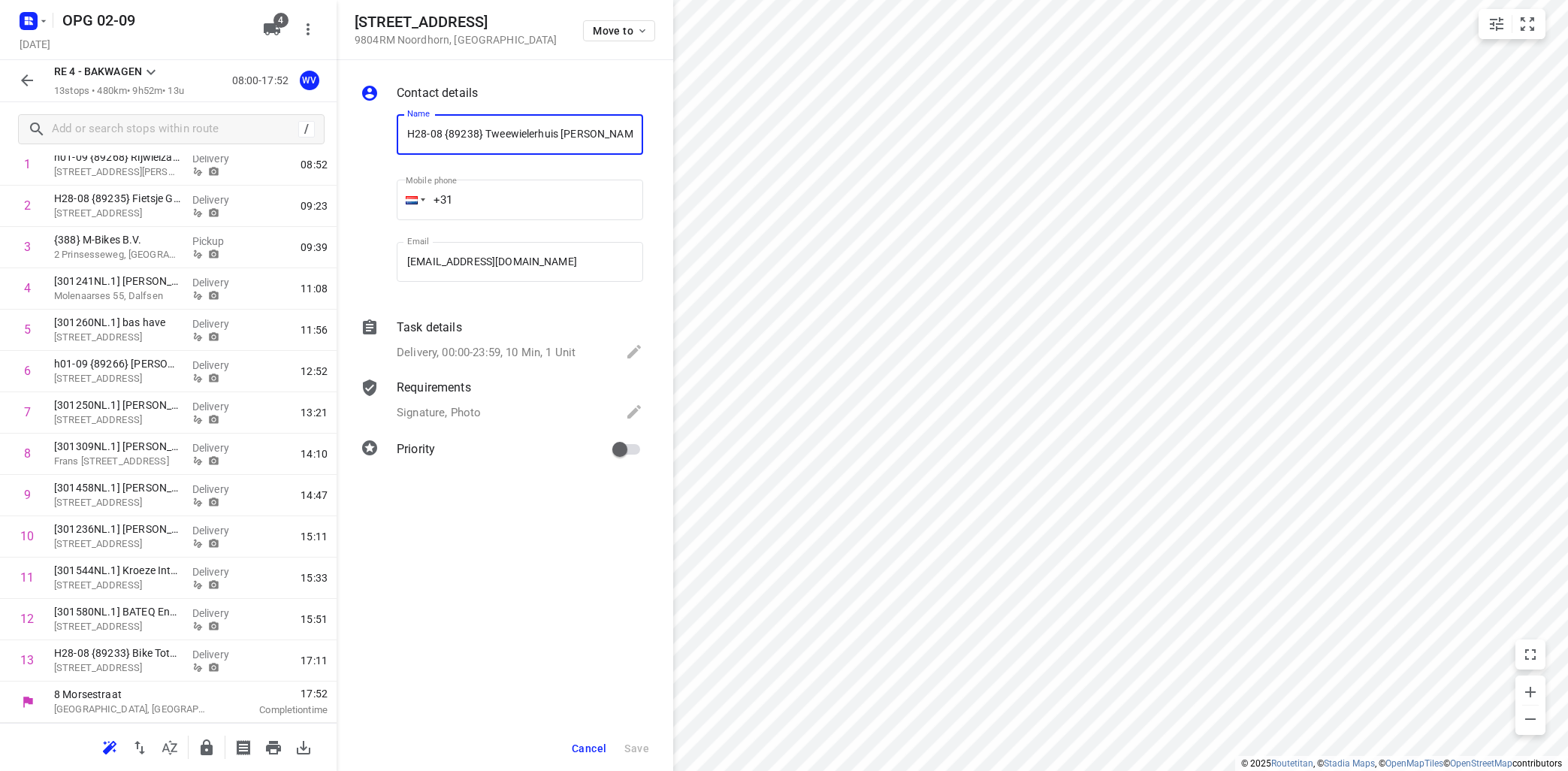
click at [595, 743] on span "Cancel" at bounding box center [589, 749] width 35 height 12
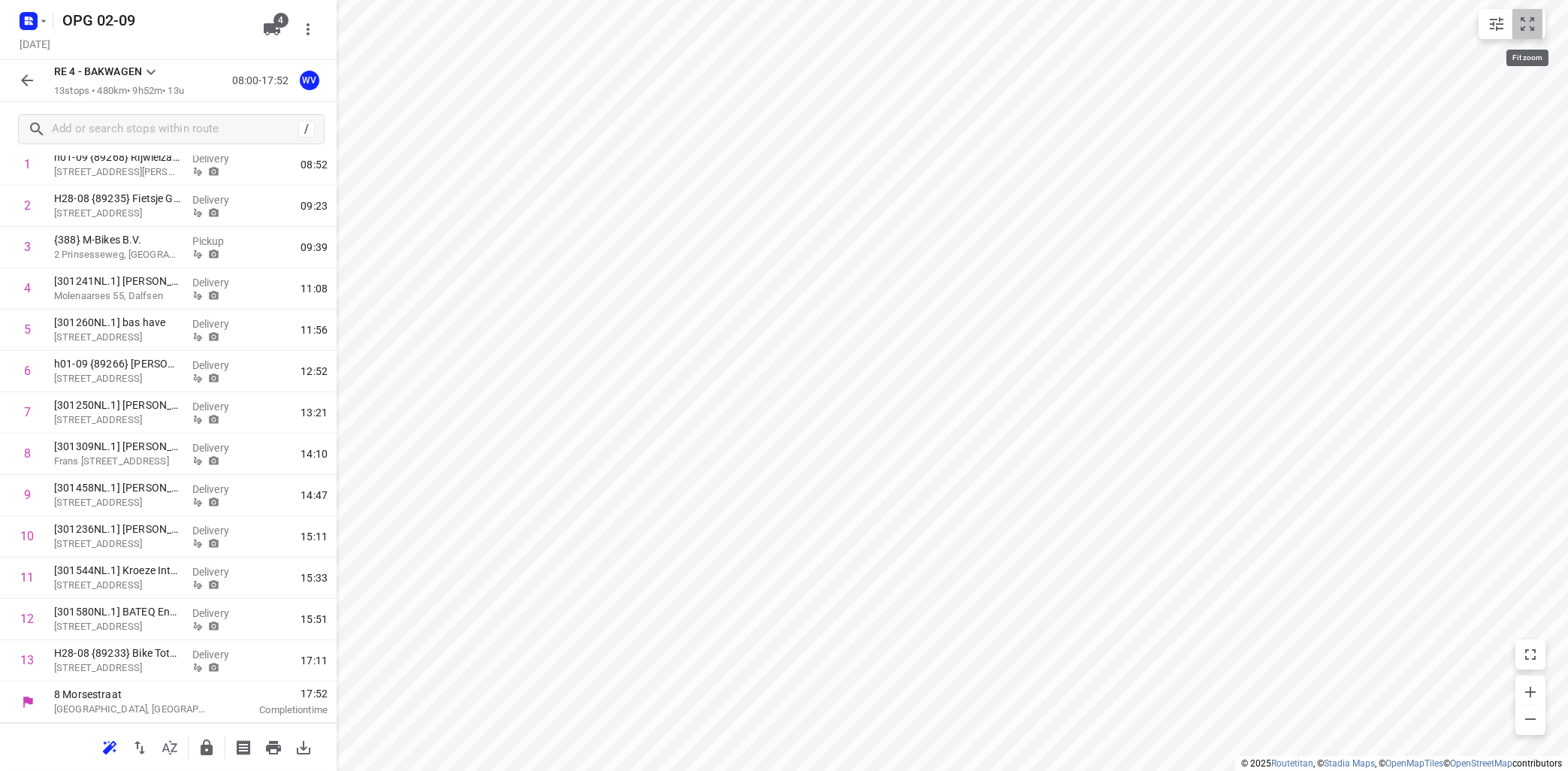
click at [1542, 18] on button "small contained button group" at bounding box center [1527, 23] width 30 height 30
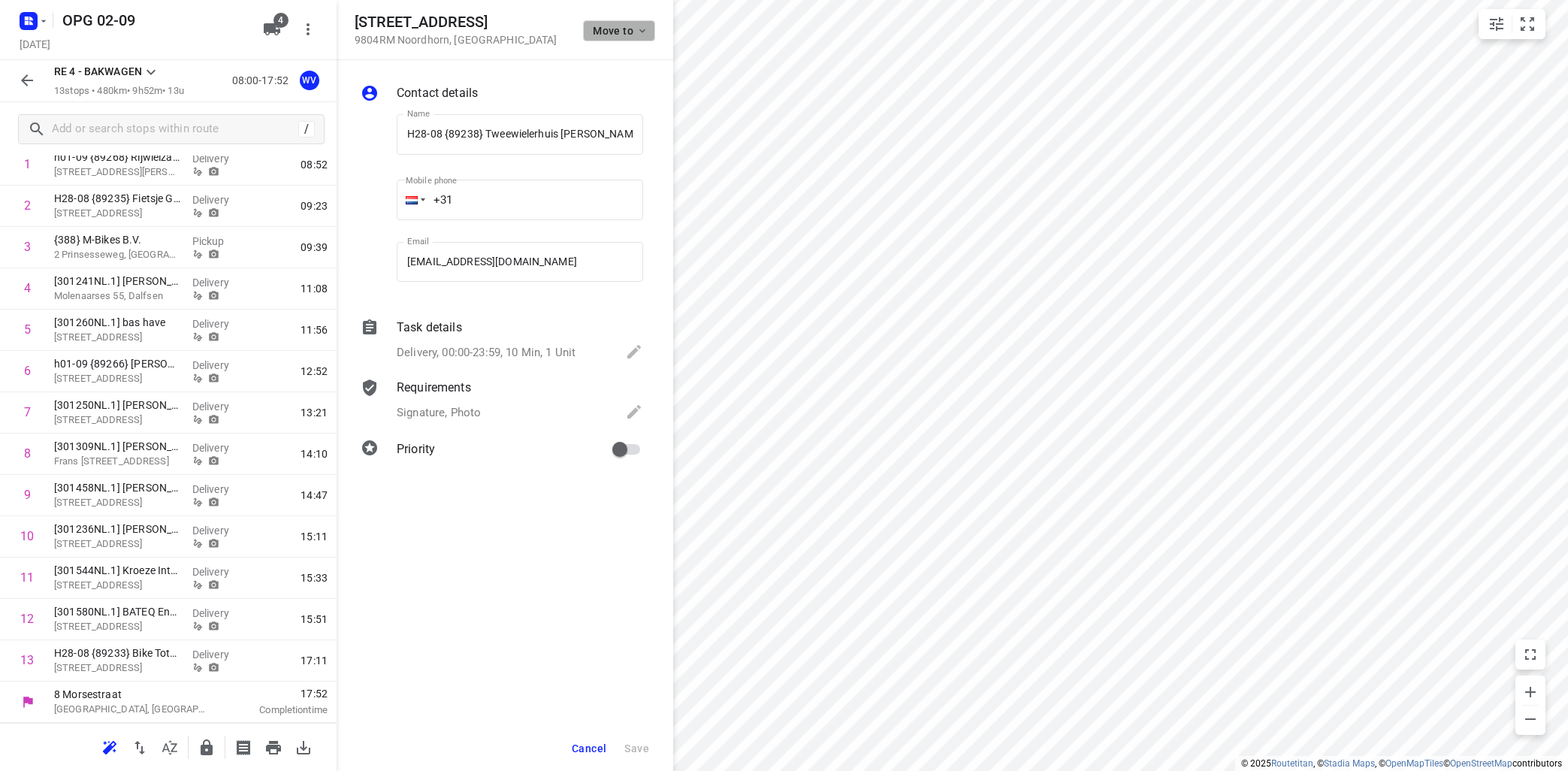
click at [638, 36] on icon "button" at bounding box center [643, 31] width 12 height 12
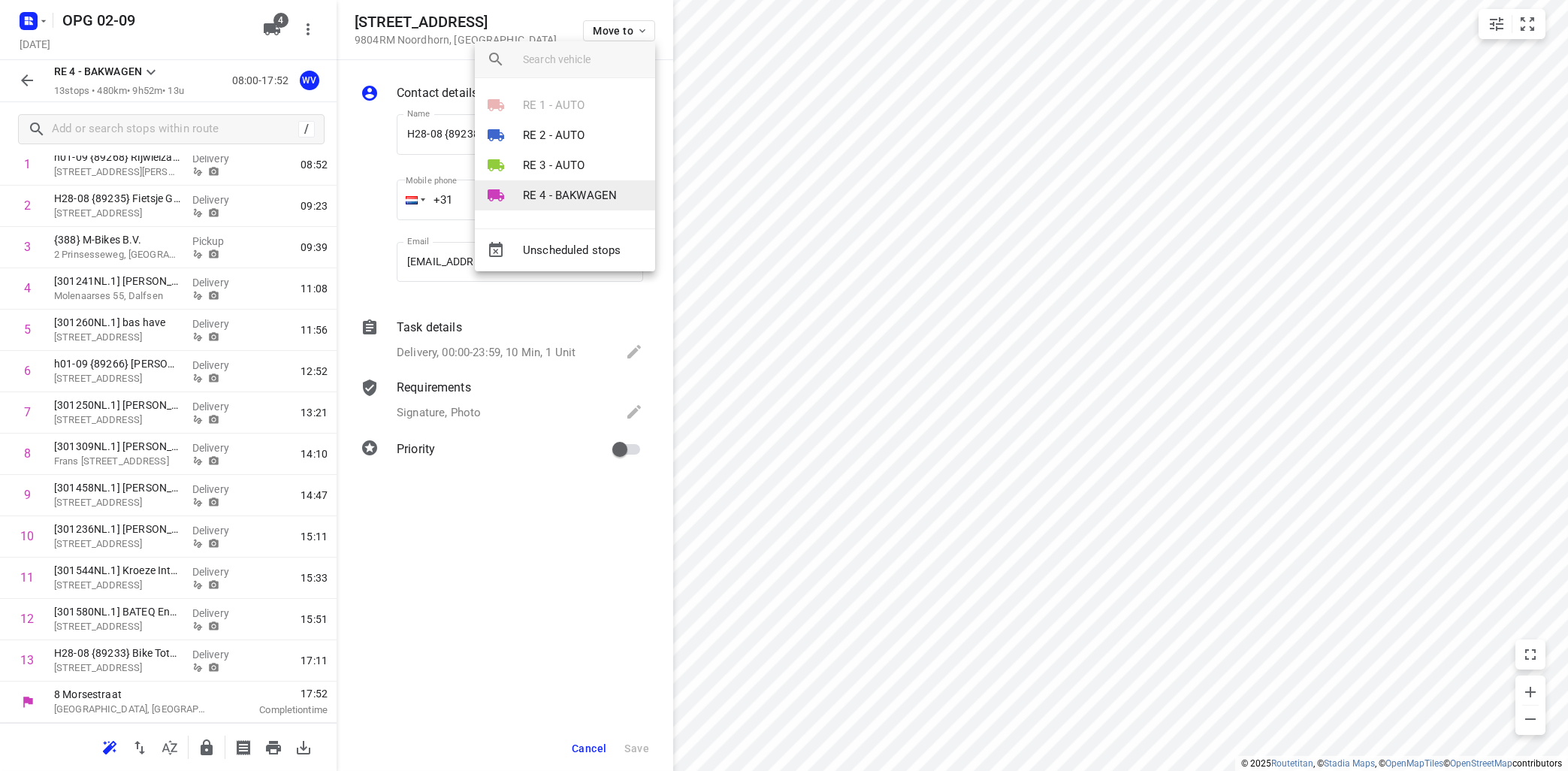
click at [590, 193] on p "RE 4 - BAKWAGEN" at bounding box center [570, 195] width 94 height 18
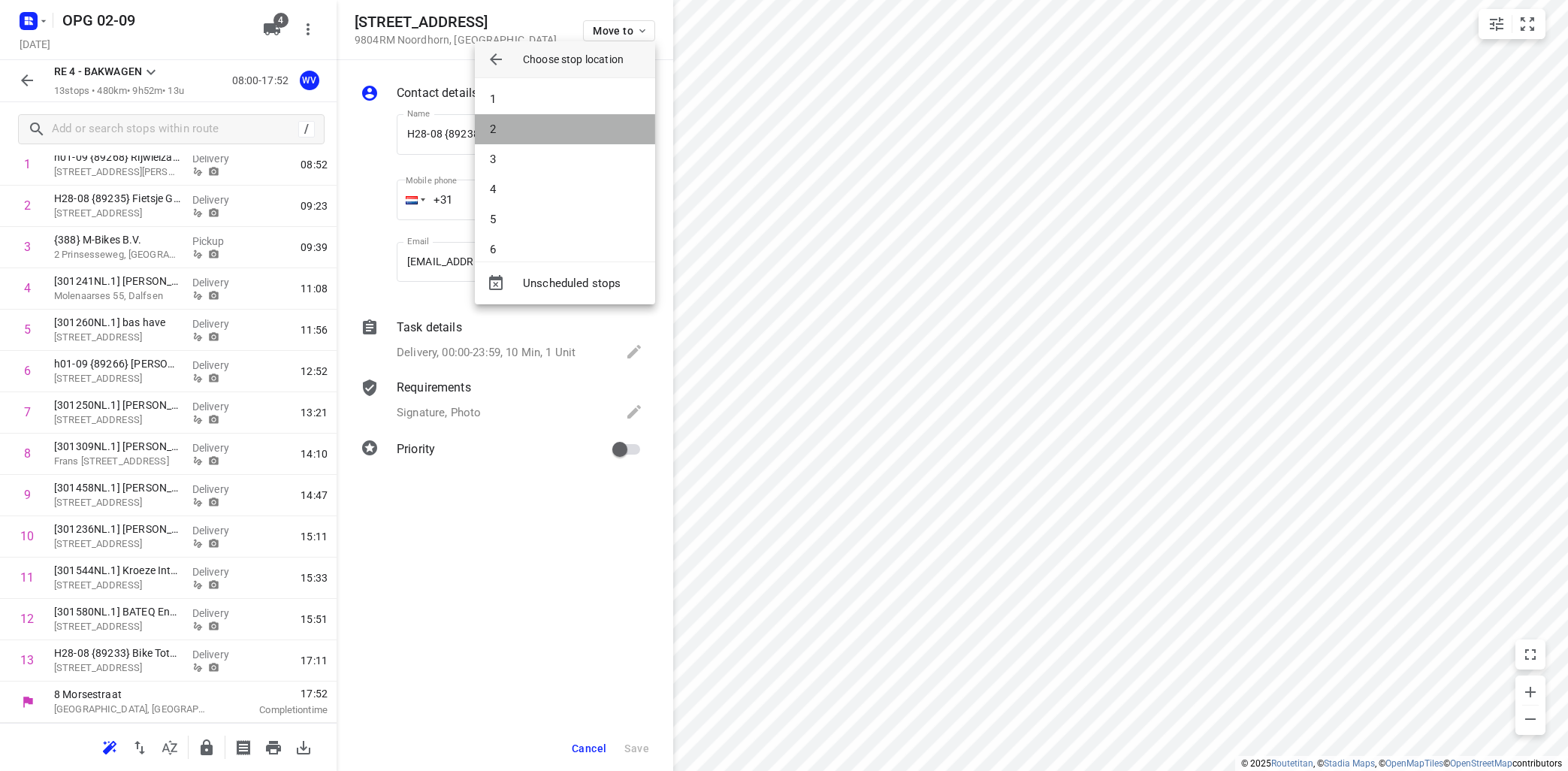
drag, startPoint x: 571, startPoint y: 127, endPoint x: 577, endPoint y: 123, distance: 7.2
click at [573, 124] on li "2" at bounding box center [564, 128] width 180 height 30
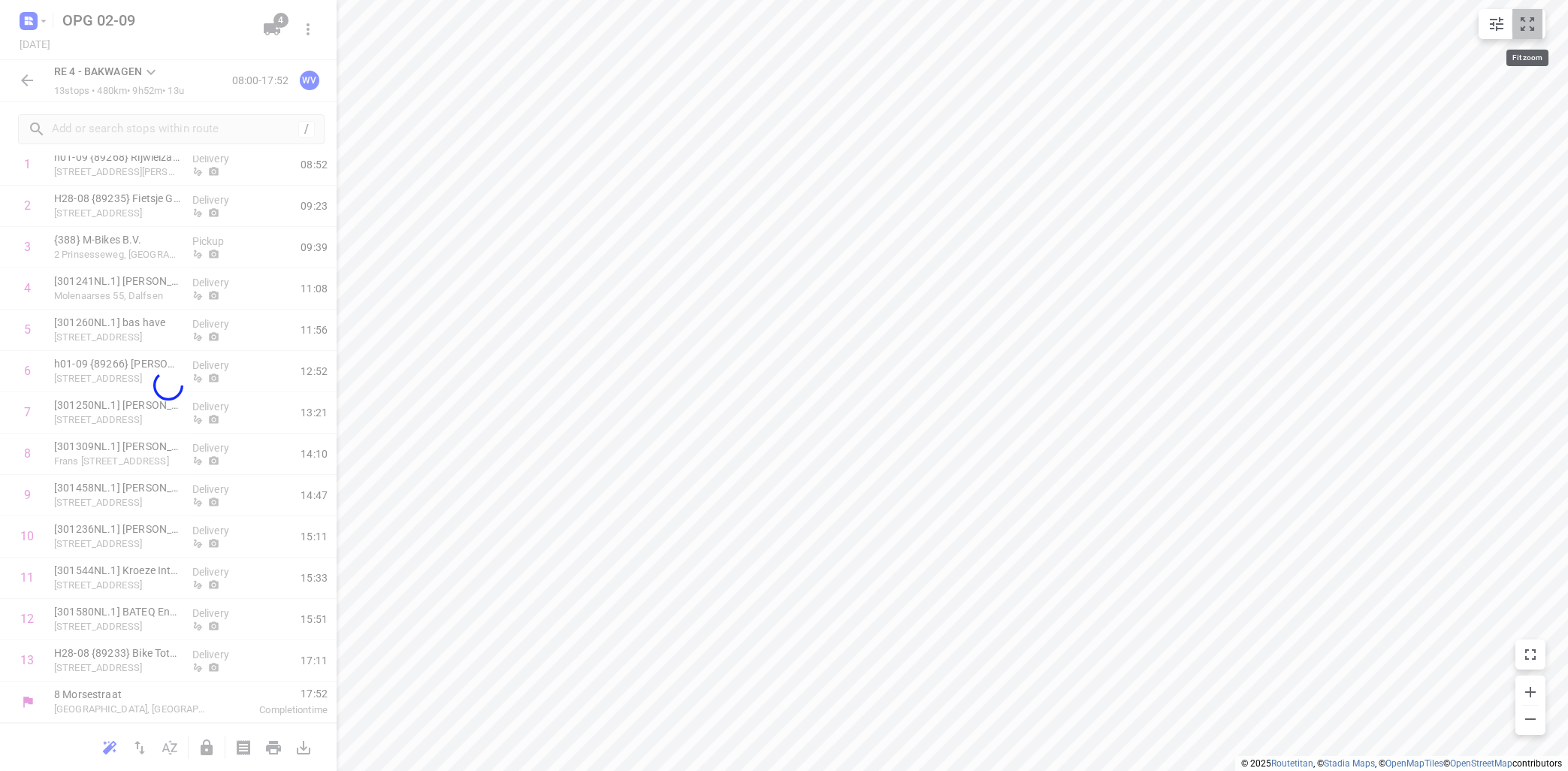
click at [1522, 19] on icon "small contained button group" at bounding box center [1527, 24] width 14 height 14
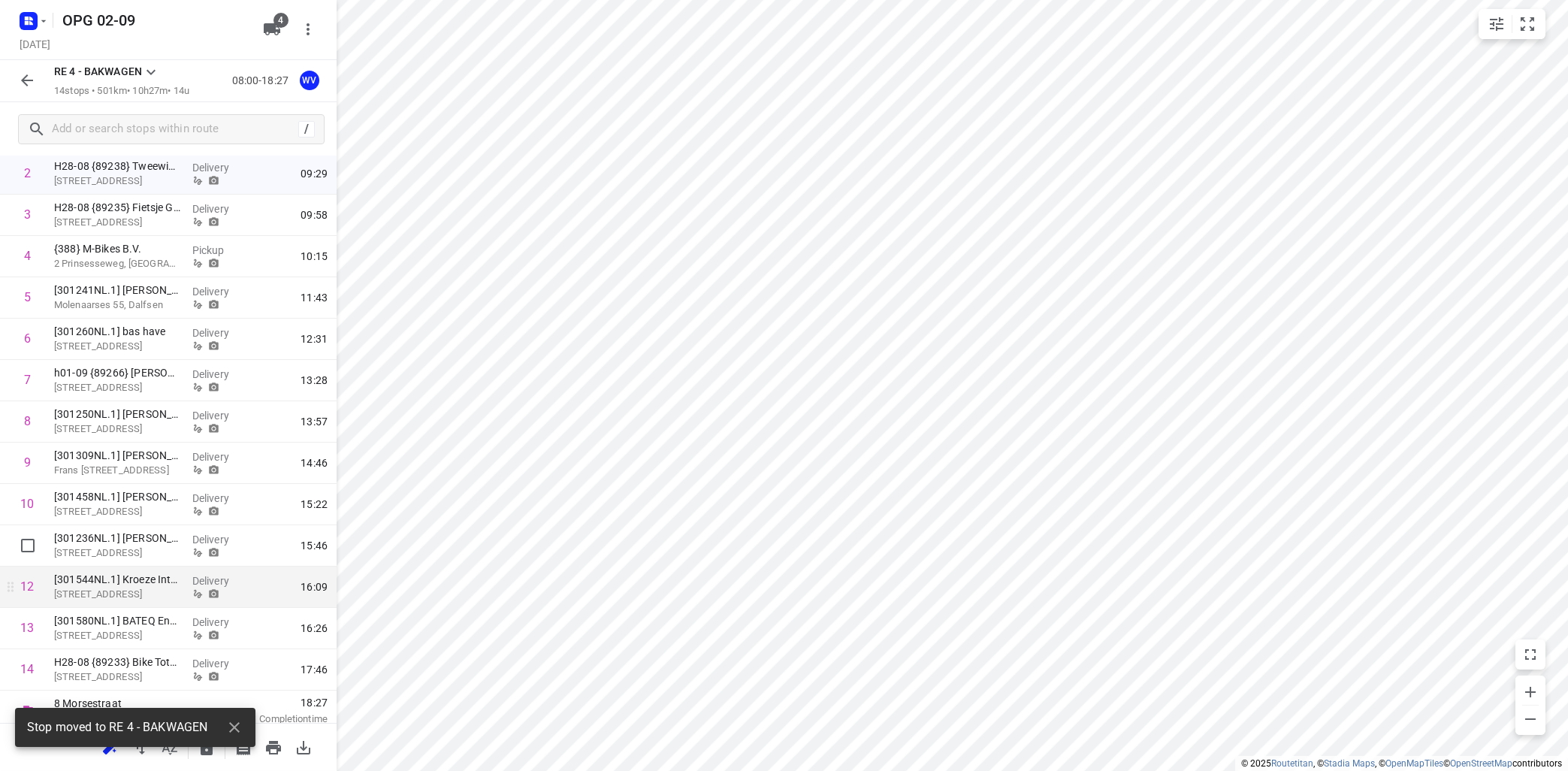
scroll to position [170, 0]
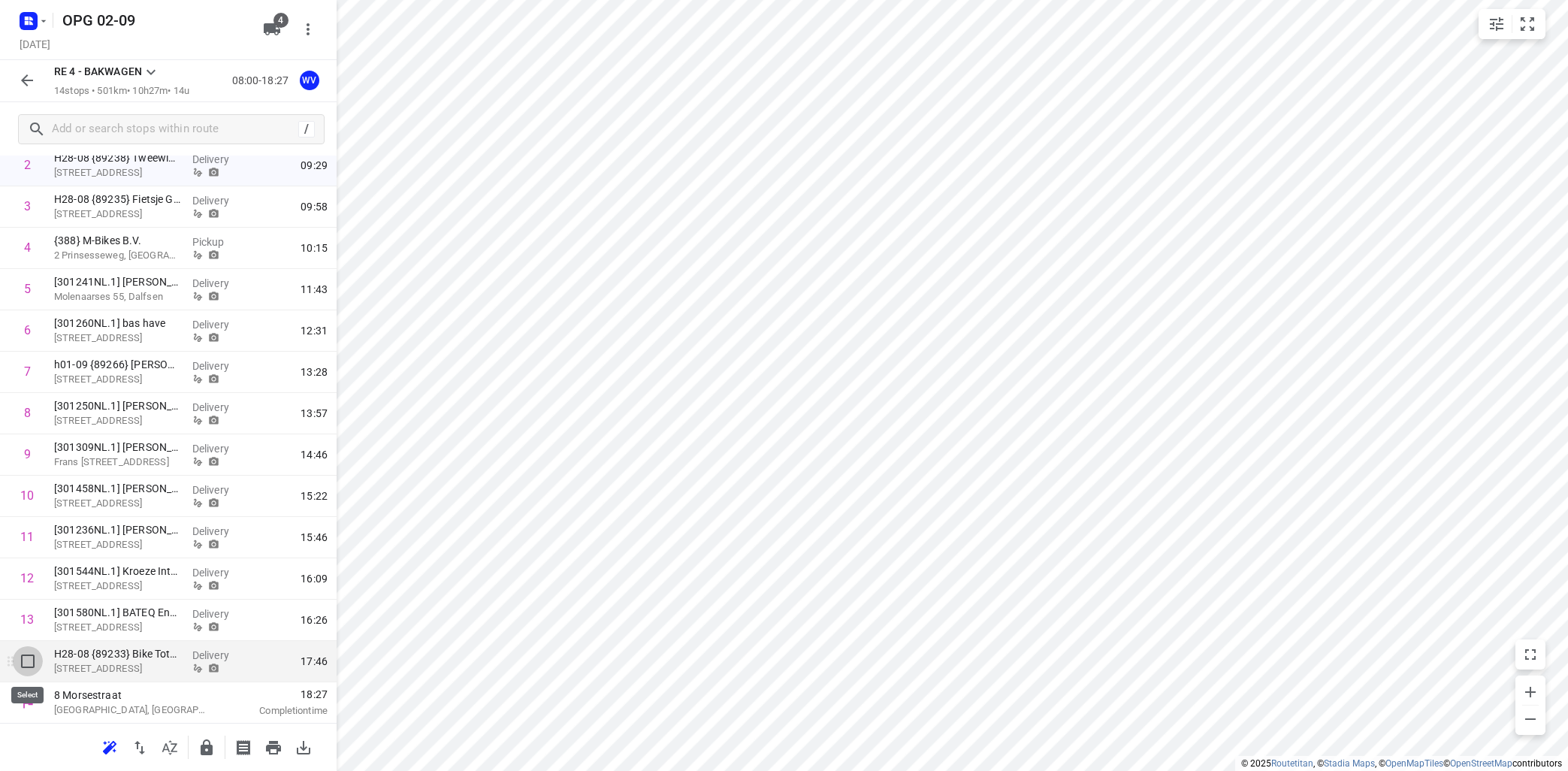
click at [23, 660] on input "checkbox" at bounding box center [27, 661] width 30 height 30
checkbox input "true"
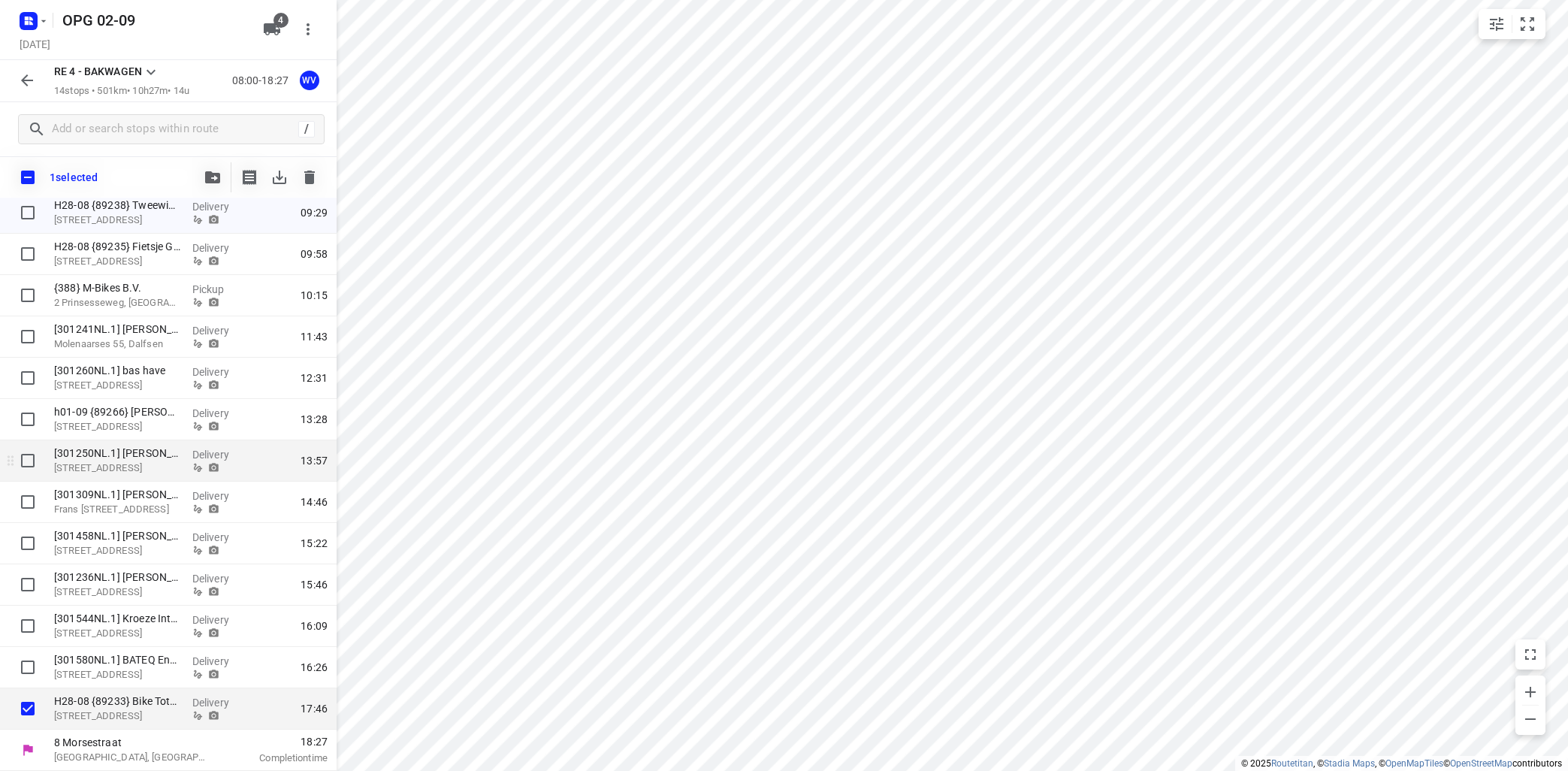
scroll to position [164, 0]
click at [213, 173] on icon "button" at bounding box center [212, 177] width 15 height 12
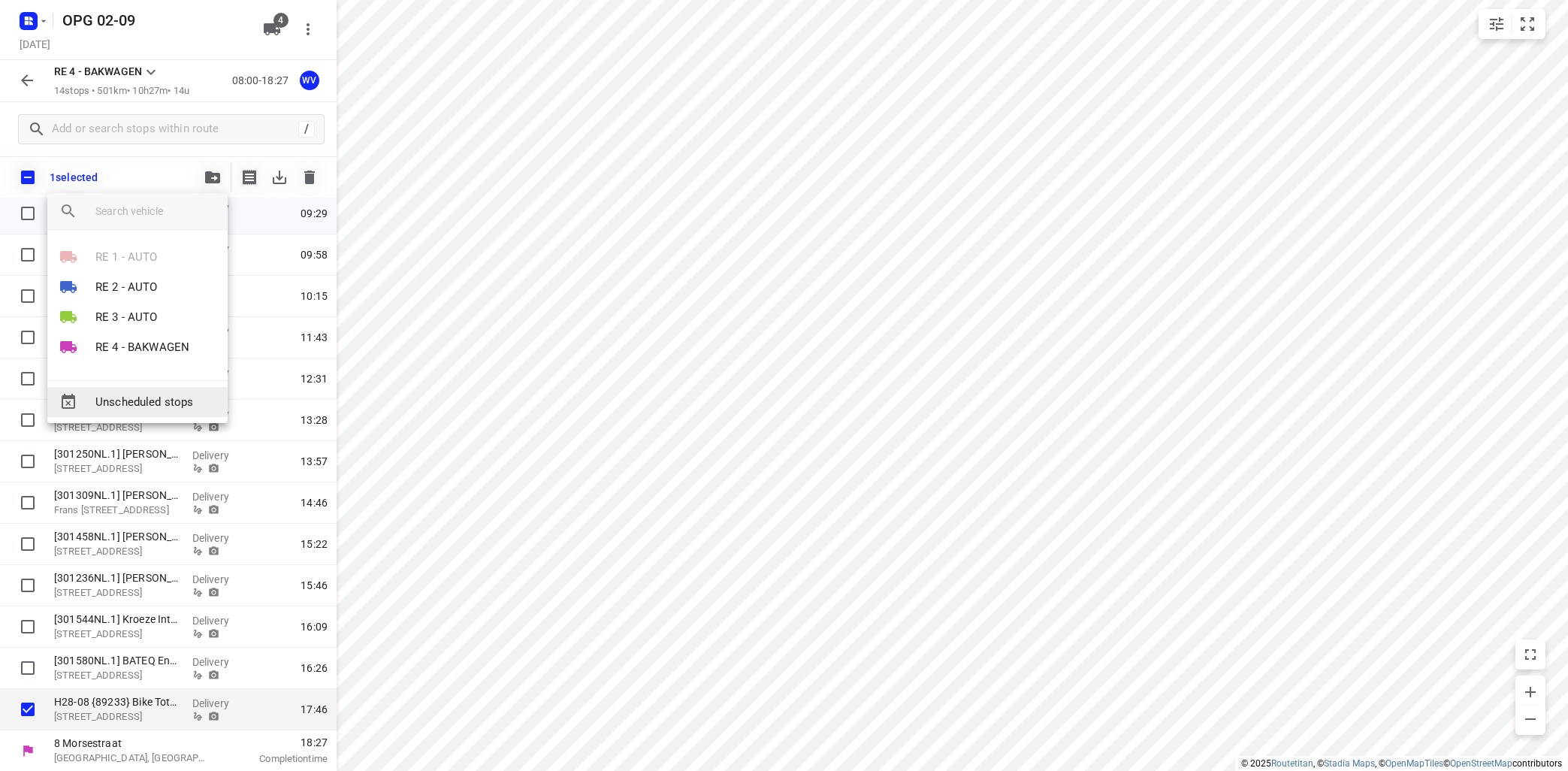
click at [164, 403] on span "Unscheduled stops" at bounding box center [156, 403] width 121 height 18
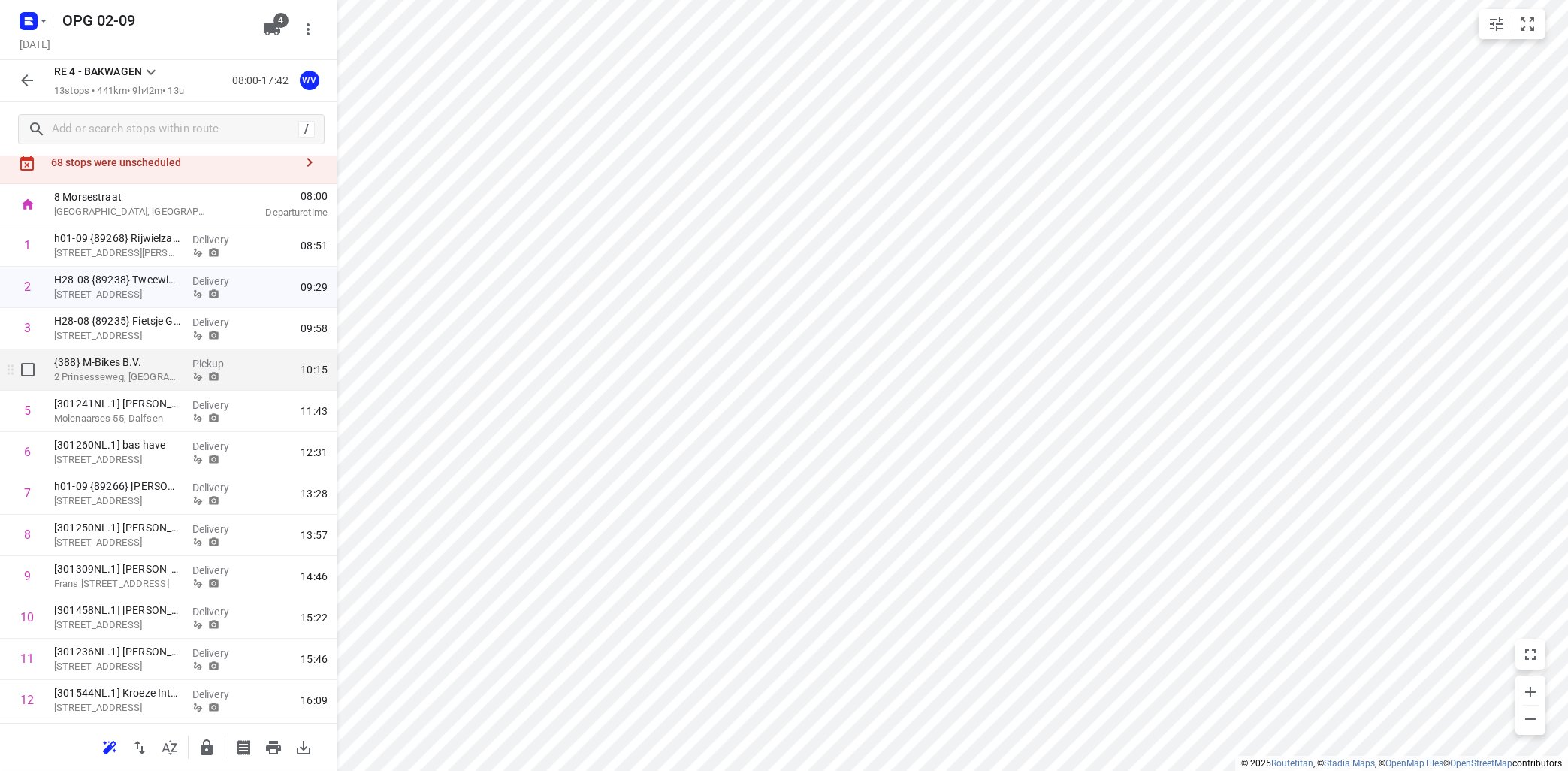
scroll to position [0, 0]
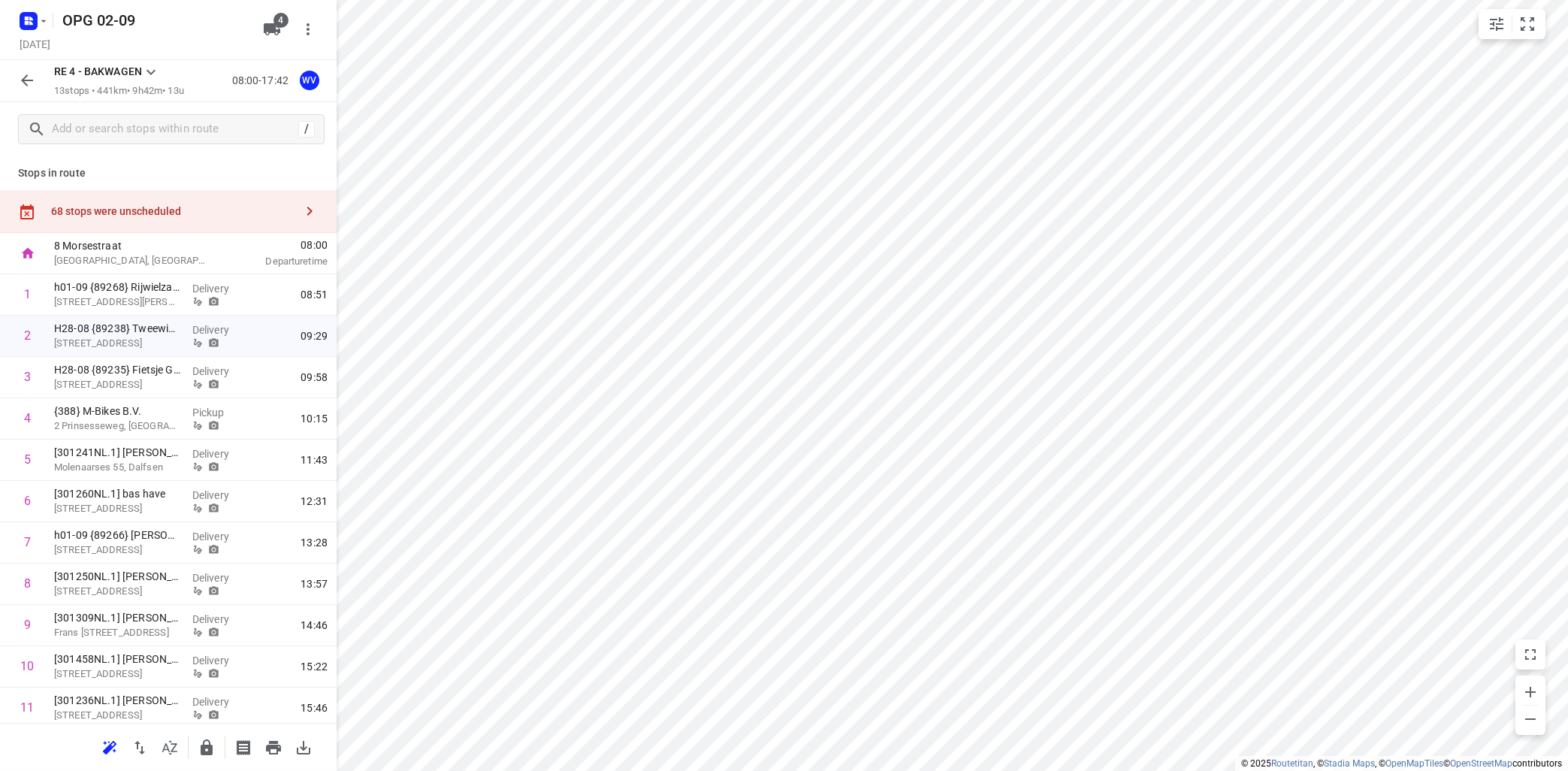
click at [309, 213] on icon "button" at bounding box center [309, 211] width 18 height 18
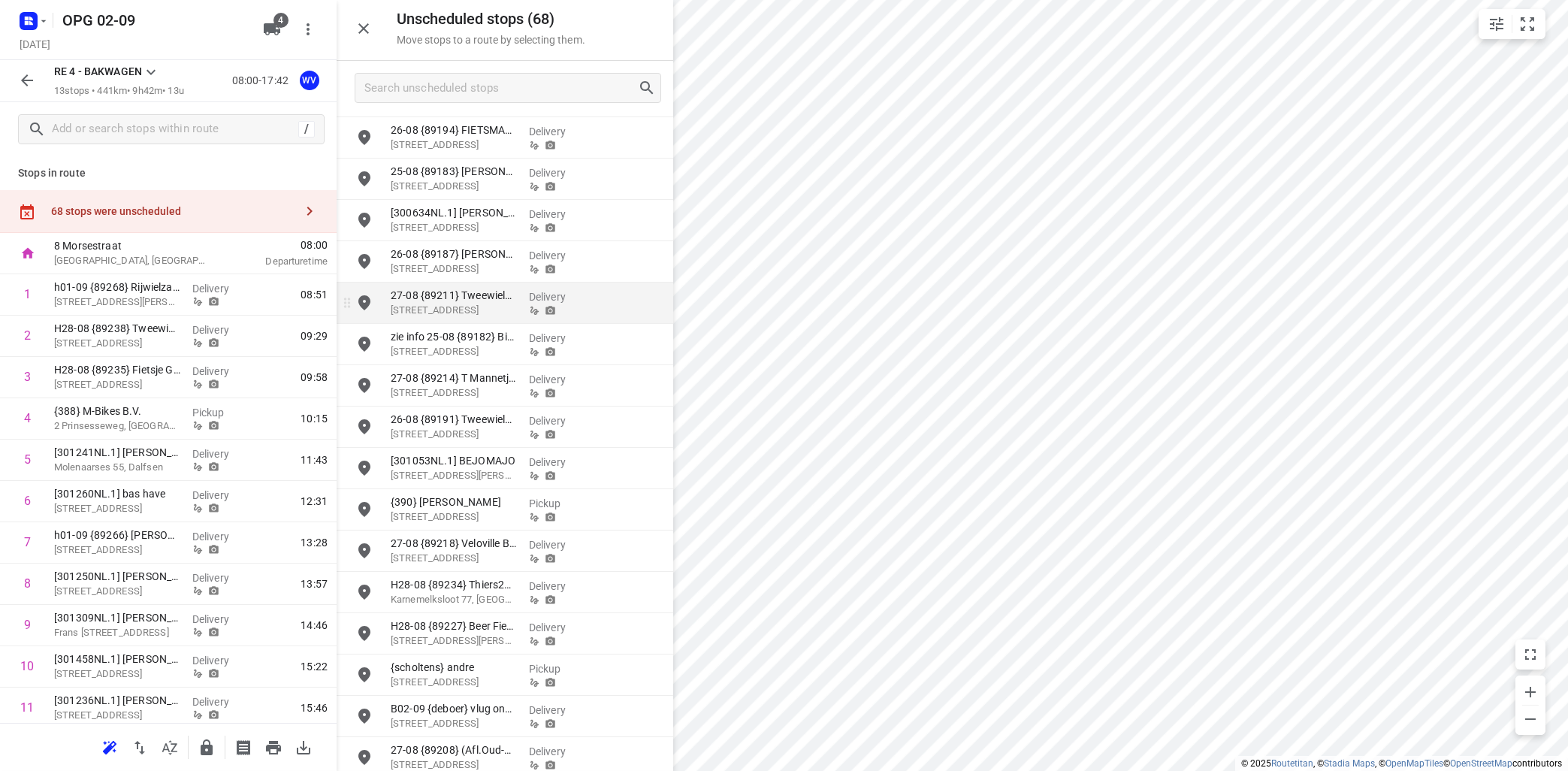
scroll to position [271, 0]
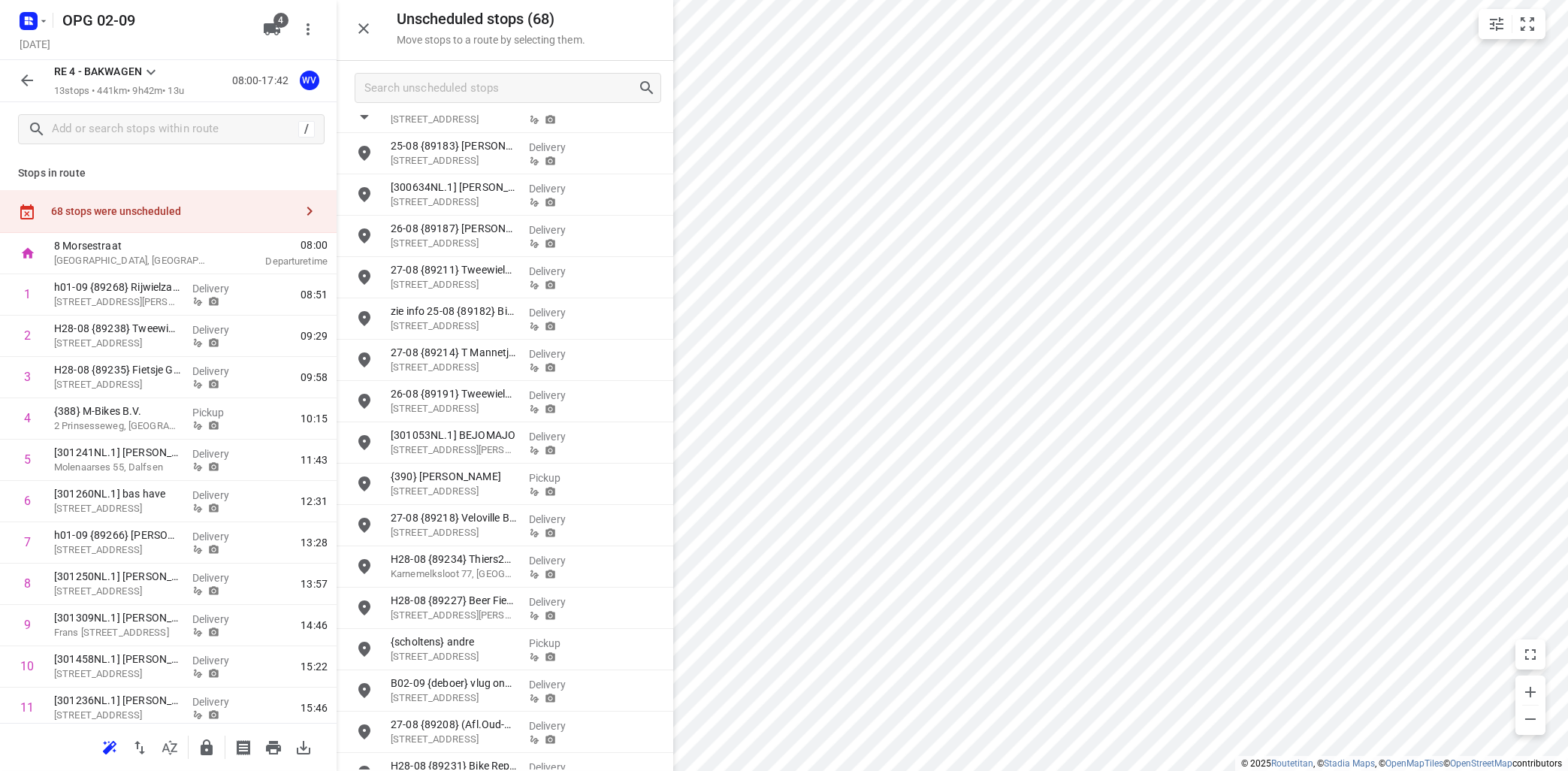
click at [151, 70] on icon at bounding box center [151, 72] width 18 height 18
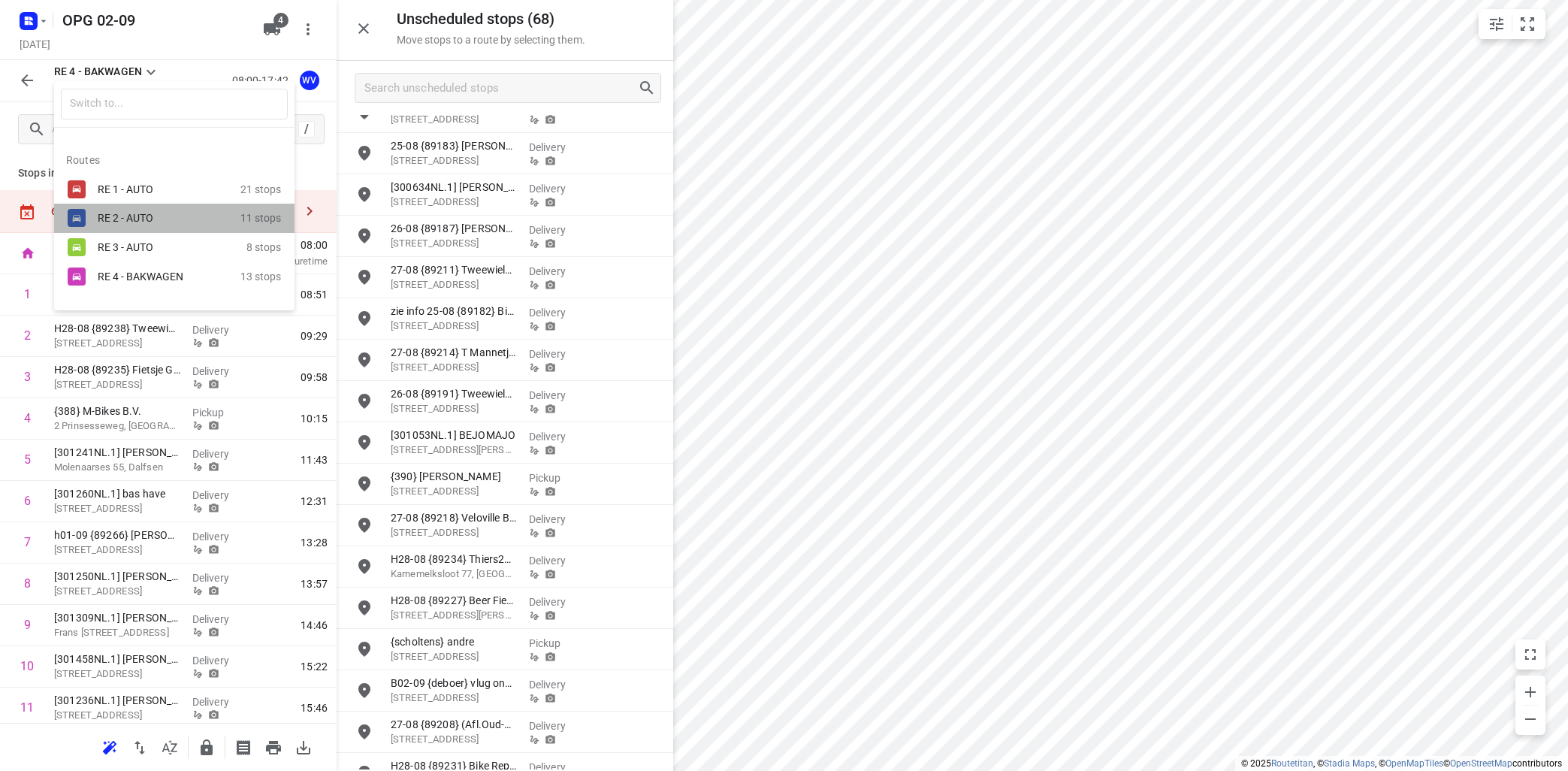
drag, startPoint x: 118, startPoint y: 210, endPoint x: 124, endPoint y: 203, distance: 9.2
click at [120, 203] on div "RE 2 - AUTO 11 stops" at bounding box center [174, 218] width 240 height 29
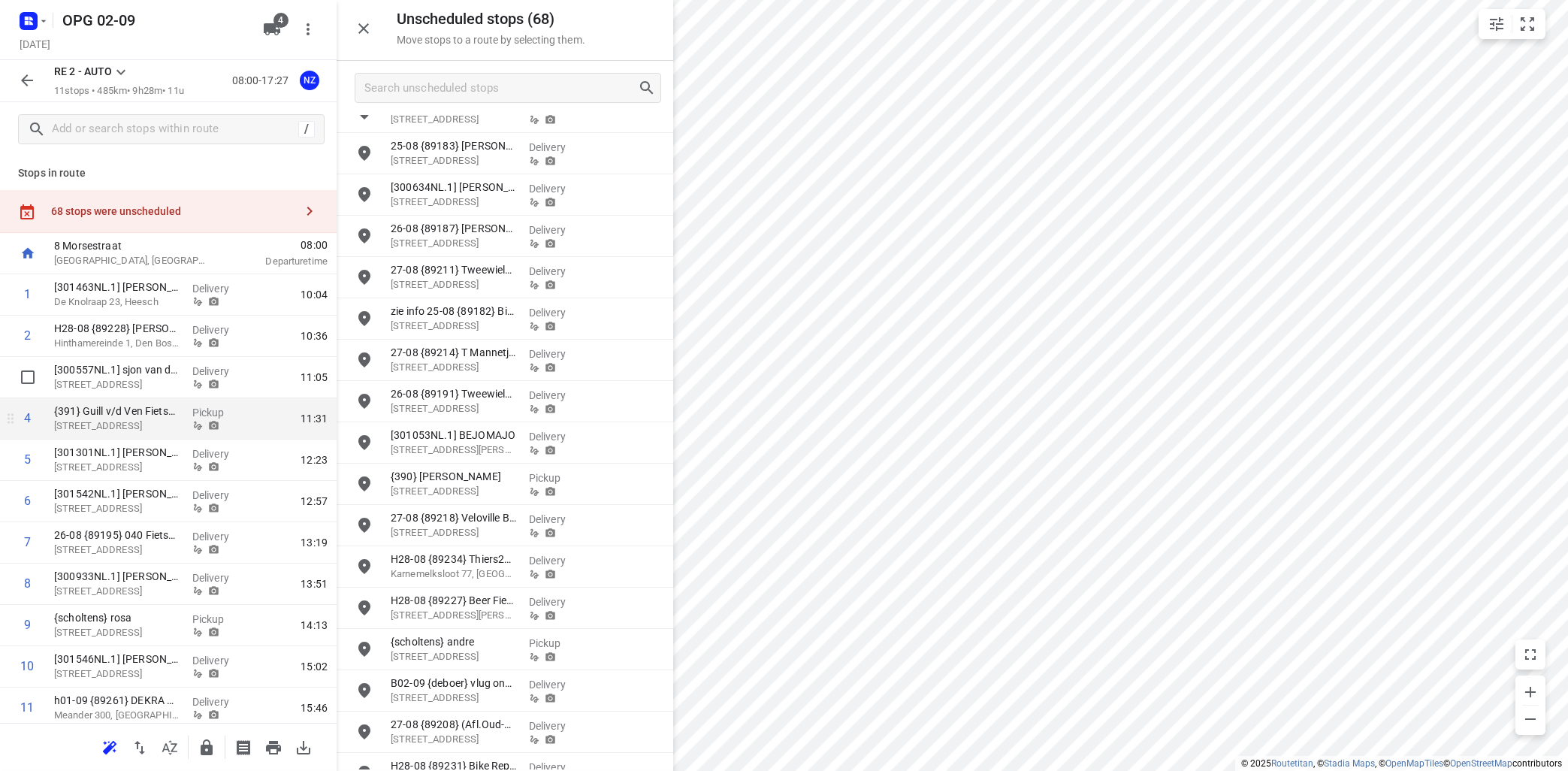
scroll to position [48, 0]
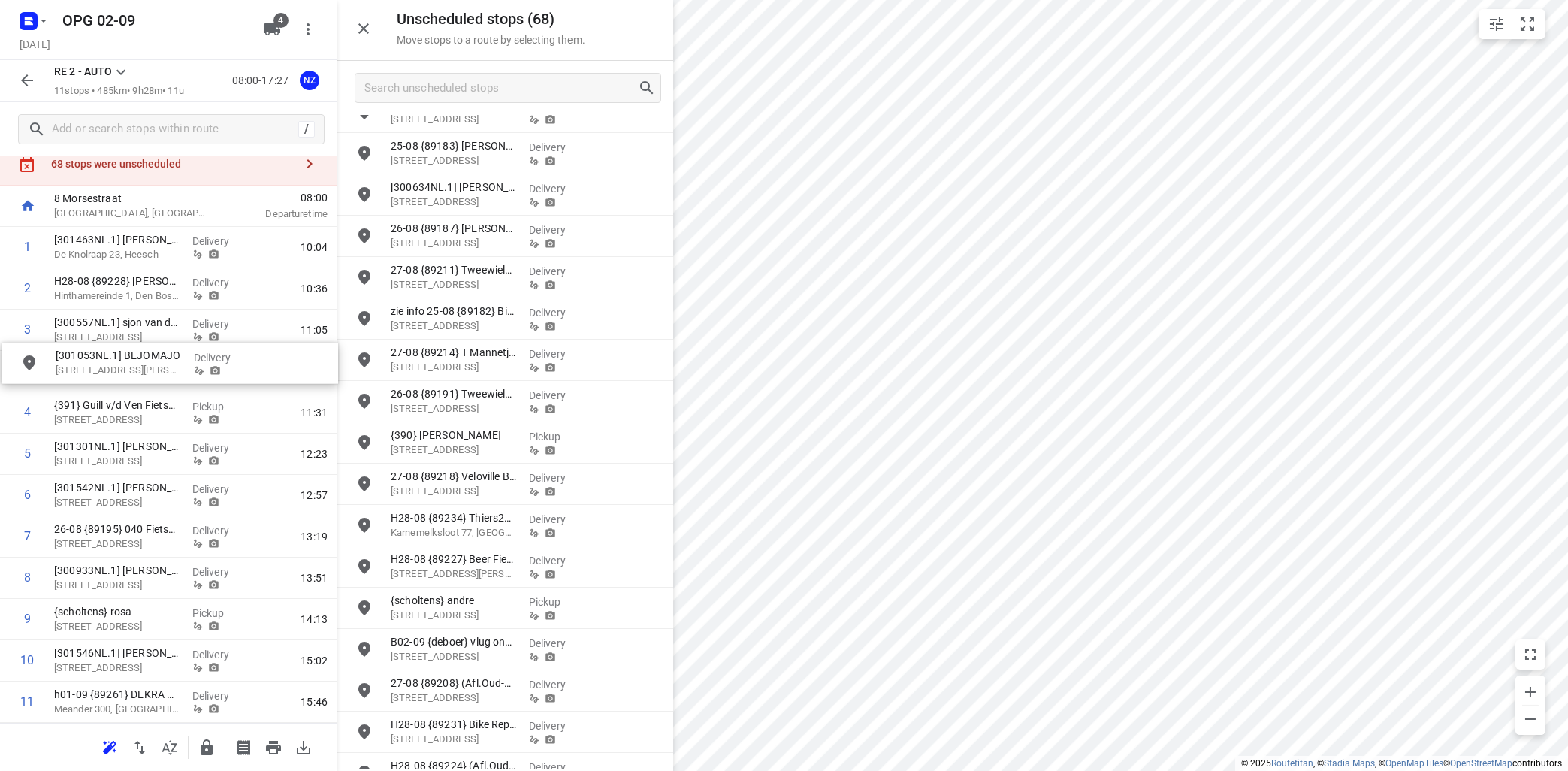
drag, startPoint x: 471, startPoint y: 444, endPoint x: 129, endPoint y: 361, distance: 351.9
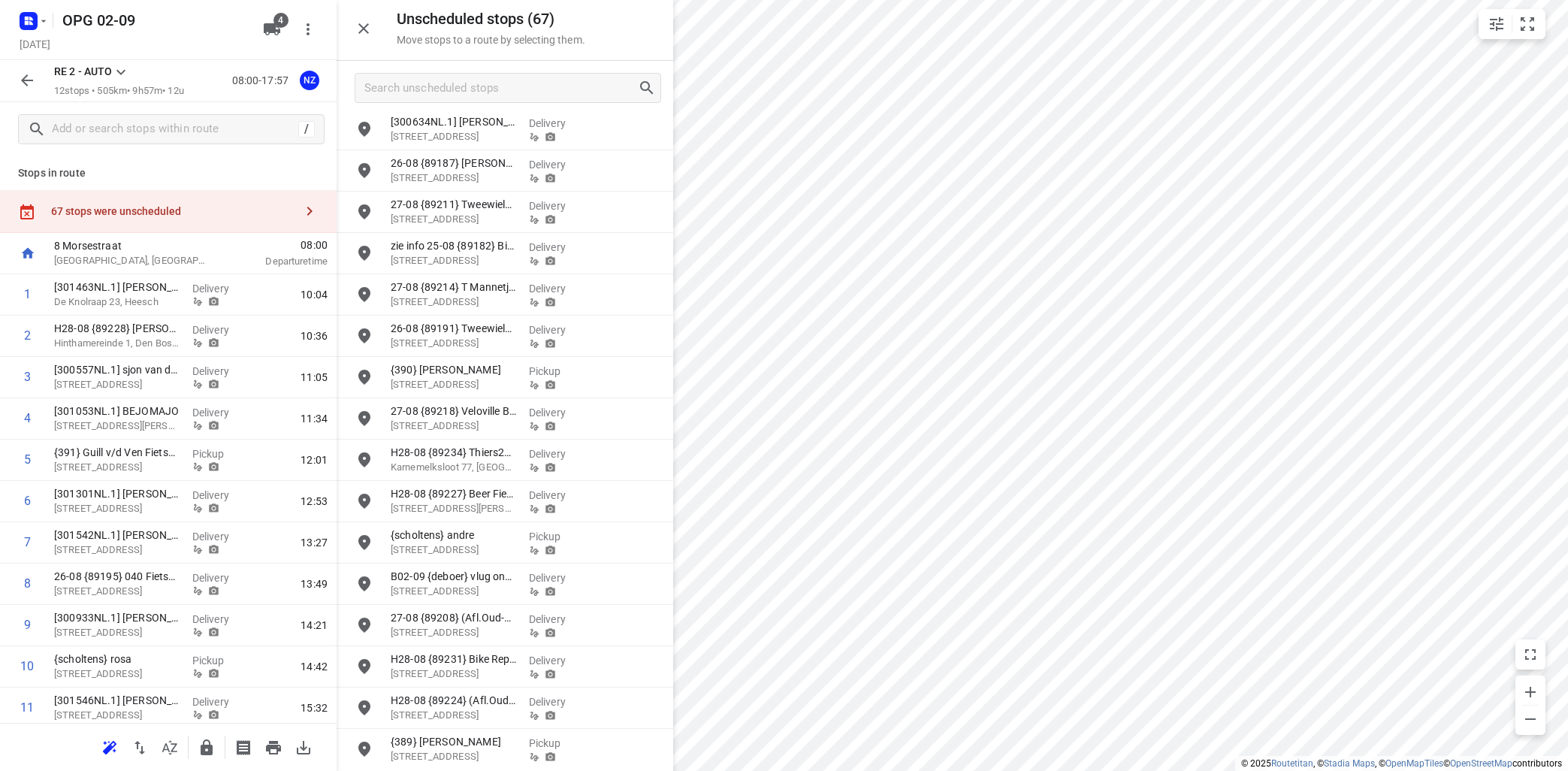
scroll to position [363, 0]
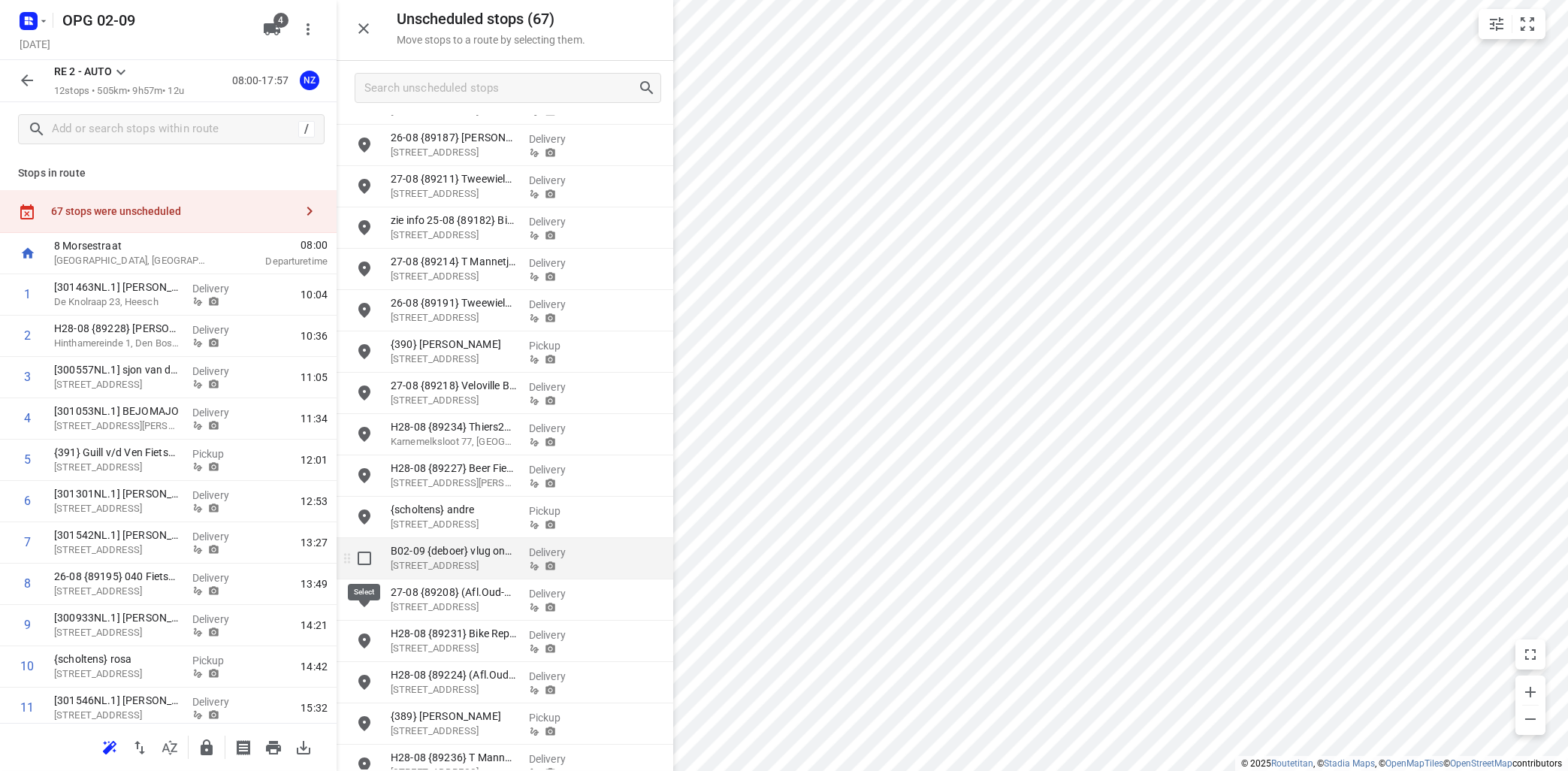
drag, startPoint x: 367, startPoint y: 556, endPoint x: 384, endPoint y: 525, distance: 35.4
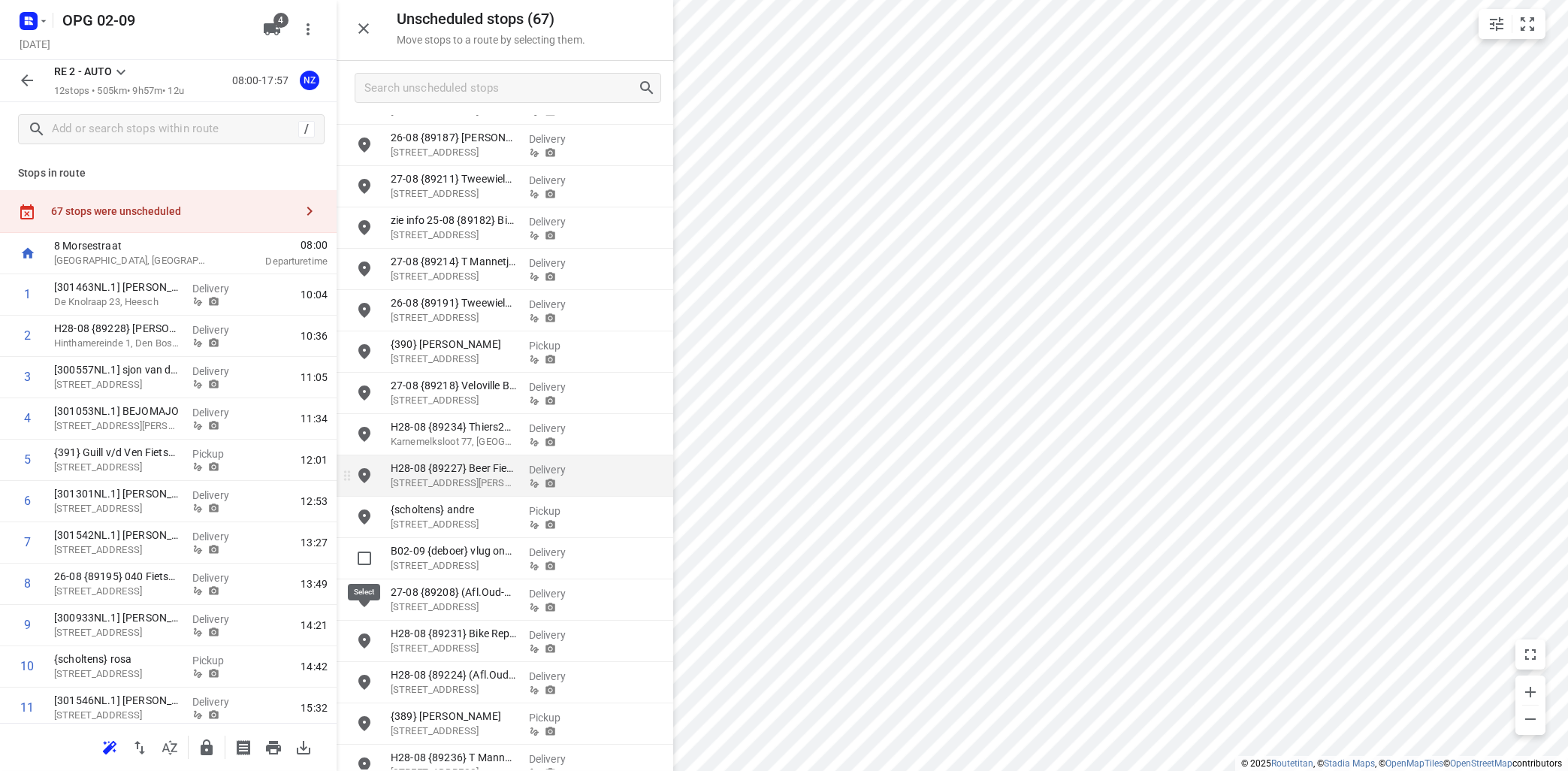
click at [367, 555] on input "grid" at bounding box center [364, 558] width 30 height 30
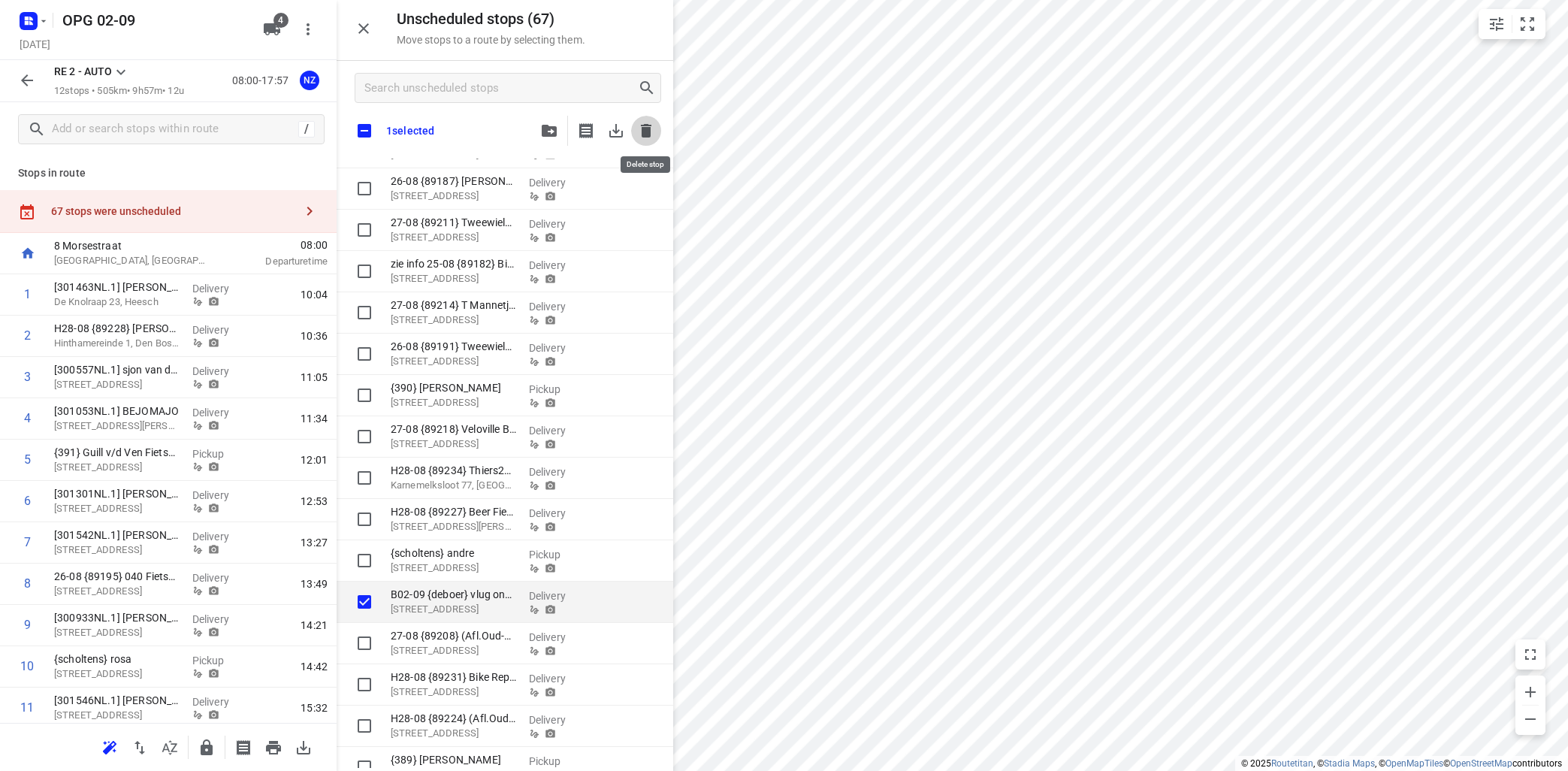
click at [646, 128] on icon "button" at bounding box center [645, 131] width 11 height 14
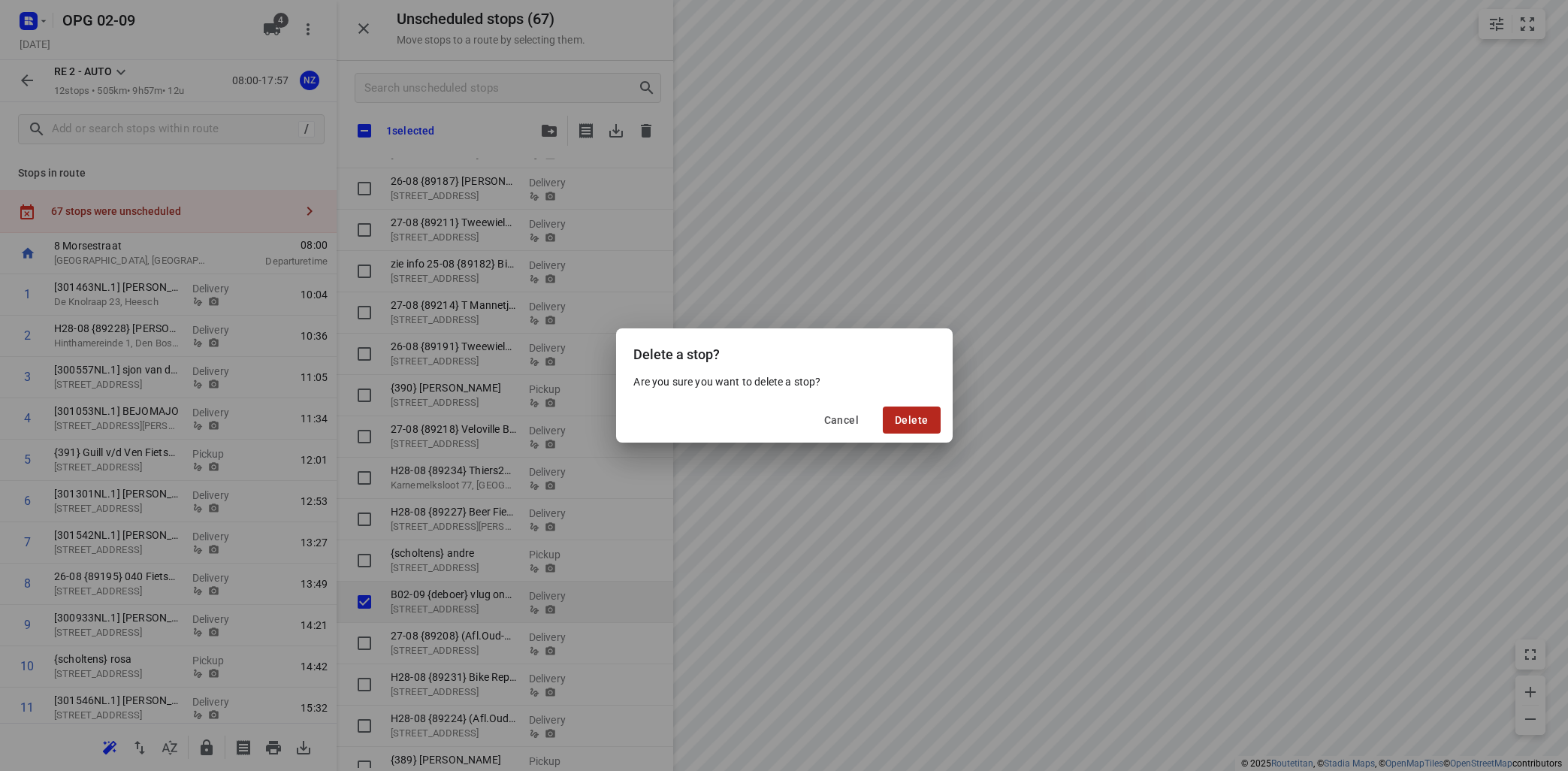
click at [904, 417] on span "Delete" at bounding box center [911, 420] width 33 height 12
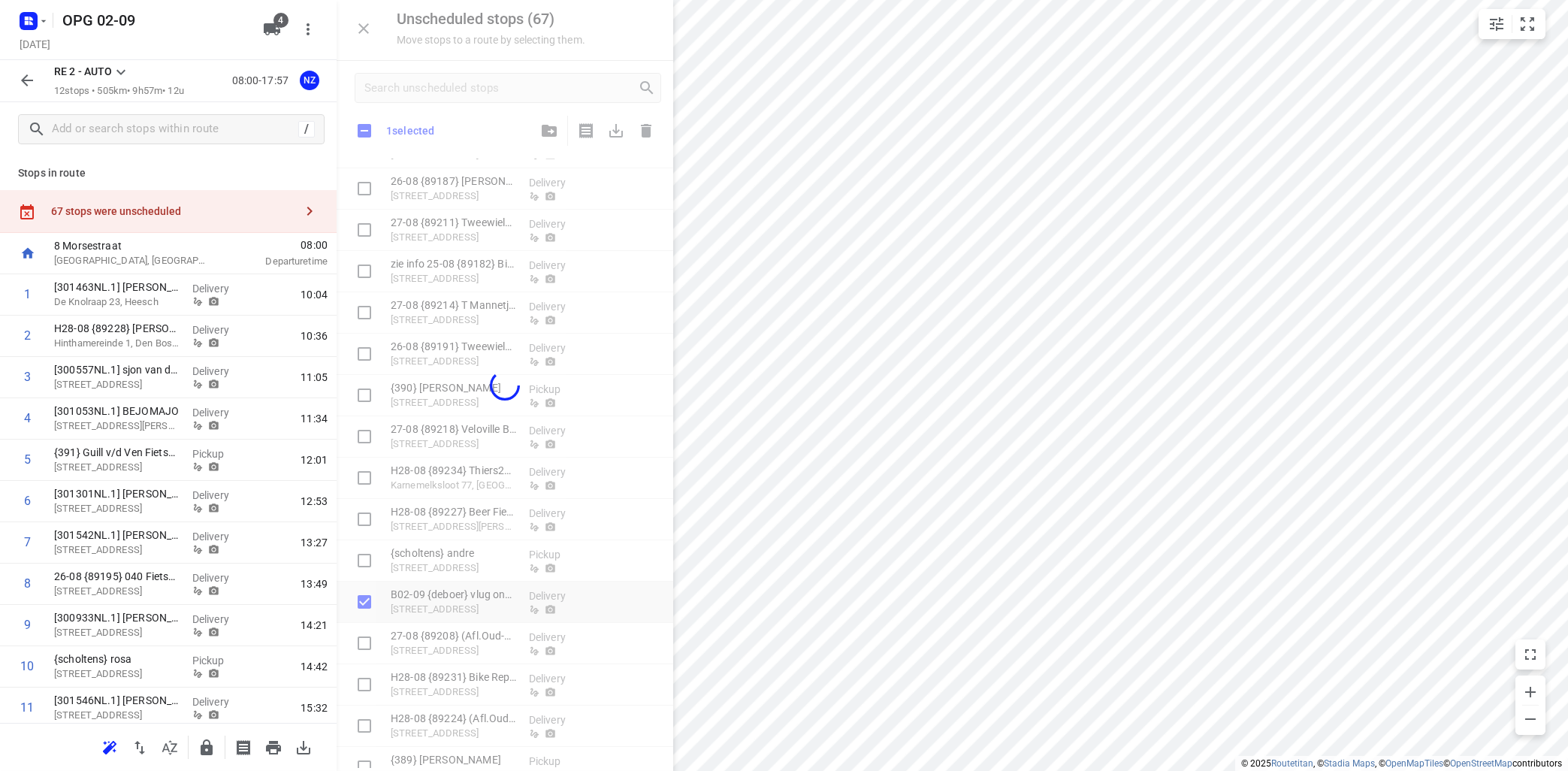
checkbox input "true"
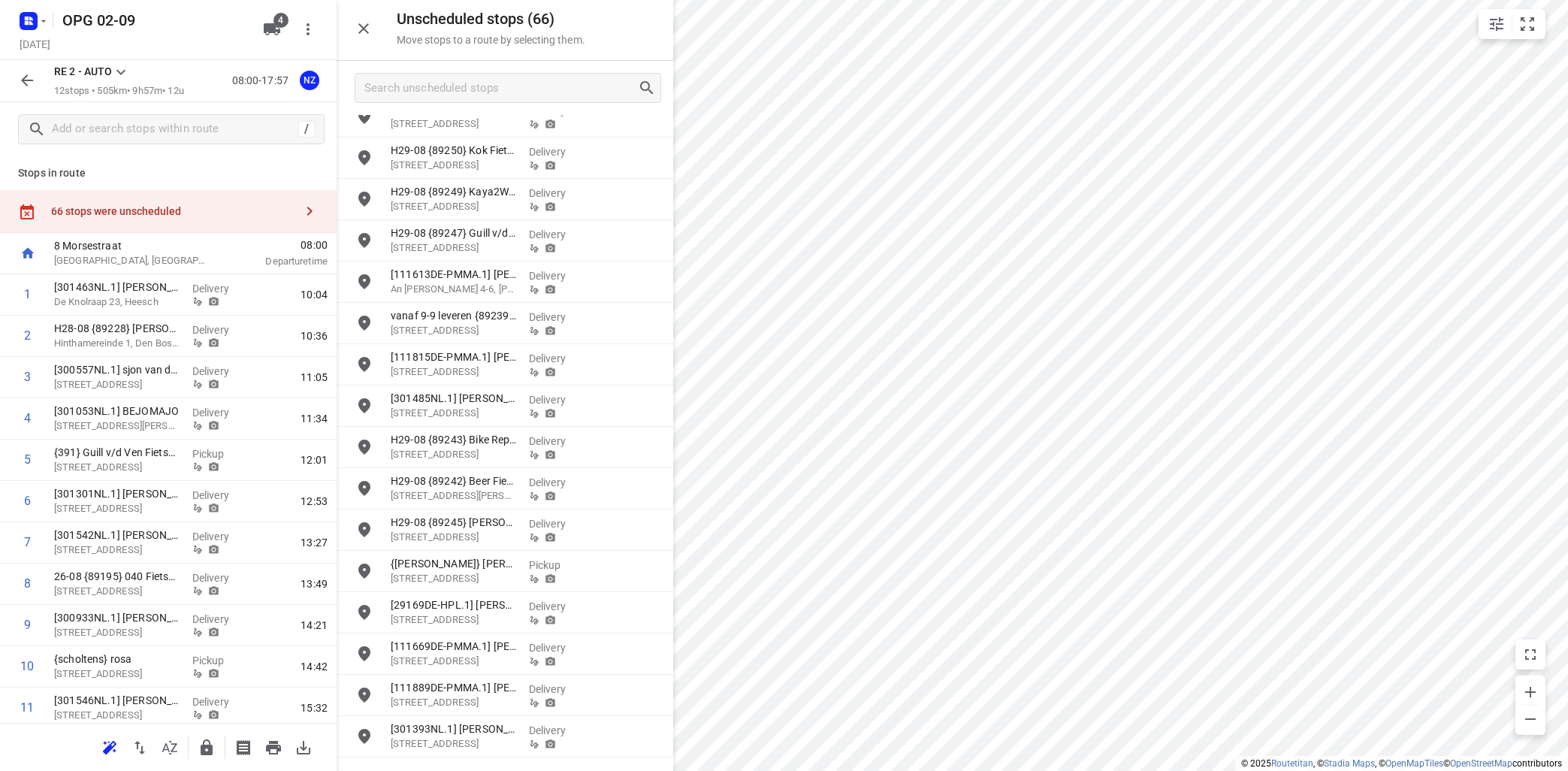
scroll to position [1169, 0]
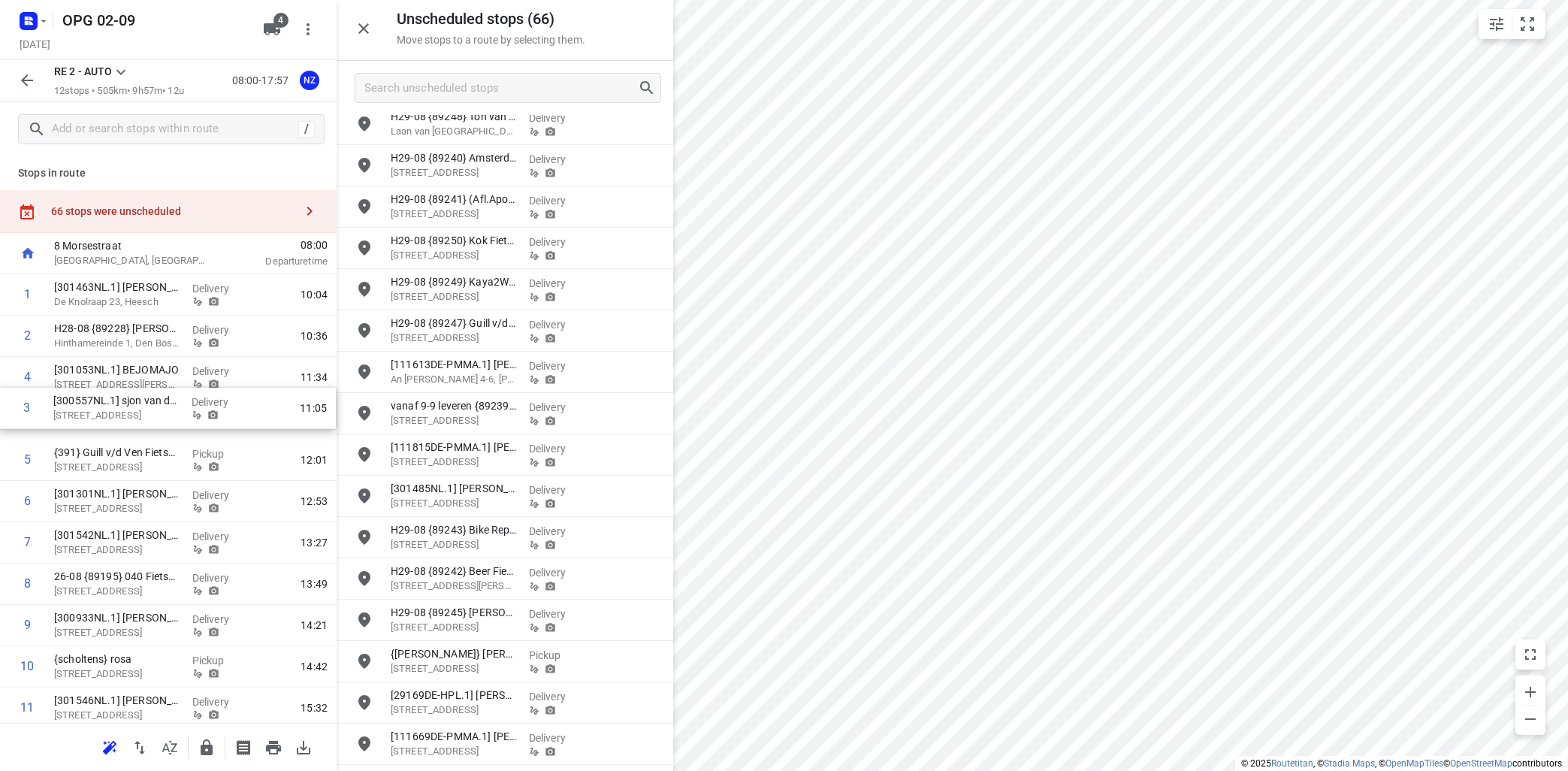
drag, startPoint x: 99, startPoint y: 378, endPoint x: 101, endPoint y: 405, distance: 27.1
click at [101, 410] on div "1 [301463NL.1] Maarten Snoeren De Knolraap 23, Heesch Delivery 10:04 2 H28-08 {…" at bounding box center [168, 522] width 336 height 496
drag, startPoint x: 127, startPoint y: 418, endPoint x: 128, endPoint y: 369, distance: 49.0
click at [130, 372] on div "1 [301463NL.1] Maarten Snoeren De Knolraap 23, Heesch Delivery 10:04 2 H28-08 {…" at bounding box center [168, 522] width 336 height 496
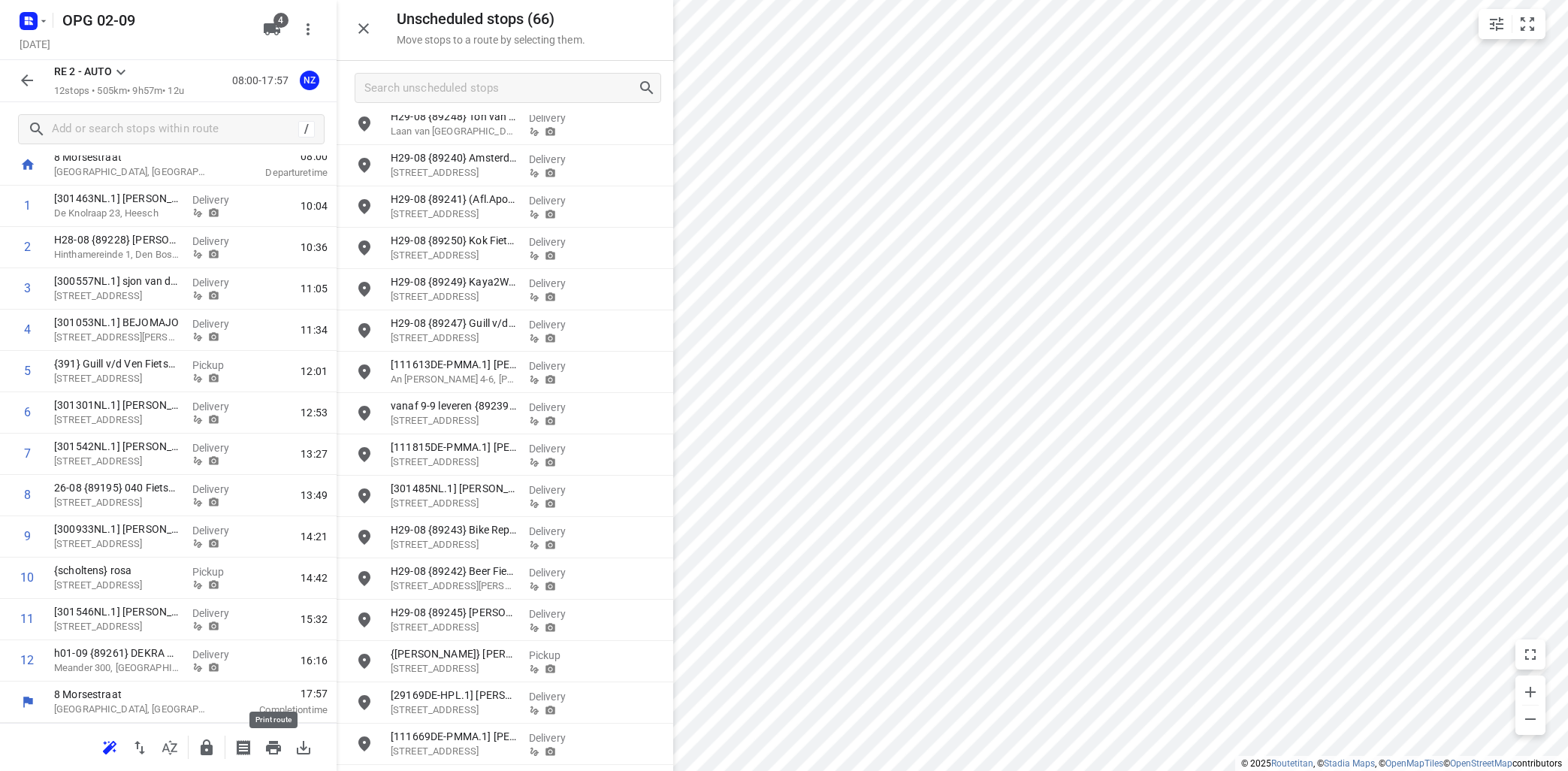
click at [277, 750] on icon "button" at bounding box center [273, 748] width 15 height 14
click at [128, 69] on icon at bounding box center [121, 72] width 18 height 18
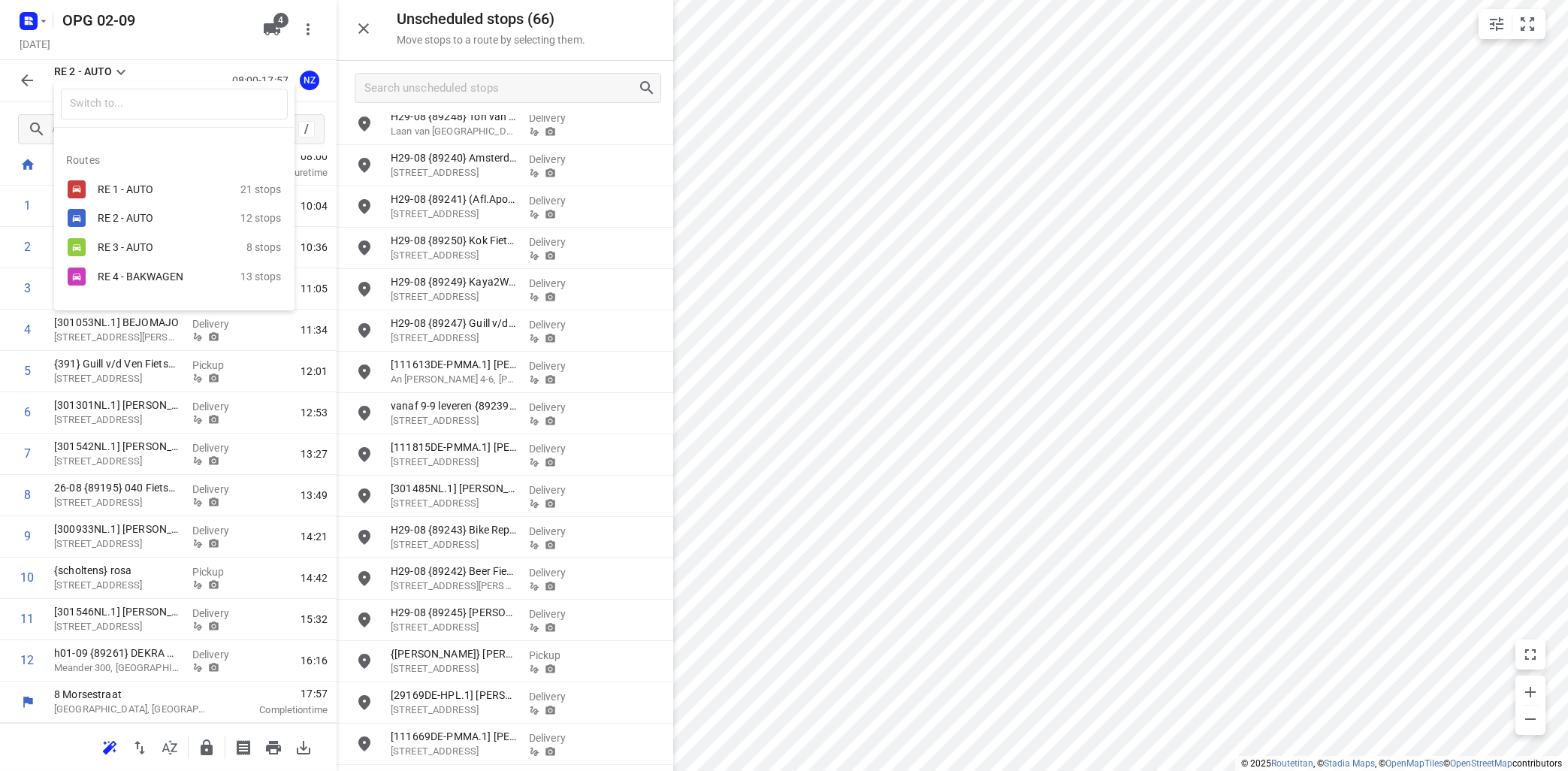
click at [105, 247] on div "RE 3 - AUTO" at bounding box center [160, 247] width 127 height 12
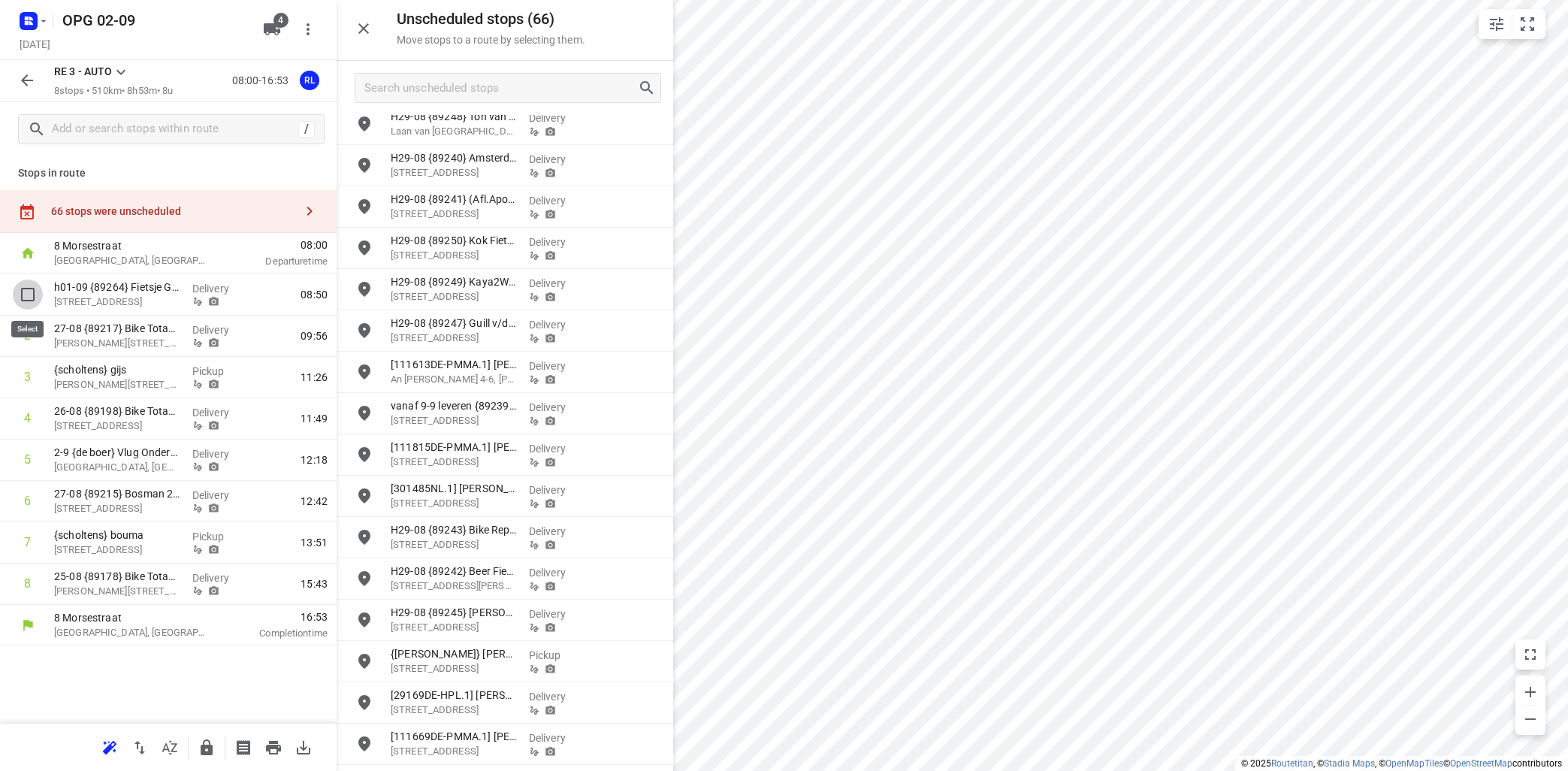
click at [23, 293] on input "checkbox" at bounding box center [27, 295] width 30 height 30
checkbox input "true"
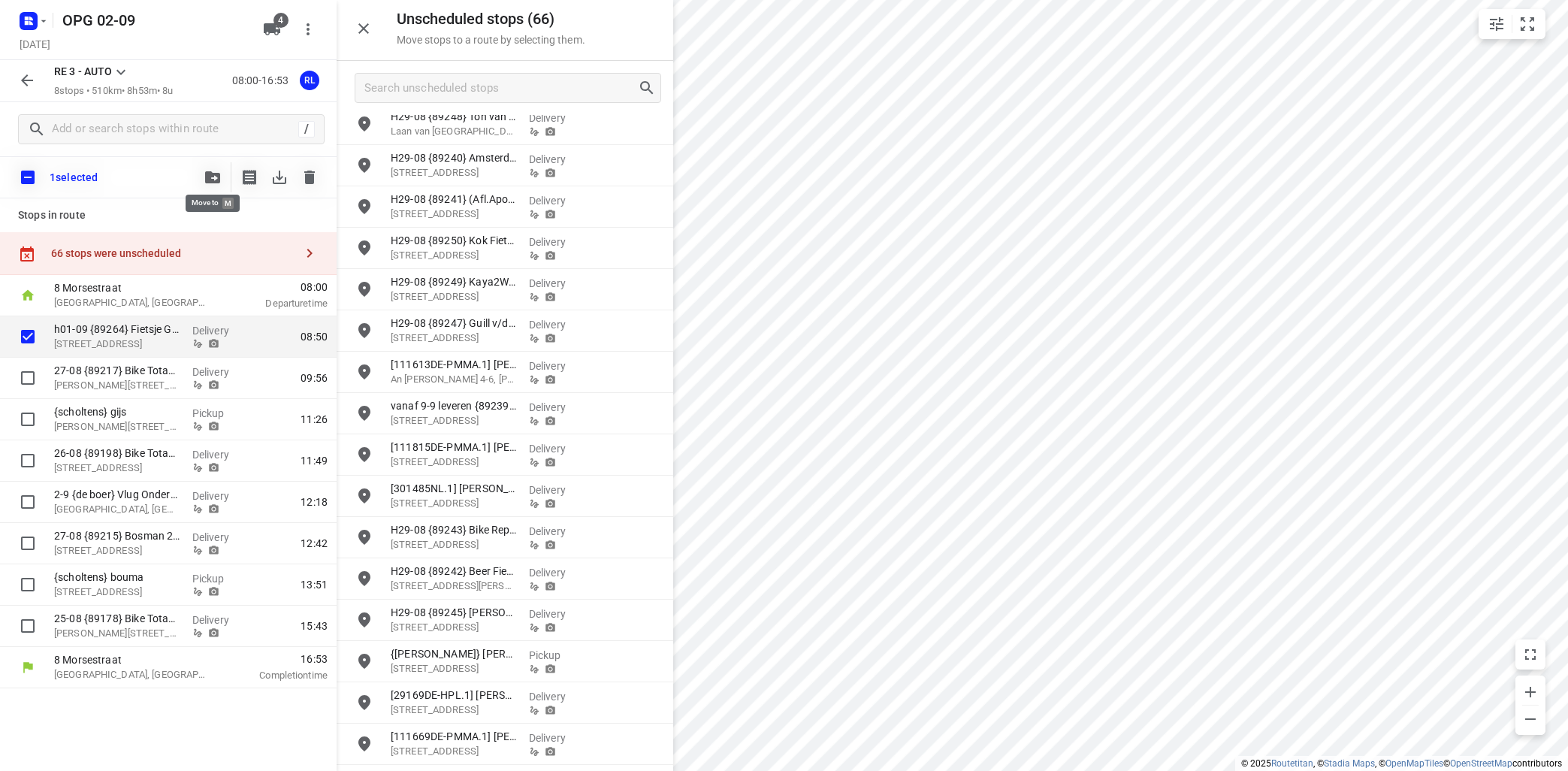
click at [207, 175] on icon "button" at bounding box center [212, 177] width 15 height 12
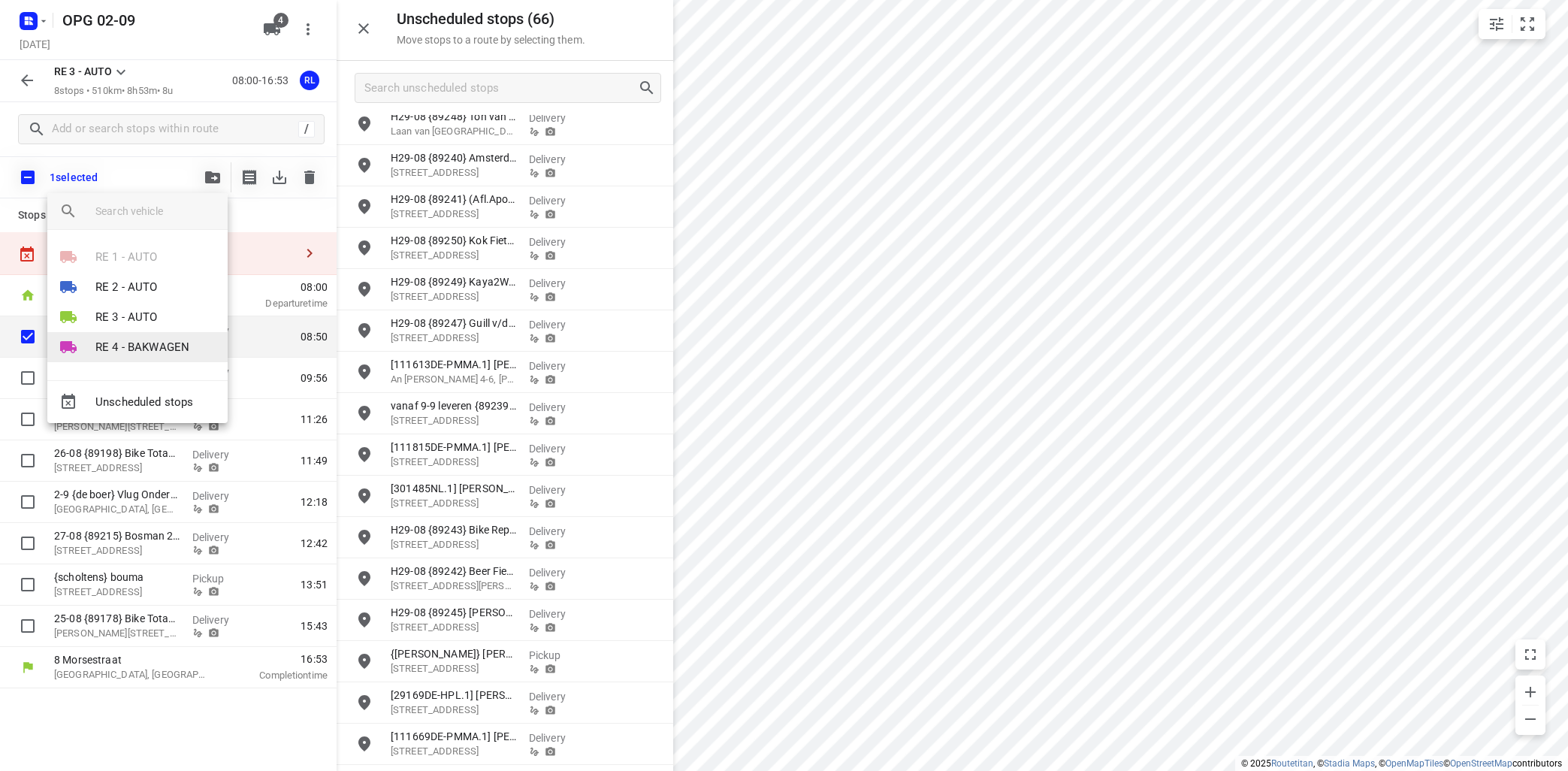
click at [128, 346] on p "RE 4 - BAKWAGEN" at bounding box center [142, 348] width 94 height 18
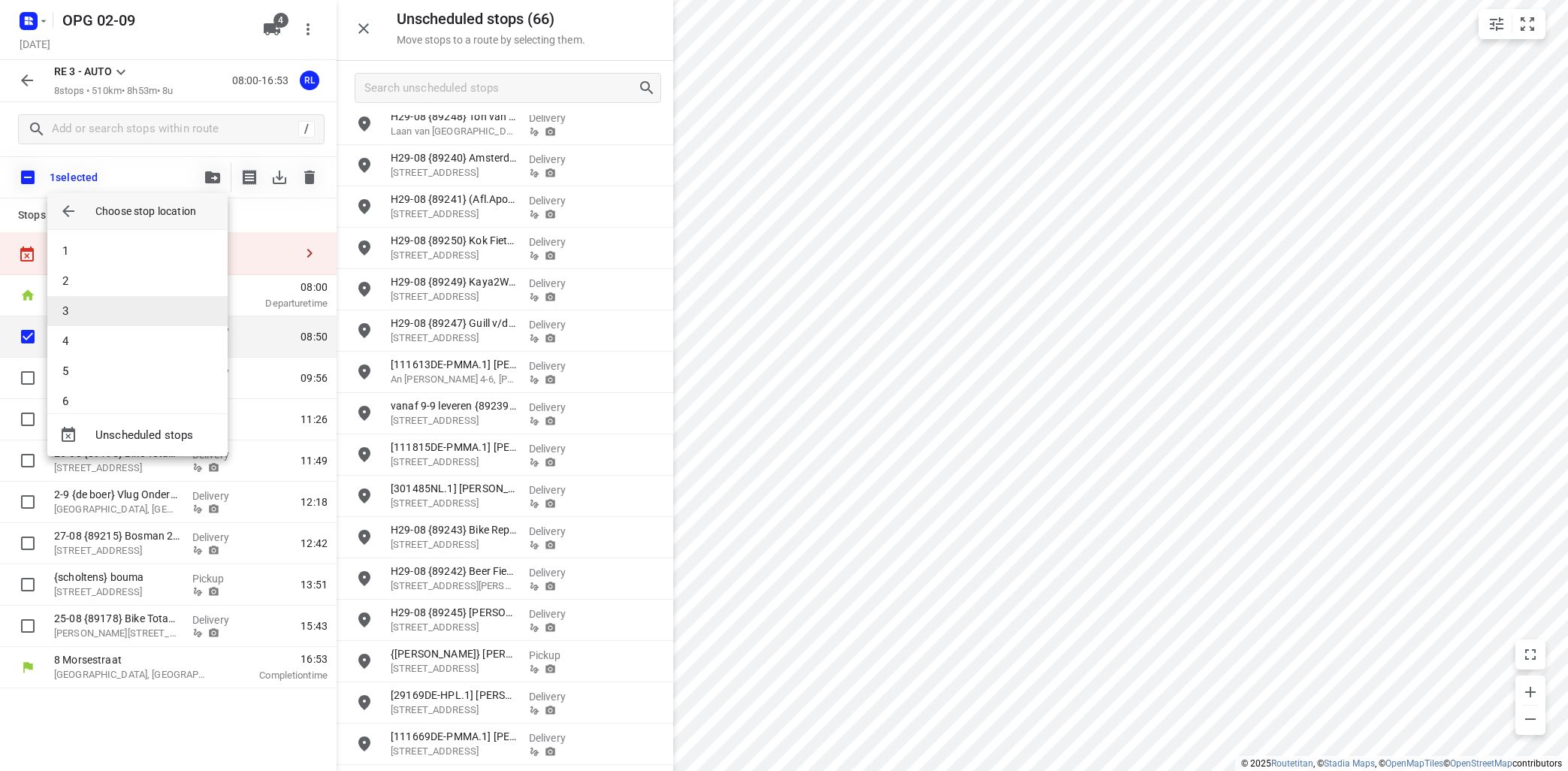
click at [124, 305] on li "3" at bounding box center [137, 311] width 180 height 30
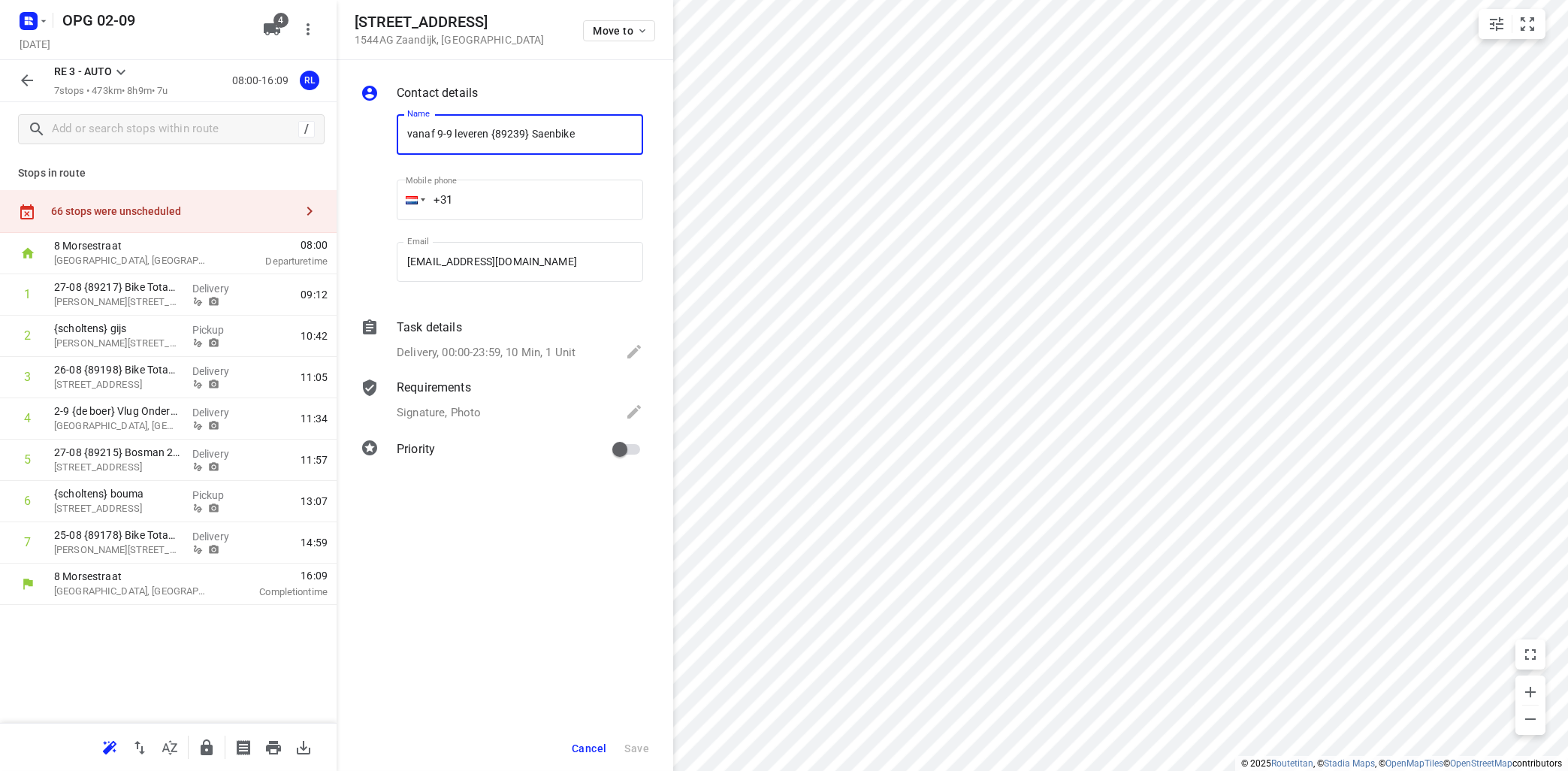
click at [594, 746] on span "Cancel" at bounding box center [589, 749] width 35 height 12
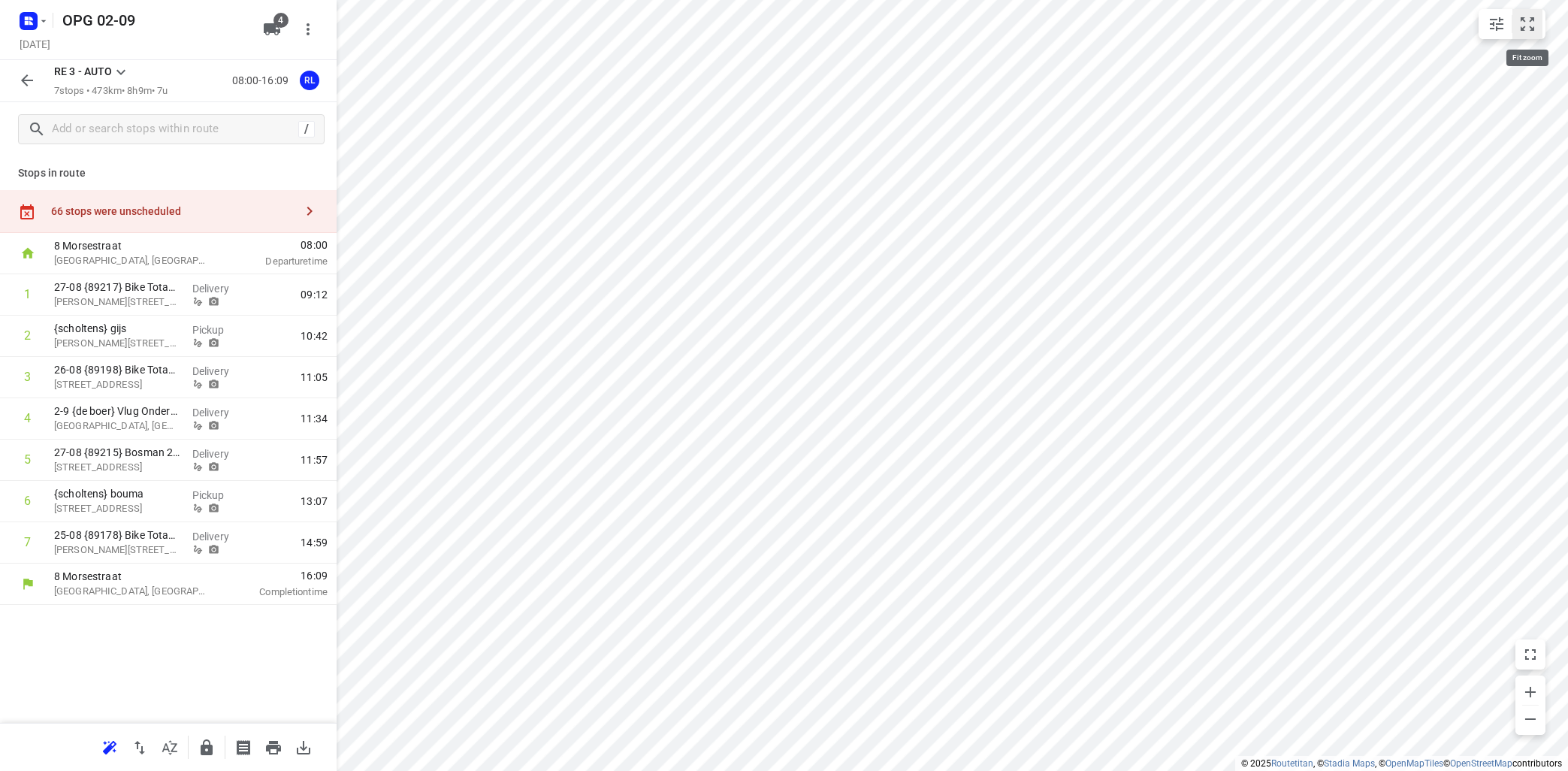
click at [1527, 28] on icon "small contained button group" at bounding box center [1527, 23] width 18 height 18
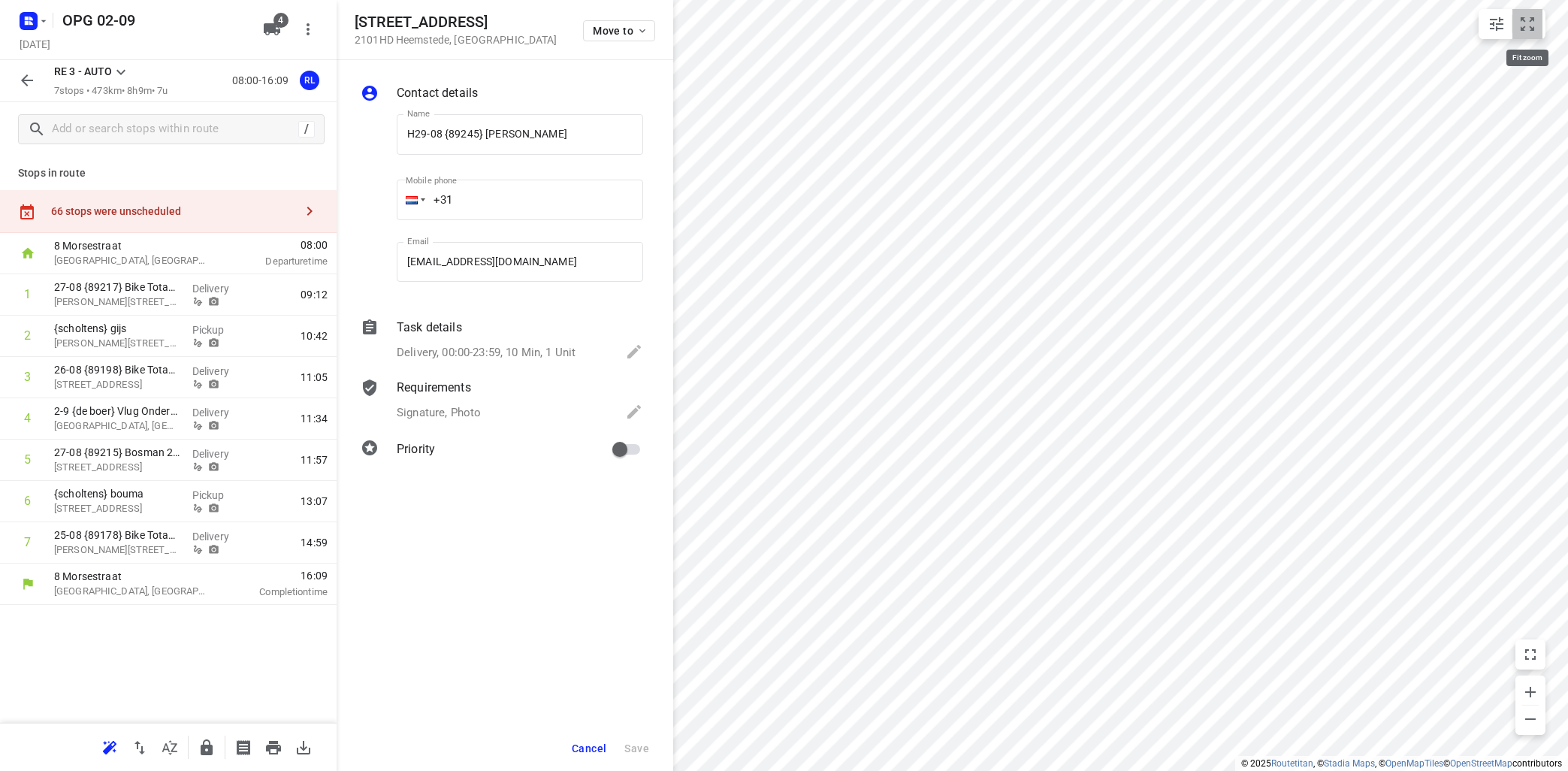
click at [1529, 23] on icon "small contained button group" at bounding box center [1527, 23] width 18 height 18
click at [480, 630] on div "Contact details Name H29-08 {89245} Van der Wolf fietsen Name Mobile phone +31 …" at bounding box center [505, 415] width 336 height 711
click at [642, 29] on icon "button" at bounding box center [643, 31] width 12 height 12
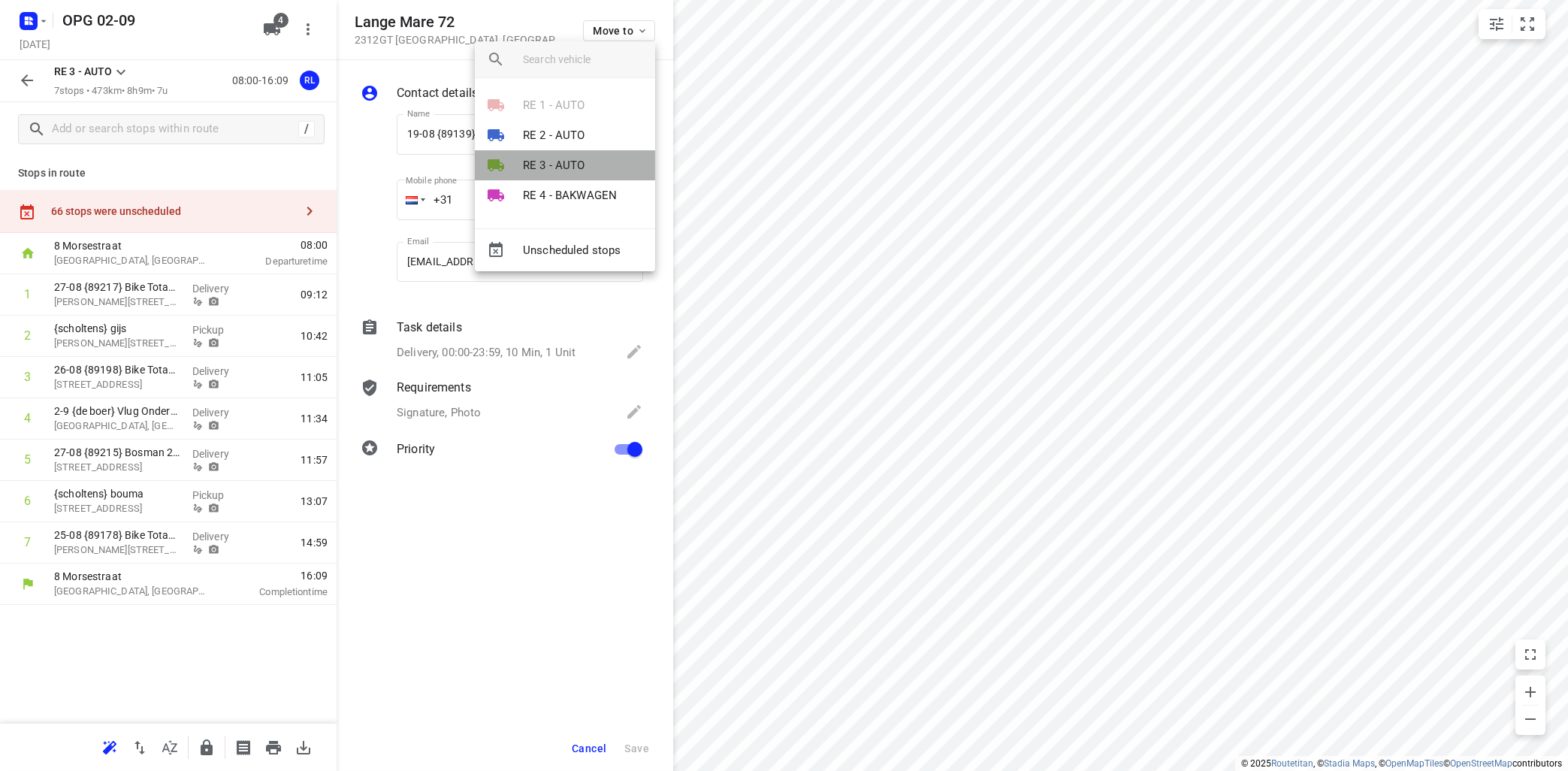
click at [541, 158] on p "RE 3 - AUTO" at bounding box center [554, 166] width 62 height 18
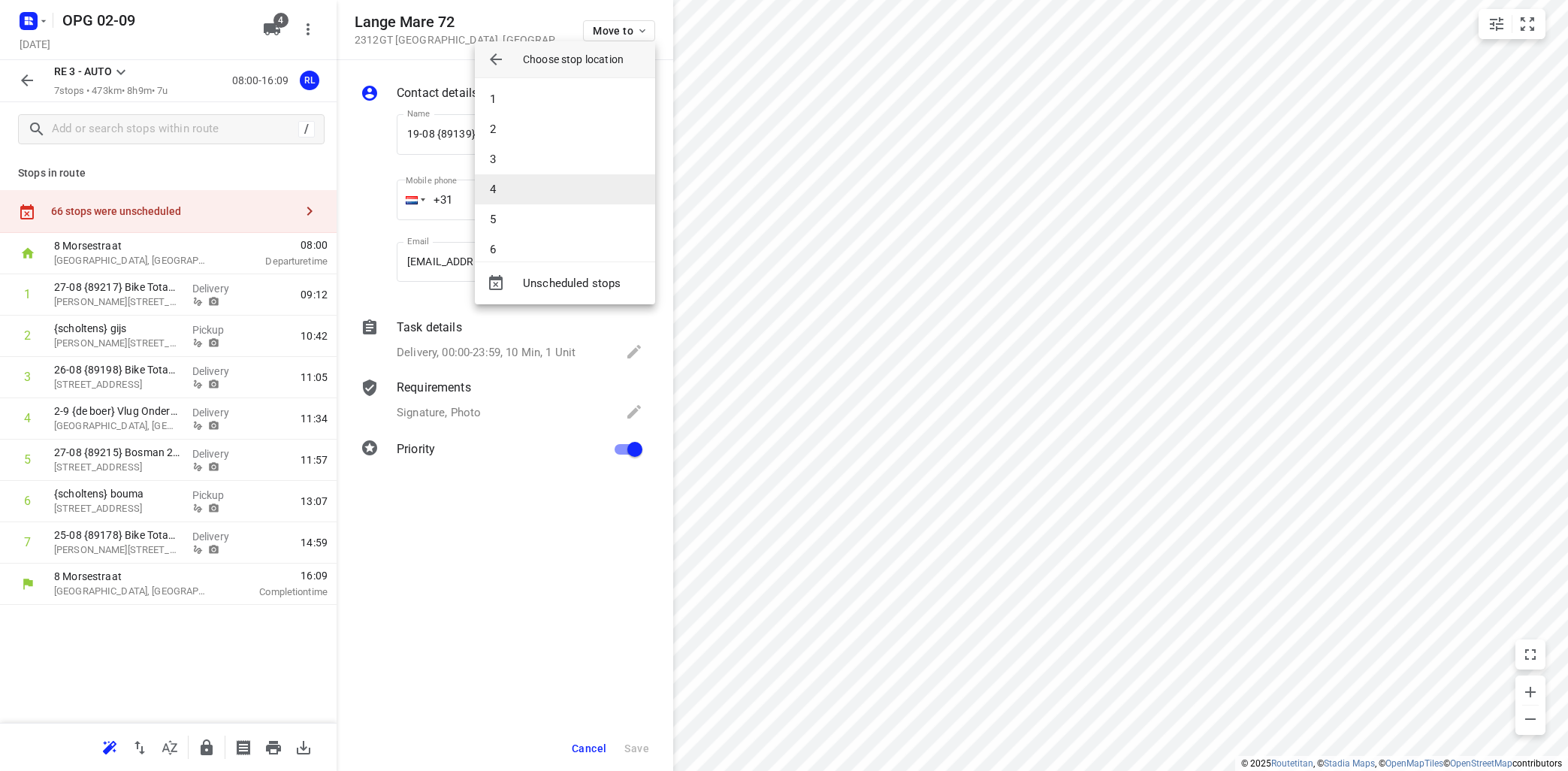
scroll to position [45, 0]
drag, startPoint x: 546, startPoint y: 229, endPoint x: 571, endPoint y: 211, distance: 30.8
click at [547, 228] on li "7" at bounding box center [564, 234] width 180 height 30
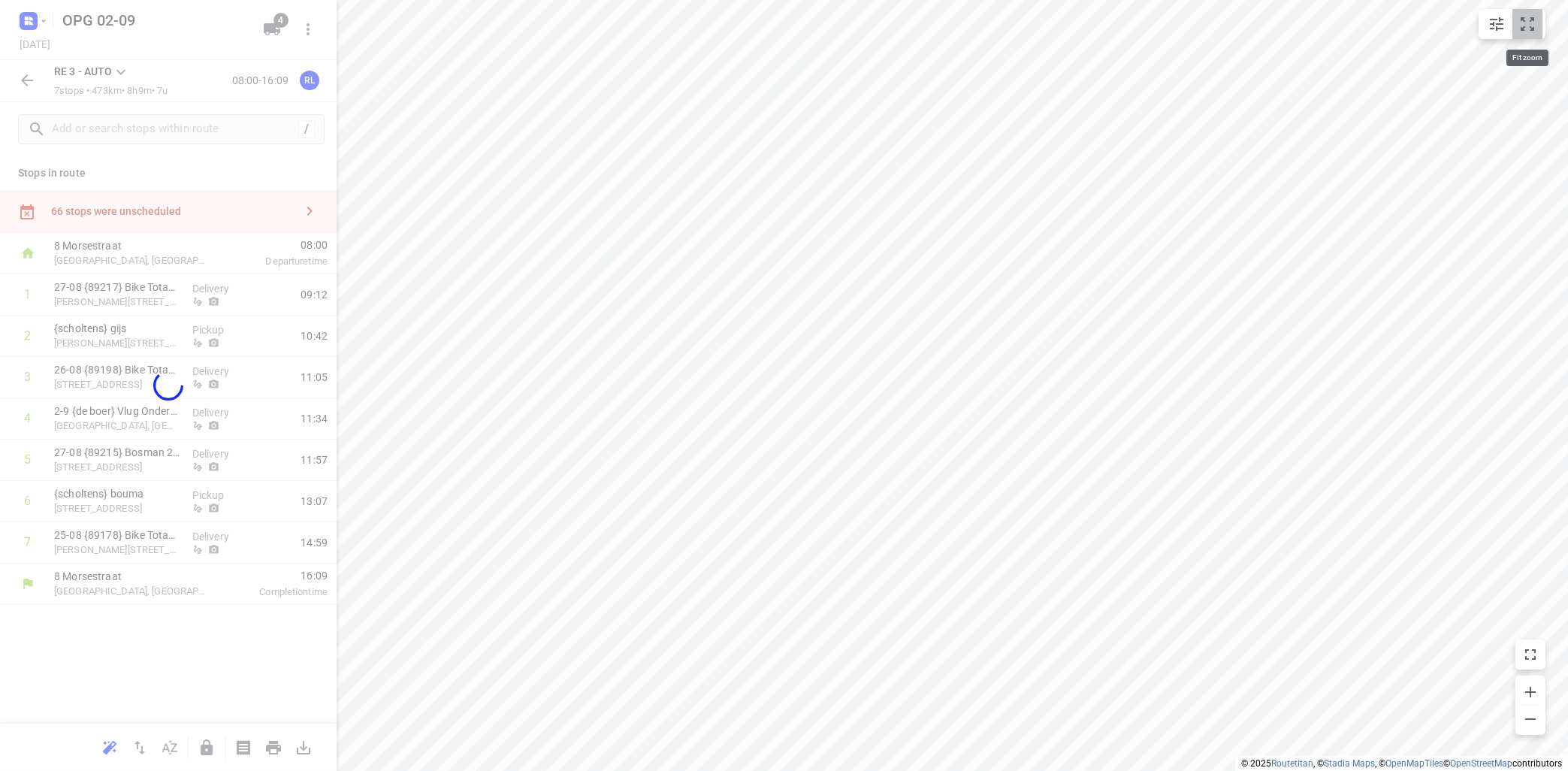
click at [1527, 19] on icon "small contained button group" at bounding box center [1527, 23] width 18 height 18
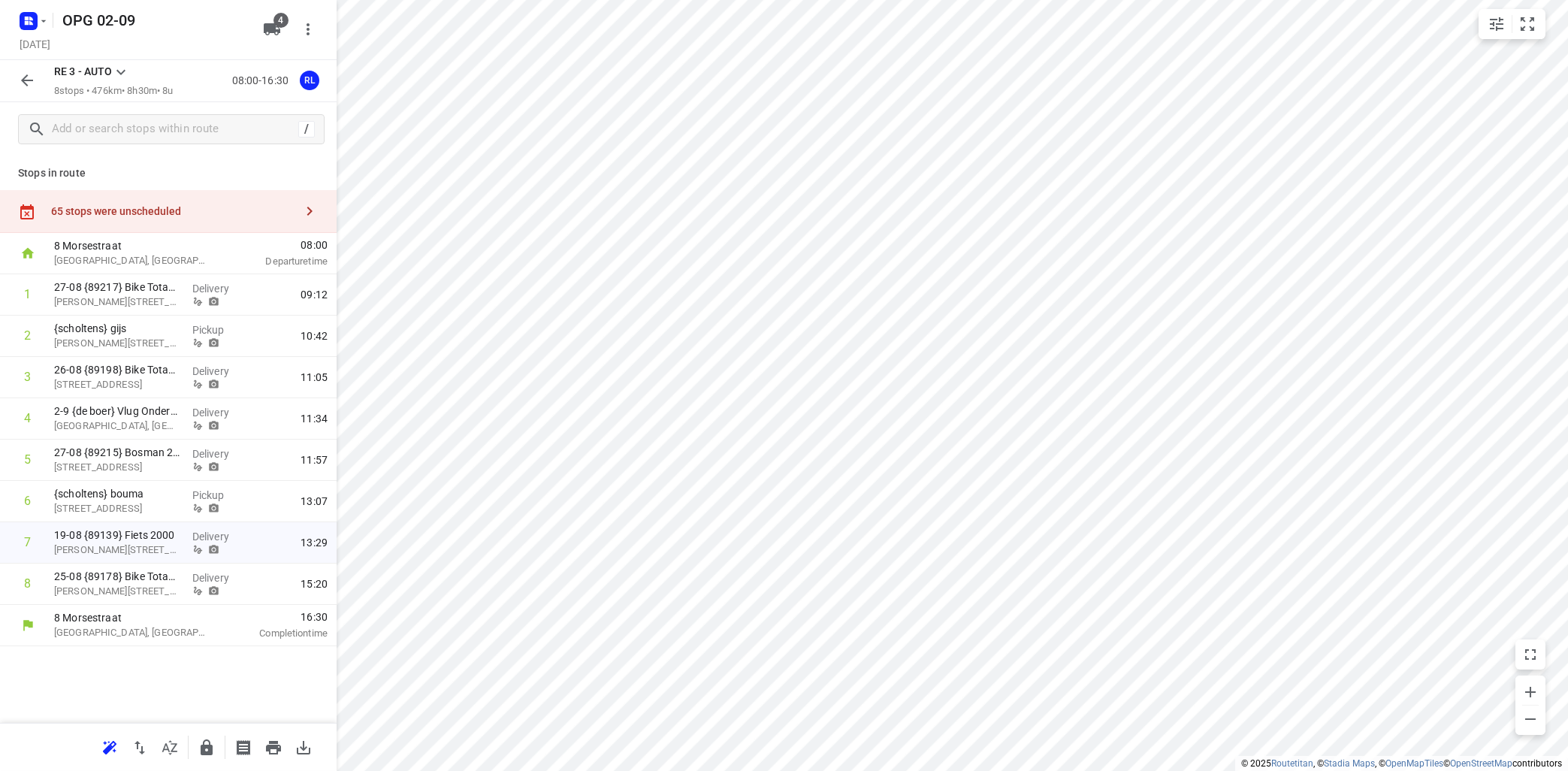
click at [116, 70] on icon at bounding box center [121, 72] width 18 height 18
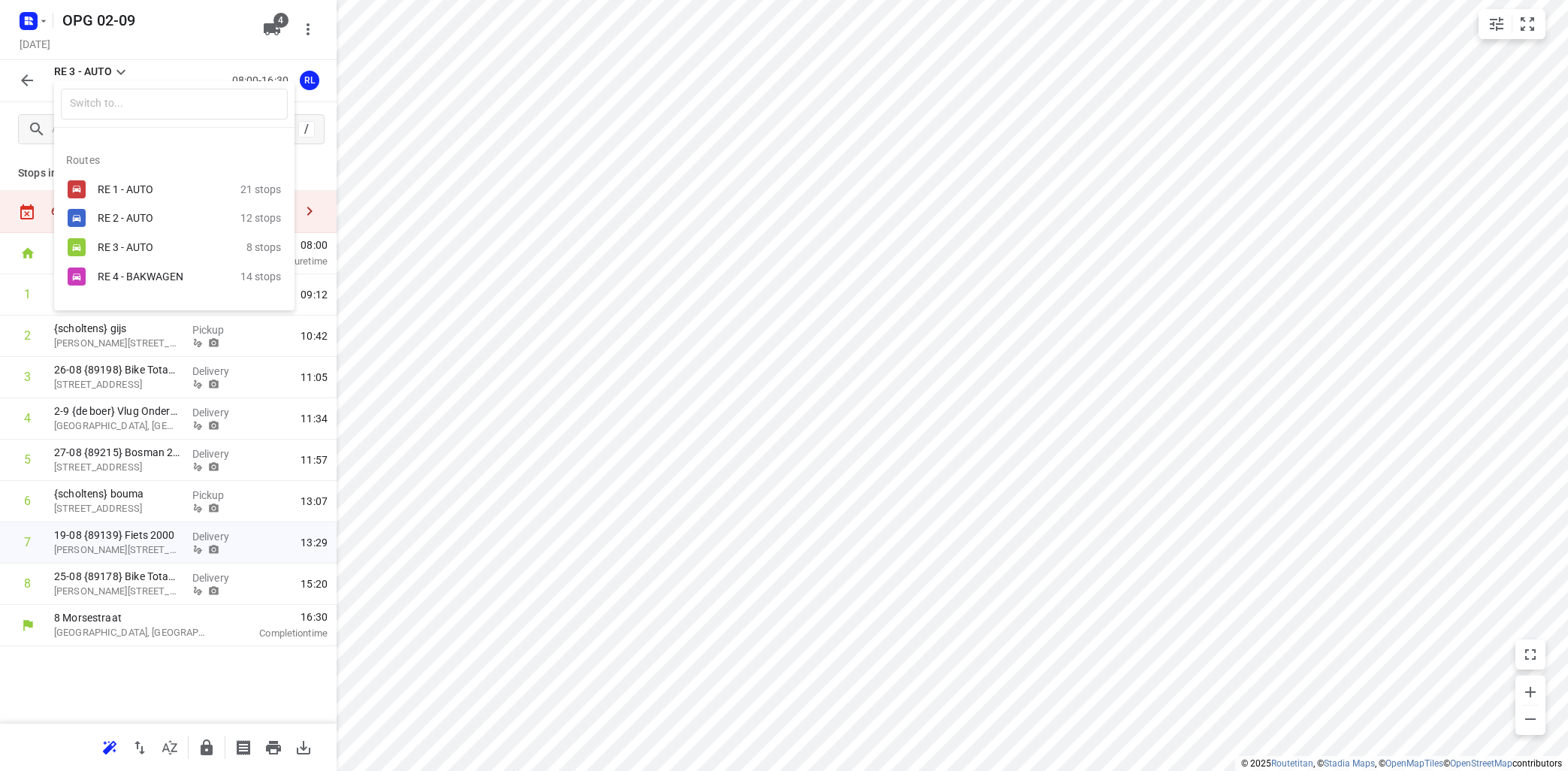
click at [116, 250] on div "RE 3 - AUTO" at bounding box center [160, 247] width 127 height 12
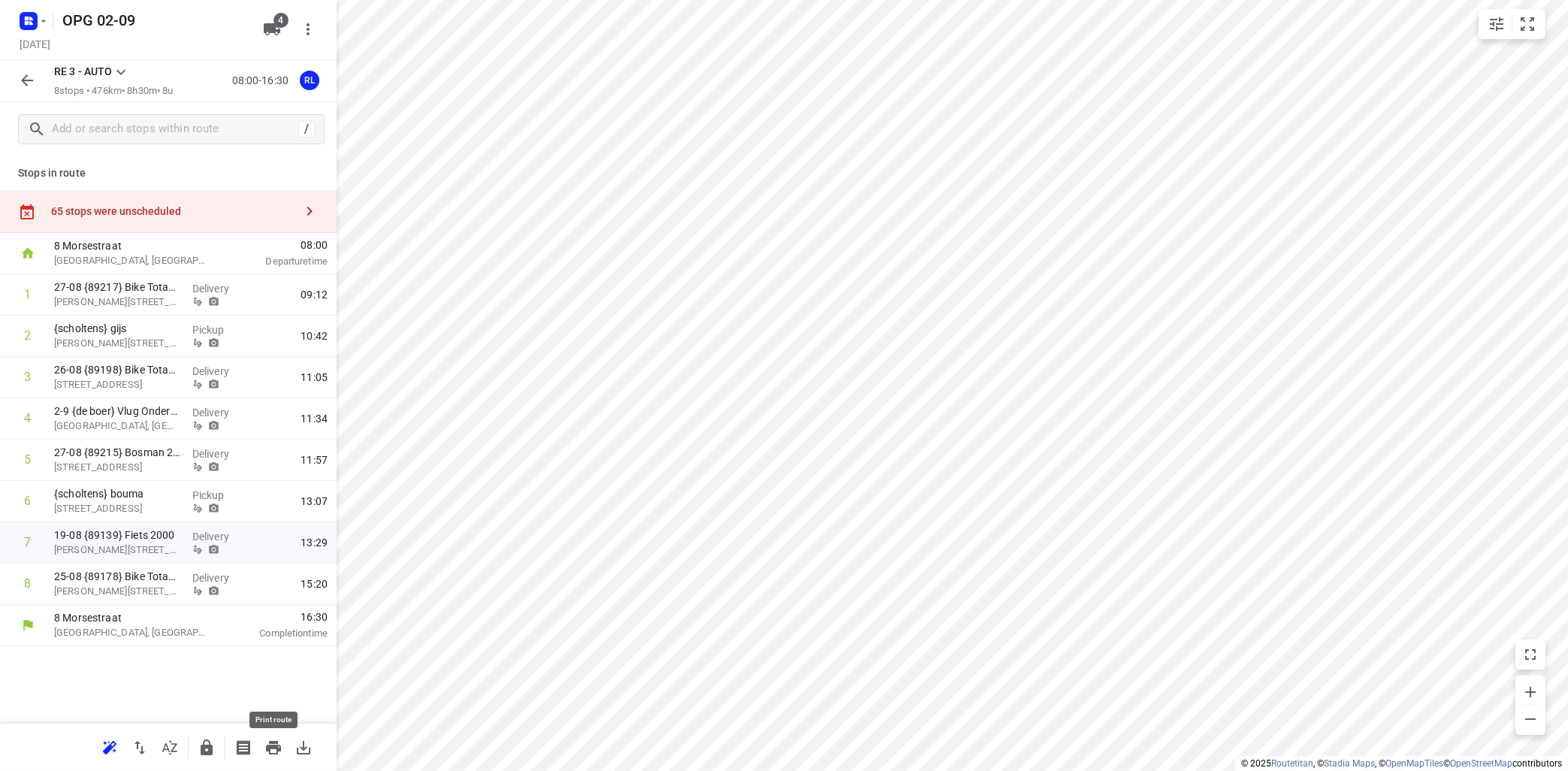
click at [275, 748] on icon "button" at bounding box center [273, 748] width 15 height 14
click at [122, 67] on icon at bounding box center [121, 72] width 18 height 18
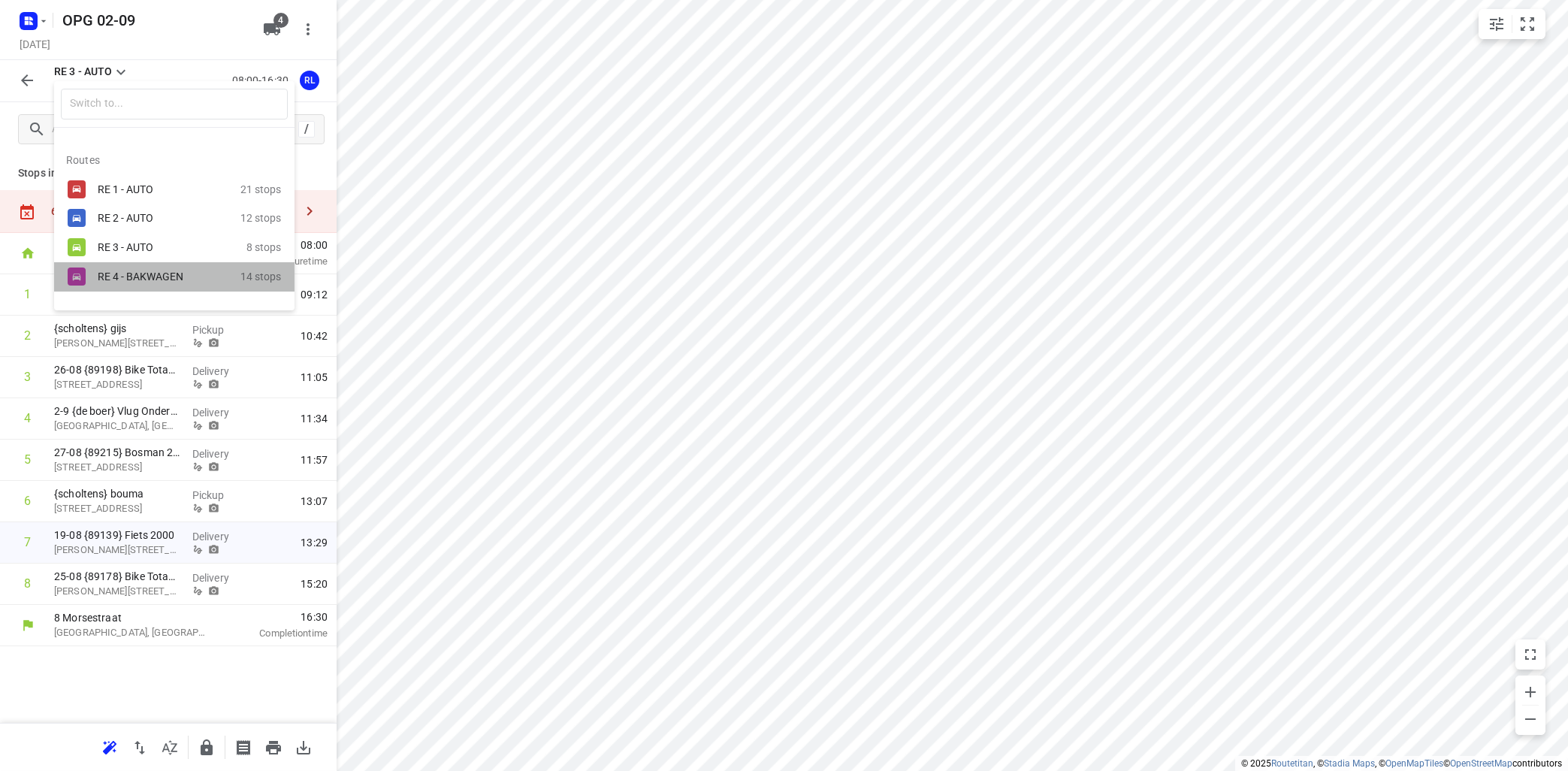
click at [165, 276] on div "RE 4 - BAKWAGEN" at bounding box center [160, 276] width 127 height 12
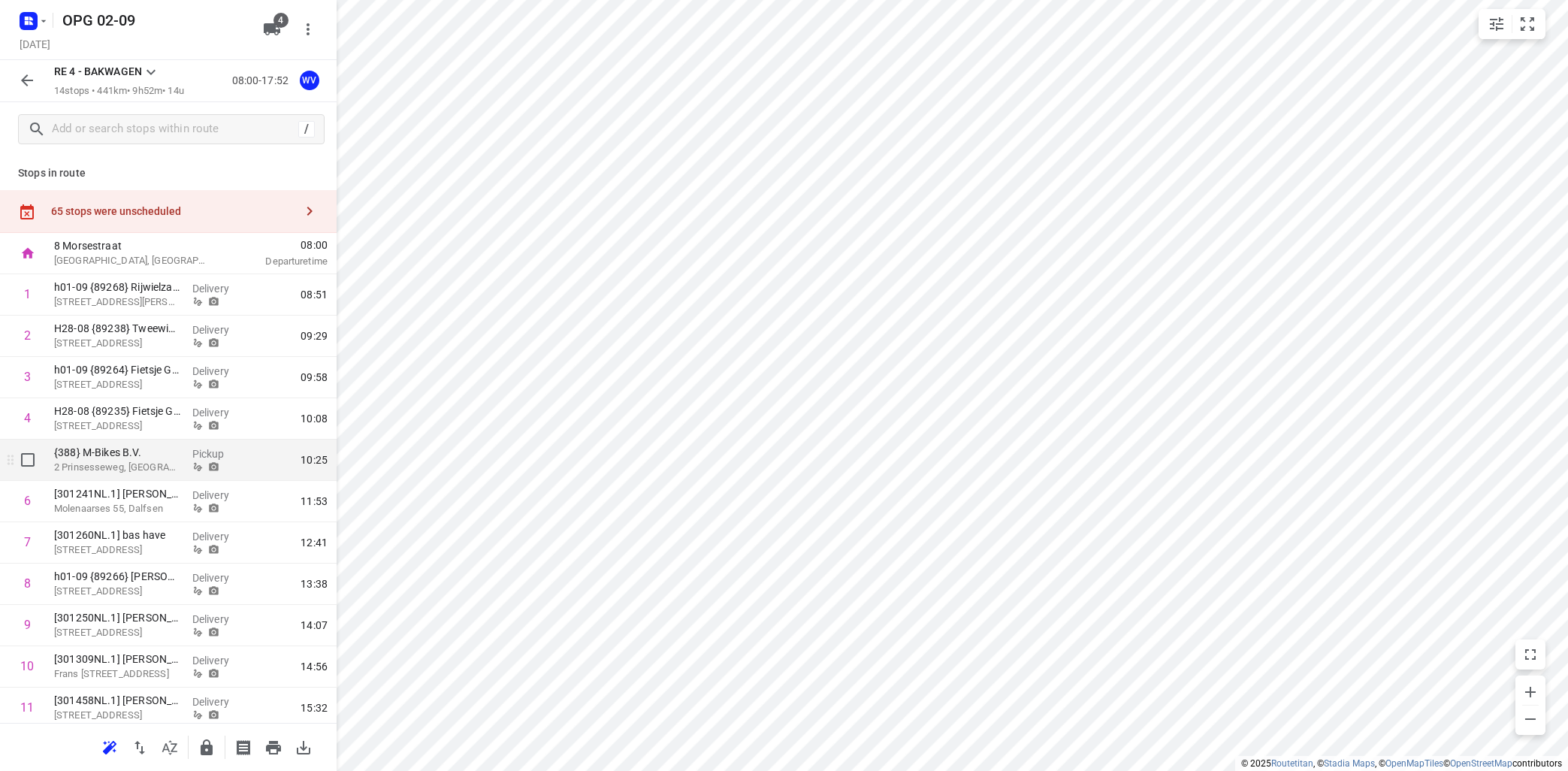
scroll to position [170, 0]
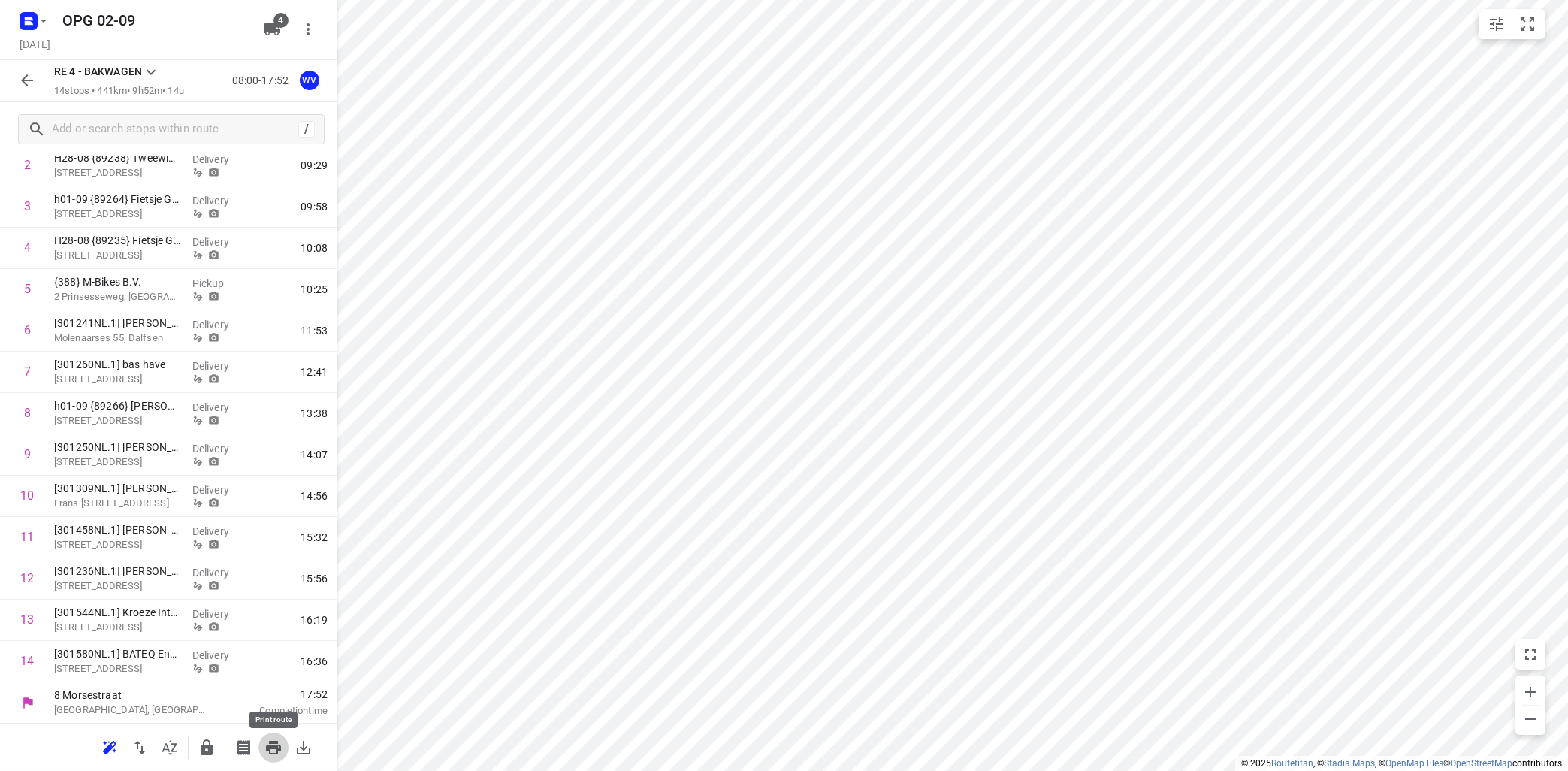
click at [280, 747] on icon "button" at bounding box center [273, 748] width 15 height 14
click at [148, 68] on icon at bounding box center [151, 72] width 18 height 18
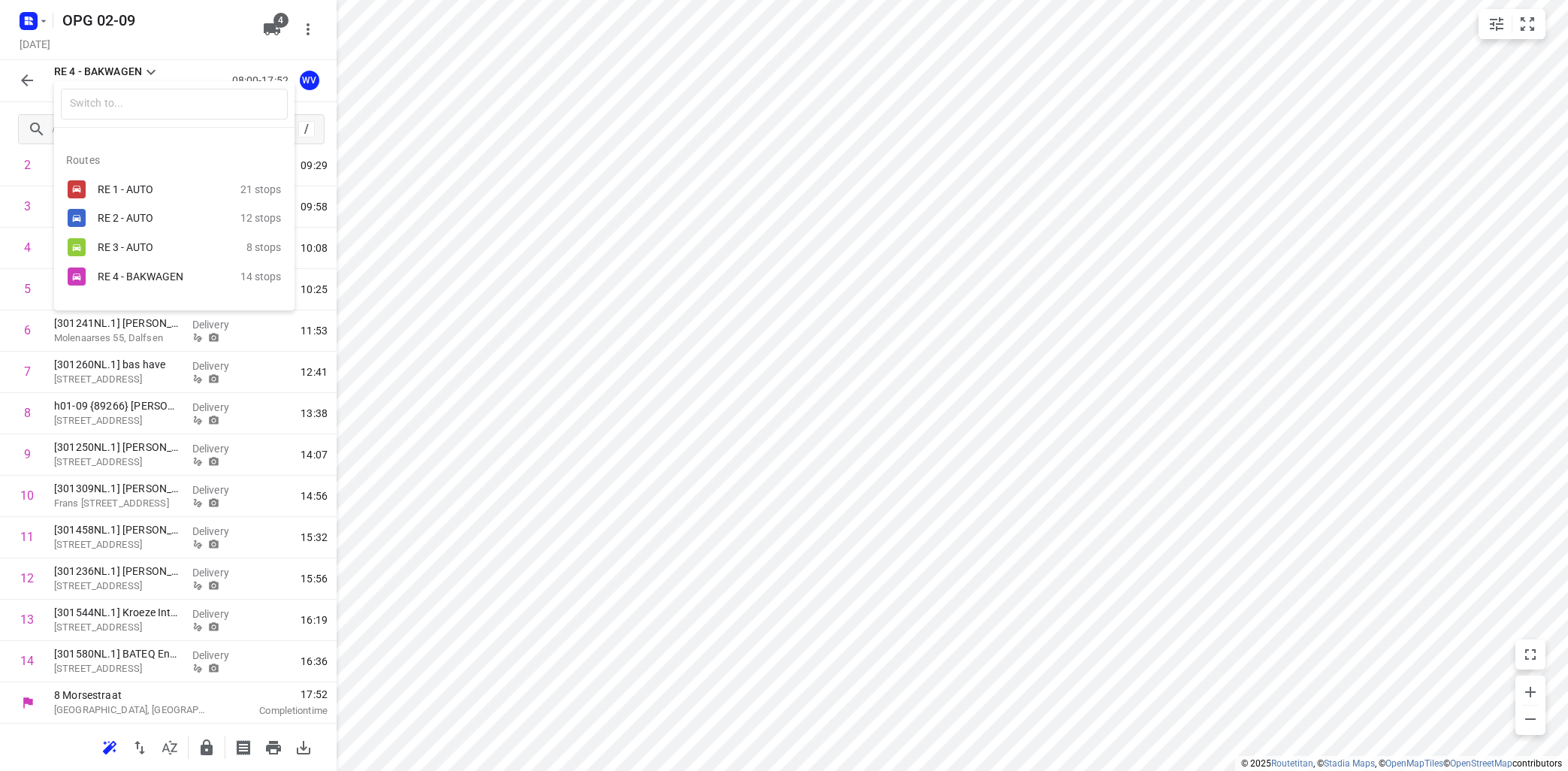
click at [148, 275] on div "RE 4 - BAKWAGEN" at bounding box center [160, 276] width 127 height 12
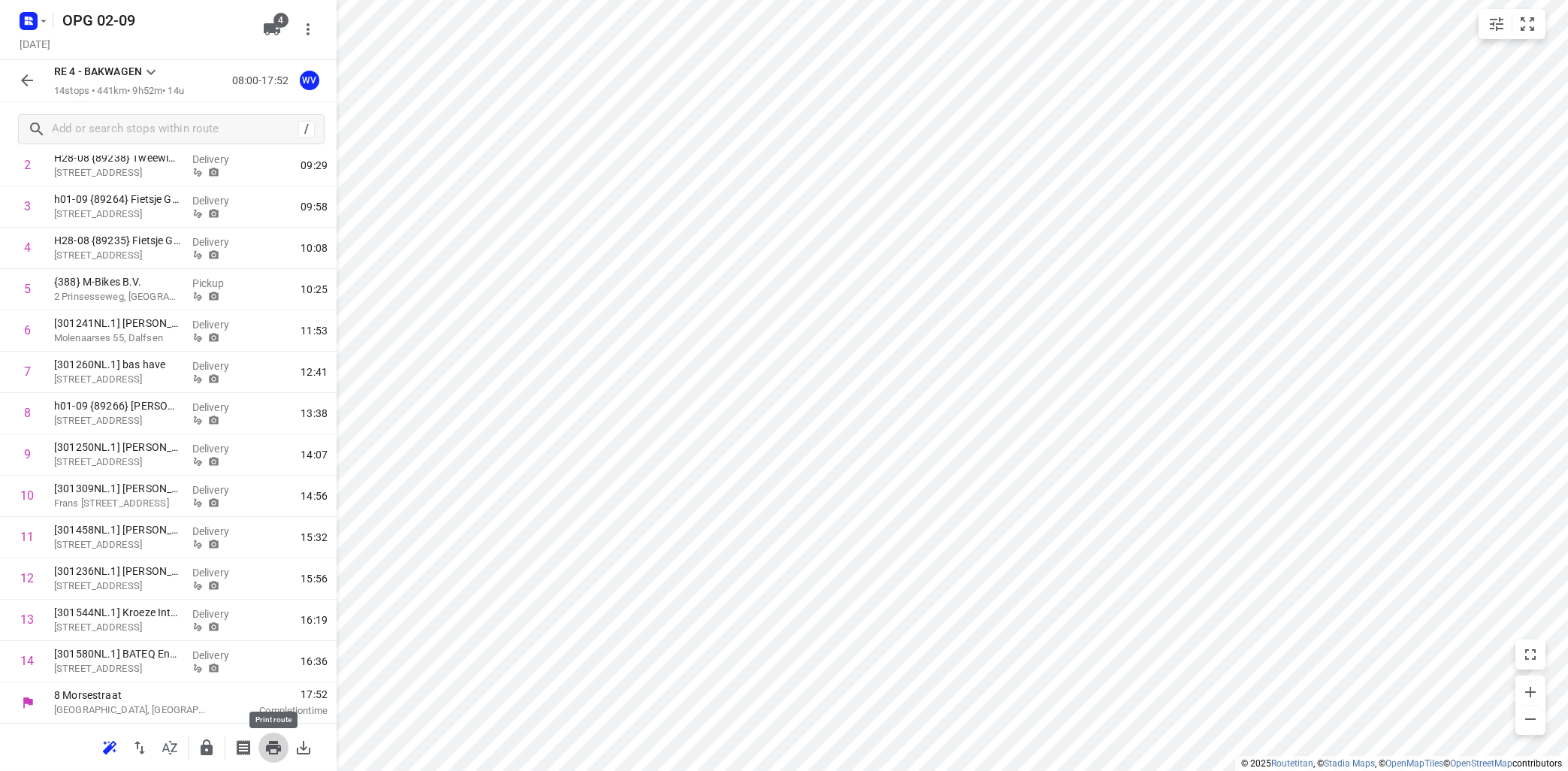
click at [265, 748] on icon "button" at bounding box center [273, 748] width 18 height 18
click at [33, 82] on icon "button" at bounding box center [27, 80] width 18 height 18
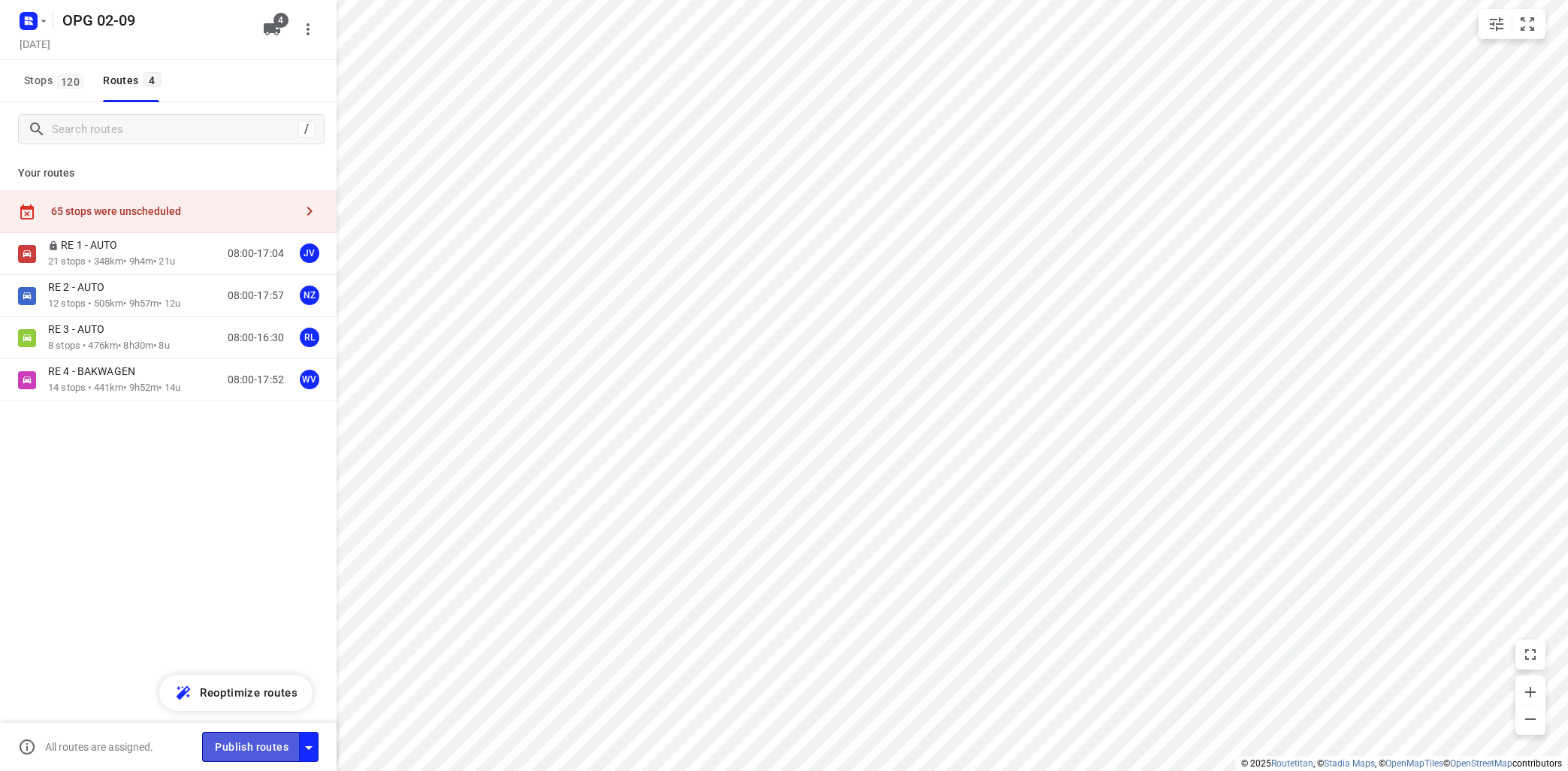
click at [253, 748] on span "Publish routes" at bounding box center [252, 747] width 74 height 18
click at [310, 213] on icon "button" at bounding box center [309, 211] width 5 height 9
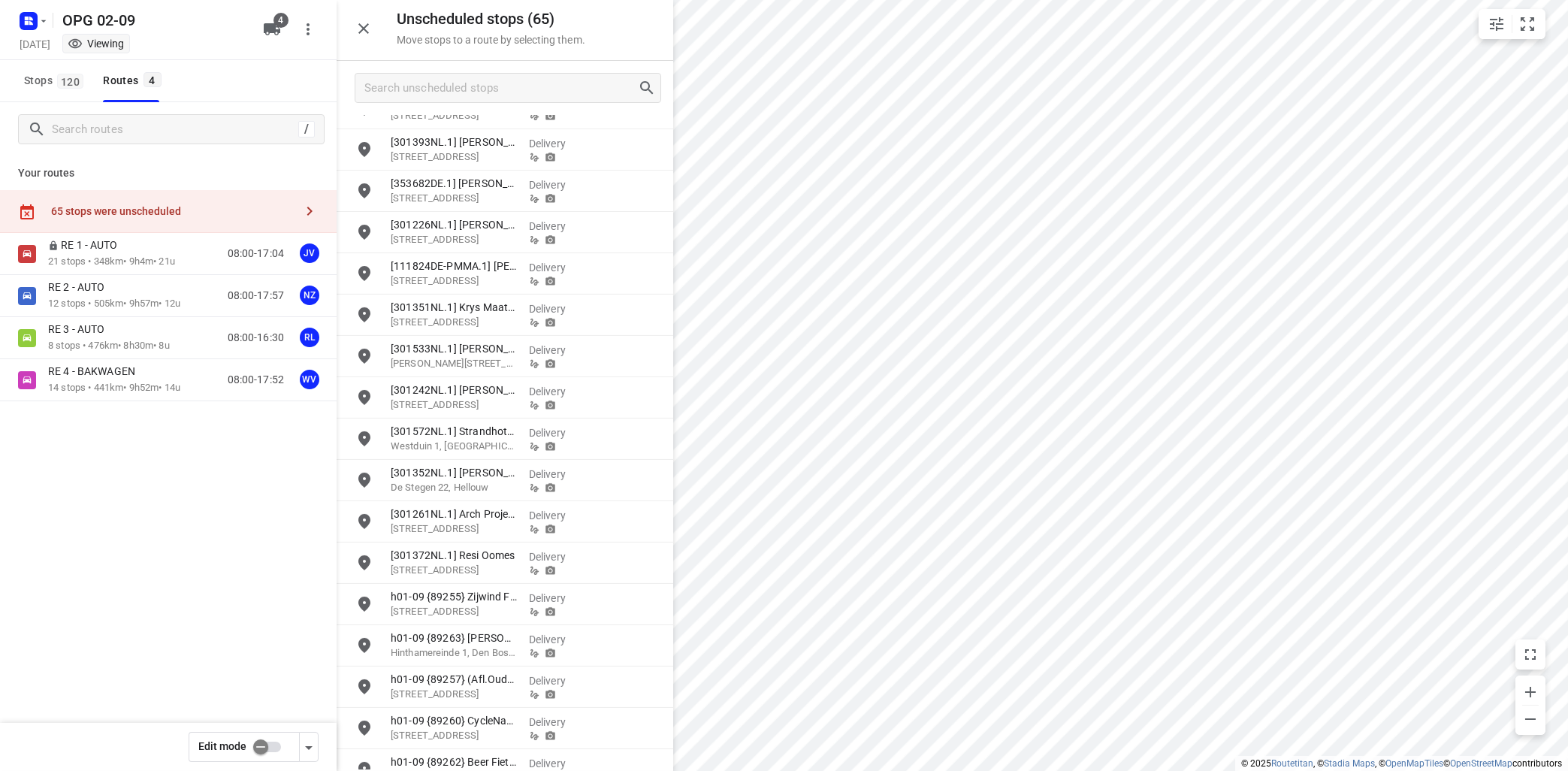
scroll to position [2033, 0]
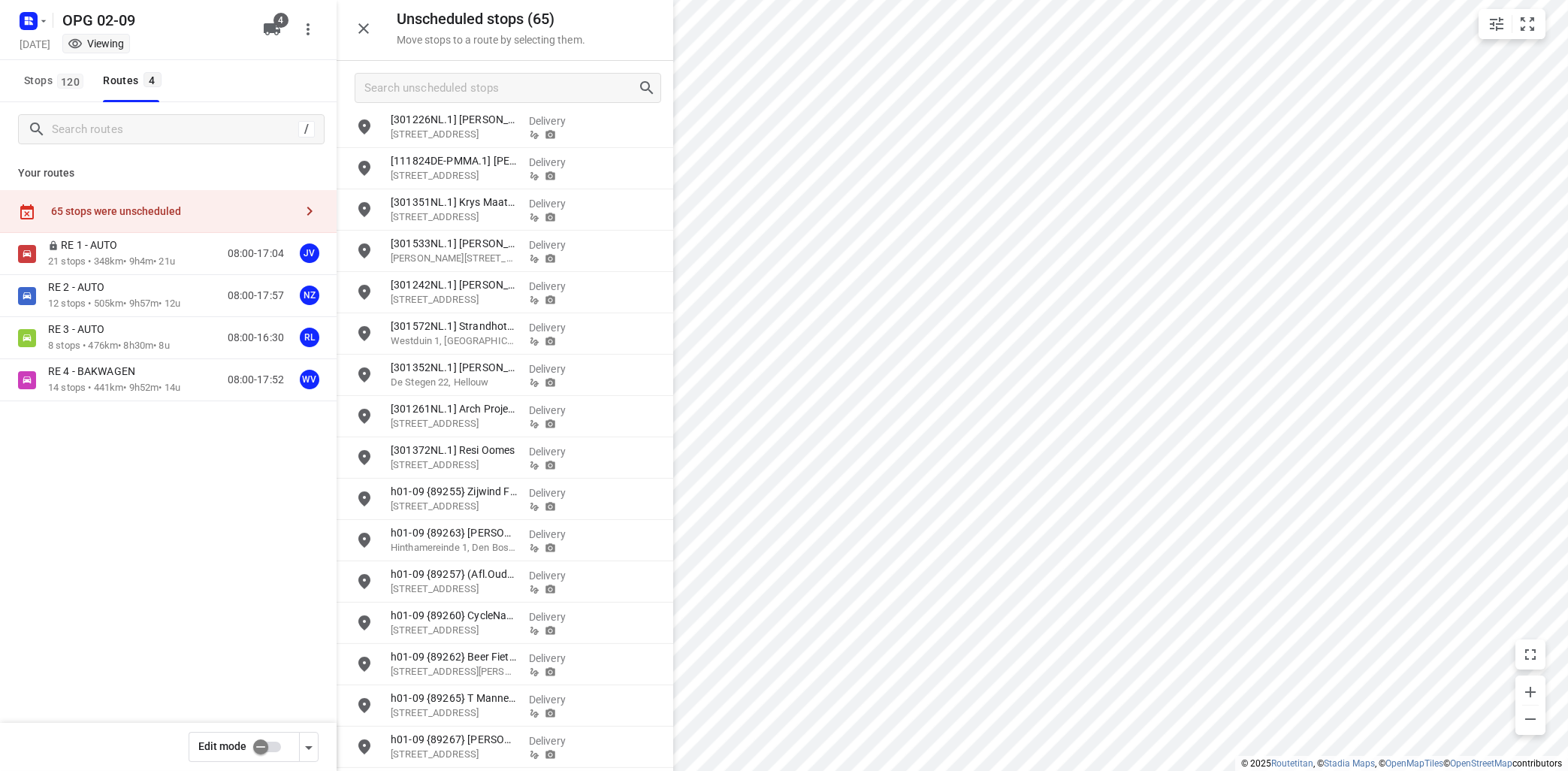
click at [121, 562] on div "/ Your routes 65 stops were unscheduled RE 1 - AUTO 21 stops • 348km • 9h4m • 2…" at bounding box center [168, 457] width 336 height 711
